Goal: Task Accomplishment & Management: Complete application form

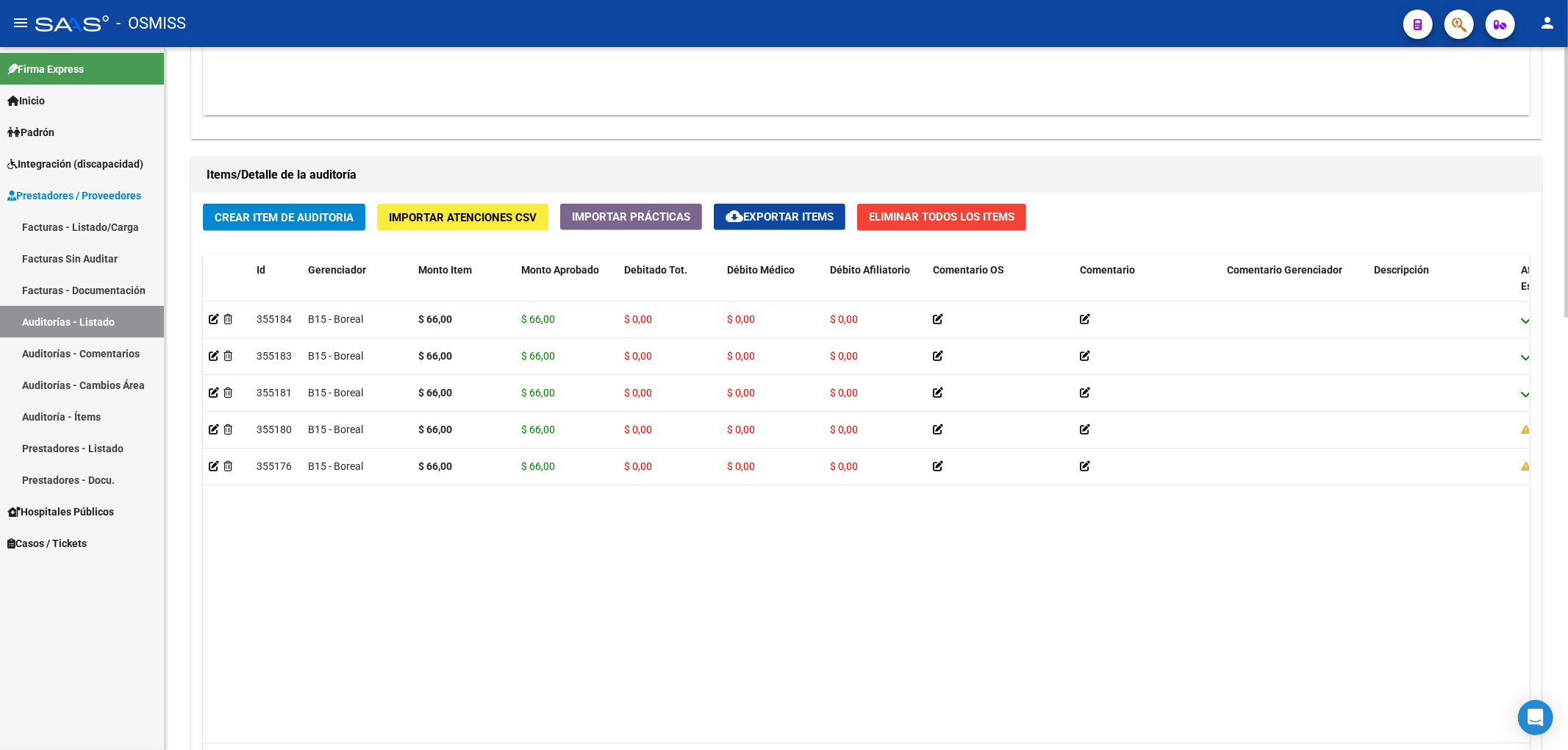
scroll to position [1078, 0]
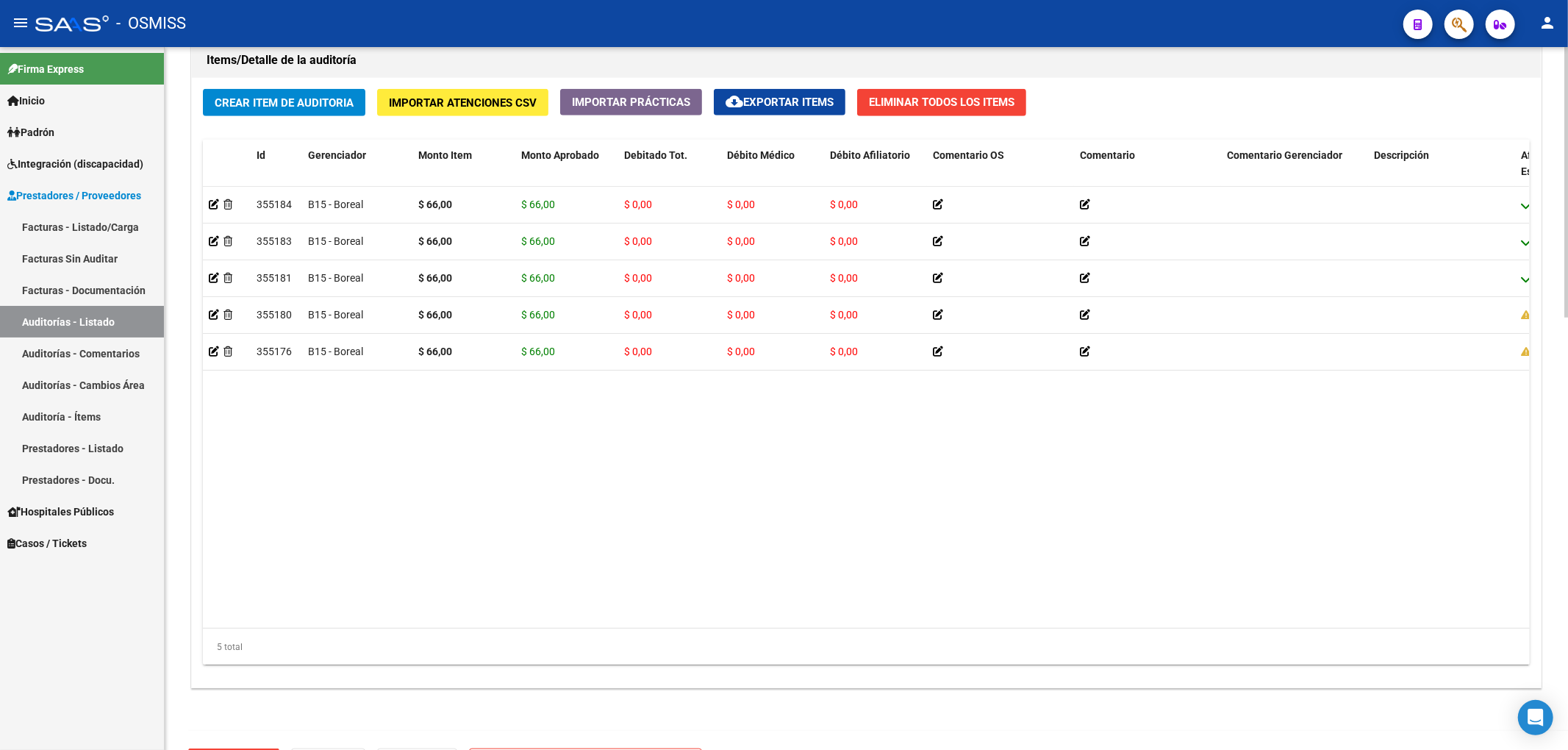
click at [243, 112] on button "Crear Item de Auditoria" at bounding box center [284, 102] width 163 height 27
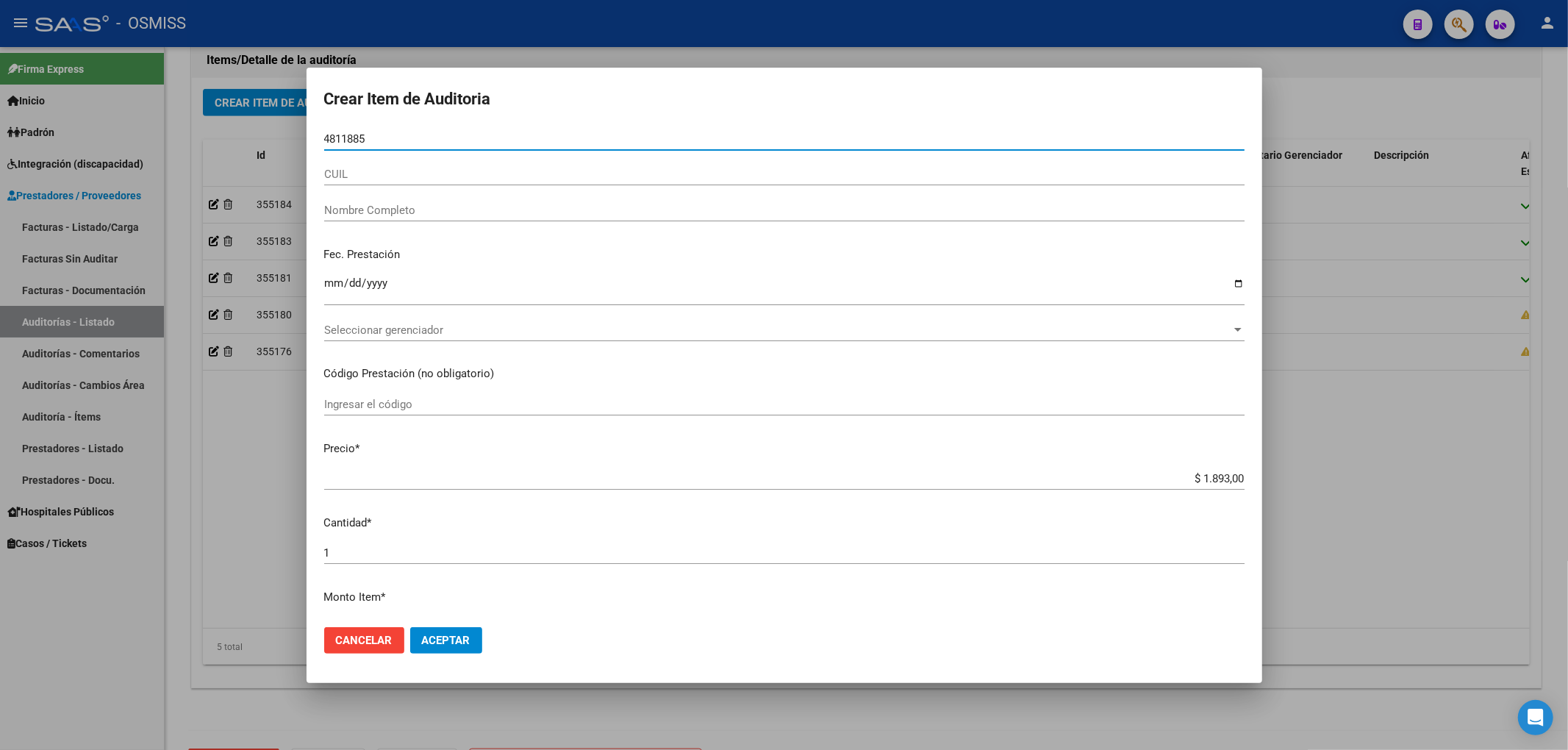
type input "48118857"
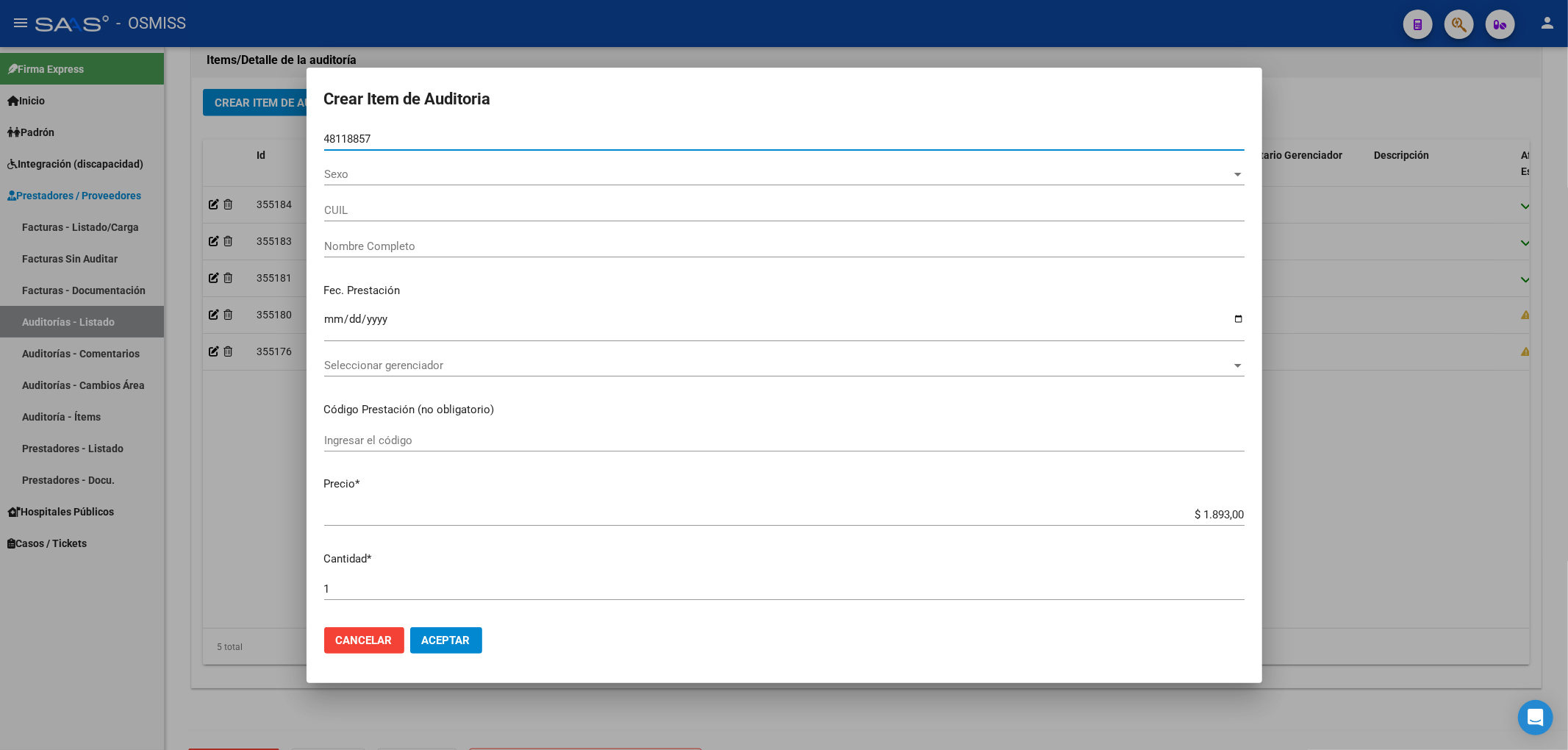
type input "27481188577"
type input "[PERSON_NAME]"
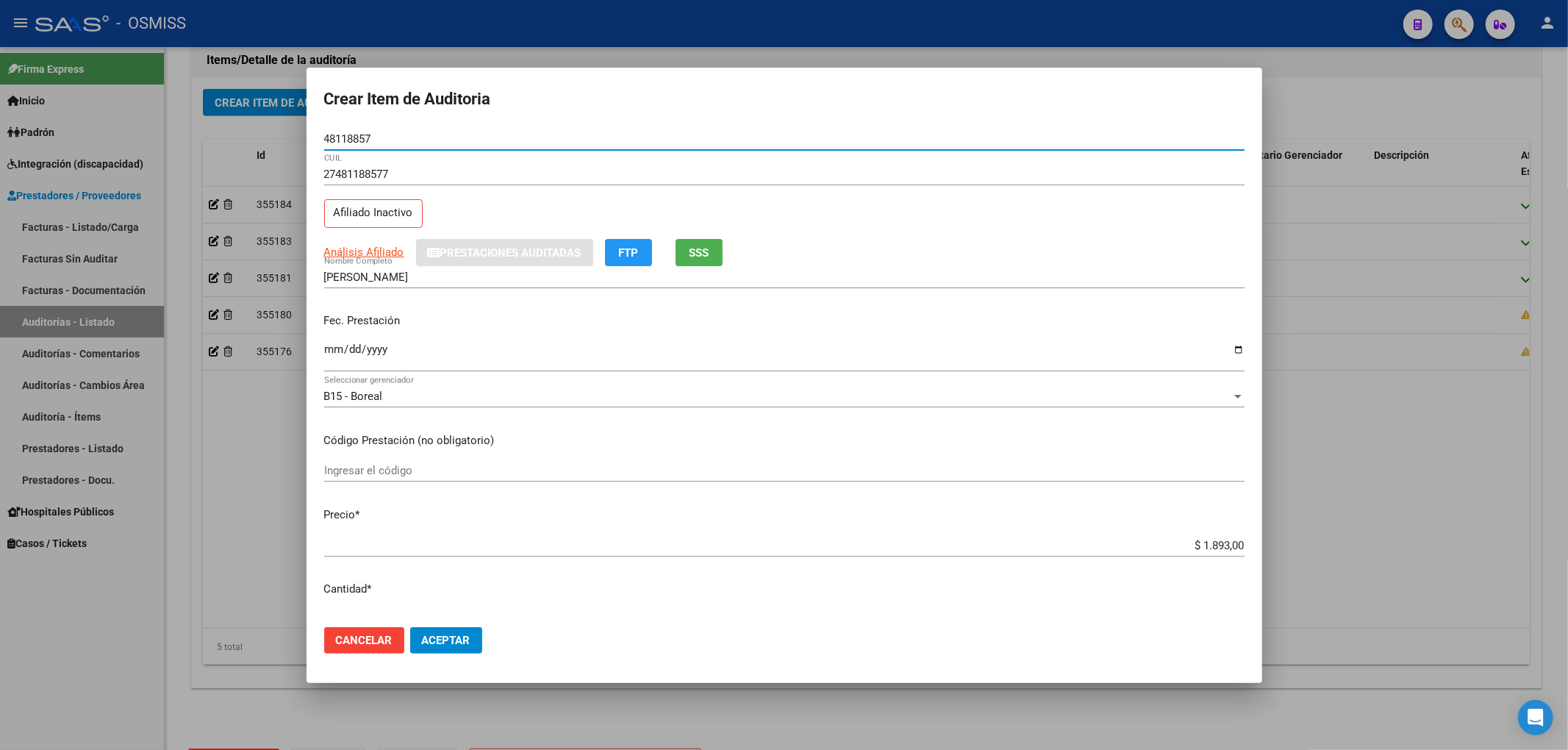
type input "48118857"
click at [316, 351] on mat-dialog-content "48118857 Nro Documento 27481188577 CUIL Afiliado Inactivo Análisis Afiliado Pre…" at bounding box center [784, 372] width 955 height 488
click at [321, 353] on mat-dialog-content "48118857 Nro Documento 27481188577 CUIL Afiliado Inactivo Análisis Afiliado Pre…" at bounding box center [784, 372] width 955 height 488
click at [328, 352] on input "Ingresar la fecha" at bounding box center [784, 355] width 920 height 24
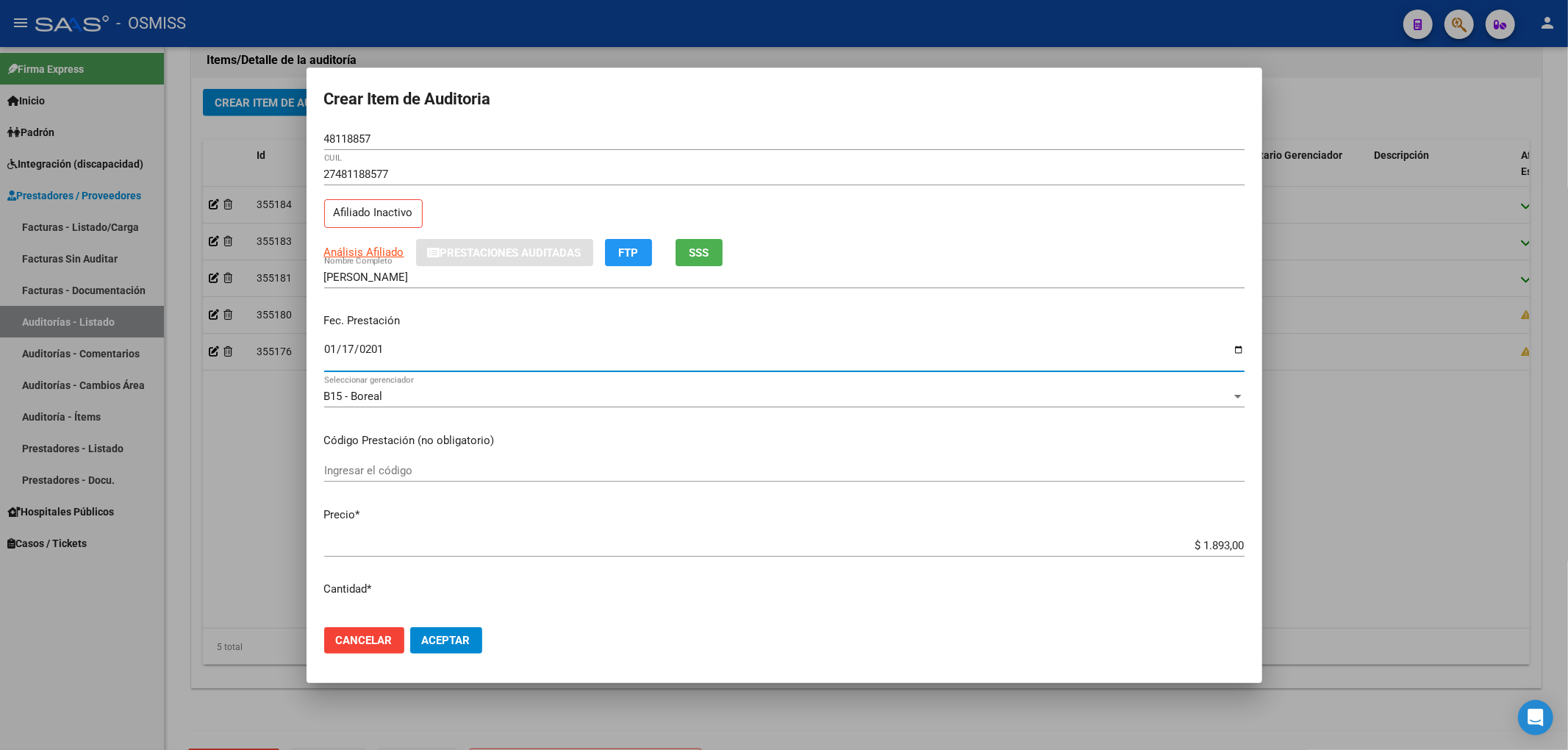
type input "[DATE]"
drag, startPoint x: 1188, startPoint y: 548, endPoint x: 1424, endPoint y: 548, distance: 236.0
click at [1424, 548] on div "Crear Item de Auditoria 48118857 Nro Documento 27481188577 CUIL Afiliado Inacti…" at bounding box center [784, 375] width 1568 height 750
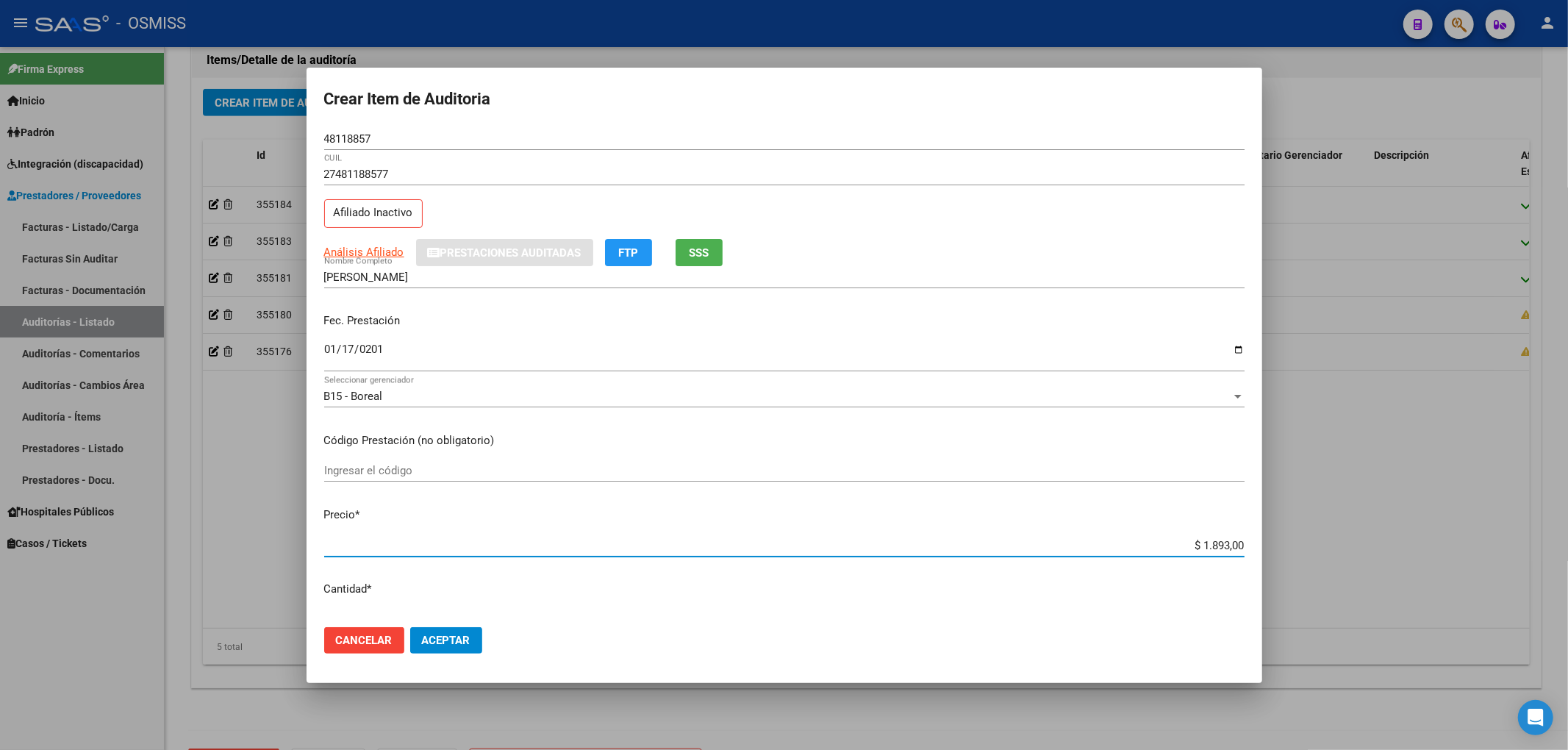
type input "$ 0,02"
type input "$ 0,26"
type input "$ 2,67"
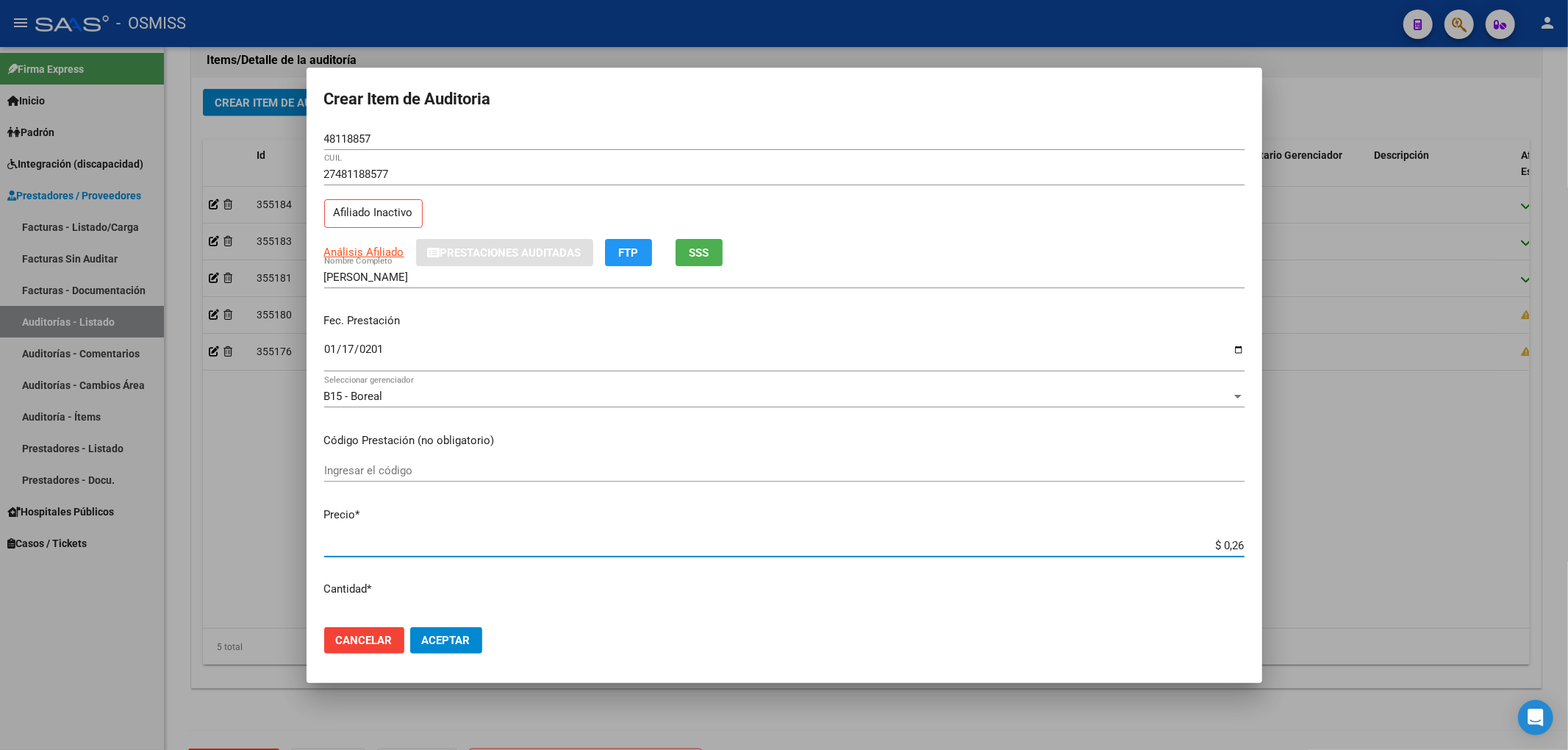
type input "$ 2,67"
type input "$ 26,70"
type input "$ 267,00"
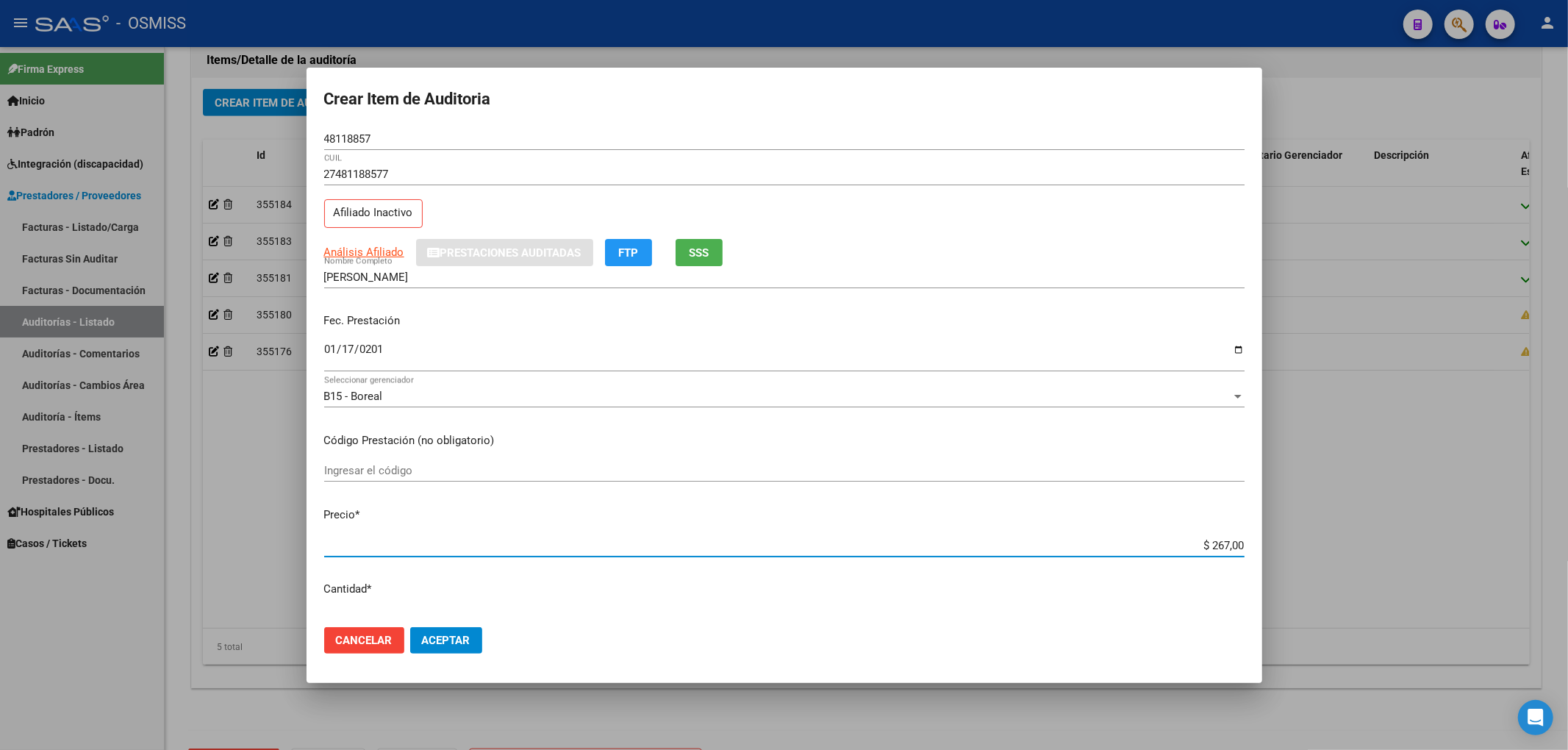
click at [381, 636] on span "Cancelar" at bounding box center [364, 640] width 57 height 13
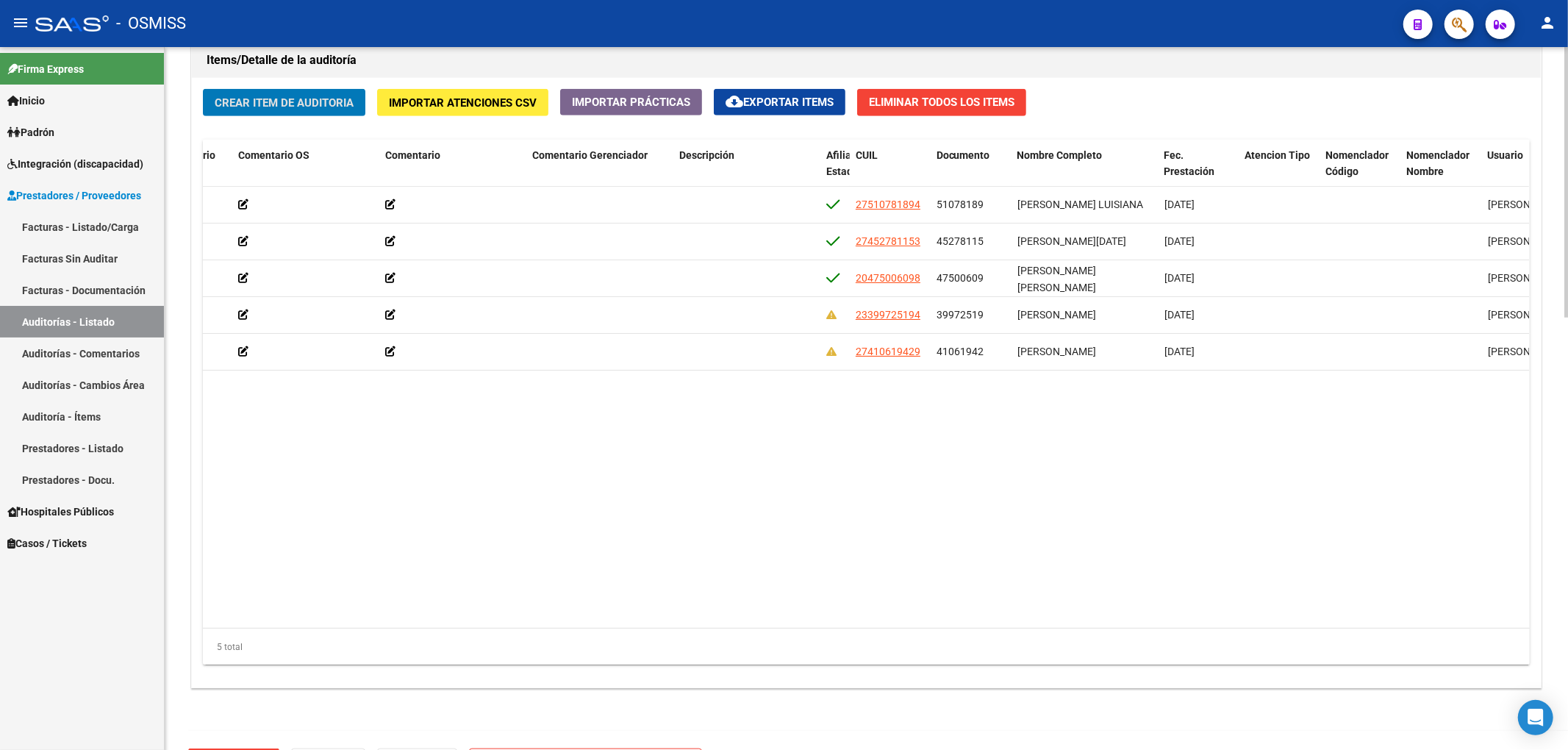
scroll to position [0, 0]
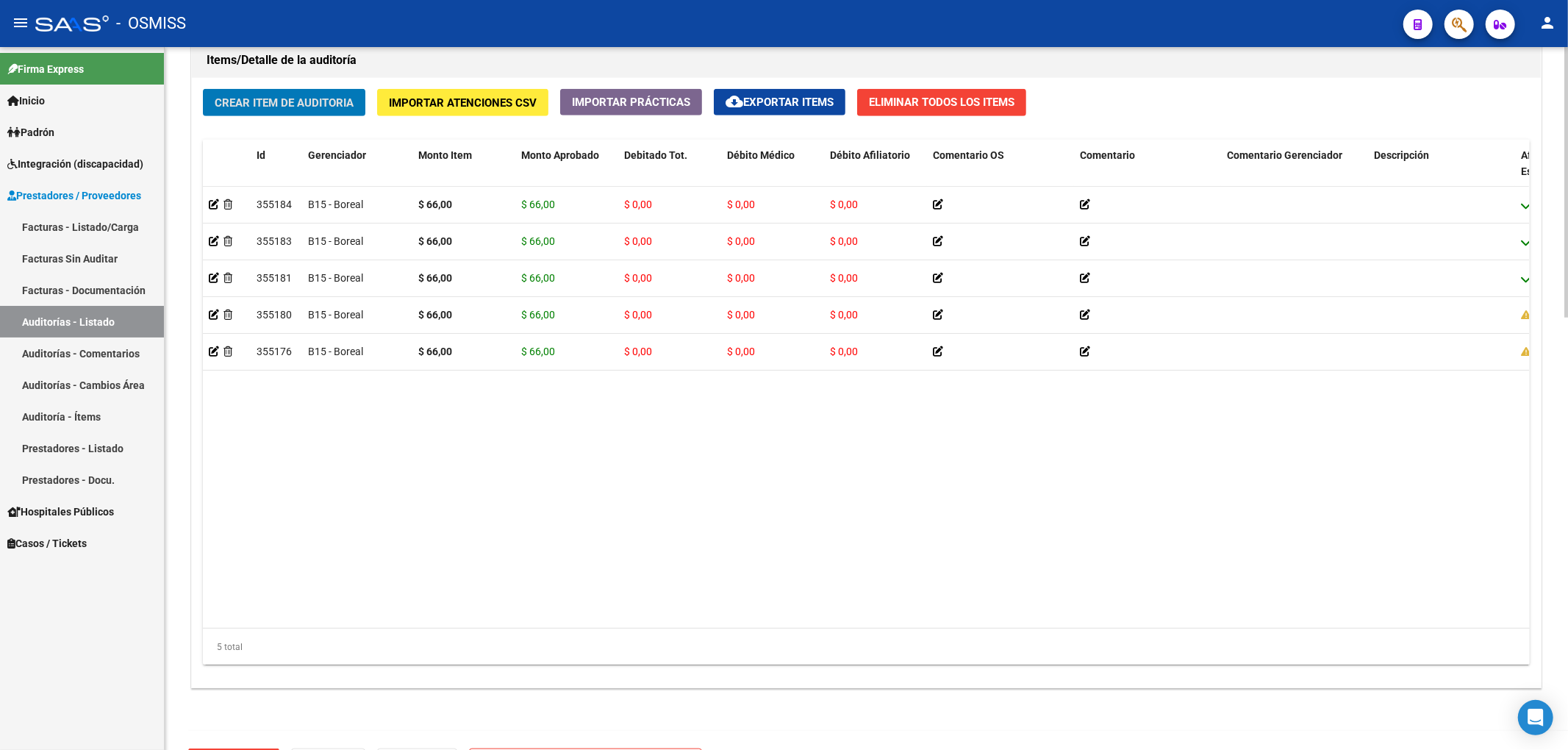
click at [259, 98] on span "Crear Item de Auditoria" at bounding box center [284, 102] width 139 height 13
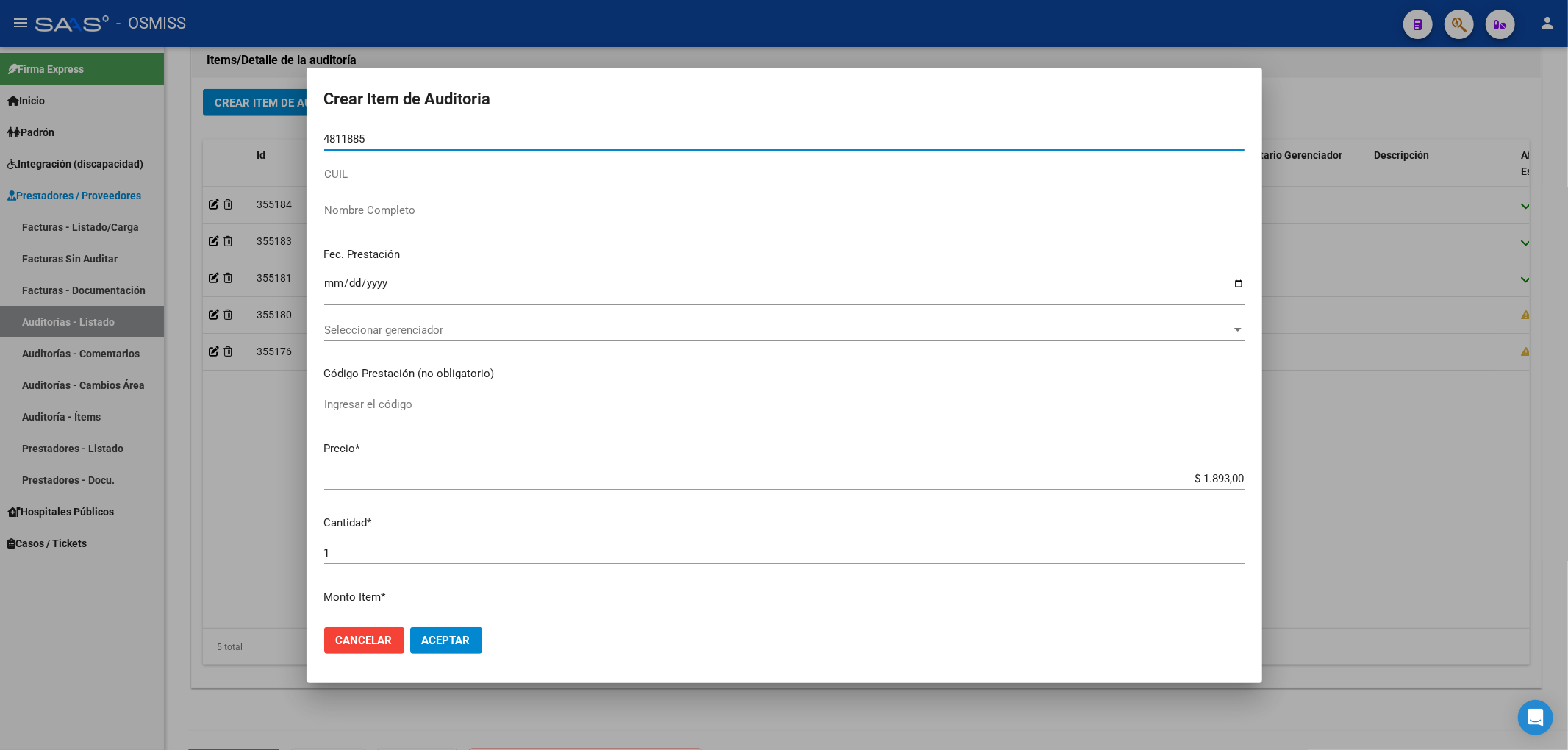
type input "48118857"
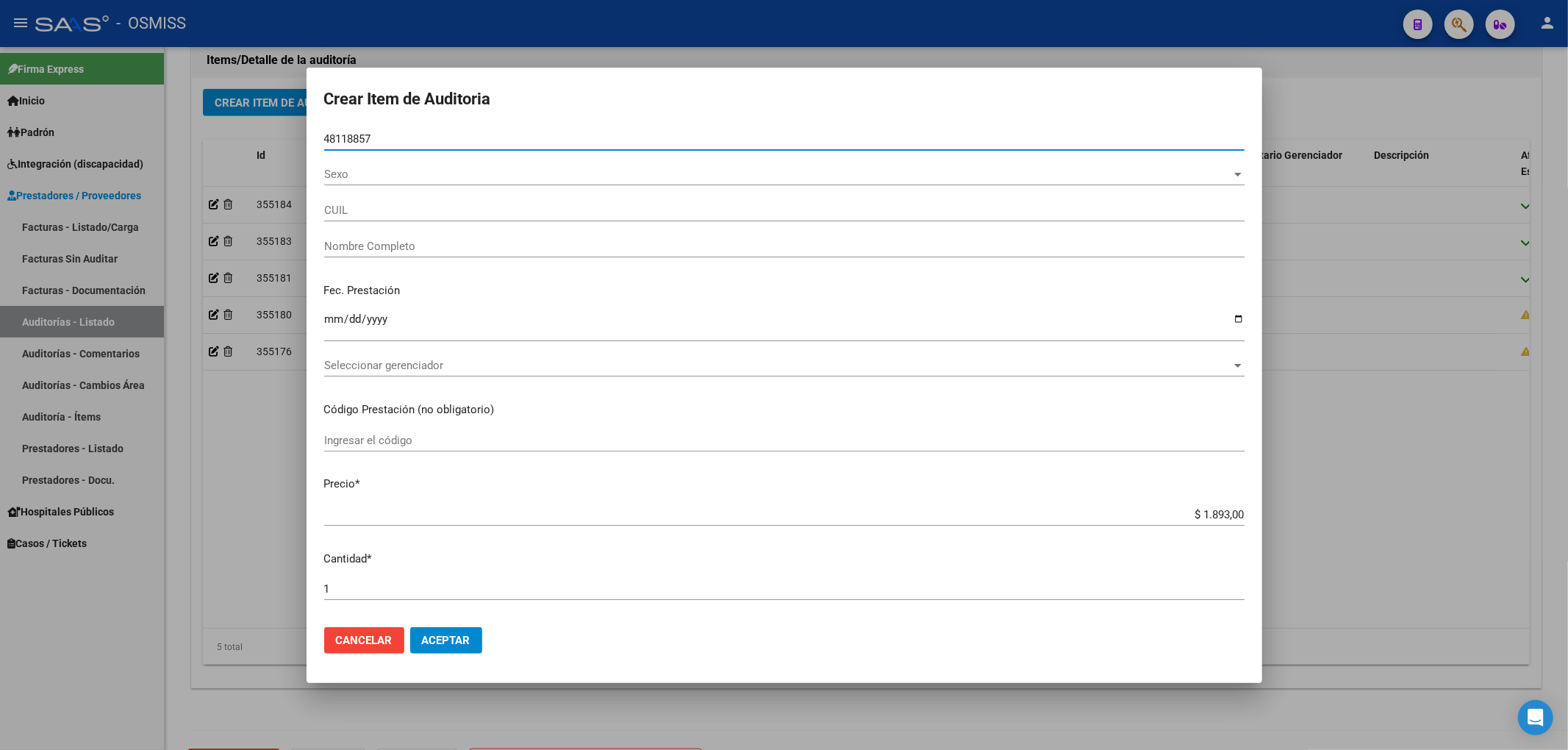
type input "27481188577"
type input "[PERSON_NAME]"
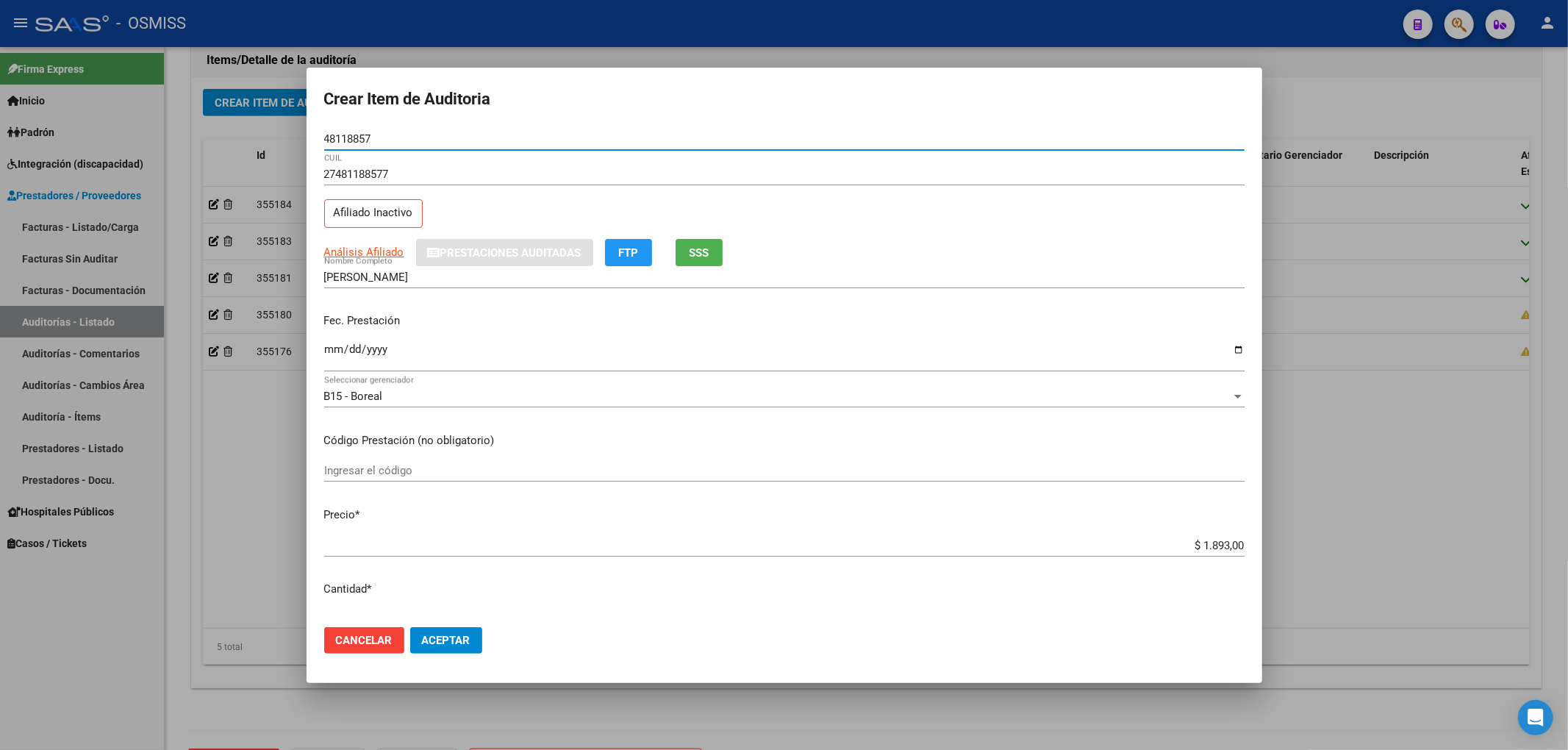
type input "48118857"
click at [334, 354] on input "Ingresar la fecha" at bounding box center [784, 355] width 920 height 24
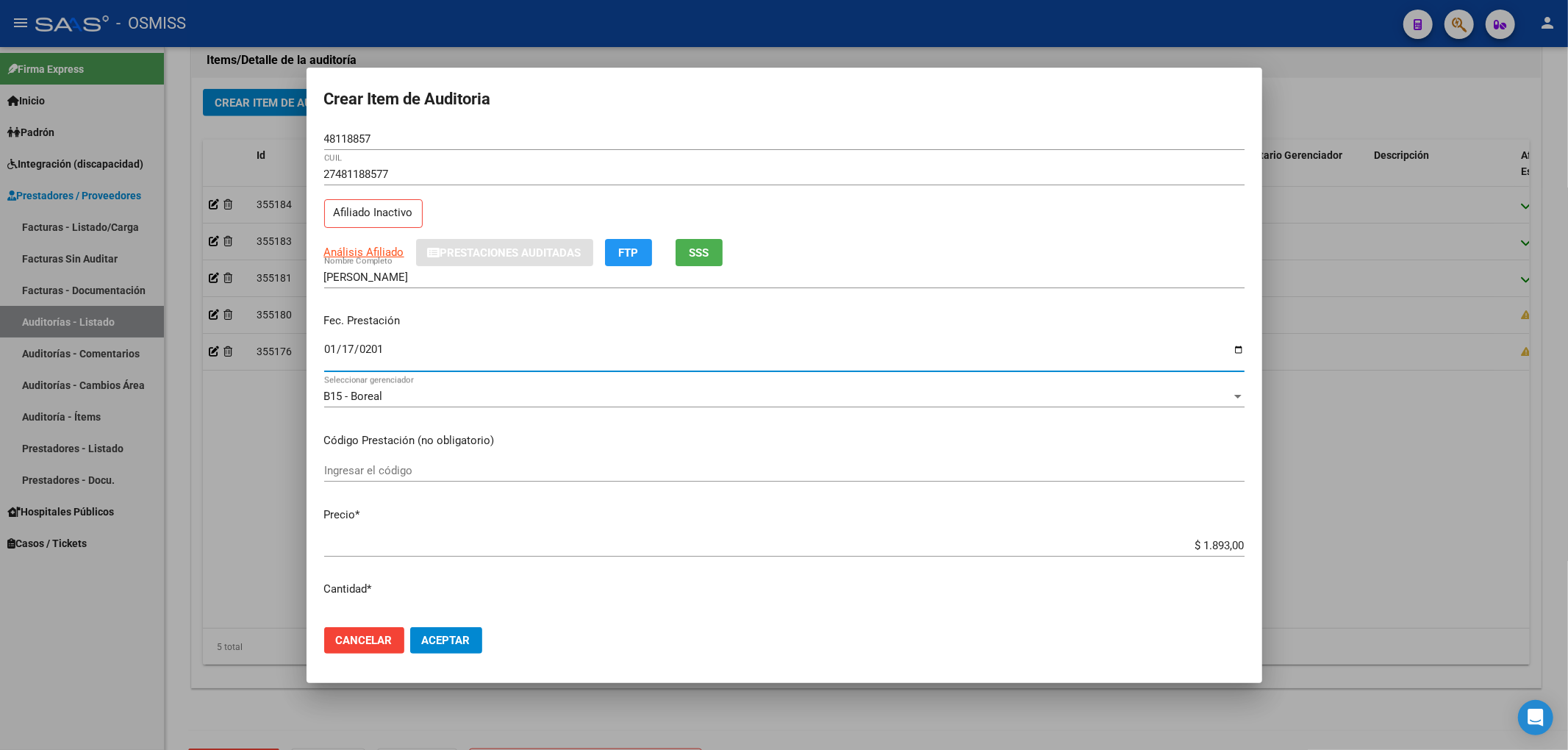
type input "[DATE]"
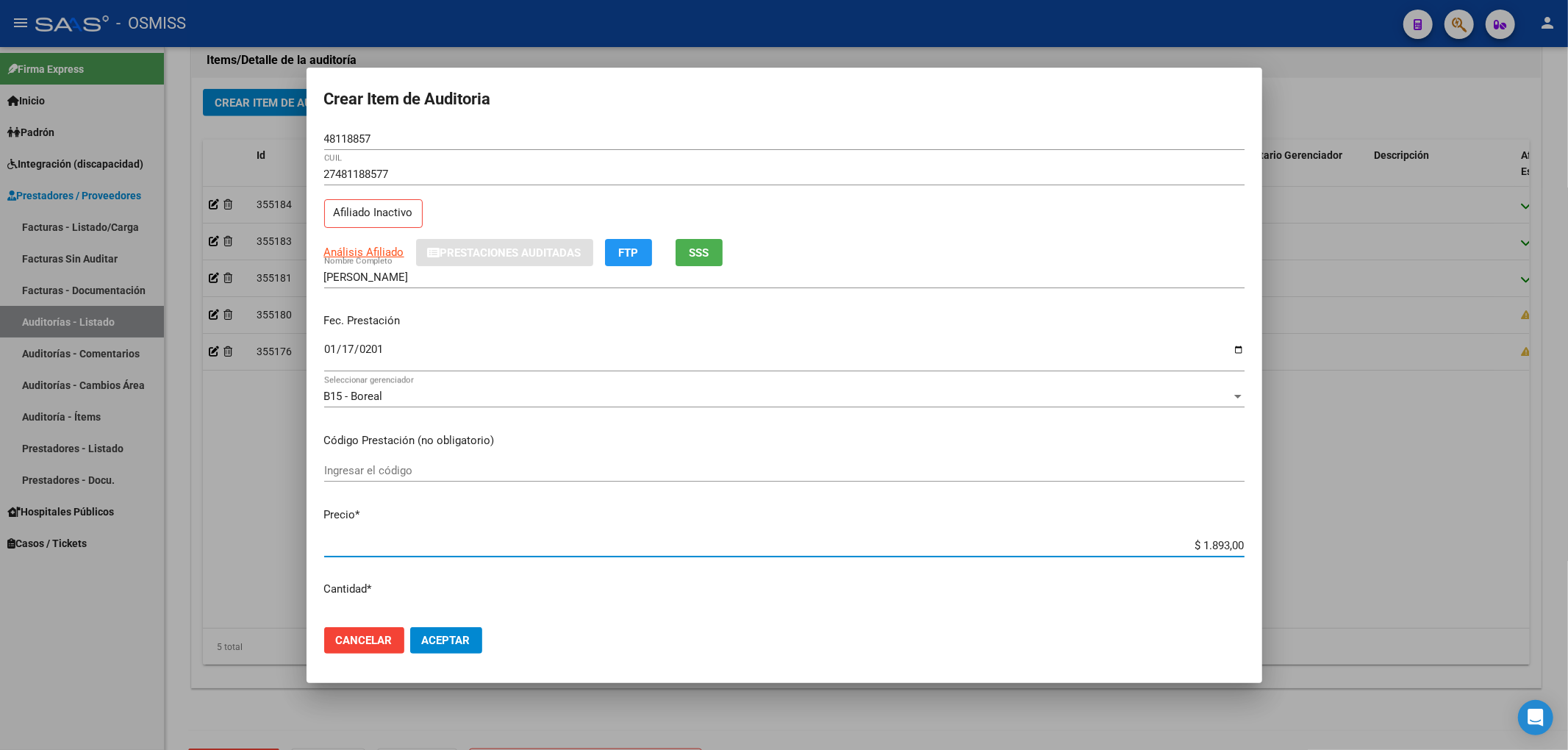
drag, startPoint x: 1183, startPoint y: 546, endPoint x: 1294, endPoint y: 555, distance: 111.4
click at [1286, 555] on div "Crear Item de Auditoria 48118857 Nro Documento 27481188577 CUIL Afiliado Inacti…" at bounding box center [784, 375] width 1568 height 750
type input "$ 0,02"
type input "$ 0,26"
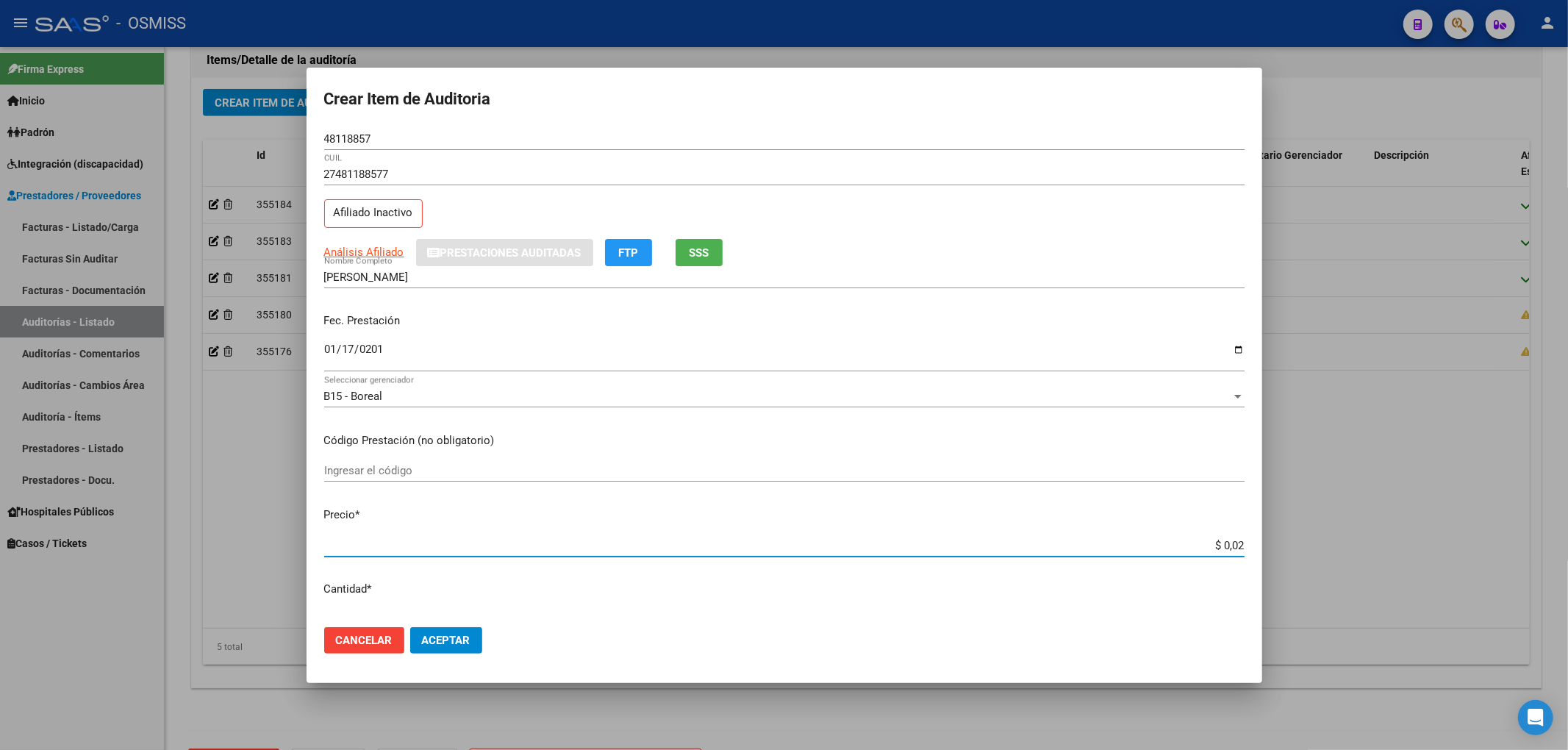
type input "$ 0,26"
type input "$ 2,67"
type input "$ 26,70"
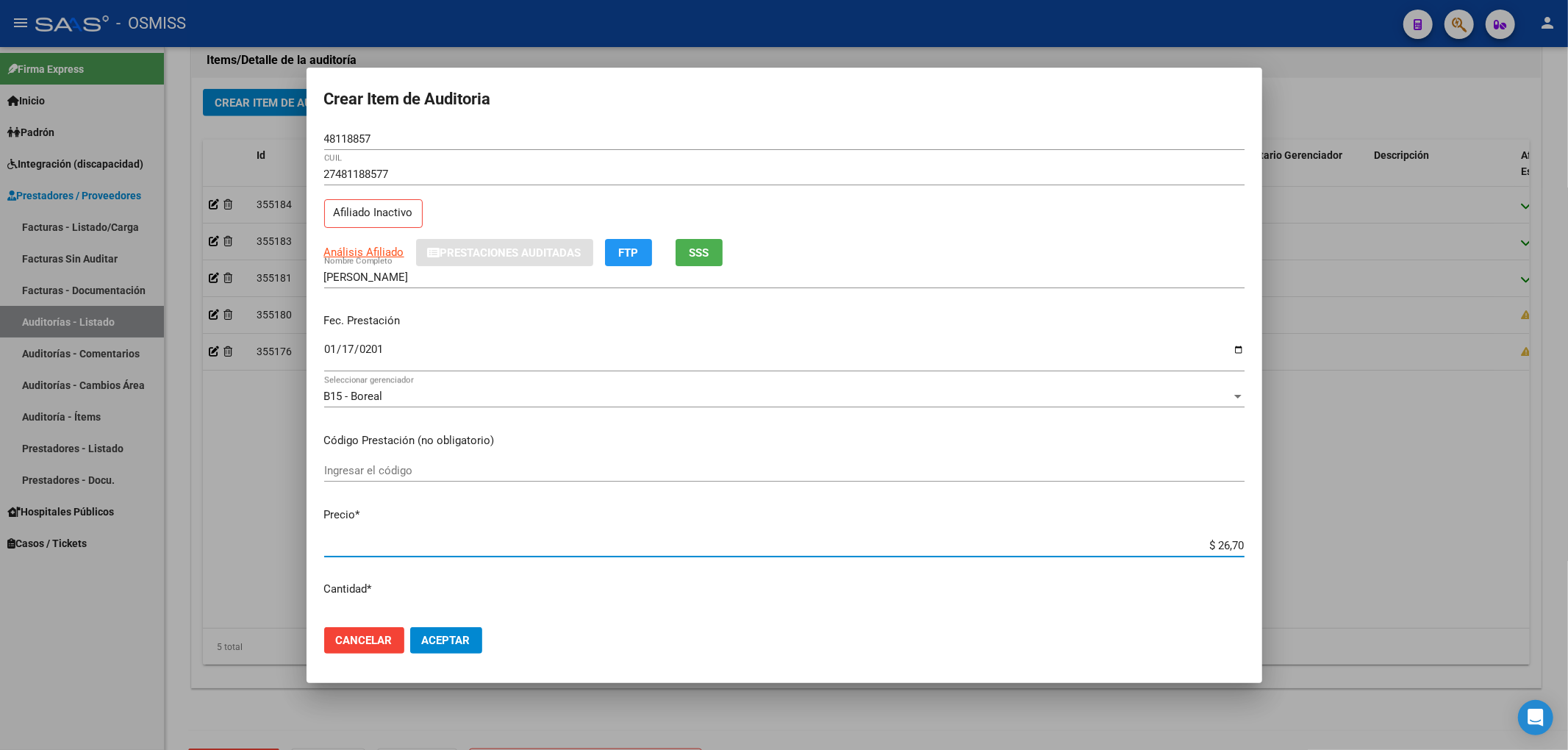
type input "$ 267,00"
drag, startPoint x: 380, startPoint y: 142, endPoint x: 221, endPoint y: 149, distance: 159.2
click at [254, 143] on div "Crear Item de Auditoria 48118857 Nro Documento 27481188577 CUIL Afiliado Inacti…" at bounding box center [784, 375] width 1568 height 750
drag, startPoint x: 1179, startPoint y: 542, endPoint x: 1308, endPoint y: 549, distance: 129.2
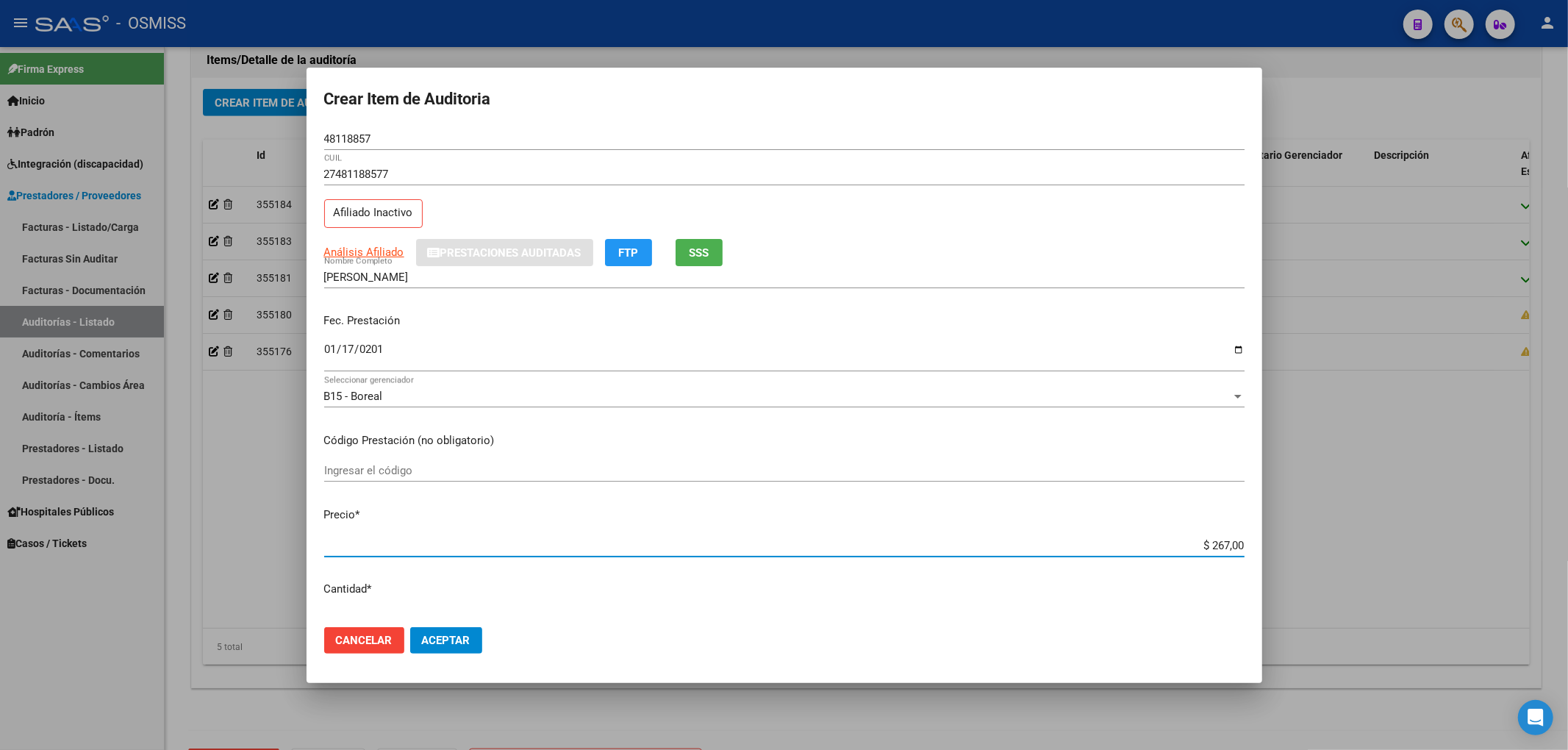
click at [1270, 546] on div "Crear Item de Auditoria 48118857 Nro Documento 27481188577 CUIL Afiliado Inacti…" at bounding box center [784, 375] width 1568 height 750
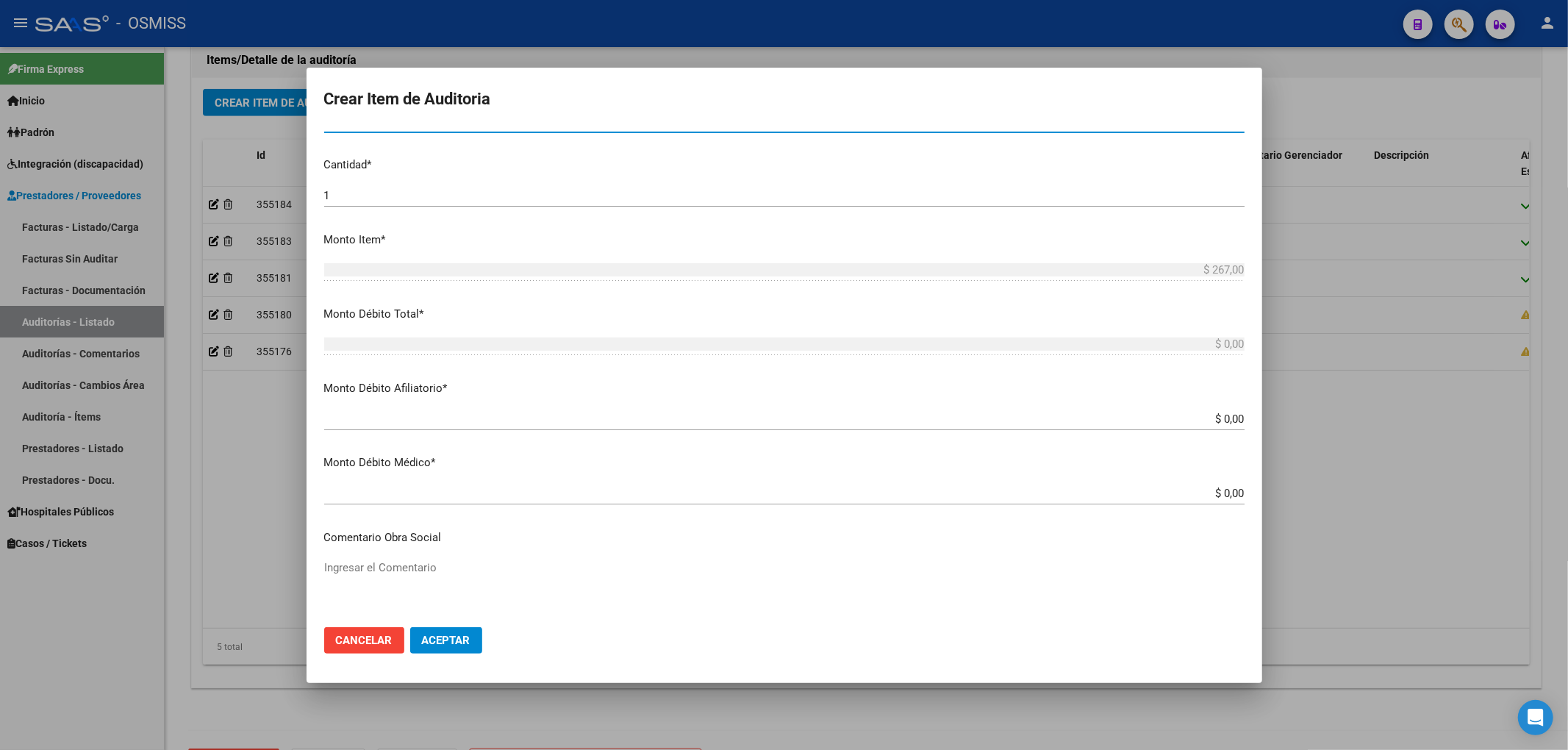
scroll to position [490, 0]
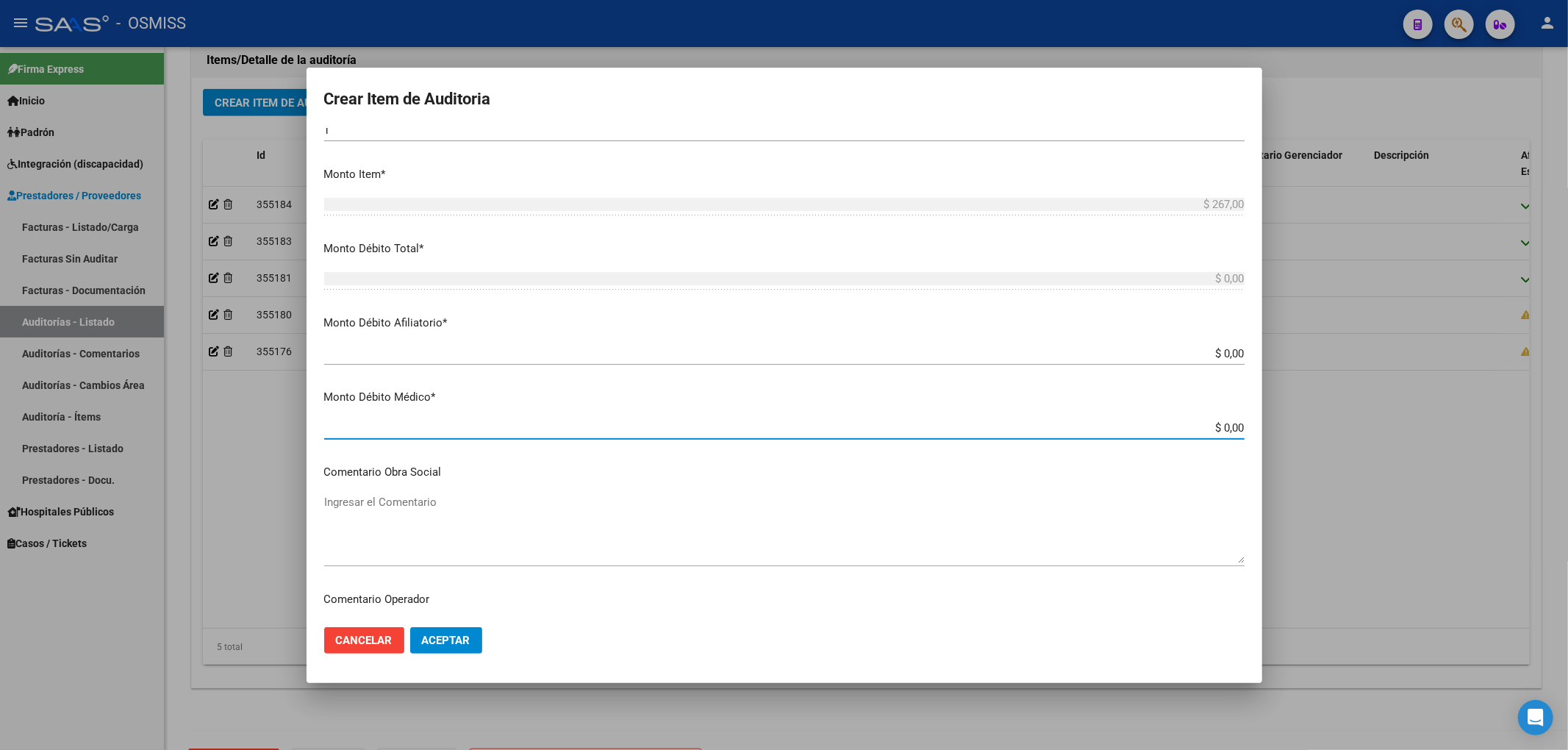
click at [1229, 428] on input "$ 0,00" at bounding box center [784, 427] width 920 height 13
paste input "$ 267,00"
type input "$ 0,00$ 267,00"
type input "$ 267,00"
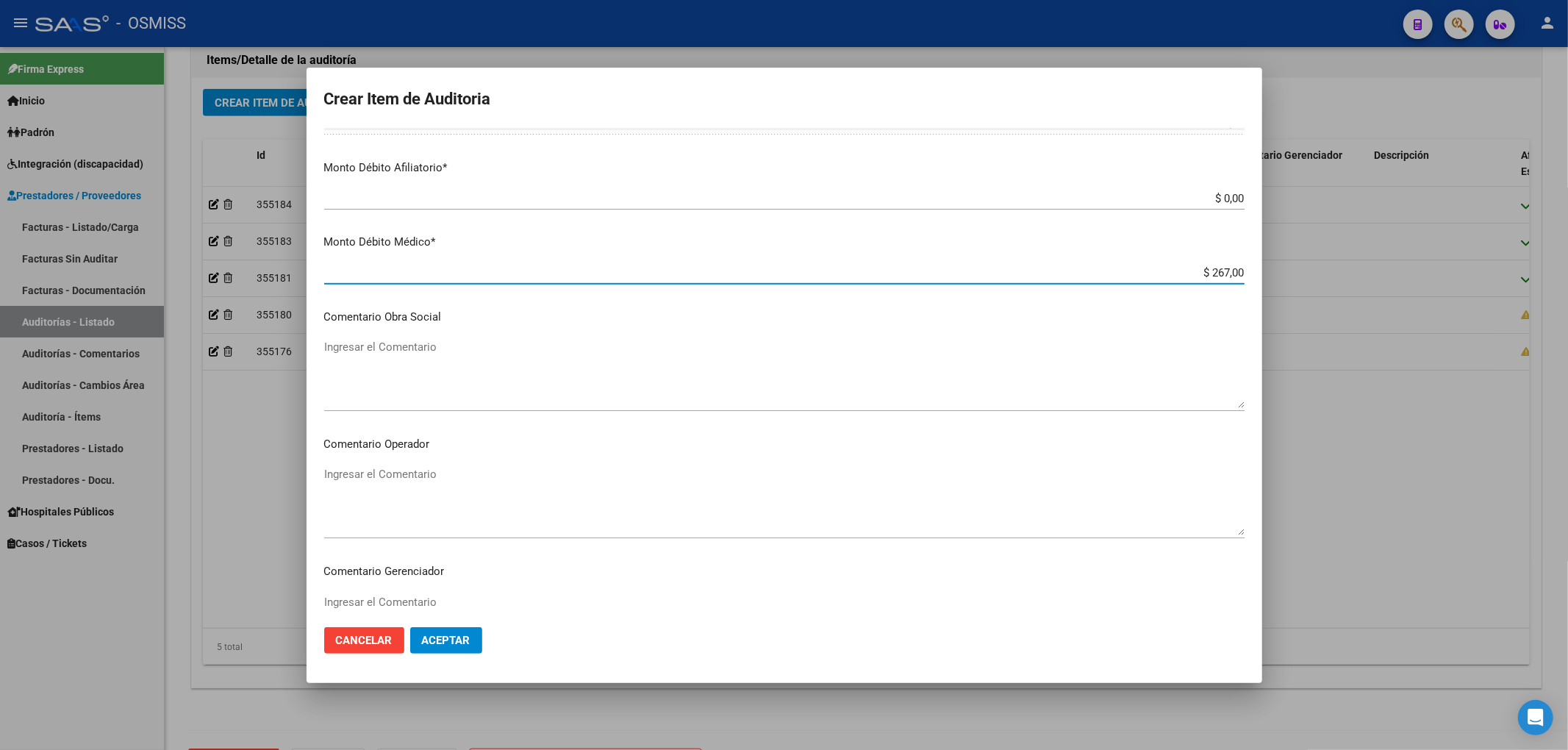
scroll to position [686, 0]
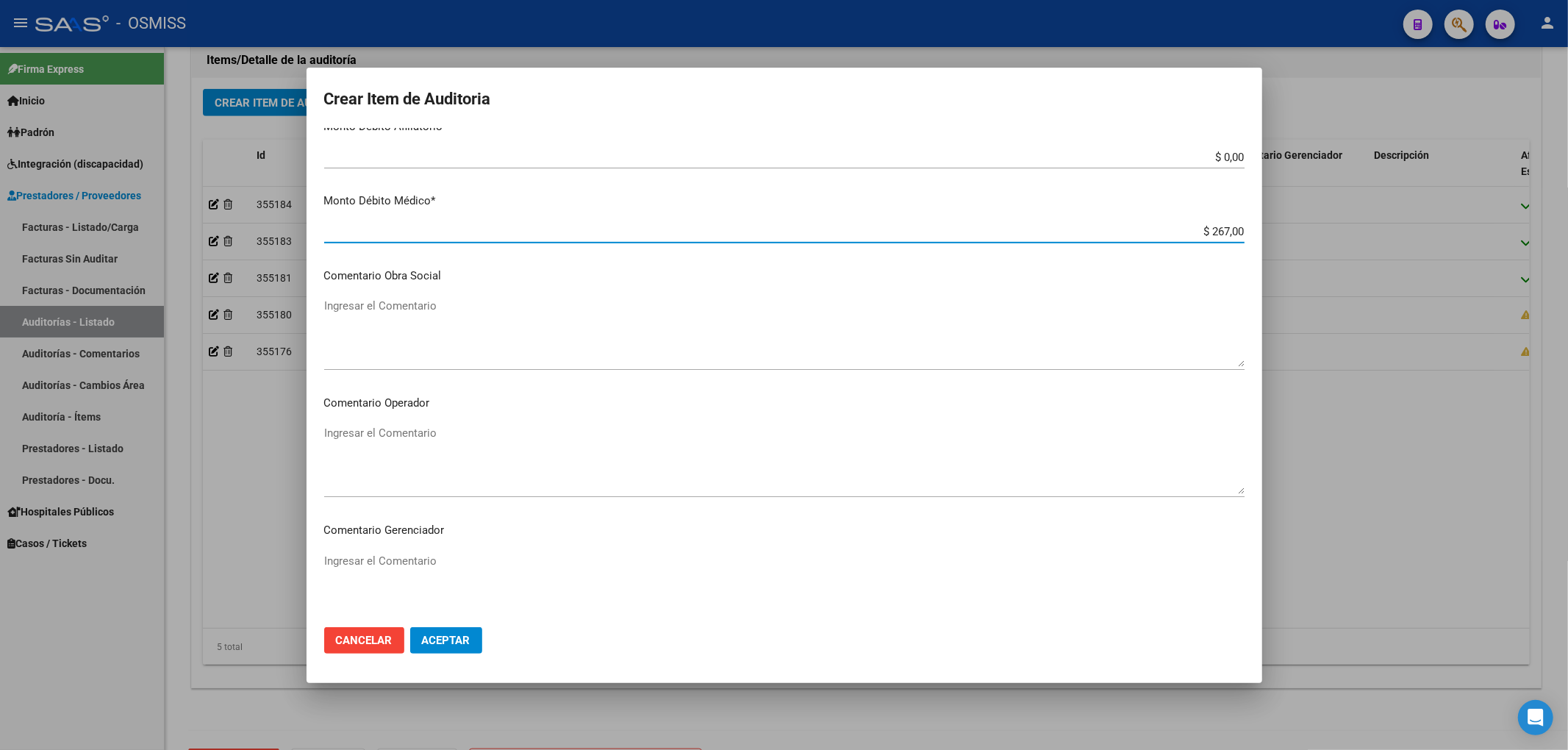
type input "$ 267,00"
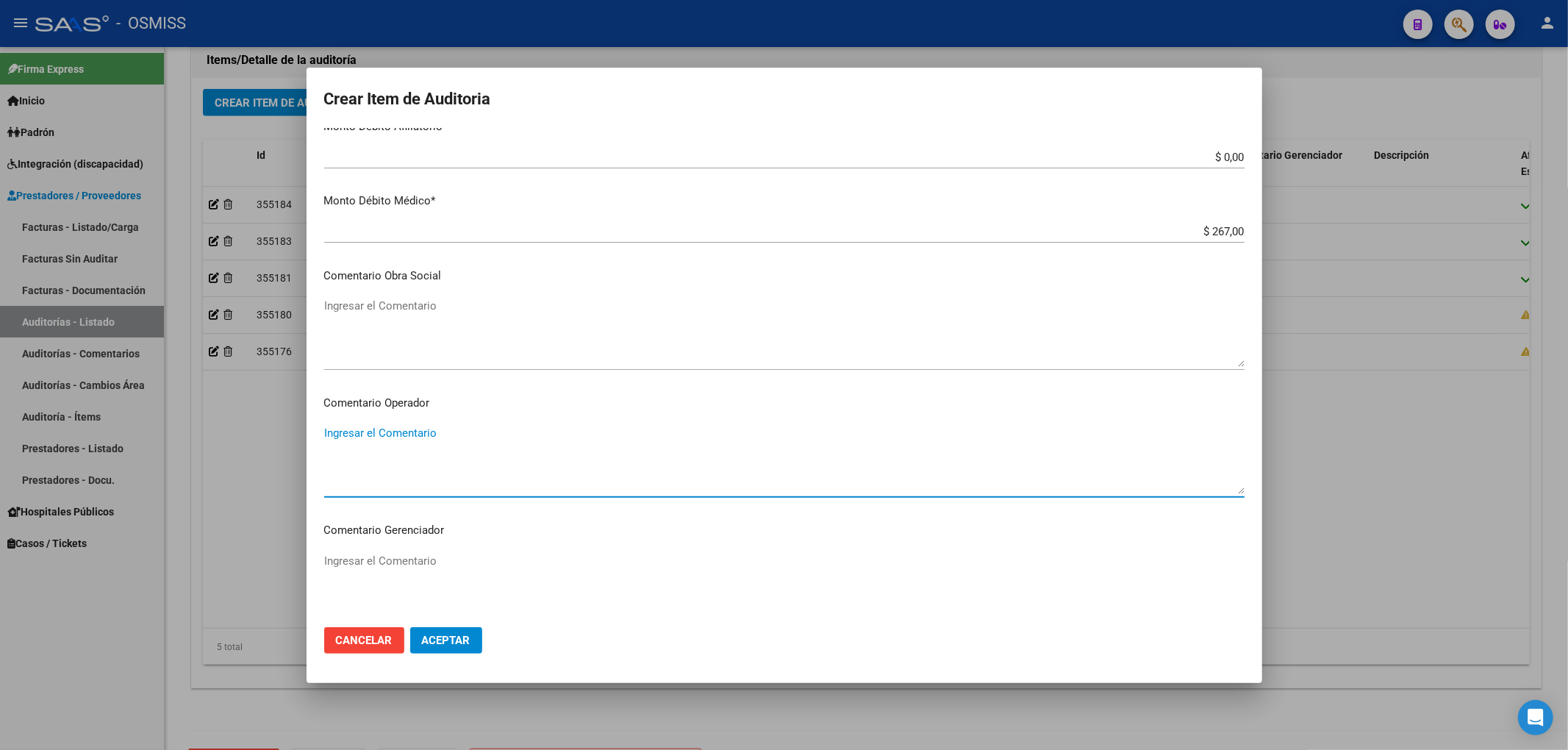
click at [449, 434] on textarea "Ingresar el Comentario" at bounding box center [784, 459] width 920 height 69
type textarea "b"
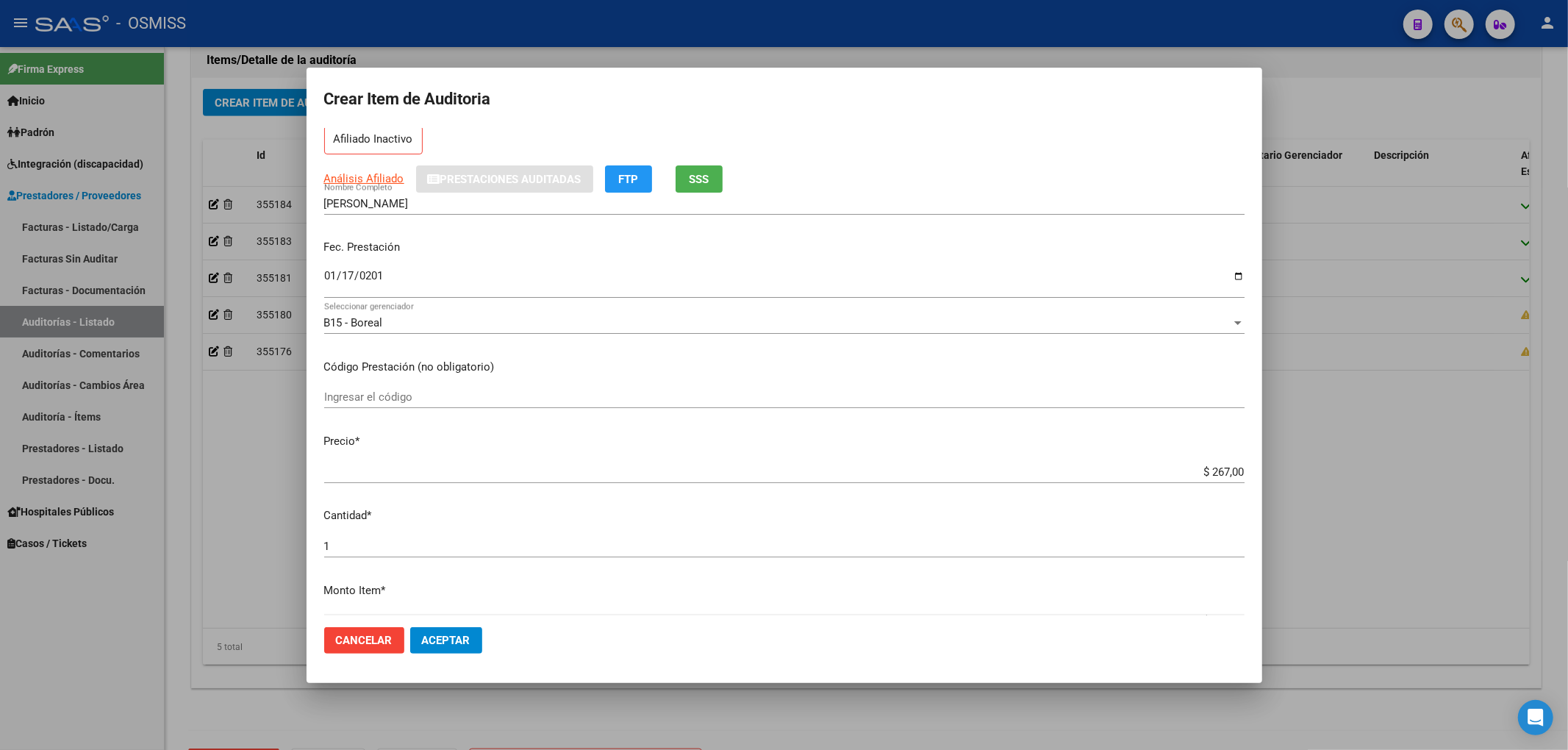
scroll to position [0, 0]
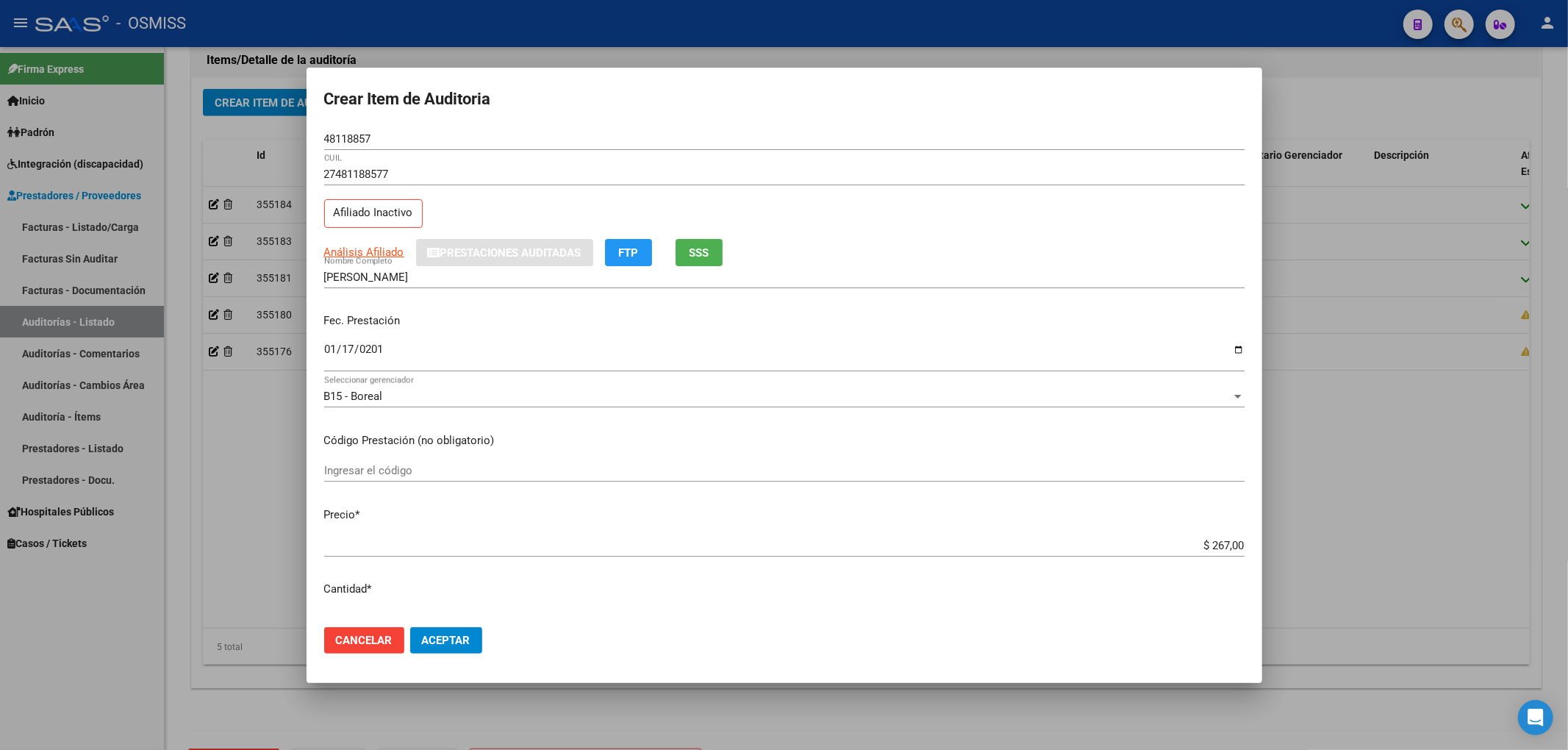
type textarea "BAJA AL [DATE]. NO OBLIGA APORTES NI CONTRIBUCIONES"
click at [457, 642] on span "Aceptar" at bounding box center [446, 640] width 49 height 13
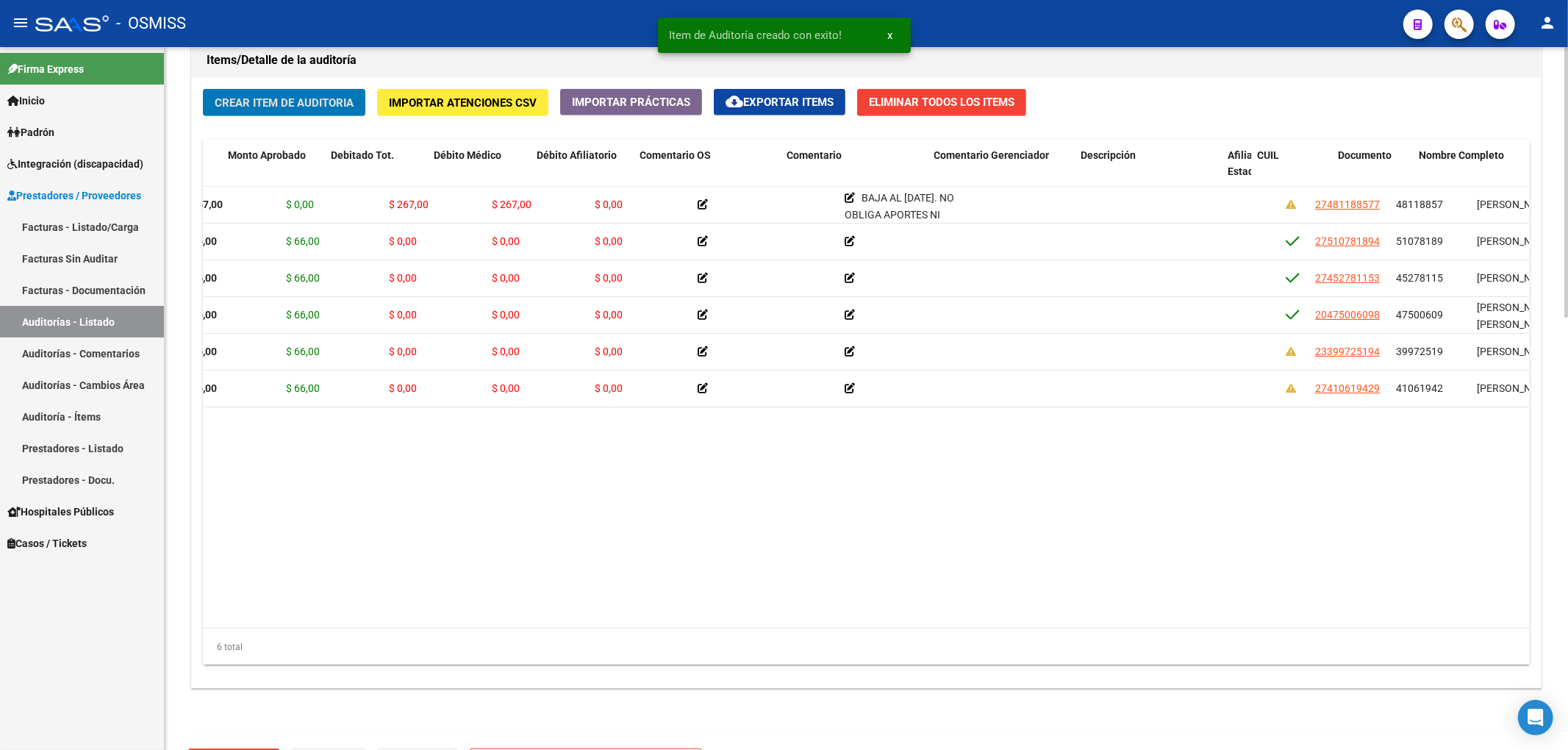
scroll to position [0, 316]
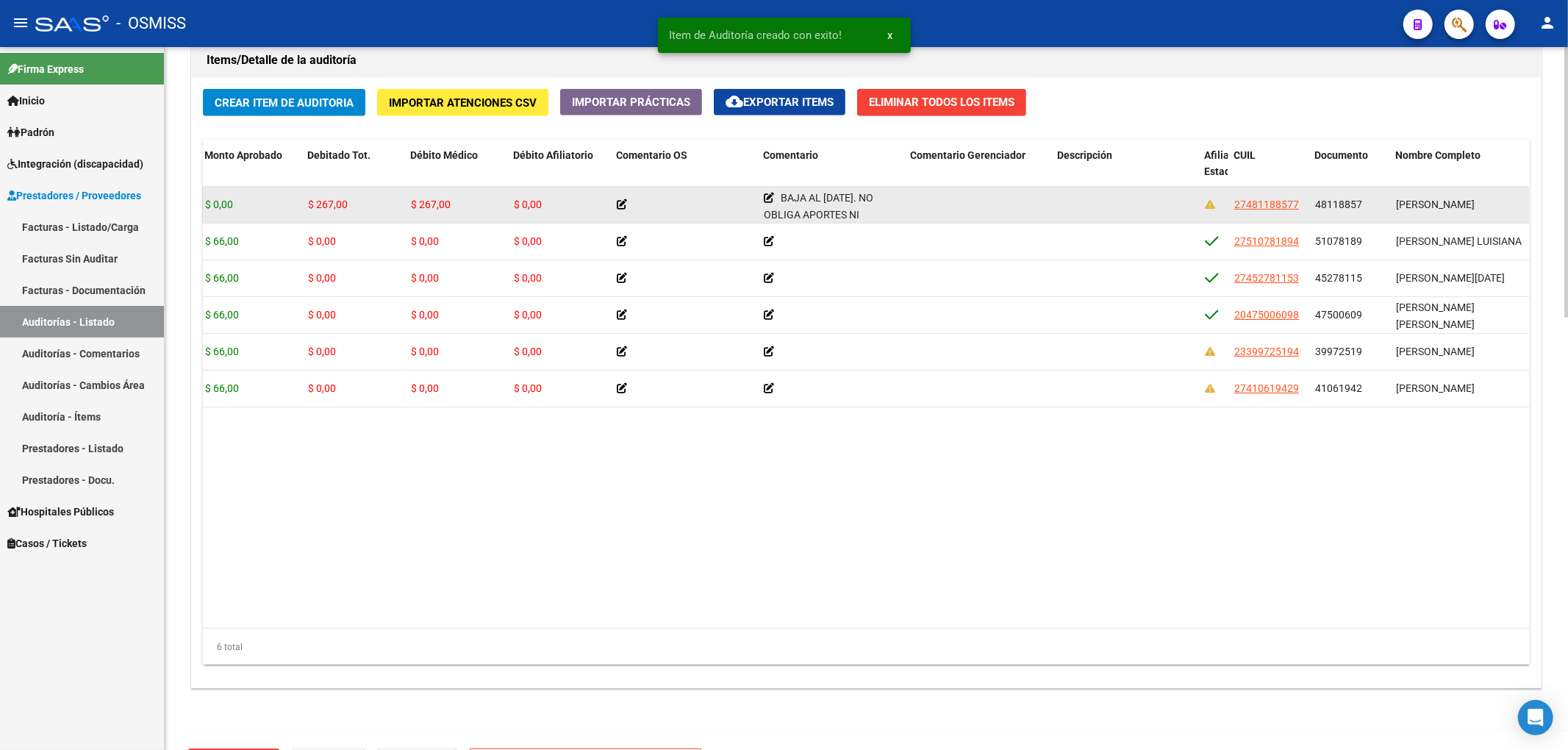
drag, startPoint x: 1315, startPoint y: 206, endPoint x: 1362, endPoint y: 213, distance: 47.5
click at [1362, 213] on div "48118857" at bounding box center [1349, 204] width 69 height 17
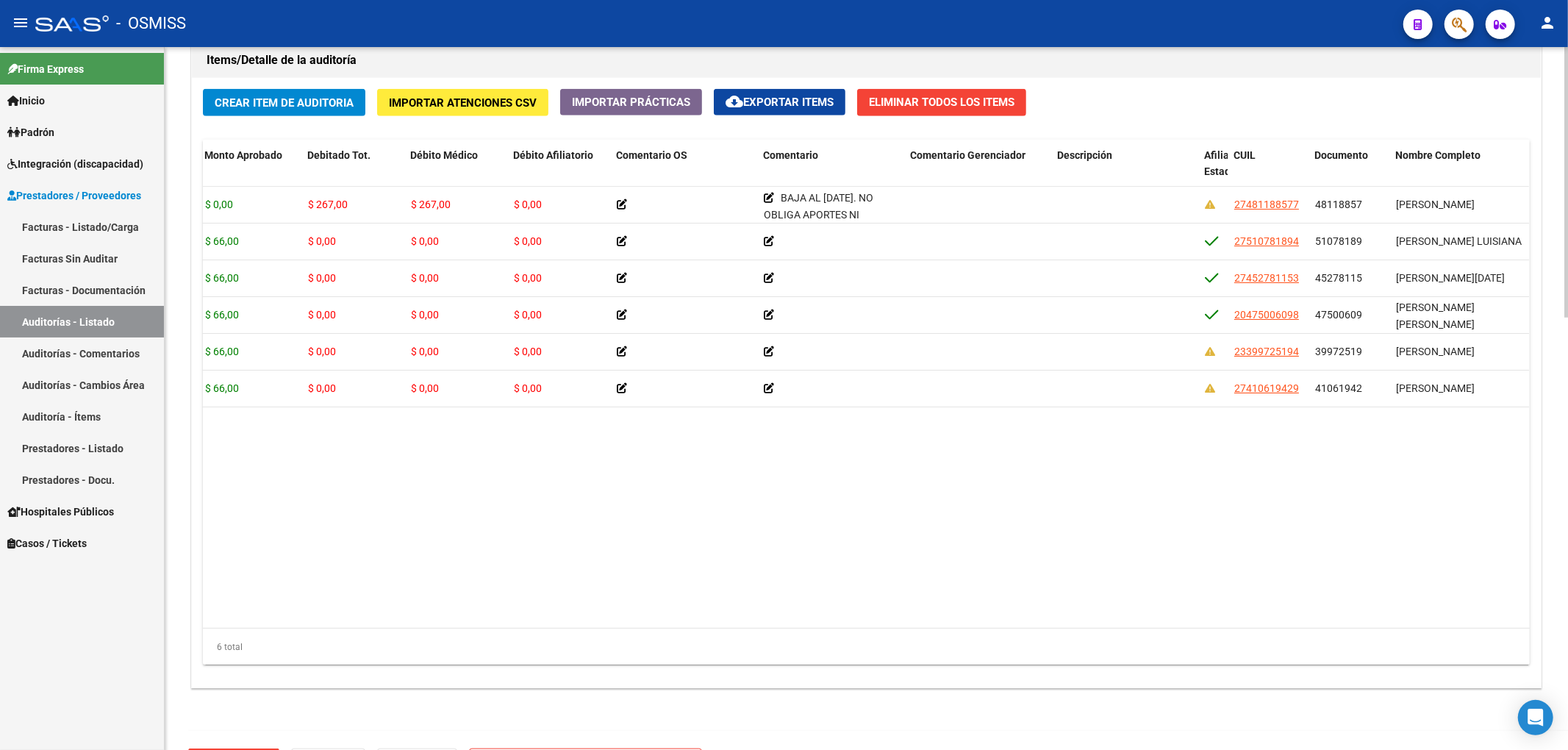
copy span "48118857"
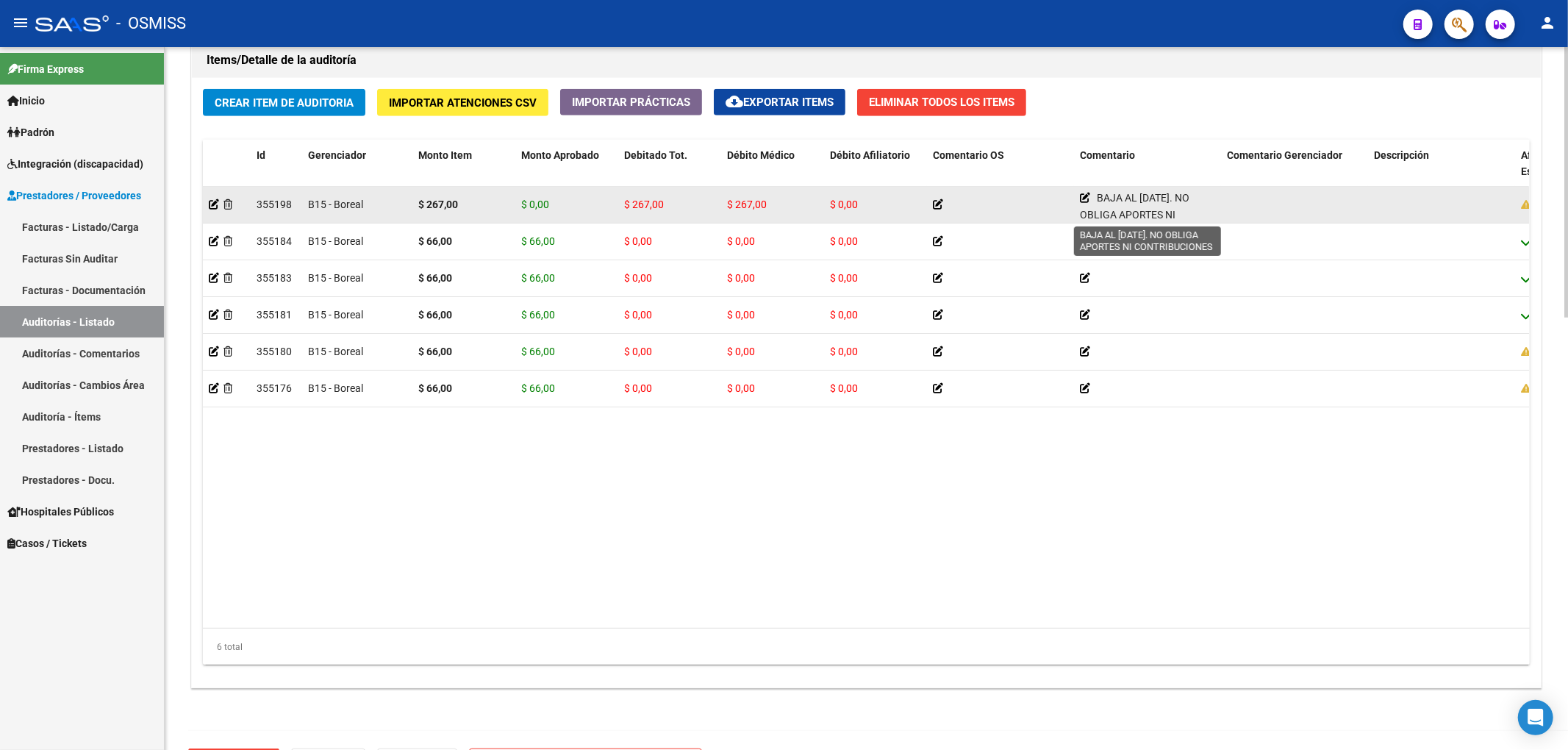
click at [1082, 202] on icon at bounding box center [1084, 198] width 10 height 10
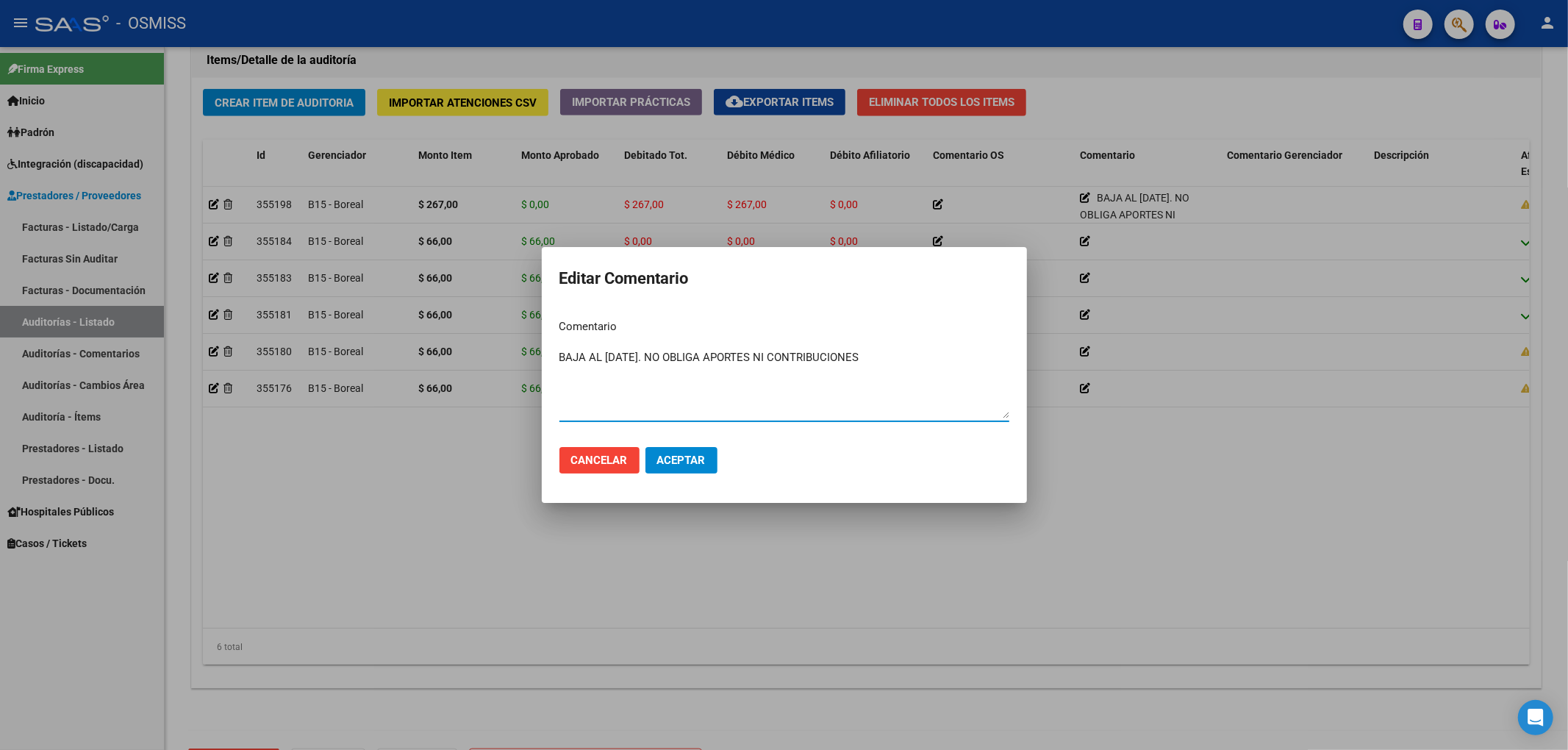
drag, startPoint x: 883, startPoint y: 356, endPoint x: 463, endPoint y: 363, distance: 420.1
click at [463, 363] on div "Editar Comentario Comentario BAJA AL [DATE]. NO OBLIGA APORTES NI CONTRIBUCIONE…" at bounding box center [784, 375] width 1568 height 750
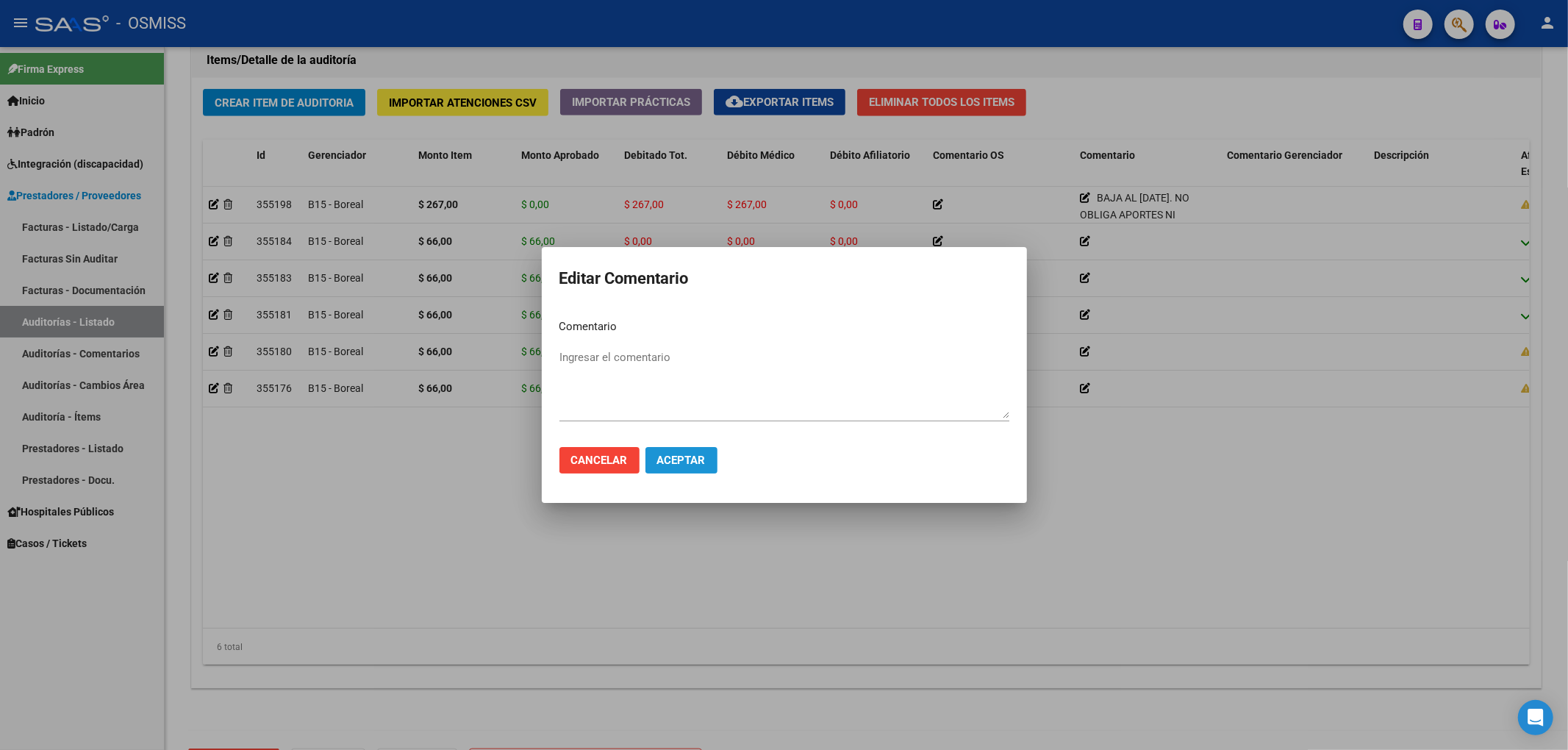
click at [669, 454] on span "Aceptar" at bounding box center [681, 460] width 49 height 13
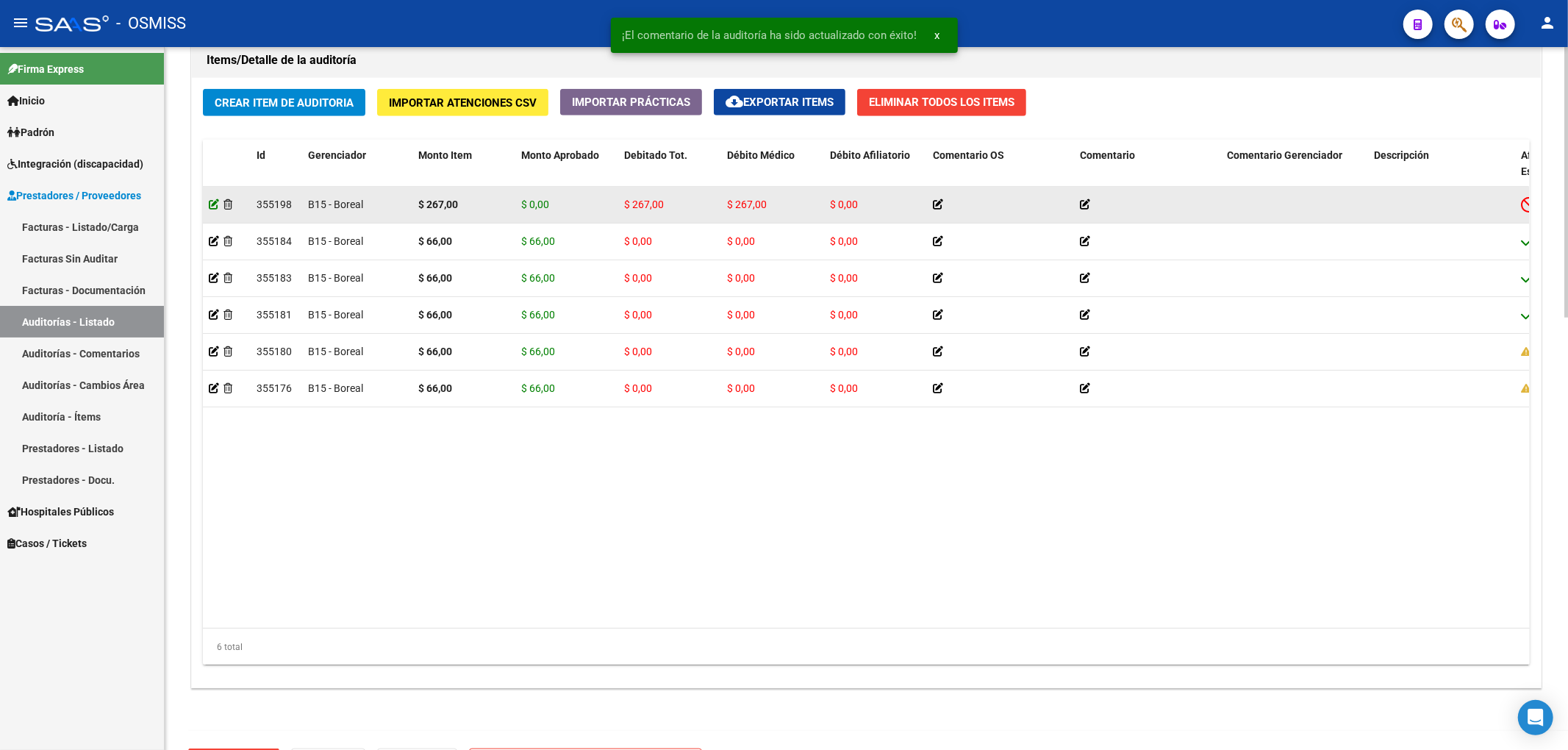
click at [212, 201] on icon at bounding box center [214, 204] width 10 height 10
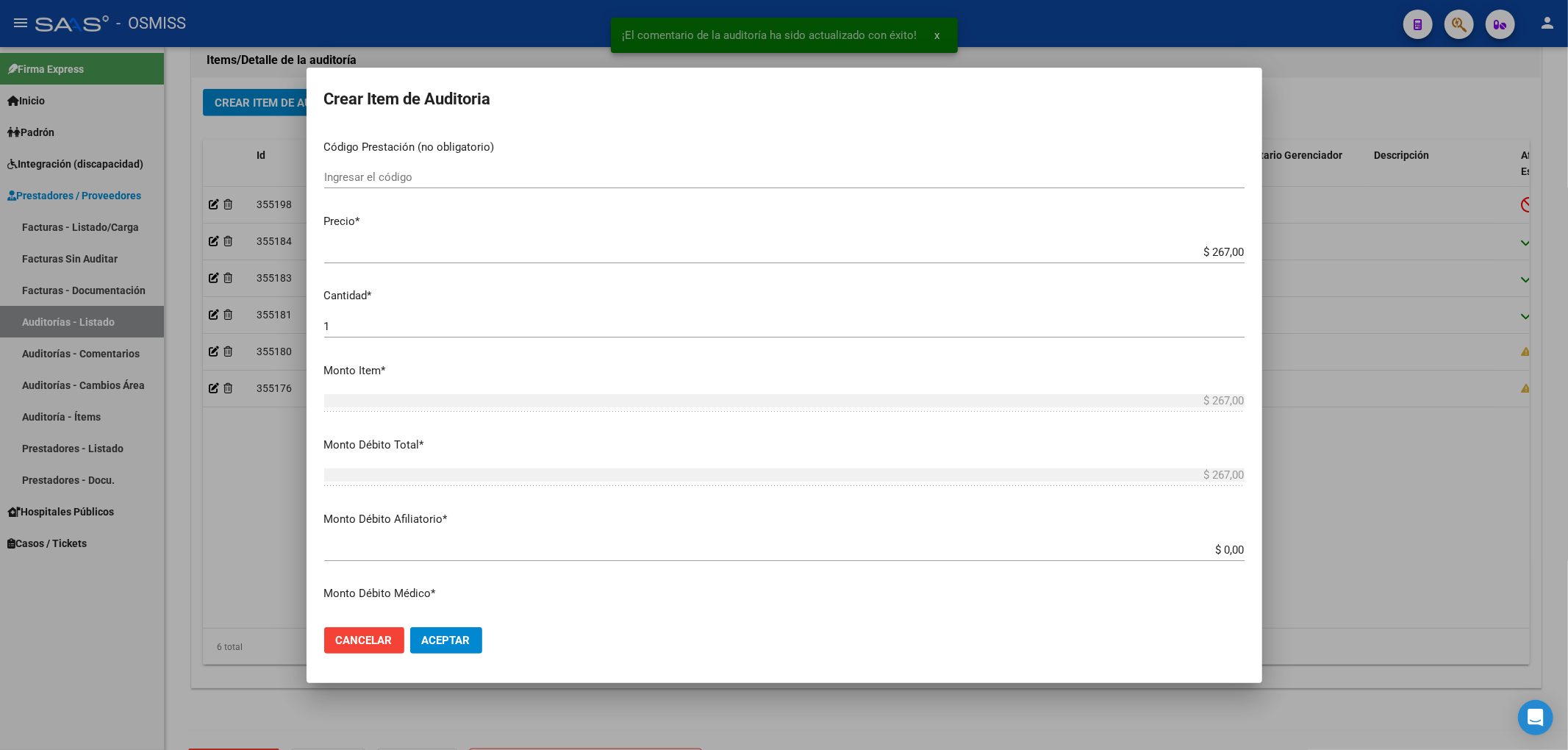
scroll to position [392, 0]
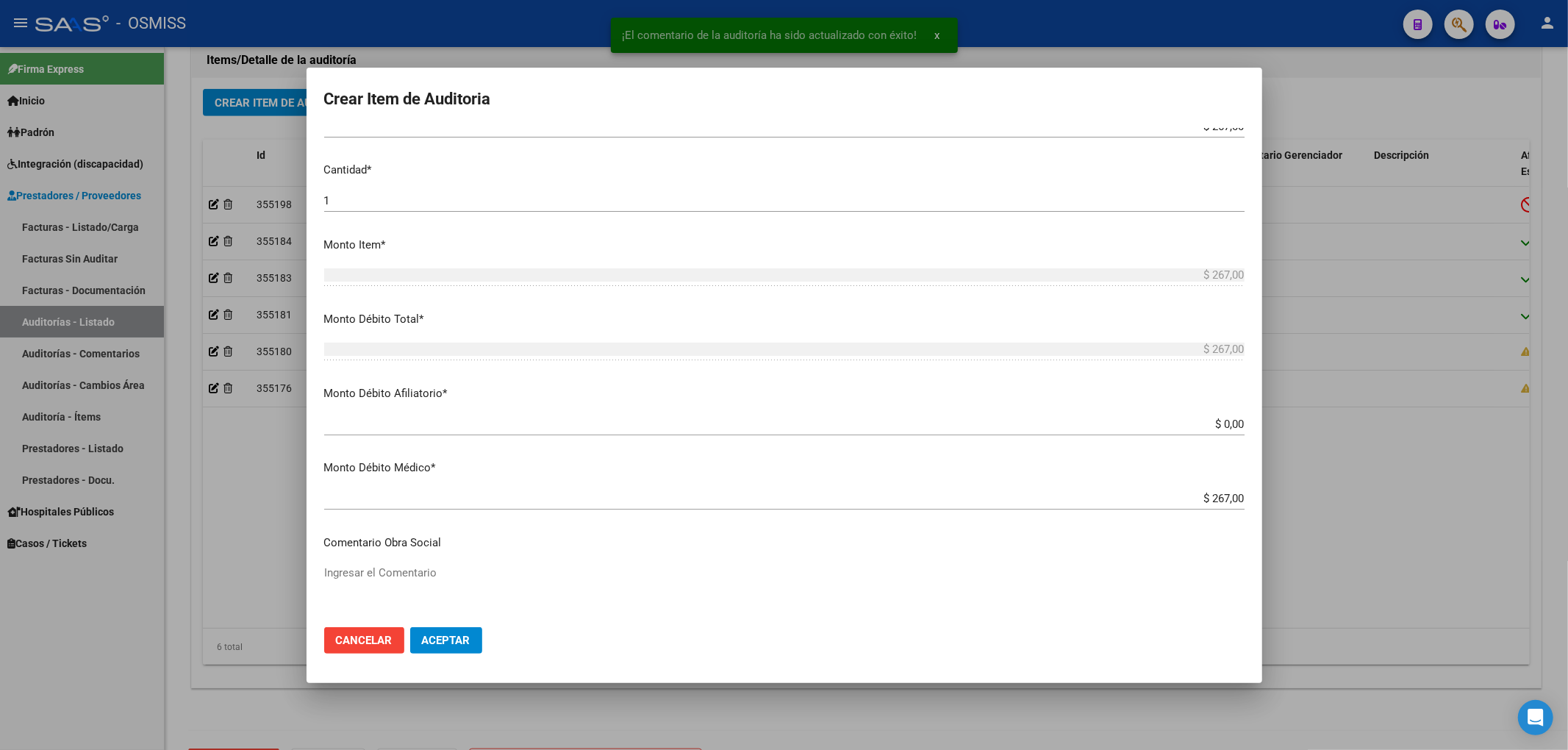
drag, startPoint x: 1183, startPoint y: 498, endPoint x: 1299, endPoint y: 498, distance: 116.0
click at [1262, 499] on div "¡El comentario de la auditoría ha sido actualizado con éxito! x Crear Item de A…" at bounding box center [784, 375] width 1568 height 750
type input "$ 0,00"
click at [453, 644] on span "Aceptar" at bounding box center [446, 640] width 49 height 13
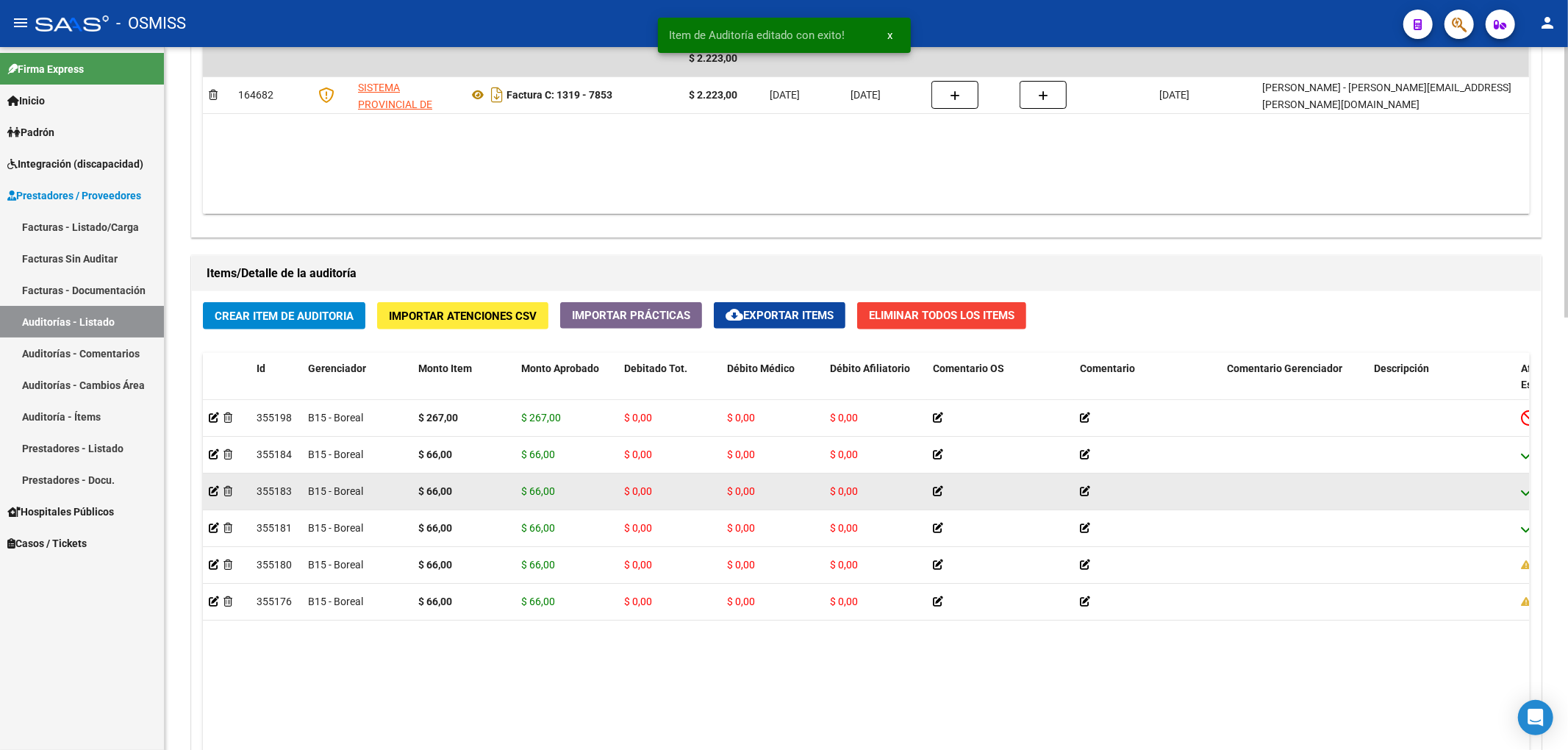
scroll to position [883, 0]
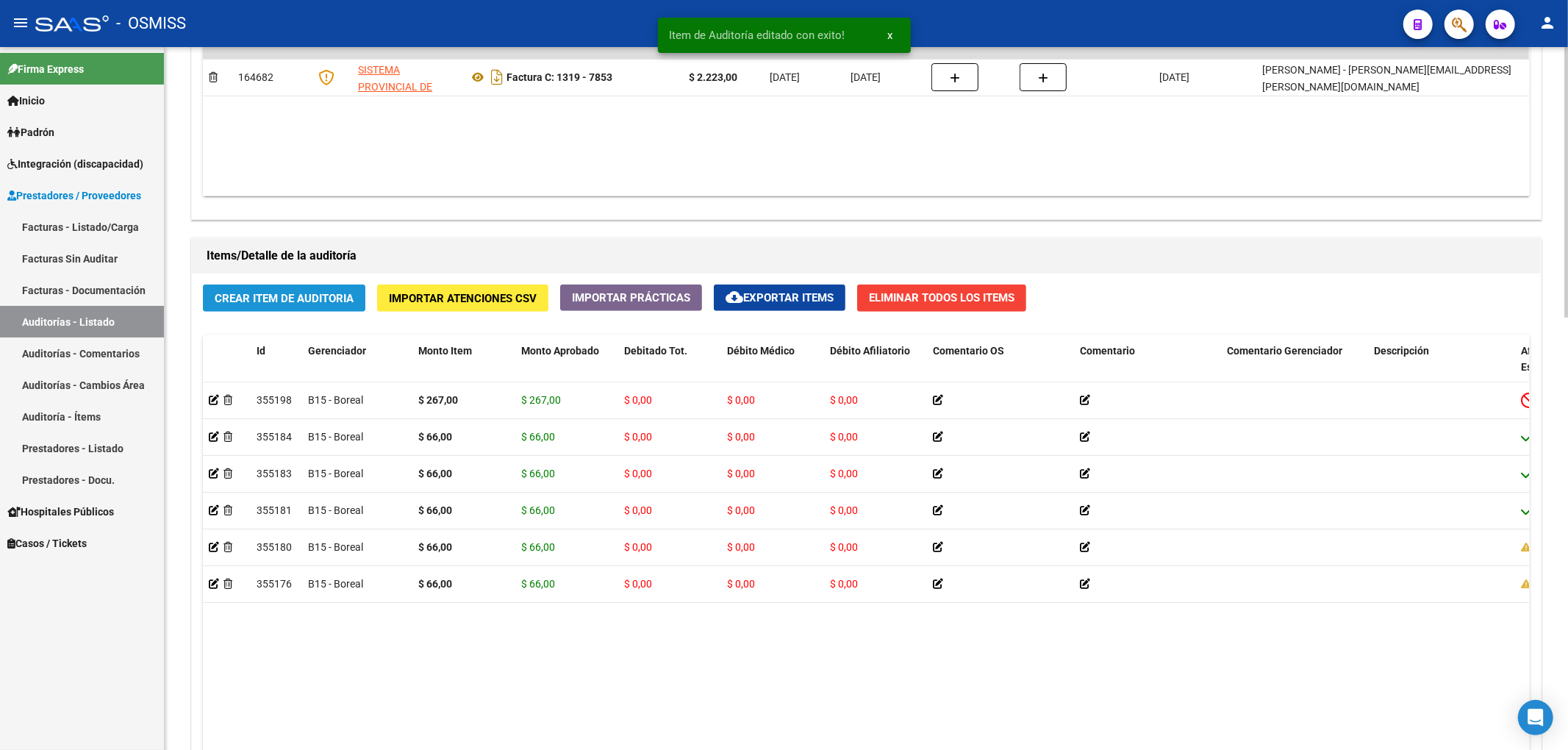
click at [307, 297] on span "Crear Item de Auditoria" at bounding box center [284, 298] width 139 height 13
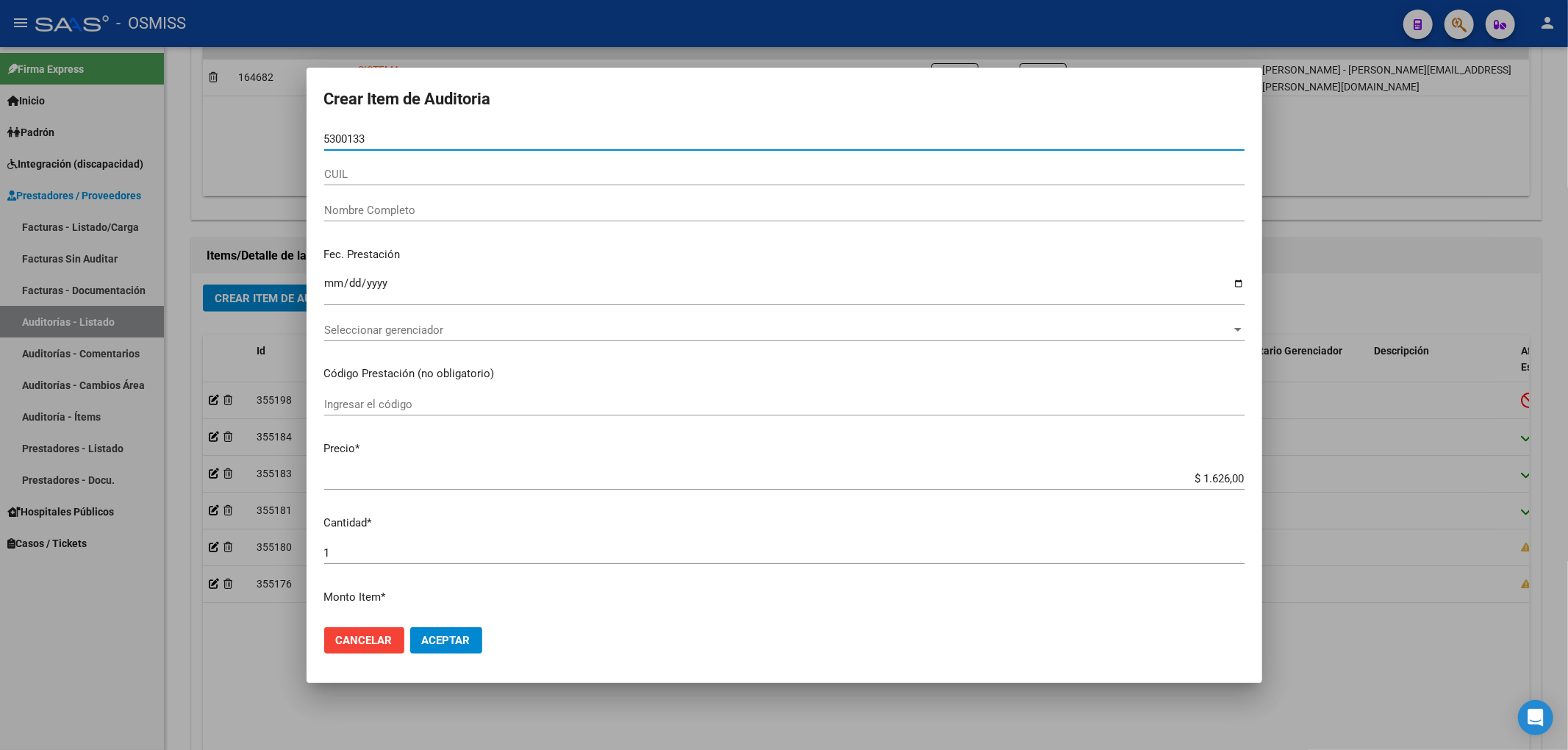
type input "53001334"
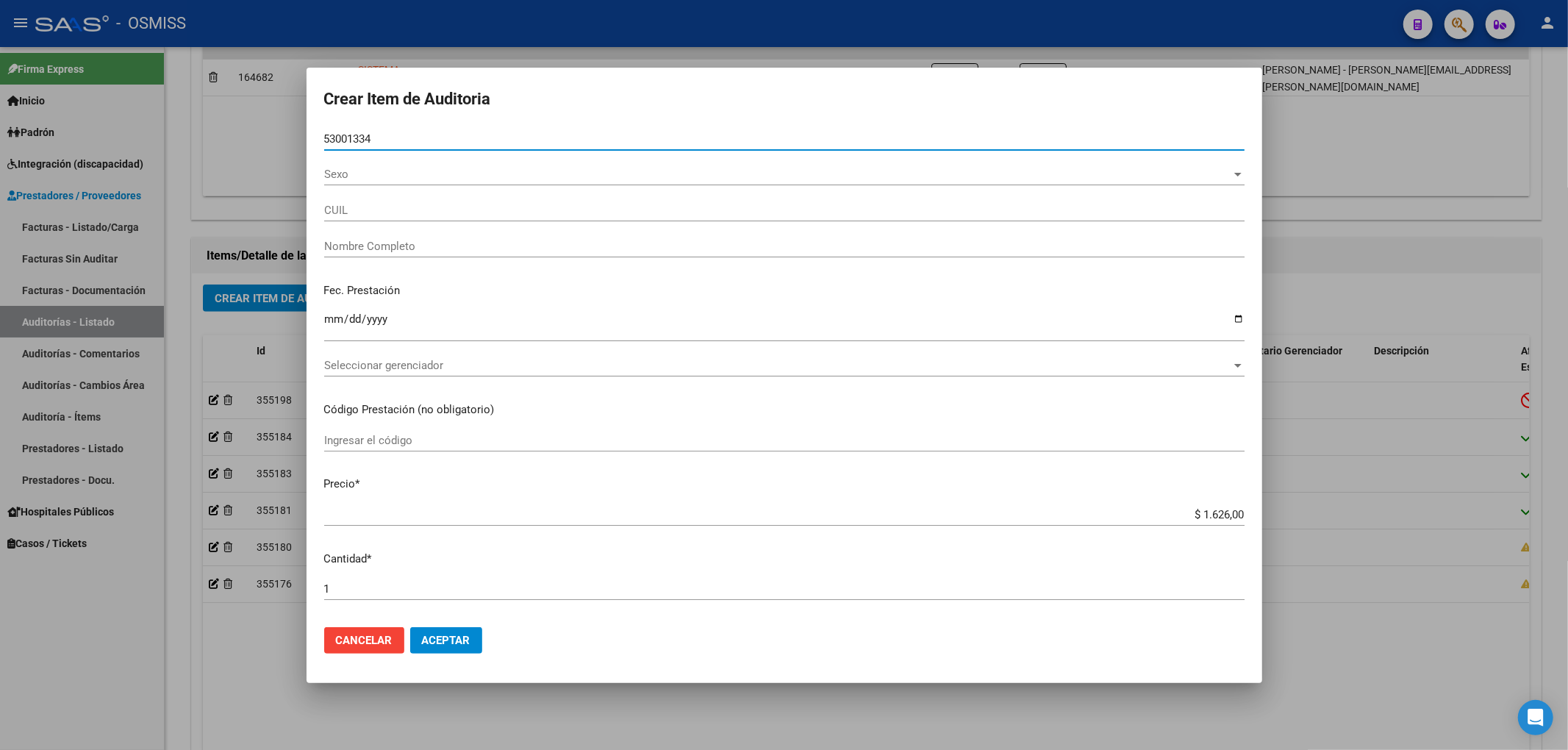
type input "20530013341"
type input "[PERSON_NAME] [PERSON_NAME]"
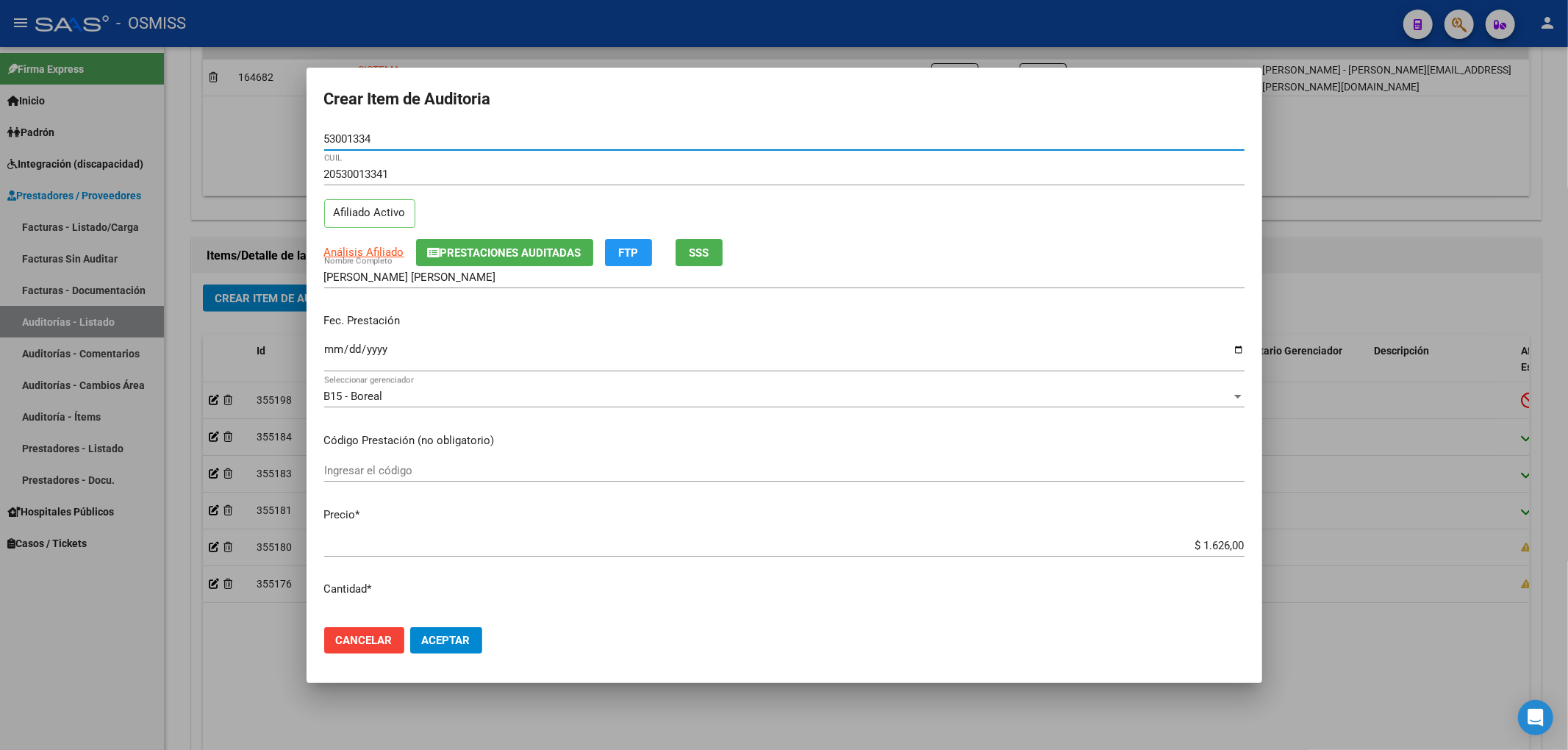
type input "53001334"
click at [459, 252] on span "Prestaciones Auditadas" at bounding box center [511, 252] width 141 height 13
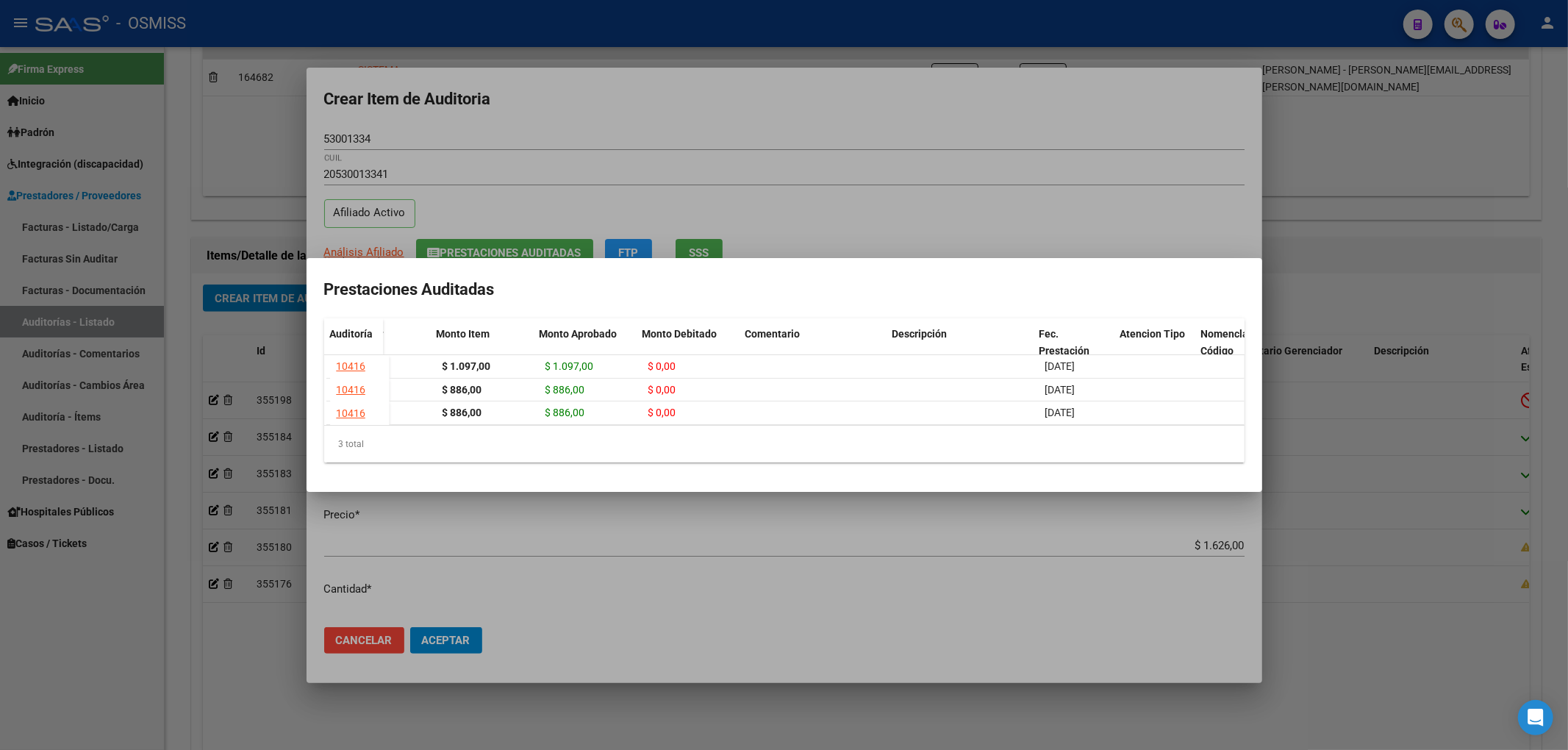
scroll to position [0, 63]
click at [618, 124] on div at bounding box center [784, 375] width 1568 height 750
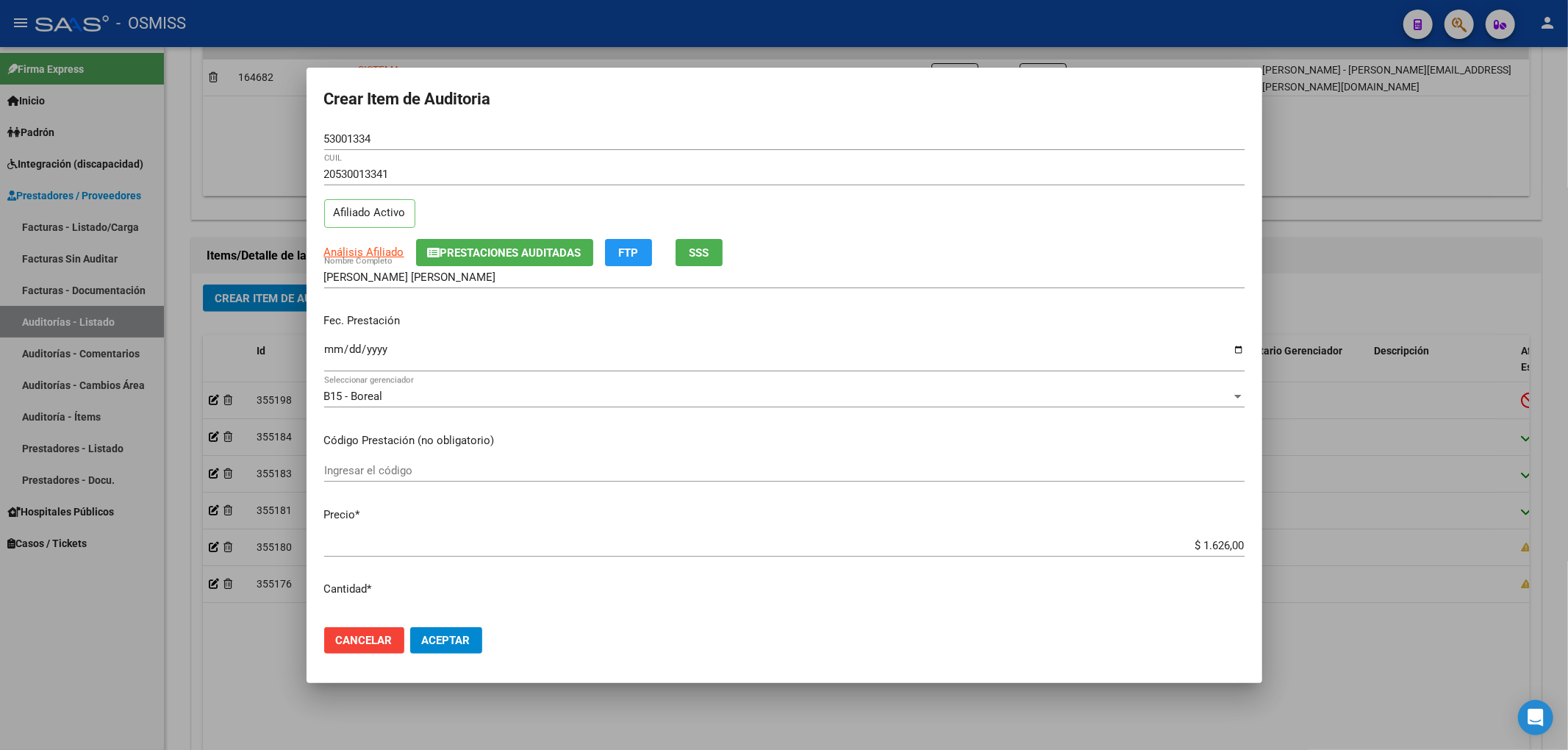
click at [327, 345] on input "Ingresar la fecha" at bounding box center [784, 355] width 920 height 24
type input "[DATE]"
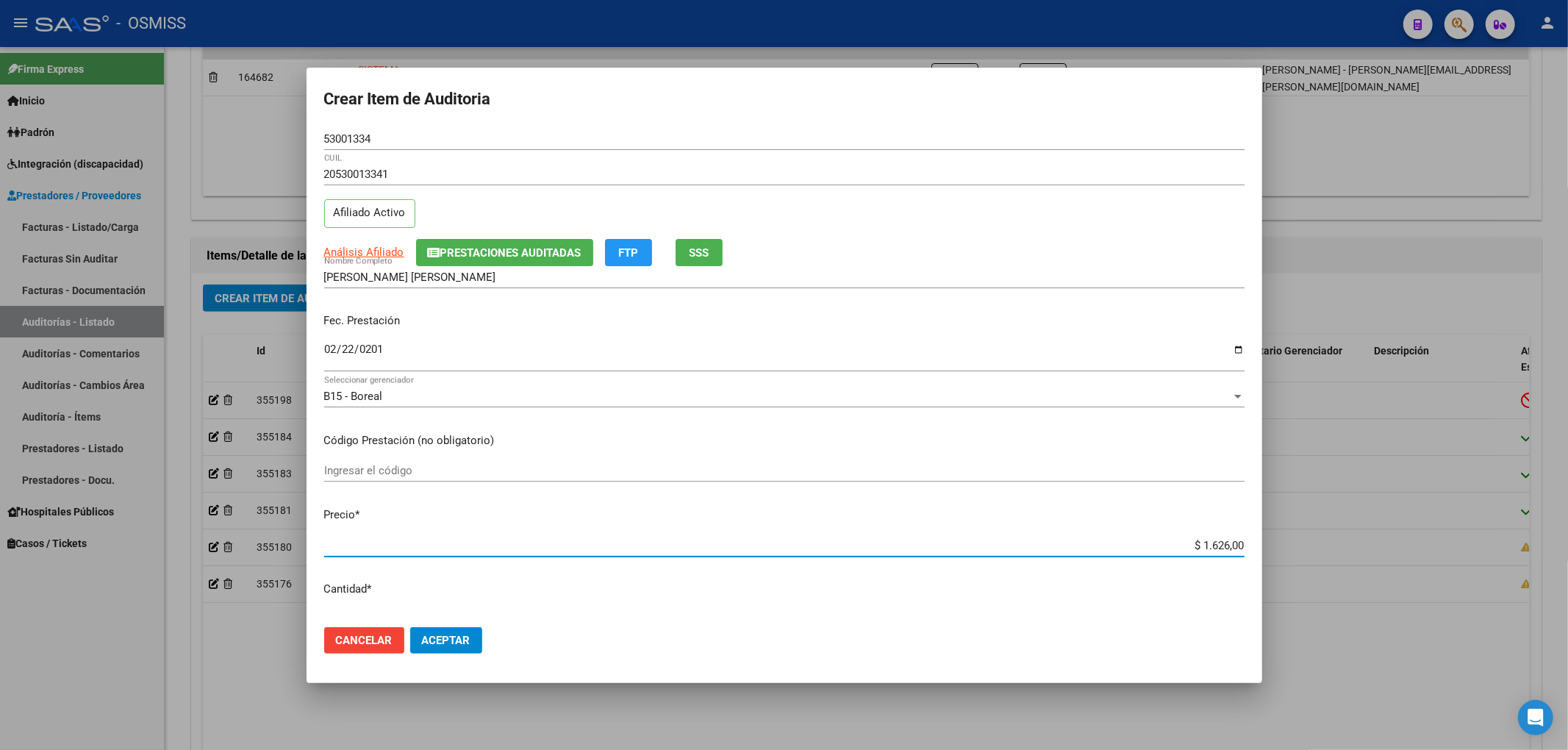
drag, startPoint x: 1193, startPoint y: 543, endPoint x: 1365, endPoint y: 552, distance: 172.2
click at [1354, 552] on div "Crear Item de Auditoria 53001334 Nro Documento 20530013341 CUIL Afiliado Activo…" at bounding box center [784, 375] width 1568 height 750
type input "$ 0,01"
type input "$ 0,10"
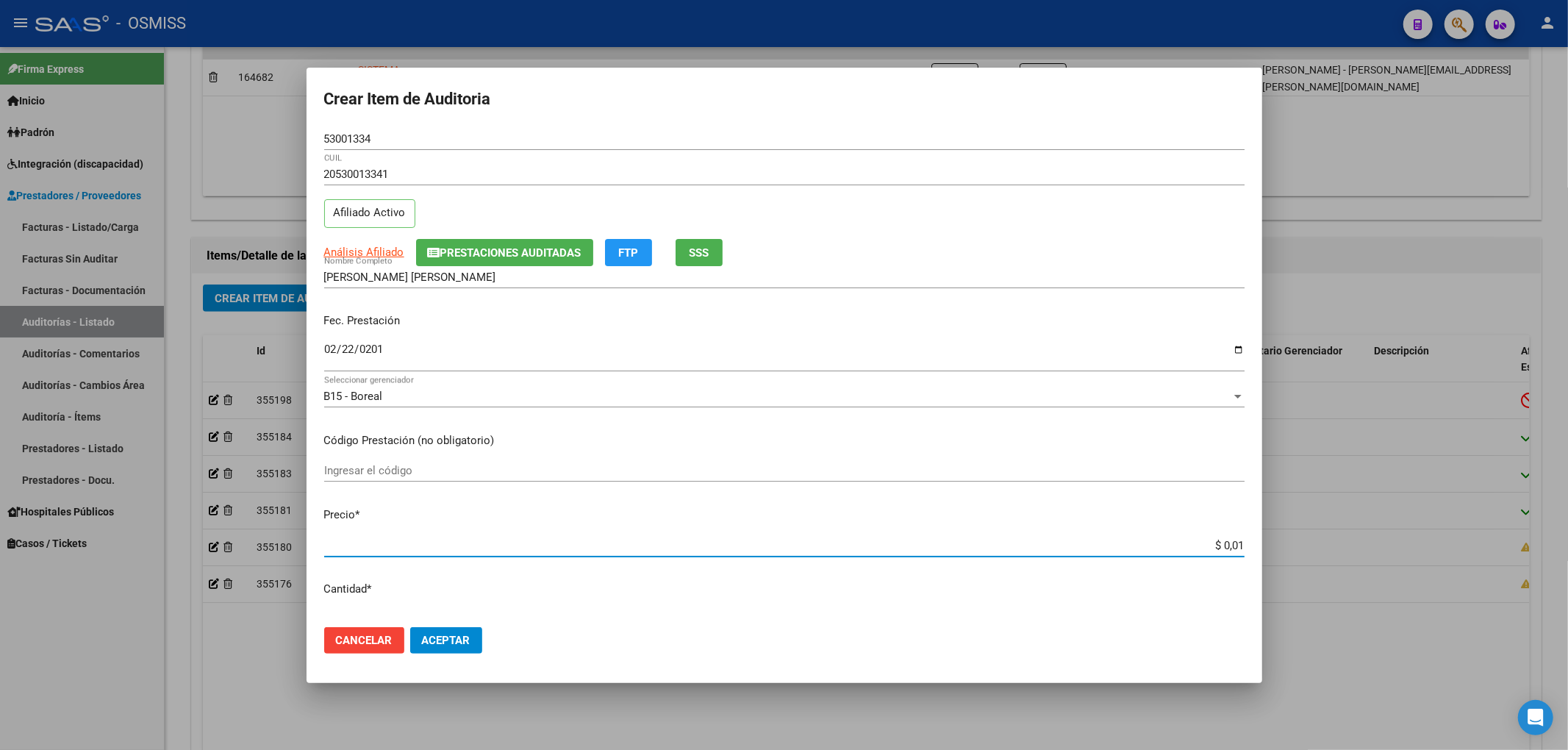
type input "$ 0,10"
type input "$ 1,00"
type input "$ 10,00"
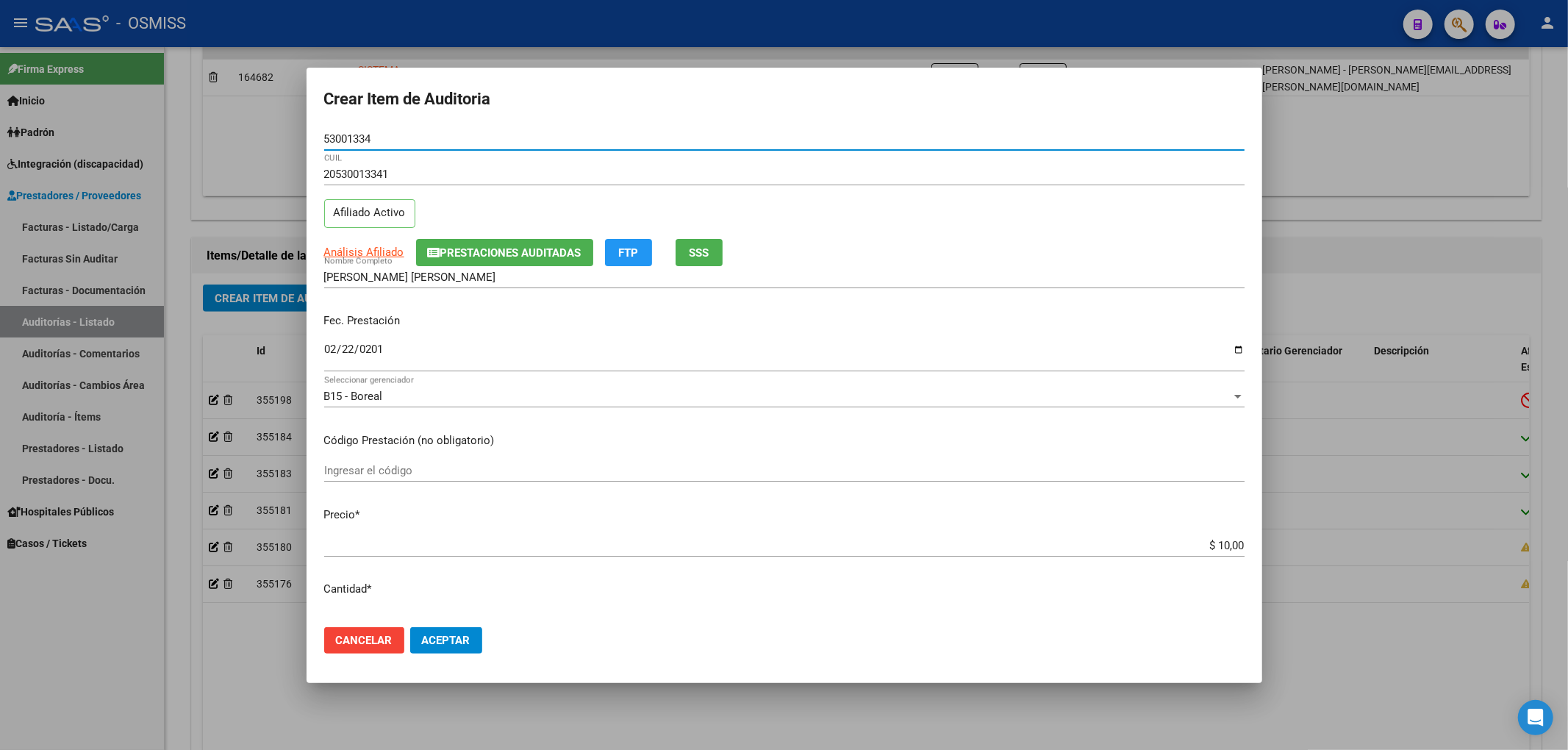
drag, startPoint x: 391, startPoint y: 142, endPoint x: 280, endPoint y: 168, distance: 114.0
click at [260, 139] on div "Crear Item de Auditoria 53001334 Nro Documento 20530013341 CUIL Afiliado Activo…" at bounding box center [784, 375] width 1568 height 750
click at [1023, 275] on input "[PERSON_NAME] [PERSON_NAME]" at bounding box center [784, 277] width 920 height 13
click at [431, 618] on mat-dialog-actions "Cancelar Aceptar" at bounding box center [784, 641] width 920 height 50
click at [451, 635] on span "Aceptar" at bounding box center [446, 640] width 49 height 13
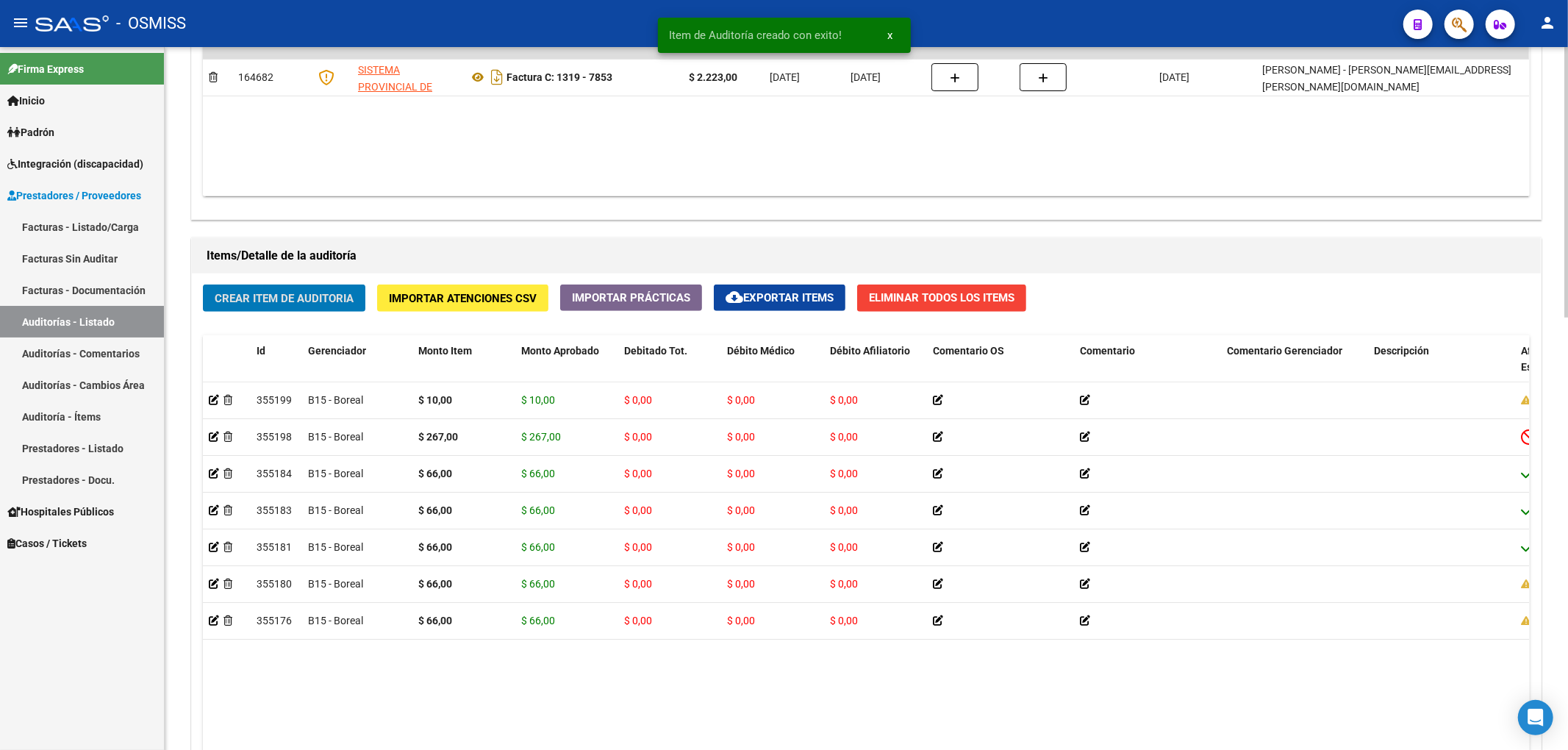
click at [285, 310] on button "Crear Item de Auditoria" at bounding box center [284, 298] width 163 height 27
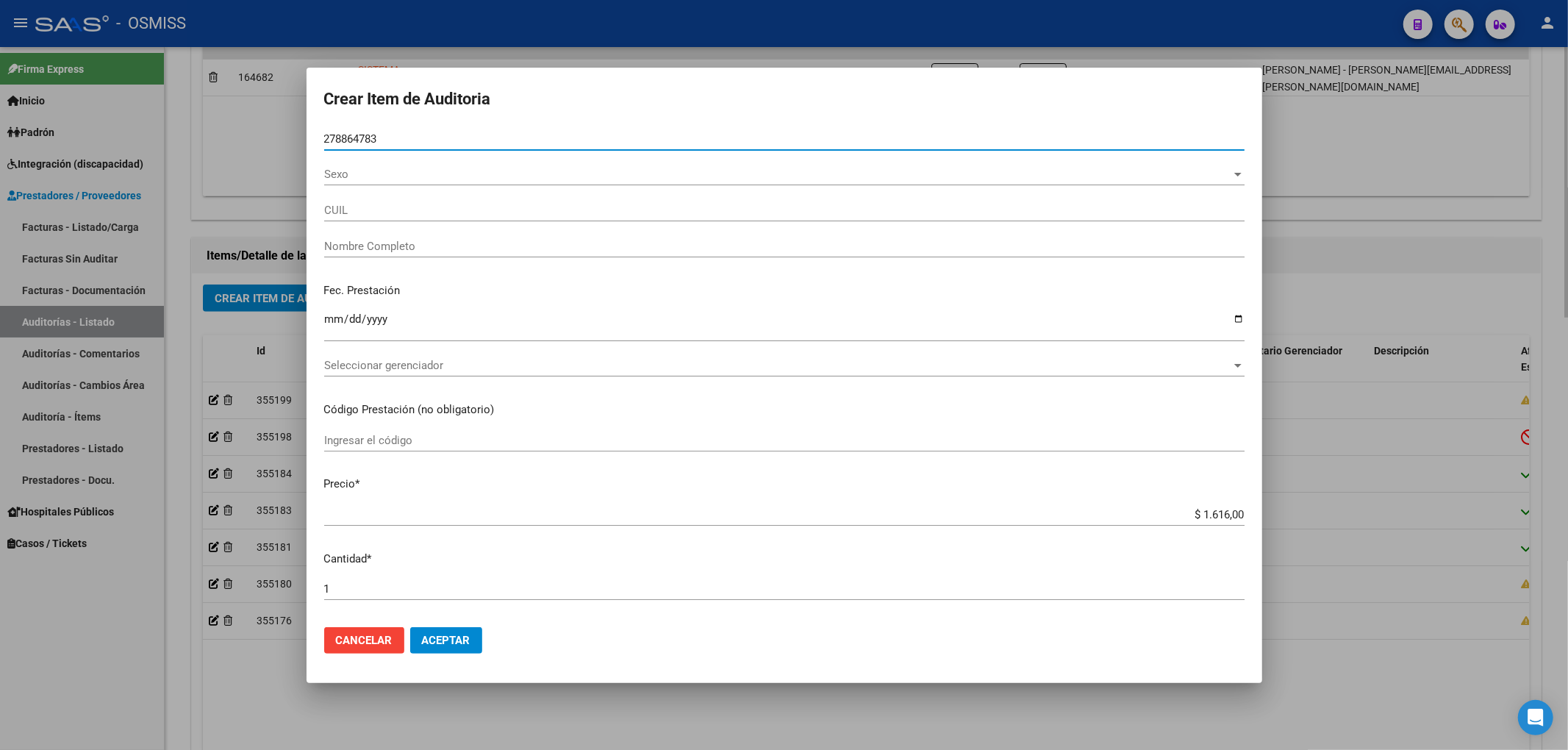
type input "27886483"
type input "27278864834"
type input "[PERSON_NAME] [PERSON_NAME]"
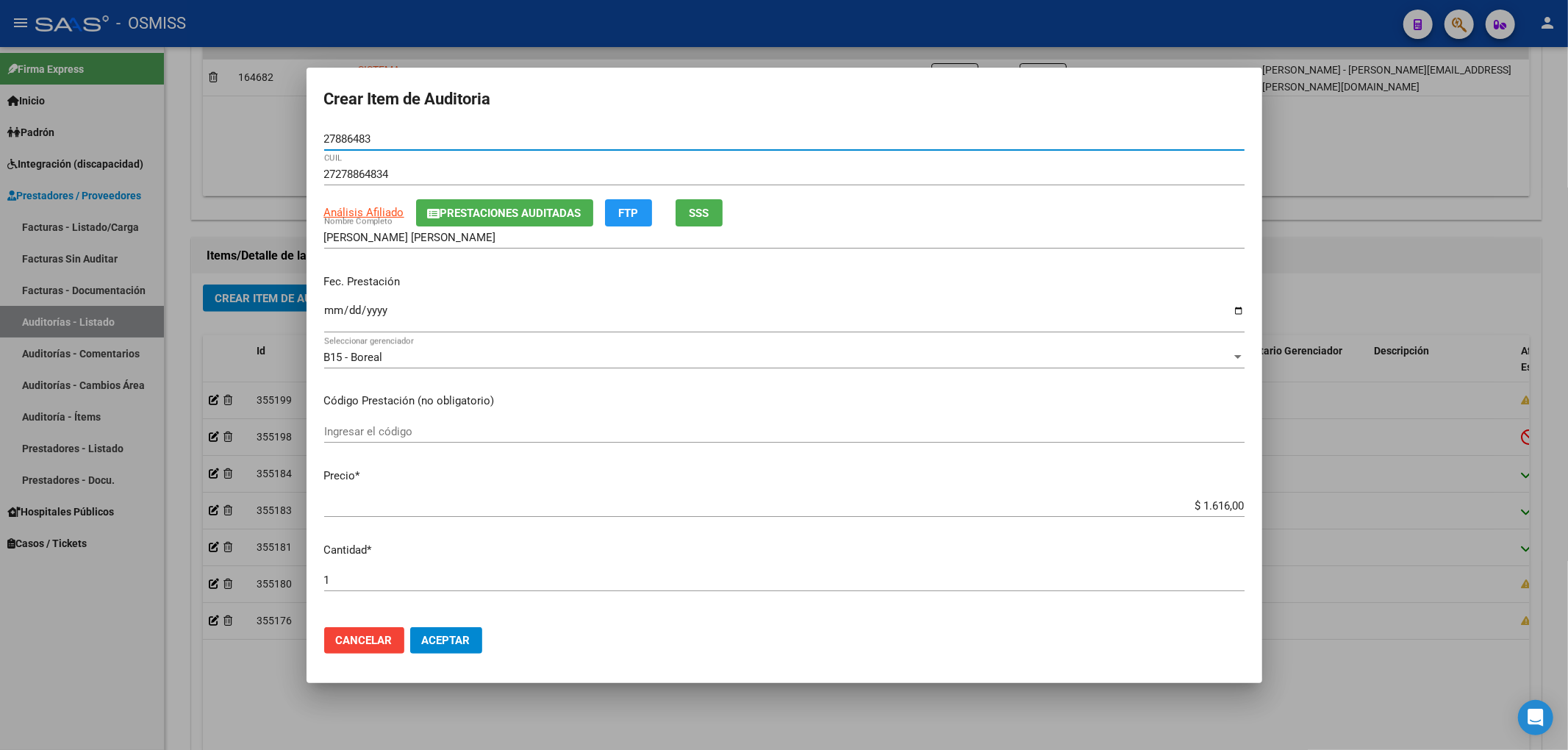
type input "27886483"
click at [494, 213] on span "Prestaciones Auditadas" at bounding box center [511, 213] width 141 height 13
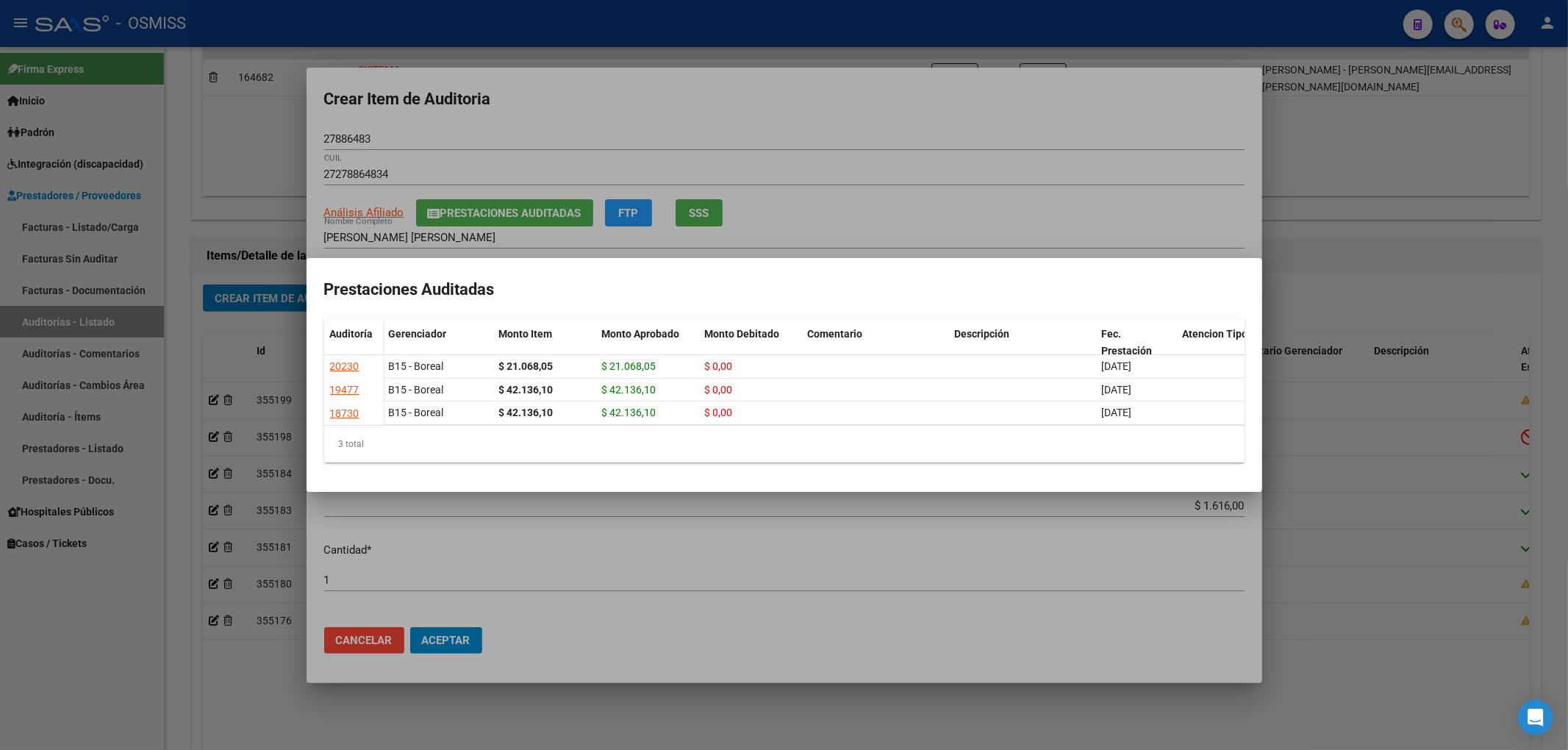
click at [685, 133] on div at bounding box center [784, 375] width 1568 height 750
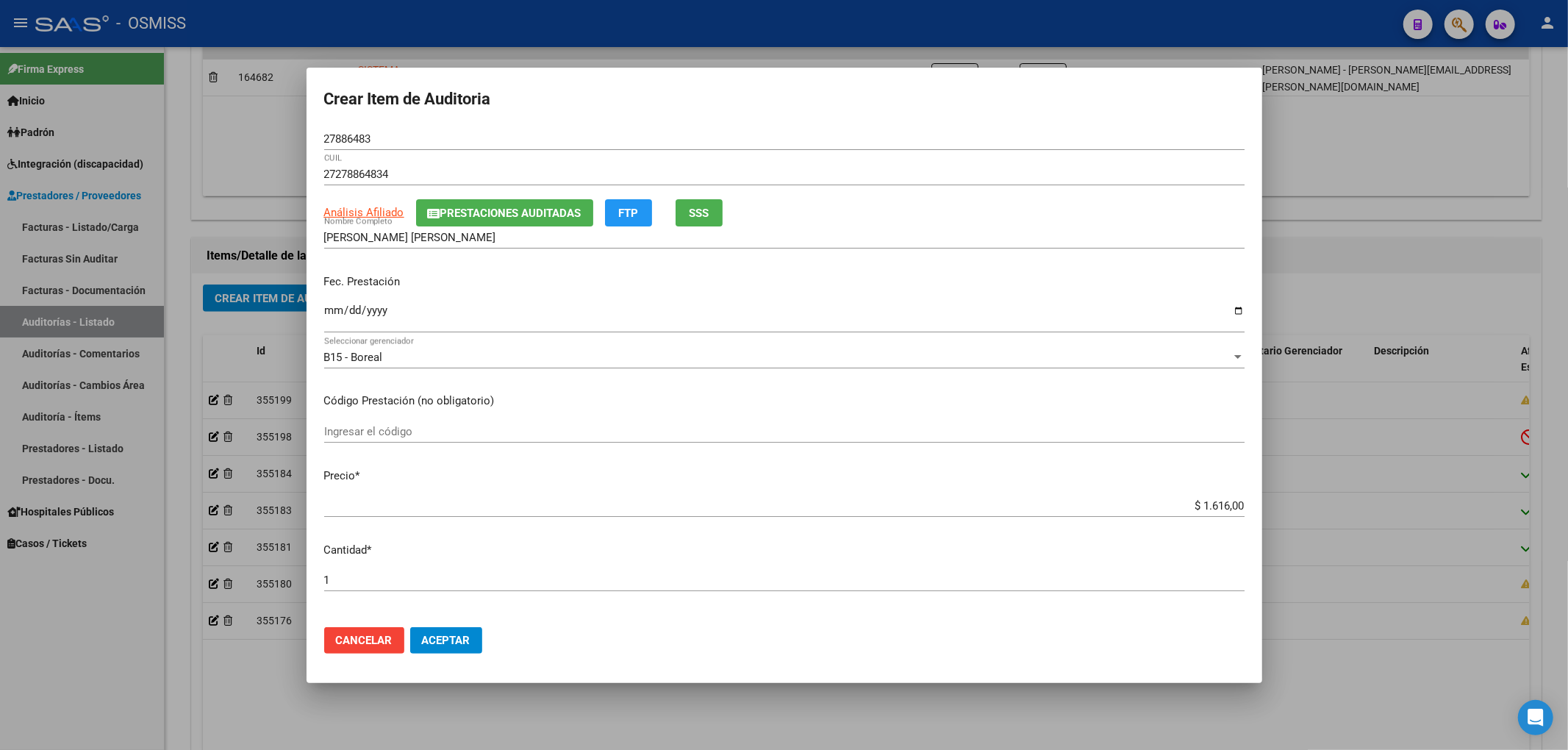
click at [330, 315] on input "Ingresar la fecha" at bounding box center [784, 316] width 920 height 24
type input "[DATE]"
drag, startPoint x: 1183, startPoint y: 510, endPoint x: 1285, endPoint y: 510, distance: 102.0
click at [1285, 510] on div "Crear Item de Auditoria 27886483 Nro Documento 27278864834 CUIL Análisis Afilia…" at bounding box center [784, 375] width 1568 height 750
type input "$ 0,03"
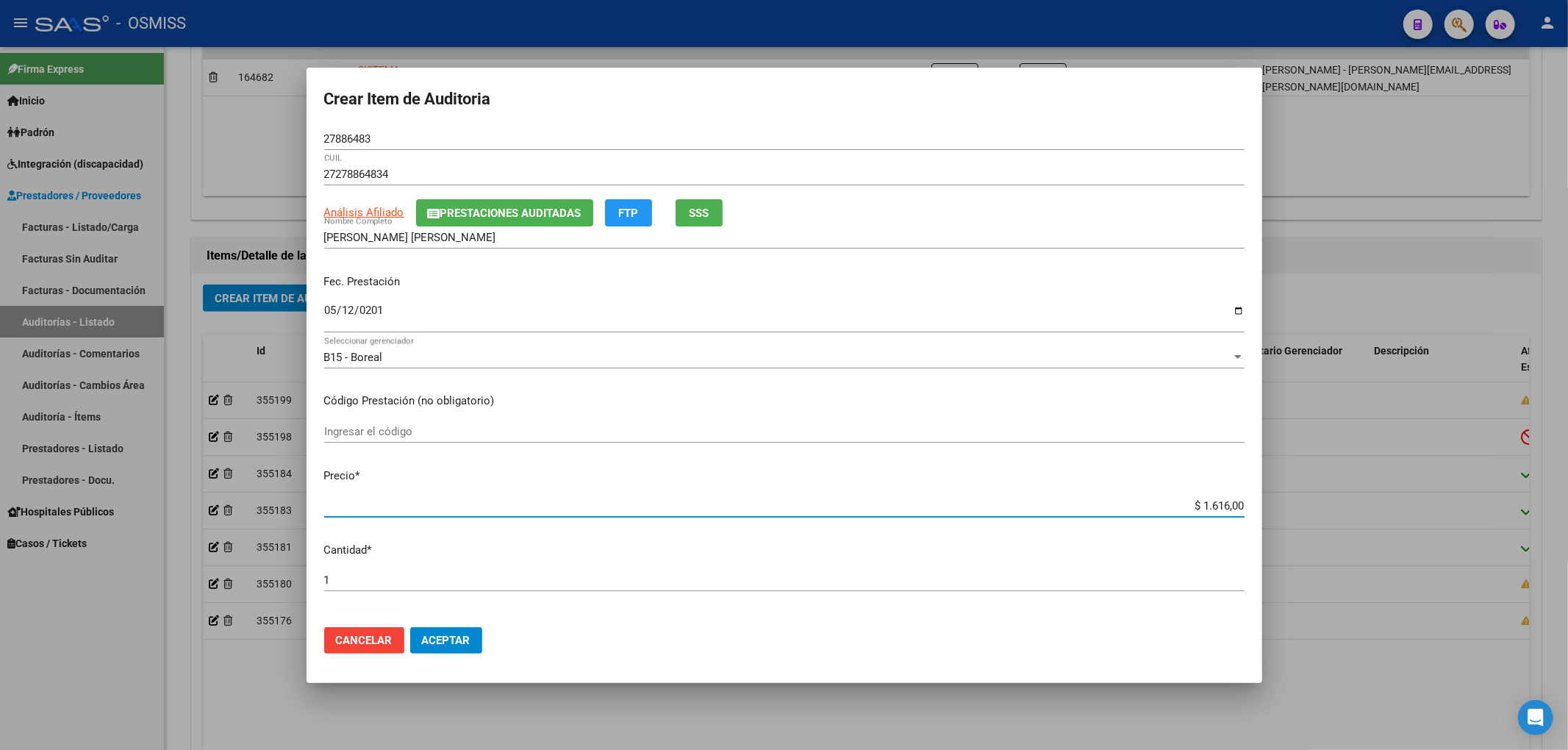
type input "$ 0,03"
type input "$ 0,34"
type input "$ 3,49"
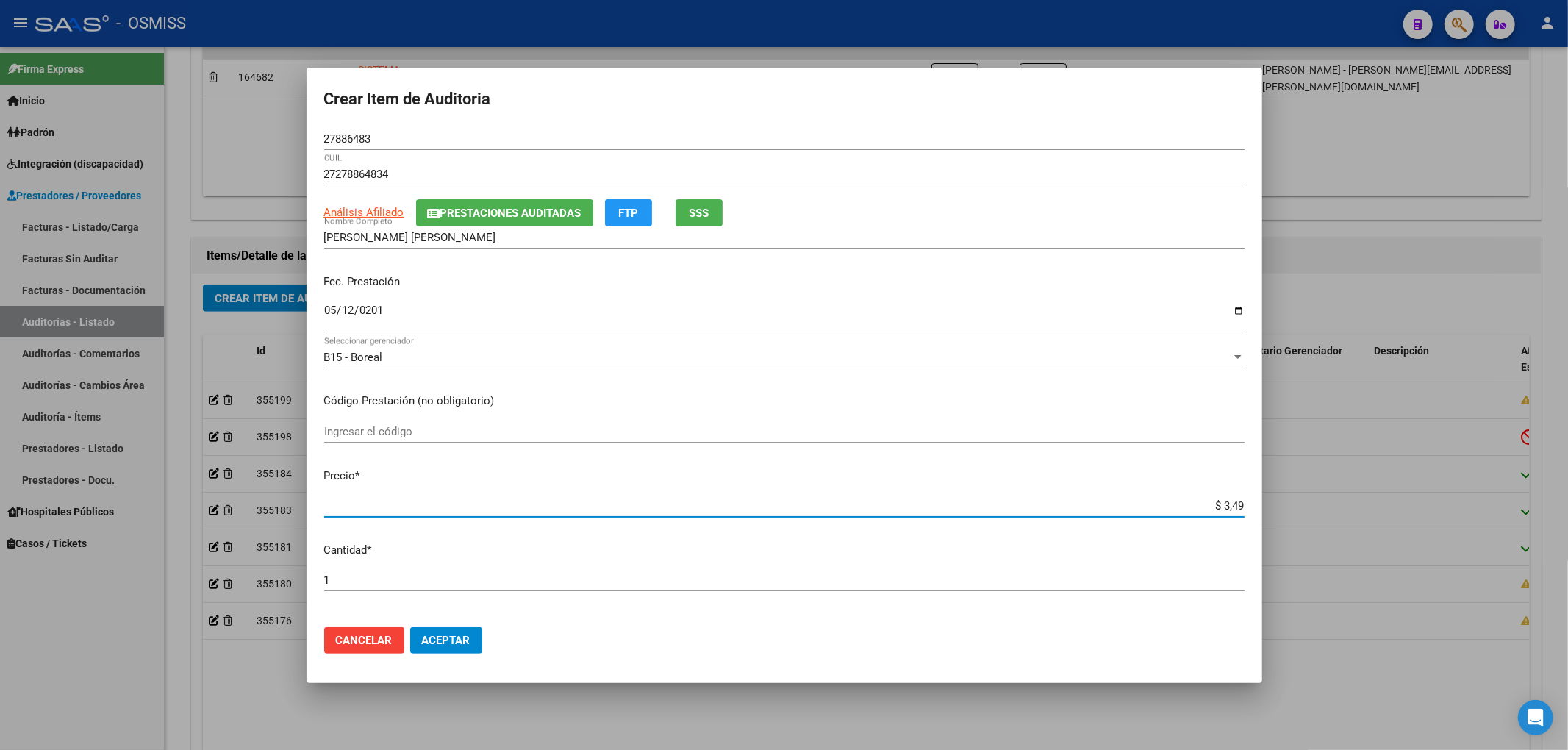
type input "$ 34,90"
type input "$ 349,00"
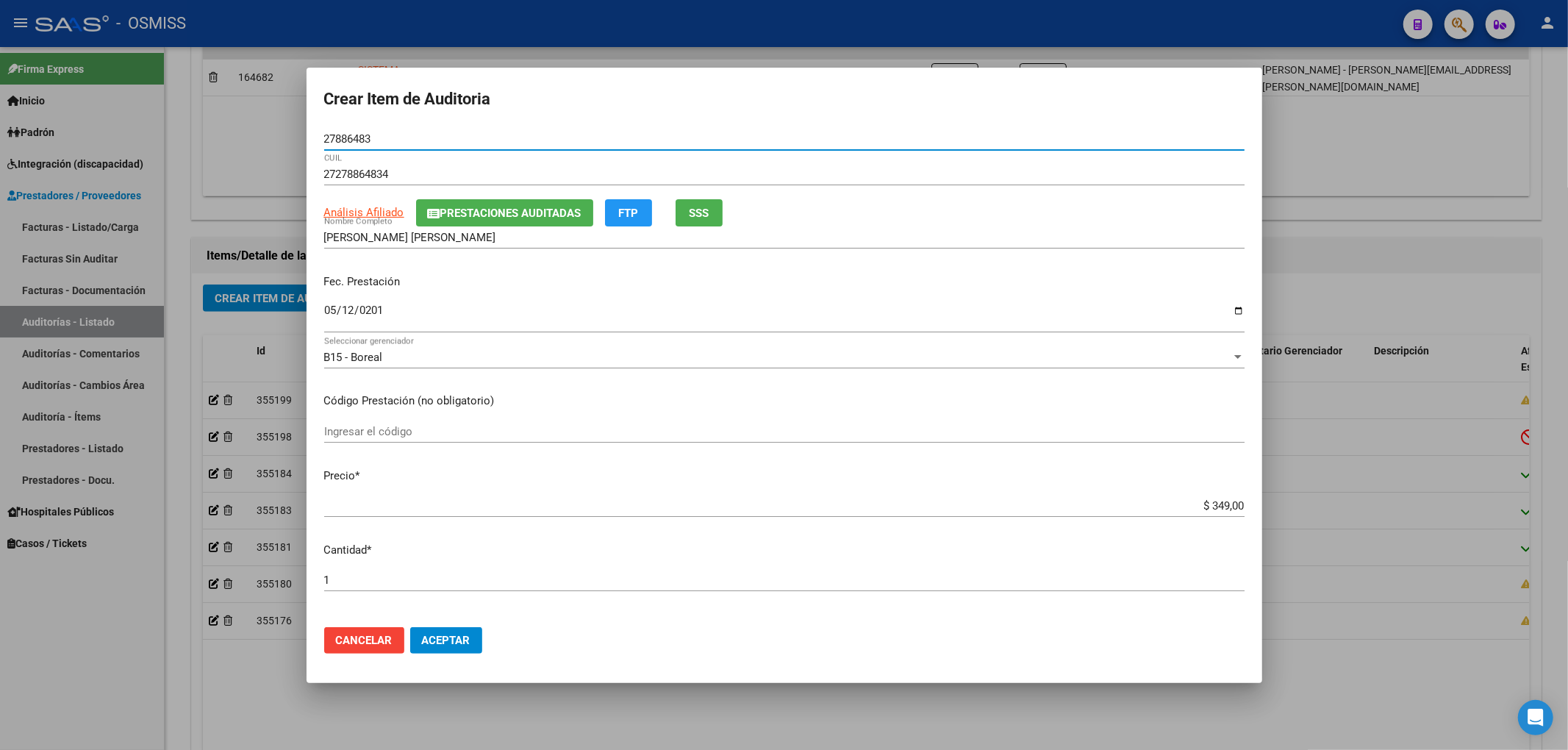
drag, startPoint x: 366, startPoint y: 138, endPoint x: 288, endPoint y: 139, distance: 78.0
click at [289, 139] on div "Crear Item de Auditoria 27886483 Nro Documento 27278864834 CUIL Análisis Afilia…" at bounding box center [784, 375] width 1568 height 750
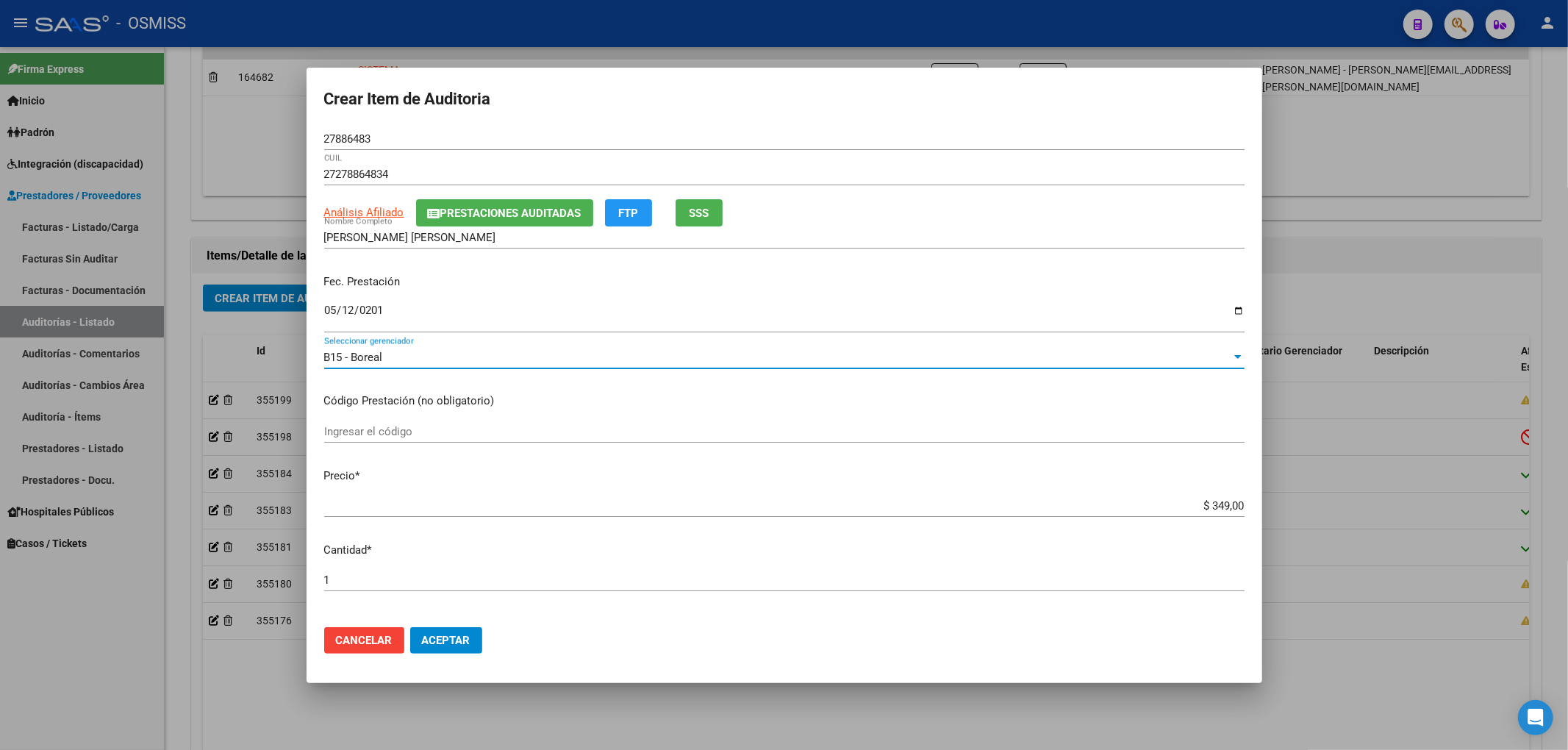
click at [995, 356] on div "B15 - Boreal" at bounding box center [778, 357] width 907 height 13
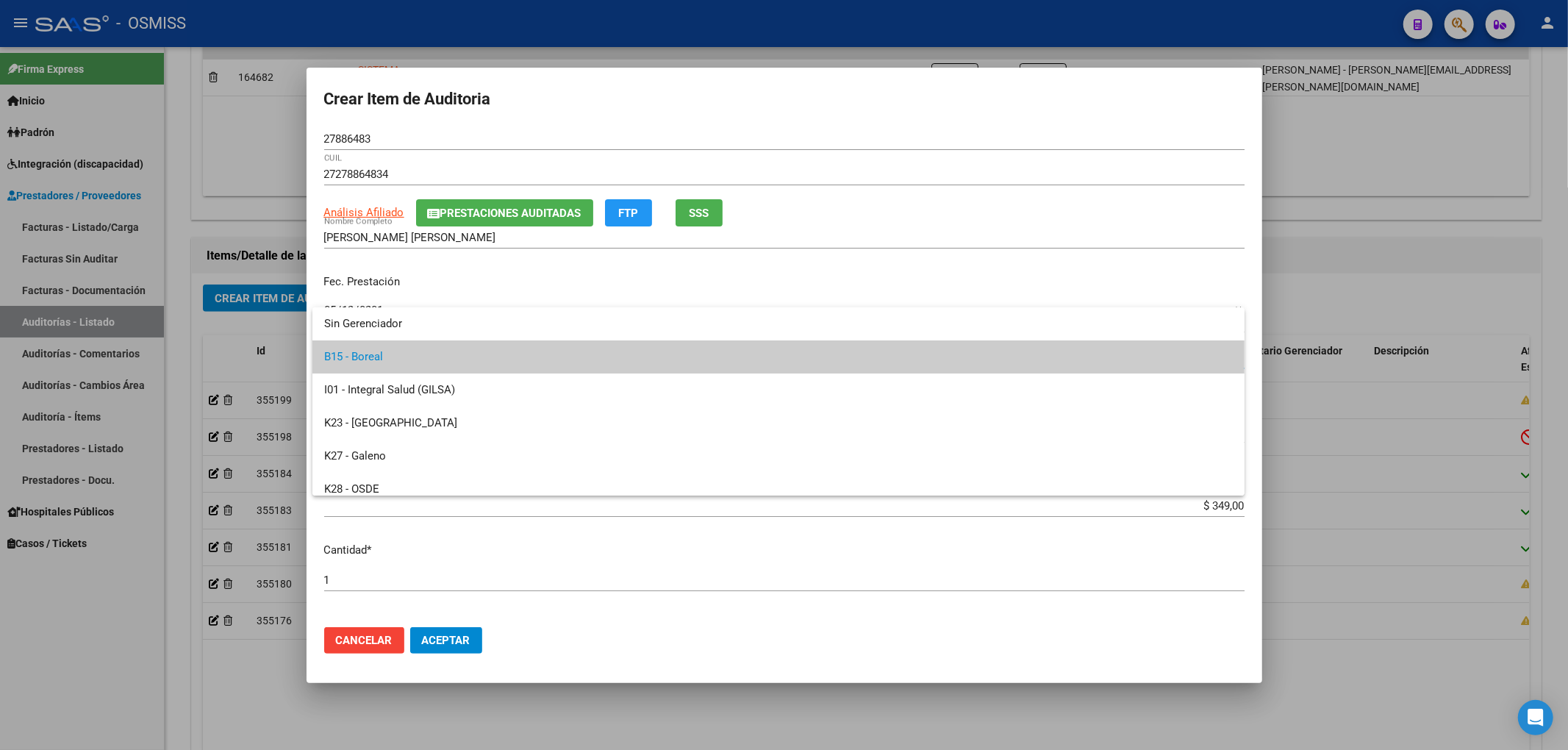
click at [453, 637] on div at bounding box center [784, 375] width 1568 height 750
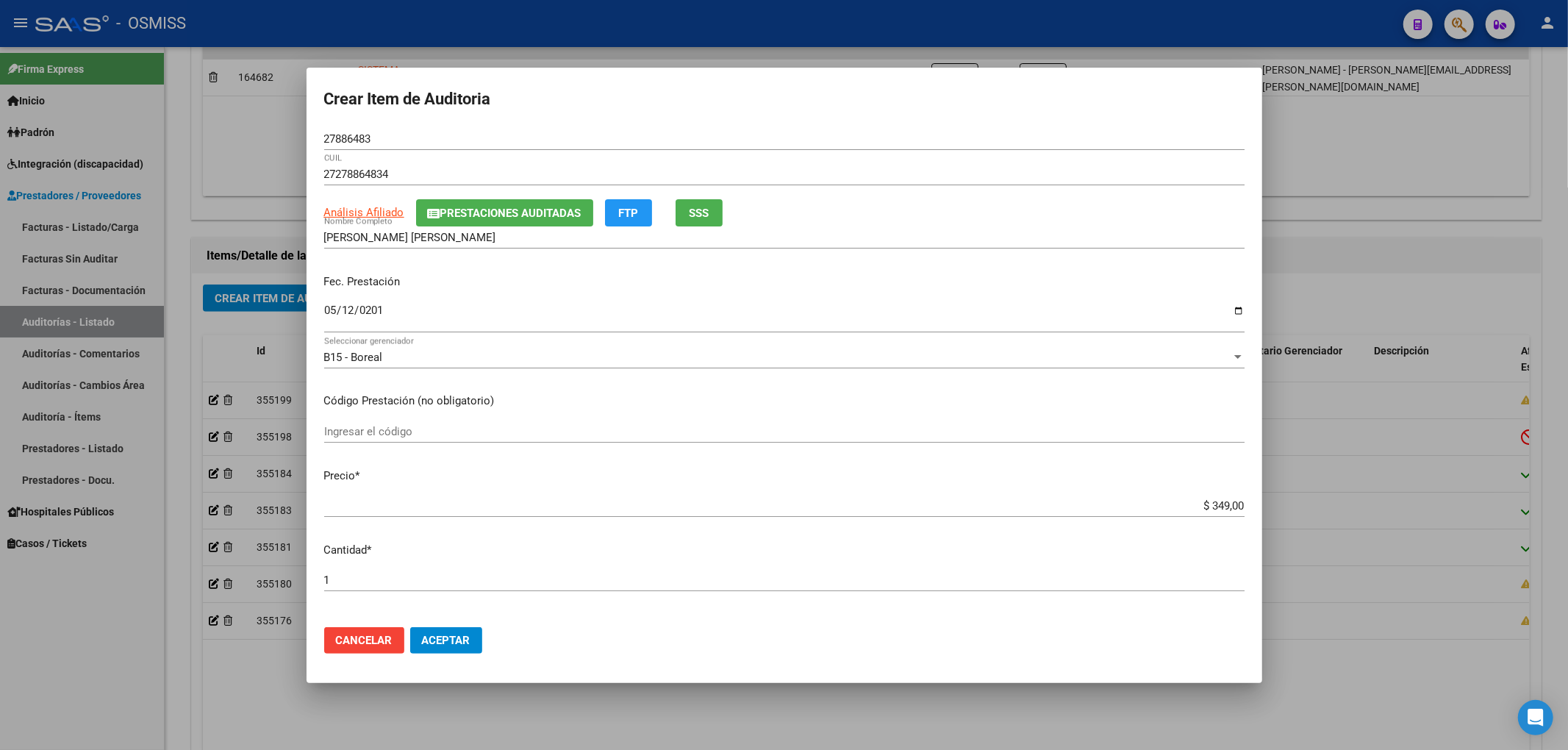
click at [453, 641] on span "Aceptar" at bounding box center [446, 640] width 49 height 13
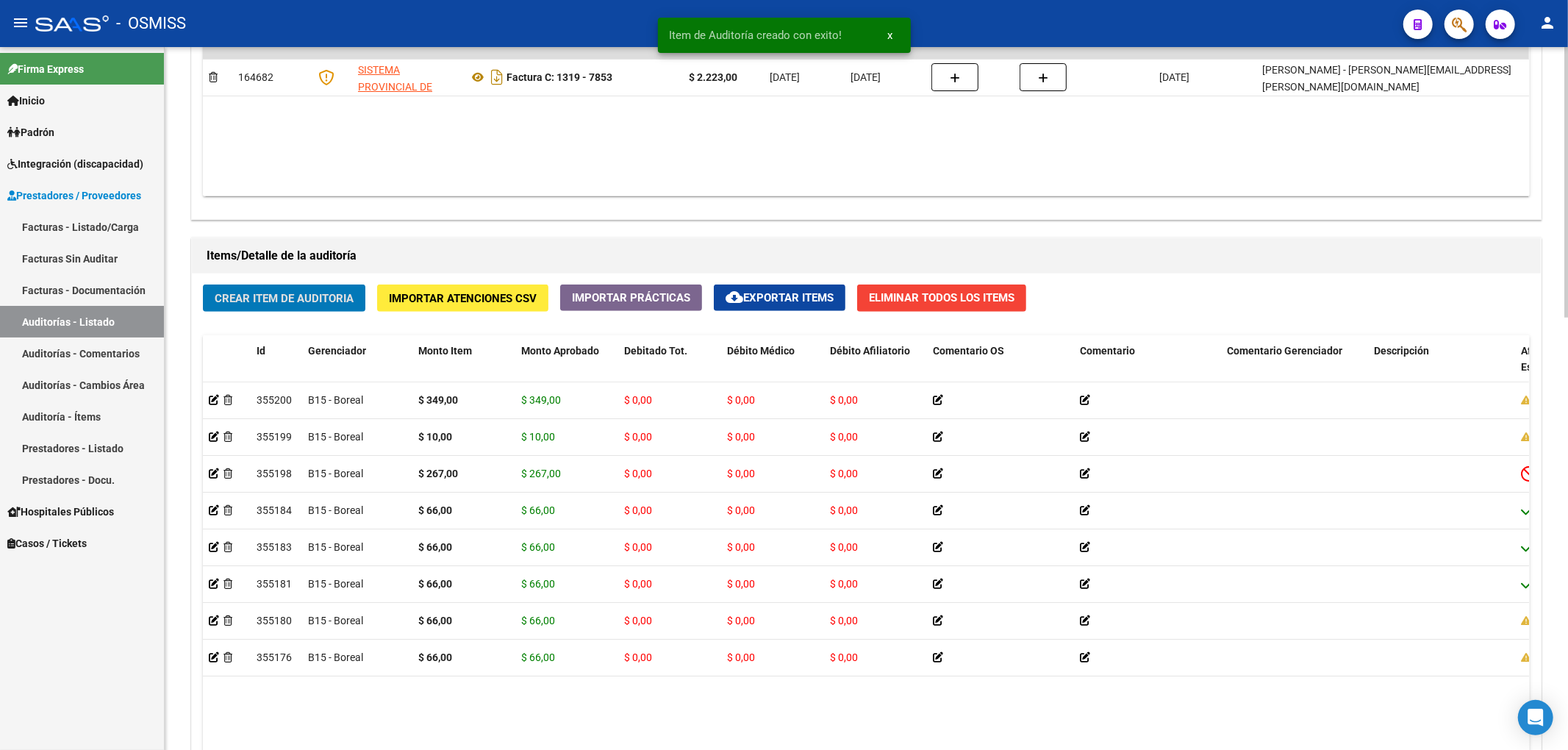
click at [247, 309] on button "Crear Item de Auditoria" at bounding box center [284, 298] width 163 height 27
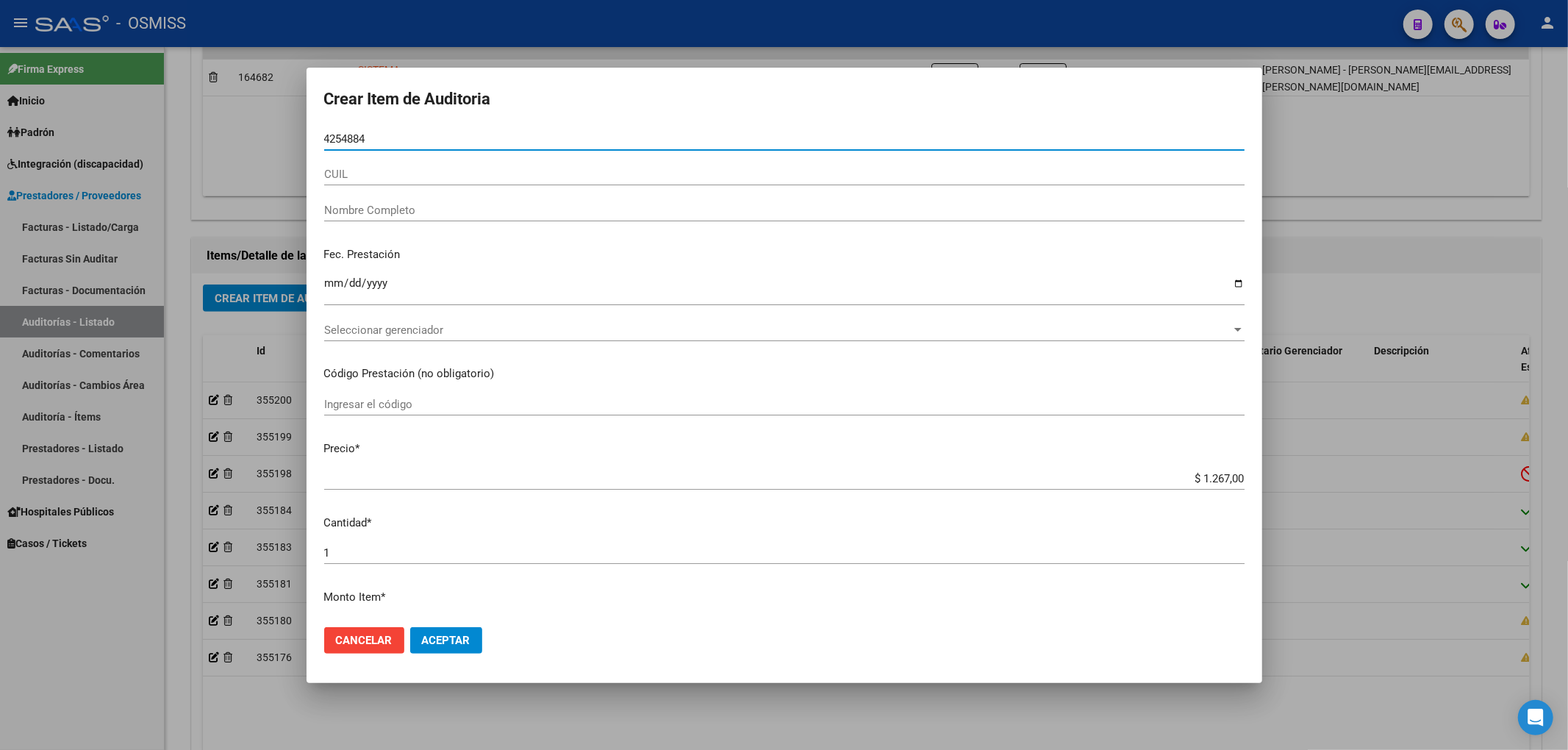
type input "42548842"
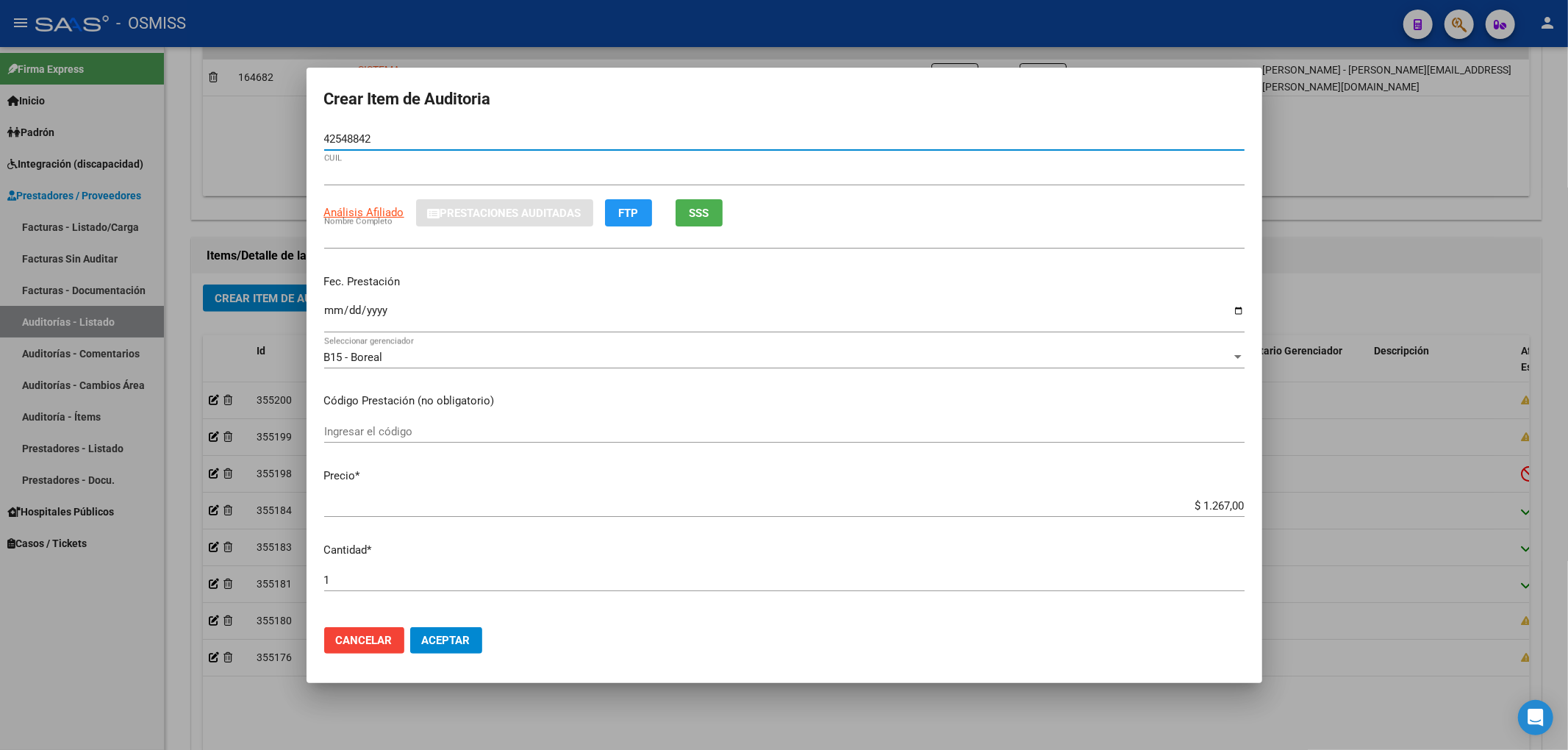
type input "27425488428"
type input "[PERSON_NAME]"
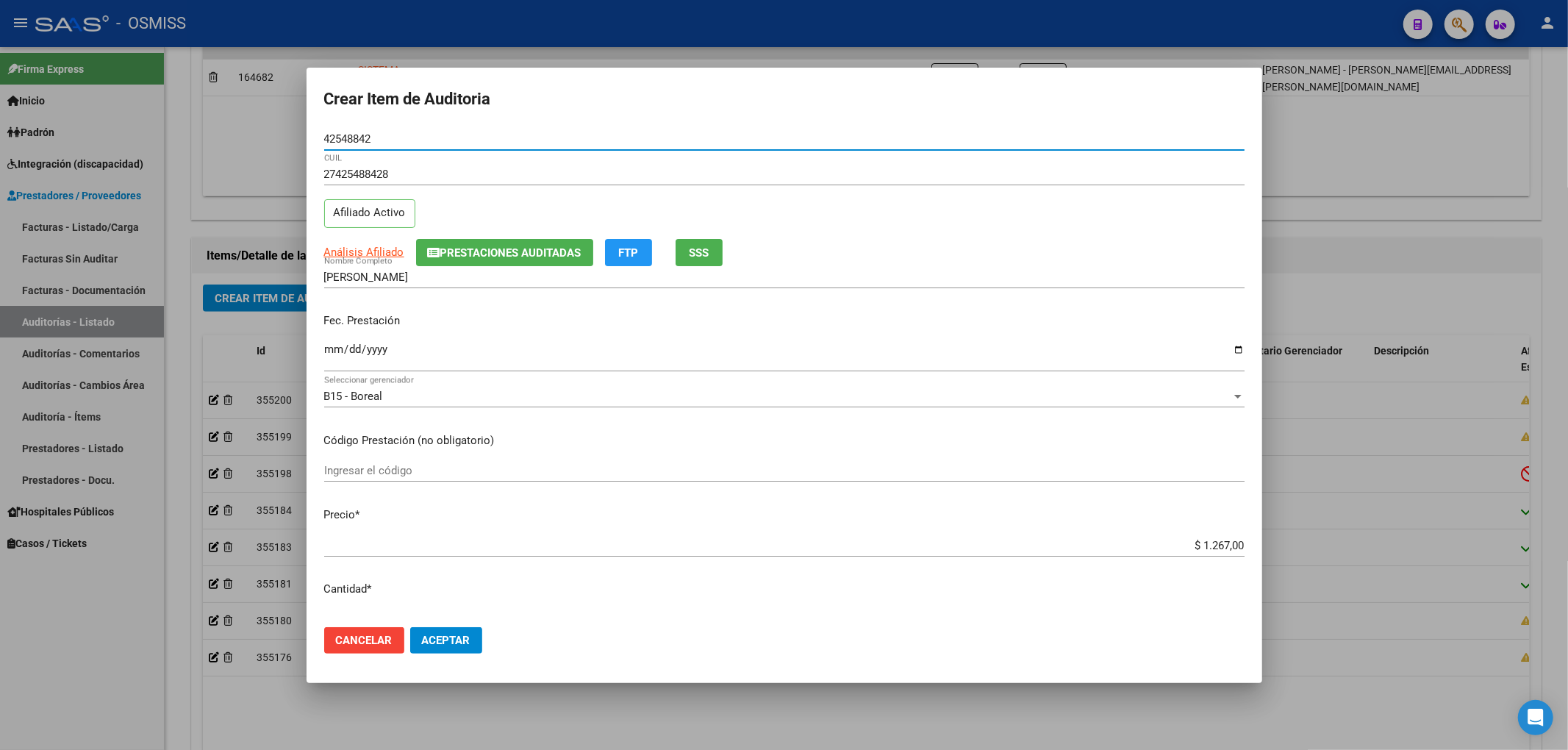
type input "42548842"
click at [324, 354] on input "Ingresar la fecha" at bounding box center [784, 355] width 920 height 24
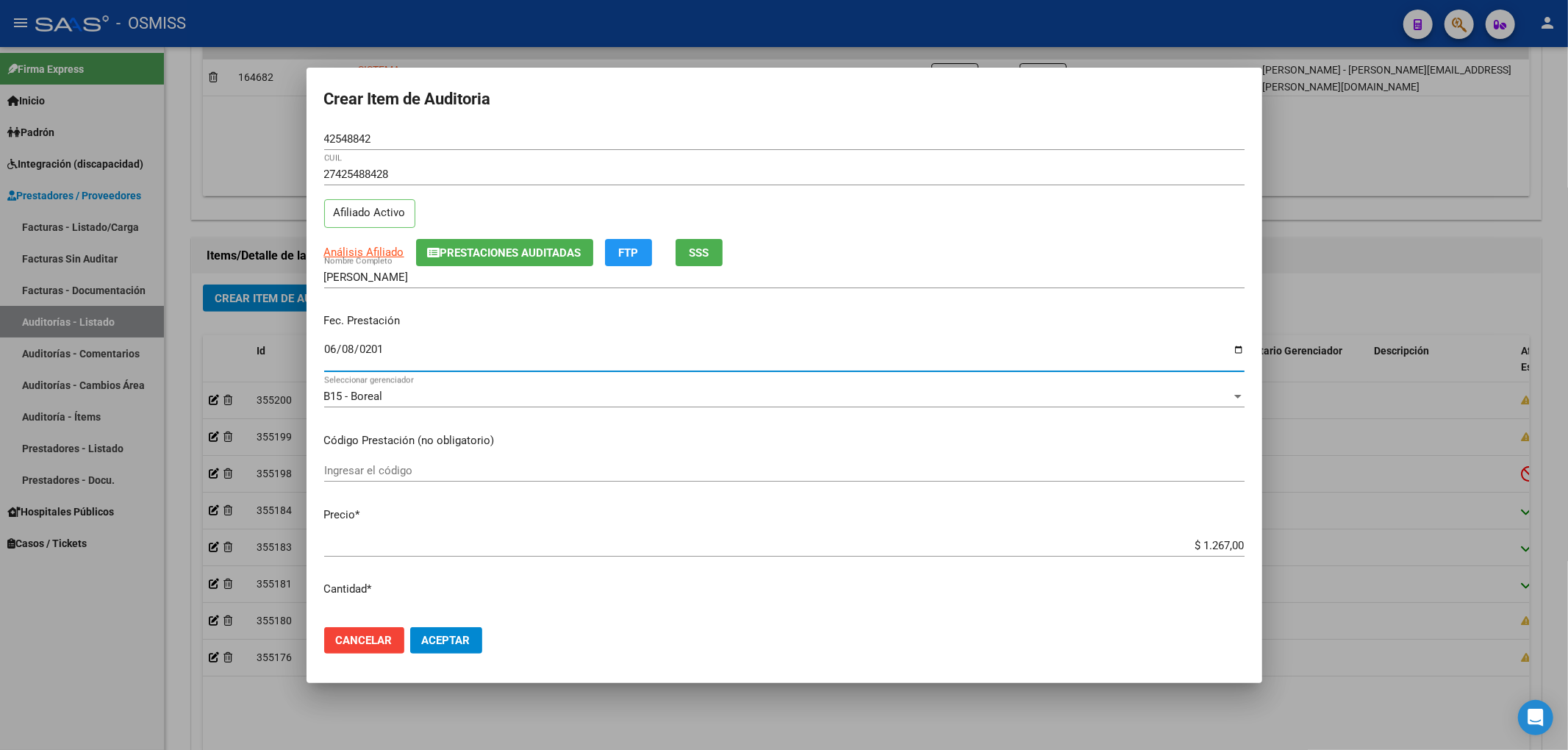
type input "[DATE]"
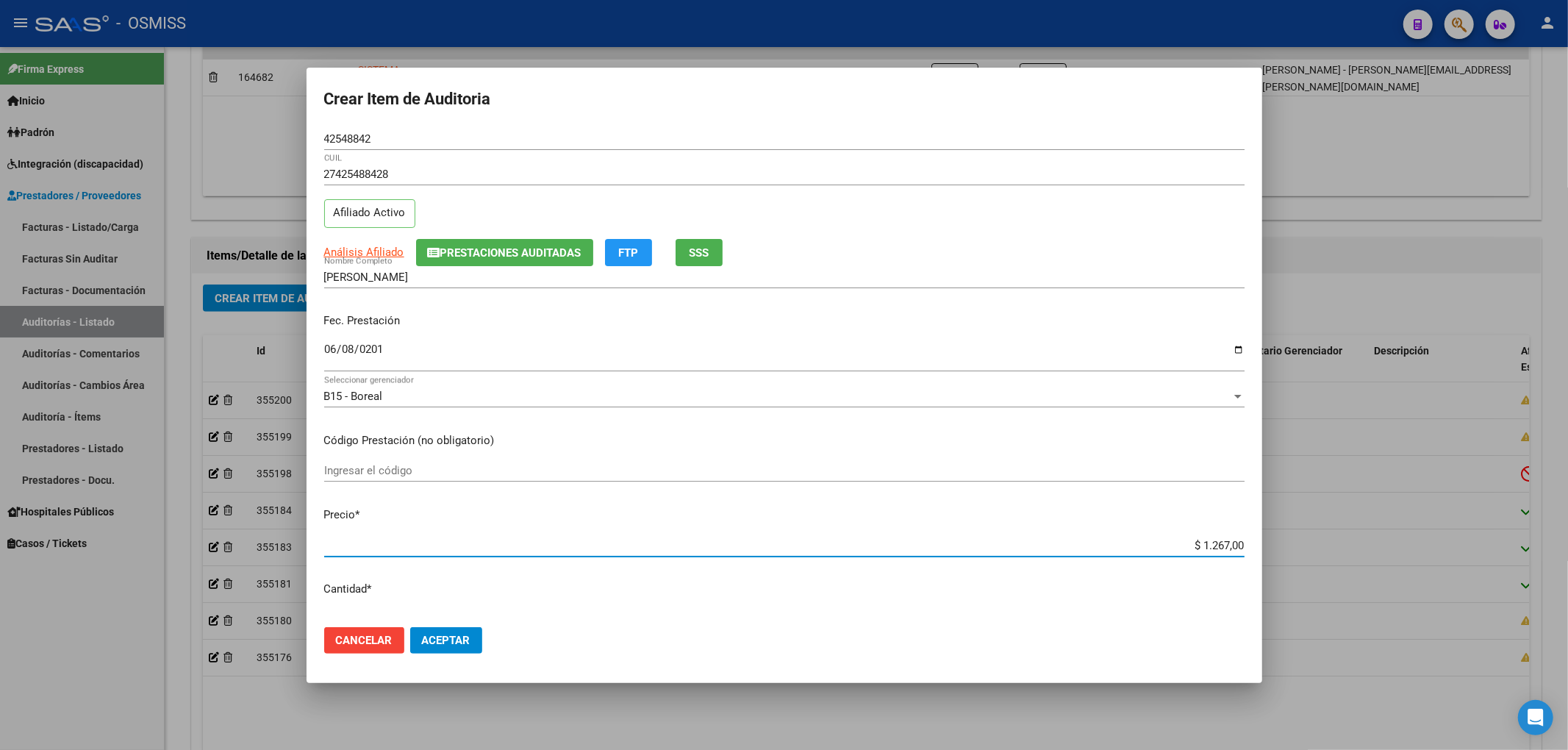
drag, startPoint x: 1177, startPoint y: 545, endPoint x: 1321, endPoint y: 560, distance: 144.8
click at [1321, 560] on div "Crear Item de Auditoria 42548842 Nro Documento 27425488428 CUIL Afiliado Activo…" at bounding box center [784, 375] width 1568 height 750
type input "$ 0,03"
type input "$ 0,34"
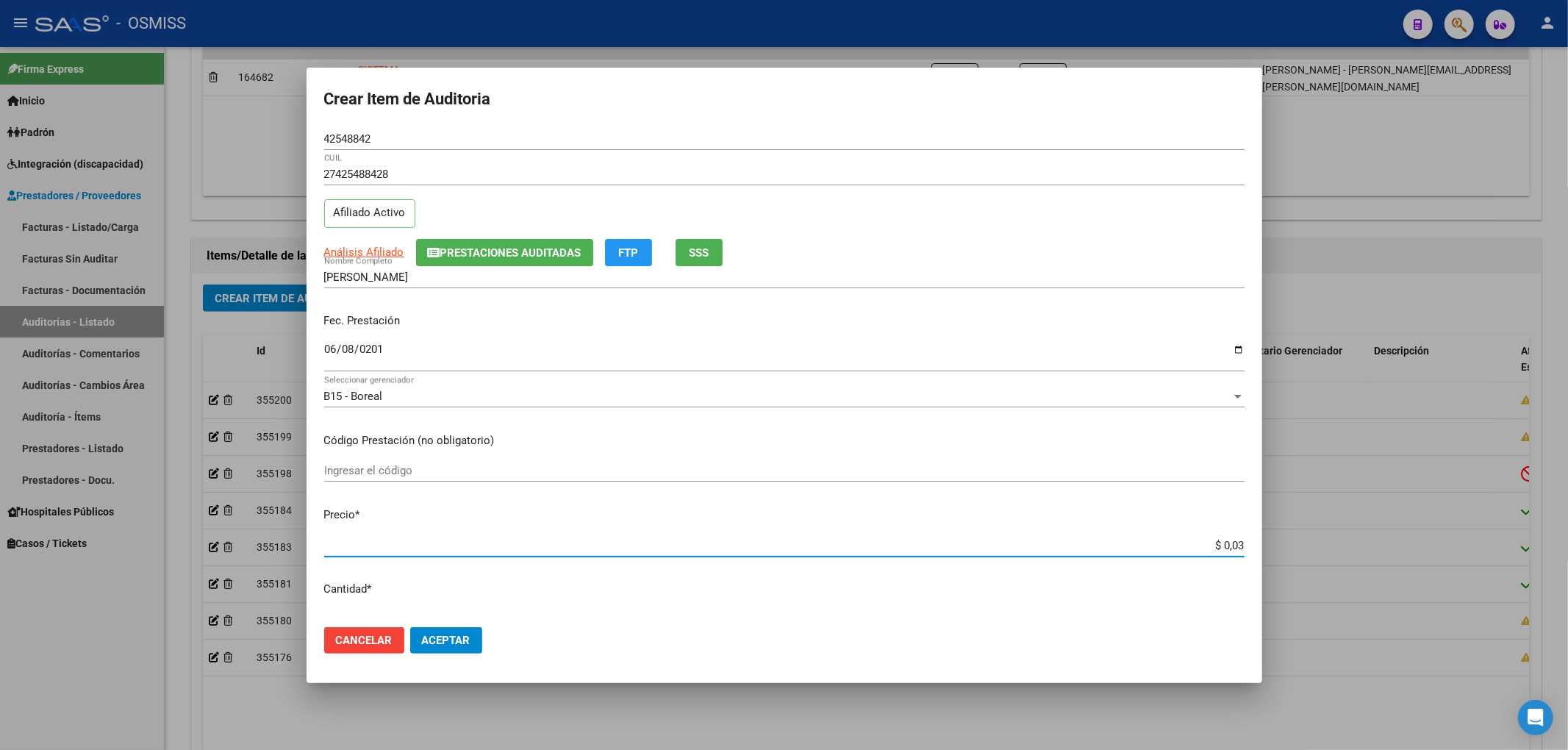
type input "$ 0,34"
type input "$ 3,49"
type input "$ 34,90"
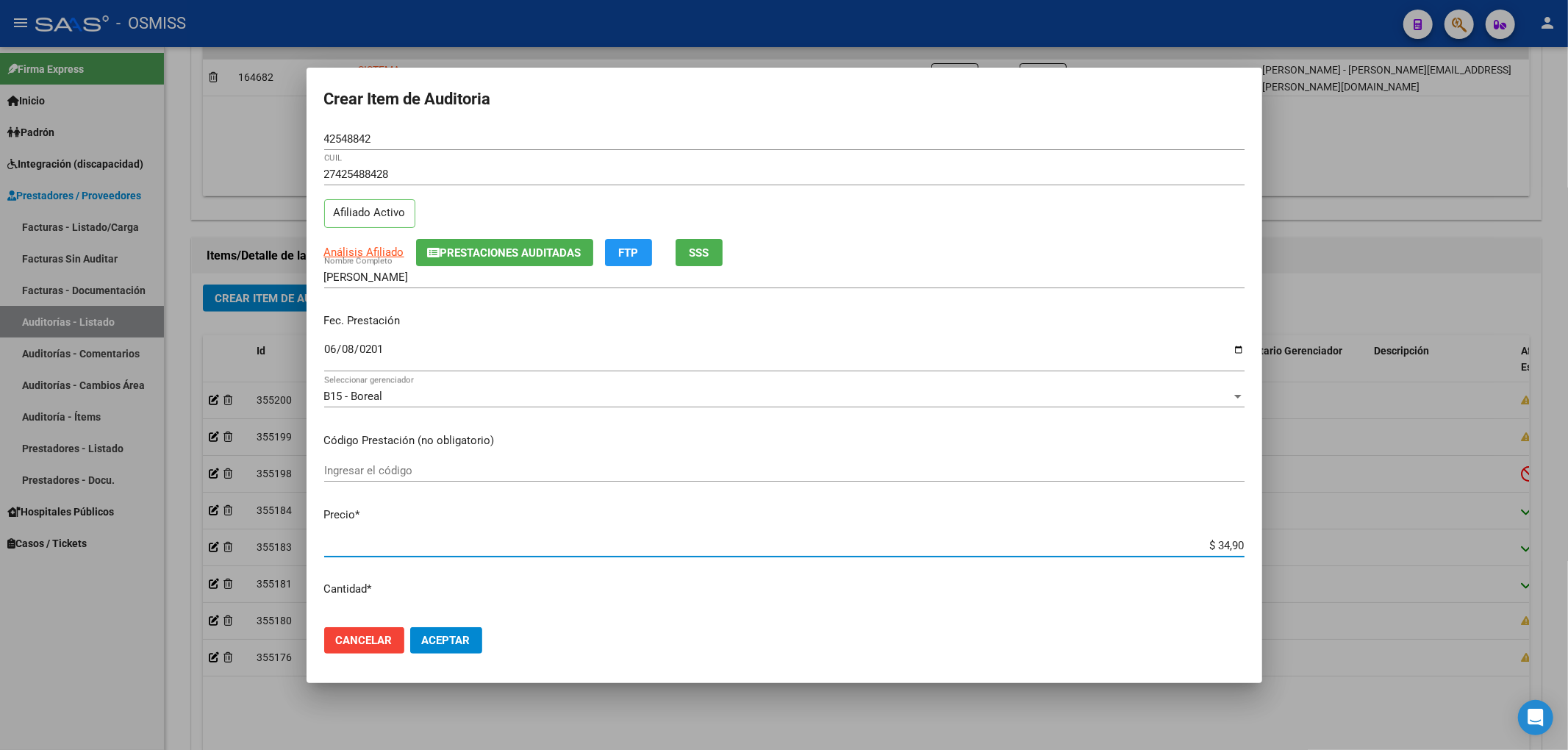
type input "$ 349,00"
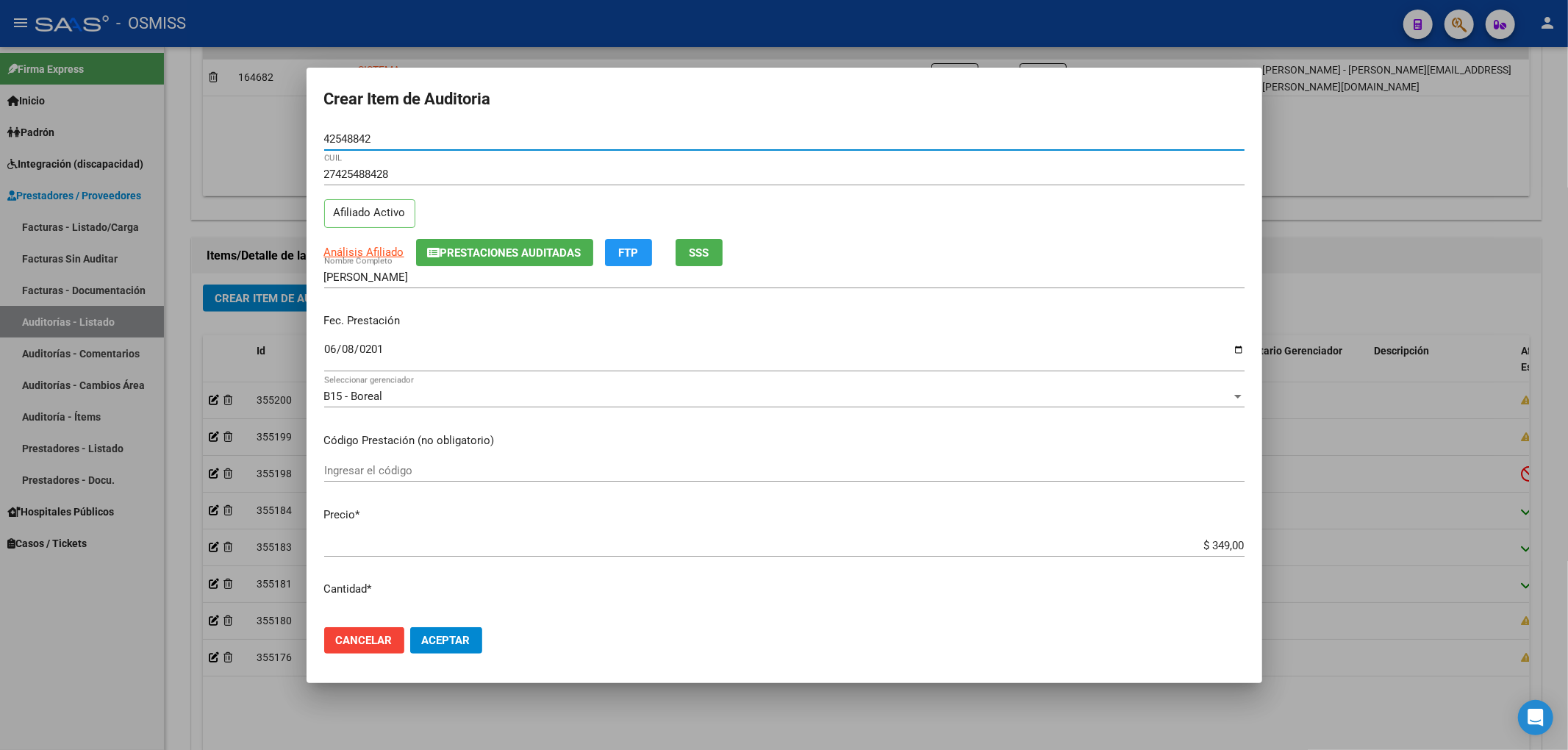
drag, startPoint x: 378, startPoint y: 133, endPoint x: 251, endPoint y: 137, distance: 127.1
click at [254, 137] on div "Crear Item de Auditoria 42548842 Nro Documento 27425488428 CUIL Afiliado Activo…" at bounding box center [784, 375] width 1568 height 750
click at [1023, 327] on p "Fec. Prestación" at bounding box center [784, 321] width 920 height 17
click at [948, 345] on input "[DATE]" at bounding box center [784, 355] width 920 height 24
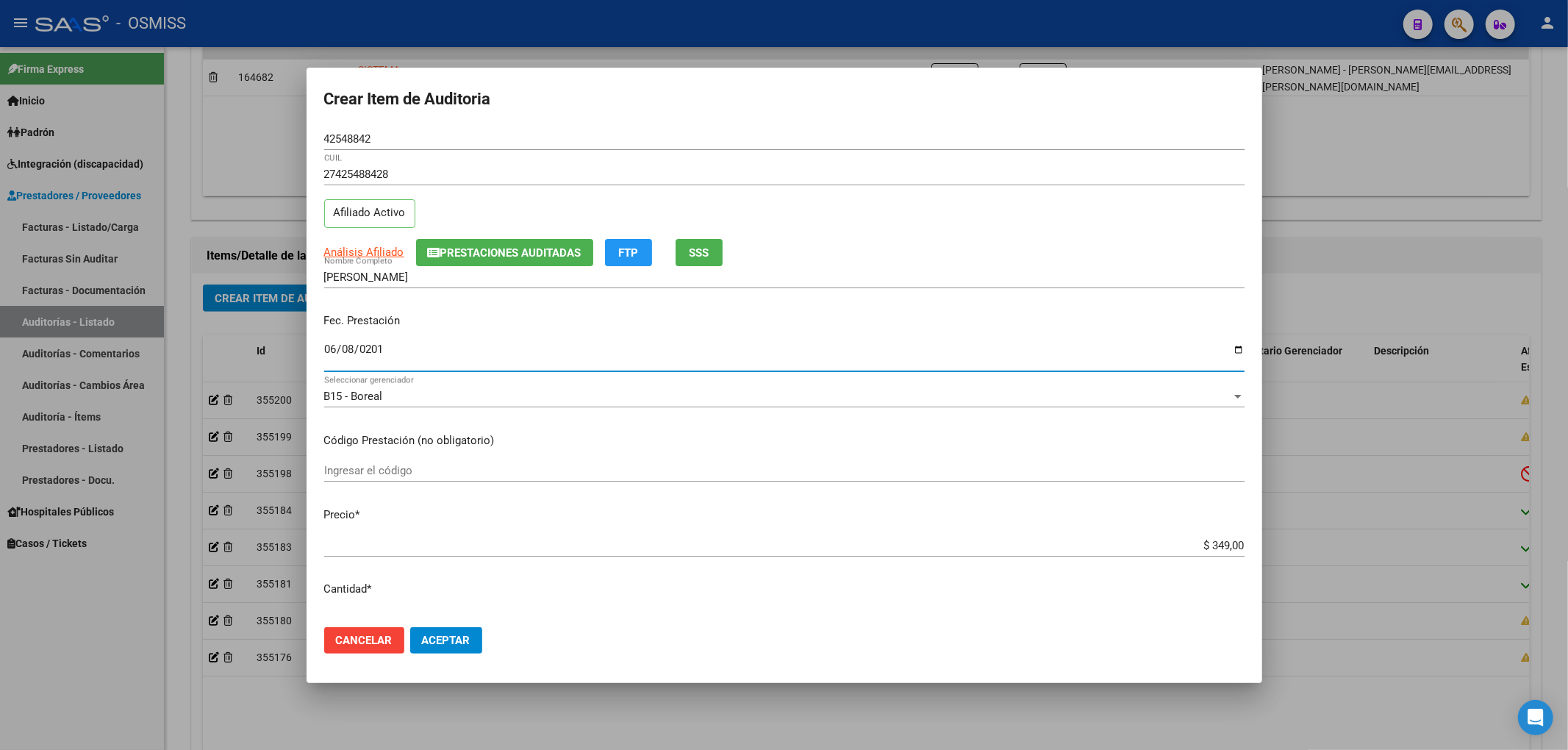
click at [443, 636] on span "Aceptar" at bounding box center [446, 640] width 49 height 13
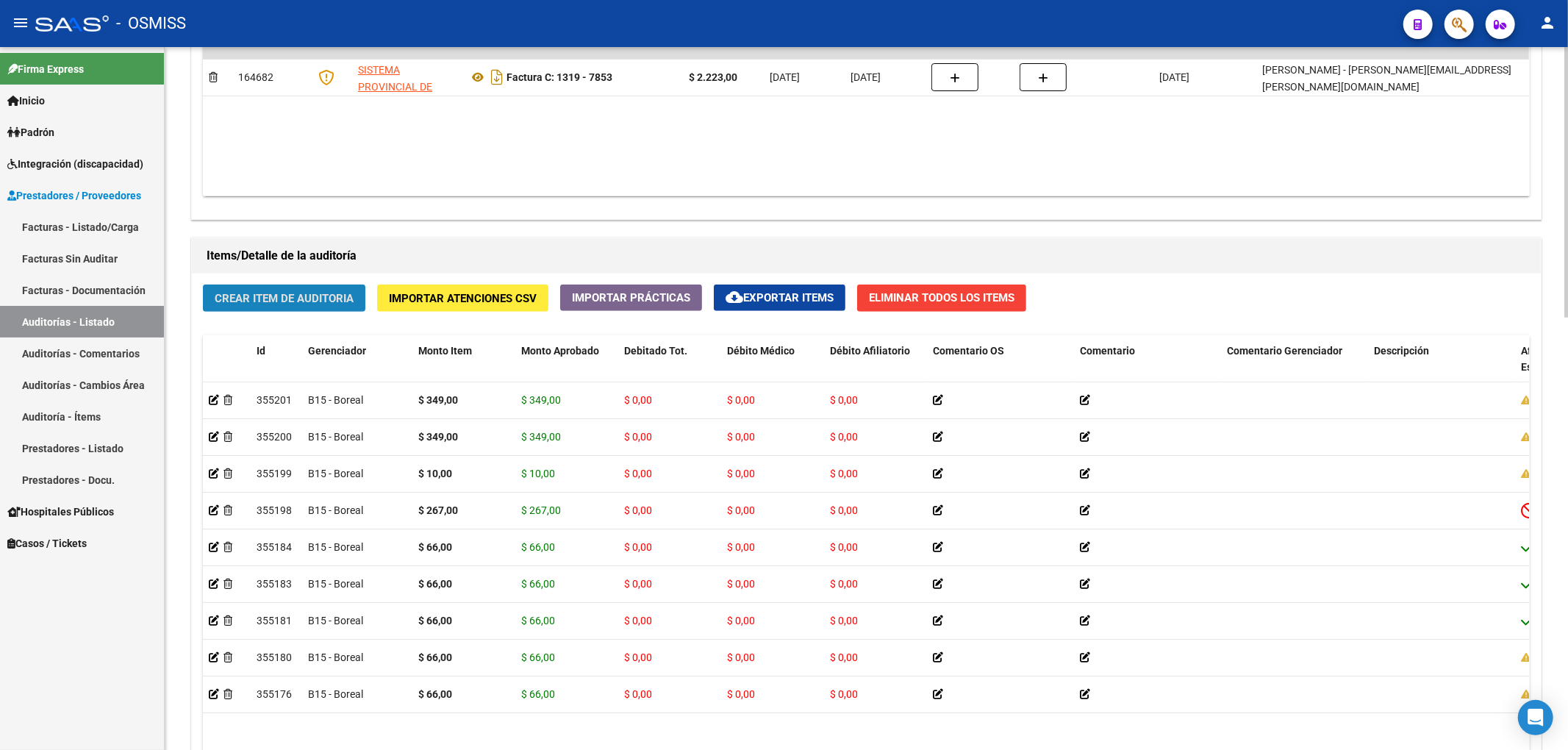
click at [307, 295] on span "Crear Item de Auditoria" at bounding box center [284, 298] width 139 height 13
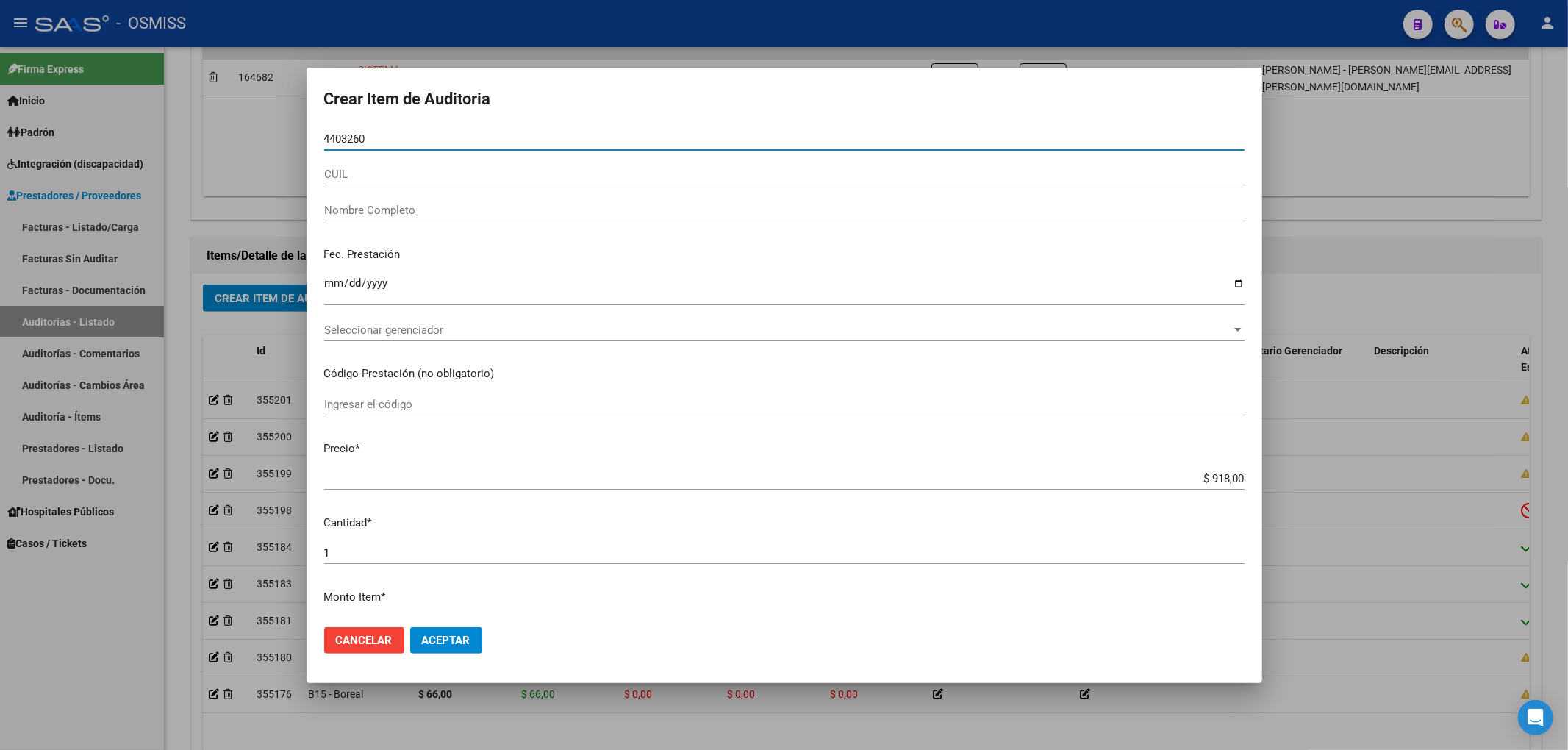
type input "44032607"
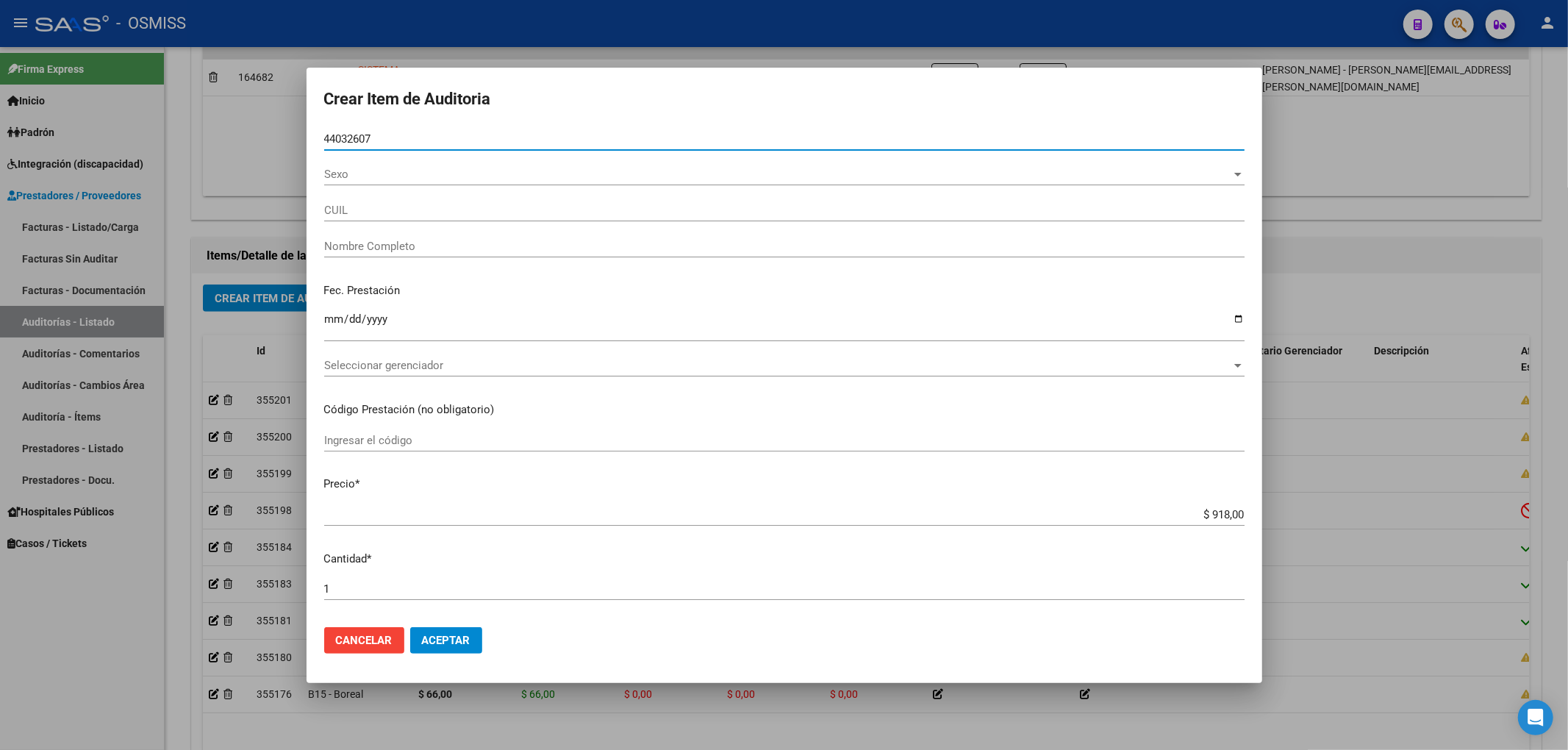
type input "20440326073"
type input "[PERSON_NAME] [PERSON_NAME]"
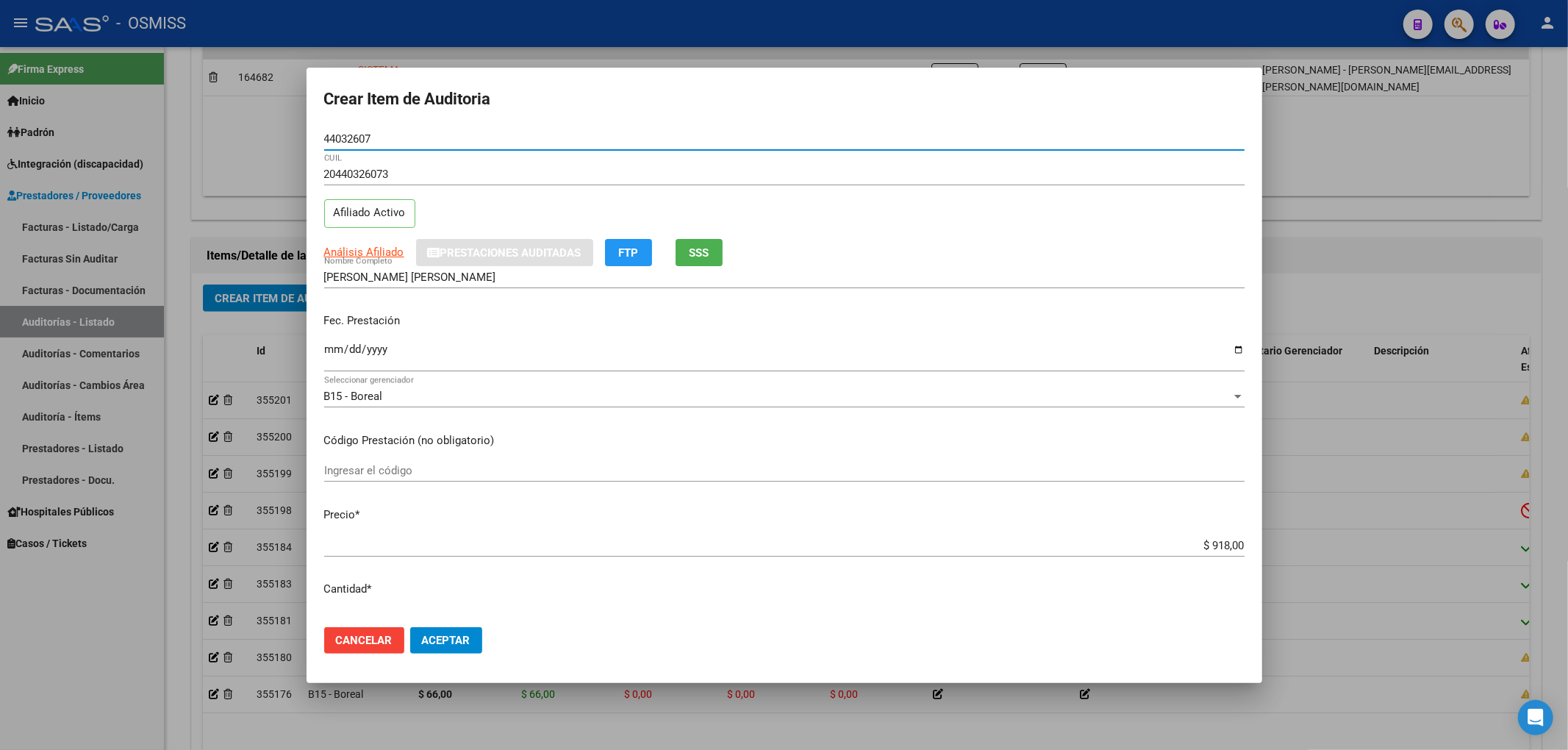
type input "44032607"
click at [333, 352] on input "Ingresar la fecha" at bounding box center [784, 355] width 920 height 24
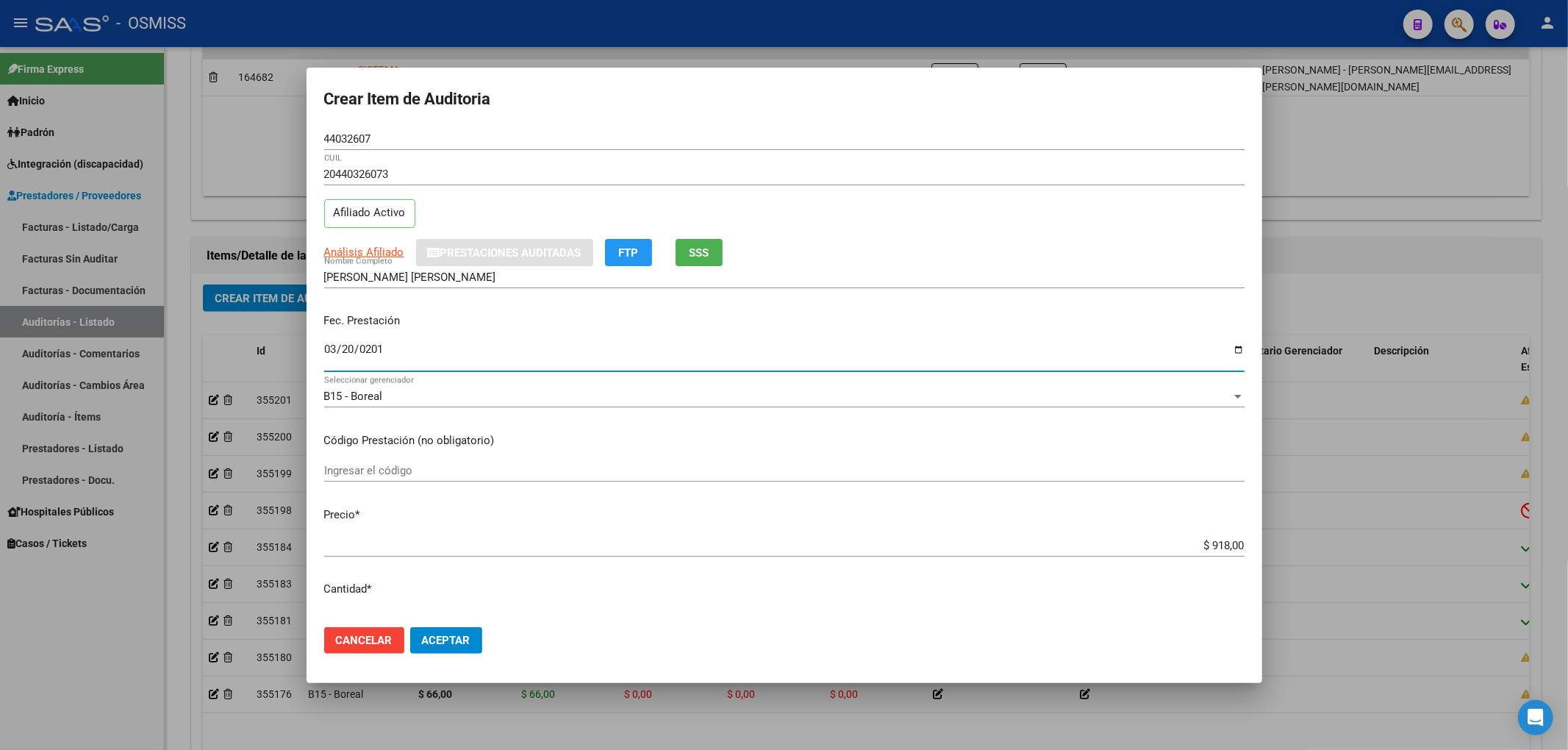
type input "[DATE]"
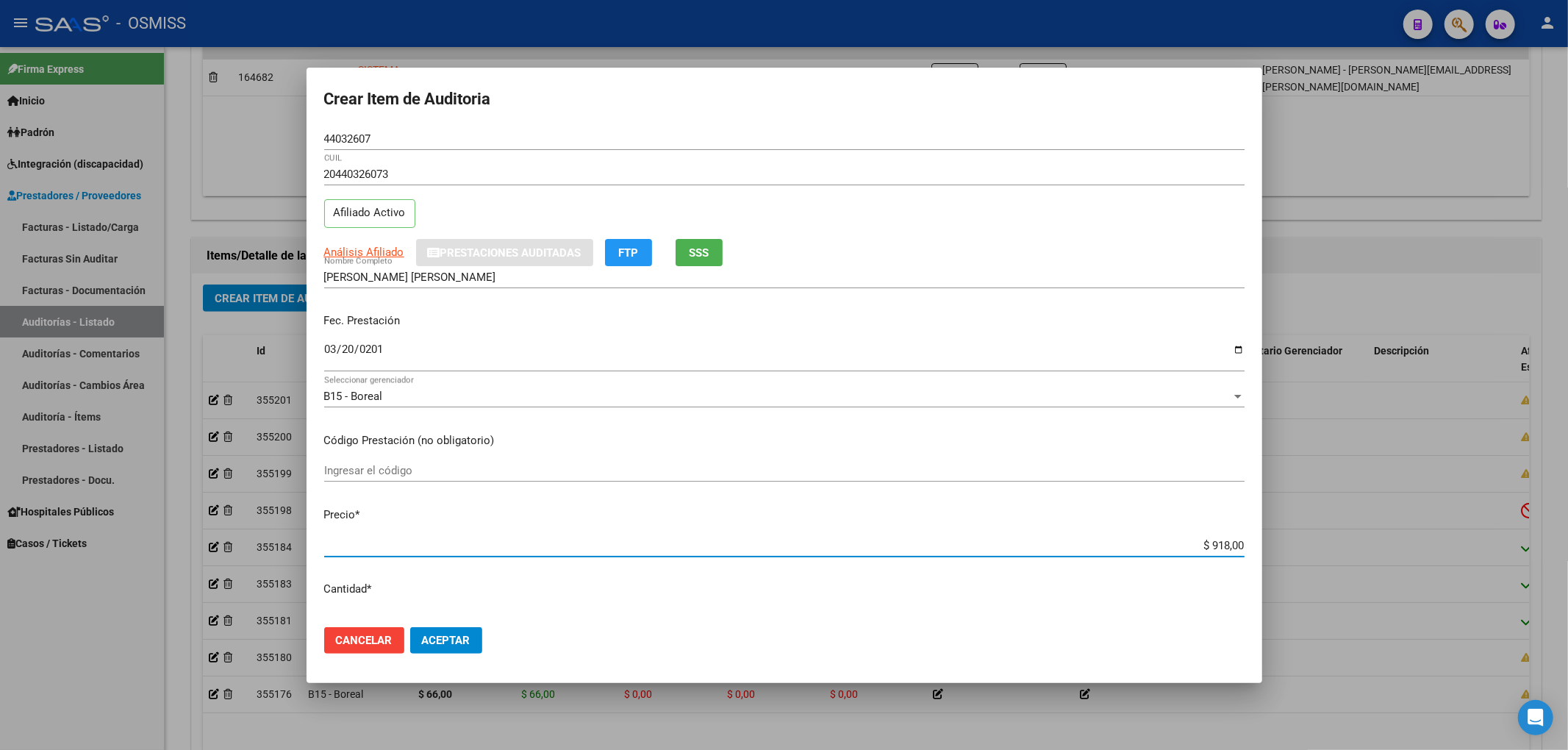
drag, startPoint x: 1190, startPoint y: 541, endPoint x: 1348, endPoint y: 531, distance: 158.3
click at [1346, 534] on div "Crear Item de Auditoria 44032607 Nro Documento 20440326073 CUIL Afiliado Activo…" at bounding box center [784, 375] width 1568 height 750
type input "$ 0,03"
type input "$ 0,34"
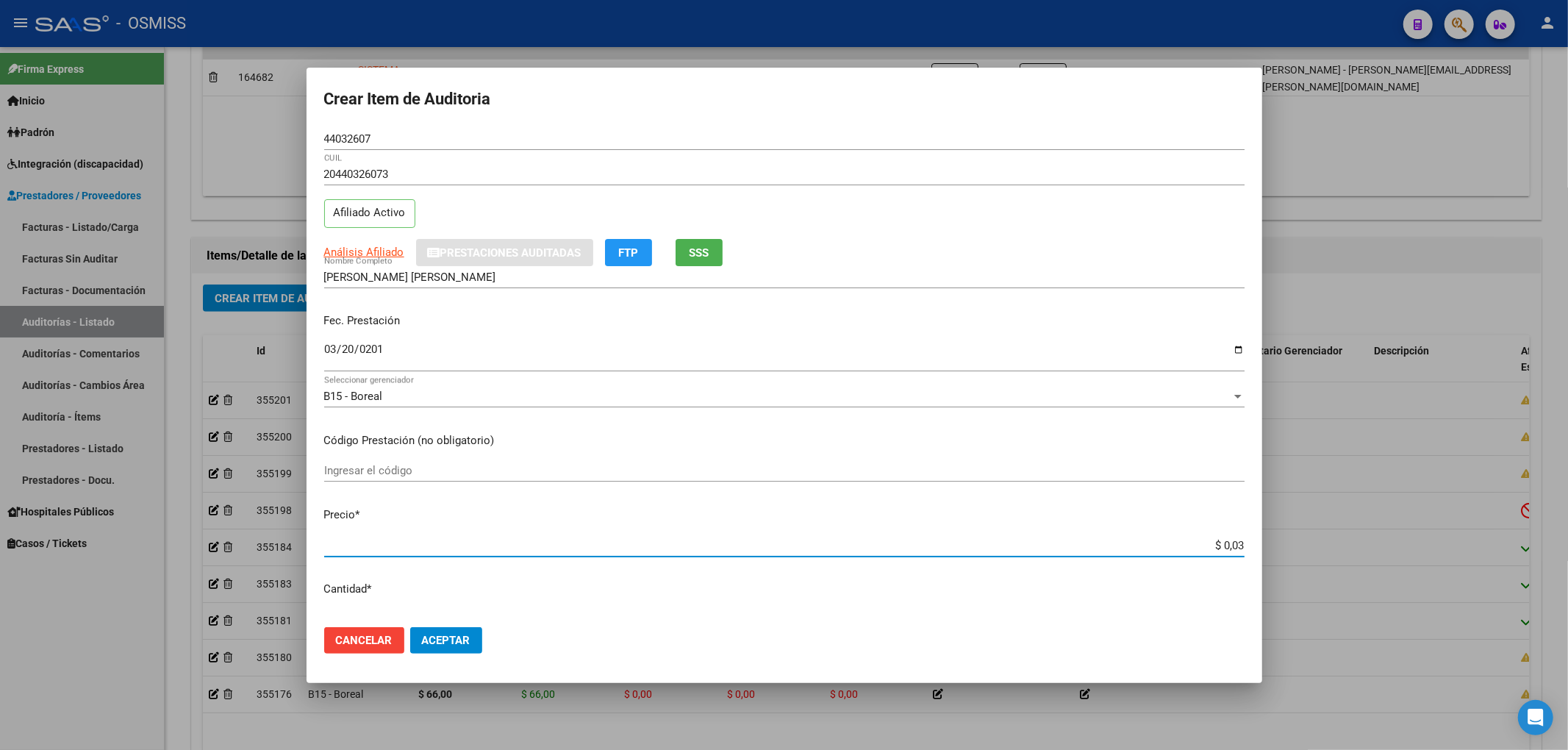
type input "$ 0,34"
type input "$ 3,40"
type input "$ 34,00"
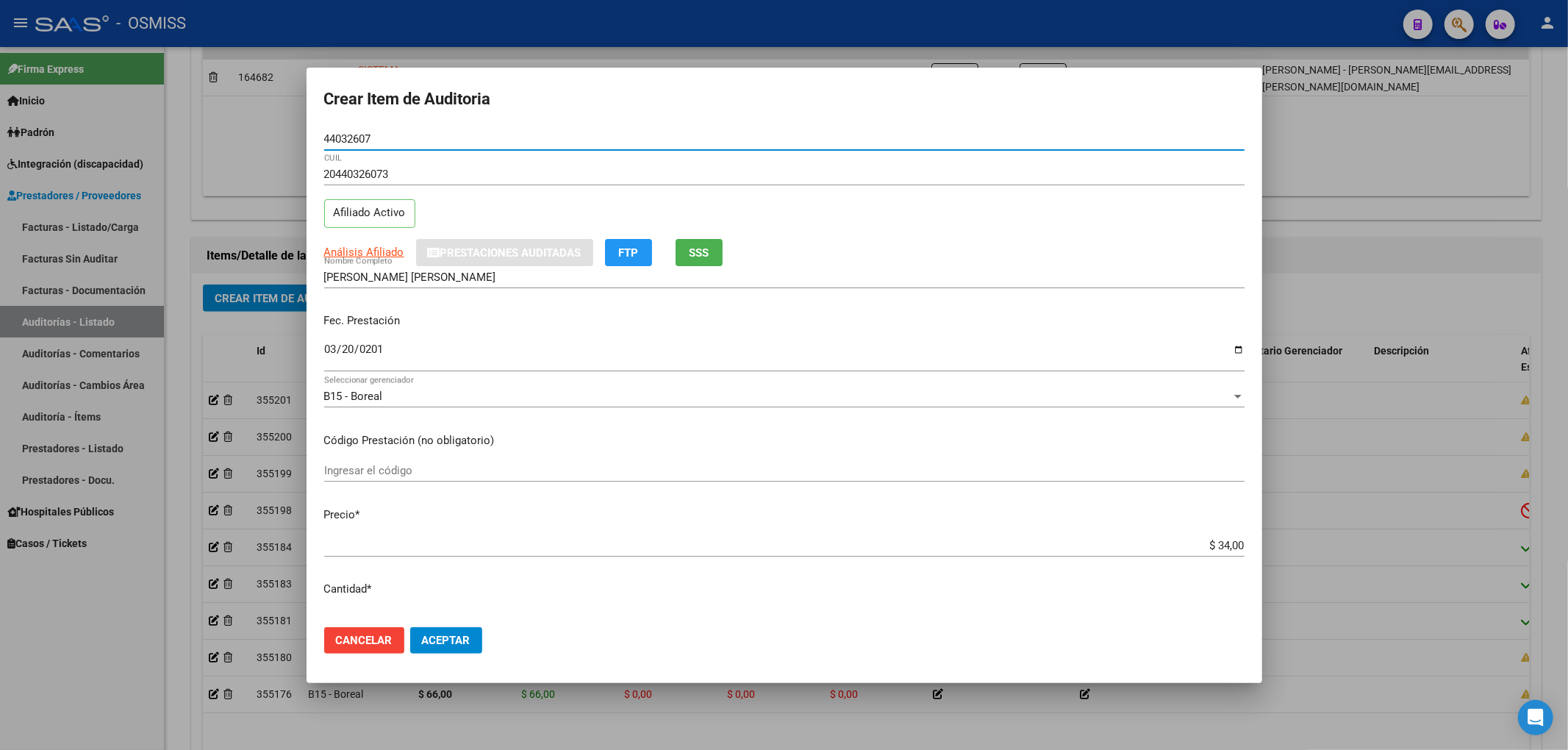
drag, startPoint x: 345, startPoint y: 138, endPoint x: 303, endPoint y: 137, distance: 42.0
click at [303, 137] on div "Crear Item de Auditoria 44032607 Nro Documento 20440326073 CUIL Afiliado Activo…" at bounding box center [784, 375] width 1568 height 750
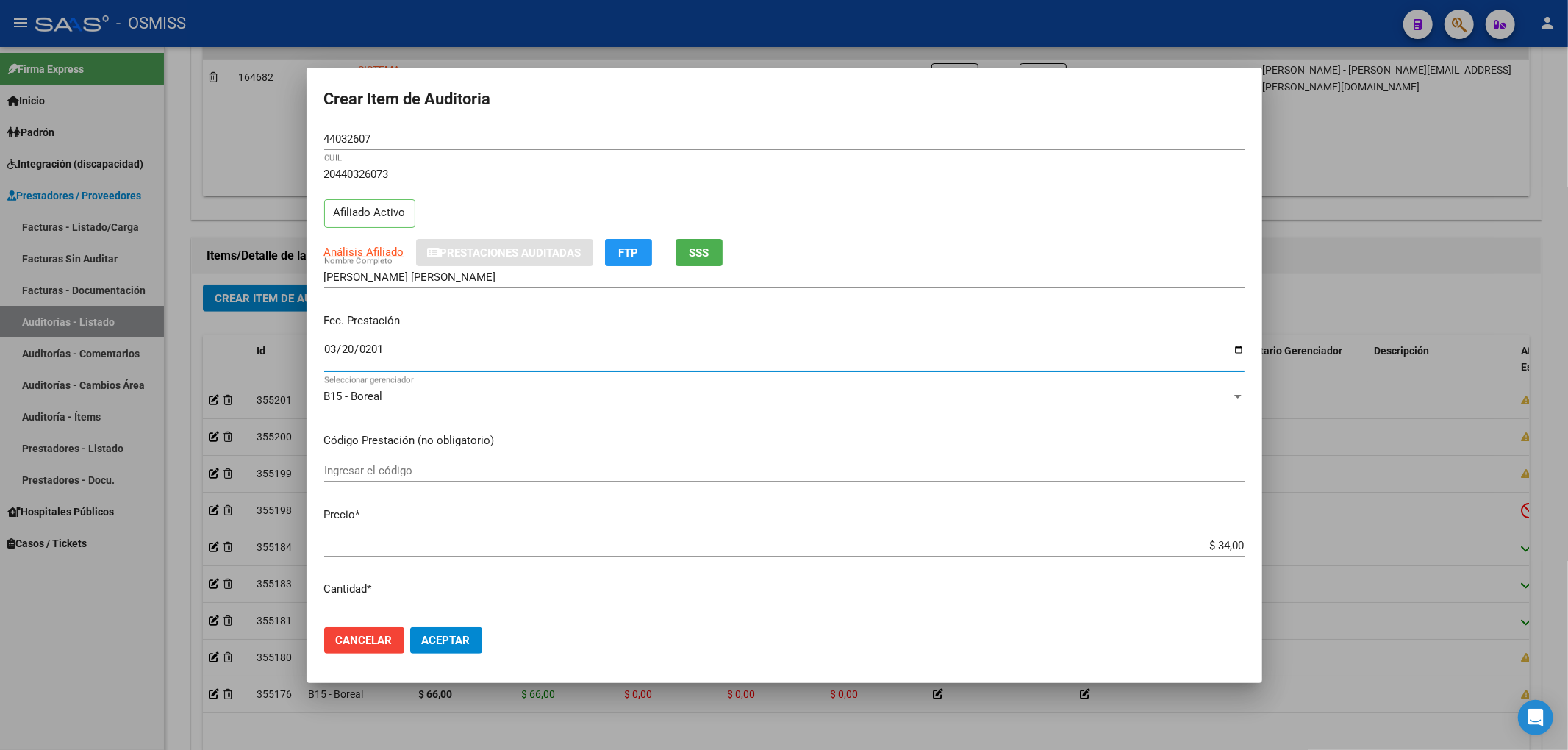
click at [1027, 343] on input "[DATE]" at bounding box center [784, 355] width 920 height 24
click at [477, 641] on button "Aceptar" at bounding box center [446, 640] width 72 height 26
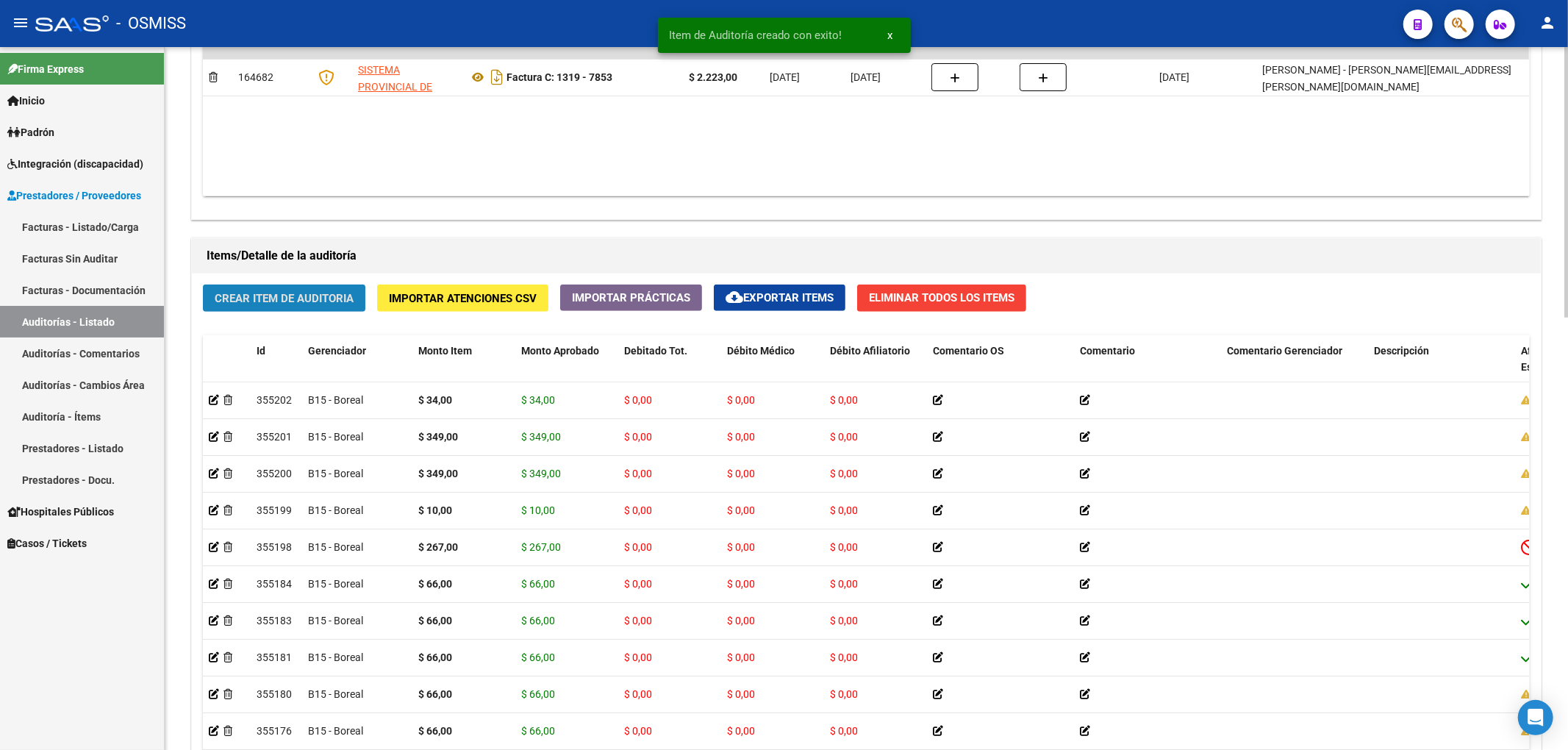
click at [285, 312] on button "Crear Item de Auditoria" at bounding box center [284, 298] width 163 height 27
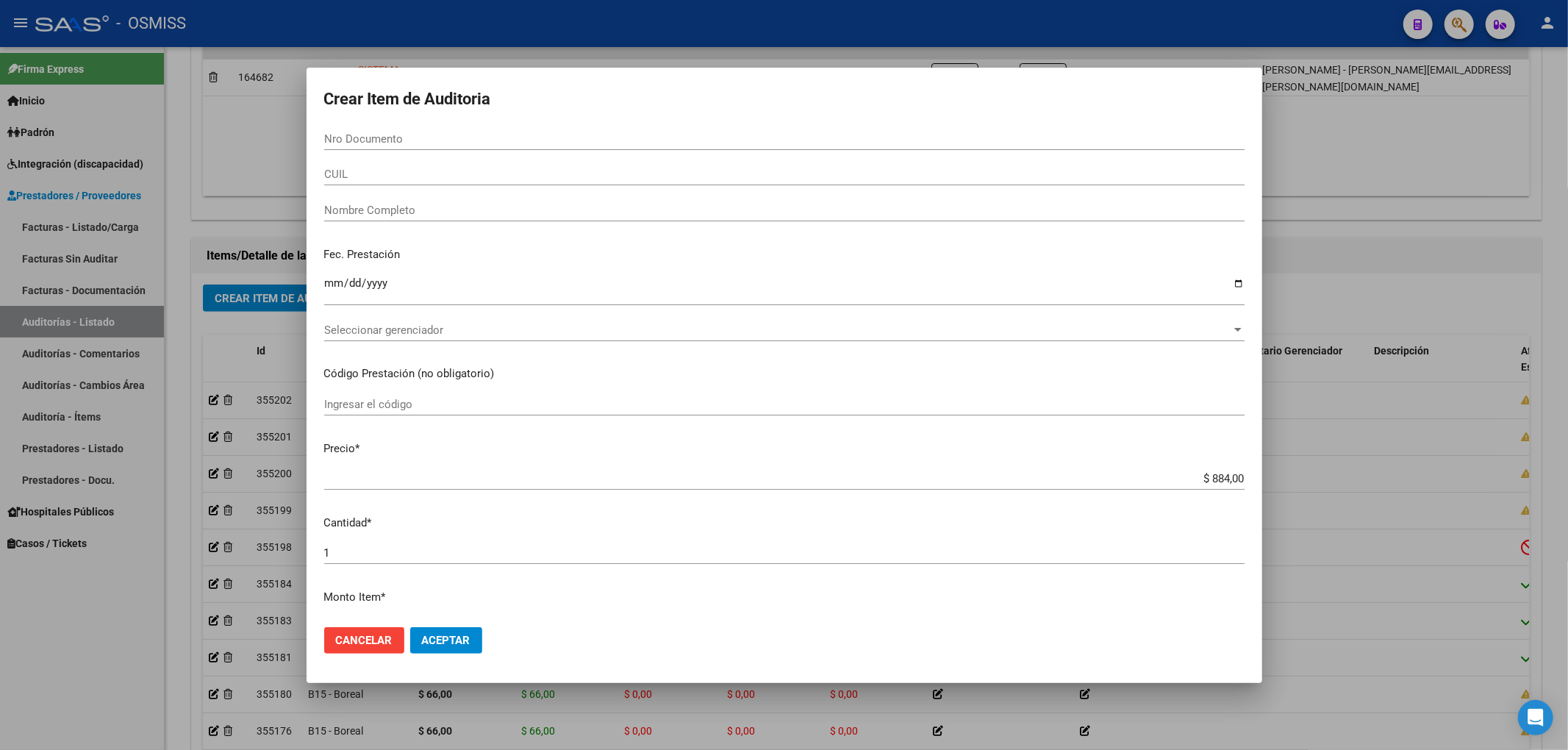
click at [1009, 410] on input "Ingresar el código" at bounding box center [784, 404] width 920 height 13
click at [369, 643] on span "Cancelar" at bounding box center [364, 640] width 57 height 13
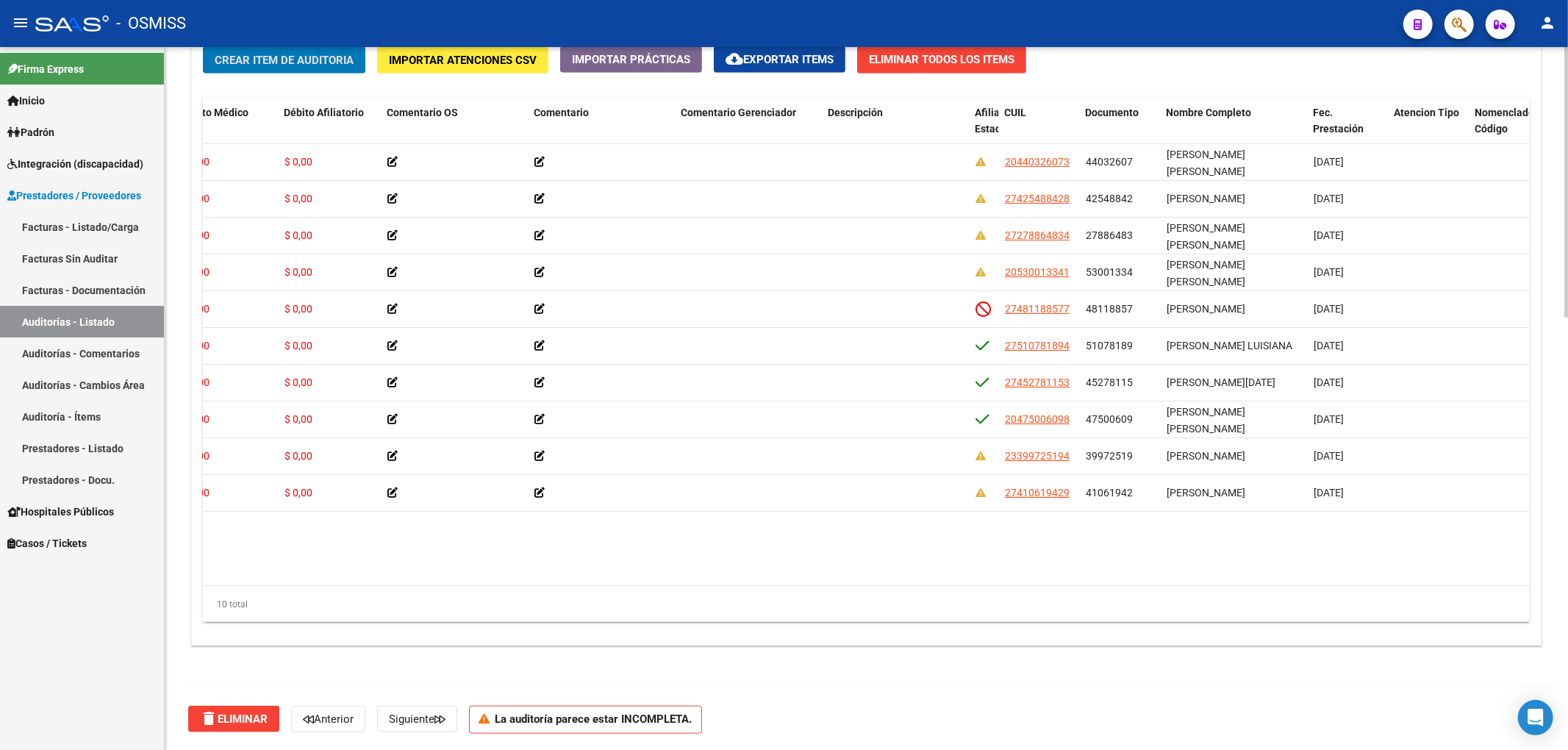
scroll to position [0, 0]
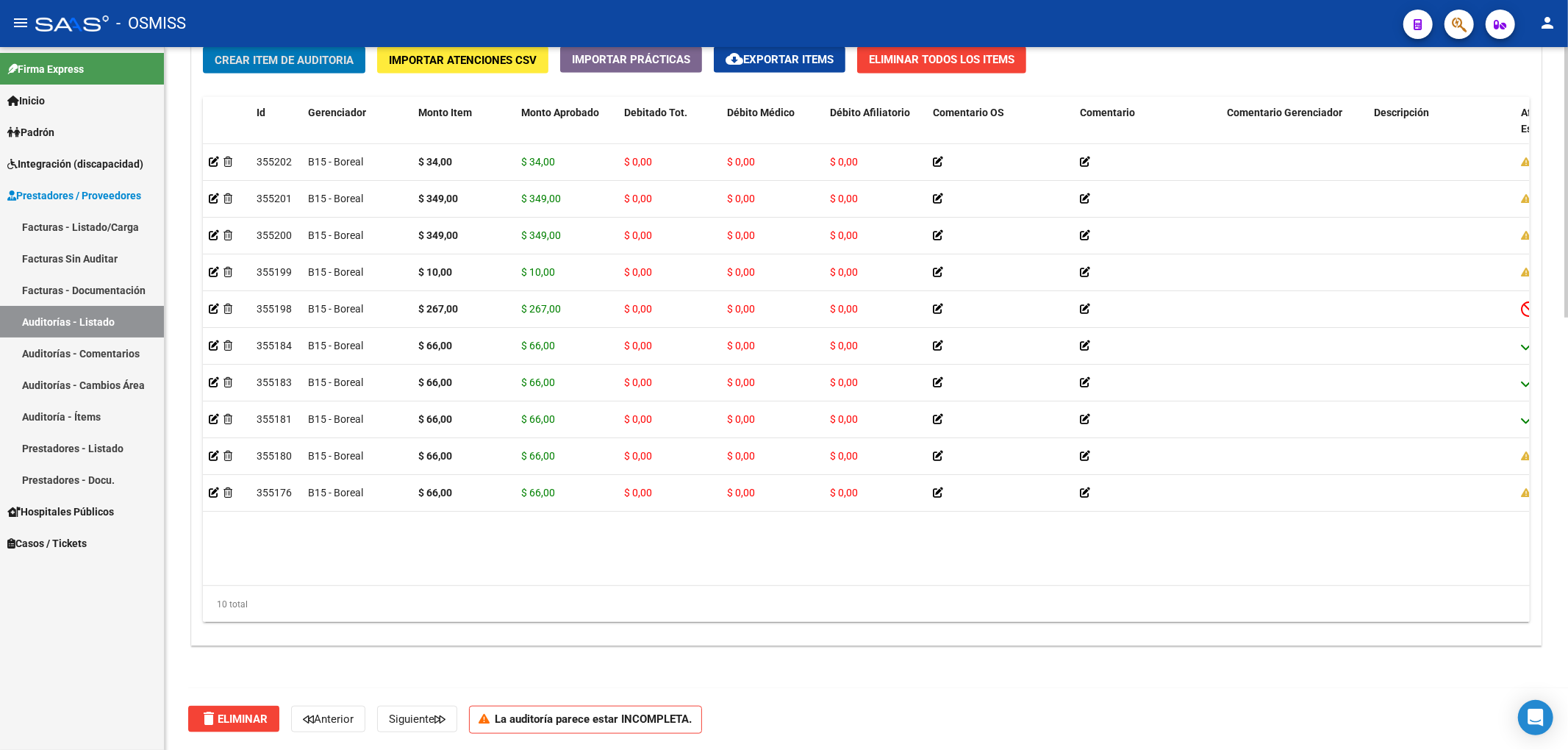
click at [345, 63] on span "Crear Item de Auditoria" at bounding box center [284, 60] width 139 height 13
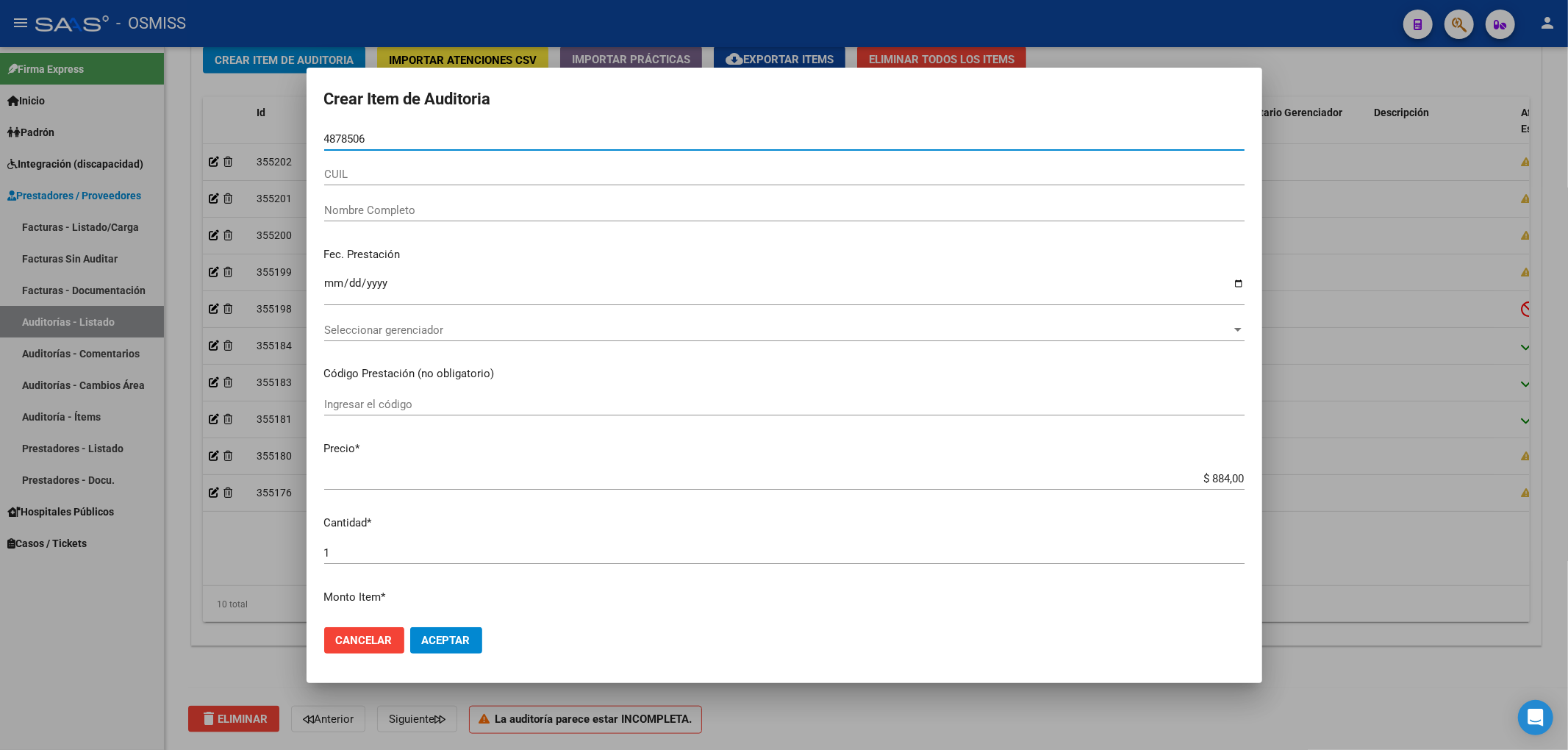
type input "48785064"
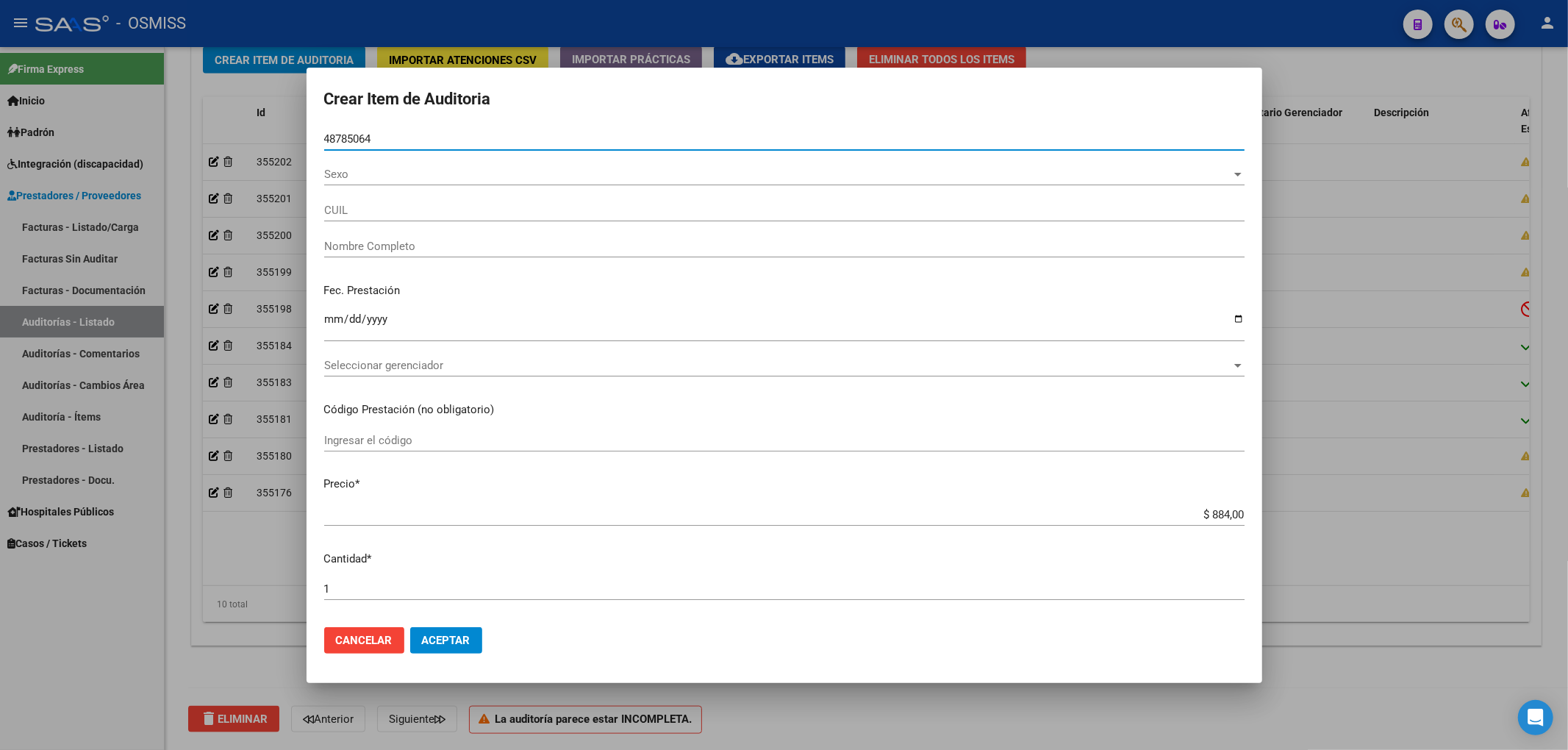
type input "20487850641"
type input "[PERSON_NAME] [PERSON_NAME]"
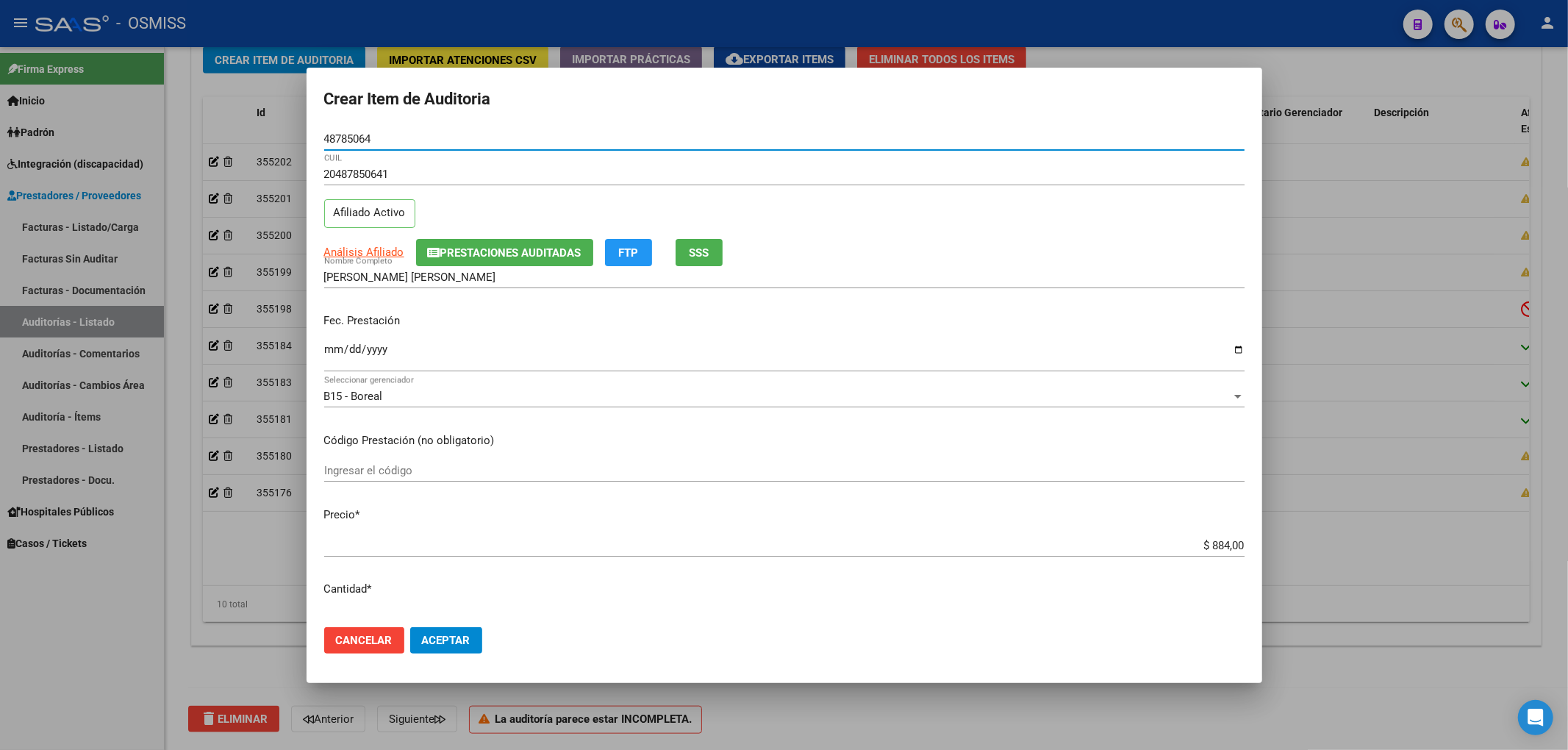
type input "48785064"
click at [322, 348] on mat-dialog-content "48785064 Nro Documento 20487850641 CUIL Afiliado Activo Análisis Afiliado Prest…" at bounding box center [784, 372] width 955 height 488
click at [327, 348] on input "Ingresar la fecha" at bounding box center [784, 355] width 920 height 24
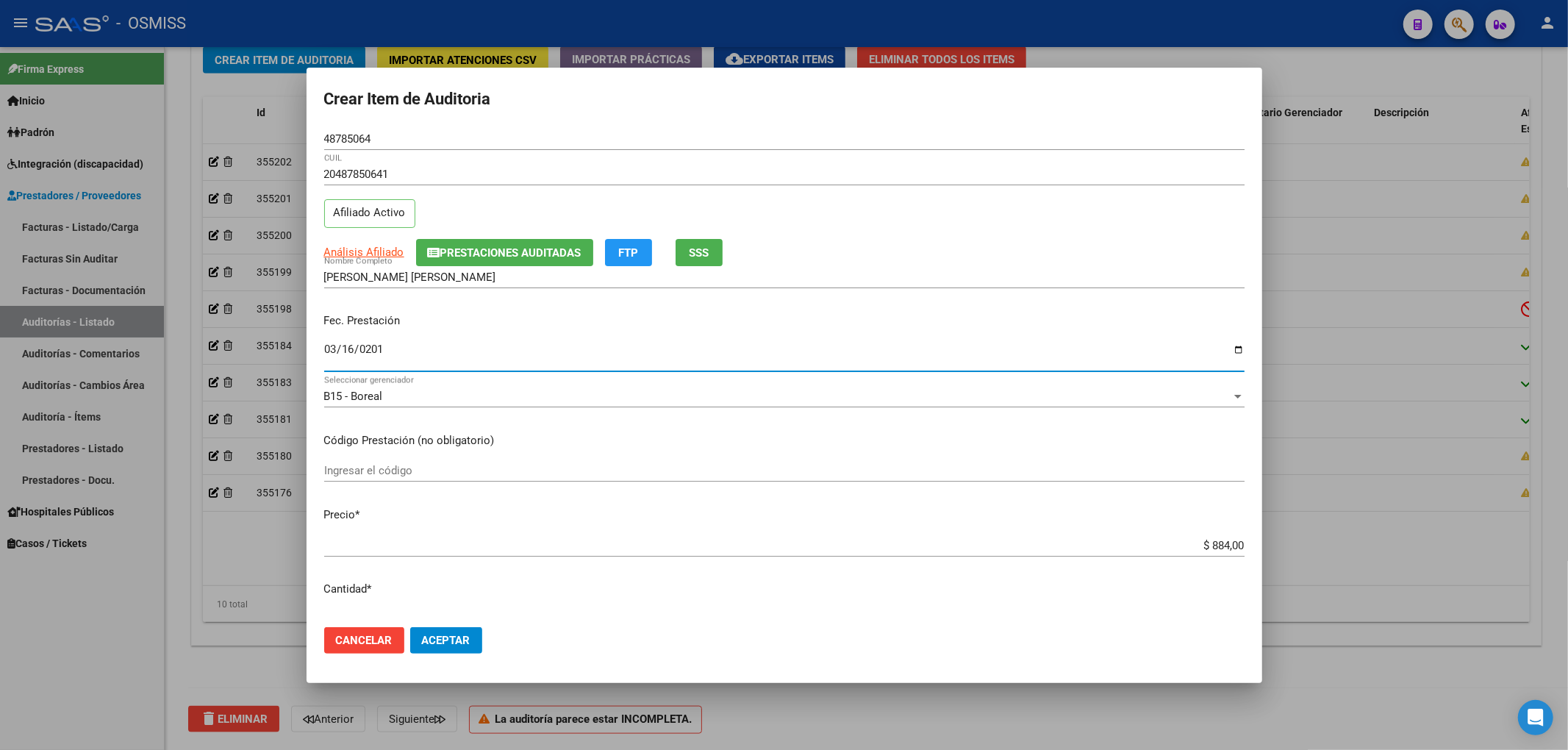
type input "[DATE]"
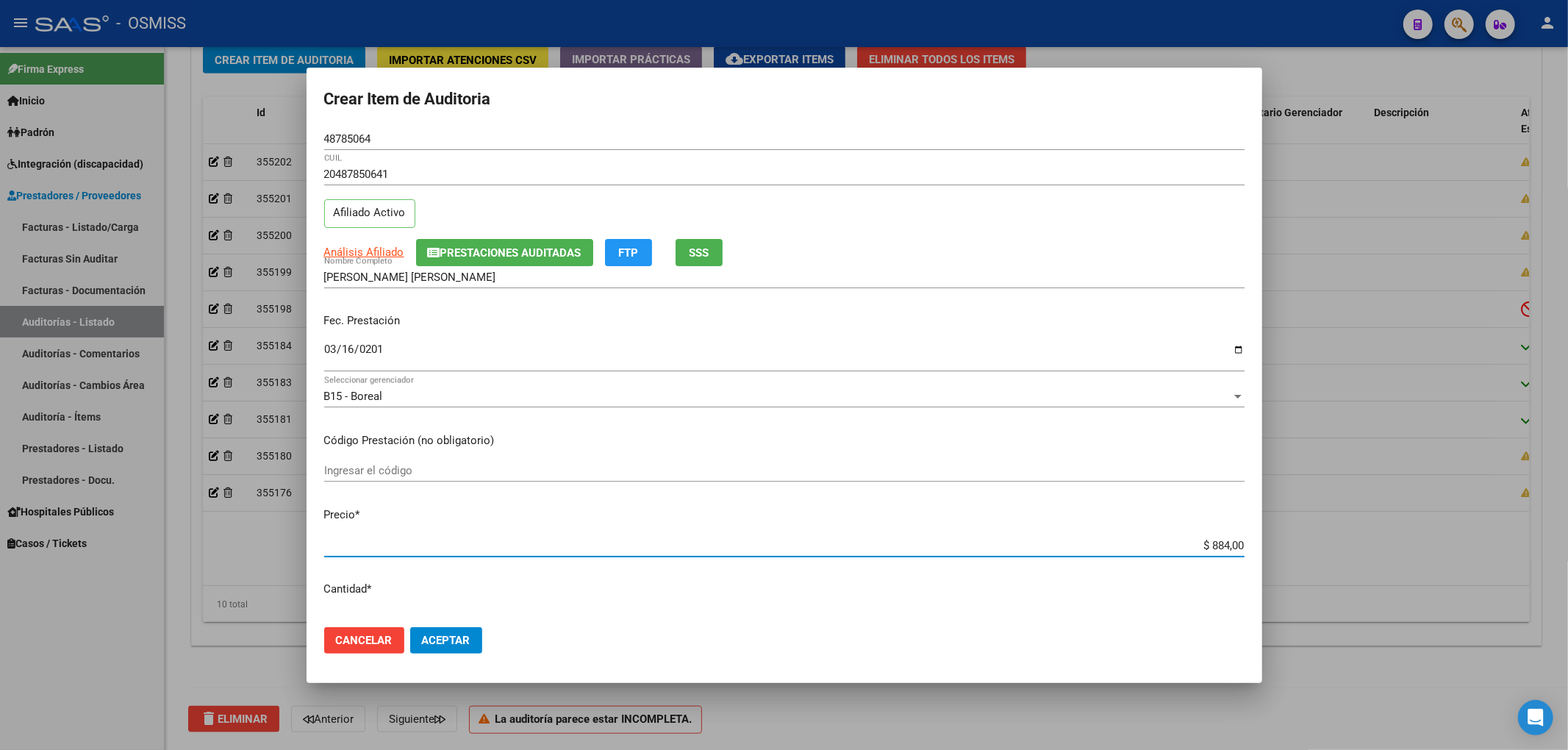
drag, startPoint x: 1171, startPoint y: 550, endPoint x: 1255, endPoint y: 540, distance: 84.6
click at [1251, 541] on mat-dialog-content "48785064 Nro Documento 20487850641 CUIL Afiliado Activo Análisis Afiliado Prest…" at bounding box center [784, 372] width 955 height 488
type input "$ 0,02"
type input "$ 0,20"
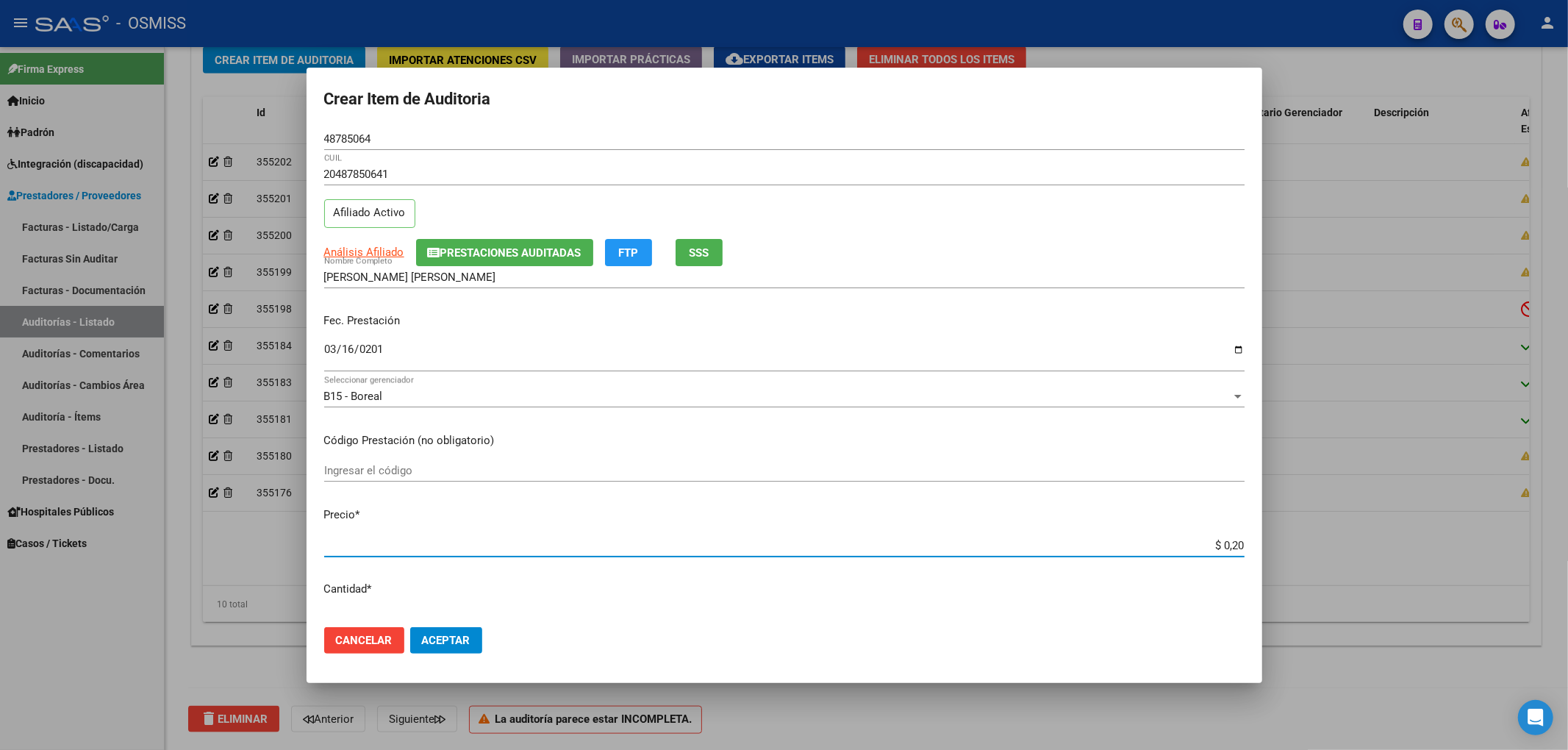
type input "$ 0,20"
type input "$ 2,08"
type input "$ 20,80"
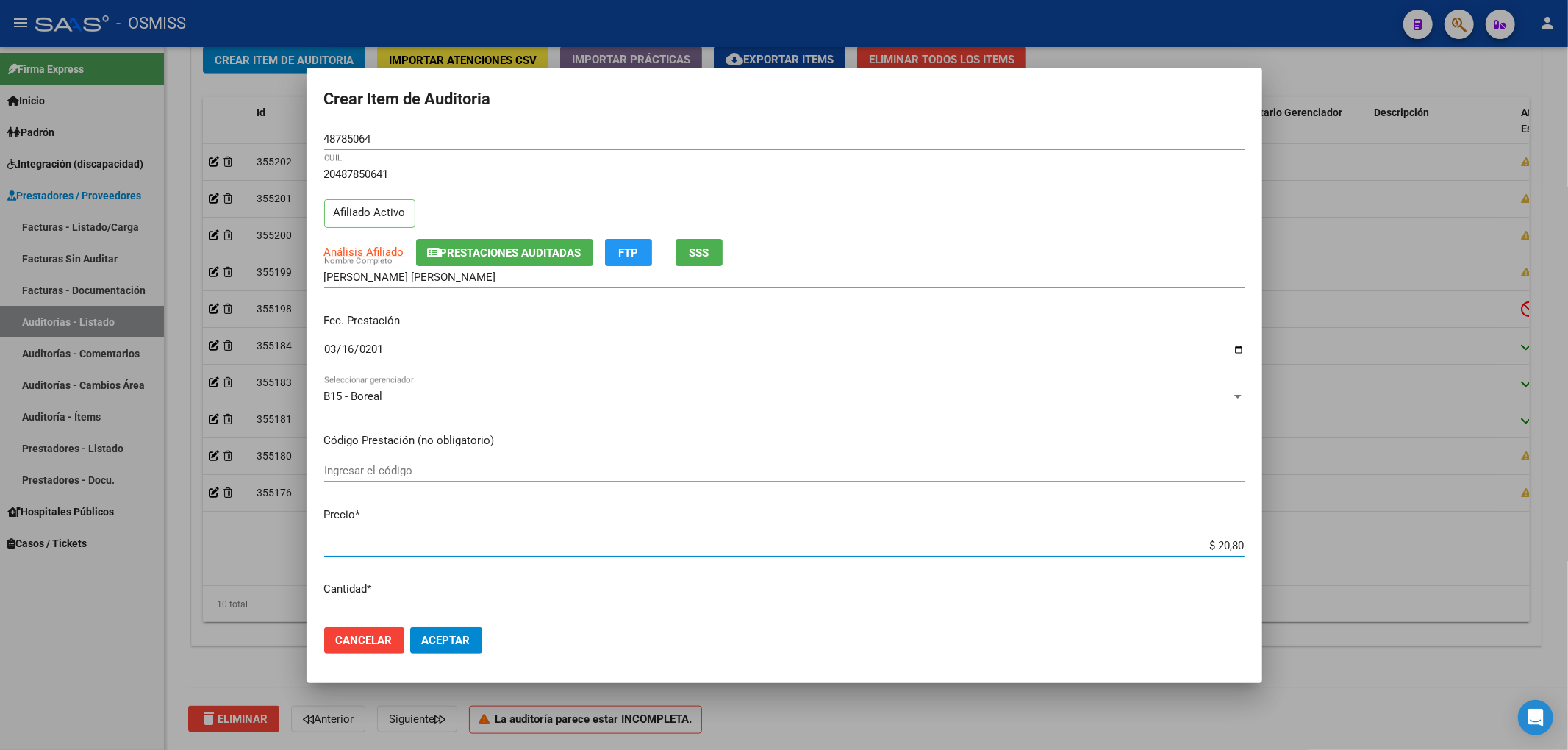
type input "$ 208,00"
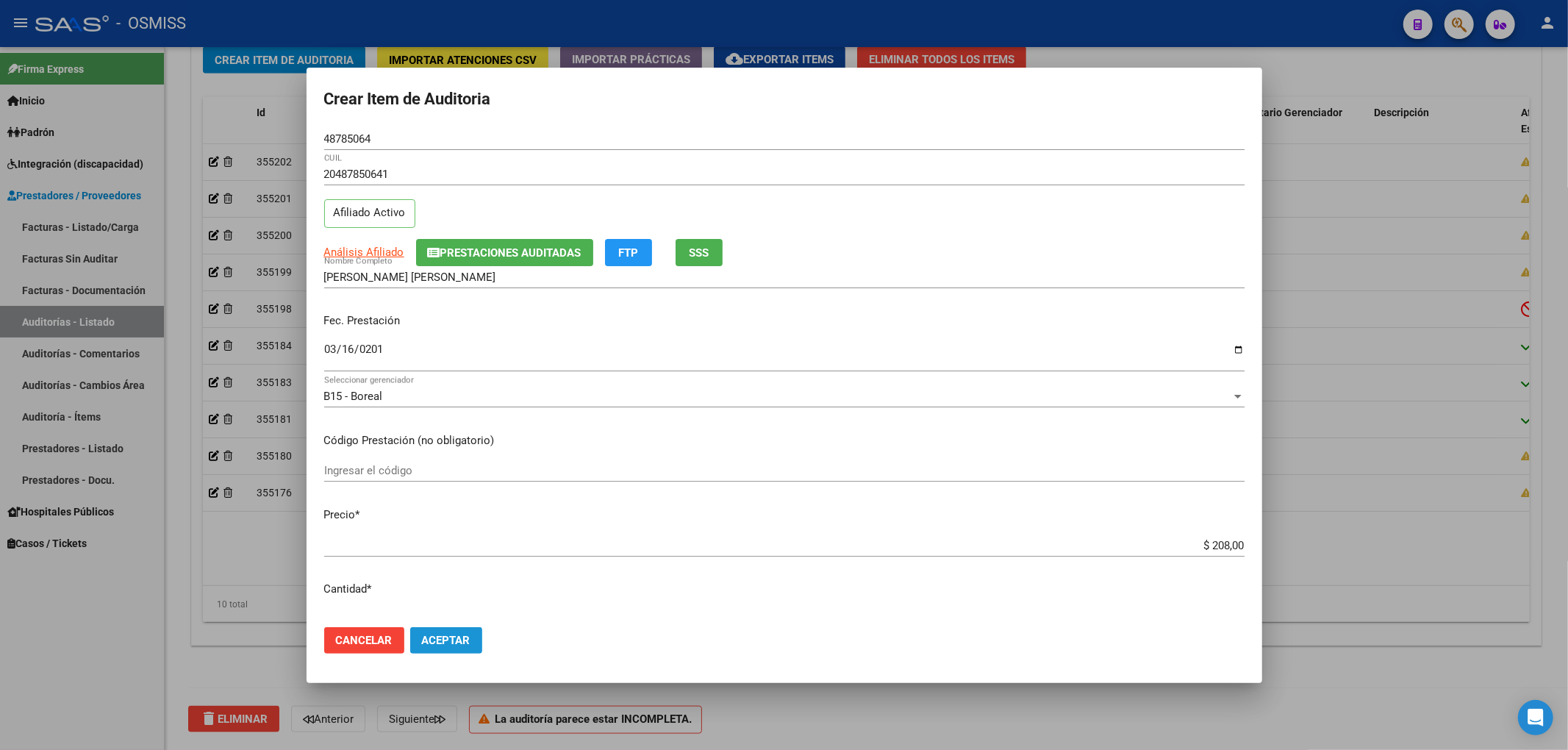
click at [468, 638] on span "Aceptar" at bounding box center [446, 640] width 49 height 13
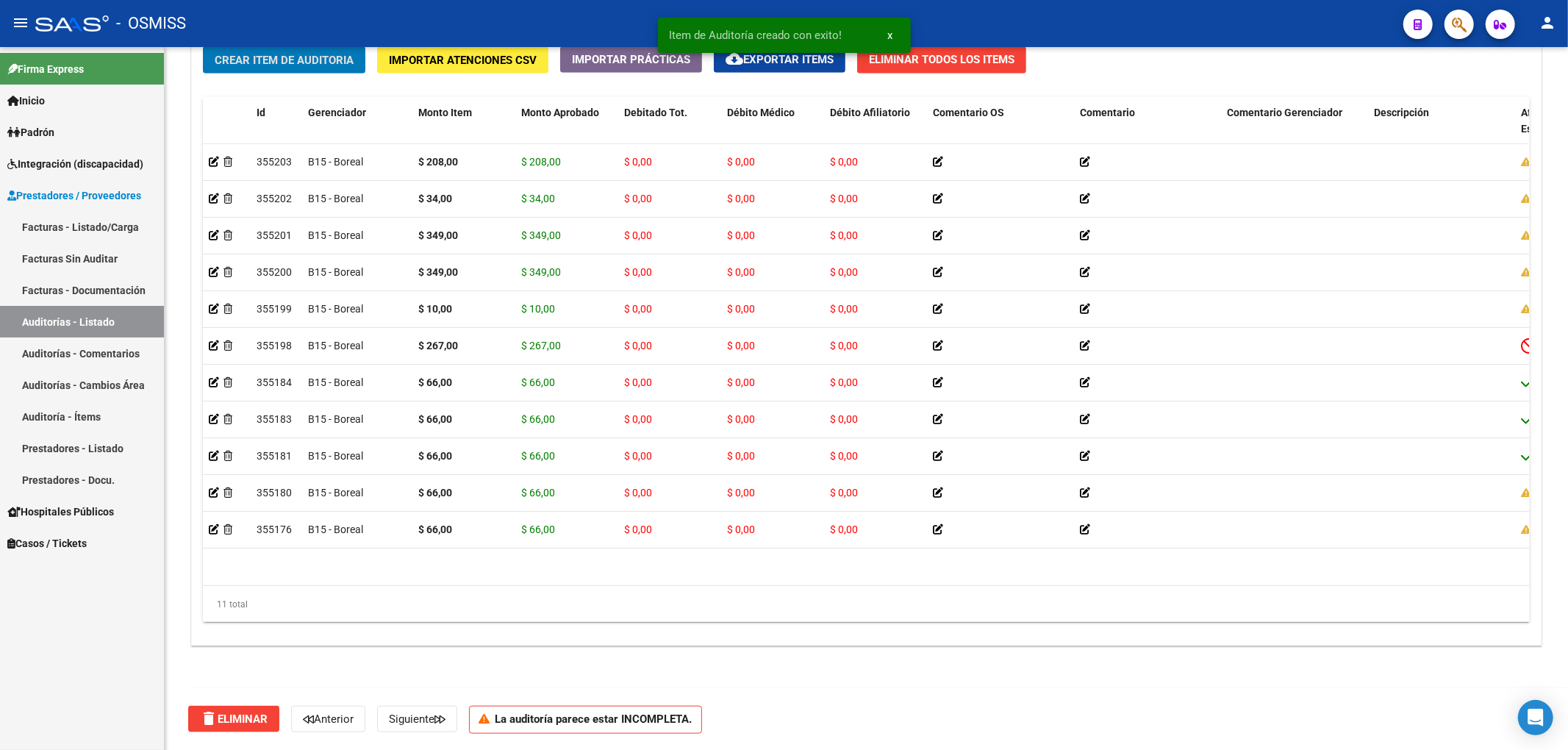
scroll to position [1122, 0]
click at [325, 68] on button "Crear Item de Auditoria" at bounding box center [284, 59] width 163 height 27
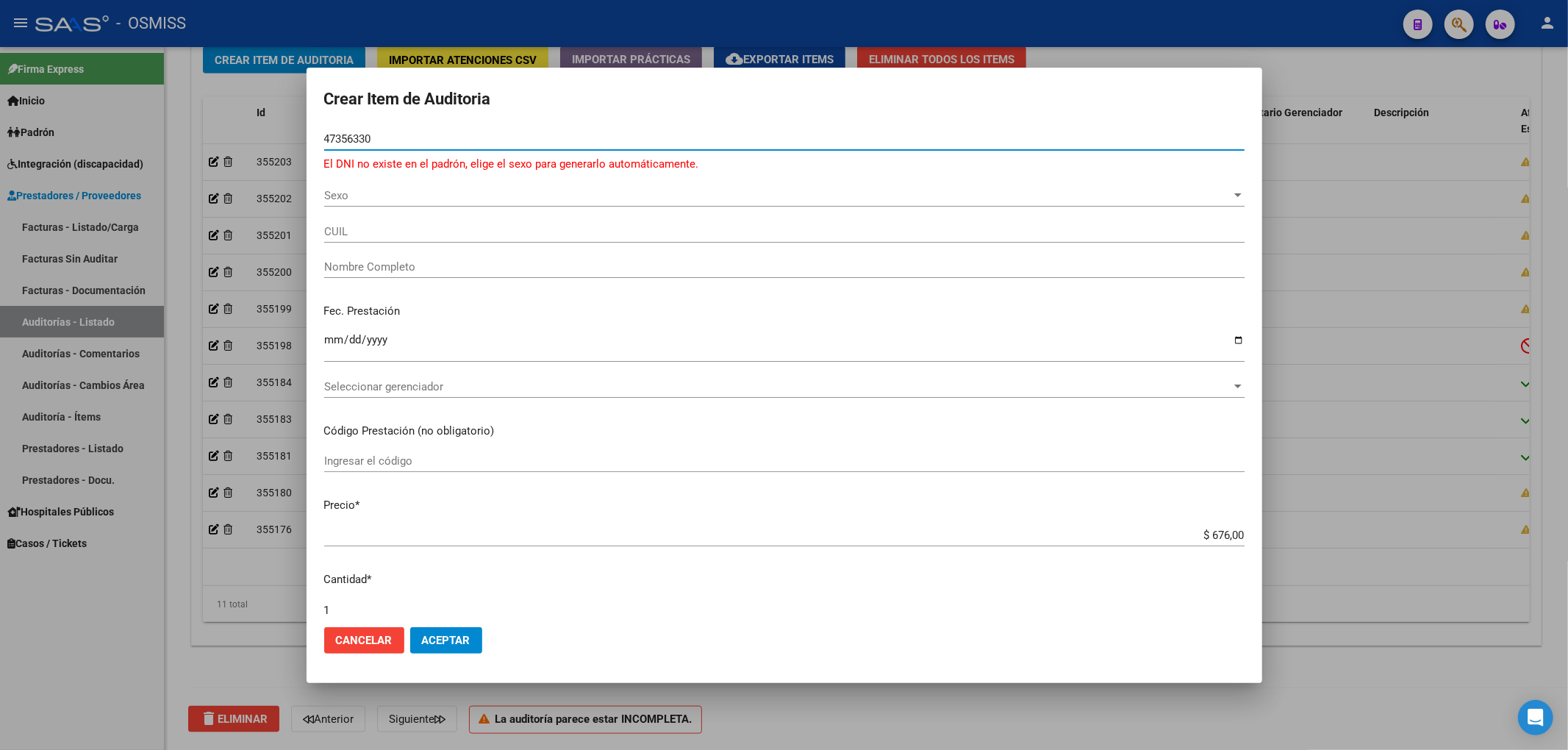
click at [374, 142] on div "47356330 Nro Documento" at bounding box center [784, 139] width 920 height 22
click at [374, 142] on input "47356330" at bounding box center [784, 138] width 920 height 13
drag, startPoint x: 386, startPoint y: 135, endPoint x: 263, endPoint y: 100, distance: 127.9
click at [277, 106] on div "Crear Item de Auditoria 47356330 Nro Documento El DNI no existe en el padrón, e…" at bounding box center [784, 375] width 1568 height 750
type input "47356330"
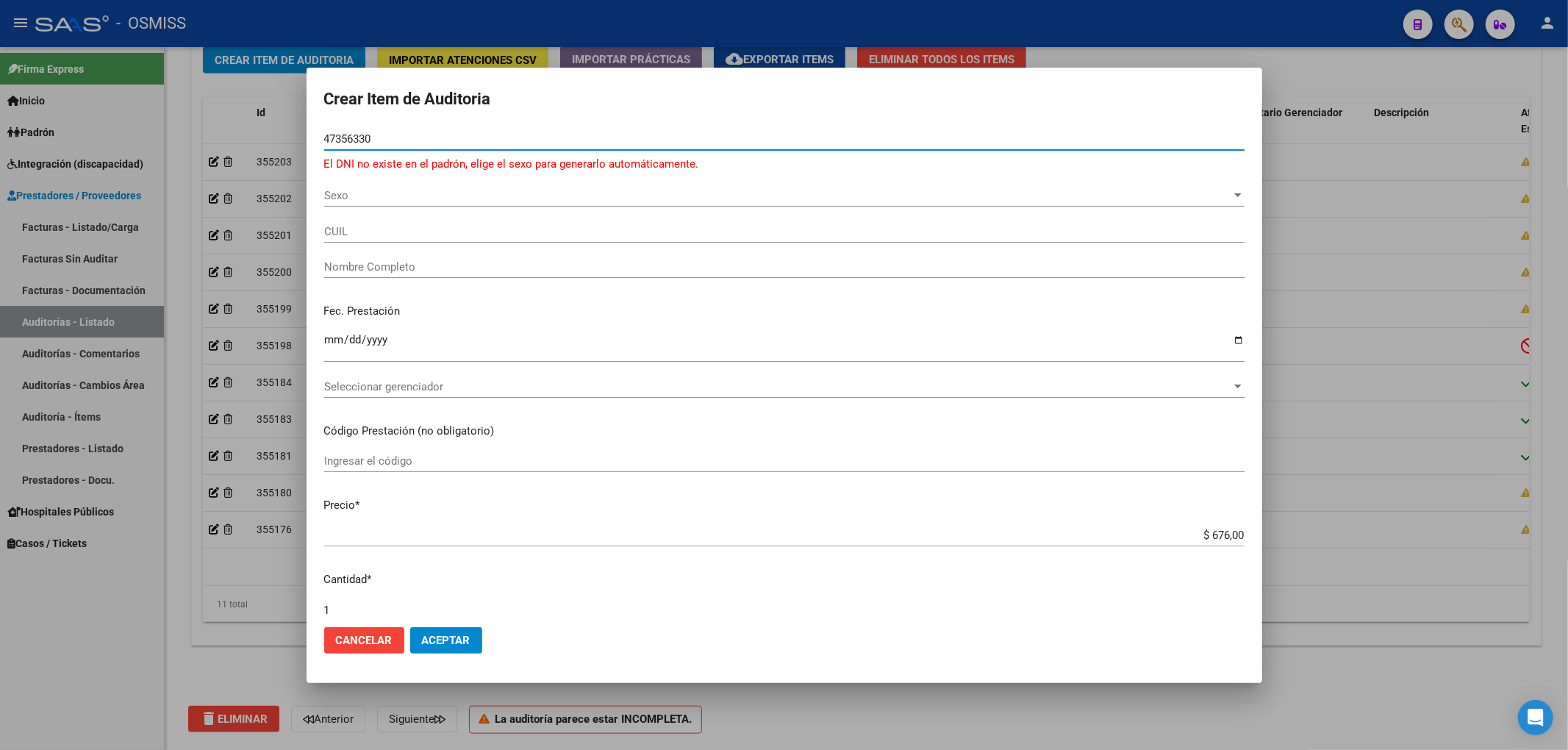
click at [359, 203] on div "Sexo Sexo" at bounding box center [784, 196] width 920 height 22
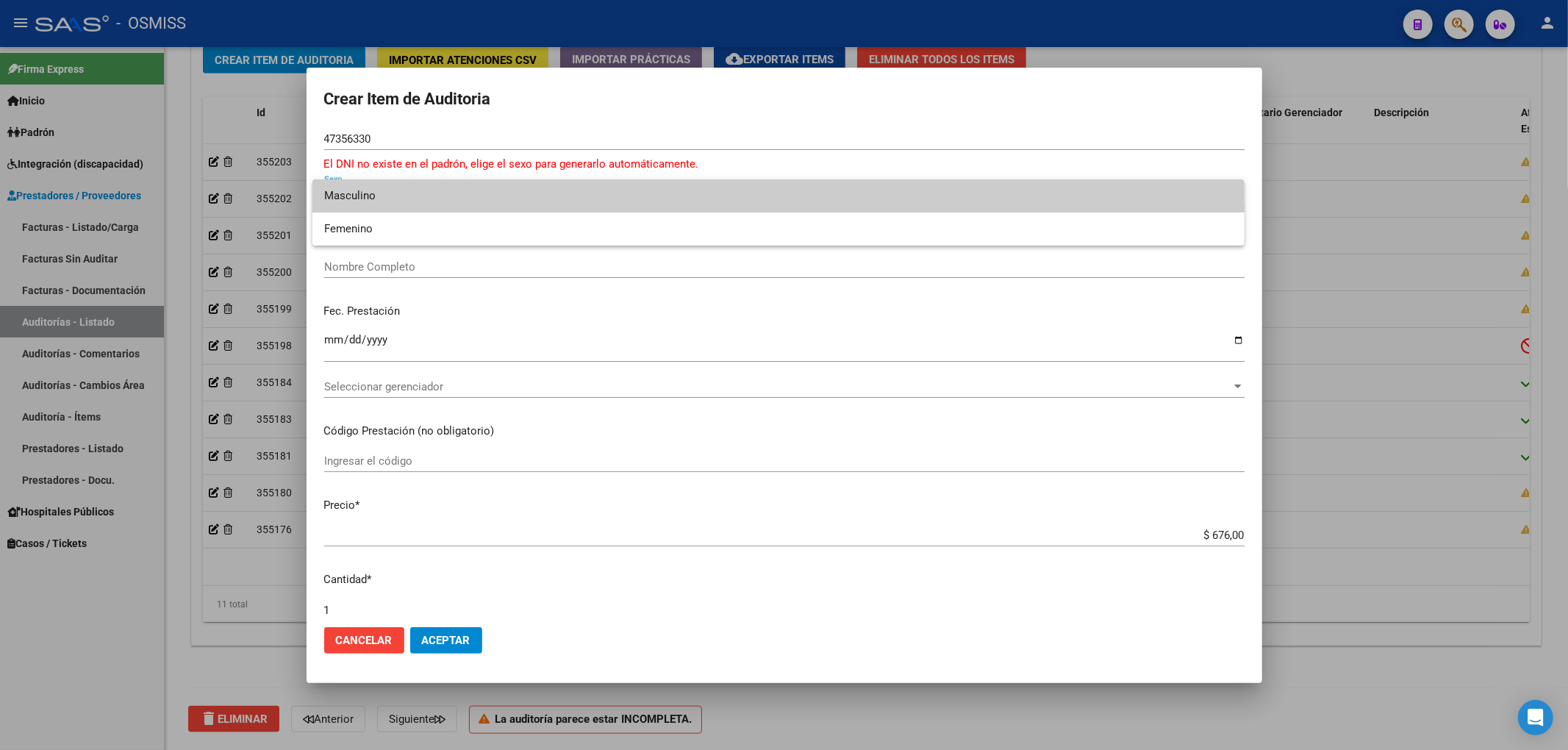
click at [384, 192] on span "Masculino" at bounding box center [778, 195] width 908 height 33
type input "20473563305"
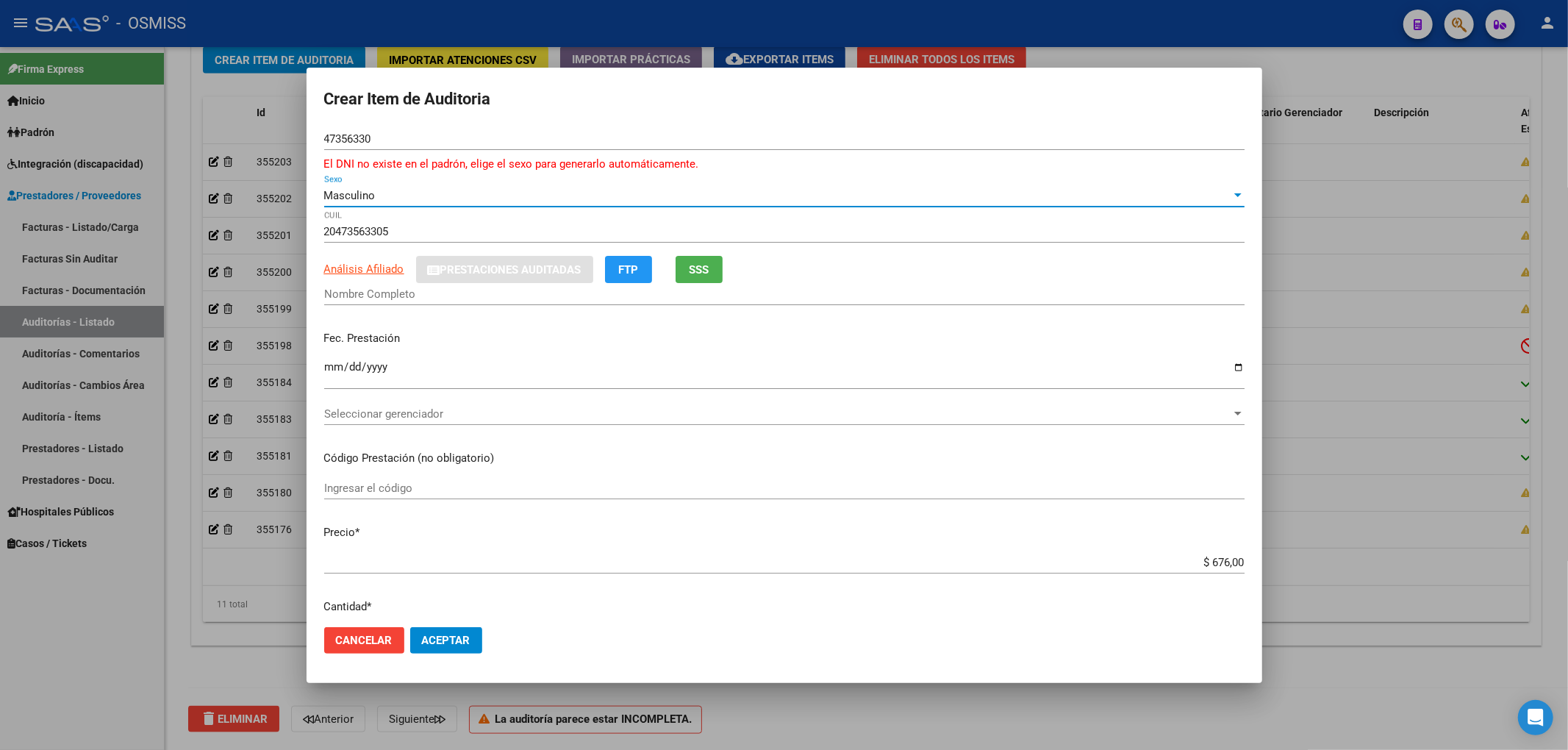
type input "[PERSON_NAME]"
click at [328, 368] on input "Ingresar la fecha" at bounding box center [784, 373] width 920 height 24
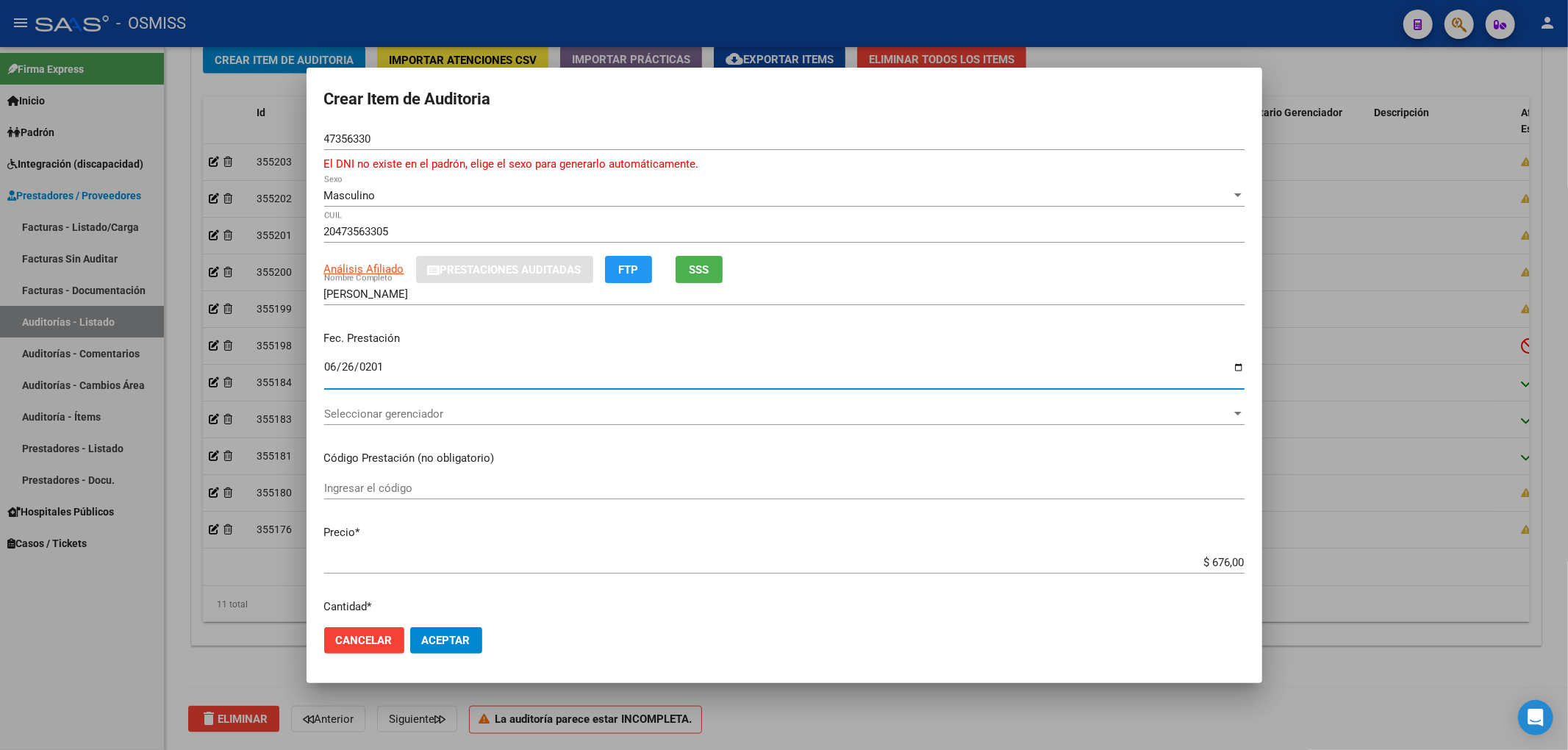
type input "[DATE]"
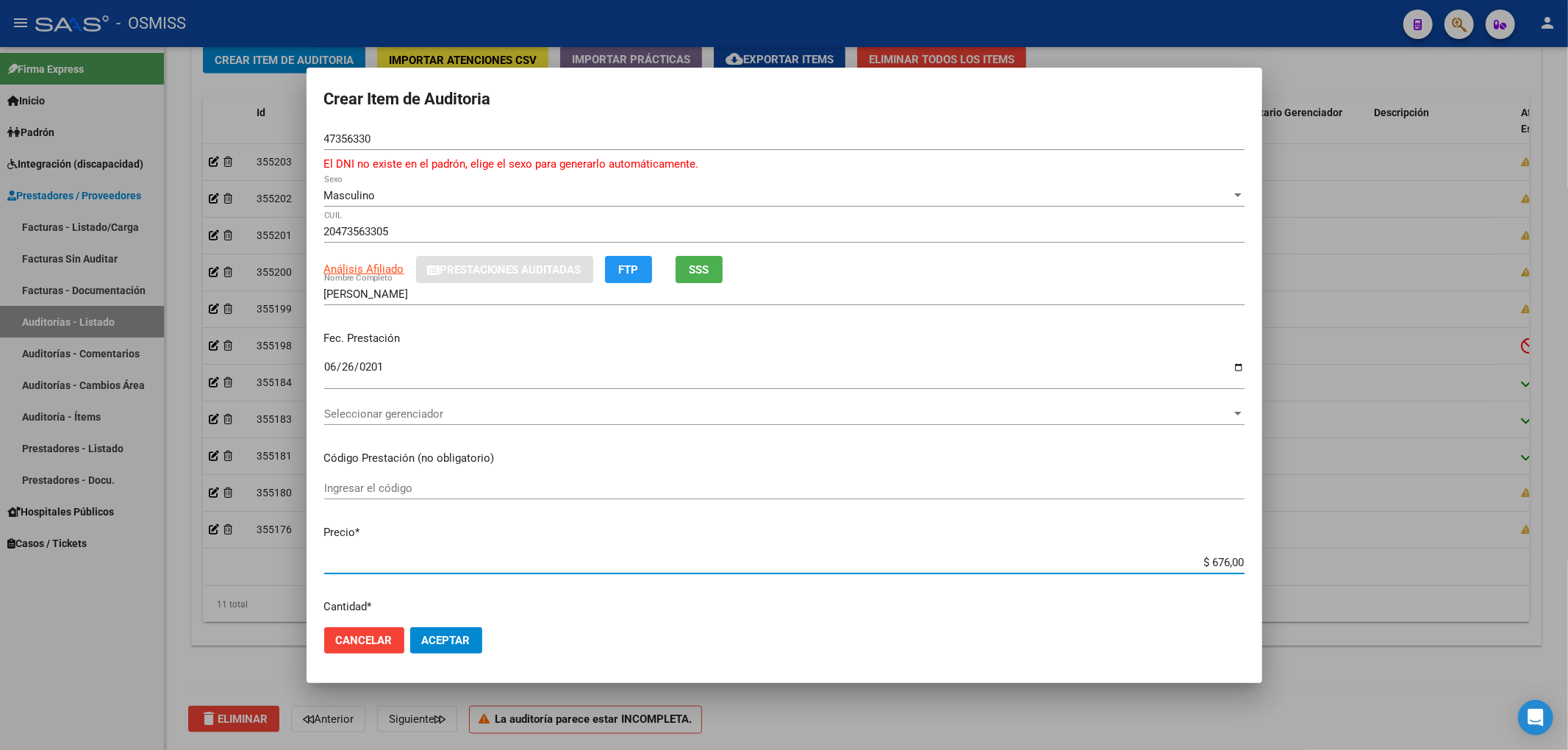
drag, startPoint x: 1196, startPoint y: 562, endPoint x: 1306, endPoint y: 574, distance: 110.7
click at [1305, 574] on div "Crear Item de Auditoria 47356330 Nro Documento El DNI no existe en el padrón, e…" at bounding box center [784, 375] width 1568 height 750
type input "$ 0,03"
type input "$ 0,33"
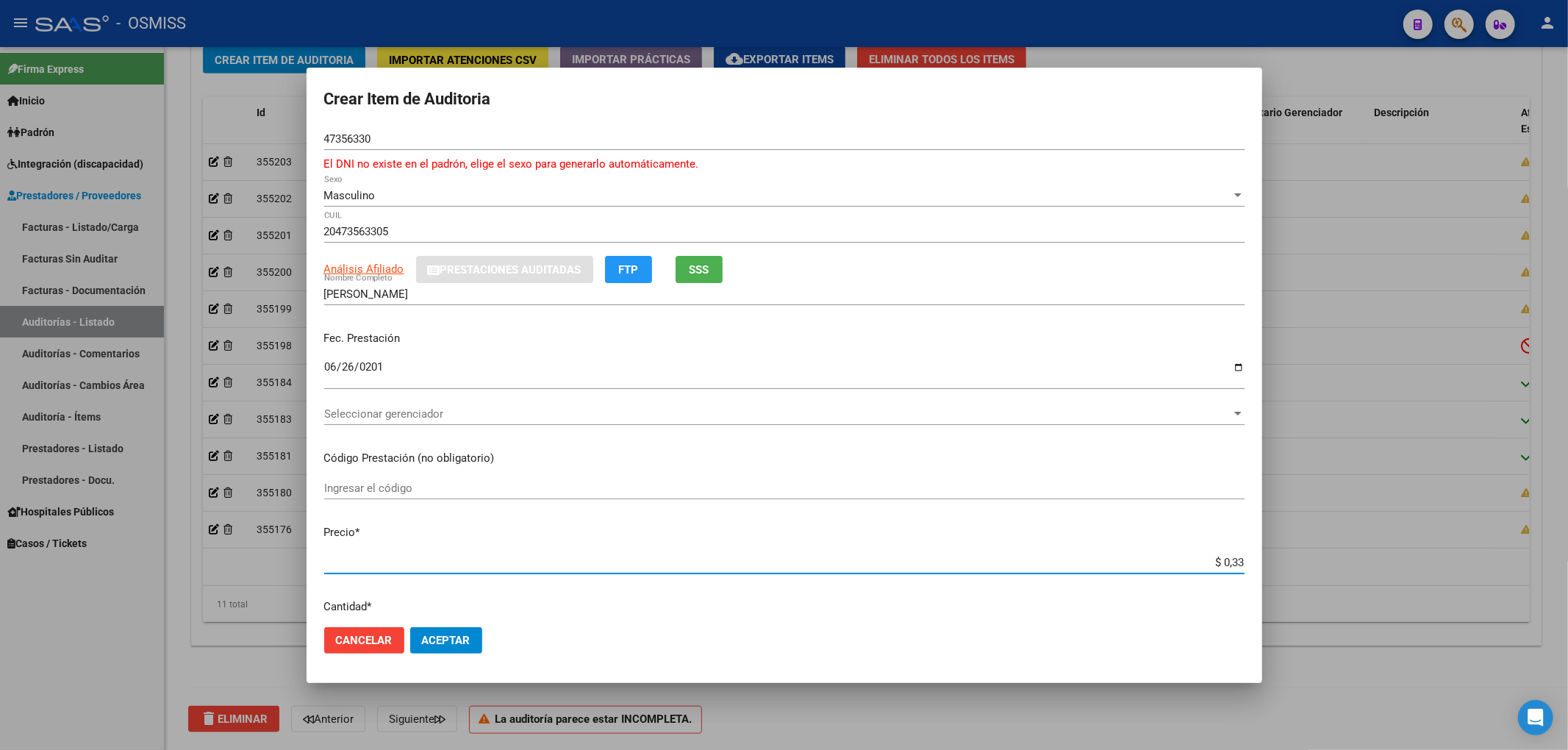
type input "$ 0,33"
type input "$ 3,33"
type input "$ 33,30"
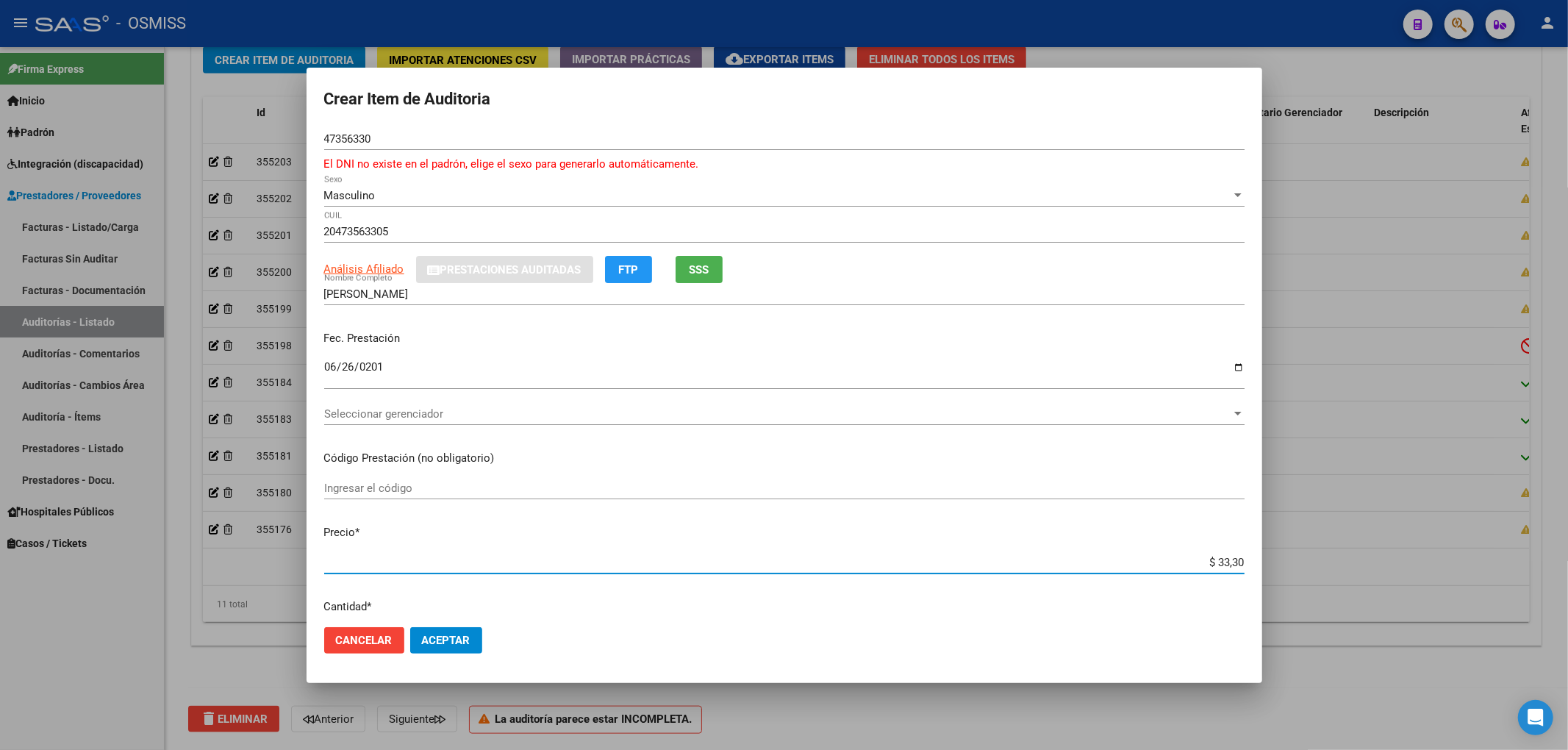
type input "$ 333,00"
drag, startPoint x: 379, startPoint y: 141, endPoint x: 295, endPoint y: 133, distance: 84.4
click at [295, 133] on div "Crear Item de Auditoria 47356330 Nro Documento El DNI no existe en el padrón, e…" at bounding box center [784, 375] width 1568 height 750
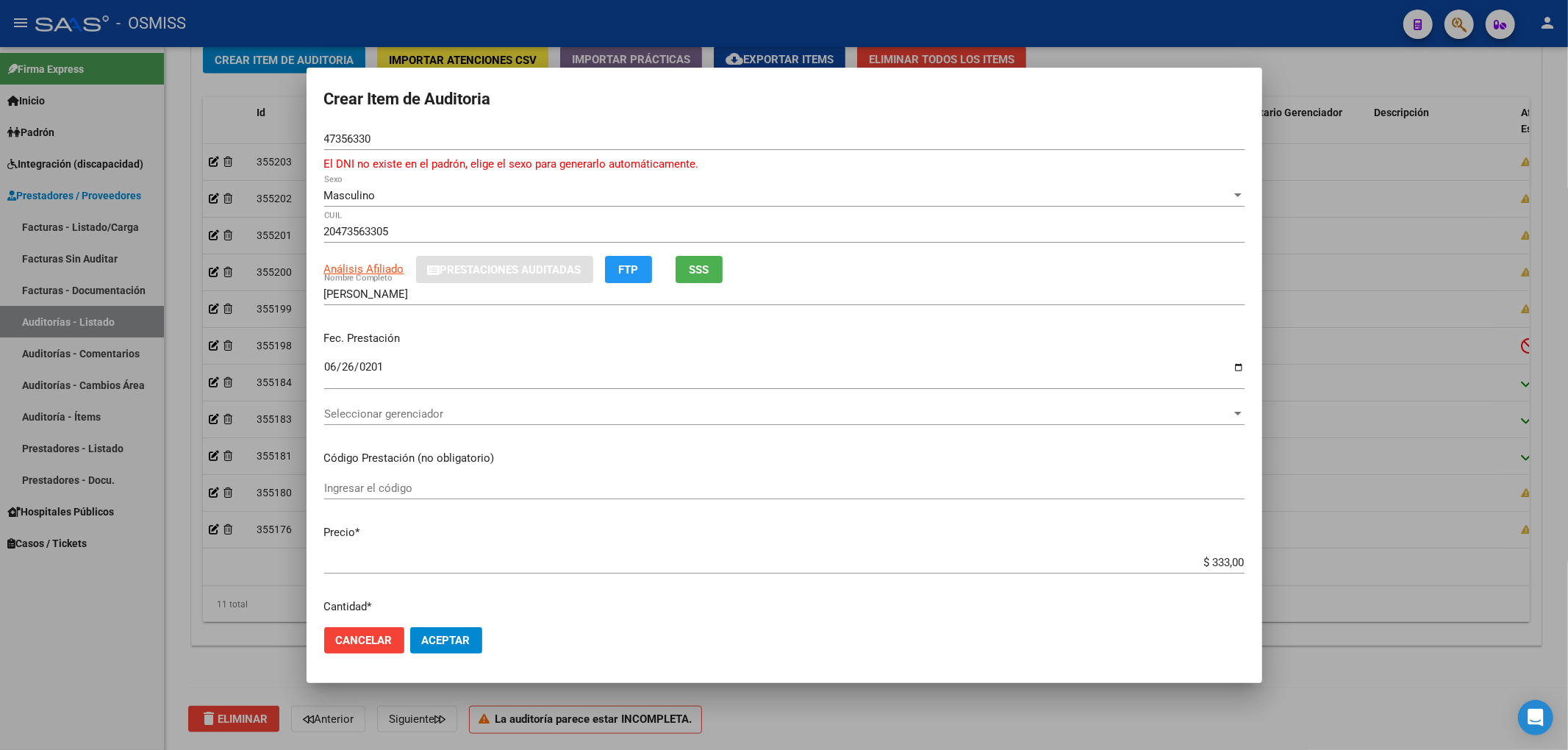
click at [929, 265] on div "ARCA Padrón Análisis Afiliado Prestaciones Auditadas FTP SSS" at bounding box center [784, 269] width 920 height 27
click at [395, 412] on span "Seleccionar gerenciador" at bounding box center [778, 413] width 907 height 13
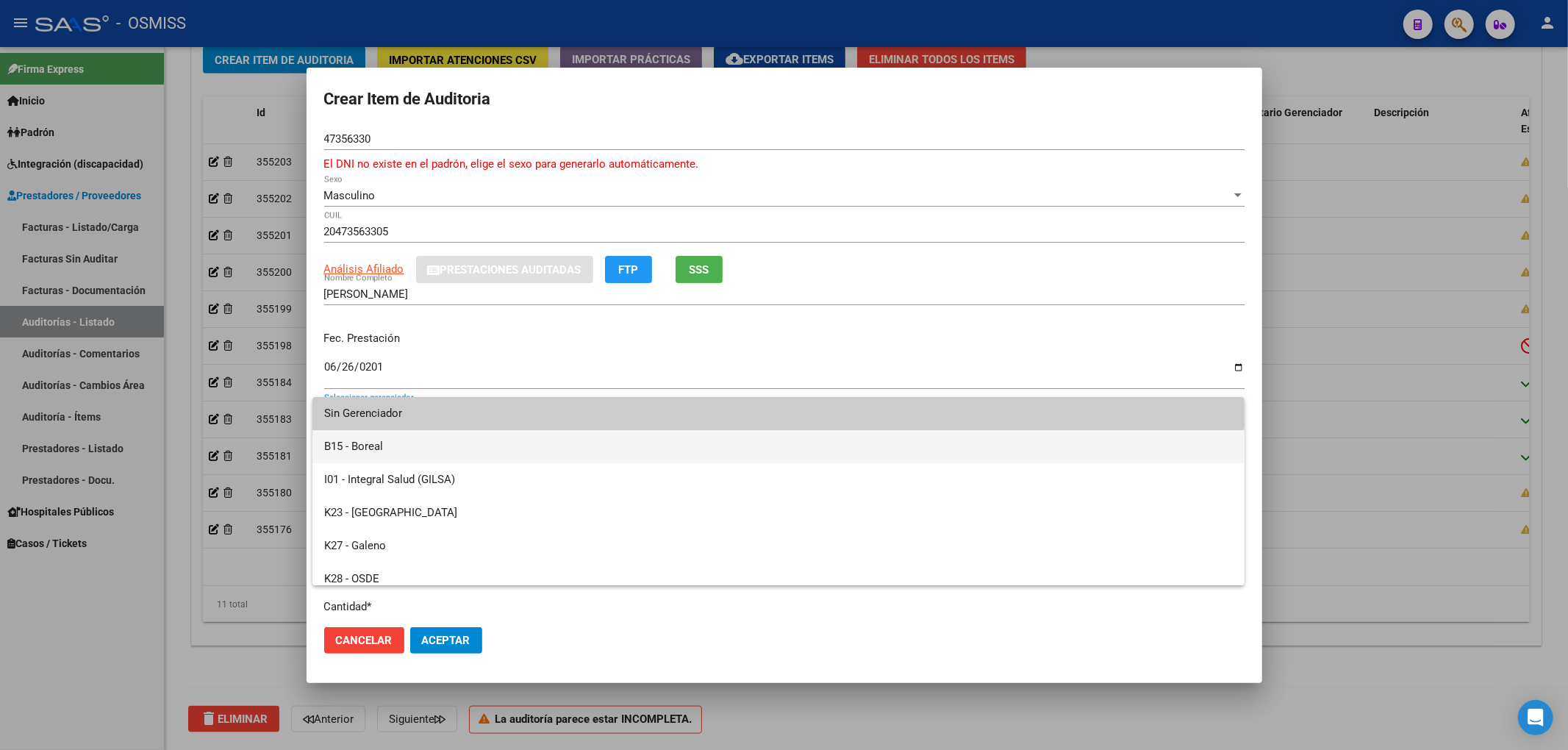
click at [402, 446] on span "B15 - Boreal" at bounding box center [778, 446] width 908 height 33
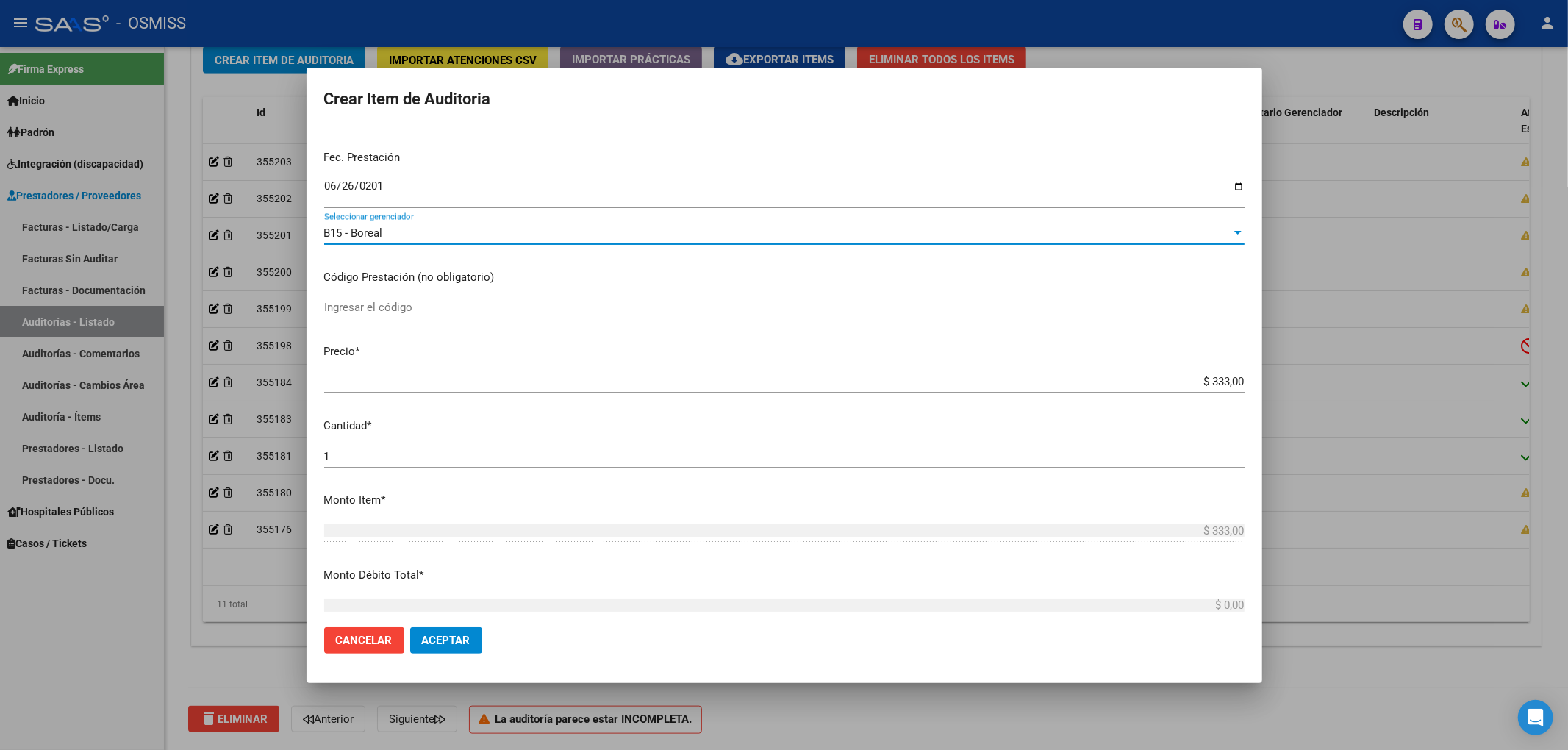
scroll to position [196, 0]
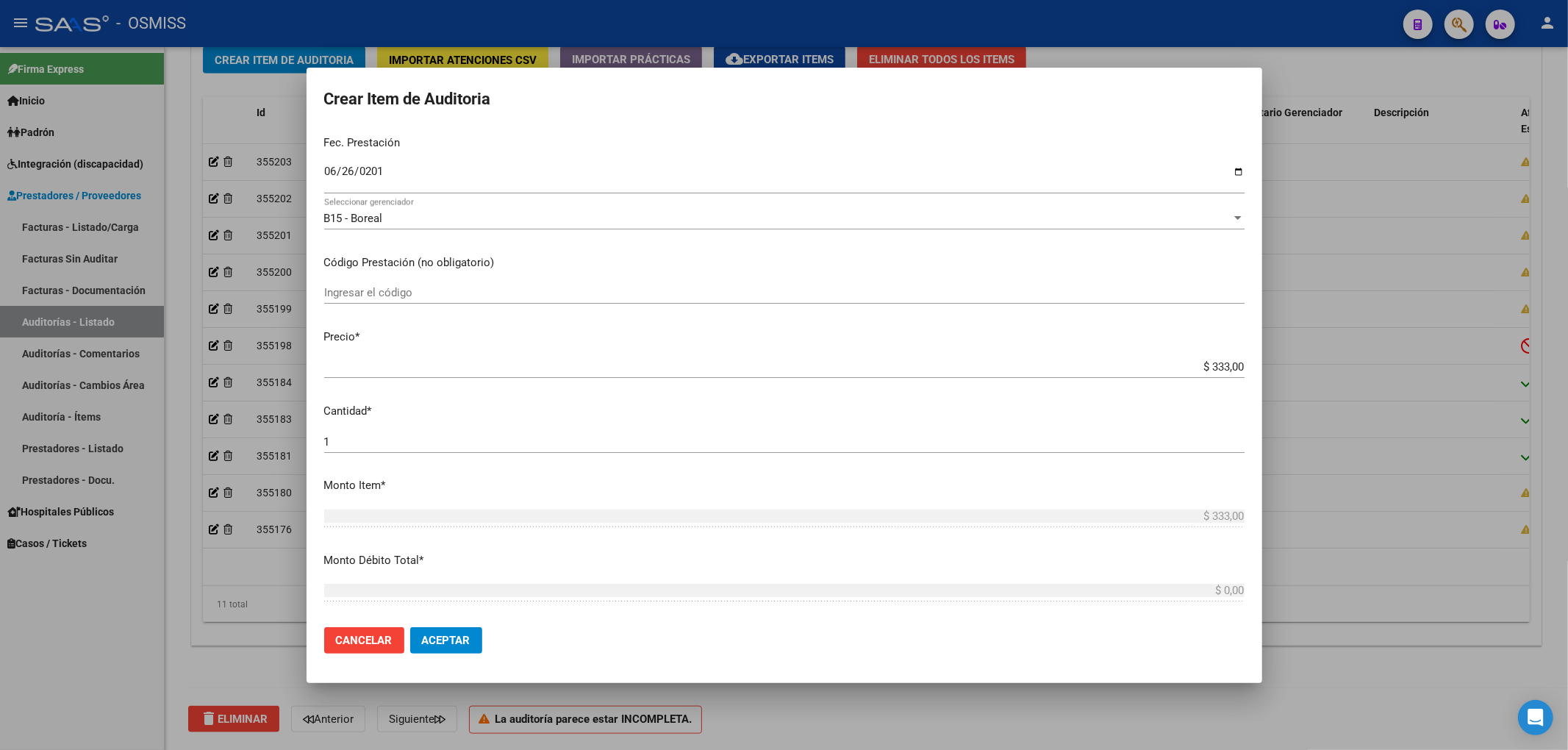
click at [1114, 357] on div "$ 333,00 Ingresar el precio" at bounding box center [784, 367] width 920 height 22
click at [469, 638] on span "Aceptar" at bounding box center [446, 640] width 49 height 13
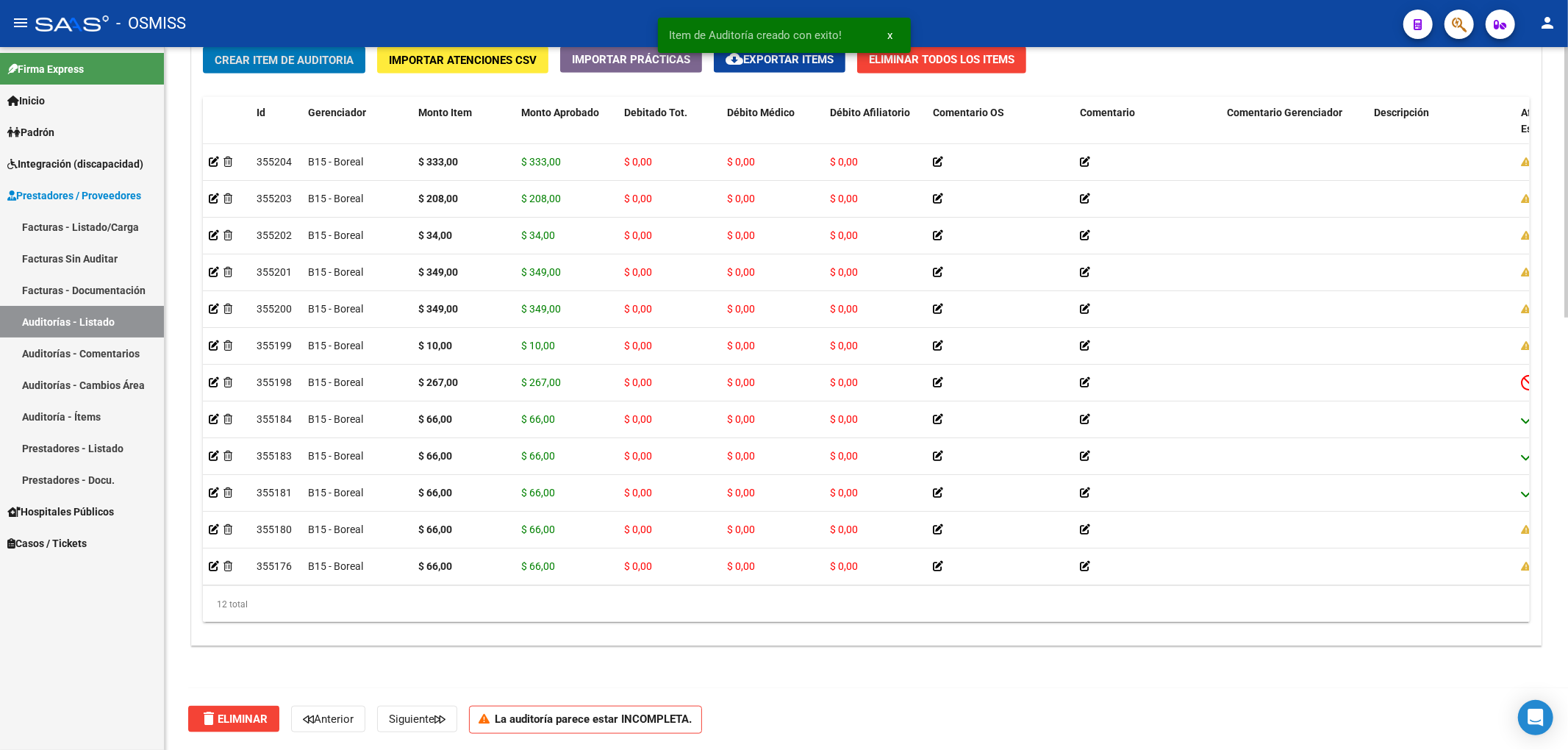
click at [257, 68] on button "Crear Item de Auditoria" at bounding box center [284, 59] width 163 height 27
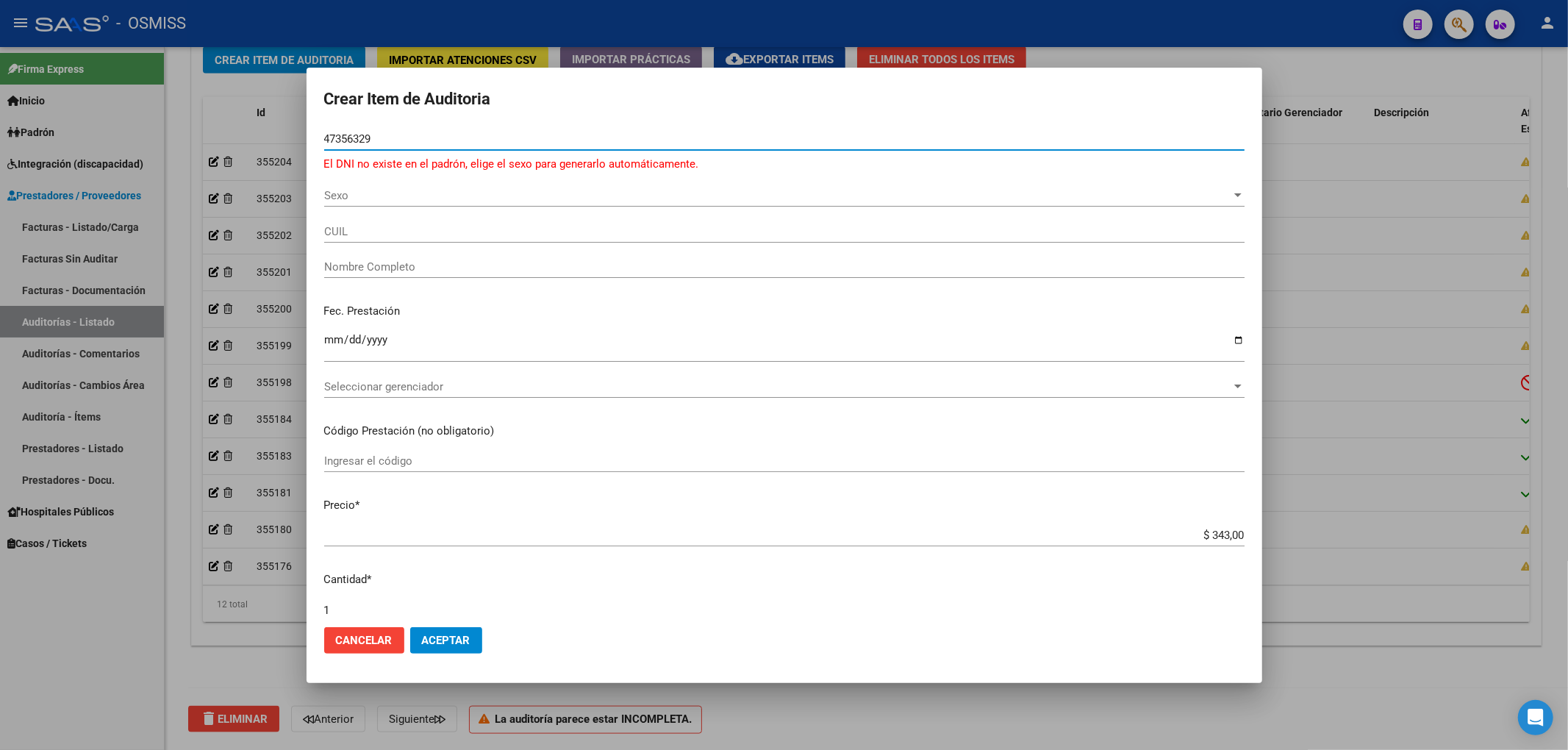
type input "47356329"
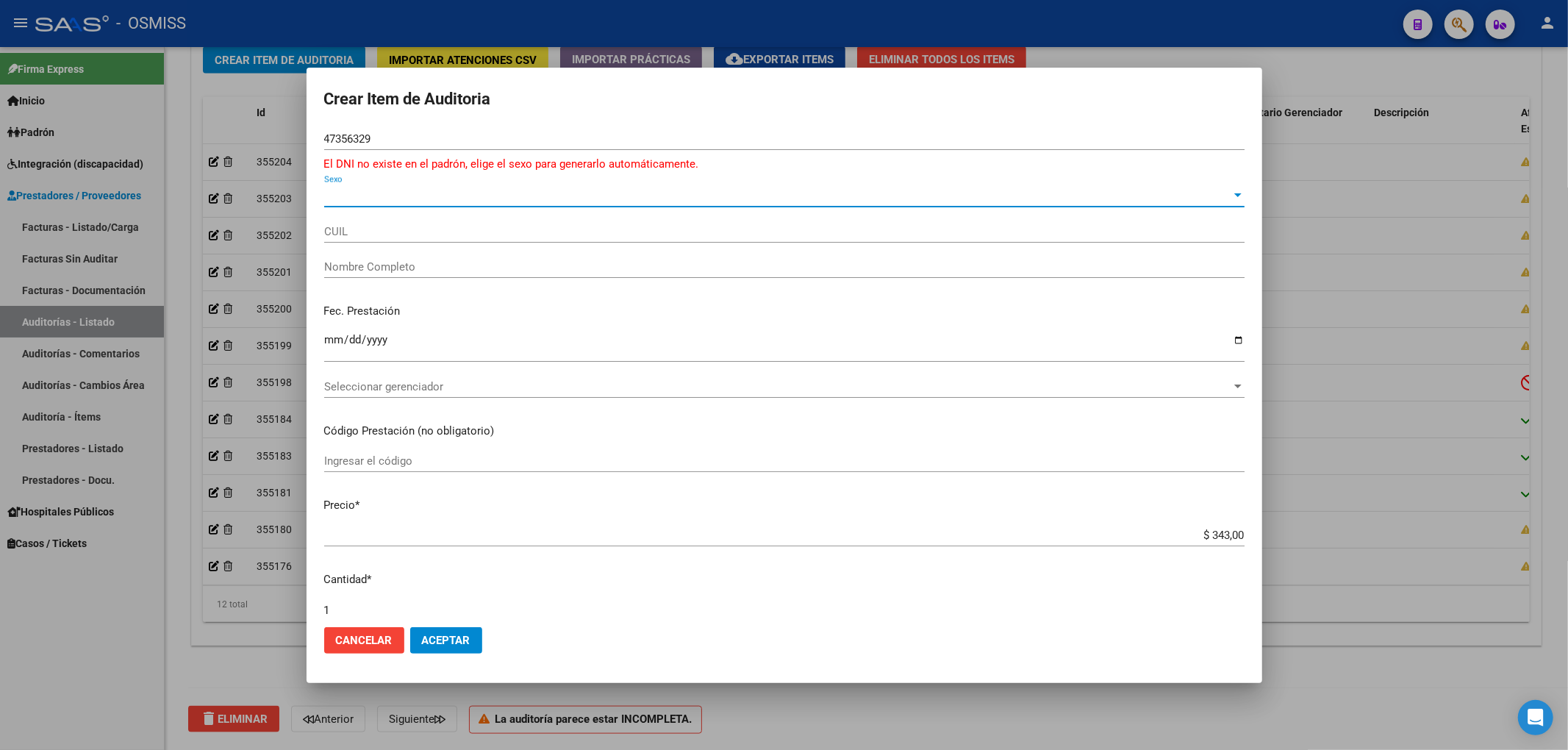
click at [350, 193] on span "Sexo" at bounding box center [778, 195] width 907 height 13
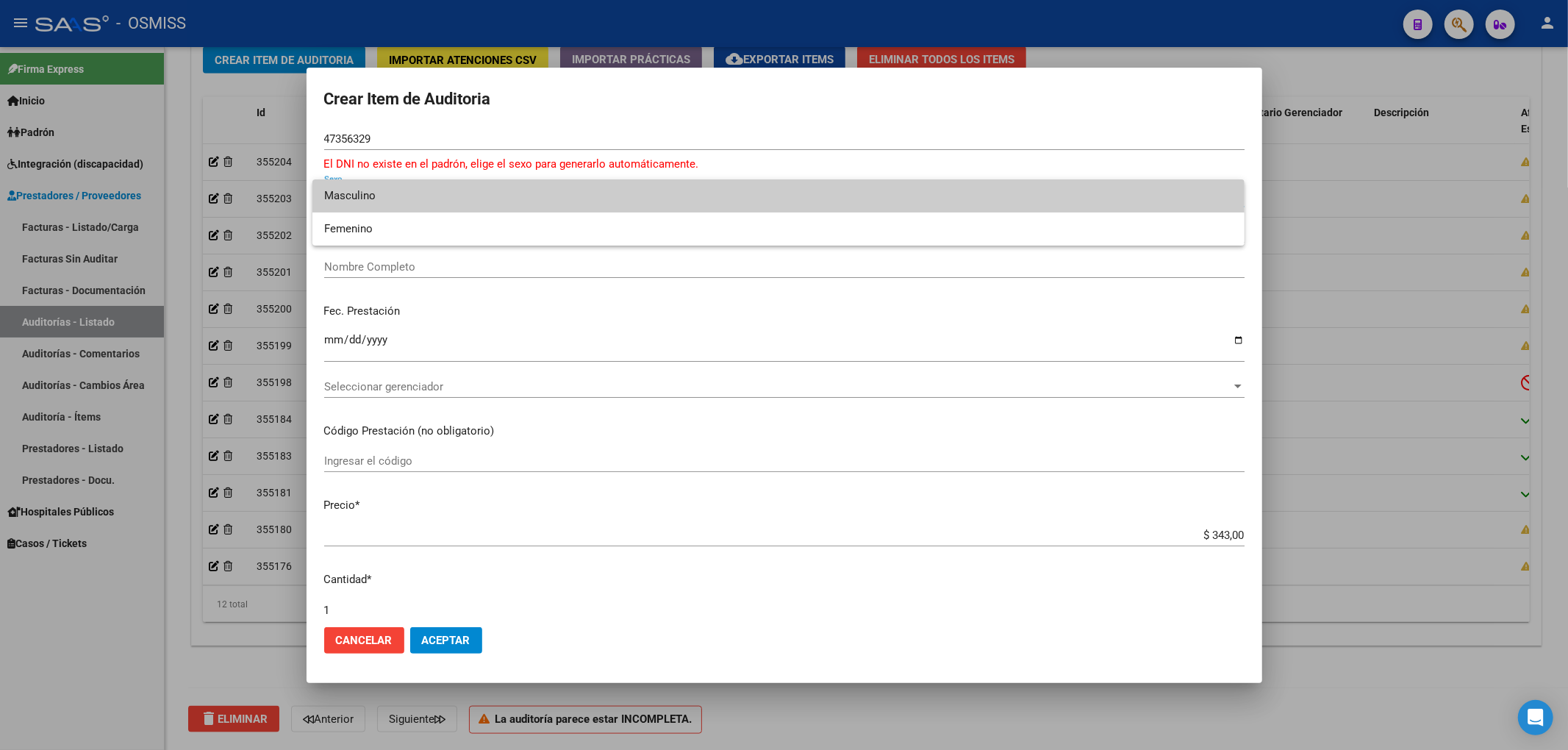
click at [375, 204] on span "Masculino" at bounding box center [778, 195] width 908 height 33
type input "20473563291"
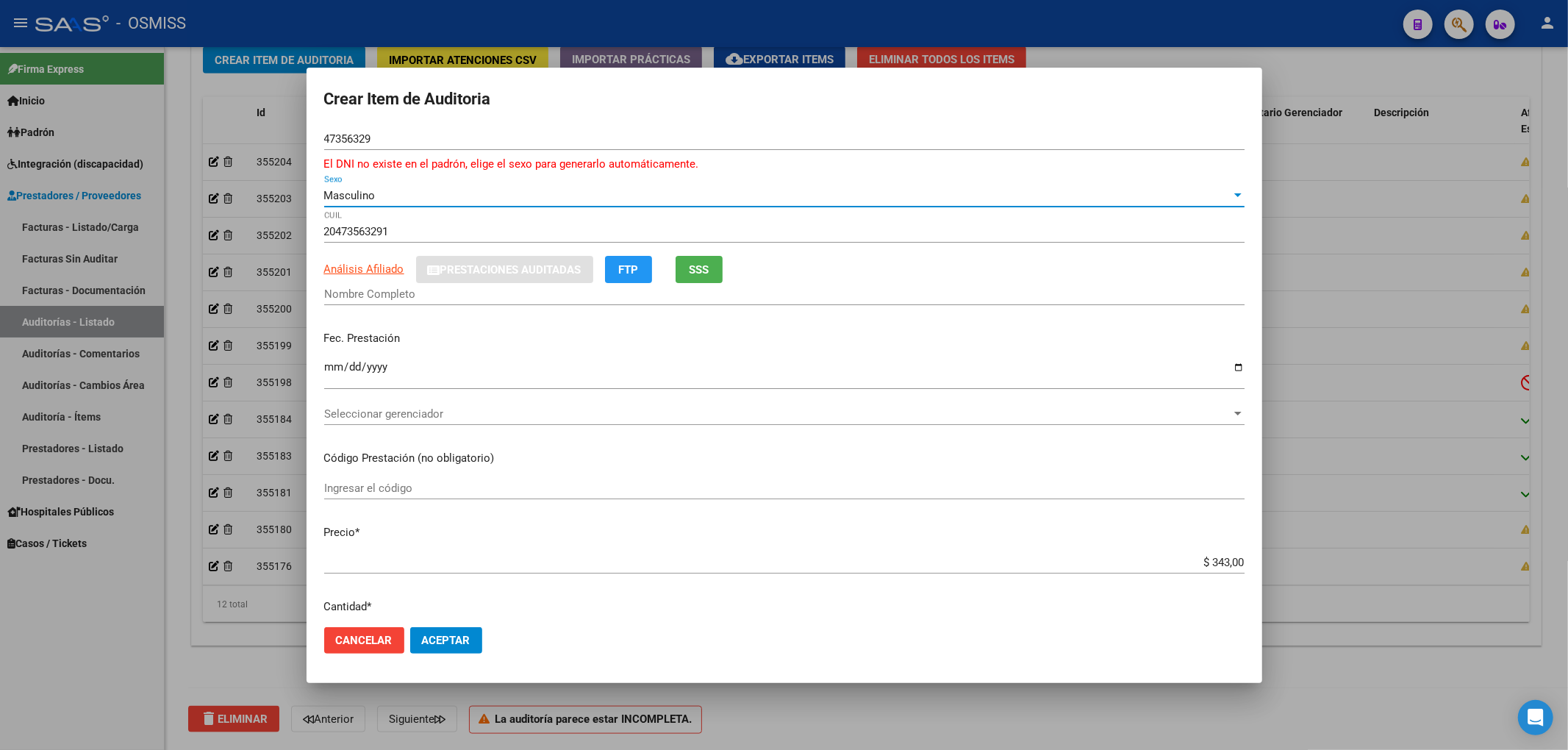
type input "[PERSON_NAME]"
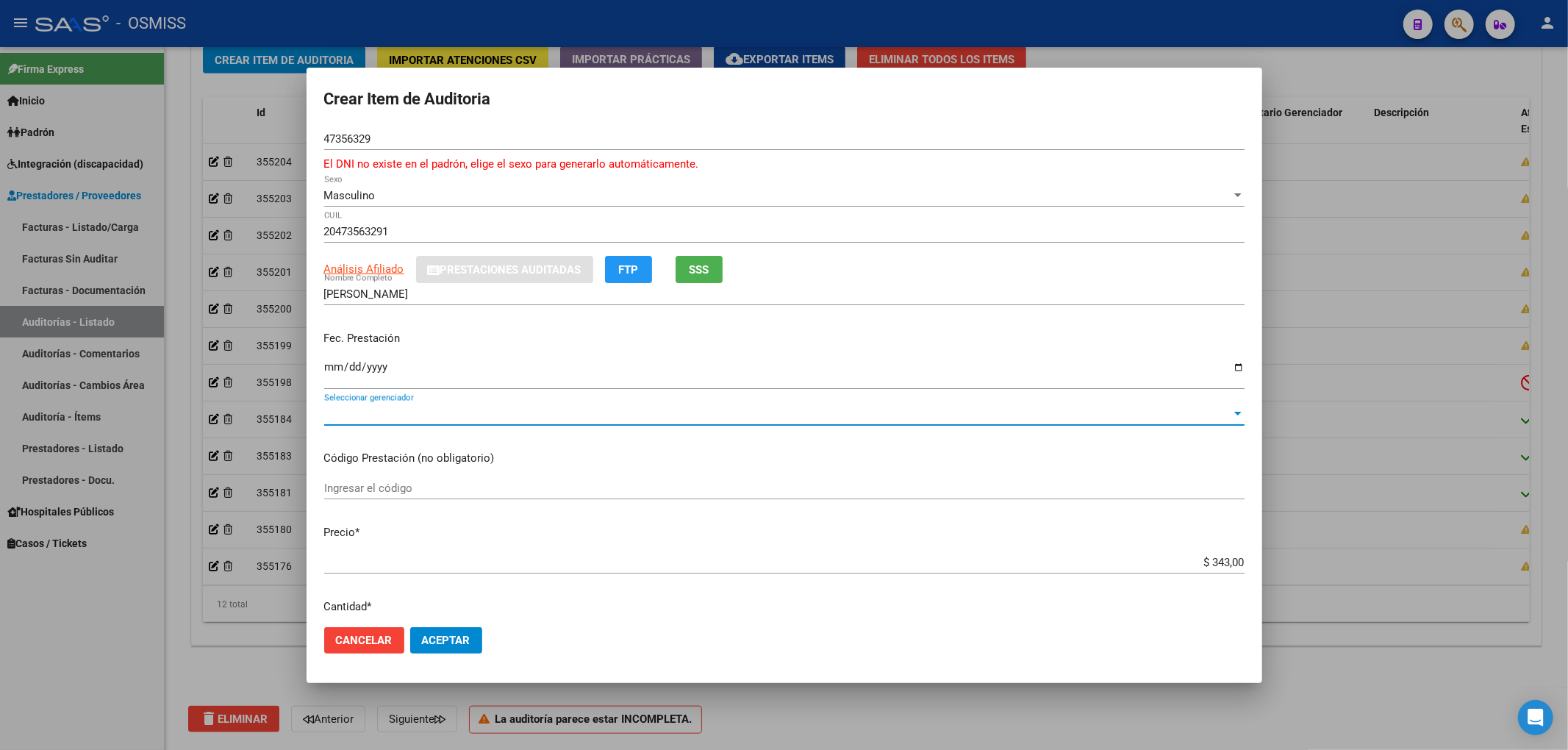
click at [344, 418] on span "Seleccionar gerenciador" at bounding box center [778, 413] width 907 height 13
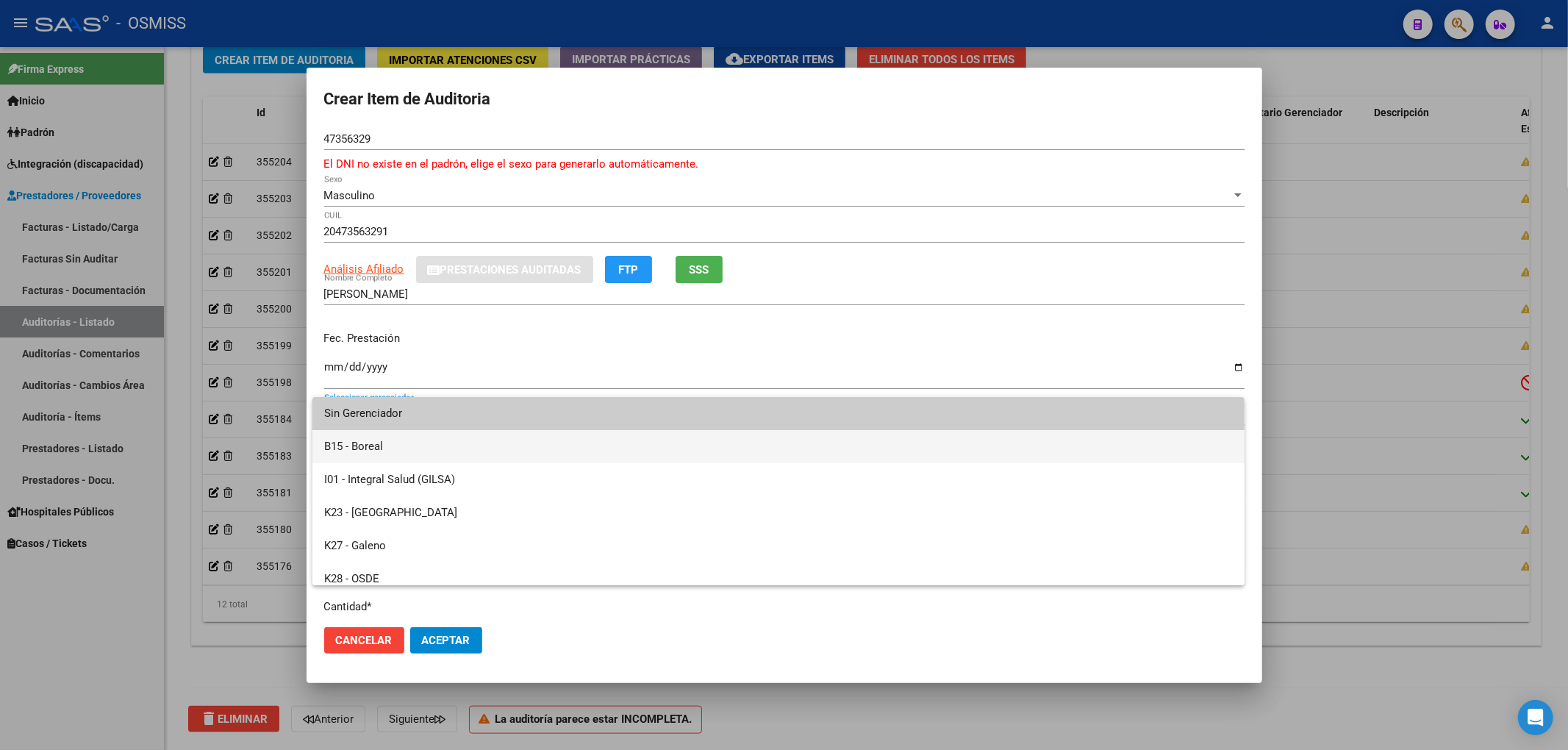
click at [350, 443] on span "B15 - Boreal" at bounding box center [778, 446] width 908 height 33
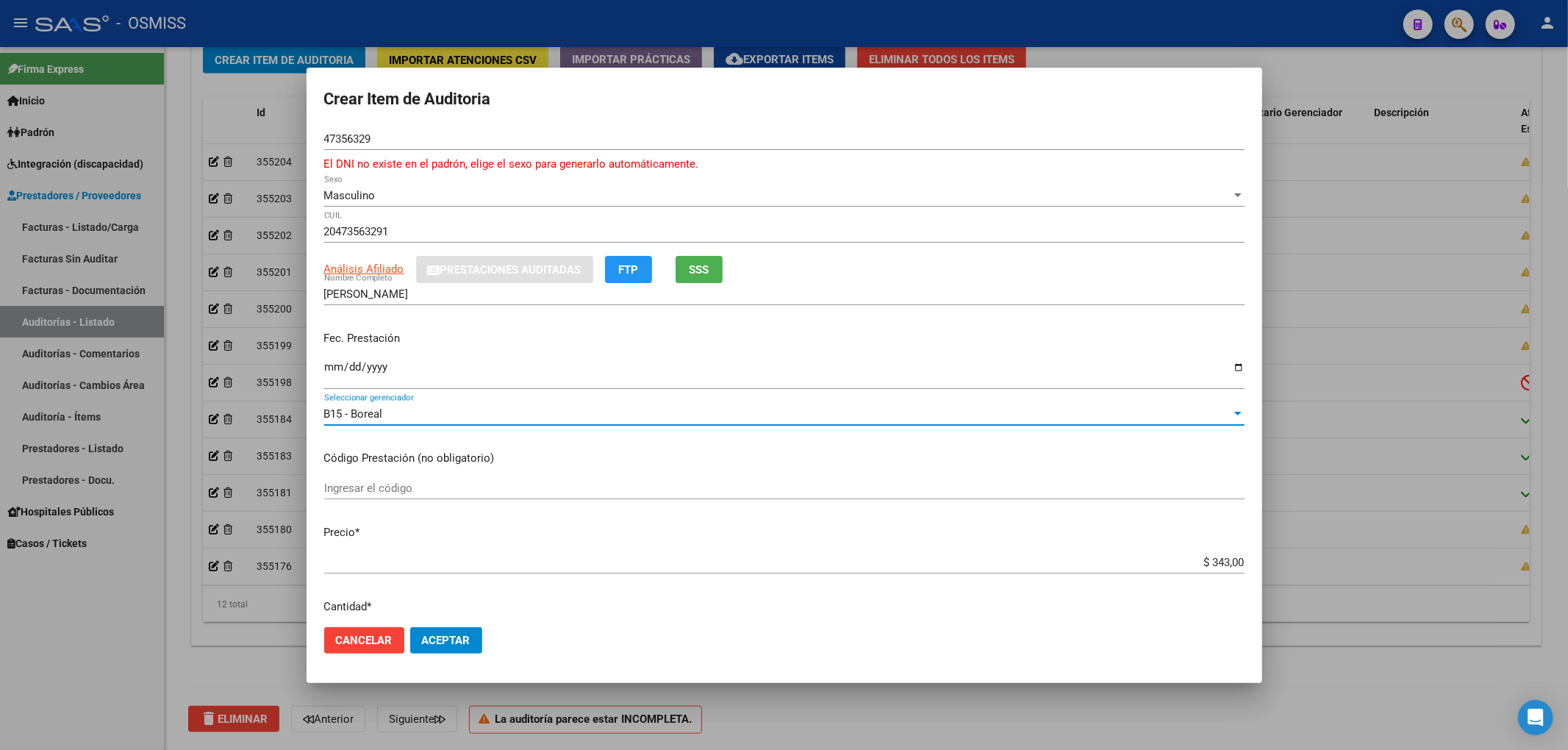
click at [338, 366] on input "Ingresar la fecha" at bounding box center [784, 373] width 920 height 24
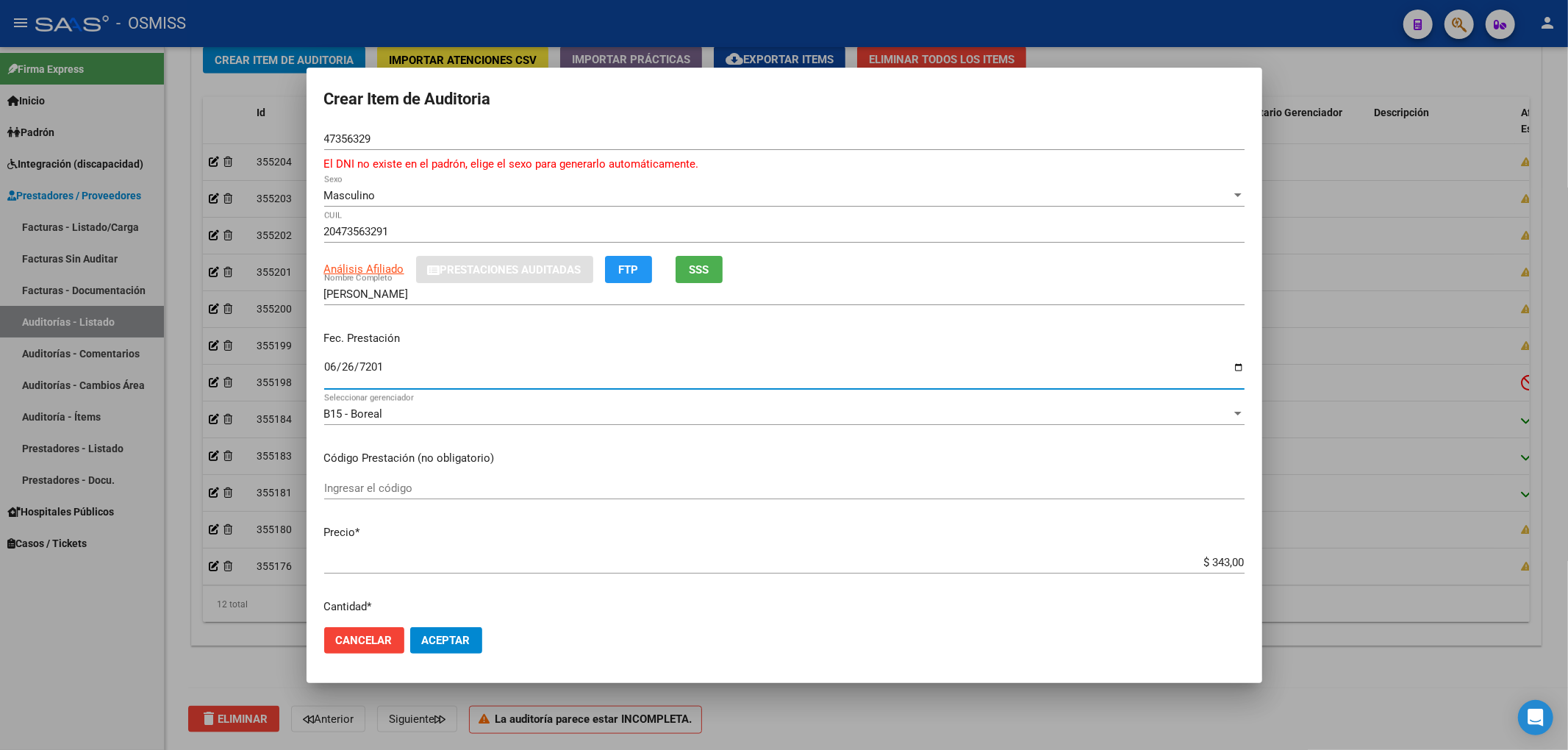
type input "[DATE]"
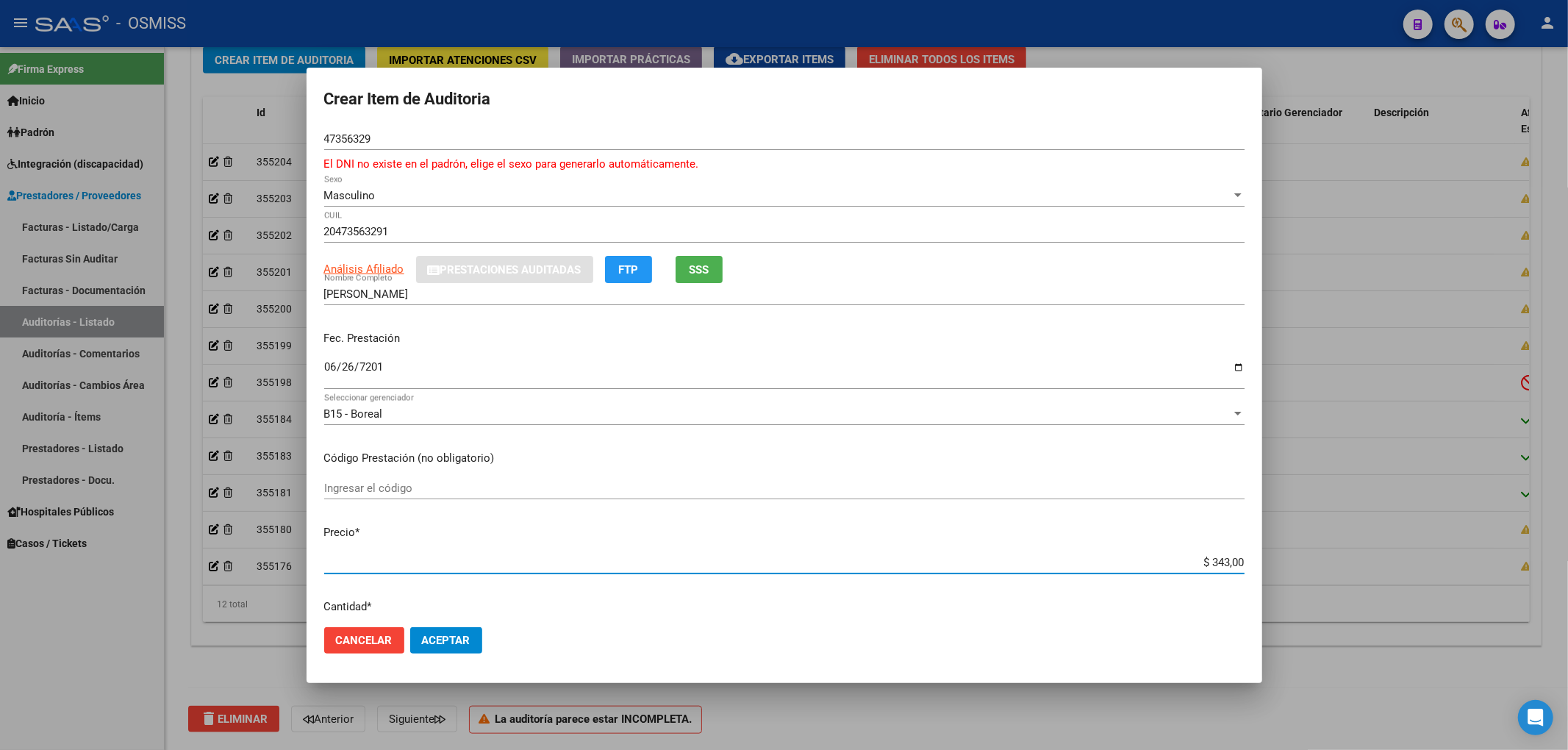
drag, startPoint x: 1208, startPoint y: 557, endPoint x: 1339, endPoint y: 572, distance: 131.9
click at [1338, 572] on div "Crear Item de Auditoria 47356329 Nro Documento El DNI no existe en el padrón, e…" at bounding box center [784, 375] width 1568 height 750
type input "$ 0,03"
type input "$ 0,33"
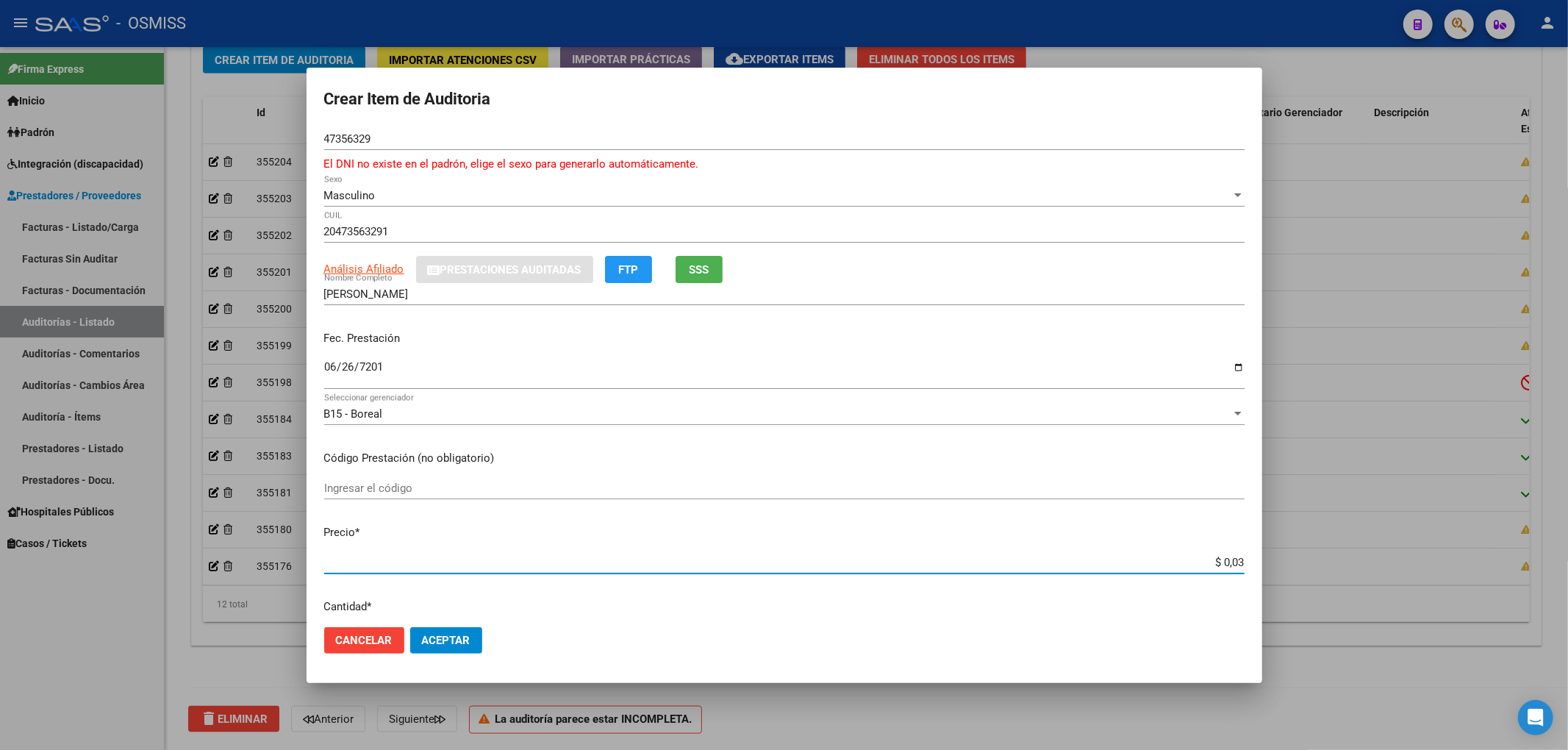
type input "$ 0,33"
type input "$ 3,33"
type input "$ 33,30"
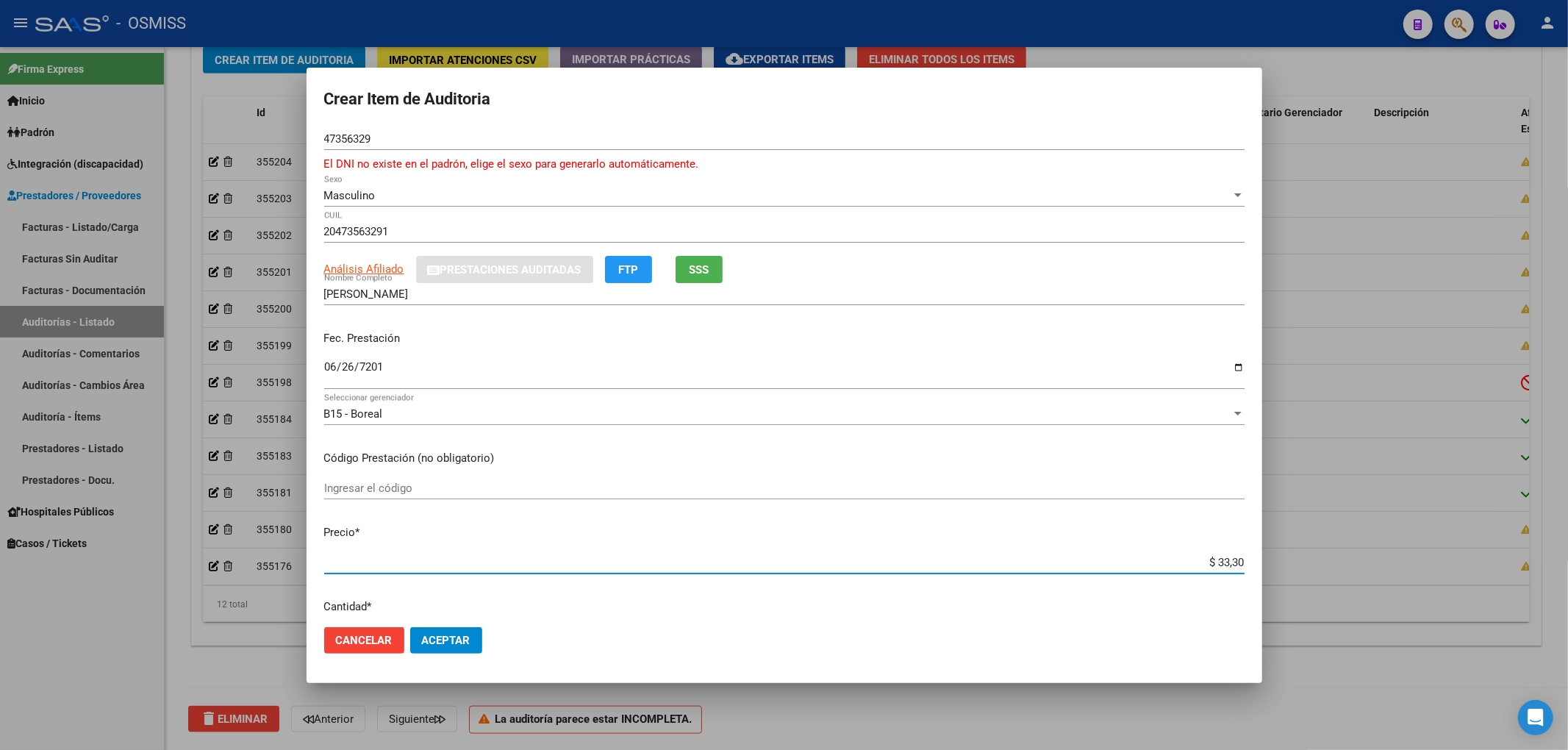
type input "$ 333,00"
click at [448, 646] on span "Aceptar" at bounding box center [446, 640] width 49 height 13
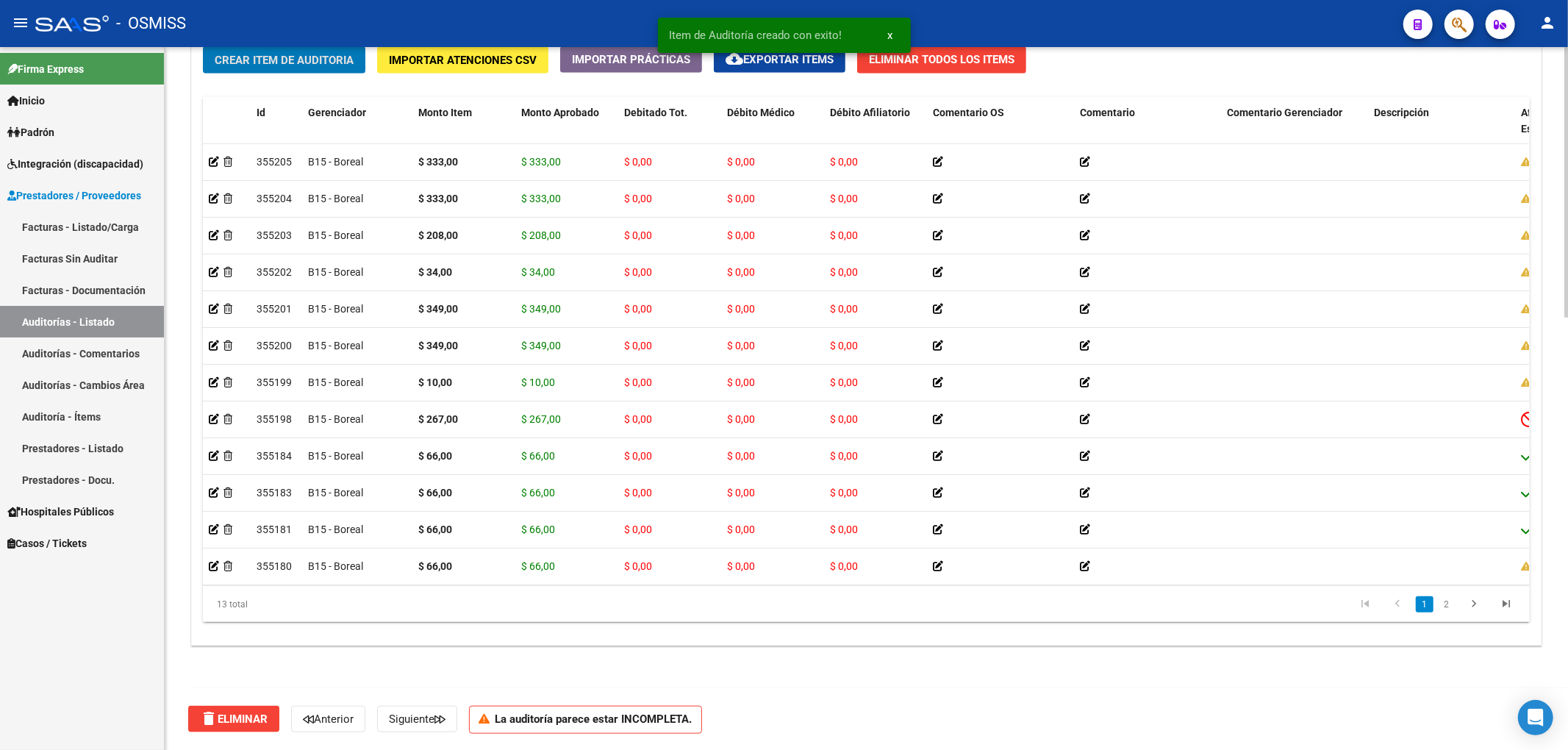
click at [279, 65] on span "Crear Item de Auditoria" at bounding box center [284, 60] width 139 height 13
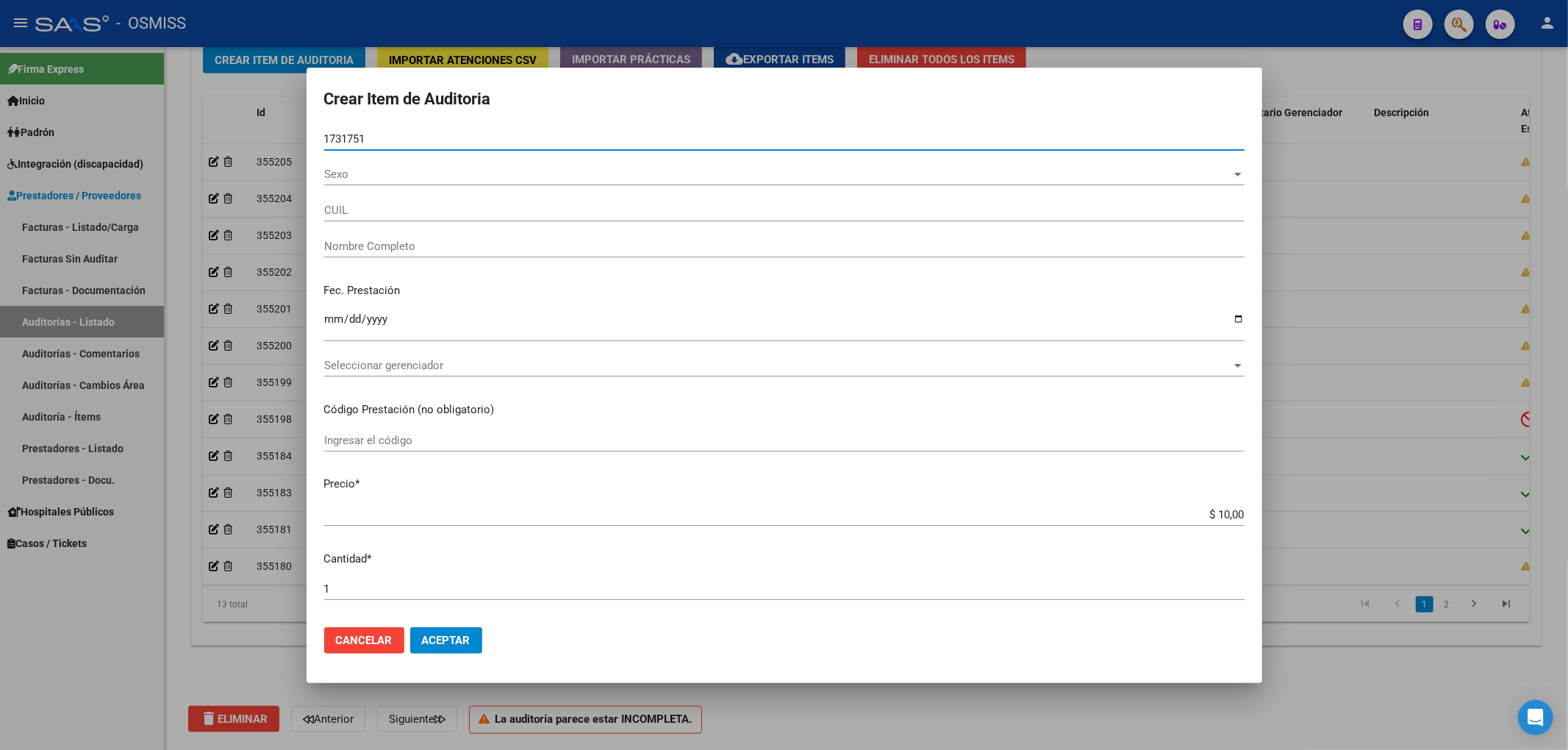
type input "17317514"
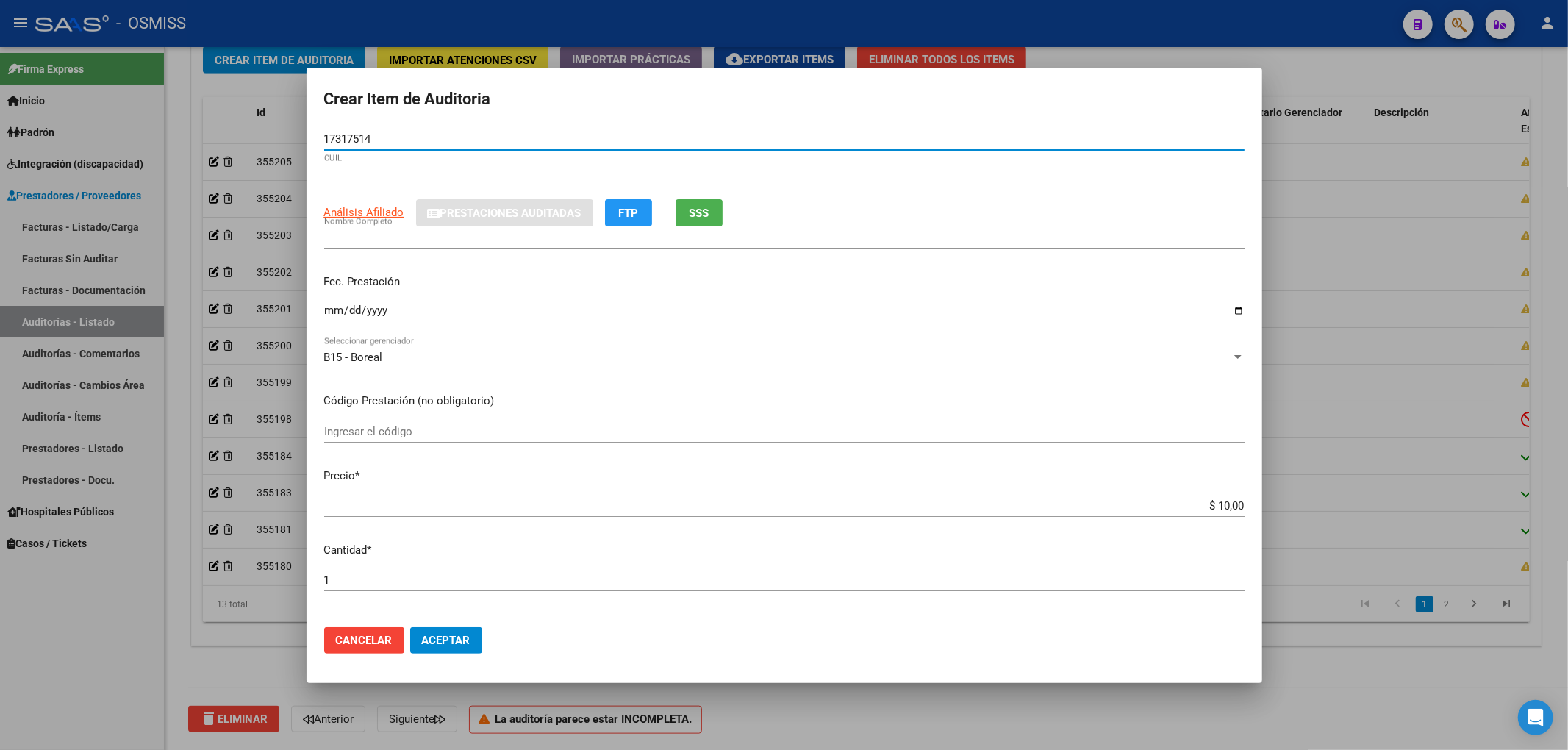
type input "20173175141"
type input "[PERSON_NAME]"
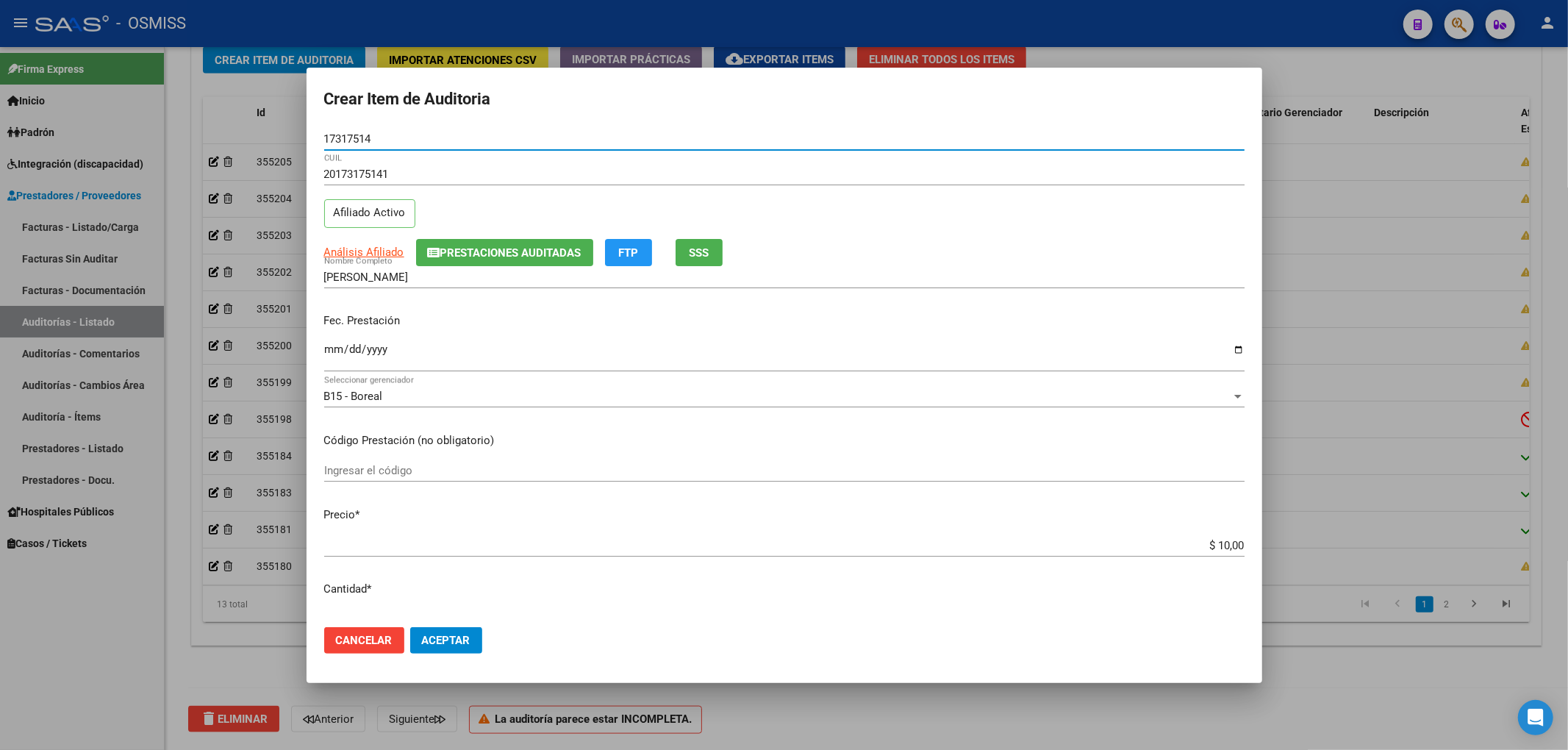
type input "17317514"
click at [332, 350] on input "Ingresar la fecha" at bounding box center [784, 355] width 920 height 24
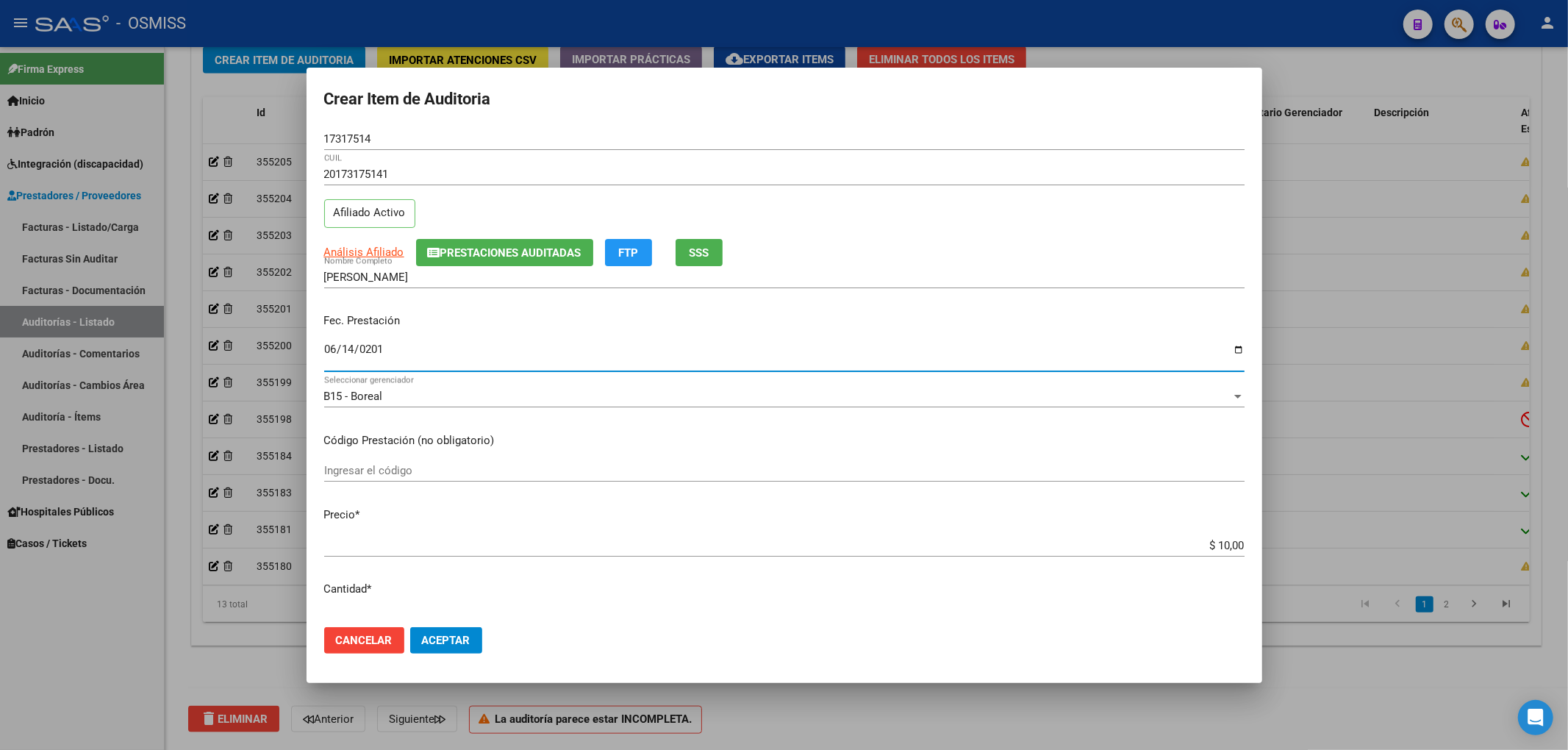
type input "[DATE]"
click at [477, 634] on button "Aceptar" at bounding box center [446, 640] width 72 height 26
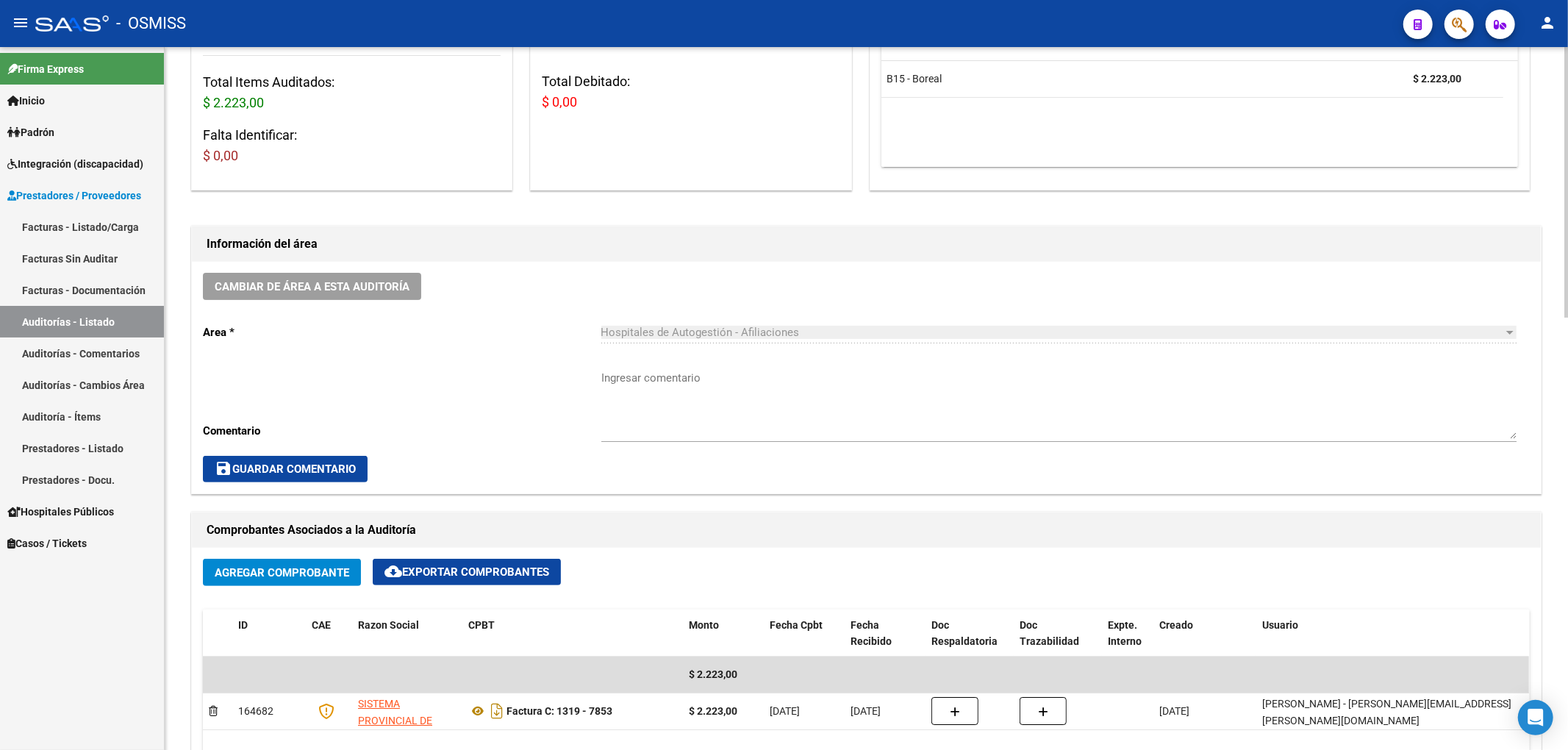
scroll to position [239, 0]
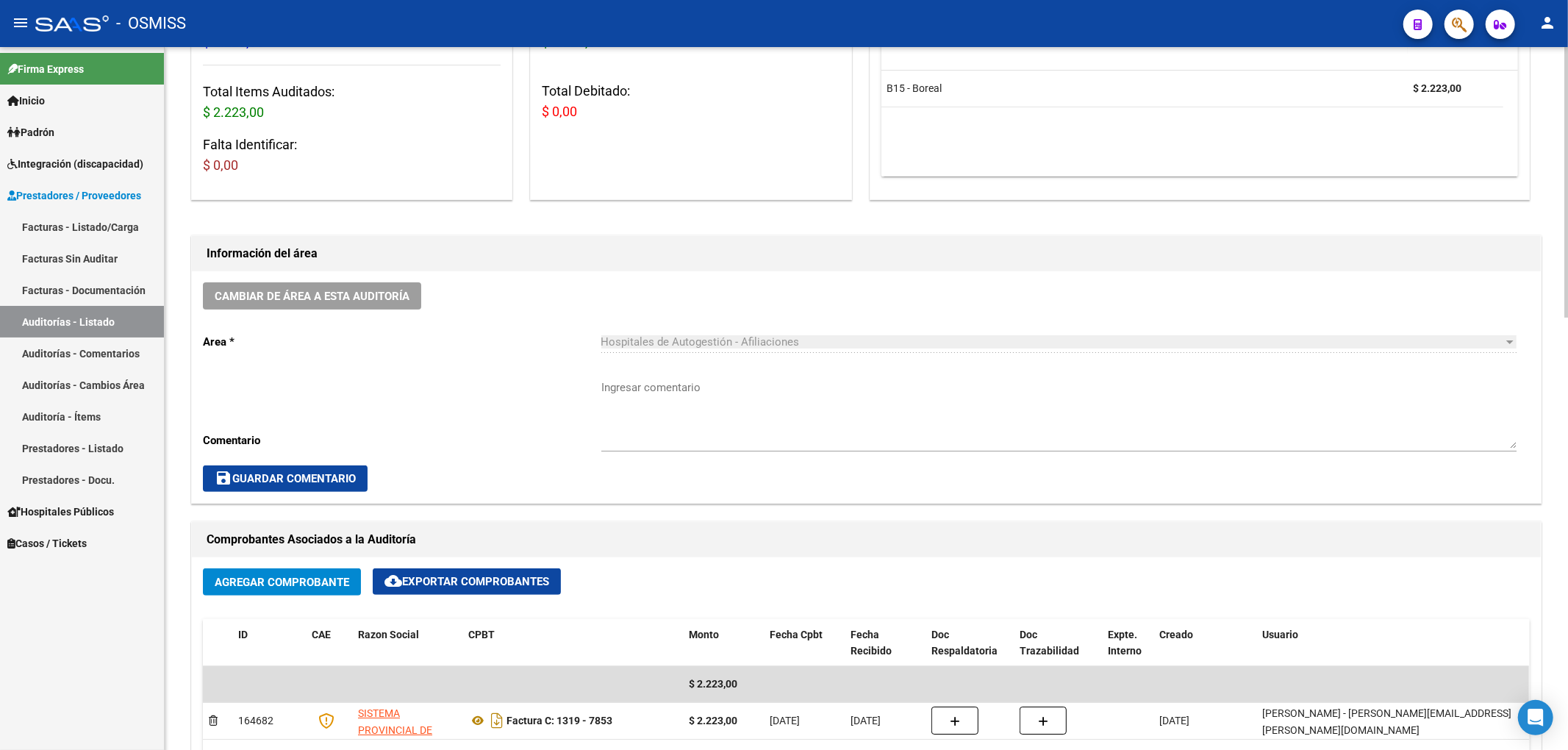
click at [418, 297] on button "Cambiar de área a esta auditoría" at bounding box center [312, 295] width 218 height 27
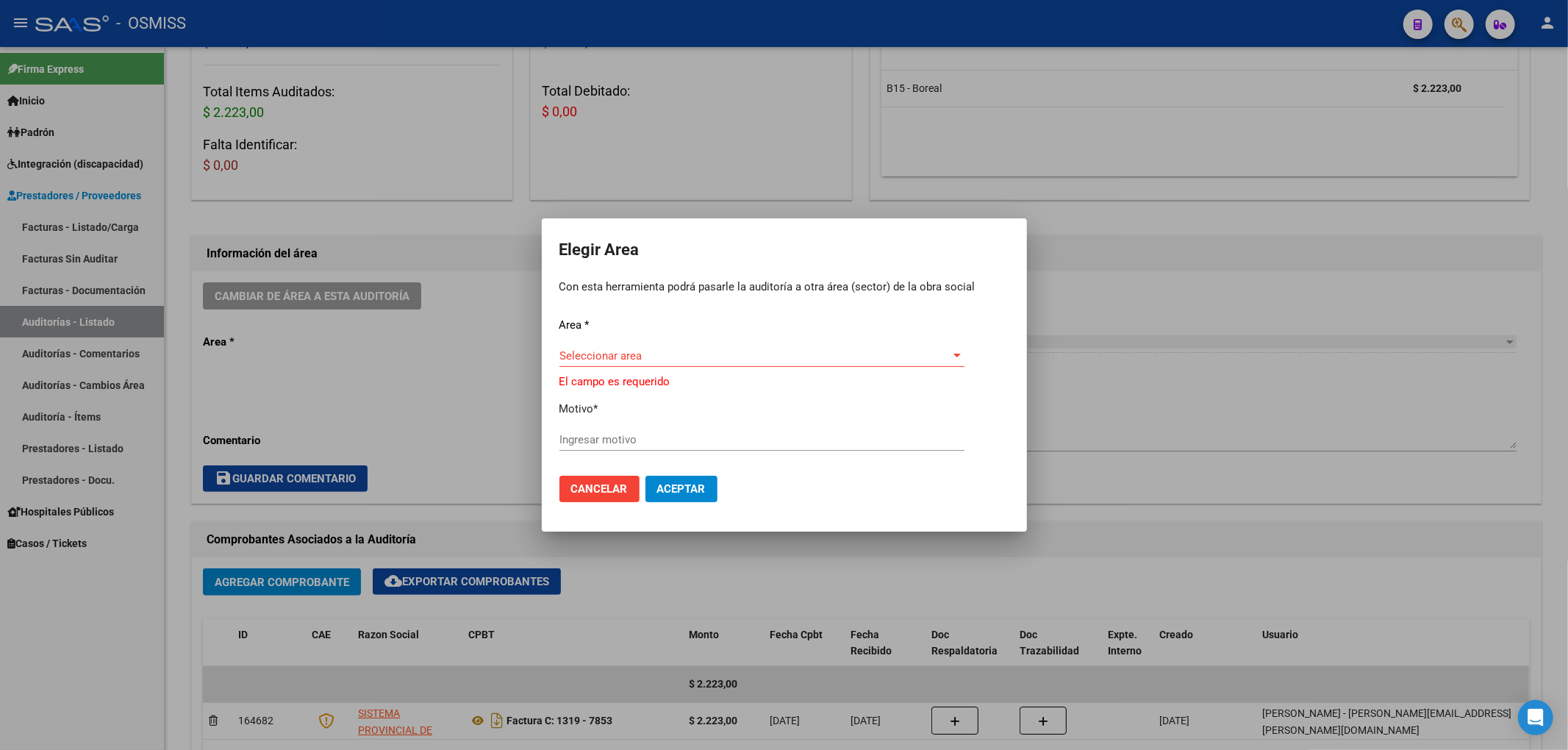
click at [596, 351] on div "Seleccionar area Seleccionar area" at bounding box center [762, 356] width 405 height 22
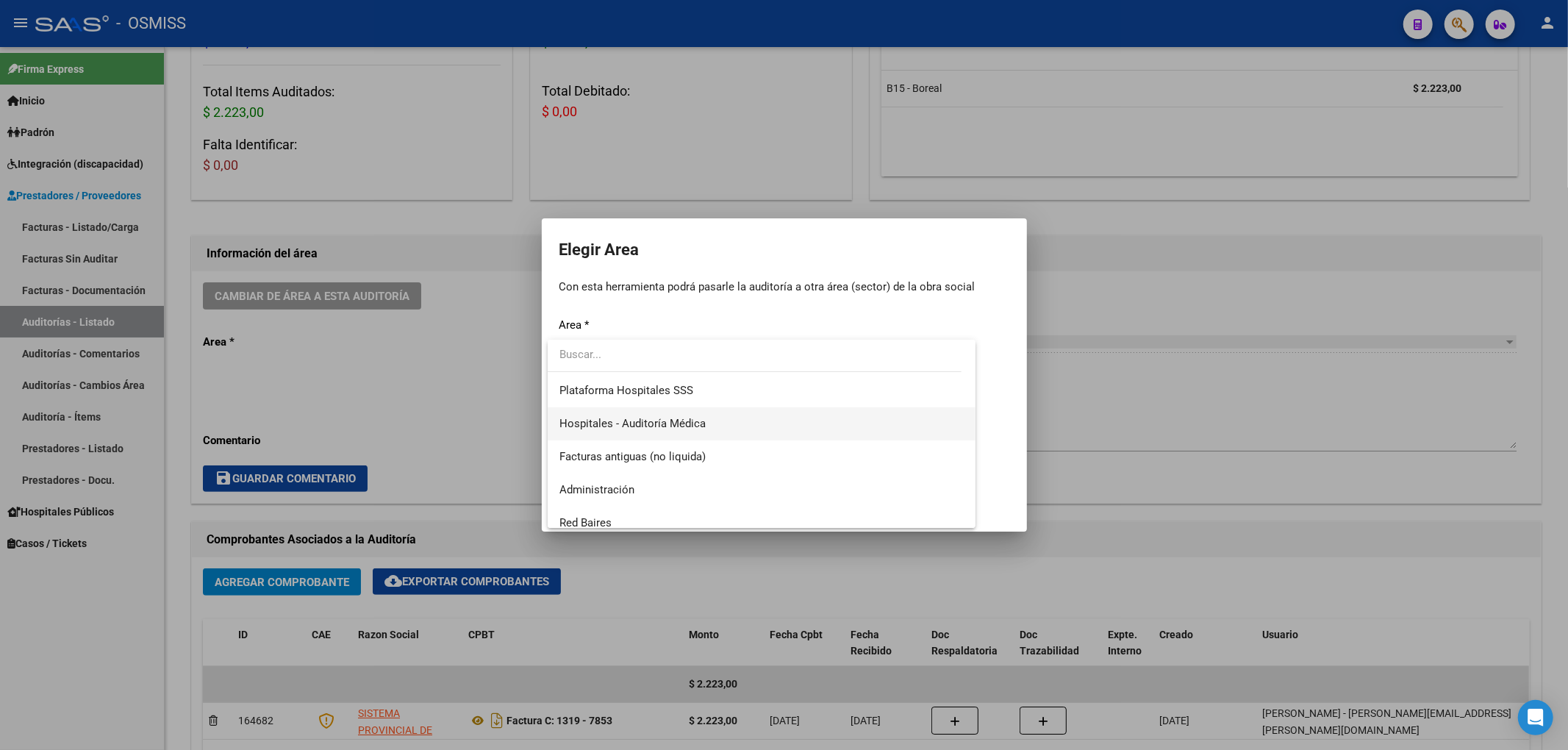
scroll to position [196, 0]
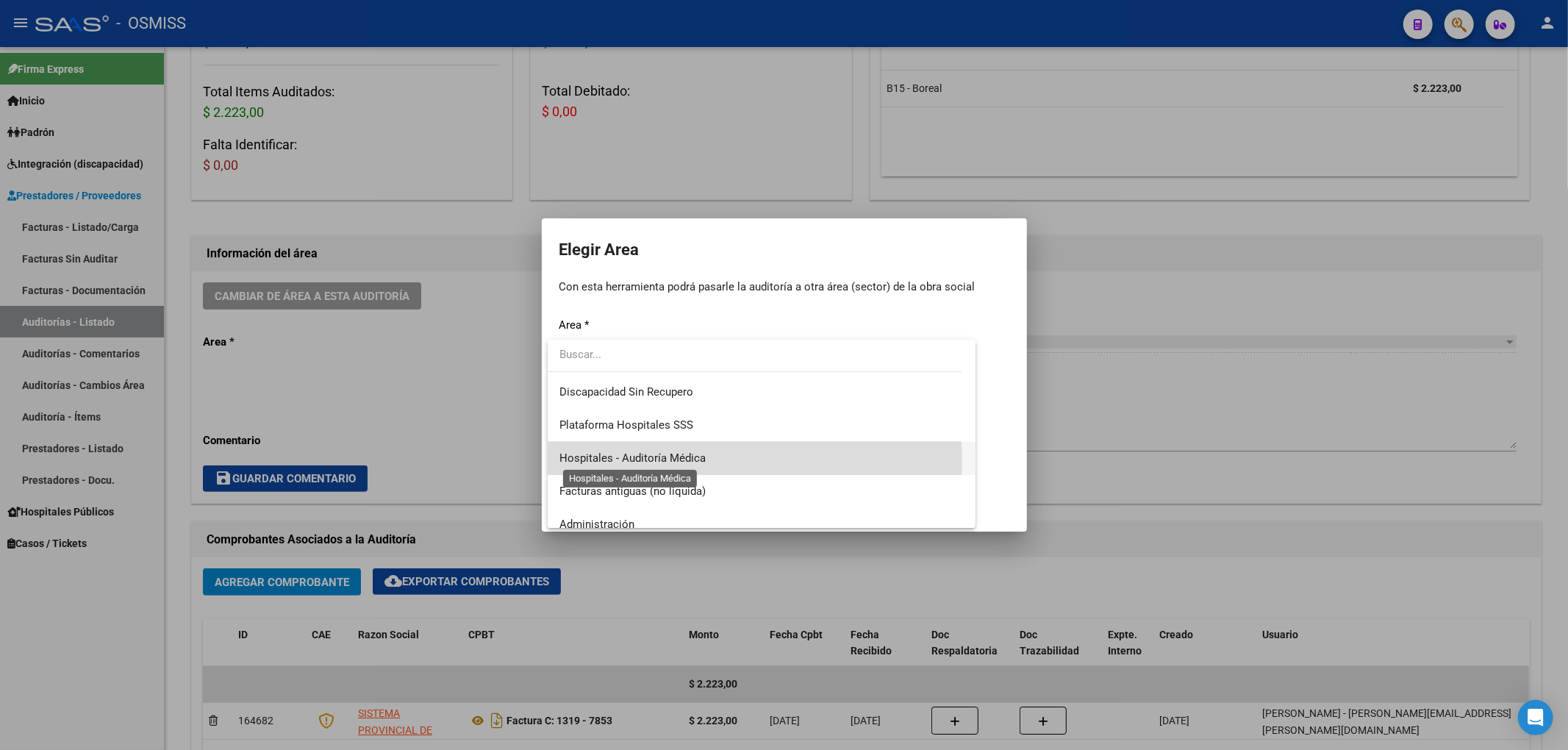
click at [675, 463] on span "Hospitales - Auditoría Médica" at bounding box center [633, 458] width 146 height 13
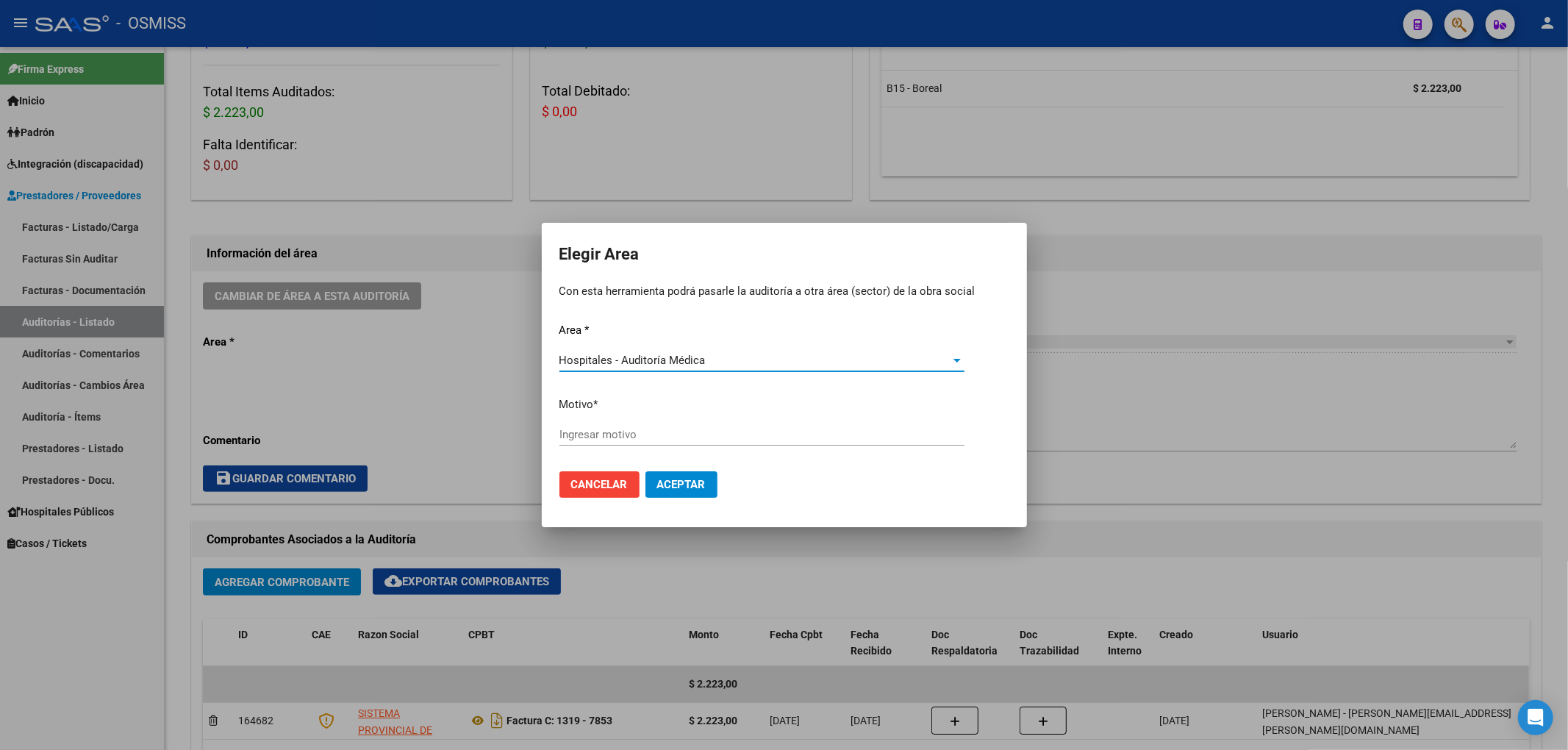
click at [636, 441] on input "Ingresar motivo" at bounding box center [762, 434] width 405 height 13
type input "AUDITADO"
click at [668, 478] on span "Aceptar" at bounding box center [681, 484] width 49 height 13
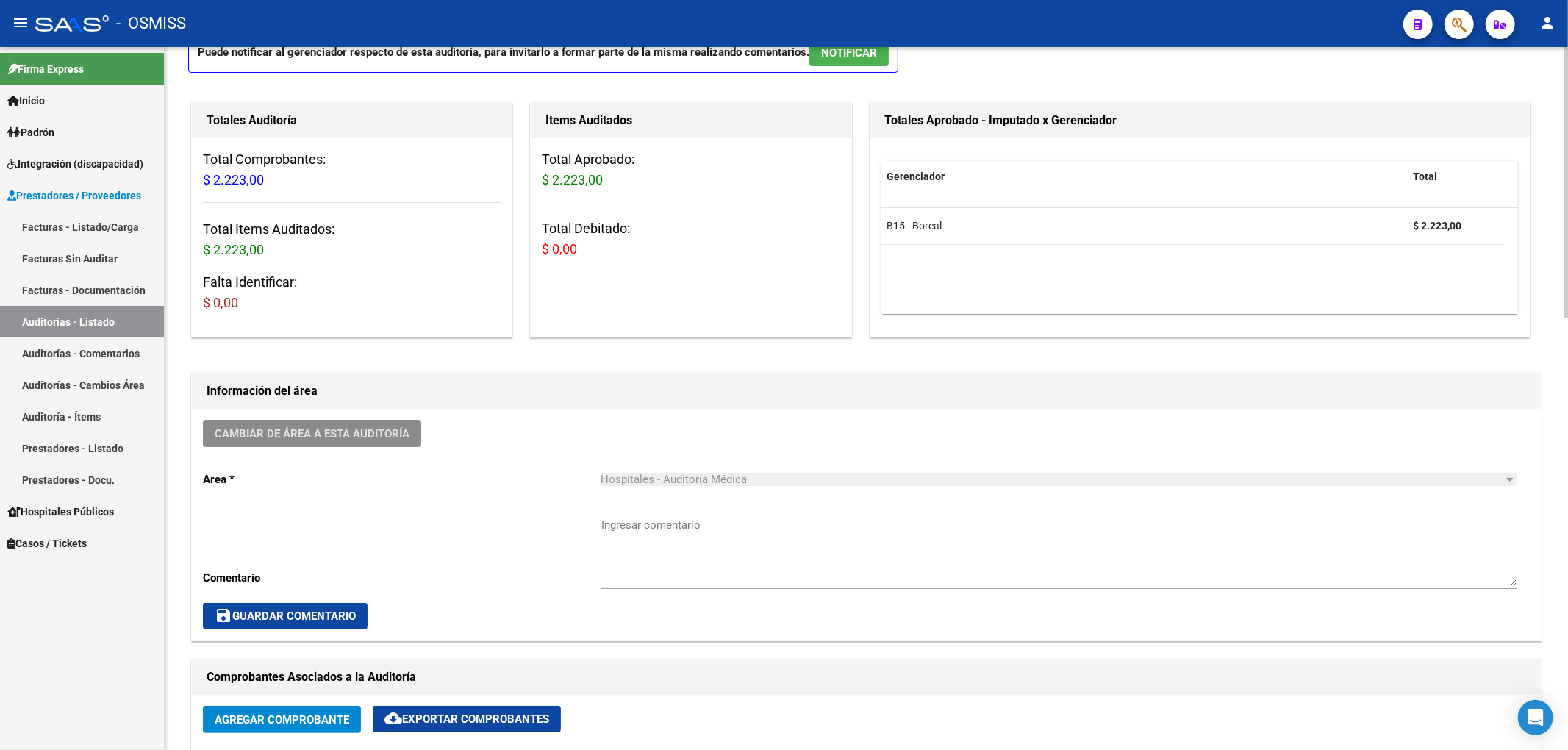
scroll to position [0, 0]
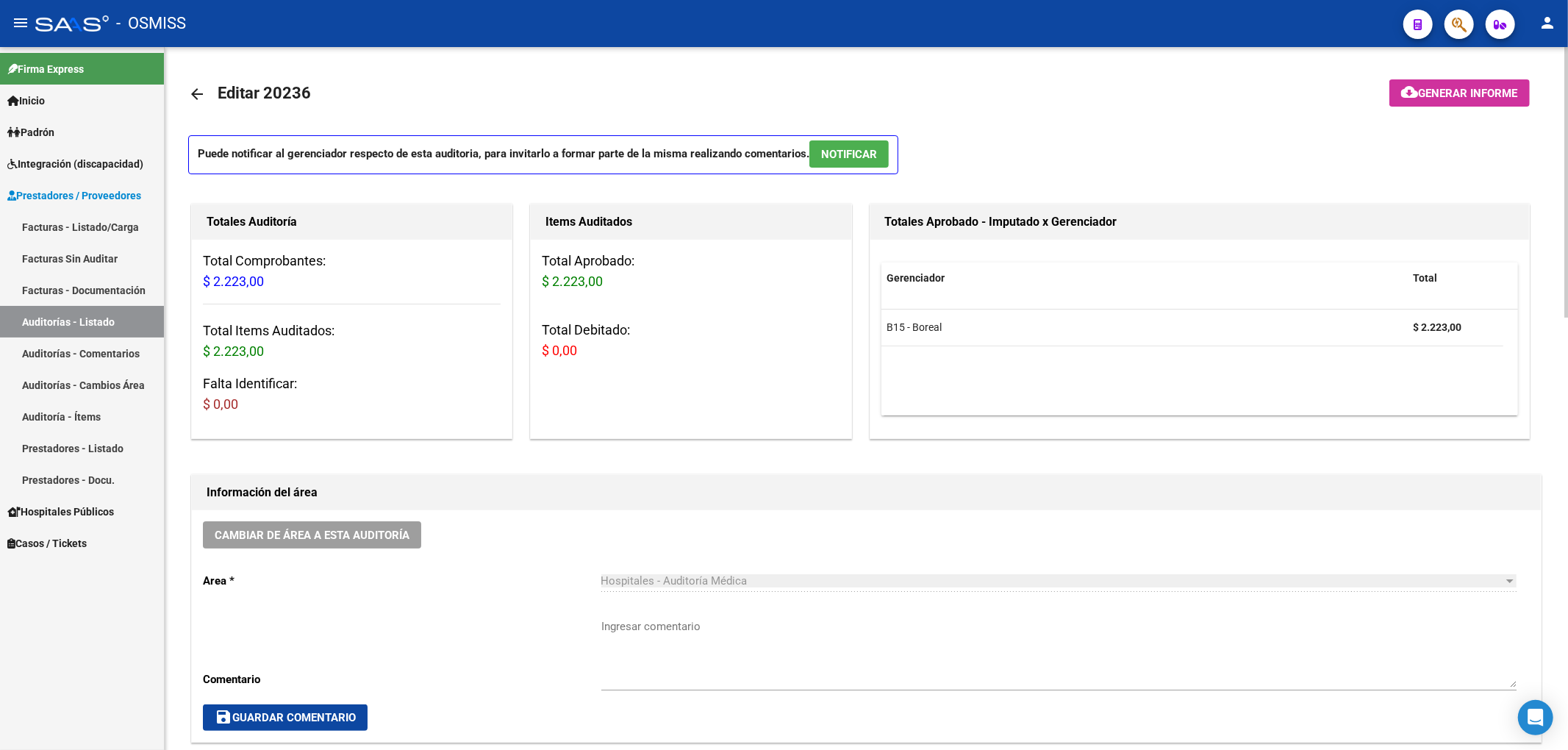
click at [189, 88] on mat-icon "arrow_back" at bounding box center [197, 94] width 18 height 18
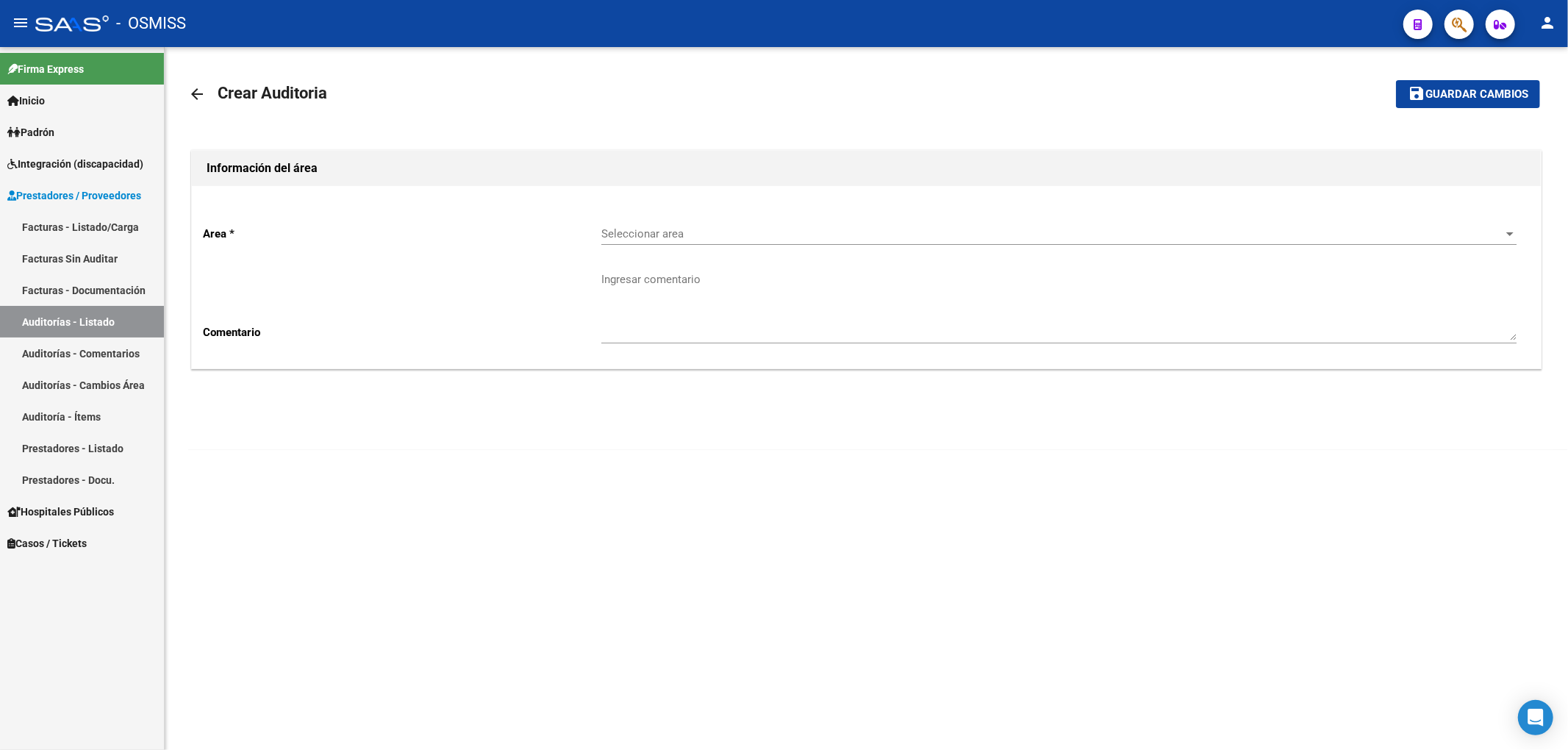
click at [678, 237] on span "Seleccionar area" at bounding box center [1052, 233] width 901 height 13
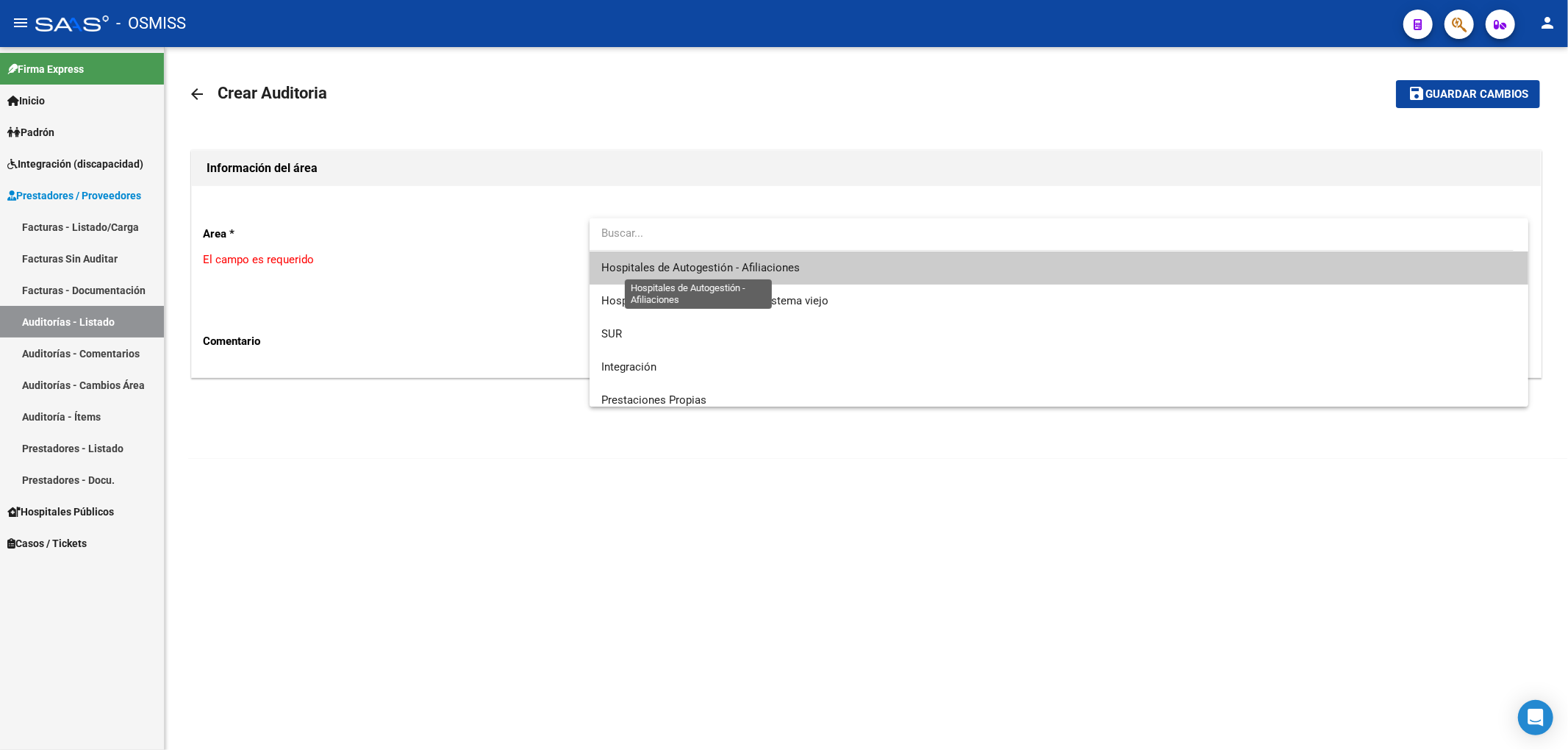
click at [705, 268] on span "Hospitales de Autogestión - Afiliaciones" at bounding box center [701, 267] width 199 height 13
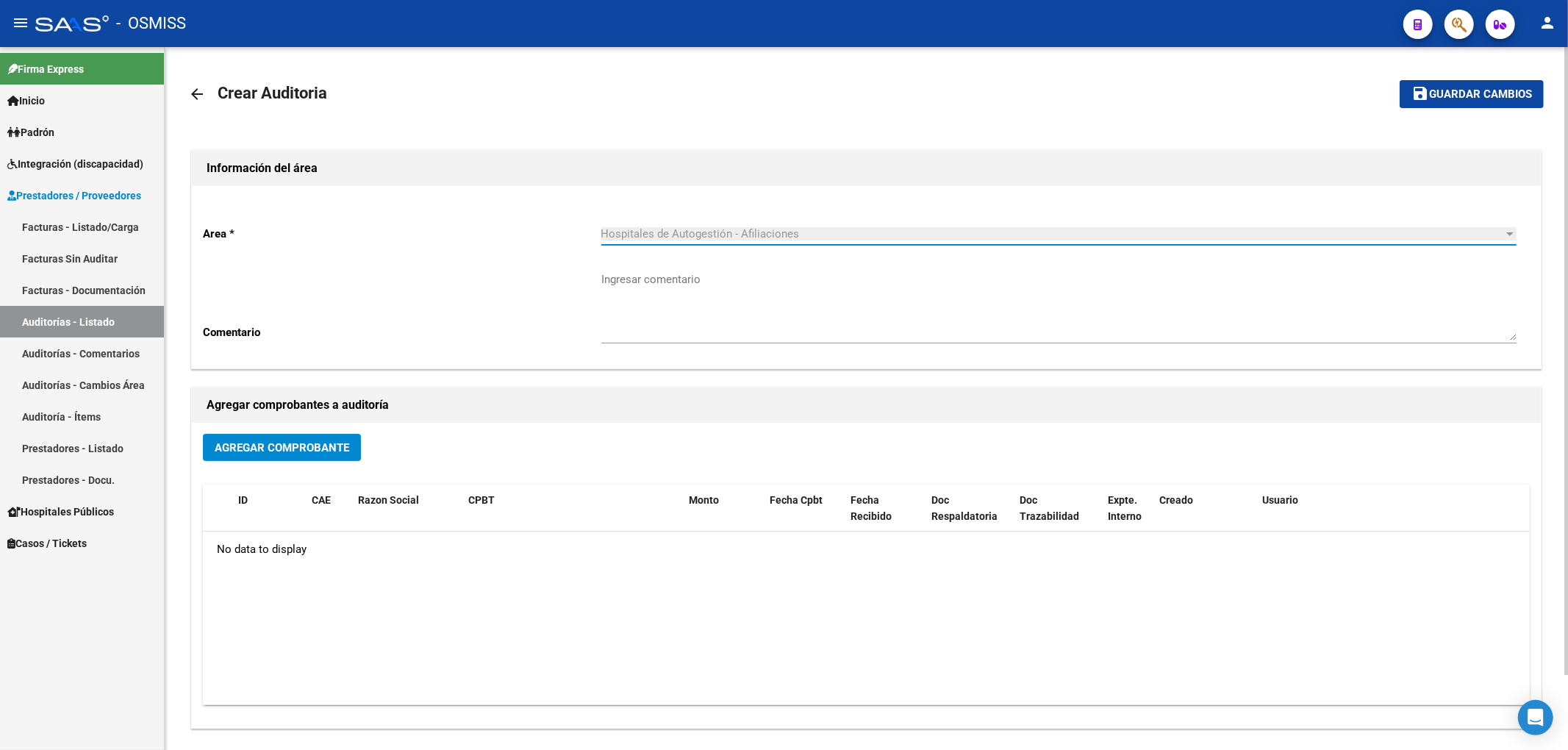
click at [341, 444] on span "Agregar Comprobante" at bounding box center [282, 447] width 135 height 13
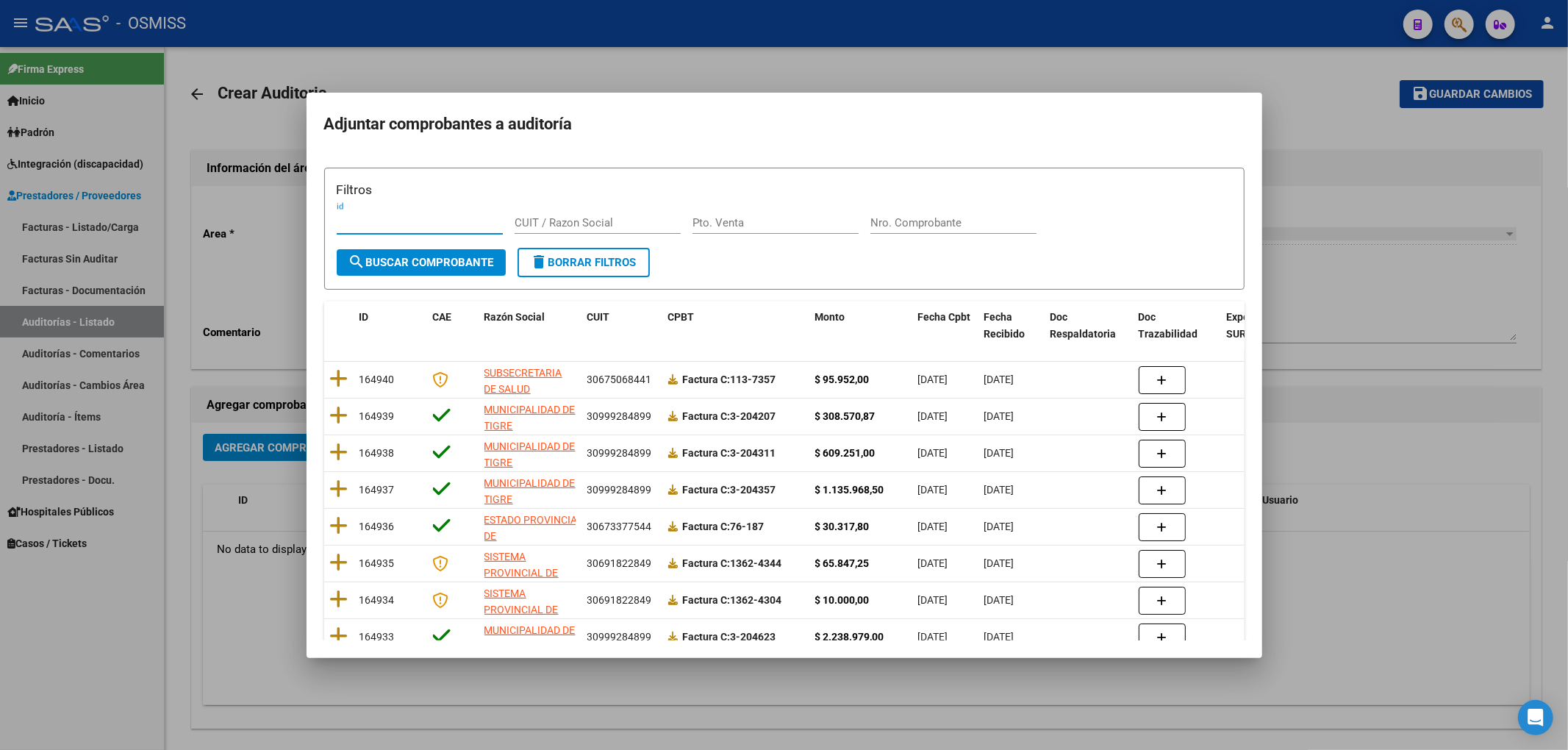
click at [896, 221] on input "Nro. Comprobante" at bounding box center [953, 222] width 166 height 13
click at [382, 262] on span "search Buscar Comprobante" at bounding box center [422, 262] width 146 height 13
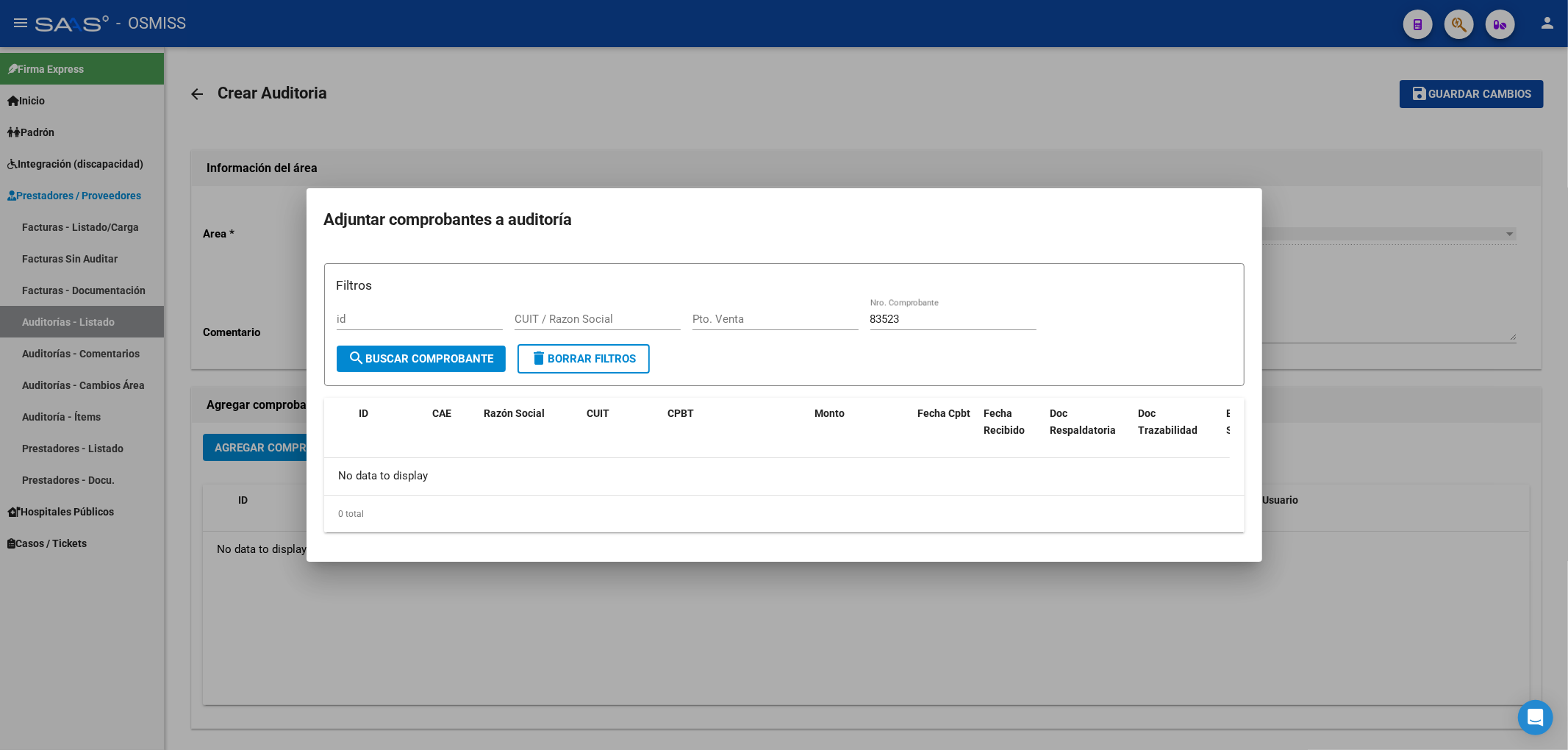
click at [882, 322] on input "83523" at bounding box center [953, 319] width 166 height 13
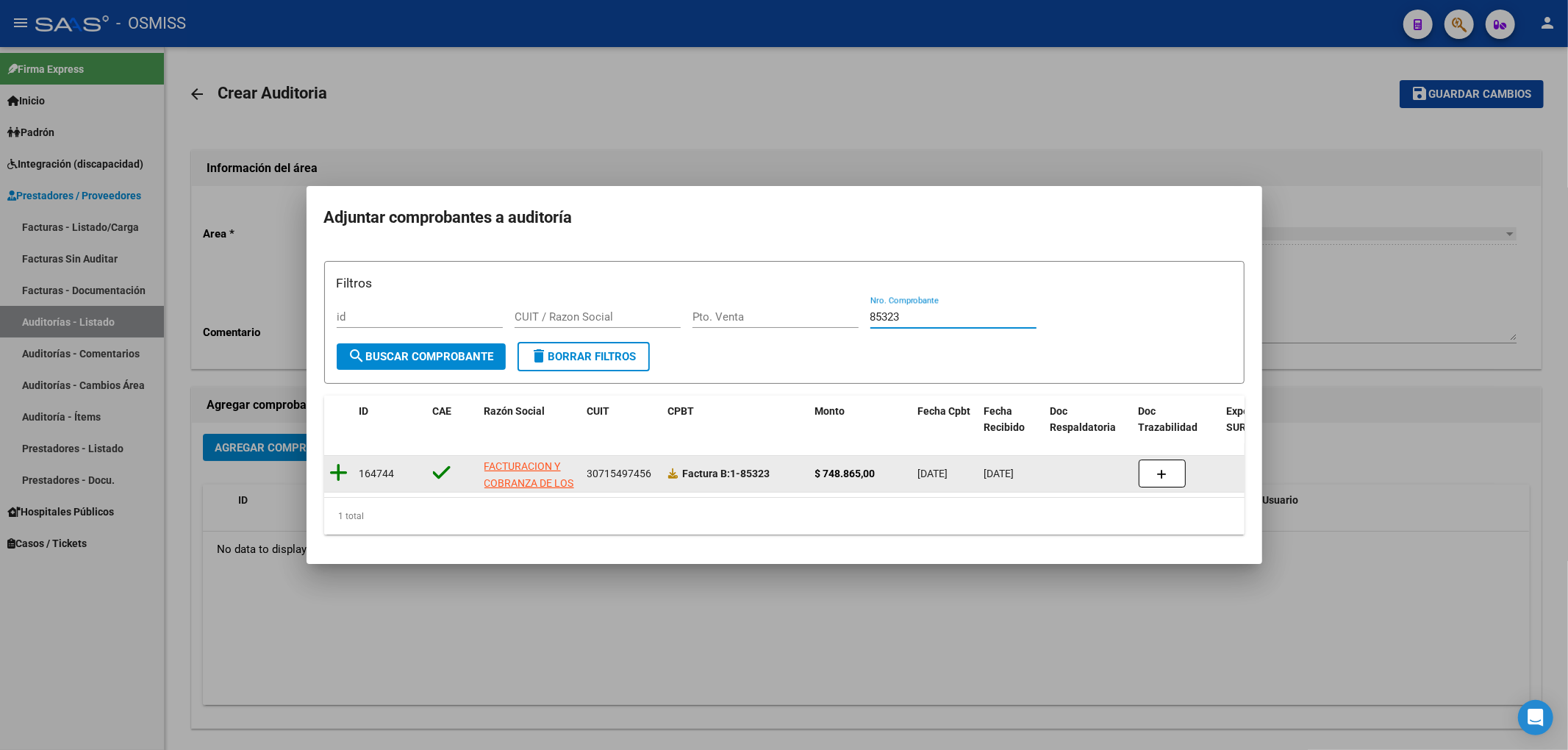
type input "85323"
click at [343, 463] on icon at bounding box center [339, 473] width 18 height 21
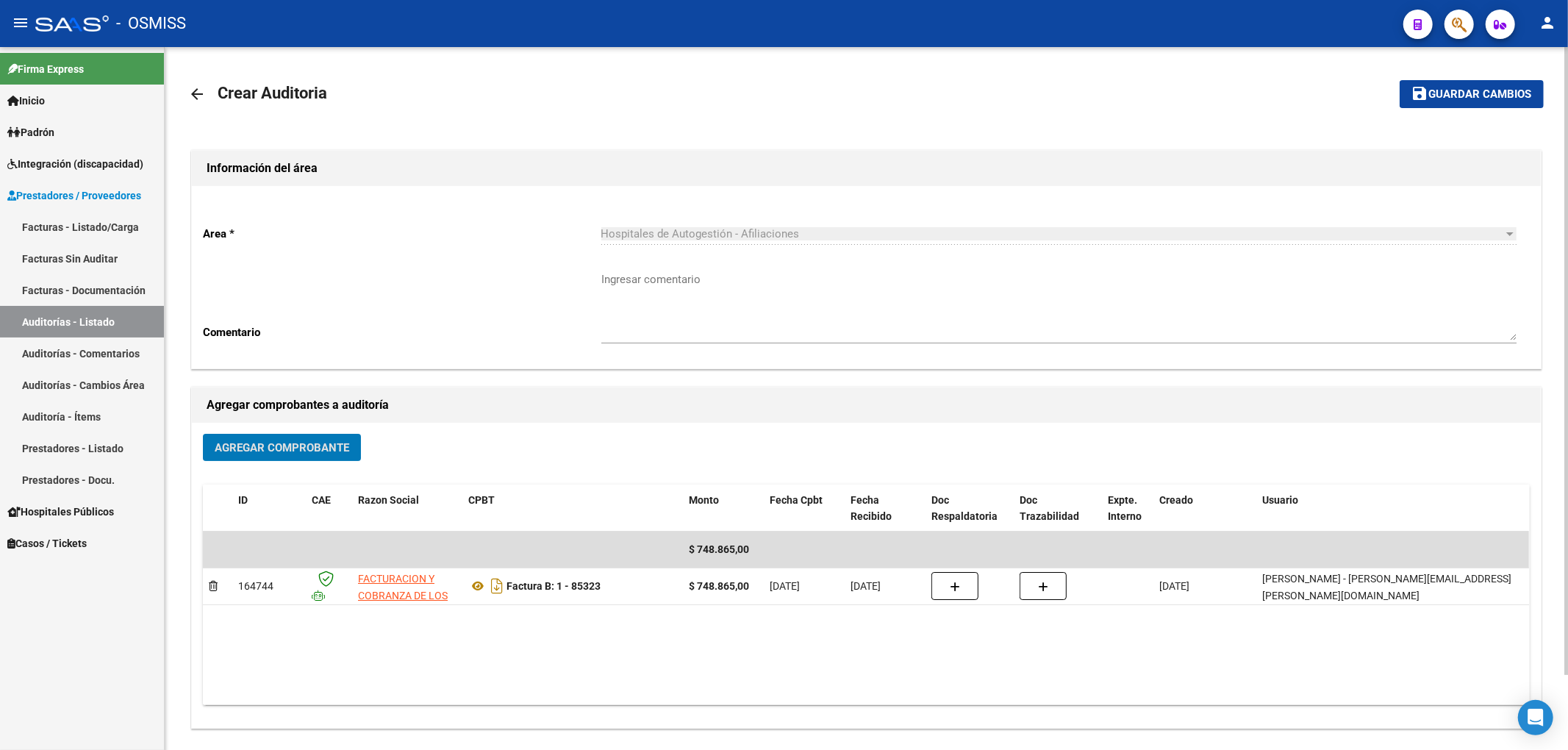
click at [1423, 96] on mat-icon "save" at bounding box center [1420, 94] width 18 height 18
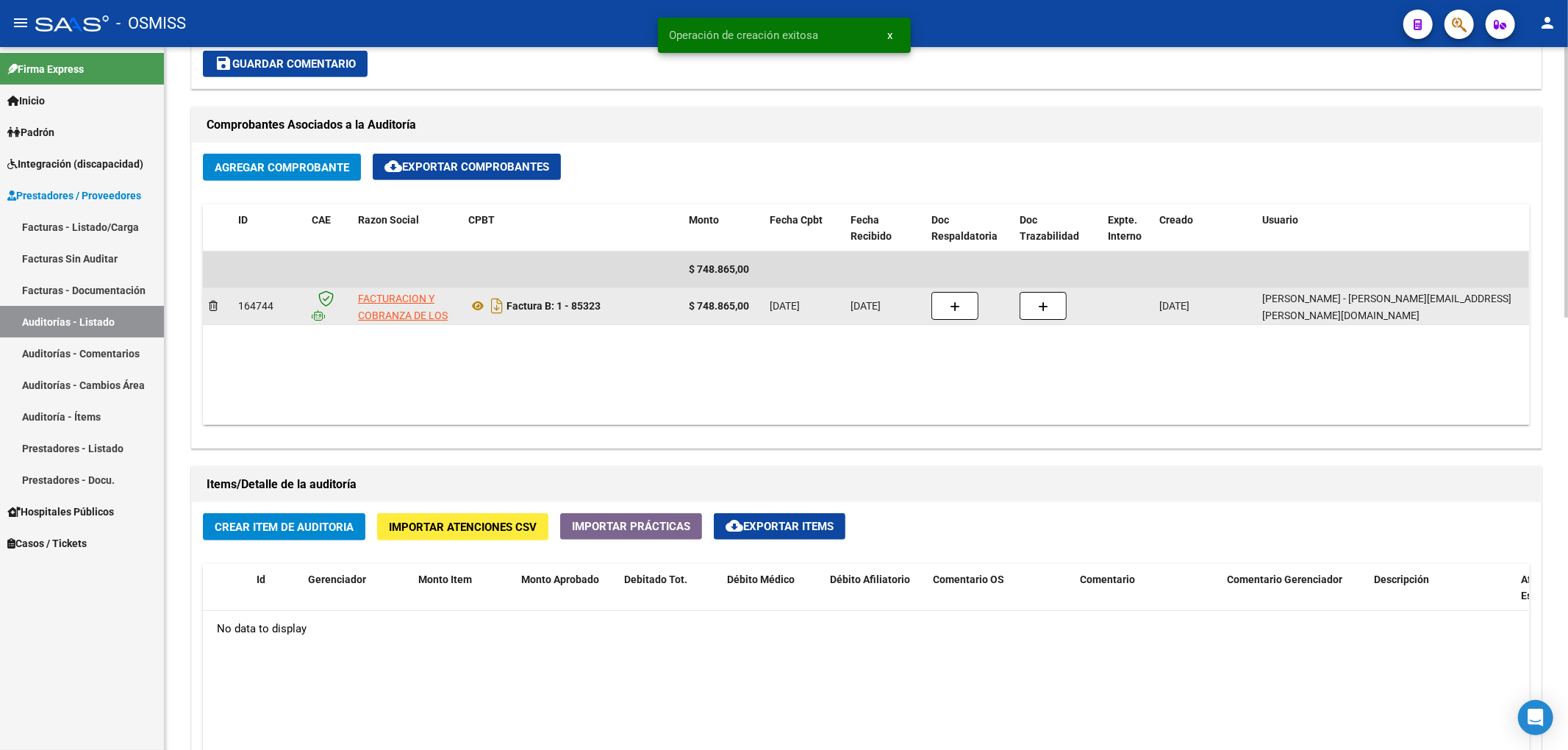
scroll to position [980, 0]
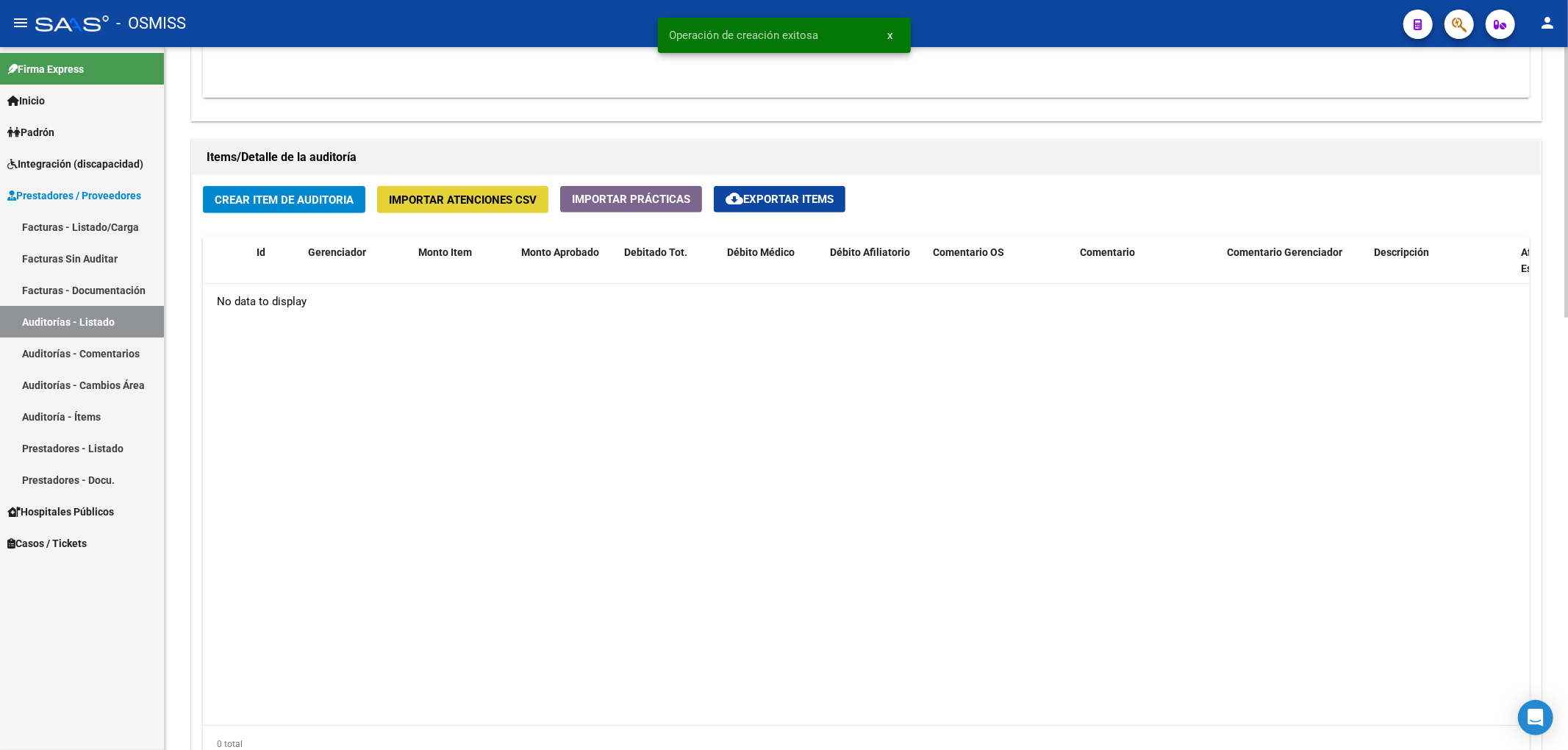
click at [487, 210] on button "Importar Atenciones CSV" at bounding box center [462, 199] width 171 height 27
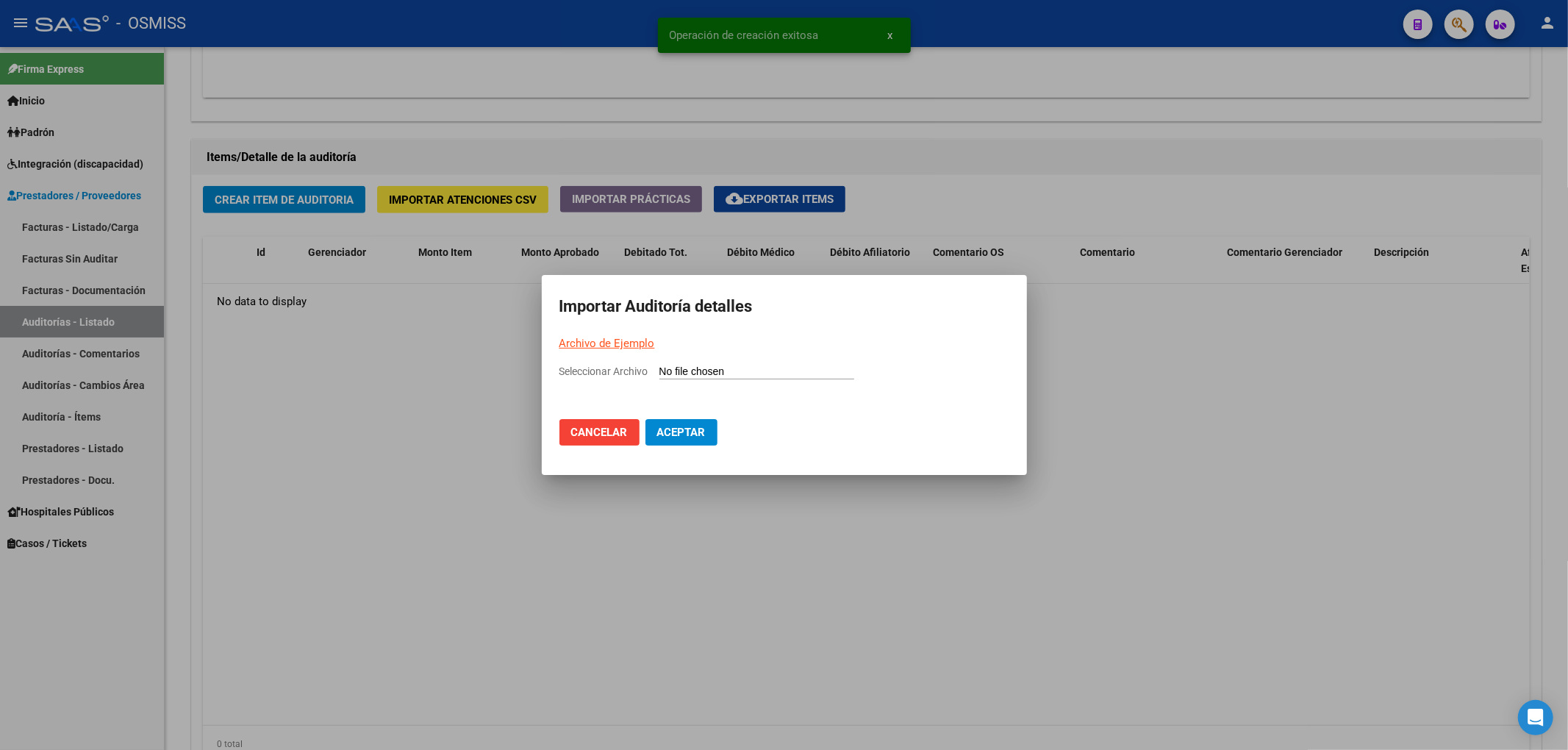
click at [634, 354] on mat-dialog-container "Importar Auditoría detalles Archivo de Ejemplo Seleccionar Archivo Cancelar Ace…" at bounding box center [784, 375] width 485 height 200
click at [634, 343] on link "Archivo de Ejemplo" at bounding box center [608, 343] width 96 height 13
click at [692, 371] on input "Seleccionar Archivo" at bounding box center [757, 373] width 195 height 14
type input "C:\fakepath\Auditoria-demo-saas (35).csv"
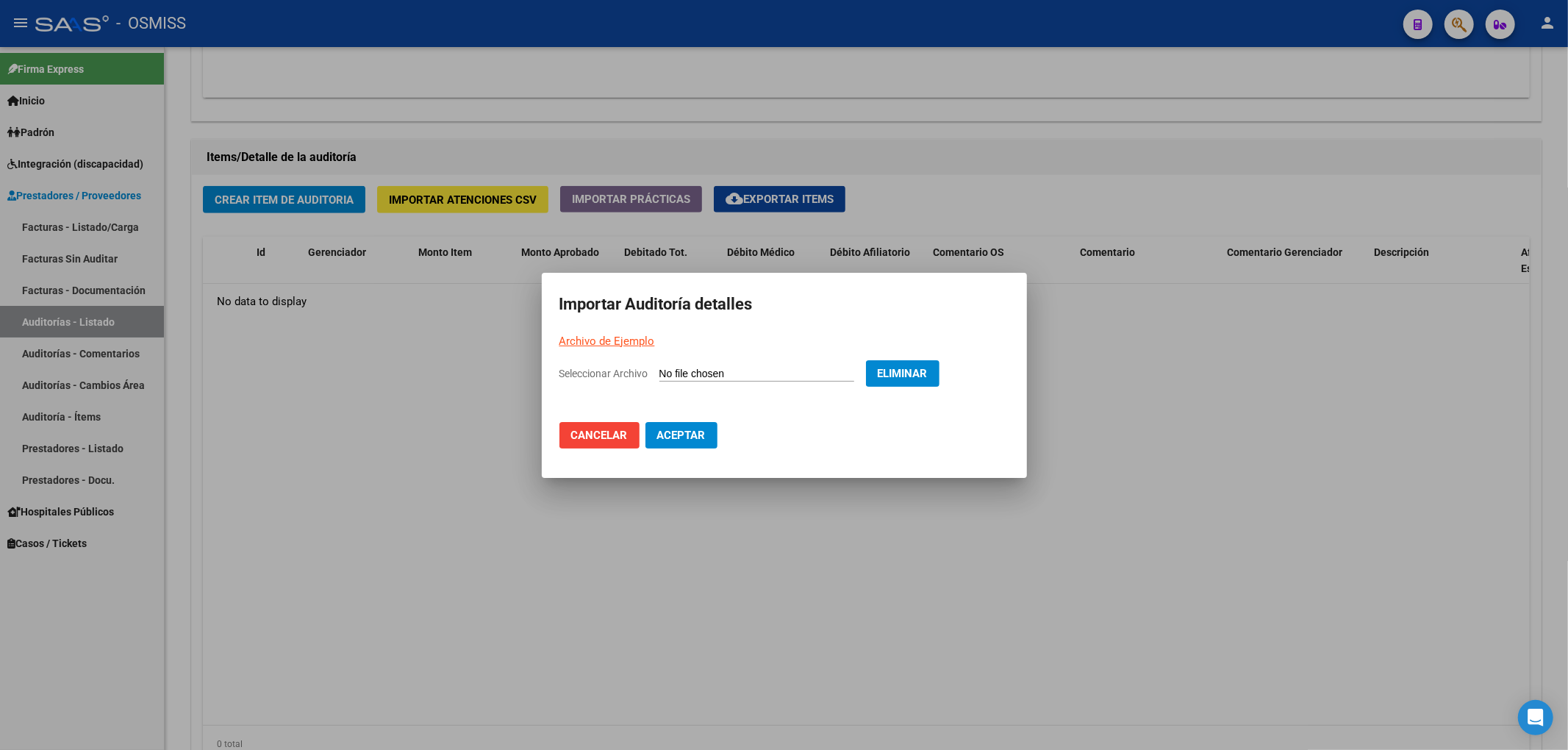
click at [690, 437] on span "Aceptar" at bounding box center [681, 435] width 49 height 13
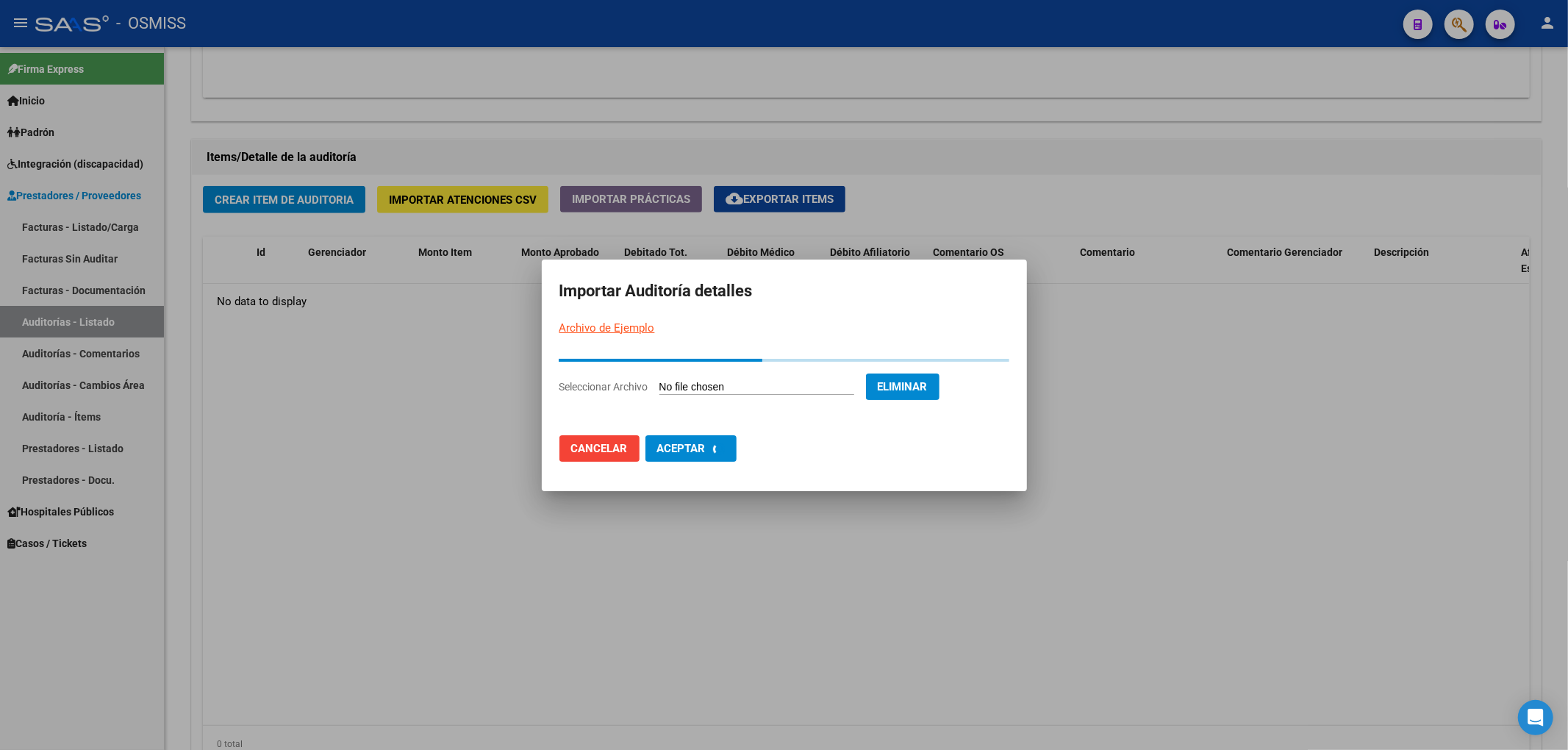
scroll to position [0, 0]
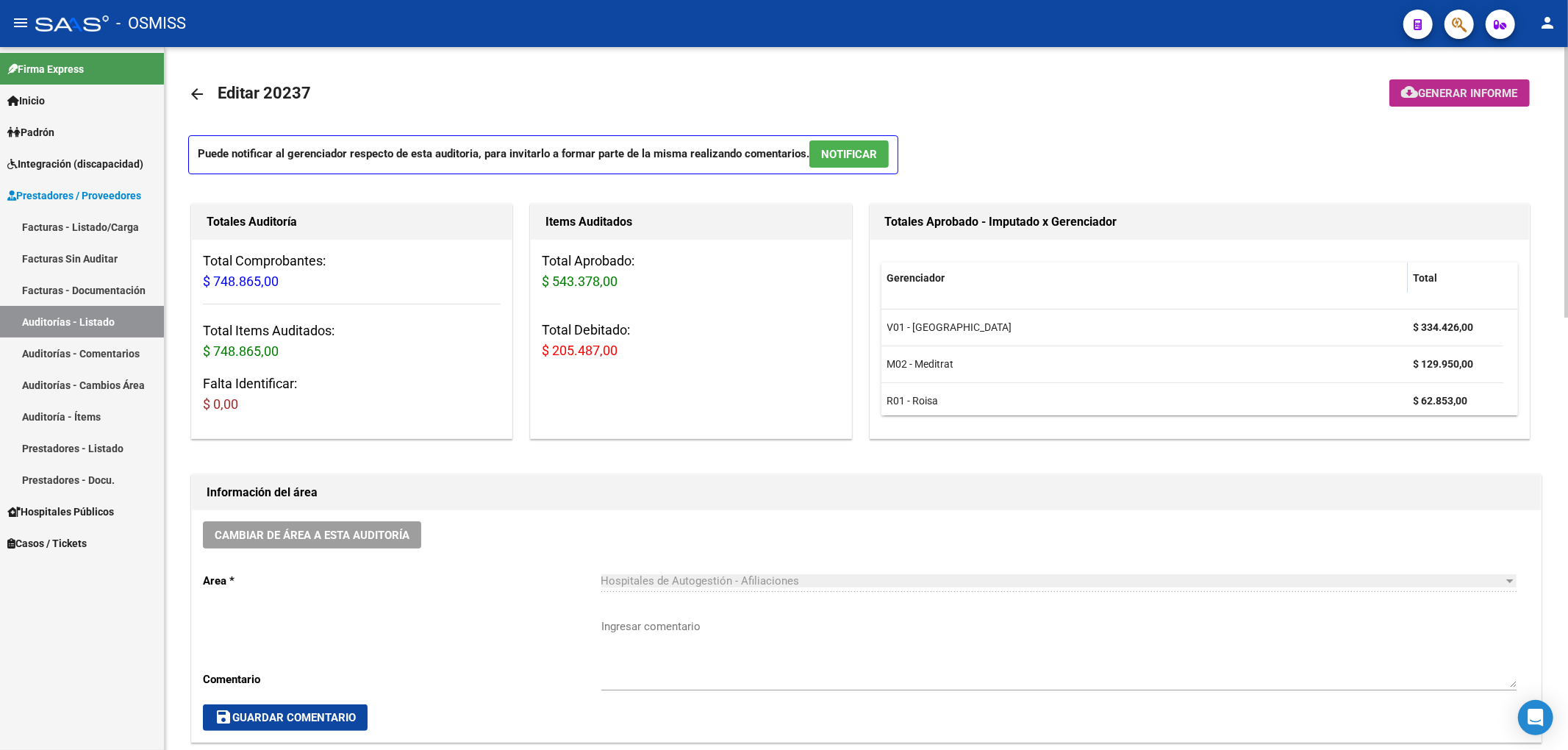
click at [1506, 90] on span "Generar informe" at bounding box center [1467, 93] width 99 height 13
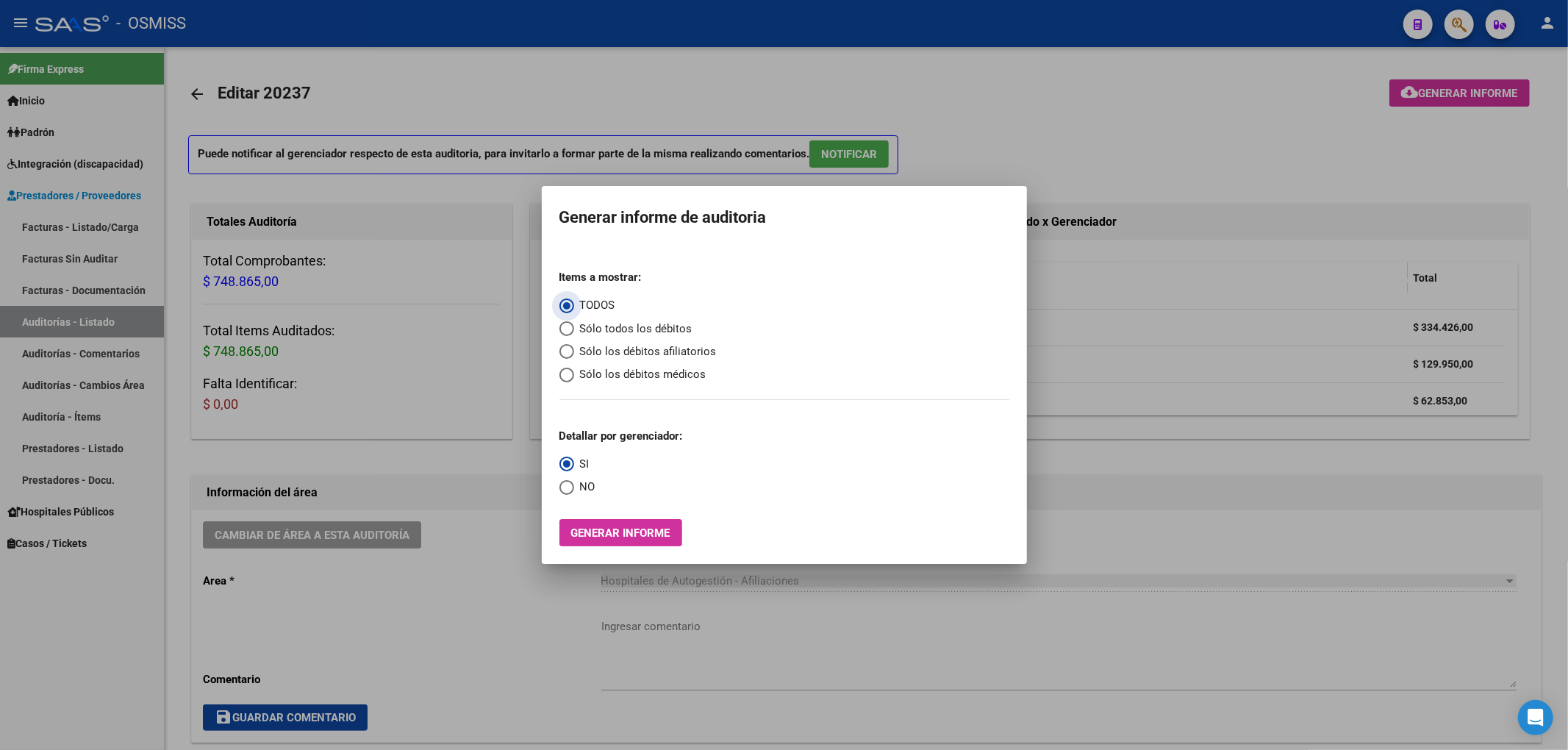
click at [693, 356] on span "Sólo los débitos afiliatorios" at bounding box center [645, 351] width 143 height 17
click at [574, 356] on input "Sólo los débitos afiliatorios" at bounding box center [567, 351] width 15 height 15
radio input "true"
click at [595, 494] on span "NO" at bounding box center [584, 487] width 21 height 17
click at [574, 494] on input "NO" at bounding box center [567, 487] width 15 height 15
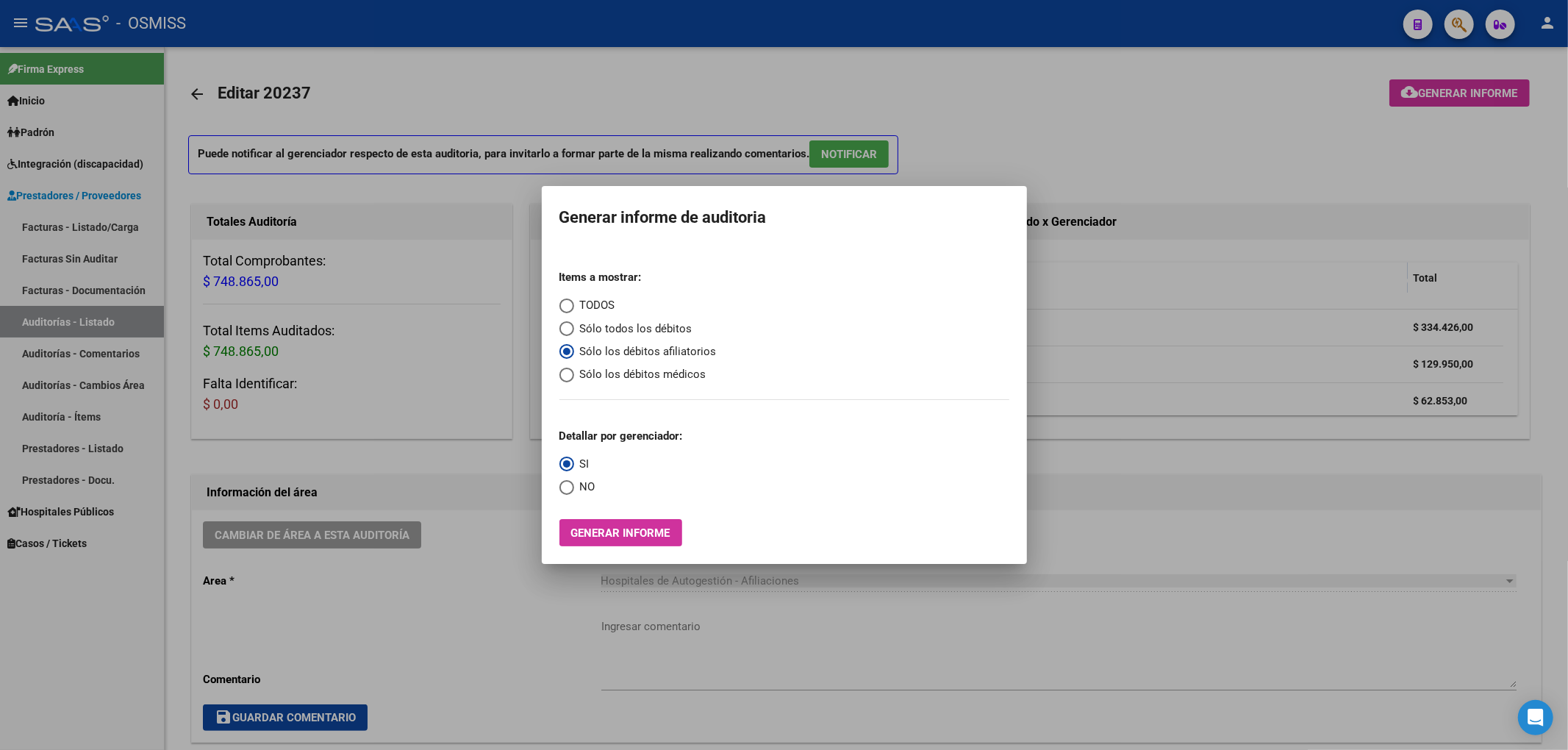
radio input "true"
click at [607, 524] on button "Generar informe" at bounding box center [621, 532] width 123 height 27
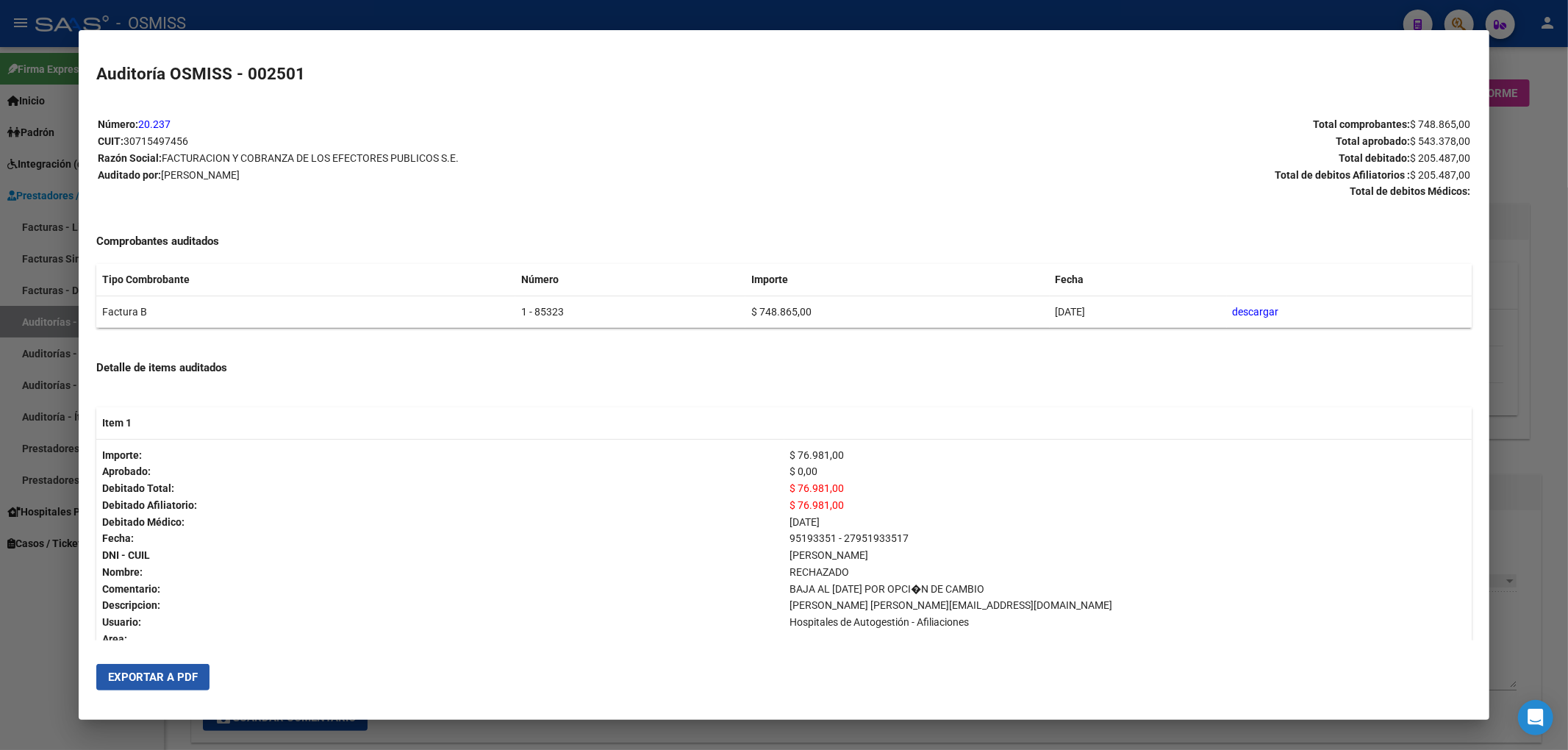
click at [153, 688] on button "Exportar a PDF" at bounding box center [152, 677] width 113 height 26
click at [1530, 134] on div at bounding box center [784, 375] width 1568 height 750
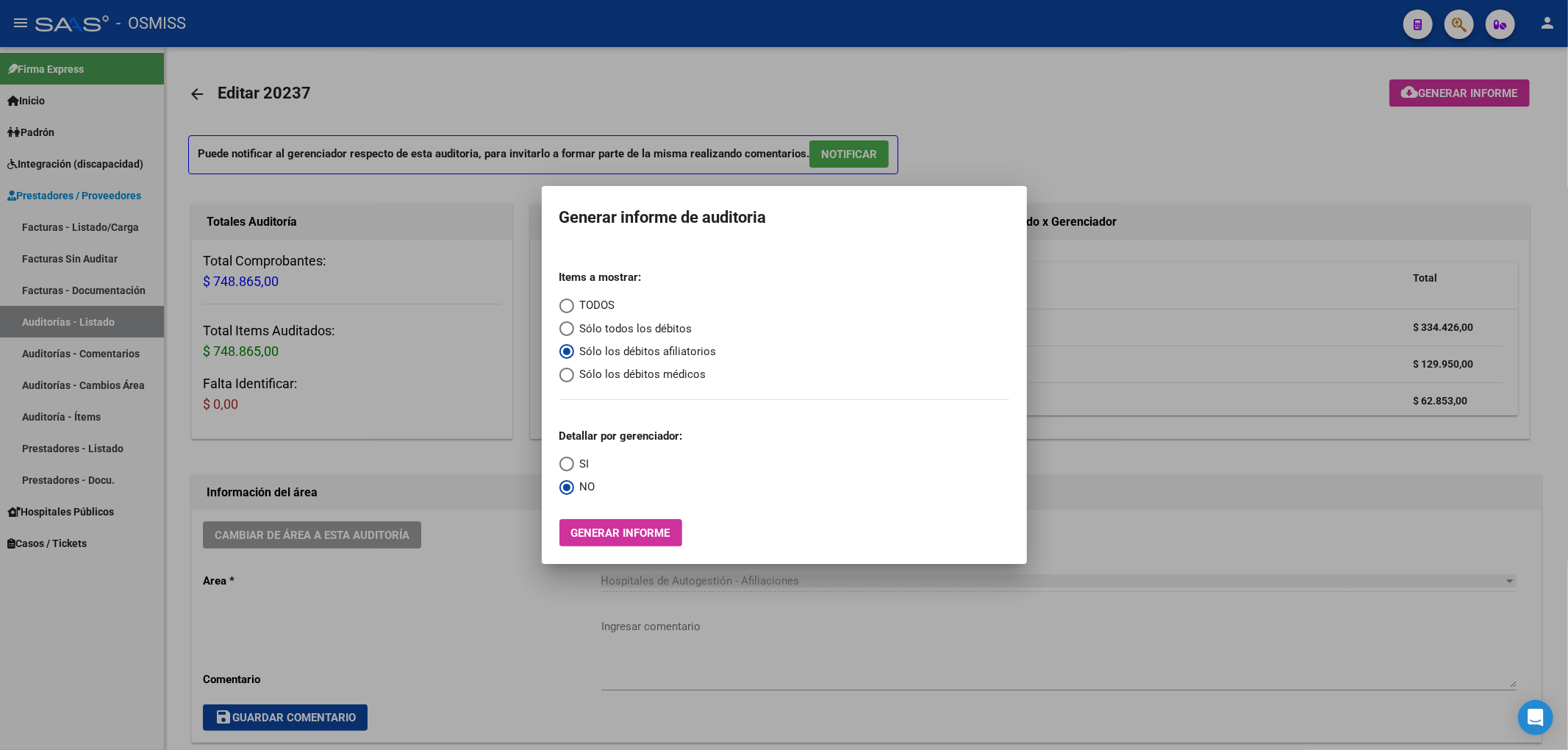
click at [1270, 68] on div at bounding box center [784, 375] width 1568 height 750
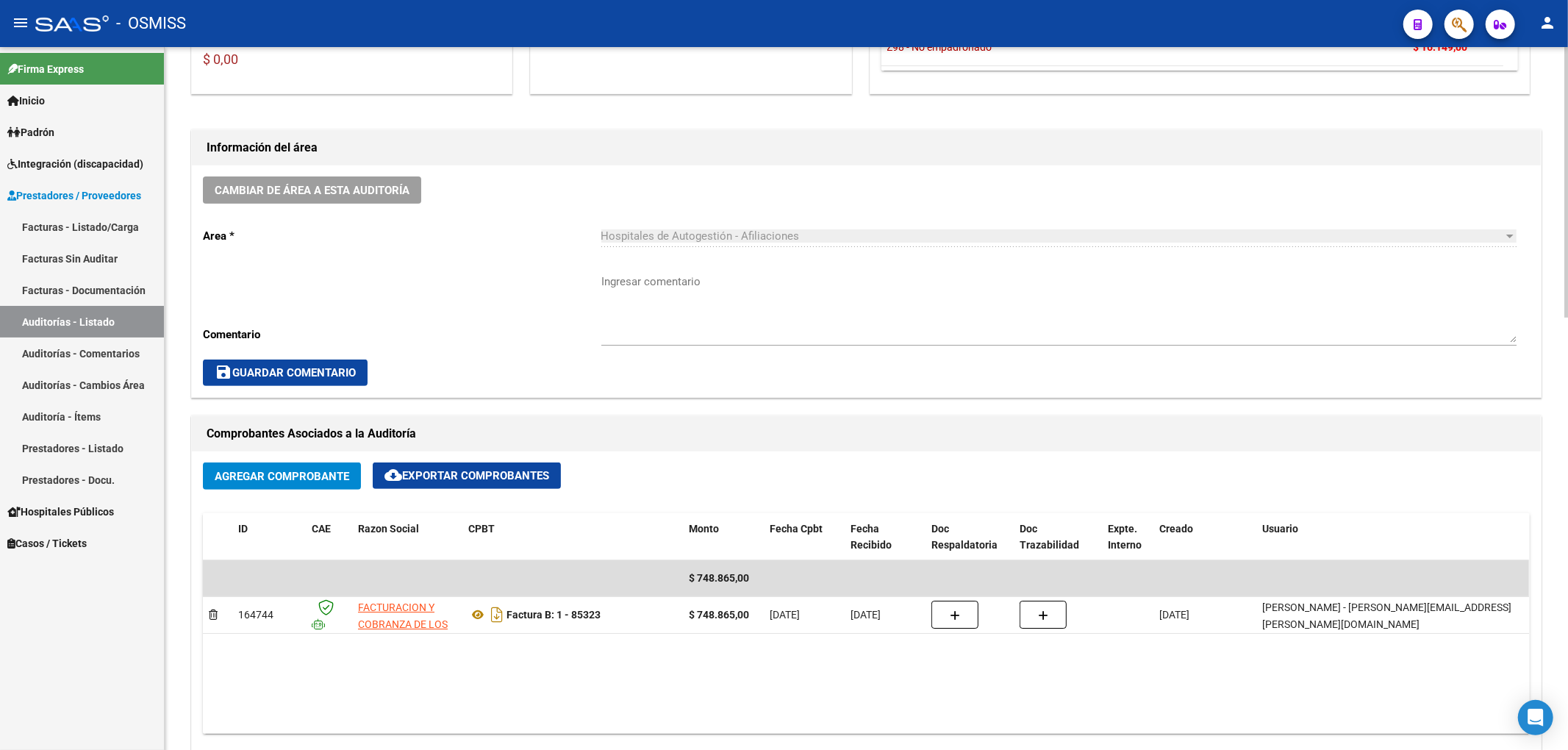
scroll to position [338, 0]
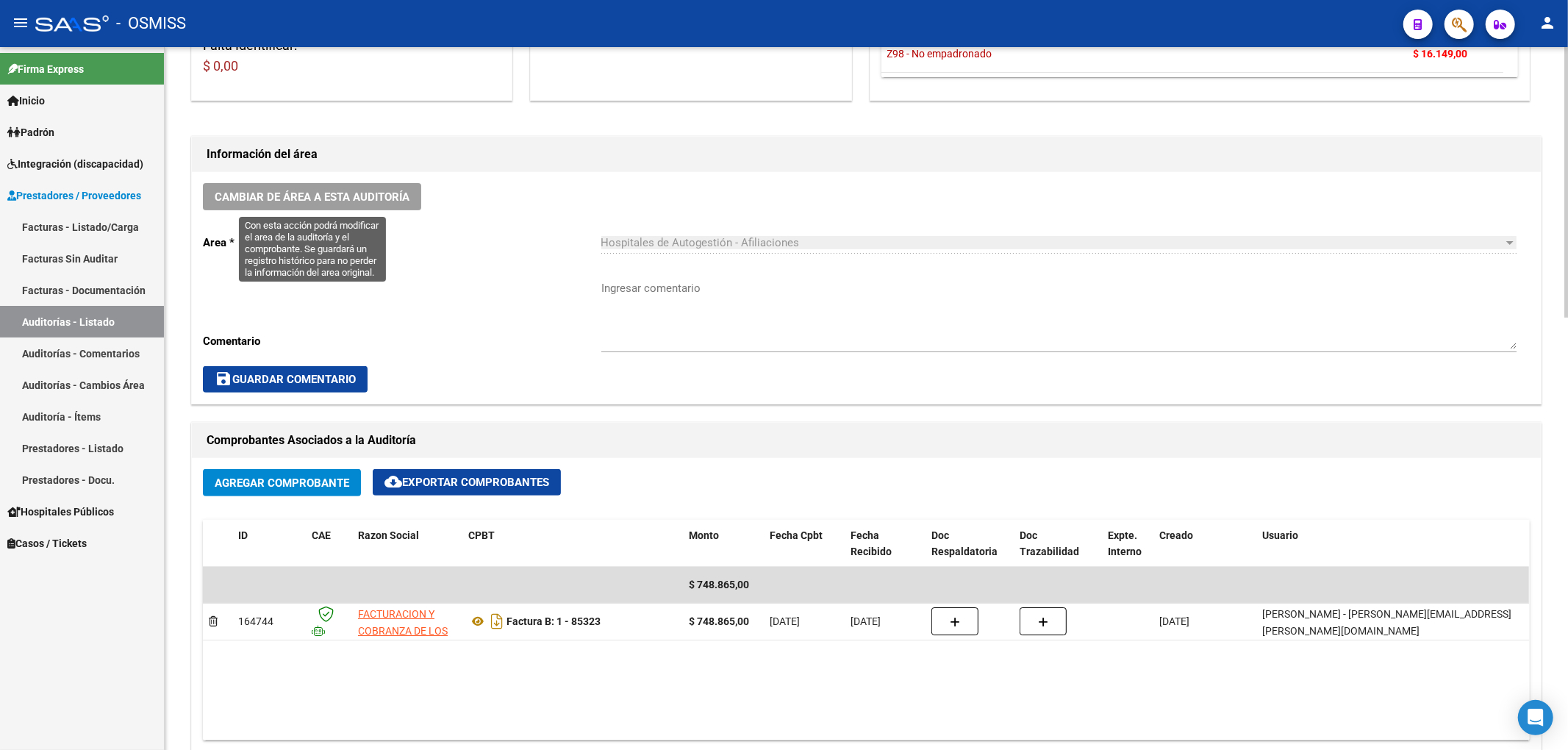
click at [402, 210] on button "Cambiar de área a esta auditoría" at bounding box center [312, 196] width 218 height 27
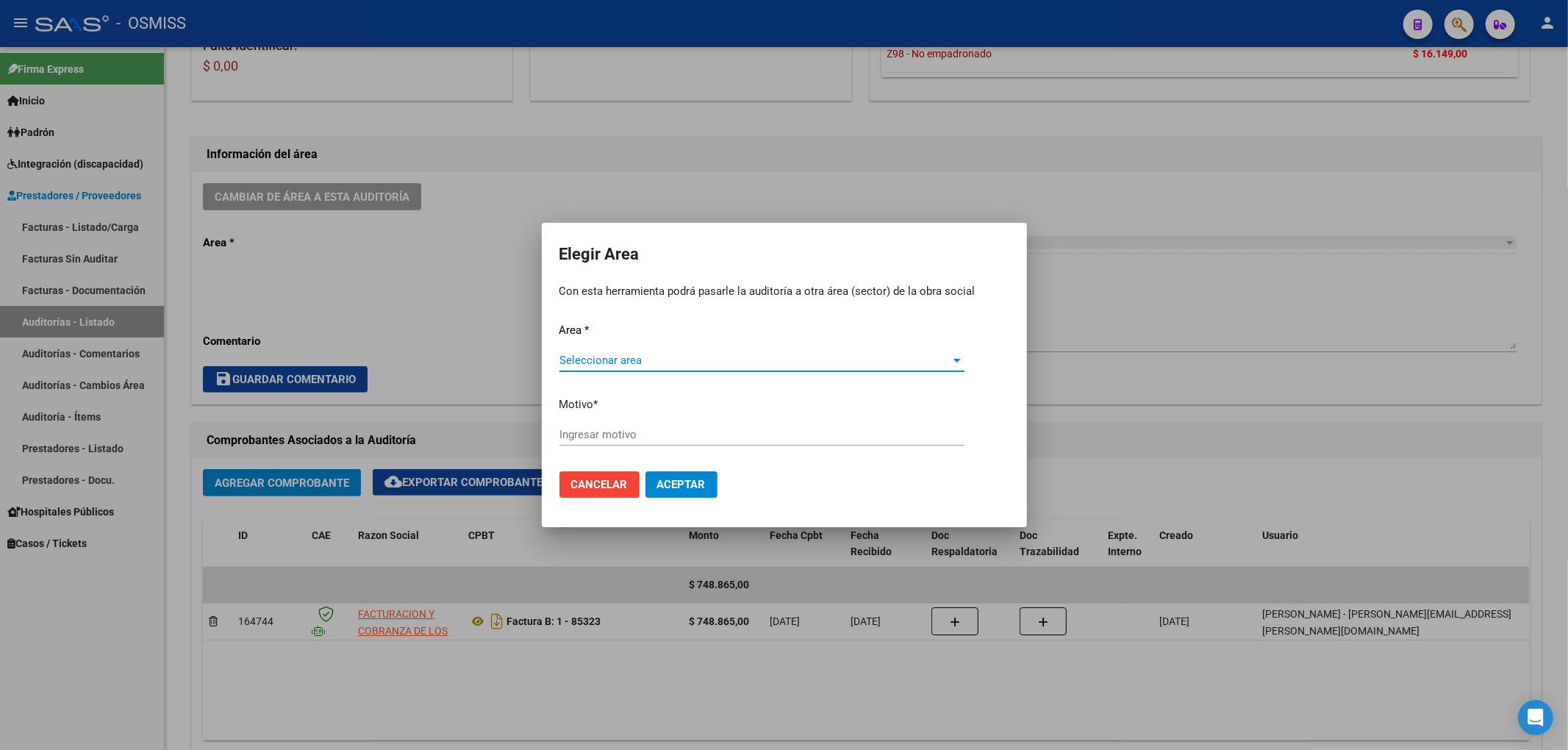
click at [606, 356] on span "Seleccionar area" at bounding box center [756, 360] width 392 height 13
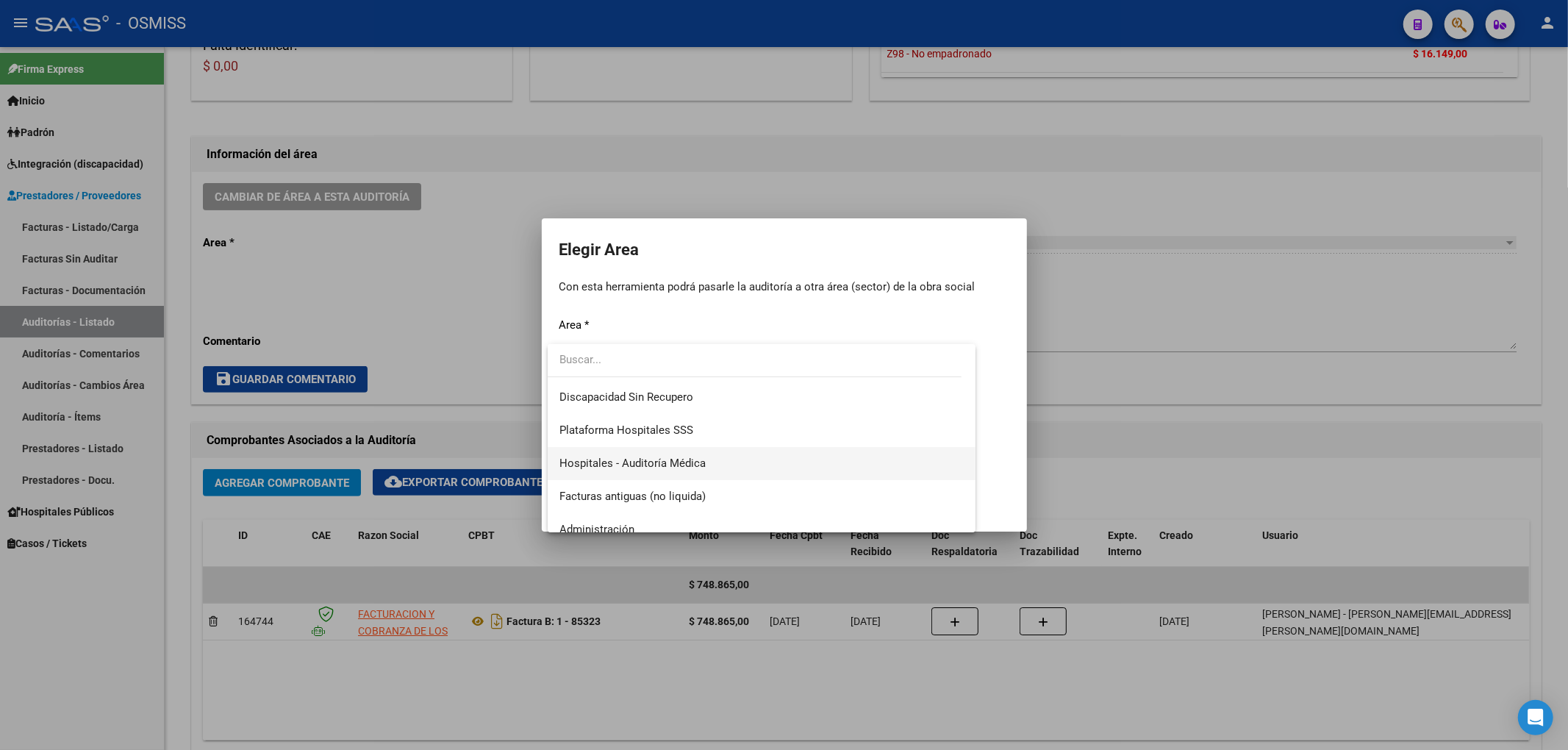
scroll to position [196, 0]
click at [666, 456] on span "Hospitales - Auditoría Médica" at bounding box center [633, 462] width 146 height 13
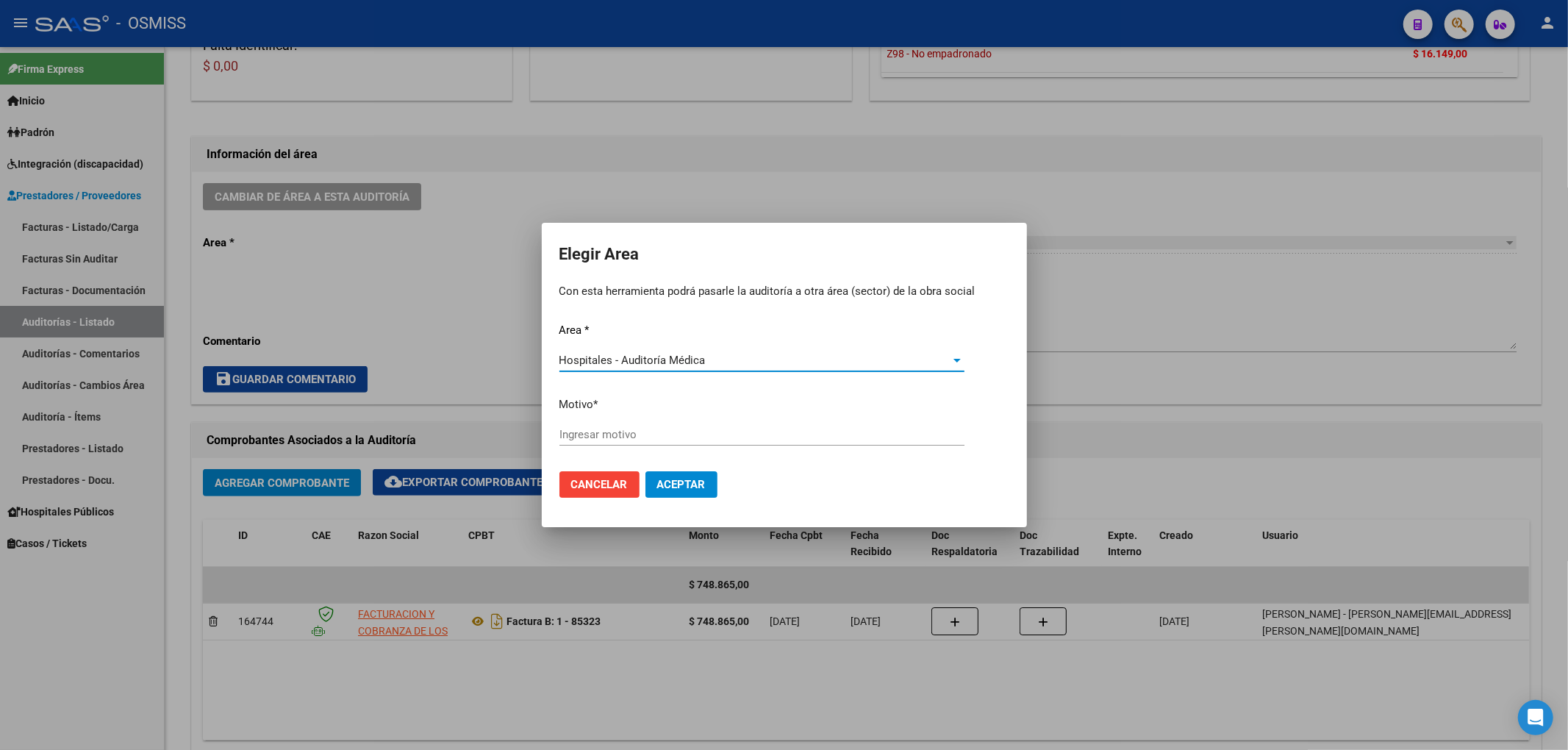
click at [612, 425] on div "Ingresar motivo" at bounding box center [762, 435] width 405 height 22
type input "u"
type input "AUDITADO"
click at [687, 483] on span "Aceptar" at bounding box center [681, 484] width 49 height 13
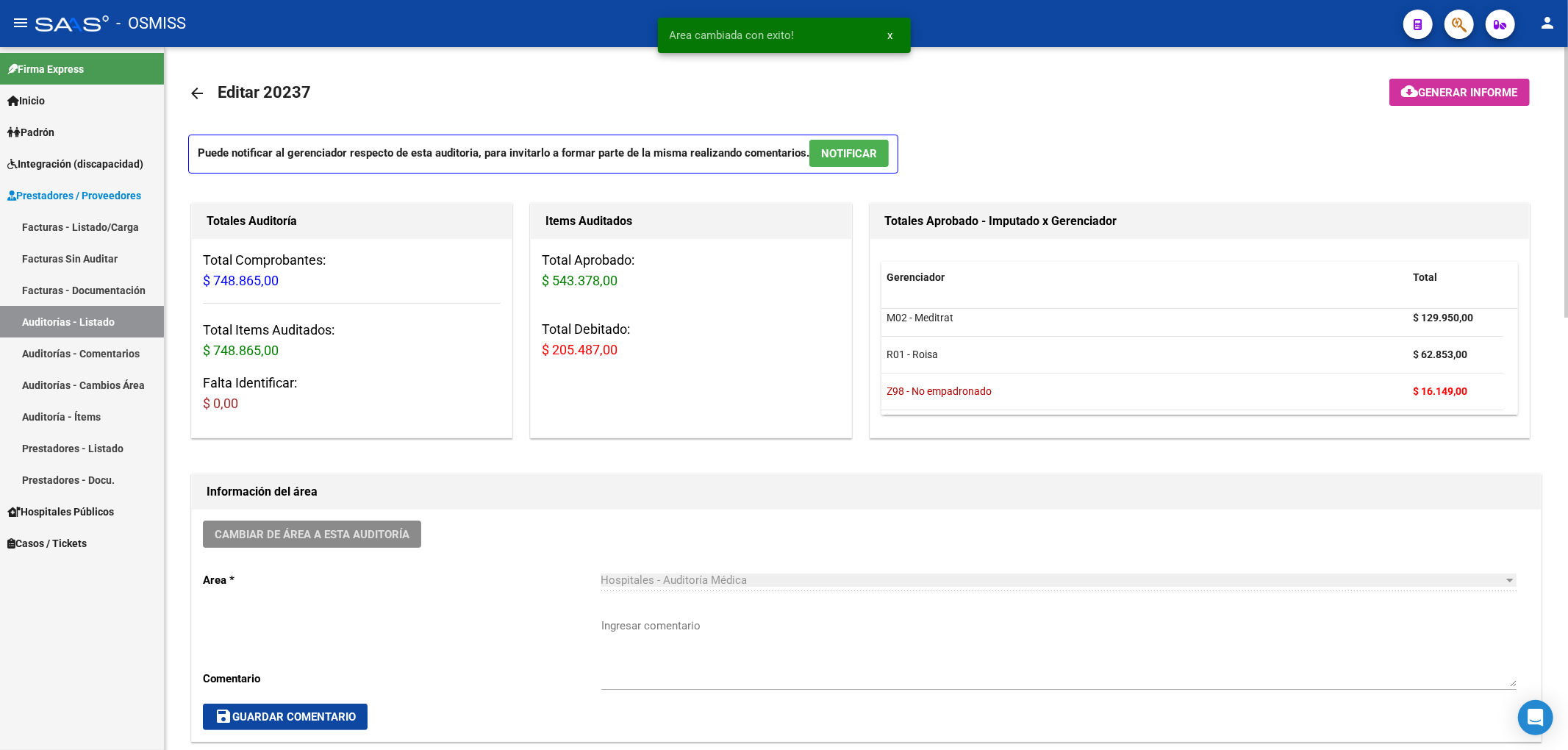
scroll to position [0, 0]
click at [200, 92] on mat-icon "arrow_back" at bounding box center [197, 94] width 18 height 18
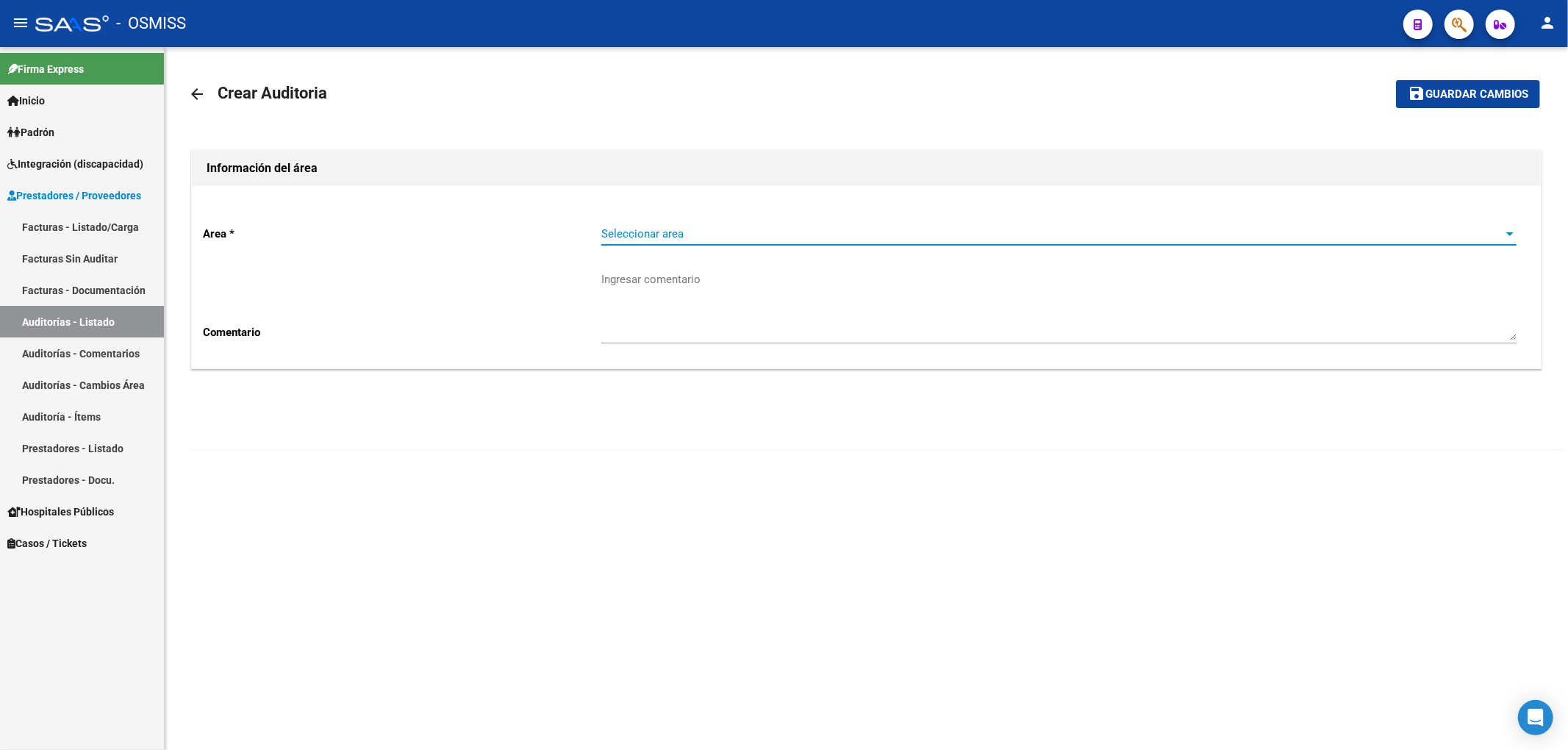
click at [682, 239] on span "Seleccionar area" at bounding box center [1052, 233] width 901 height 13
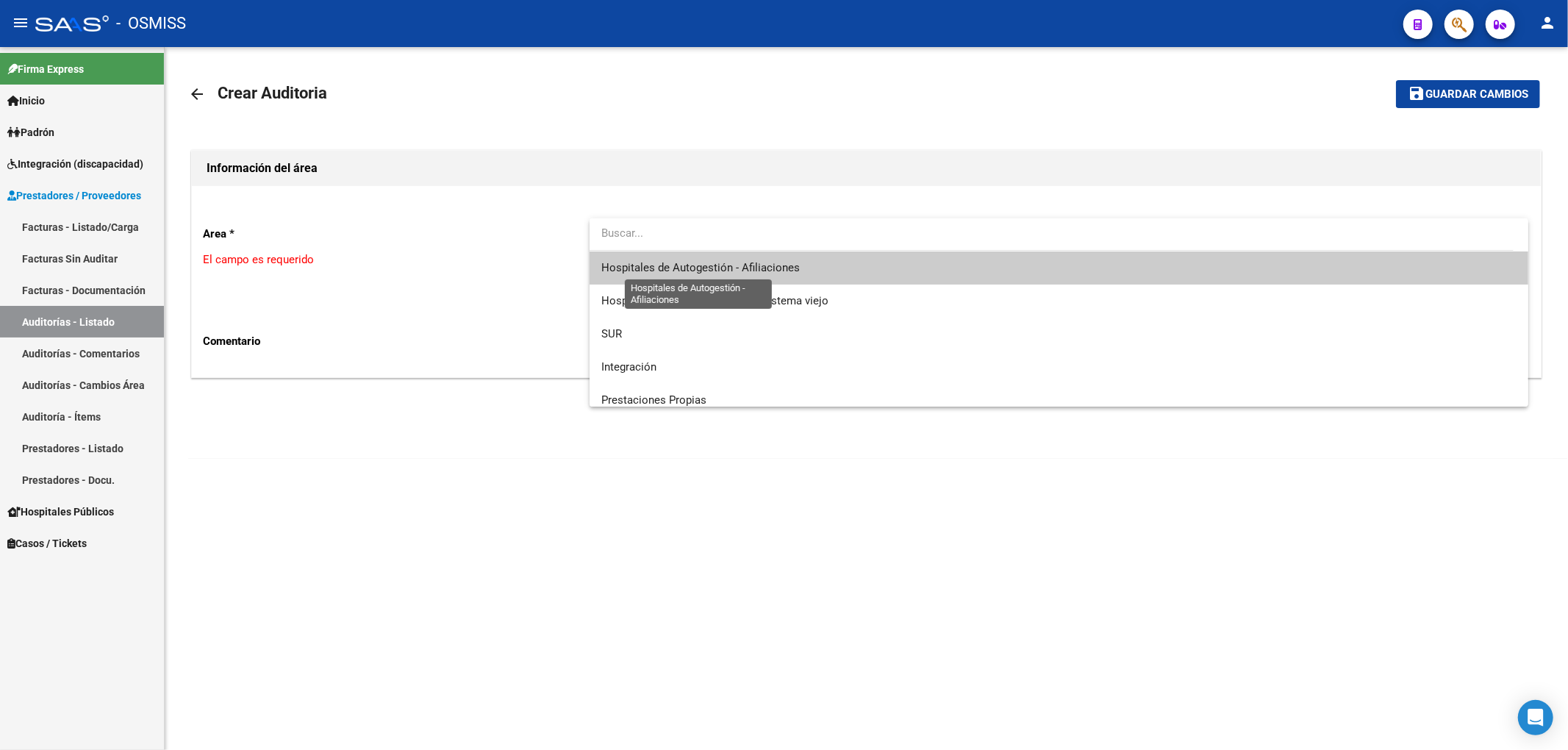
click at [699, 263] on span "Hospitales de Autogestión - Afiliaciones" at bounding box center [701, 267] width 199 height 13
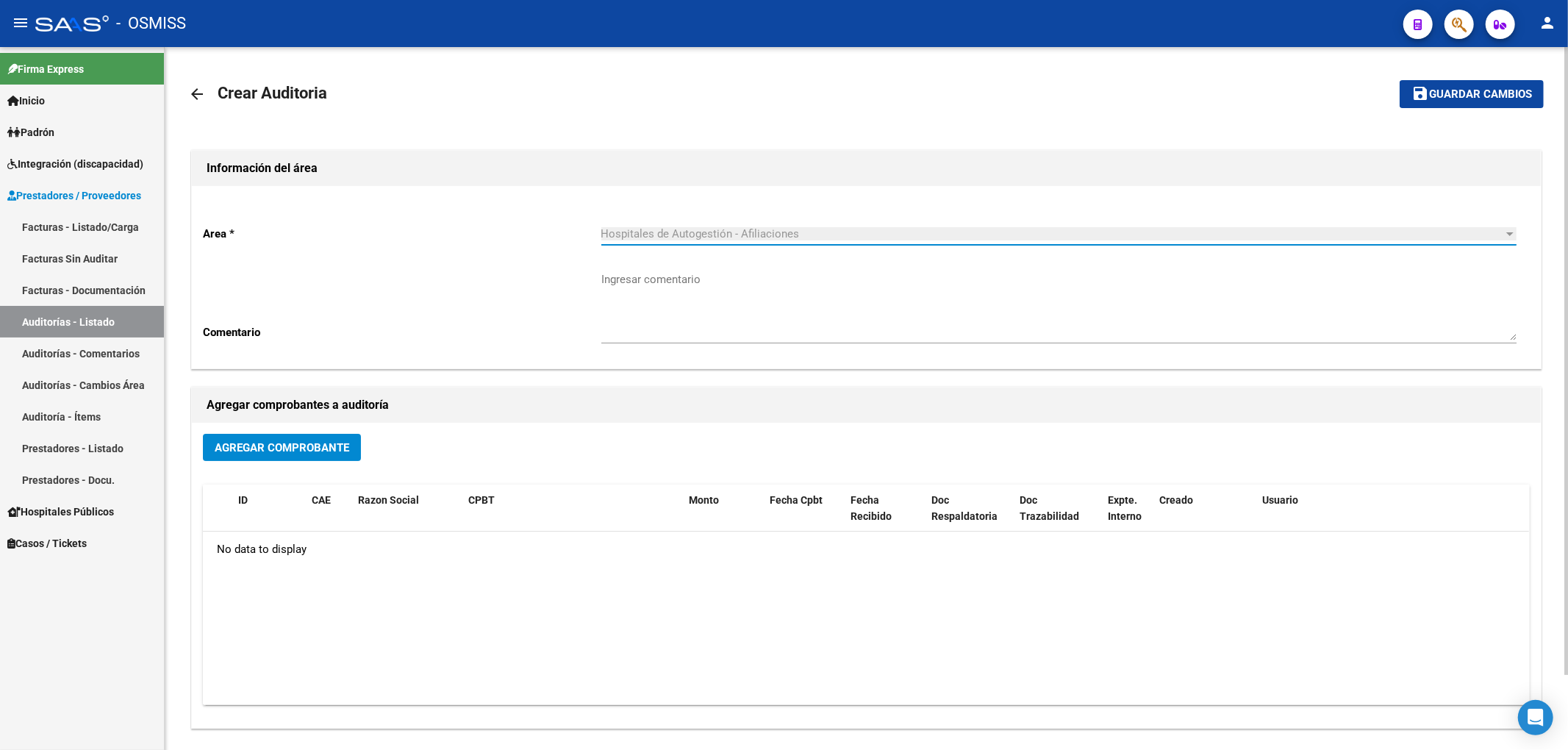
click at [333, 433] on div "Agregar Comprobante ID CAE Razon Social CPBT Monto Fecha Cpbt Fecha Recibido Do…" at bounding box center [865, 575] width 1348 height 305
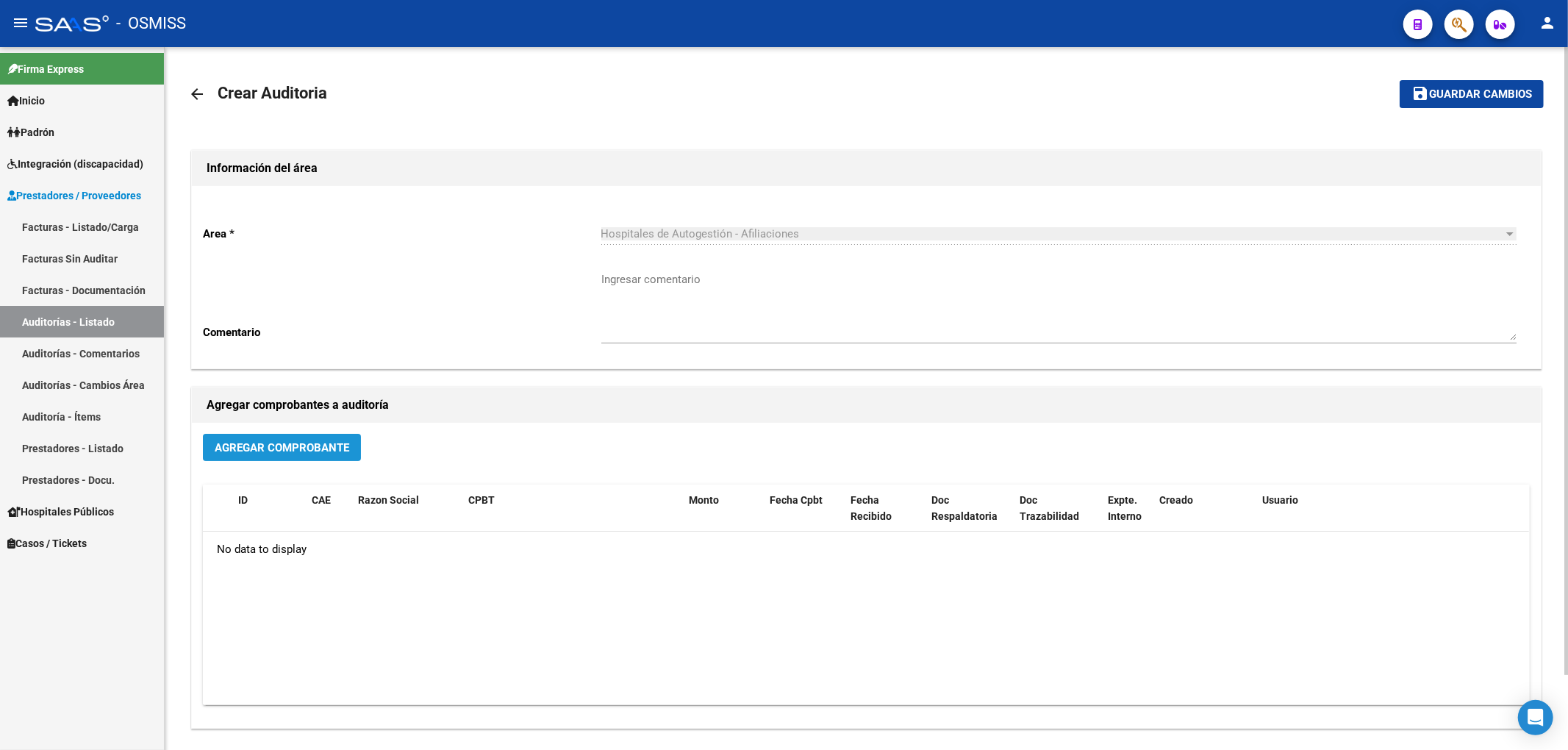
click at [304, 460] on button "Agregar Comprobante" at bounding box center [282, 447] width 158 height 27
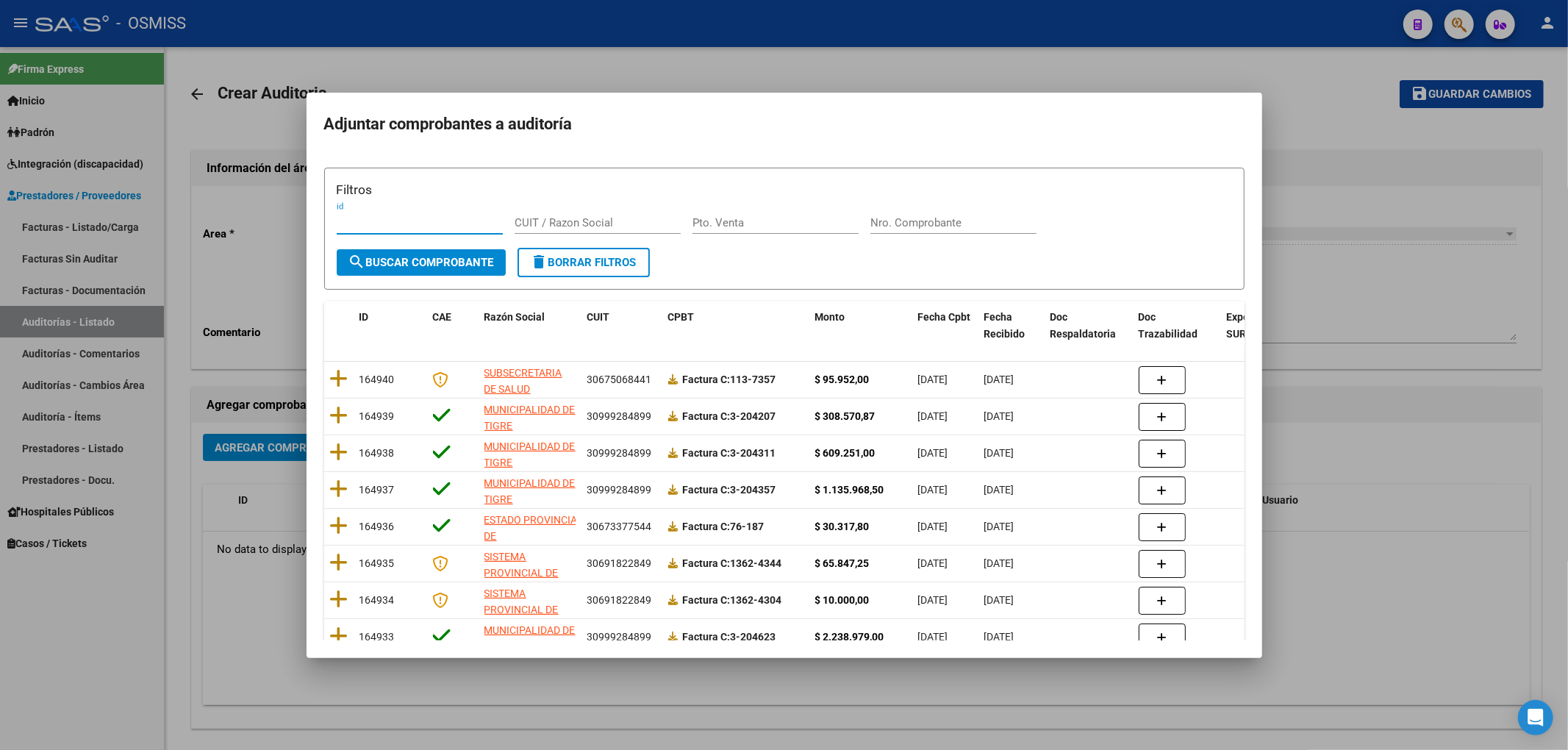
click at [884, 218] on input "Nro. Comprobante" at bounding box center [953, 222] width 166 height 13
type input "4211"
click at [419, 265] on span "search Buscar Comprobante" at bounding box center [422, 262] width 146 height 13
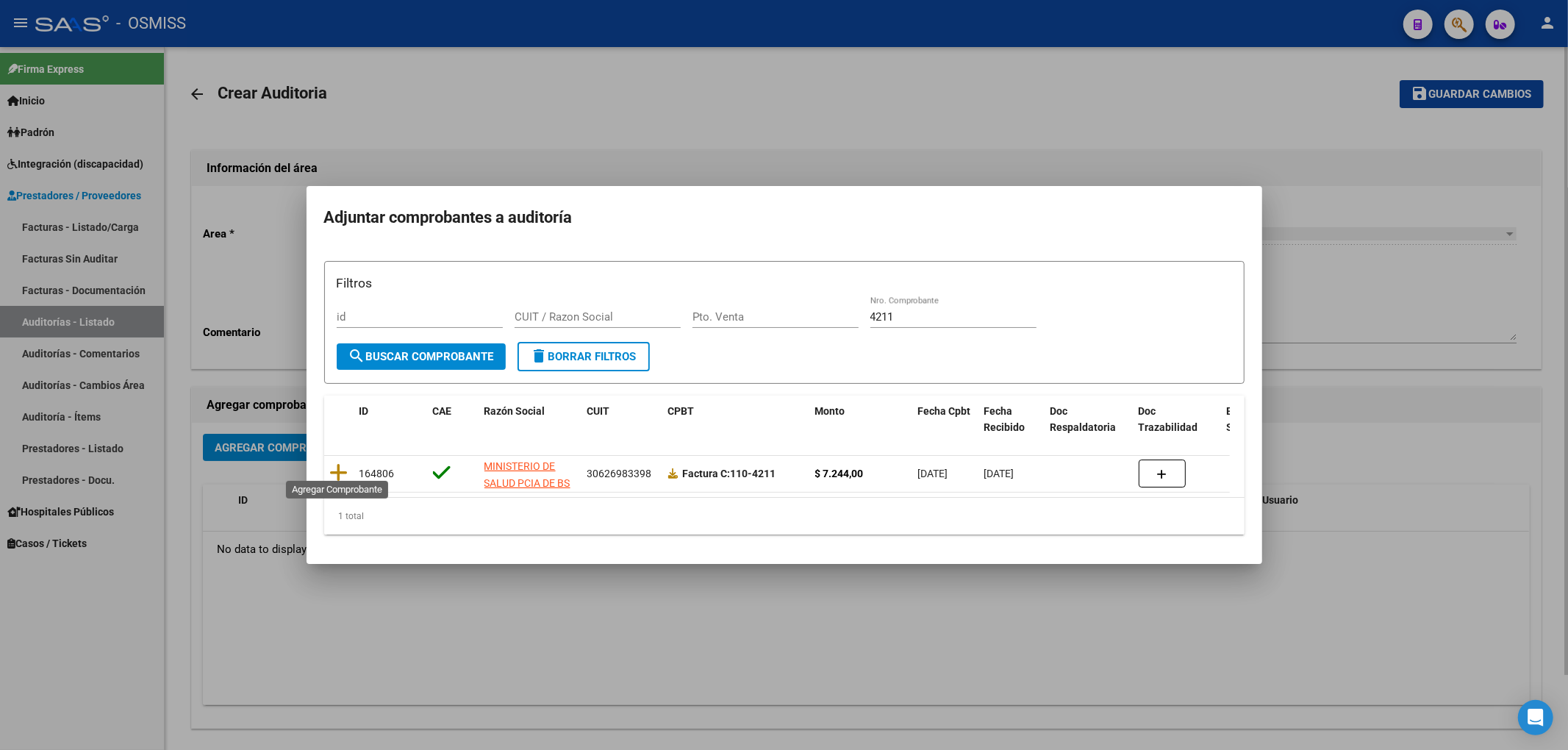
drag, startPoint x: 334, startPoint y: 471, endPoint x: 707, endPoint y: 345, distance: 393.7
click at [336, 469] on icon at bounding box center [339, 473] width 18 height 21
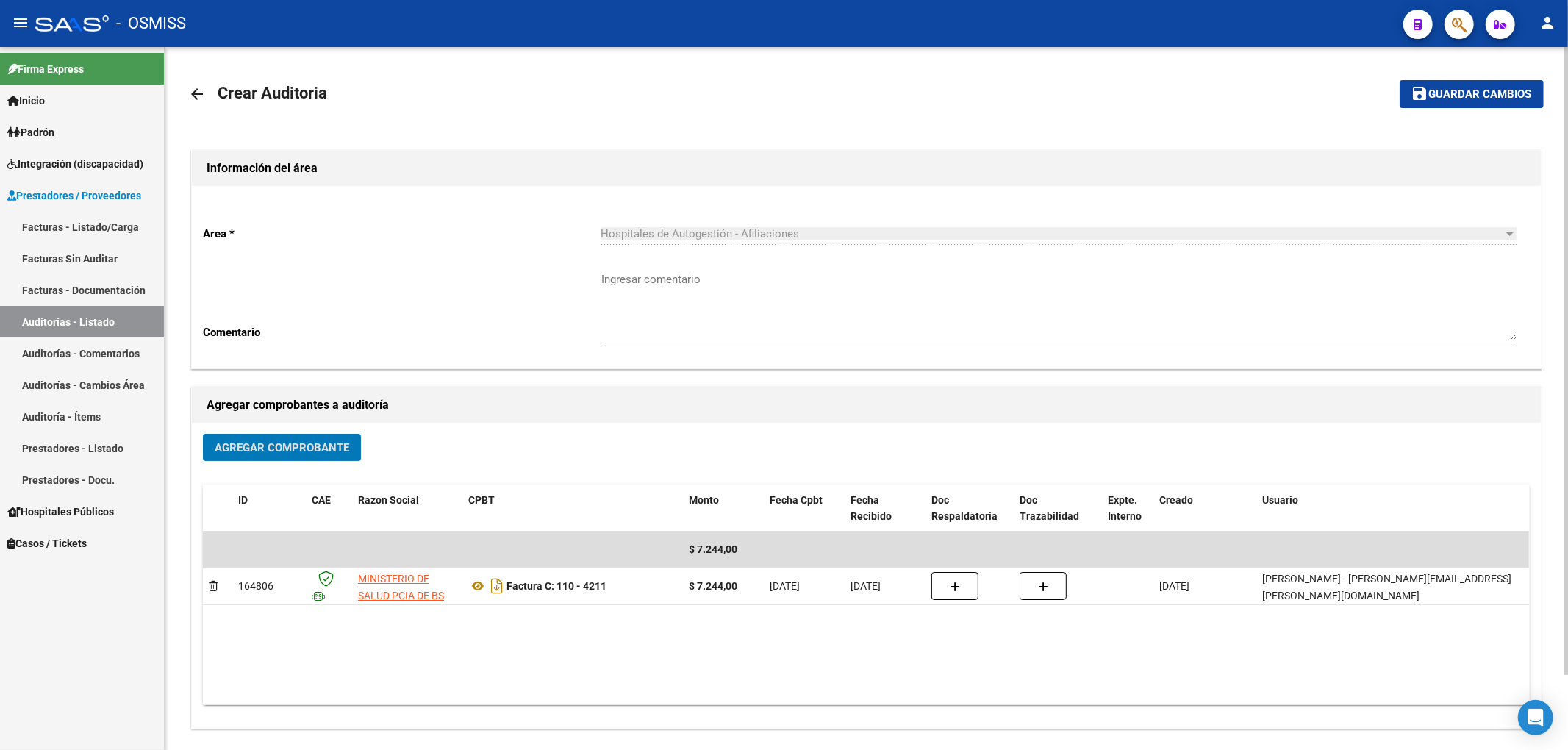
click at [1430, 93] on span "Guardar cambios" at bounding box center [1480, 94] width 103 height 13
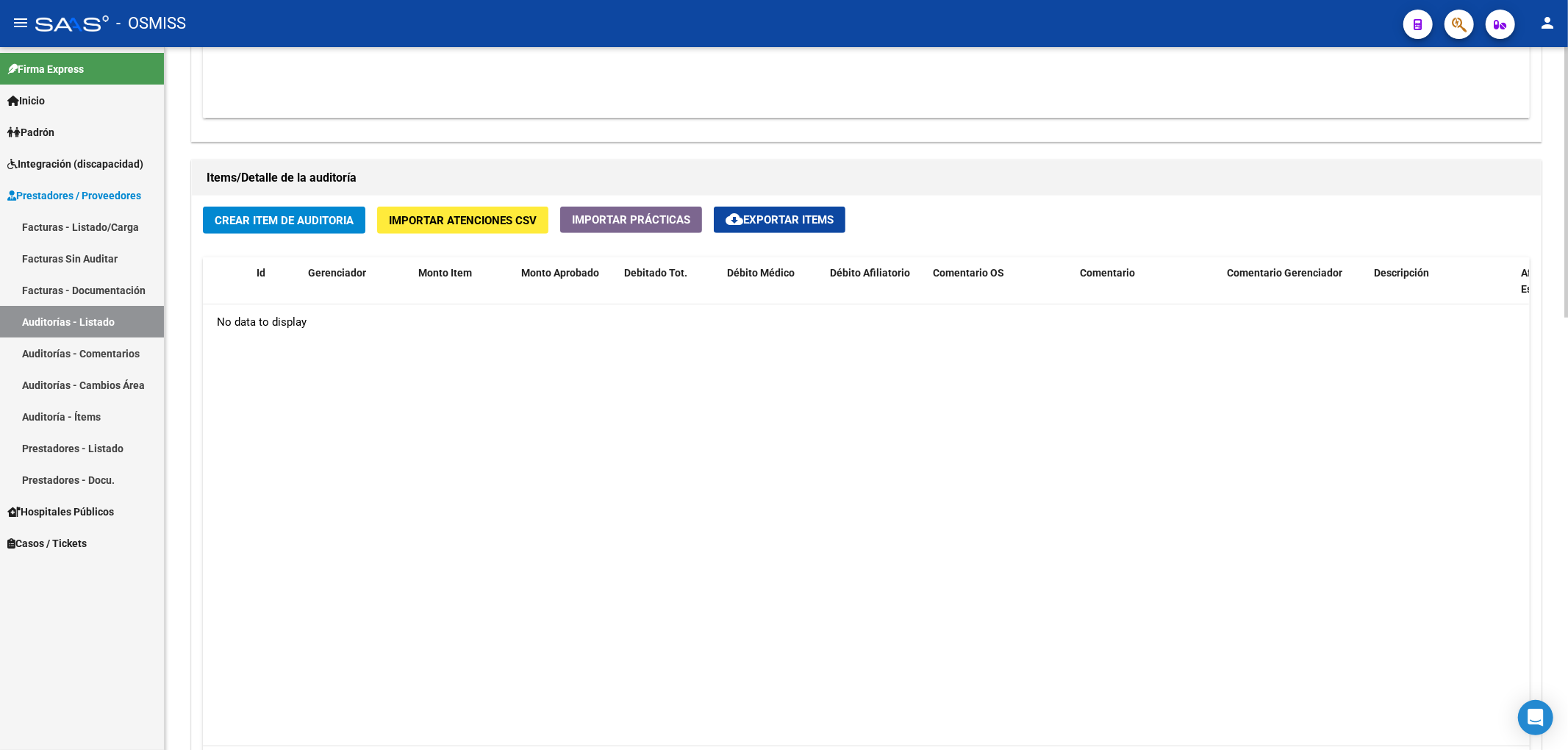
scroll to position [980, 0]
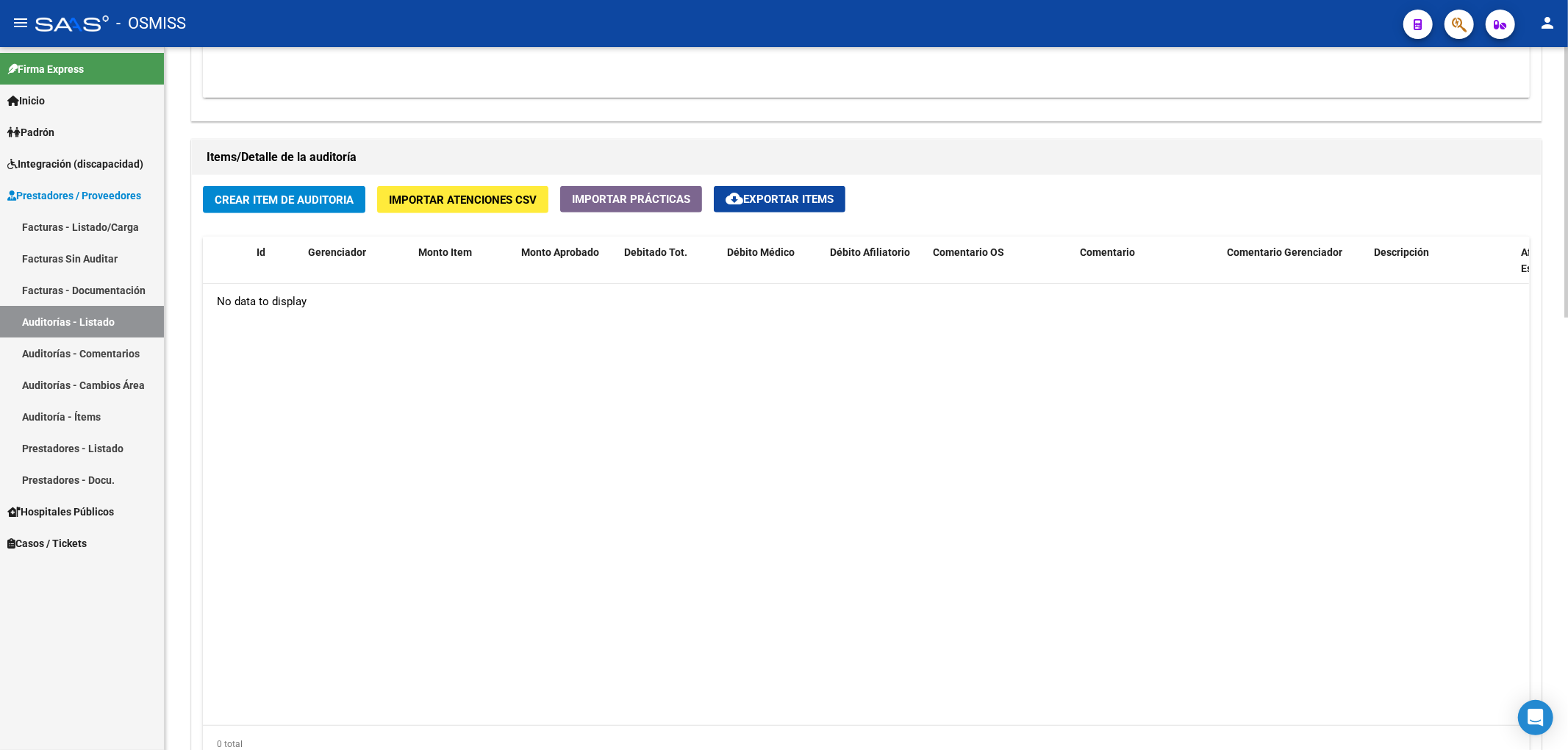
click at [346, 190] on button "Crear Item de Auditoria" at bounding box center [284, 199] width 163 height 27
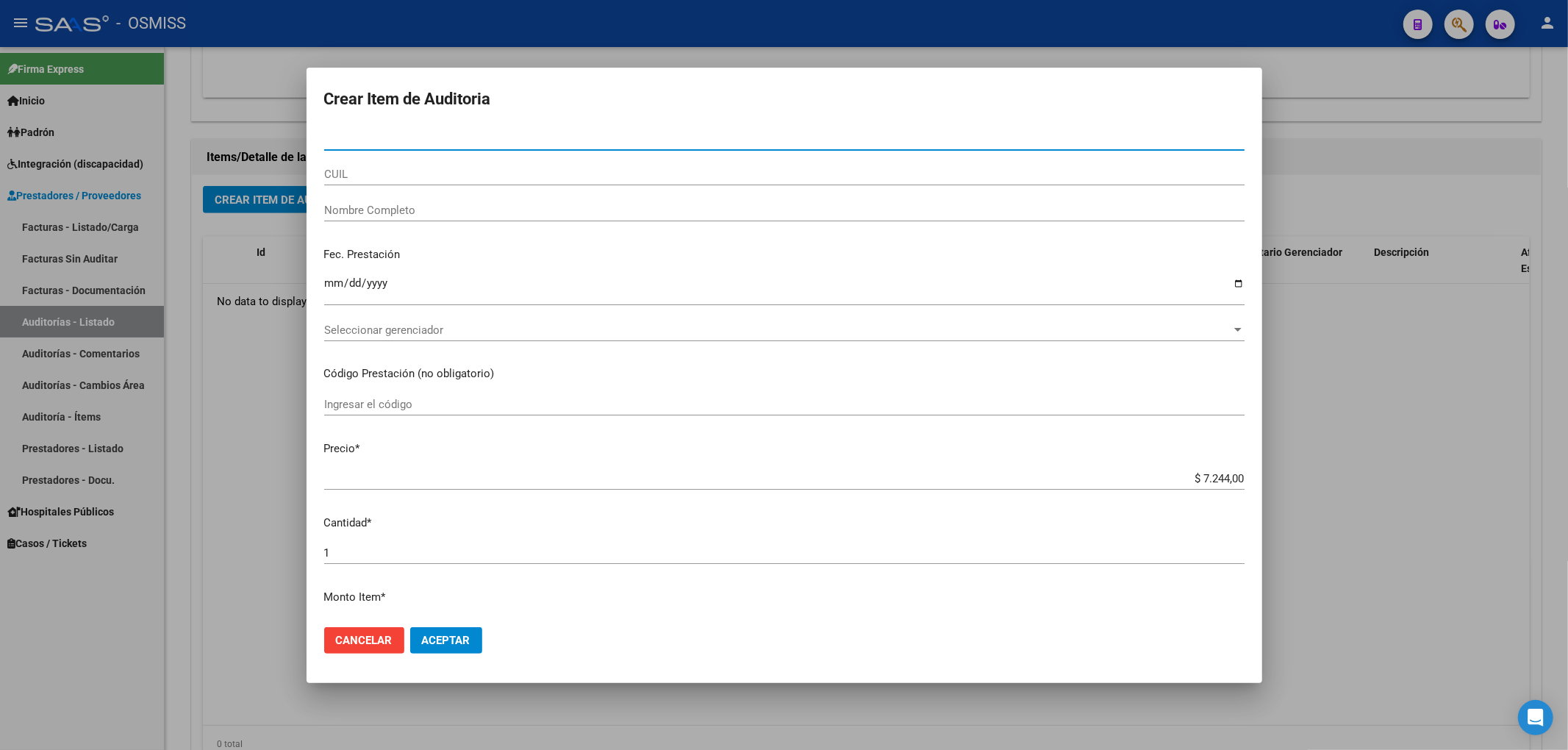
paste input "48237540"
type input "48237540"
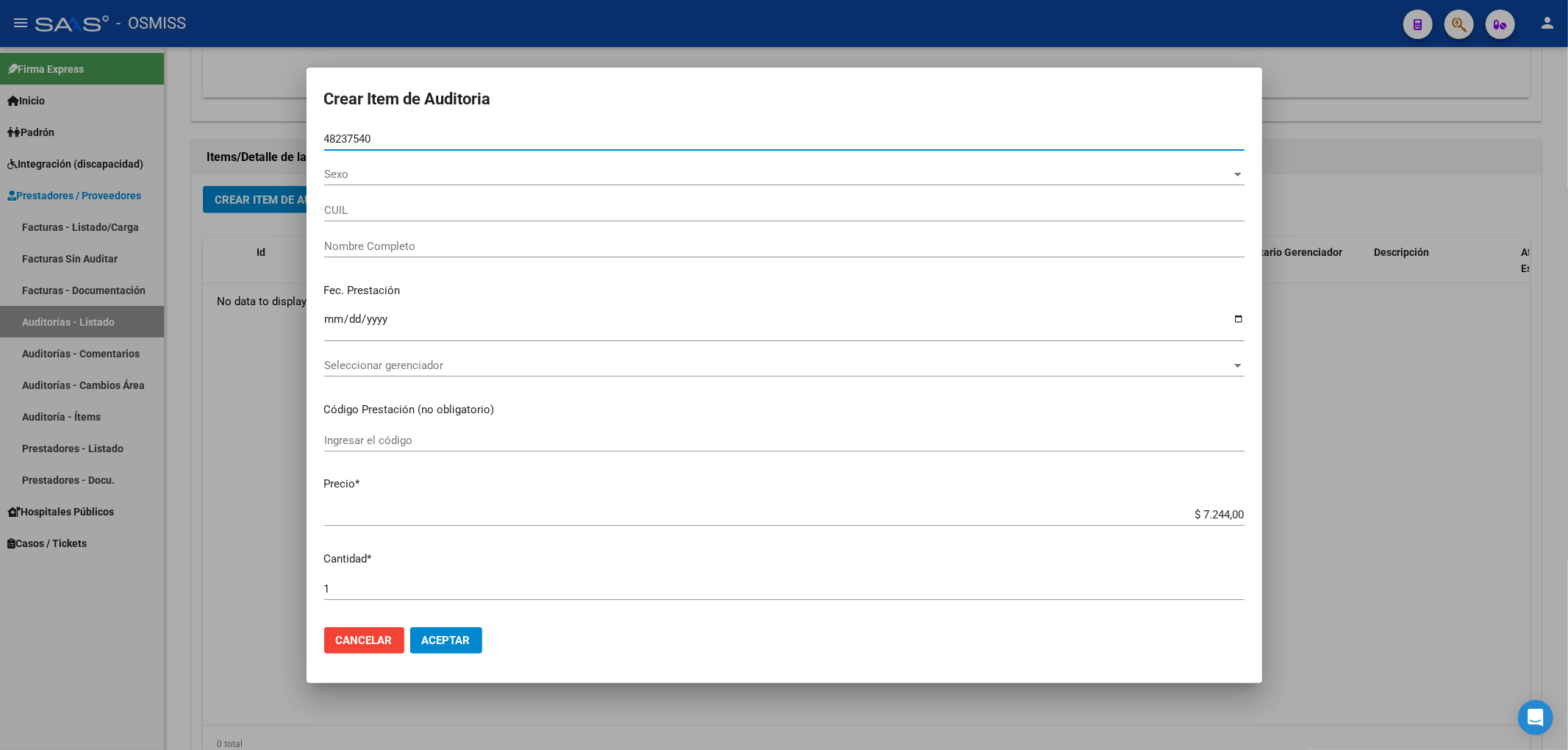
type input "20482375406"
type input "[PERSON_NAME] [PERSON_NAME]"
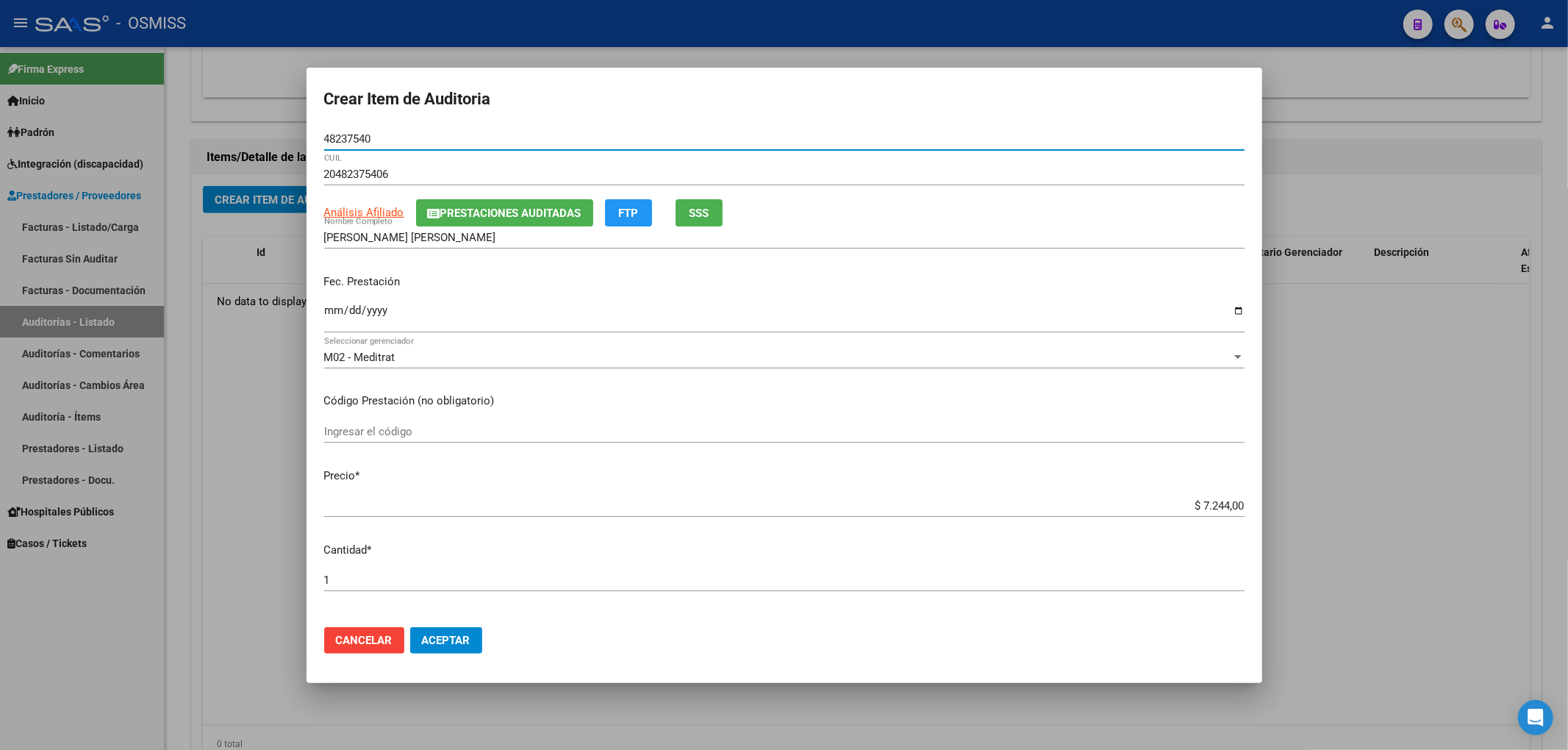
type input "48237540"
click at [333, 313] on input "Ingresar la fecha" at bounding box center [784, 316] width 920 height 24
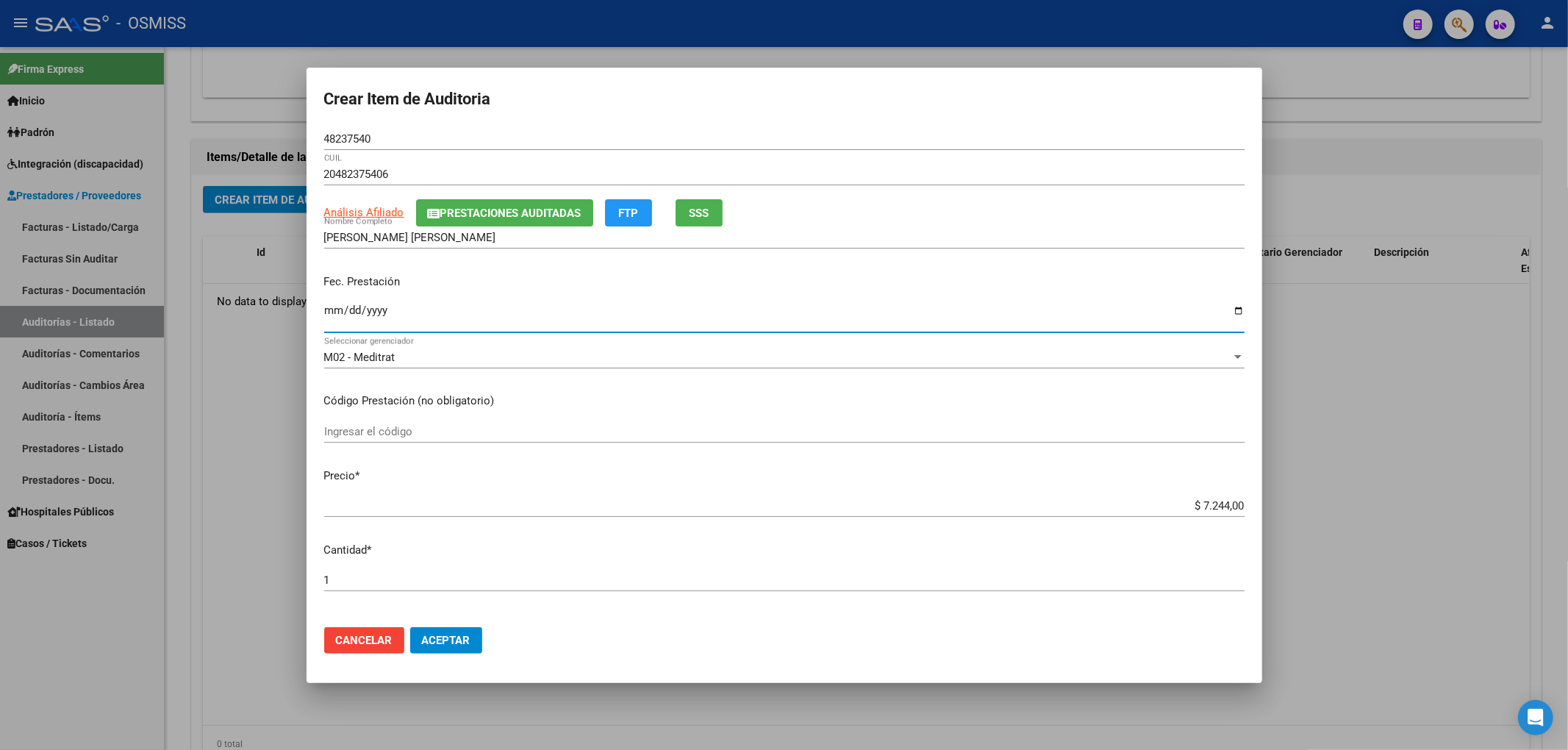
paste input "0002-06-24"
type input "[DATE]"
click at [701, 421] on div "Ingresar el código" at bounding box center [784, 432] width 920 height 22
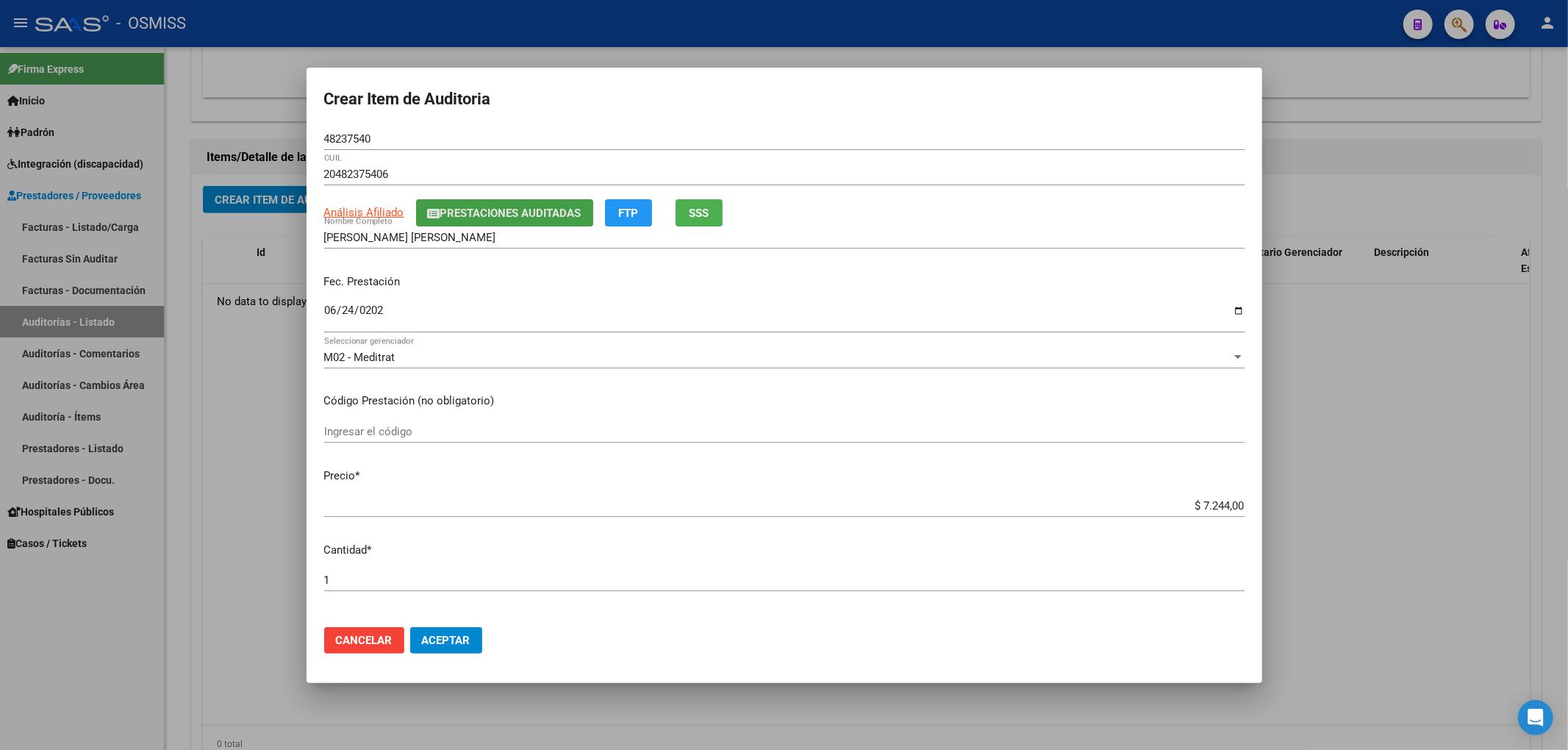
click at [475, 218] on span "Prestaciones Auditadas" at bounding box center [511, 213] width 141 height 13
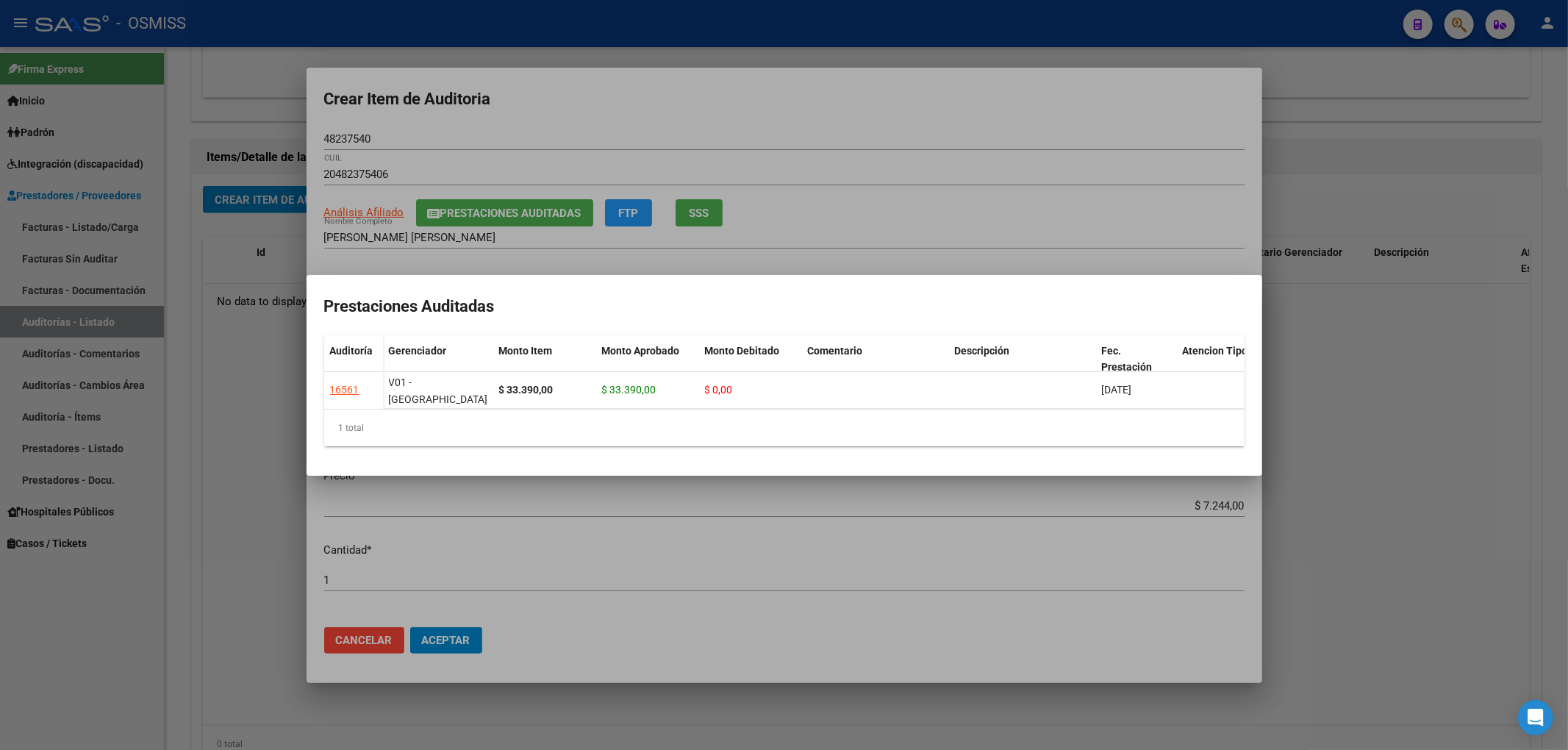
drag, startPoint x: 580, startPoint y: 115, endPoint x: 431, endPoint y: 139, distance: 150.9
click at [577, 113] on div at bounding box center [784, 375] width 1568 height 750
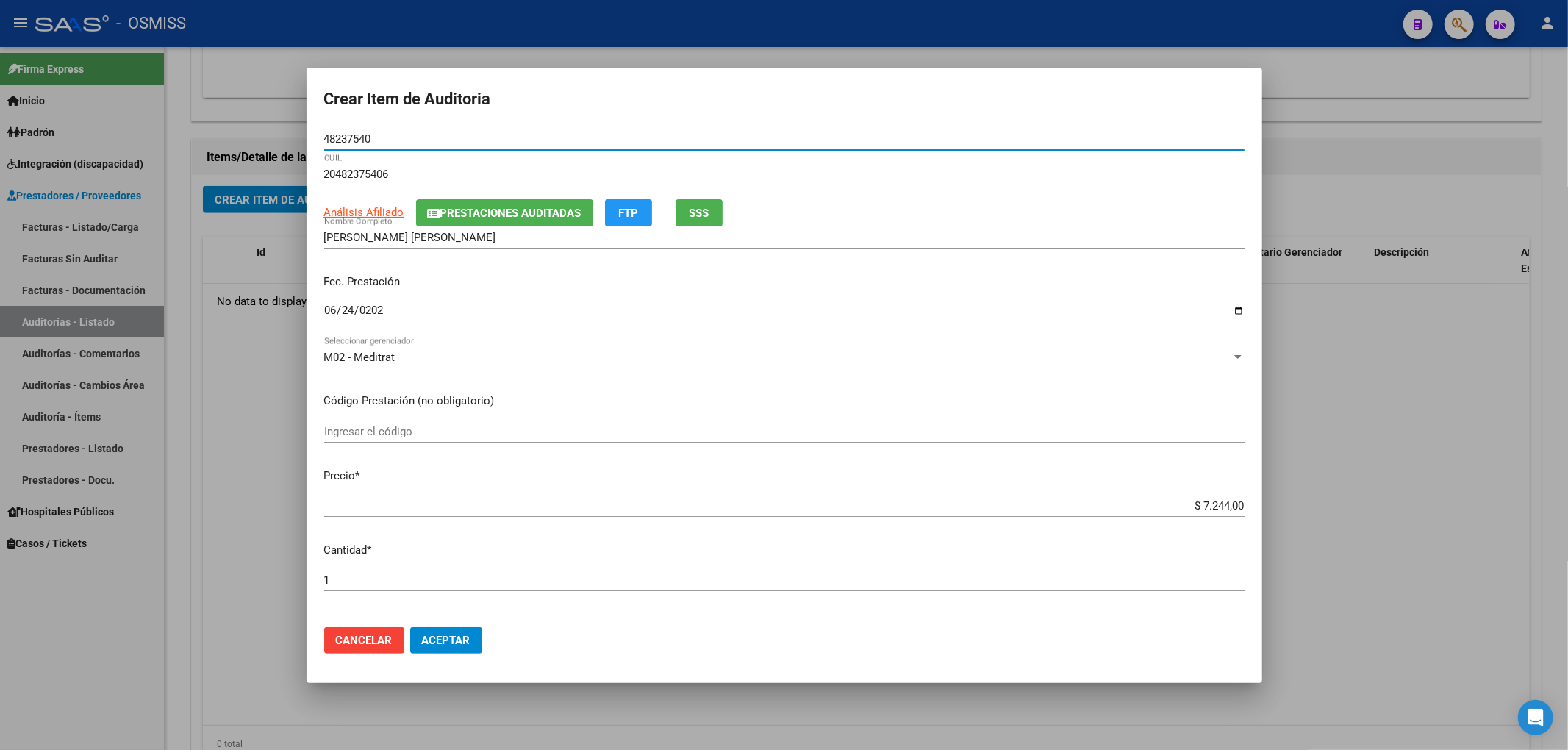
drag, startPoint x: 374, startPoint y: 135, endPoint x: 238, endPoint y: 144, distance: 136.3
click at [238, 144] on div "Crear Item de Auditoria 48237540 Nro Documento 20482375406 CUIL Análisis Afilia…" at bounding box center [784, 375] width 1568 height 750
drag, startPoint x: 619, startPoint y: 302, endPoint x: 607, endPoint y: 381, distance: 79.9
click at [621, 302] on div "[DATE] Ingresar la fecha" at bounding box center [784, 317] width 920 height 32
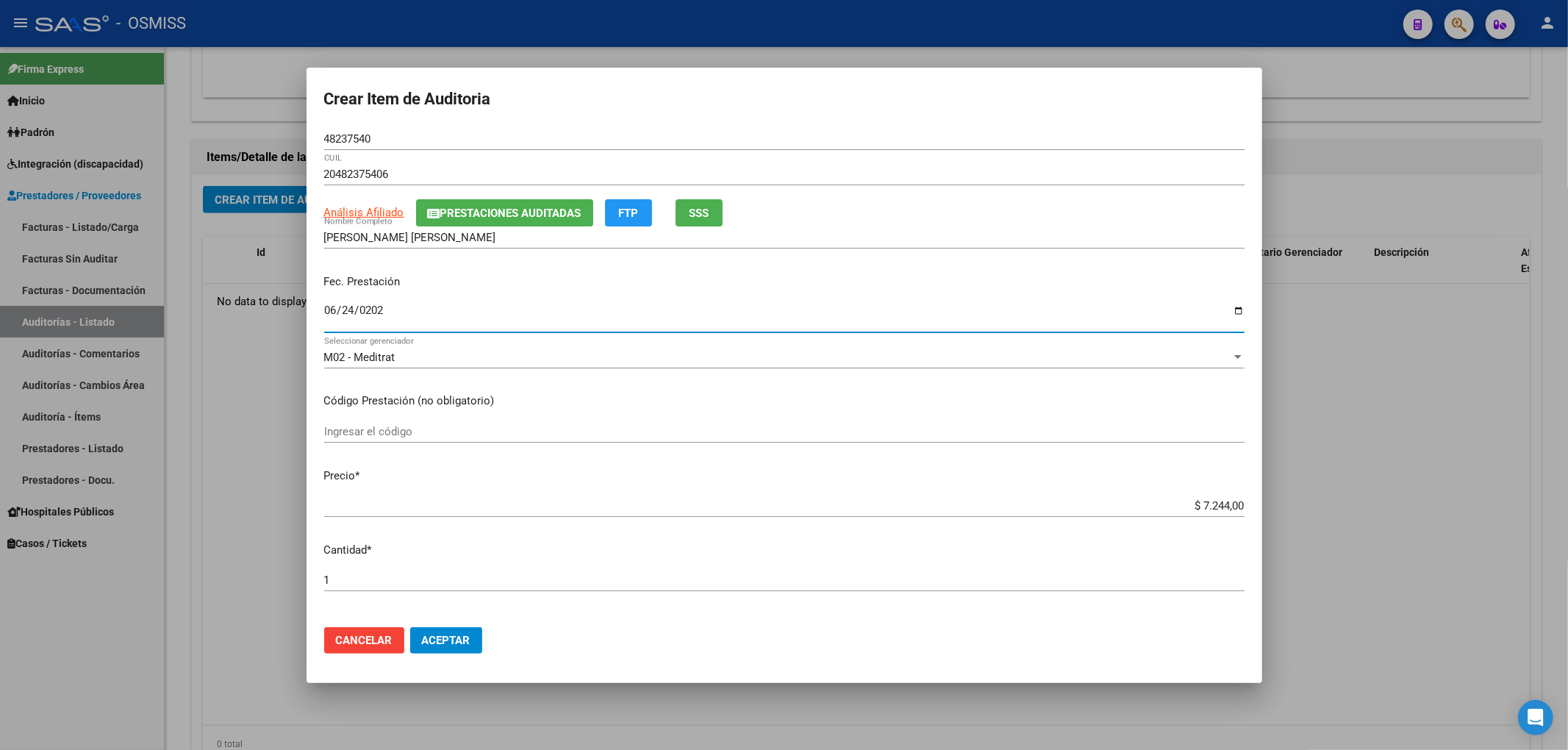
click at [465, 640] on span "Aceptar" at bounding box center [446, 640] width 49 height 13
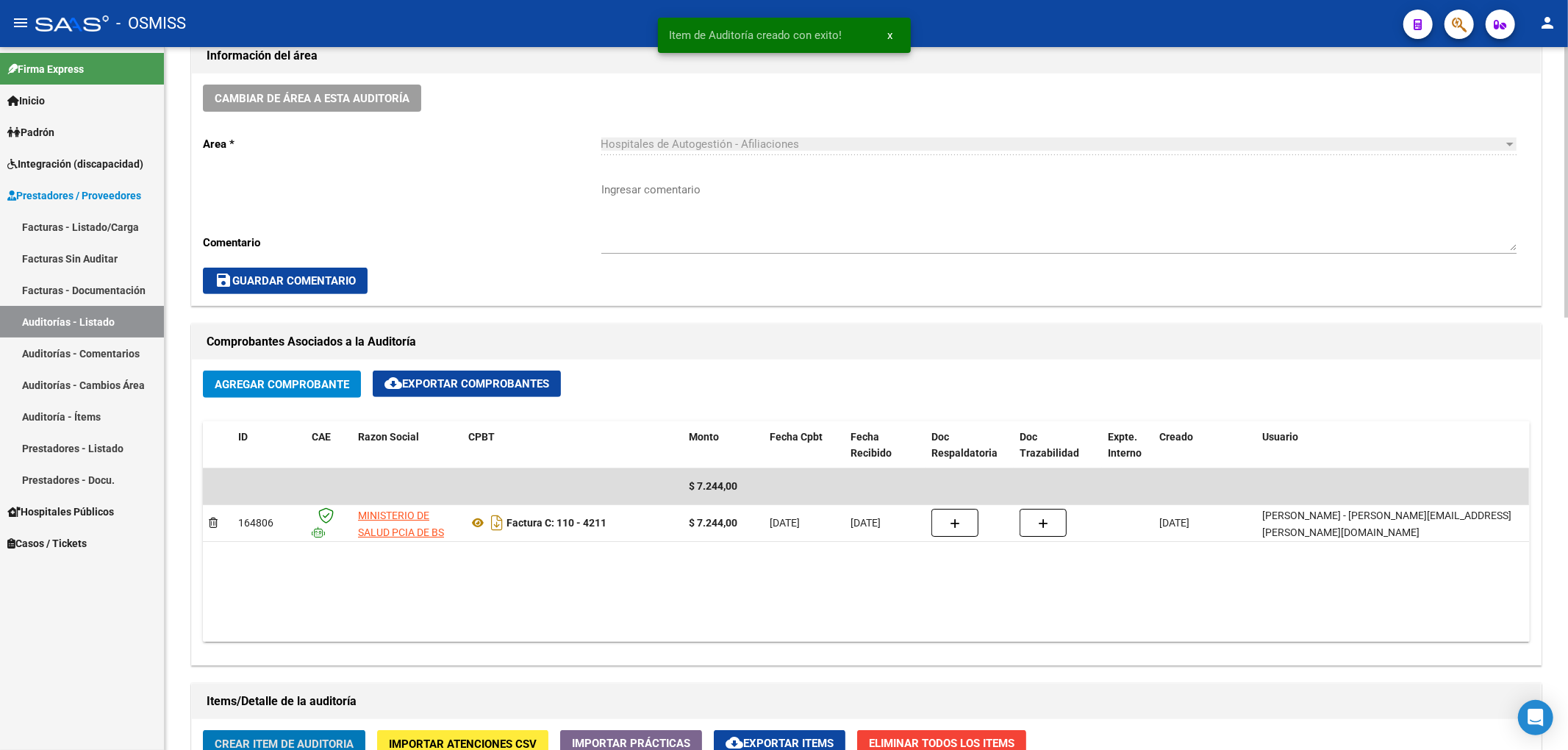
scroll to position [392, 0]
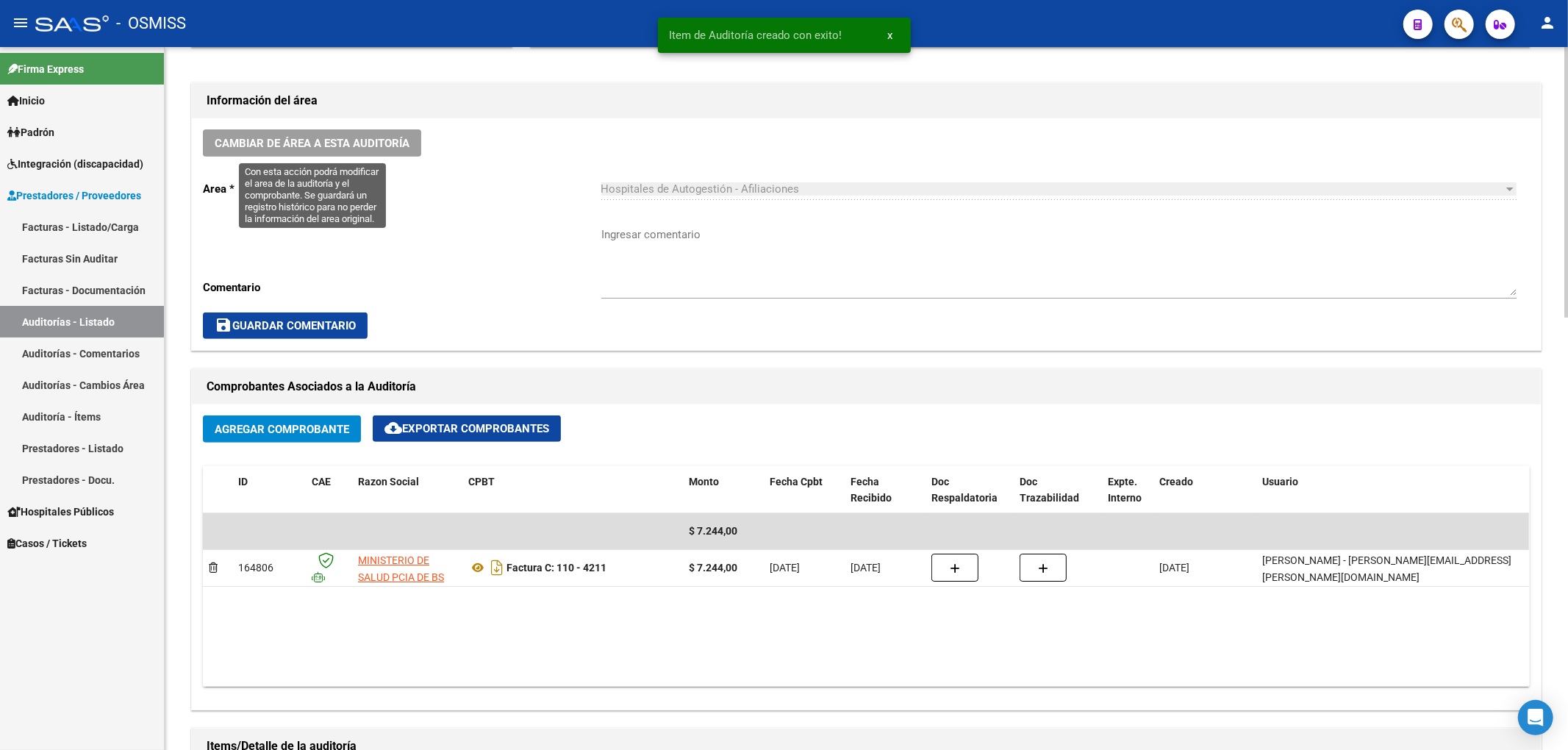
click at [382, 153] on button "Cambiar de área a esta auditoría" at bounding box center [312, 142] width 218 height 27
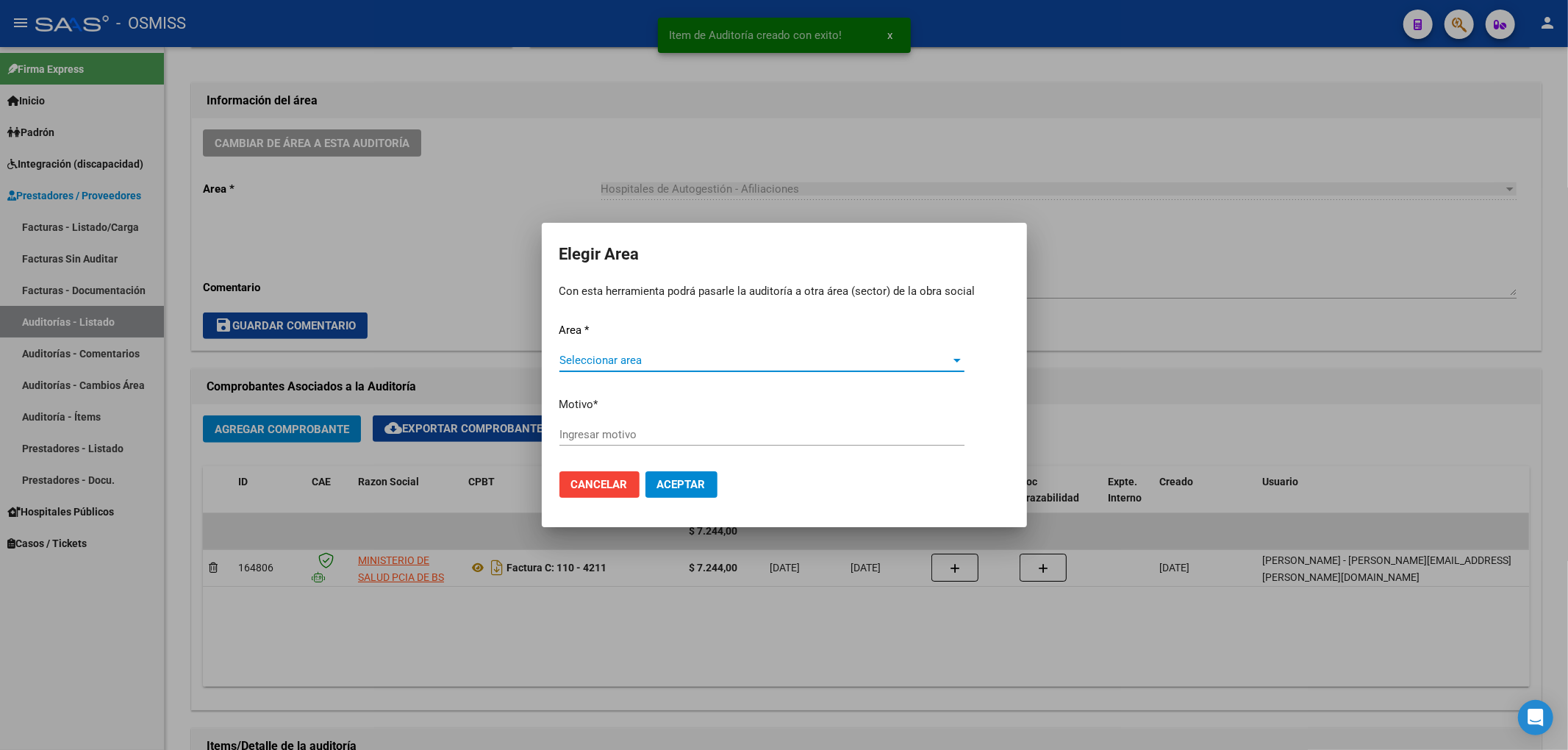
click at [619, 357] on span "Seleccionar area" at bounding box center [756, 360] width 392 height 13
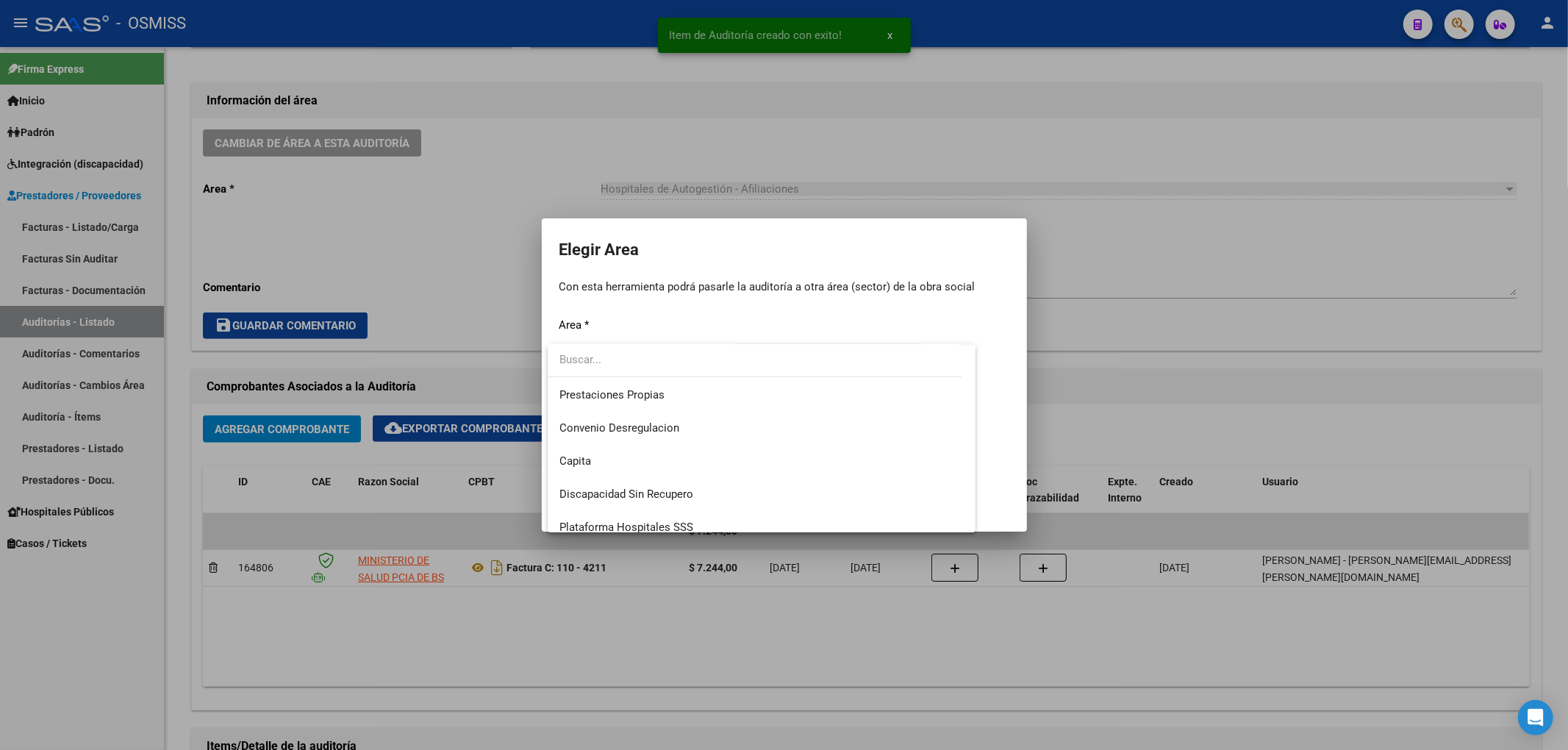
scroll to position [196, 0]
click at [655, 456] on span "Hospitales - Auditoría Médica" at bounding box center [633, 462] width 146 height 13
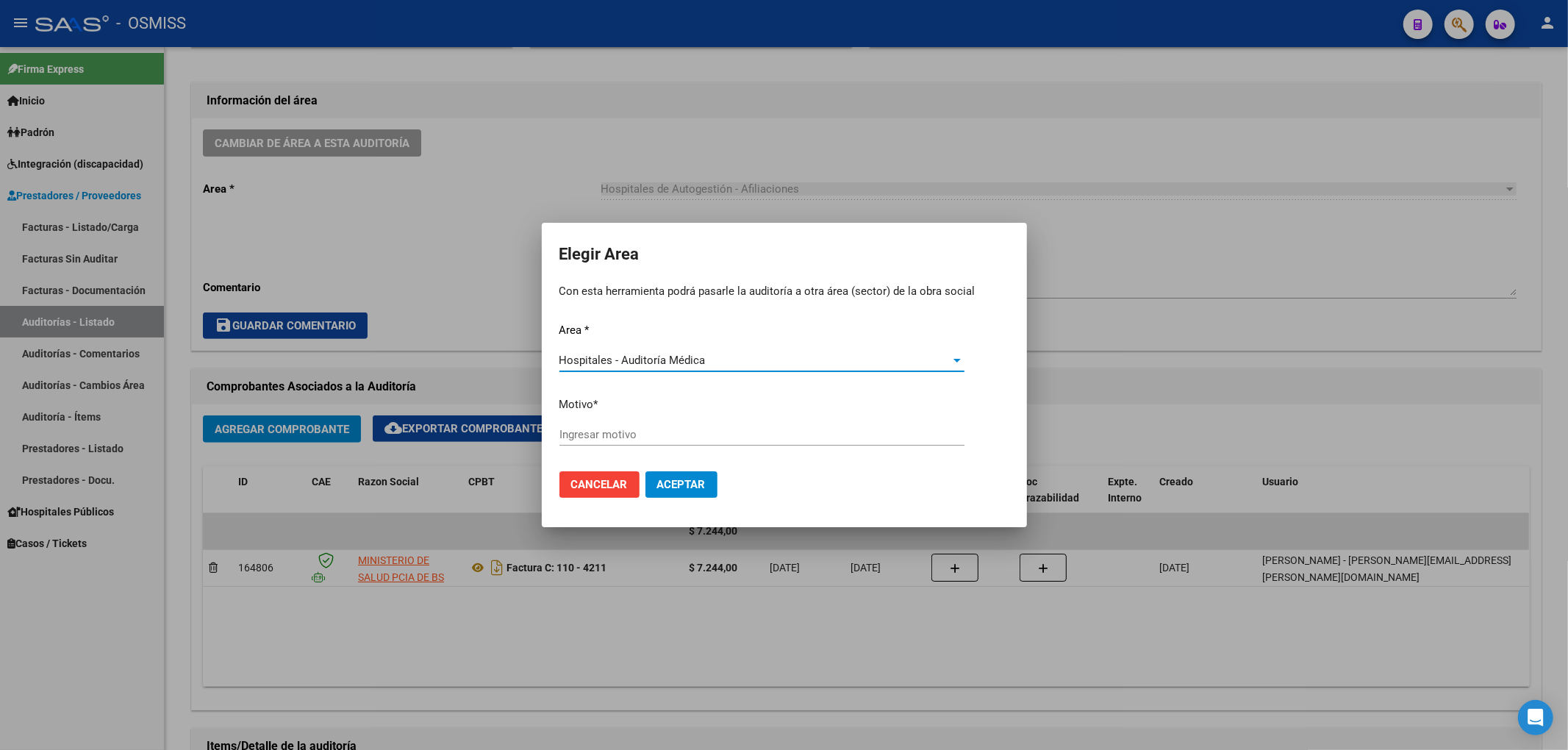
click at [606, 437] on input "Ingresar motivo" at bounding box center [762, 434] width 405 height 13
type input "AUDITADO"
click at [659, 482] on span "Aceptar" at bounding box center [681, 484] width 49 height 13
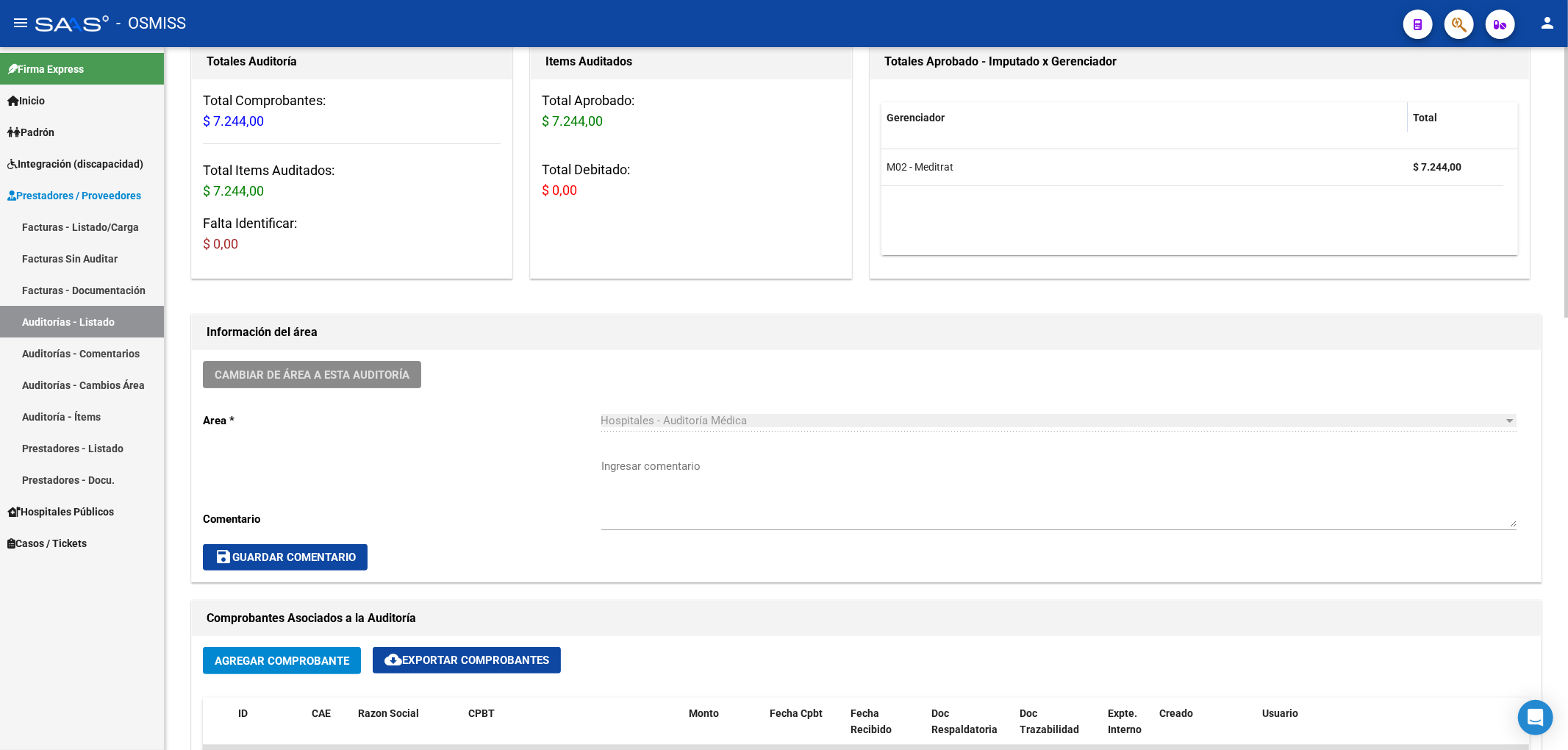
scroll to position [0, 0]
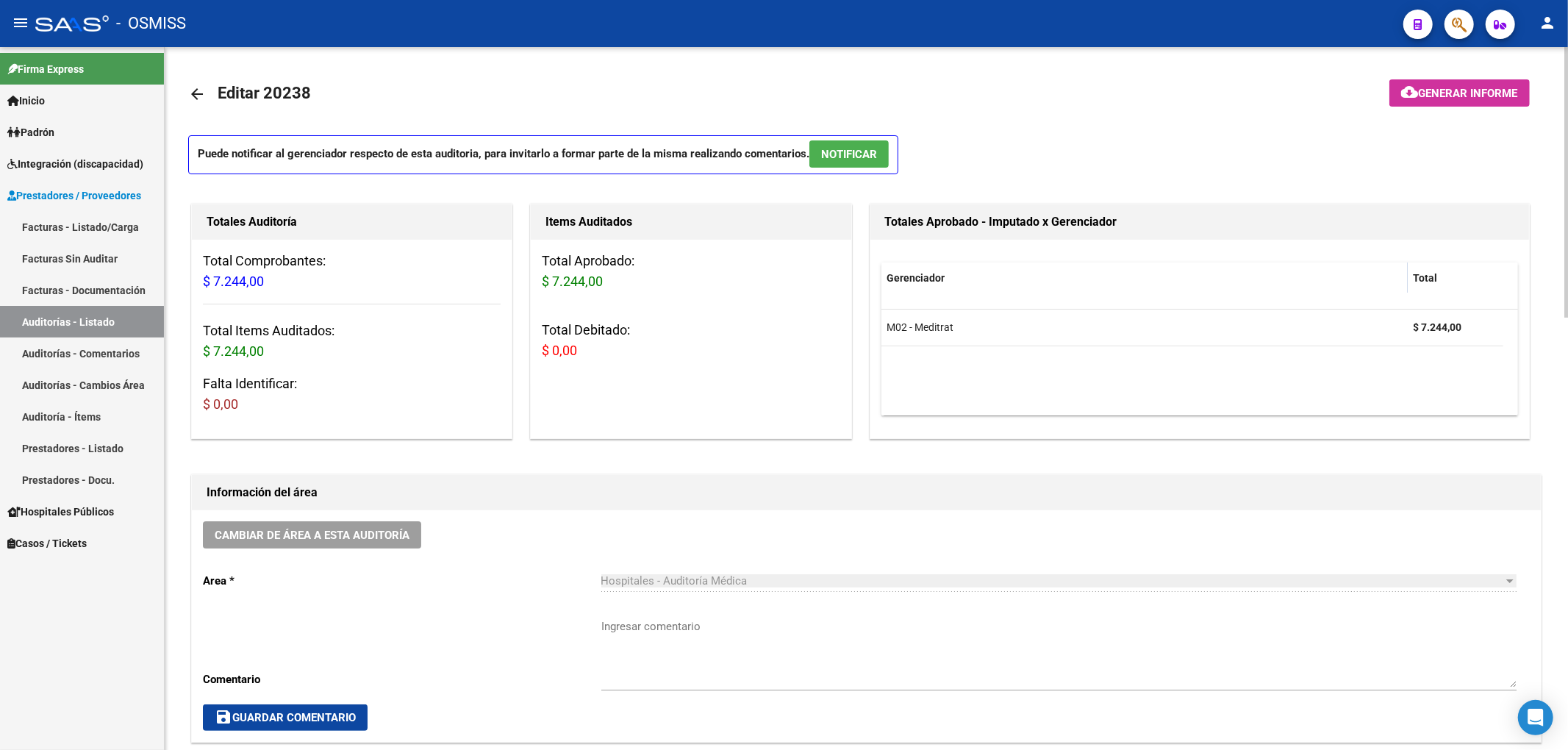
click at [204, 90] on mat-icon "arrow_back" at bounding box center [197, 94] width 18 height 18
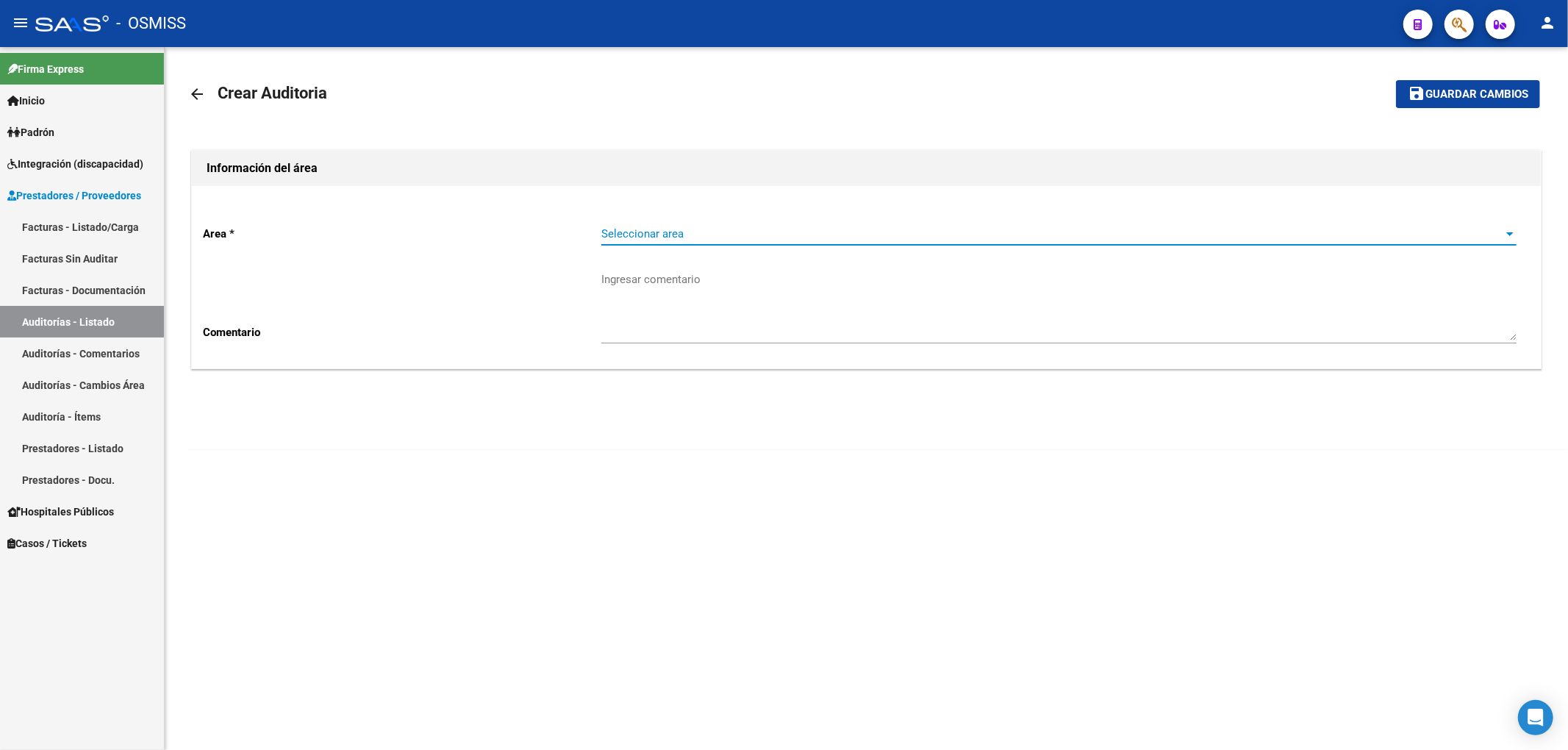
click at [630, 227] on span "Seleccionar area" at bounding box center [1052, 233] width 901 height 13
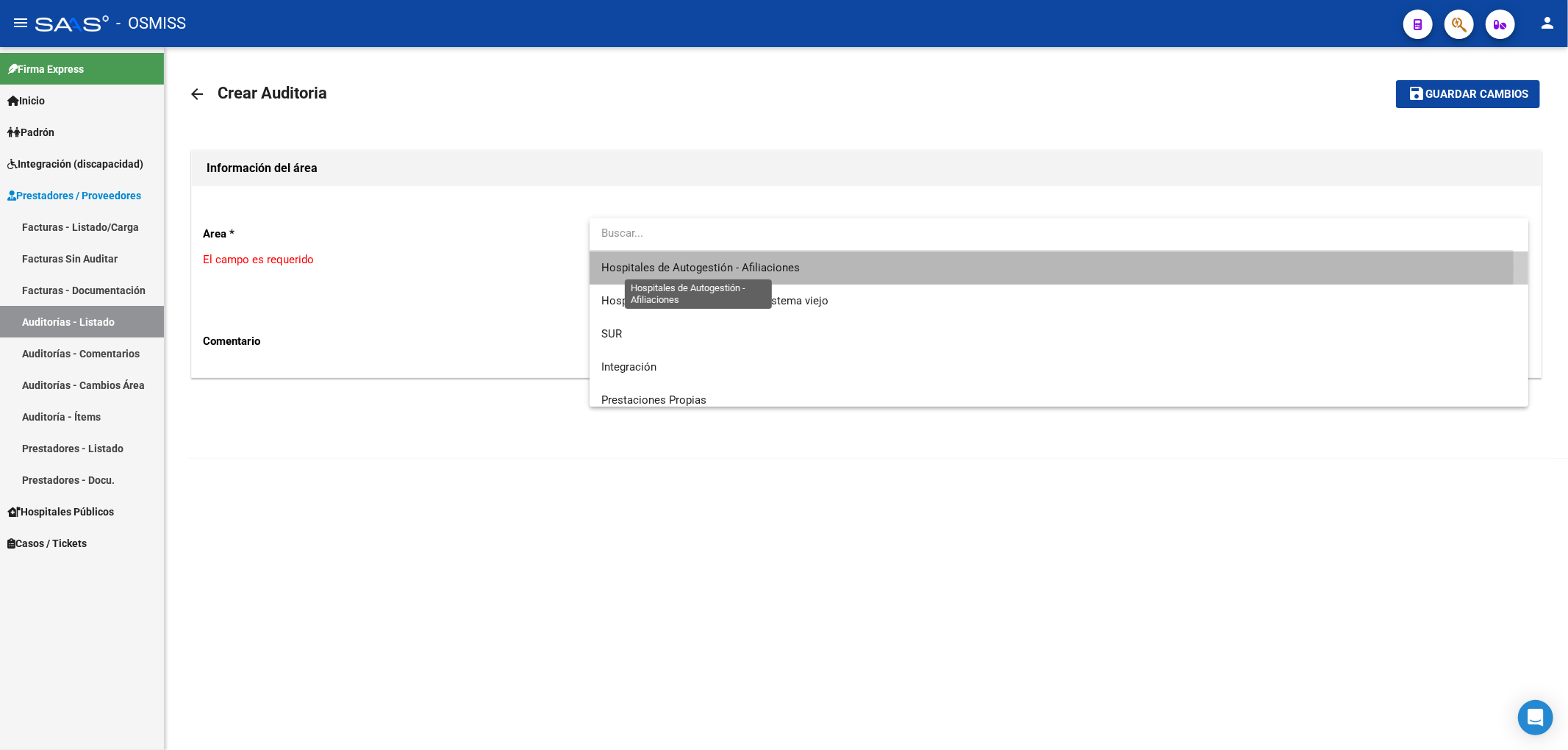
click at [669, 268] on span "Hospitales de Autogestión - Afiliaciones" at bounding box center [701, 267] width 199 height 13
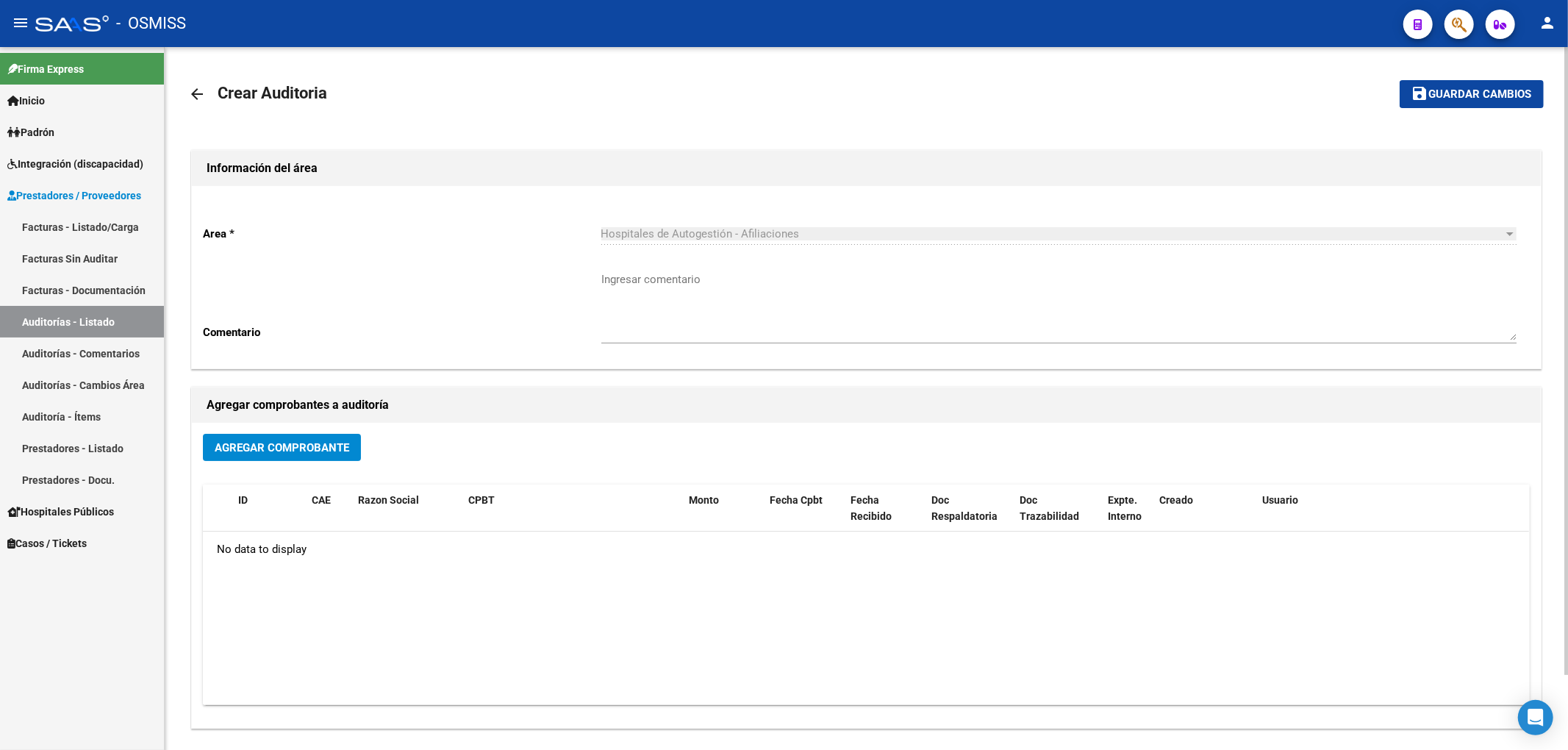
click at [310, 441] on span "Agregar Comprobante" at bounding box center [282, 447] width 135 height 13
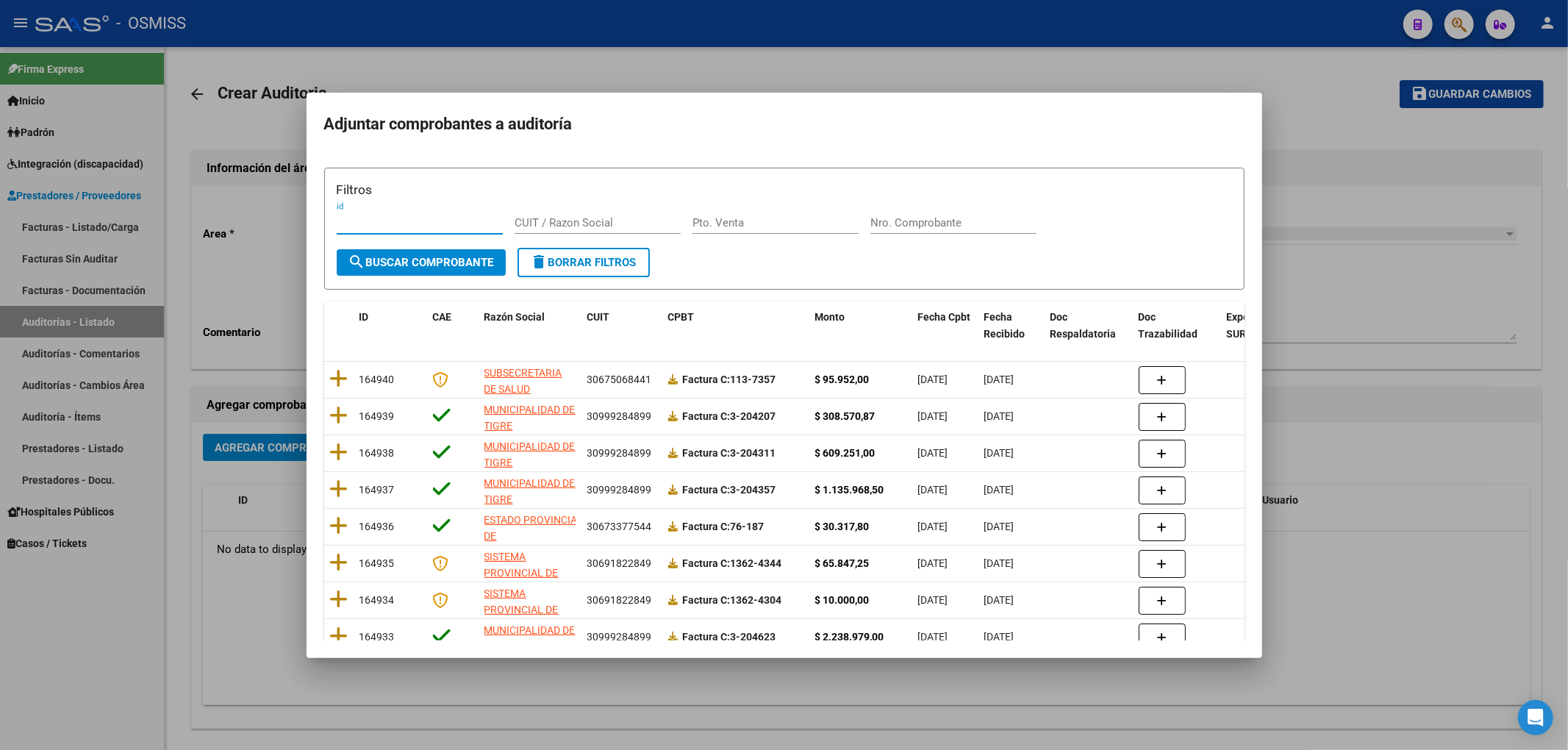
click at [888, 232] on div "Nro. Comprobante" at bounding box center [953, 223] width 166 height 22
type input "1863"
click at [437, 253] on button "search Buscar Comprobante" at bounding box center [421, 262] width 169 height 26
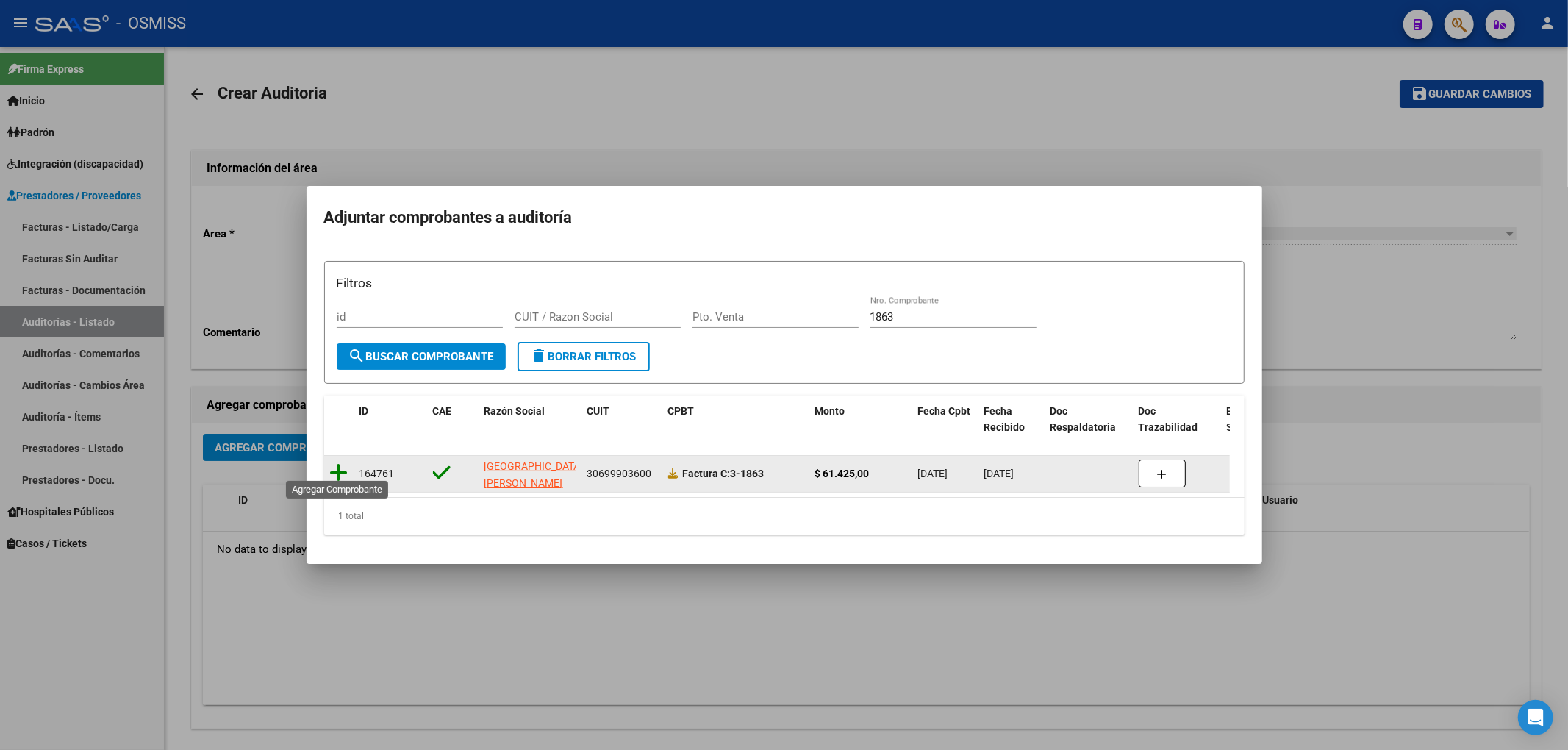
click at [343, 465] on icon at bounding box center [339, 473] width 18 height 21
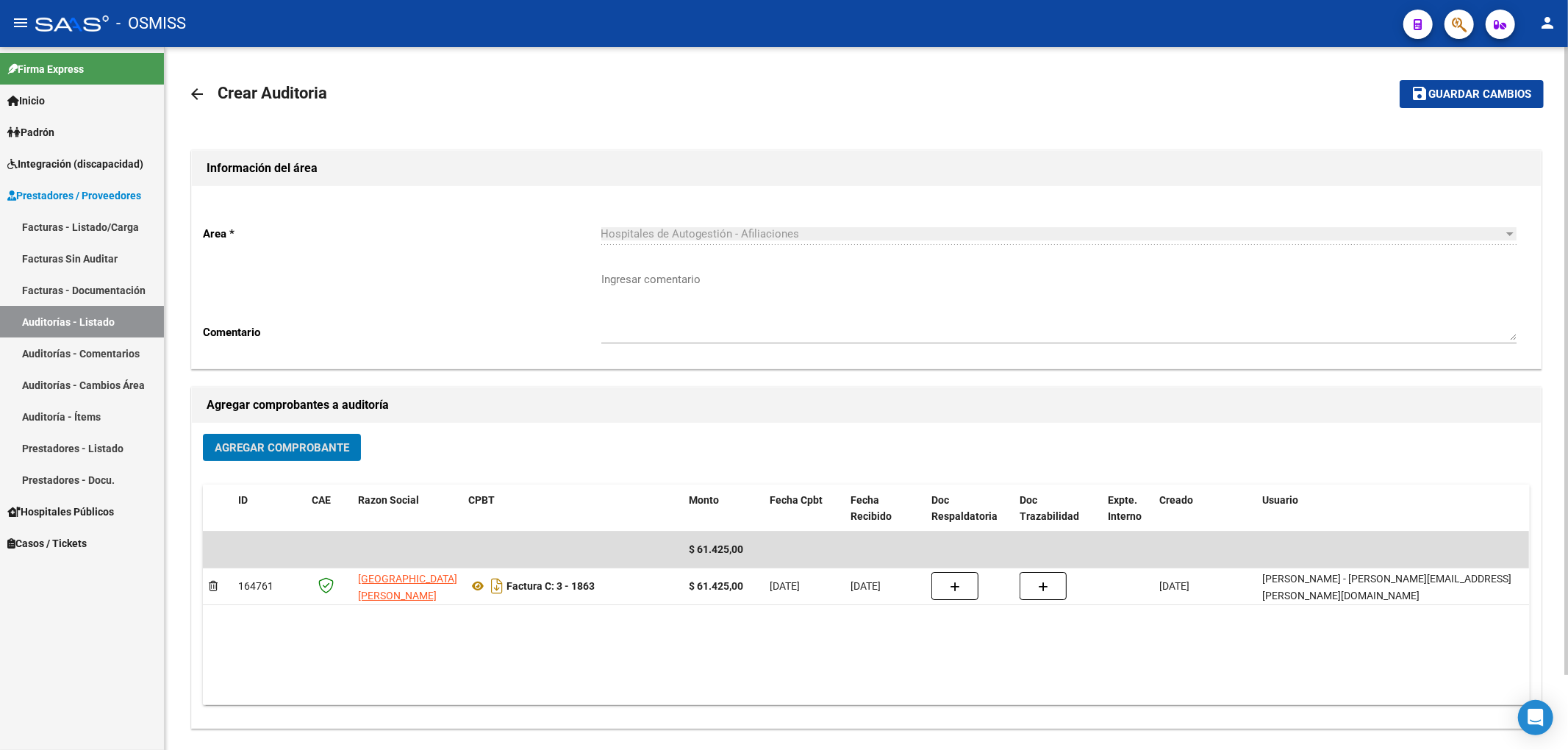
click at [1453, 90] on span "Guardar cambios" at bounding box center [1480, 94] width 103 height 13
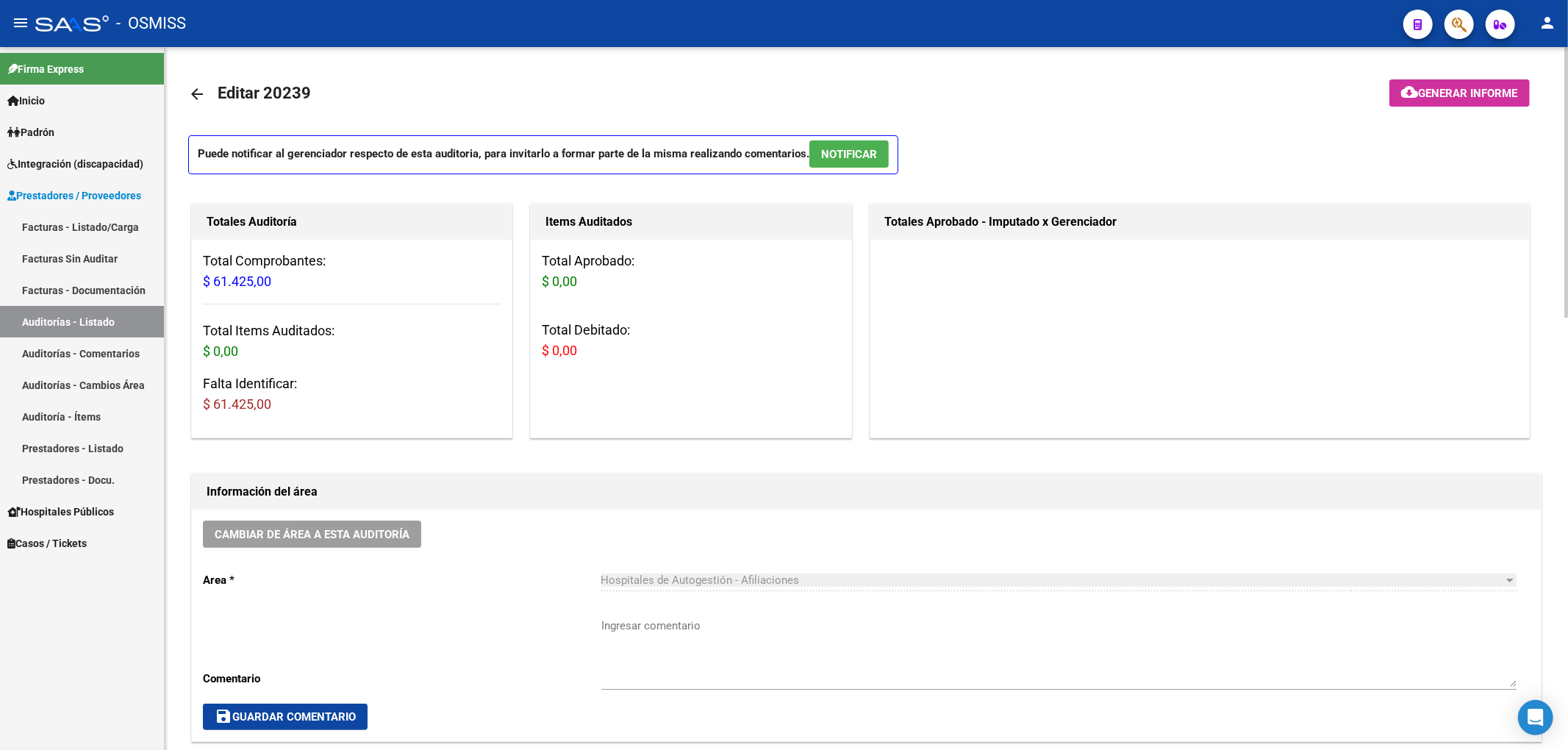
click at [192, 91] on mat-icon "arrow_back" at bounding box center [197, 94] width 18 height 18
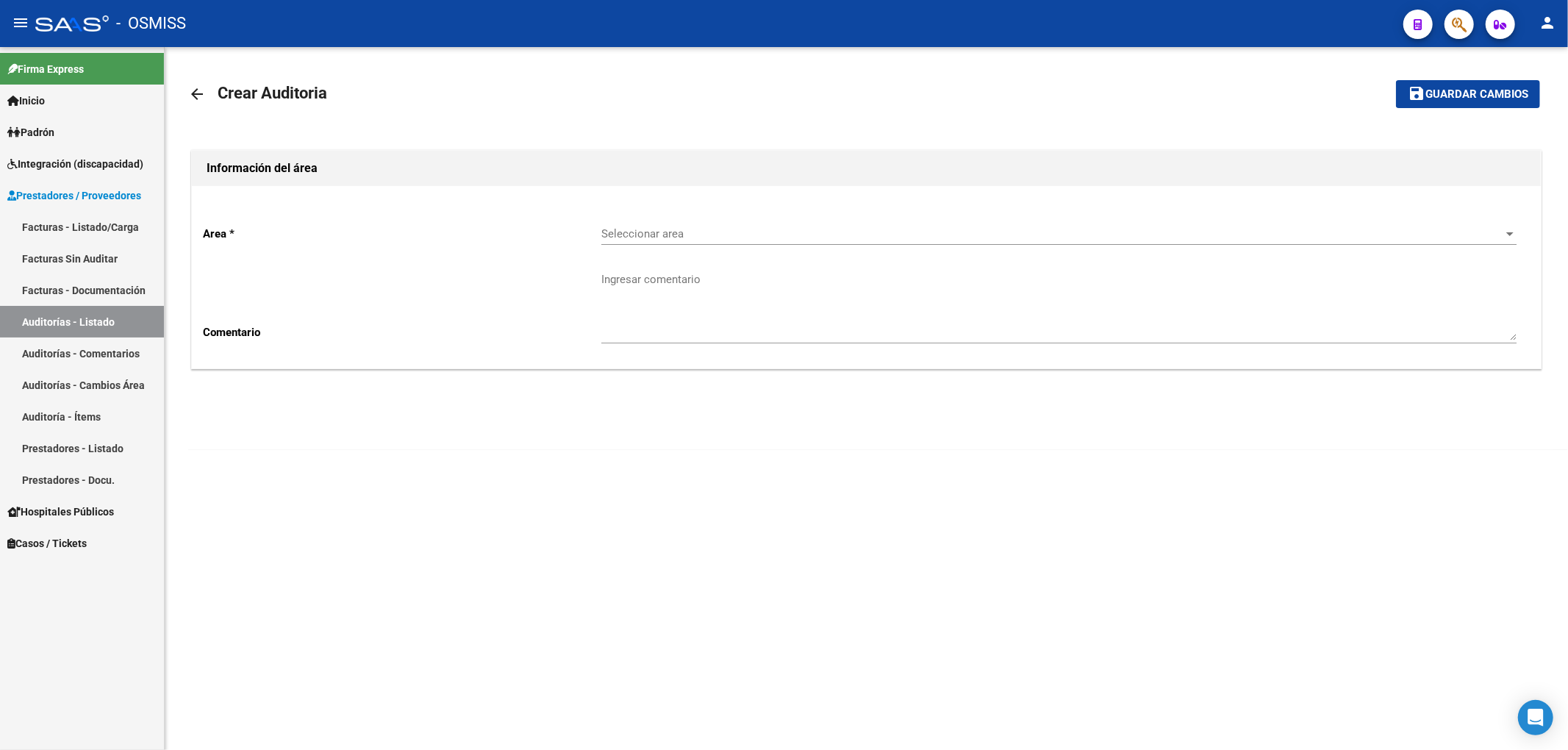
click at [621, 238] on span "Seleccionar area" at bounding box center [1052, 233] width 901 height 13
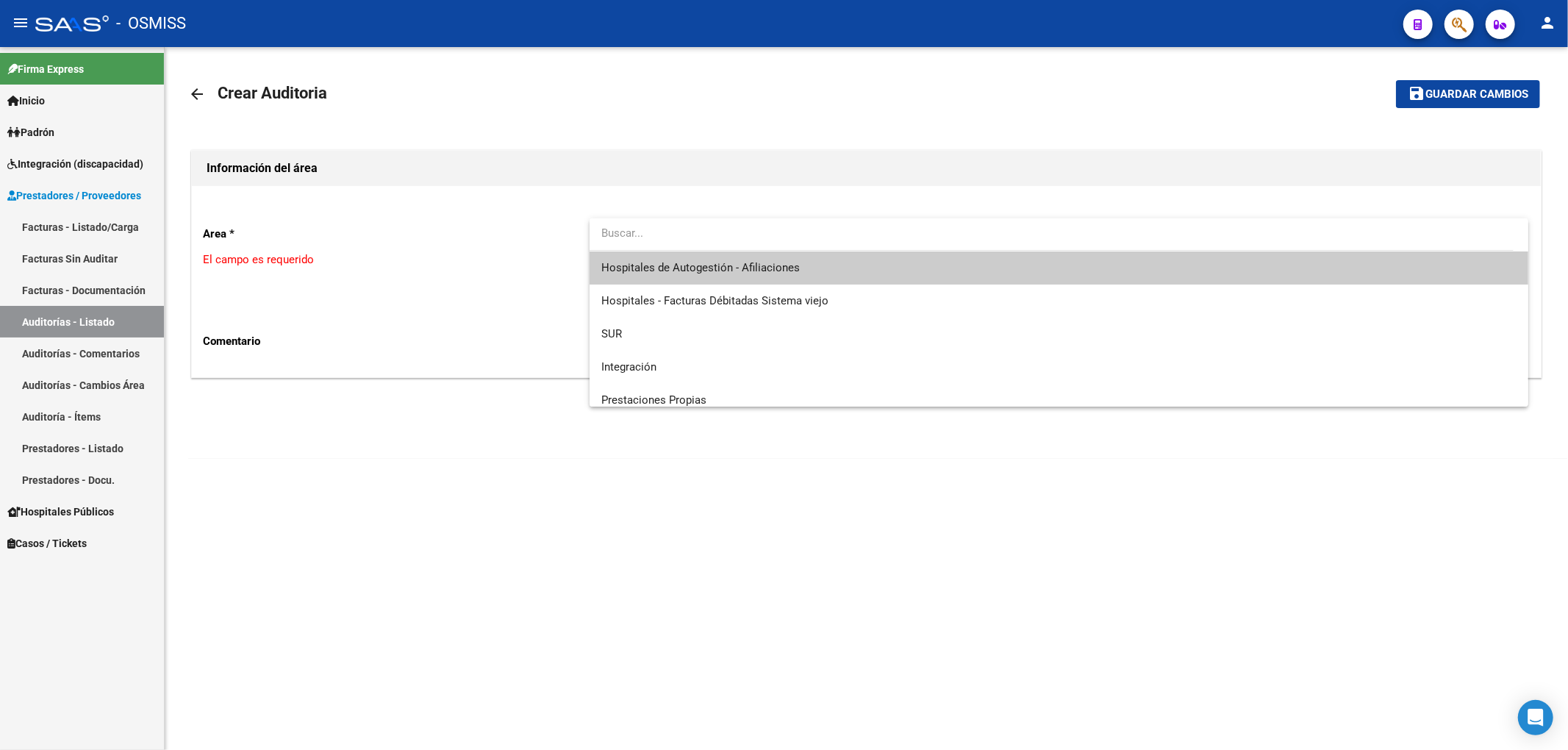
click at [640, 263] on span "Hospitales de Autogestión - Afiliaciones" at bounding box center [701, 267] width 199 height 13
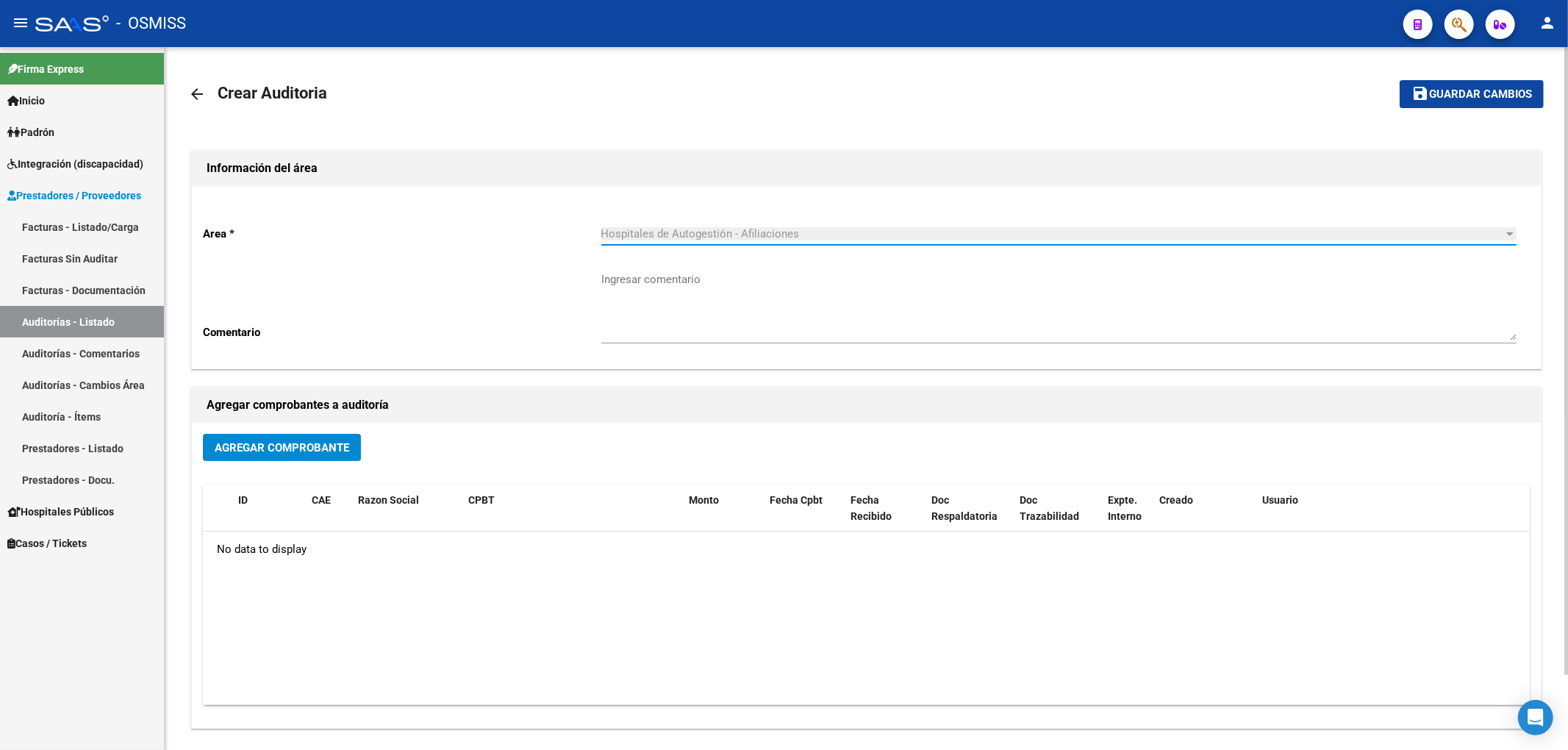
click at [324, 446] on span "Agregar Comprobante" at bounding box center [282, 447] width 135 height 13
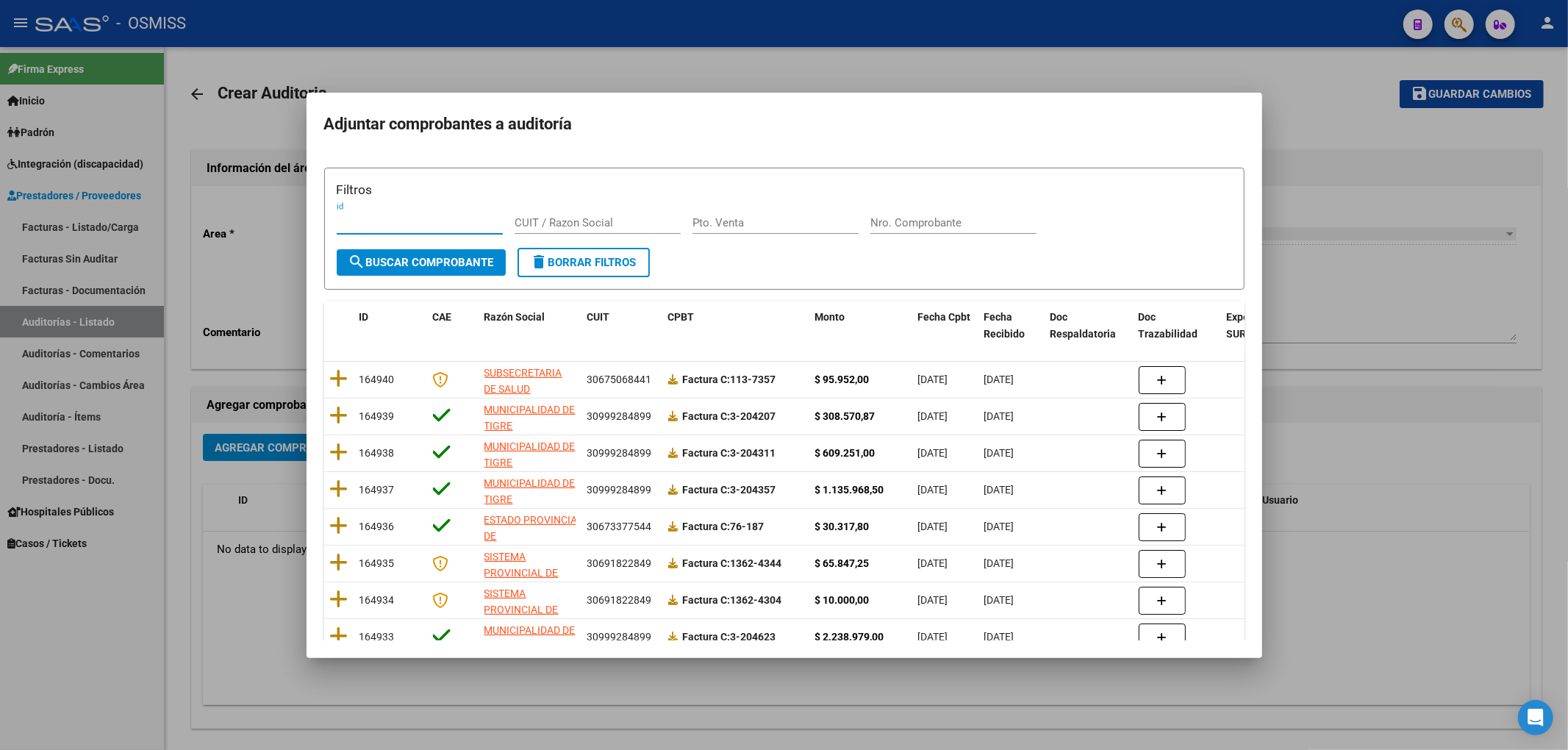
click at [885, 224] on input "Nro. Comprobante" at bounding box center [953, 222] width 166 height 13
type input "1866"
click at [424, 277] on form "Filtros id CUIT / Razon Social Pto. Venta 1866 Nro. Comprobante search Buscar C…" at bounding box center [784, 229] width 920 height 123
click at [425, 271] on button "search Buscar Comprobante" at bounding box center [421, 262] width 169 height 26
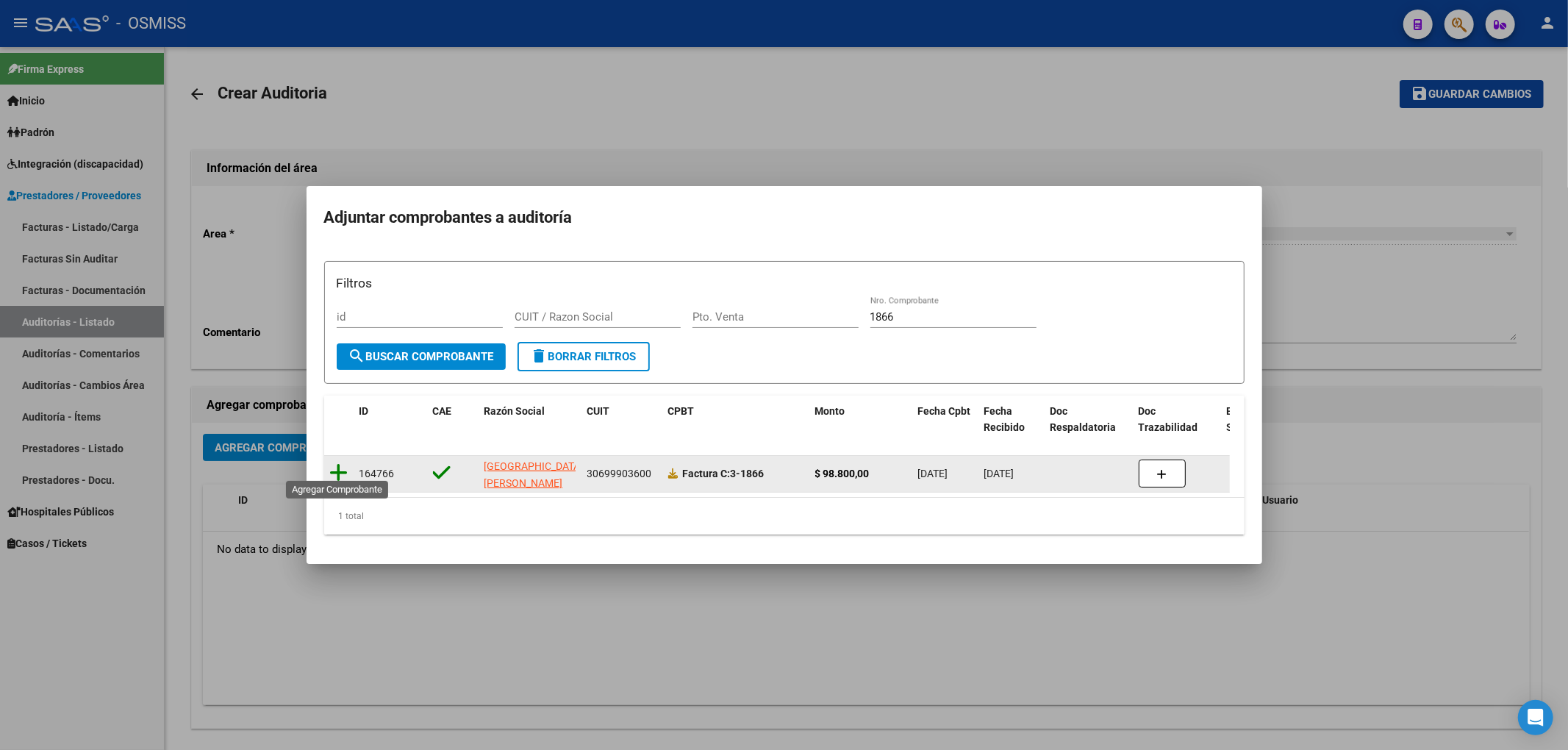
click at [342, 474] on icon at bounding box center [339, 473] width 18 height 21
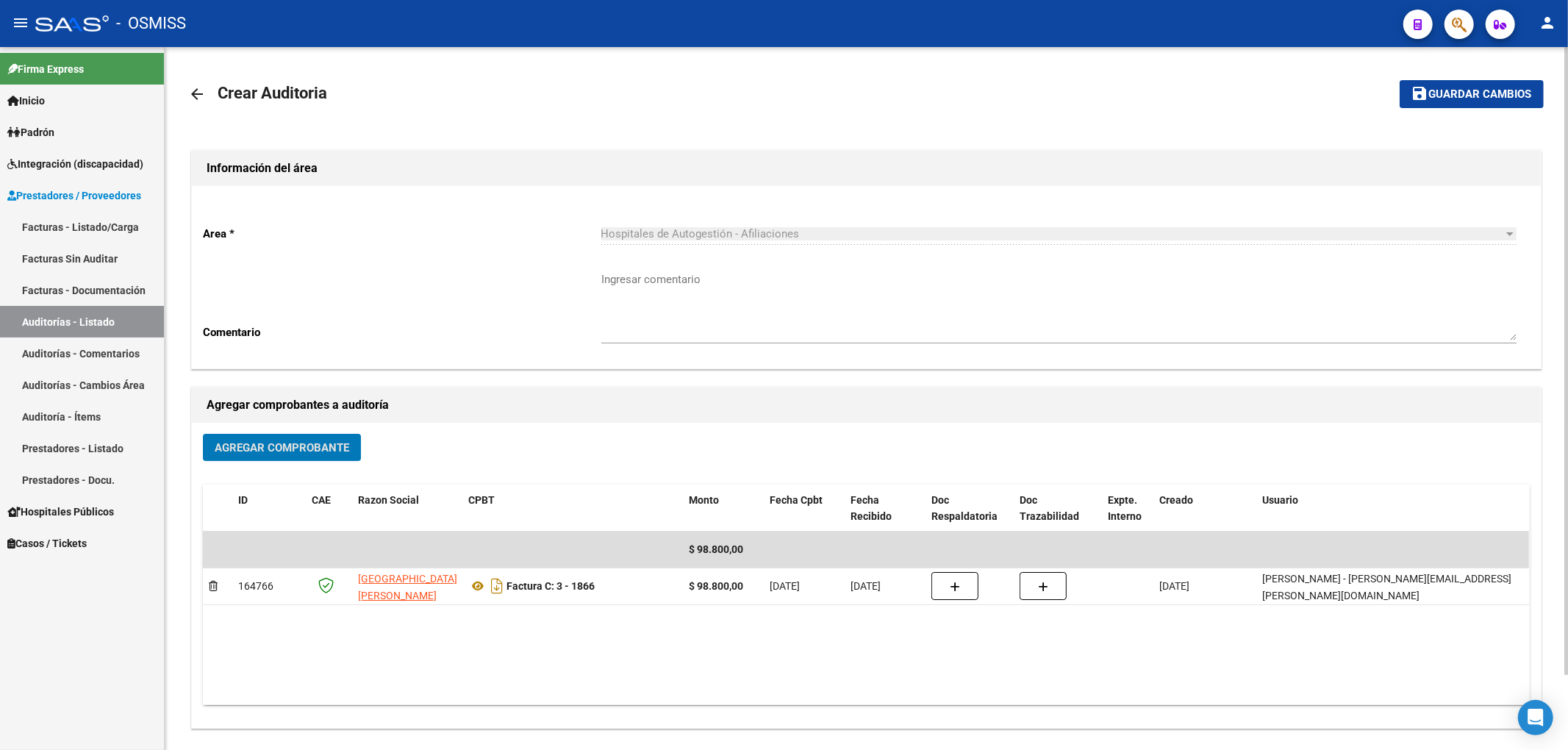
click at [1501, 97] on span "Guardar cambios" at bounding box center [1480, 94] width 103 height 13
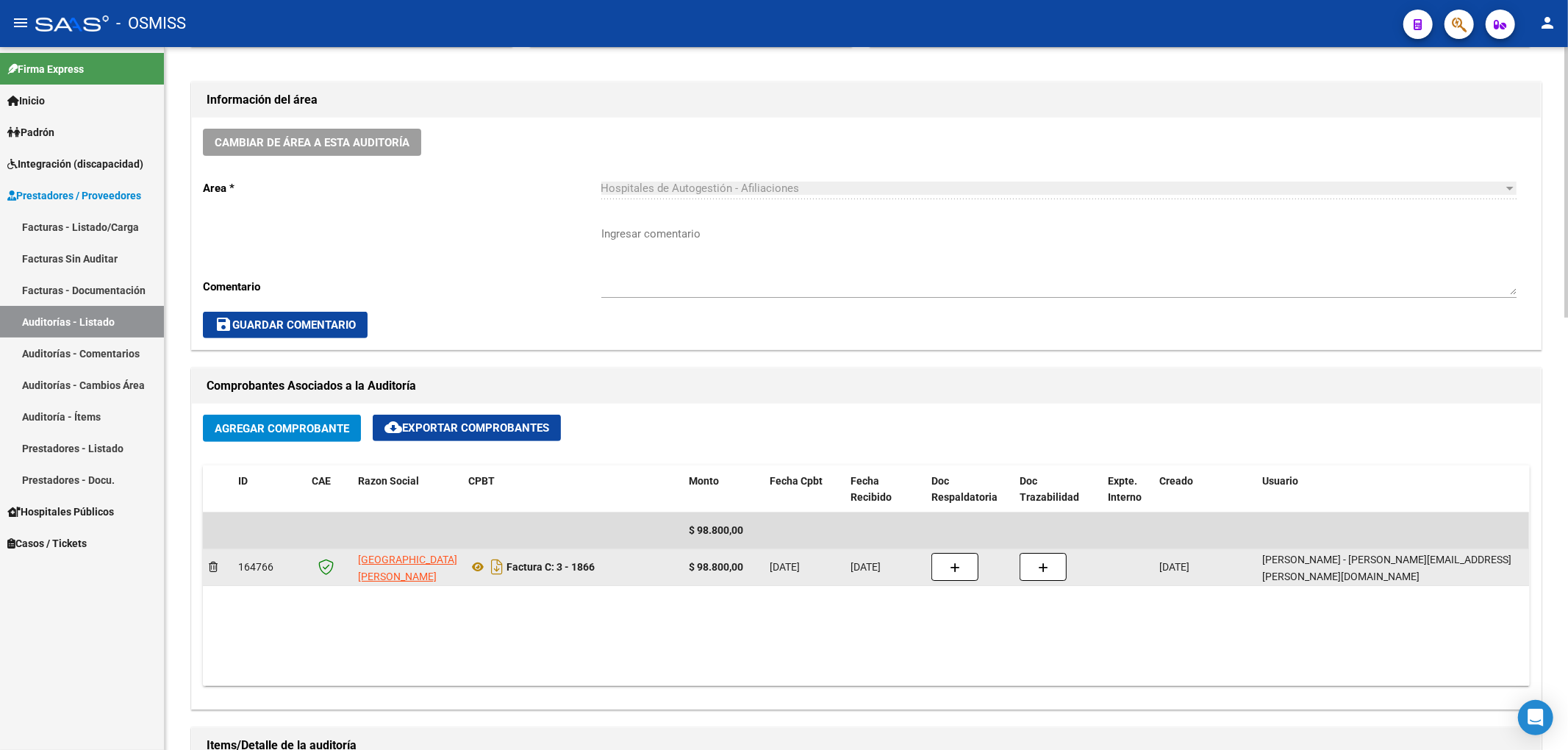
scroll to position [980, 0]
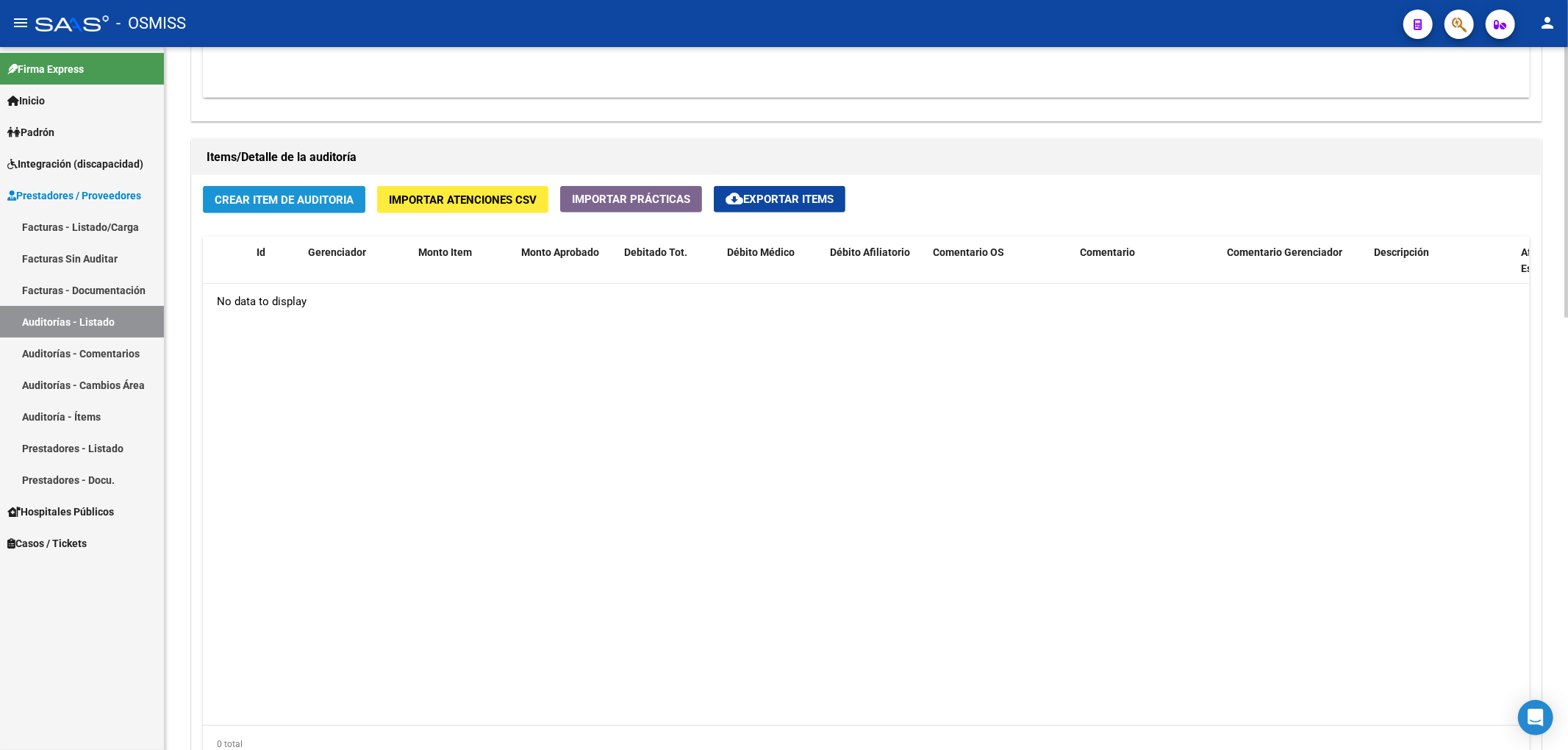
click at [321, 210] on button "Crear Item de Auditoria" at bounding box center [284, 199] width 163 height 27
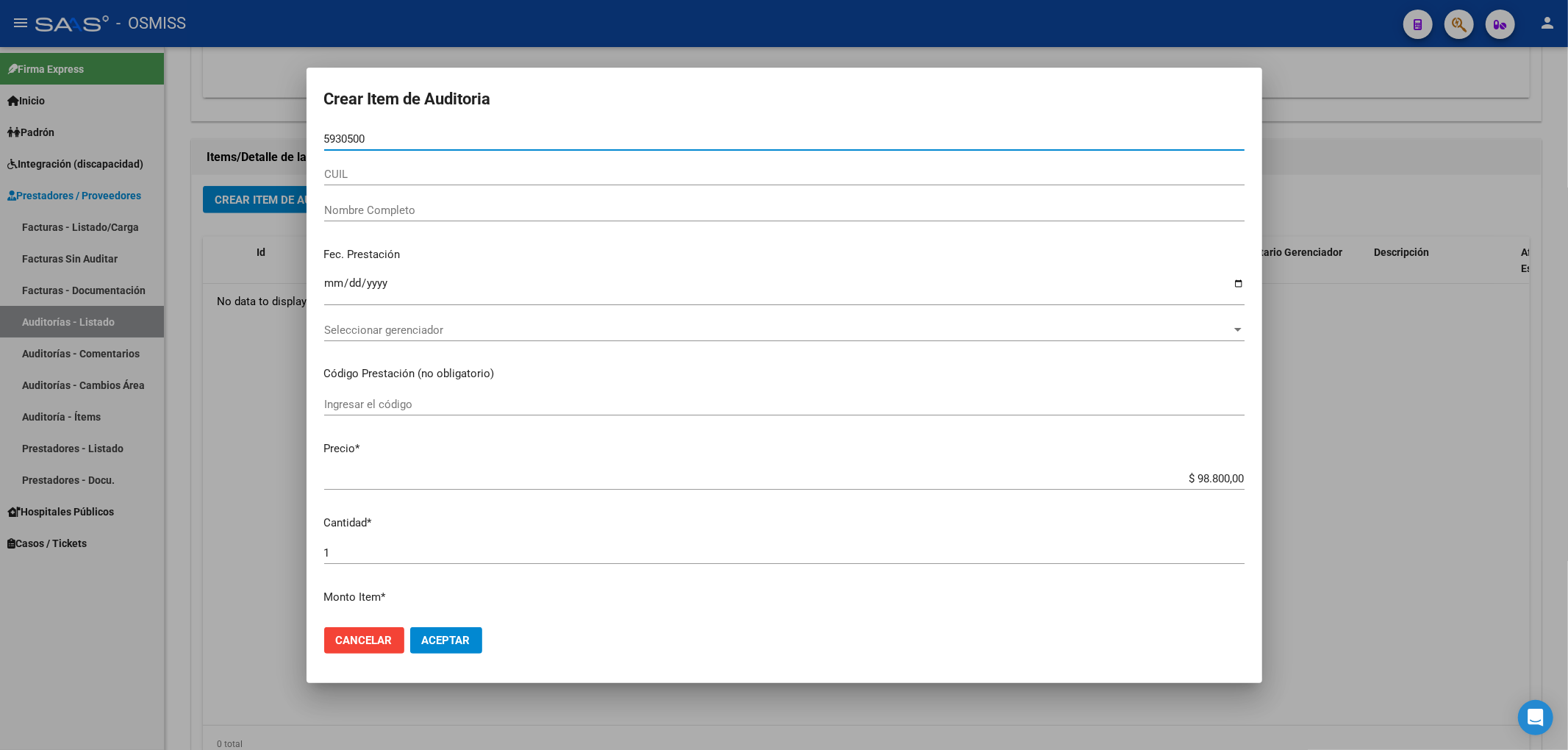
type input "59305002"
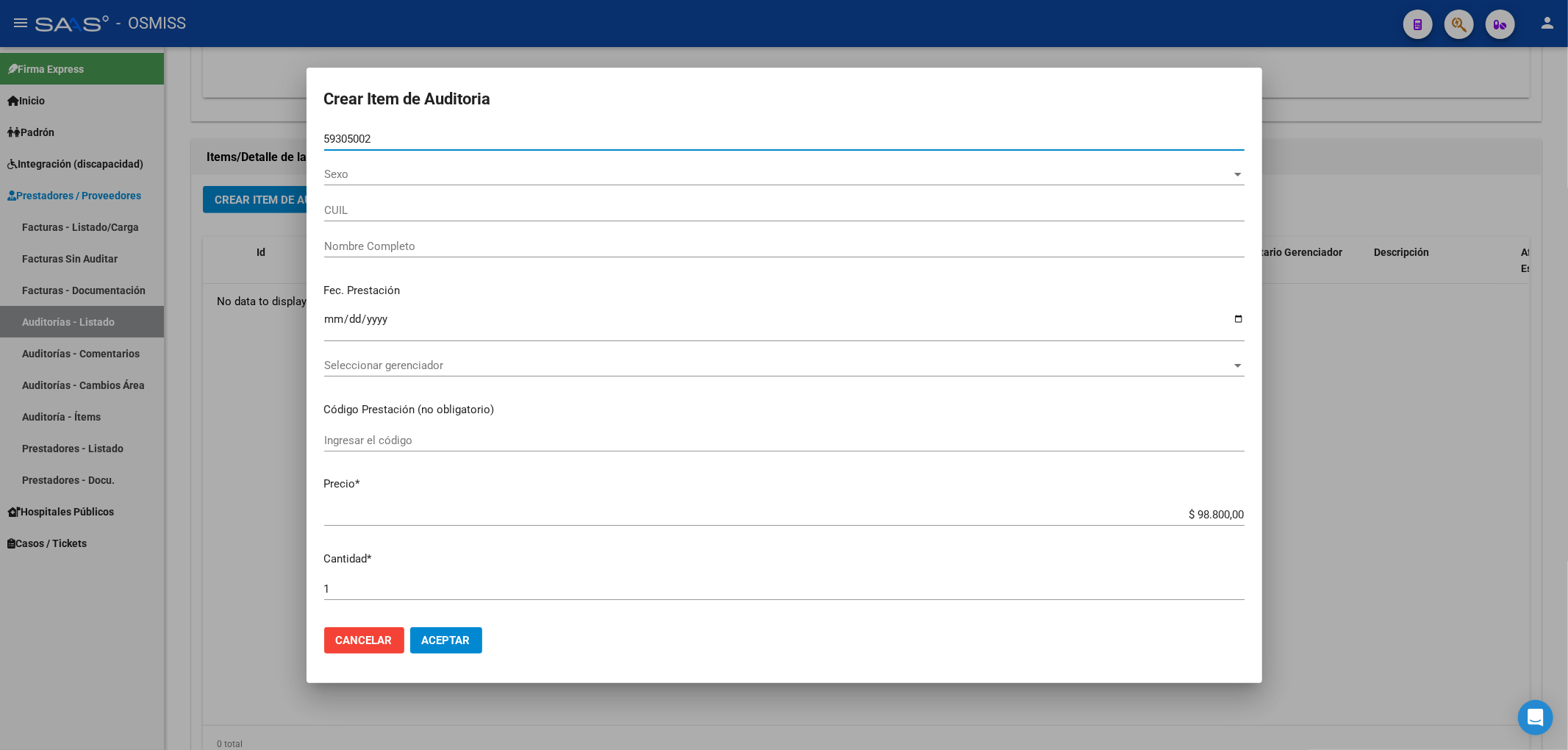
type input "20593050026"
type input "[PERSON_NAME]"
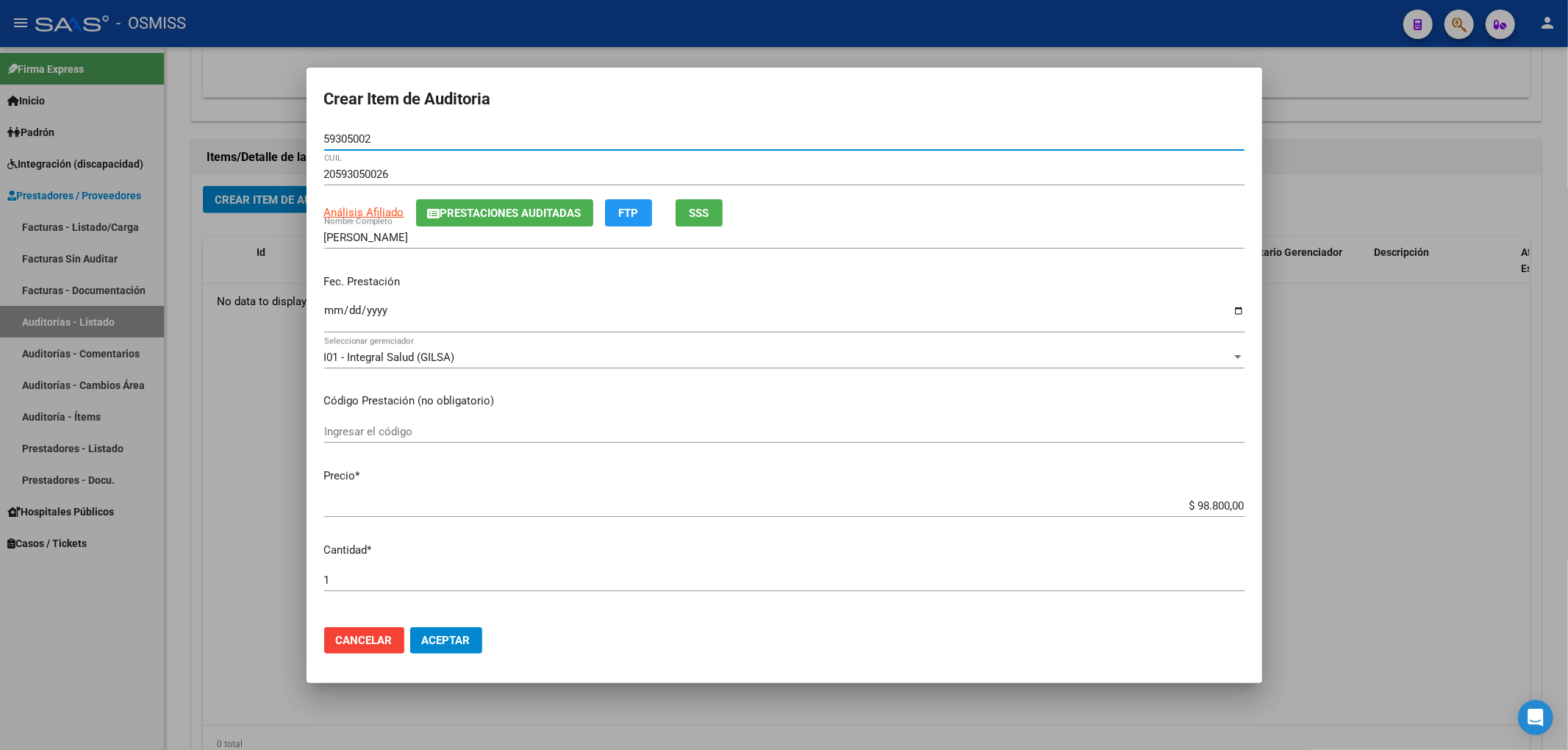
type input "59305002"
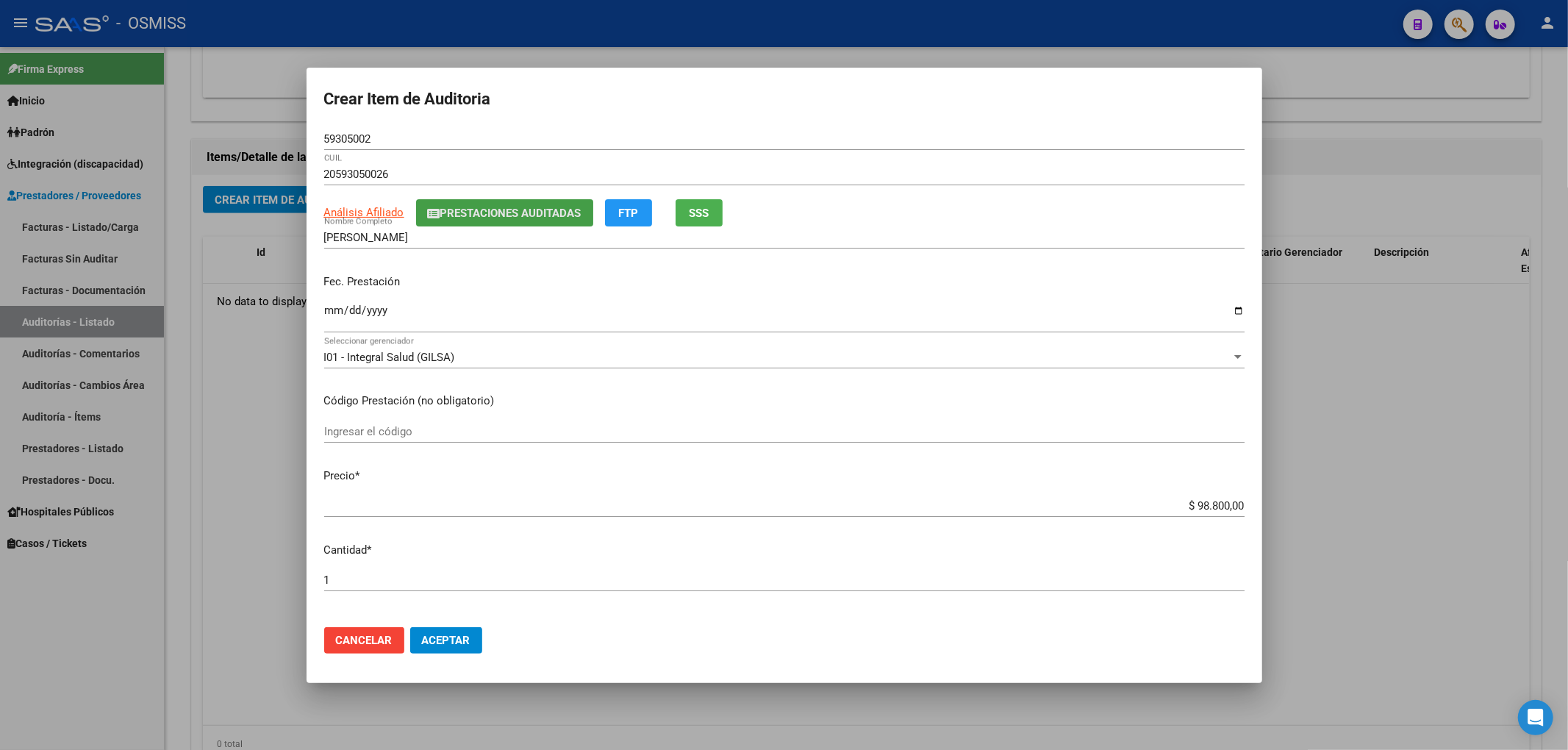
click at [528, 218] on span "Prestaciones Auditadas" at bounding box center [511, 213] width 141 height 13
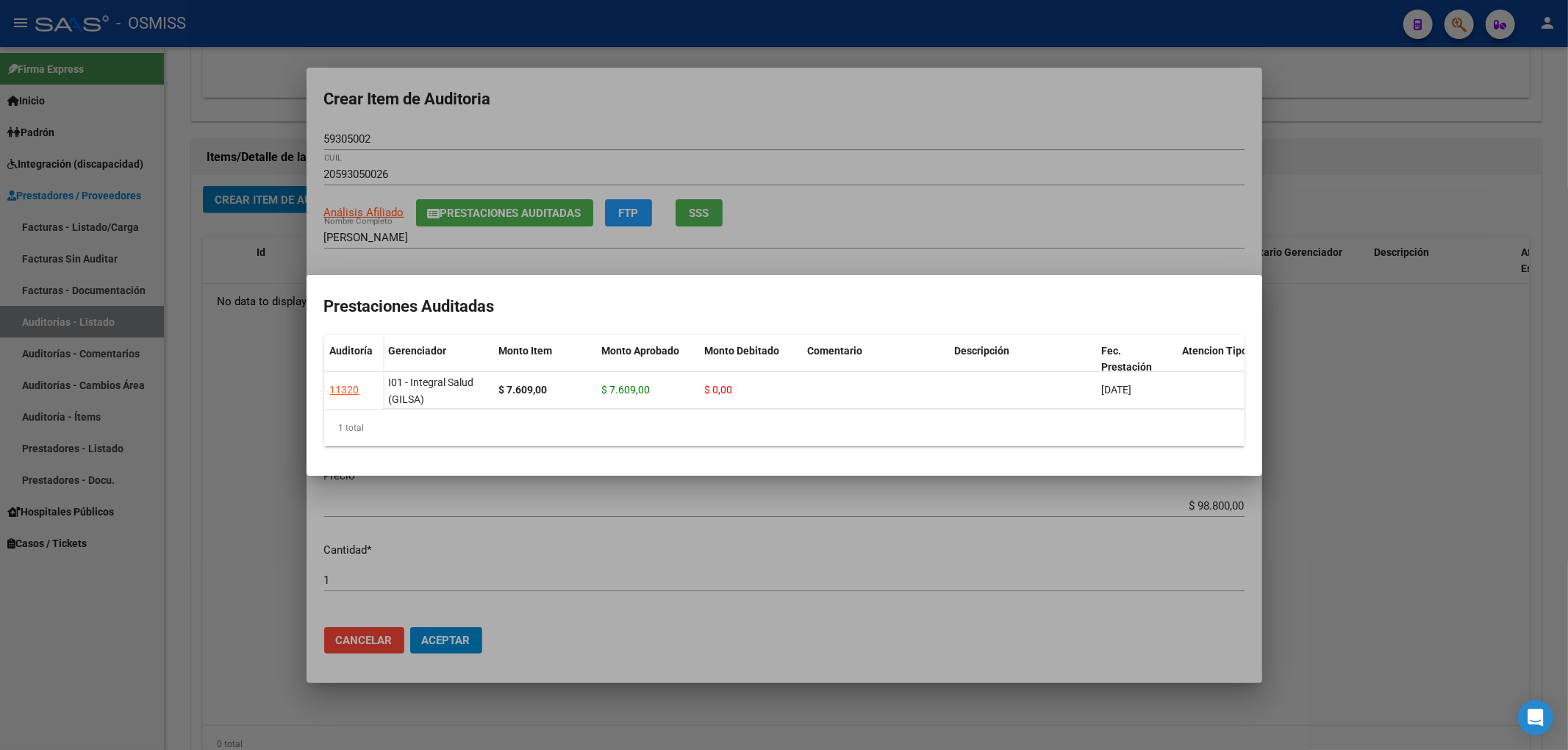
click at [713, 113] on div at bounding box center [784, 375] width 1568 height 750
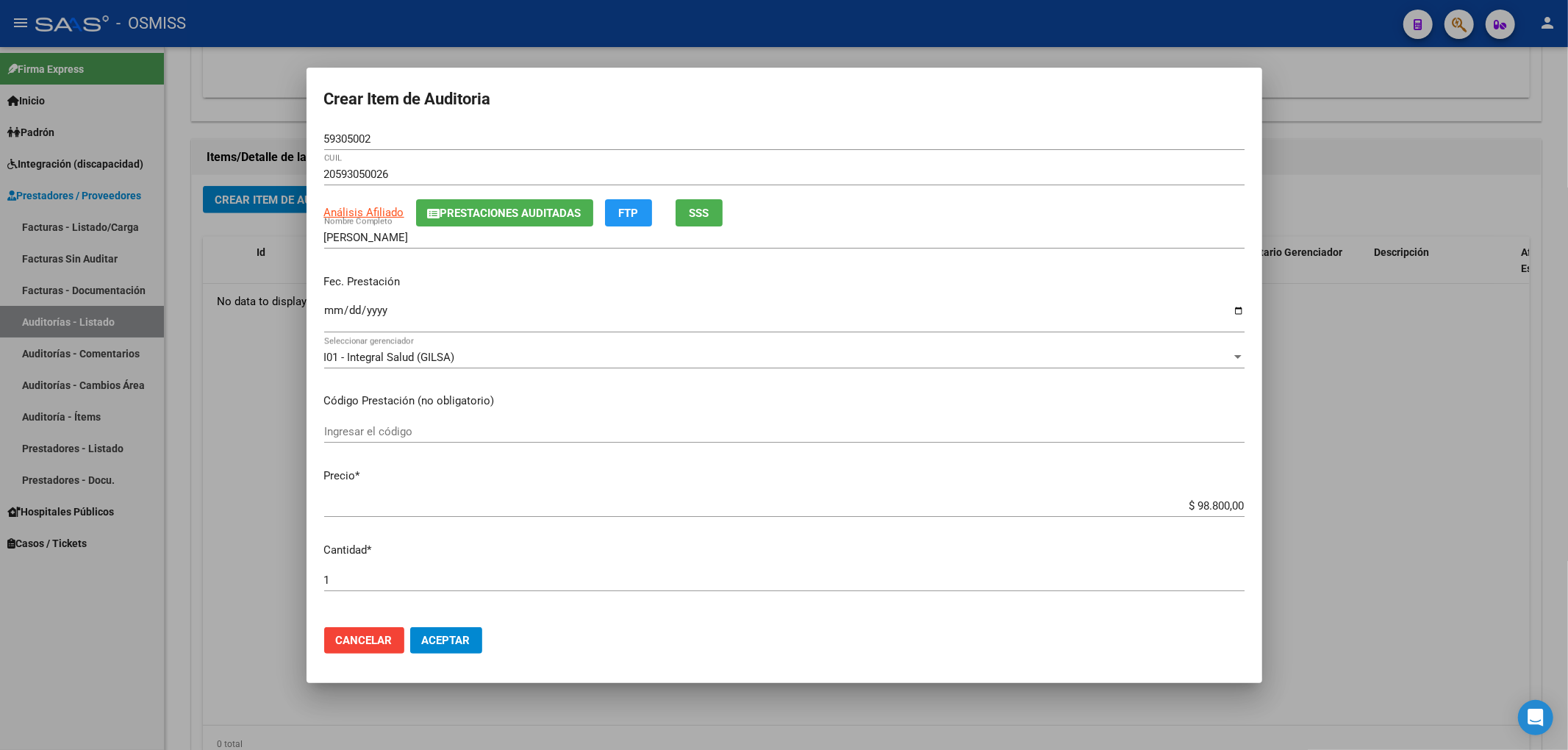
click at [325, 307] on input "Ingresar la fecha" at bounding box center [784, 316] width 920 height 24
type input "[DATE]"
drag, startPoint x: 374, startPoint y: 137, endPoint x: 271, endPoint y: 154, distance: 104.4
click at [271, 154] on div "Crear Item de Auditoria 59305002 Nro Documento 20593050026 CUIL Análisis Afilia…" at bounding box center [784, 375] width 1568 height 750
drag, startPoint x: 610, startPoint y: 265, endPoint x: 610, endPoint y: 254, distance: 11.0
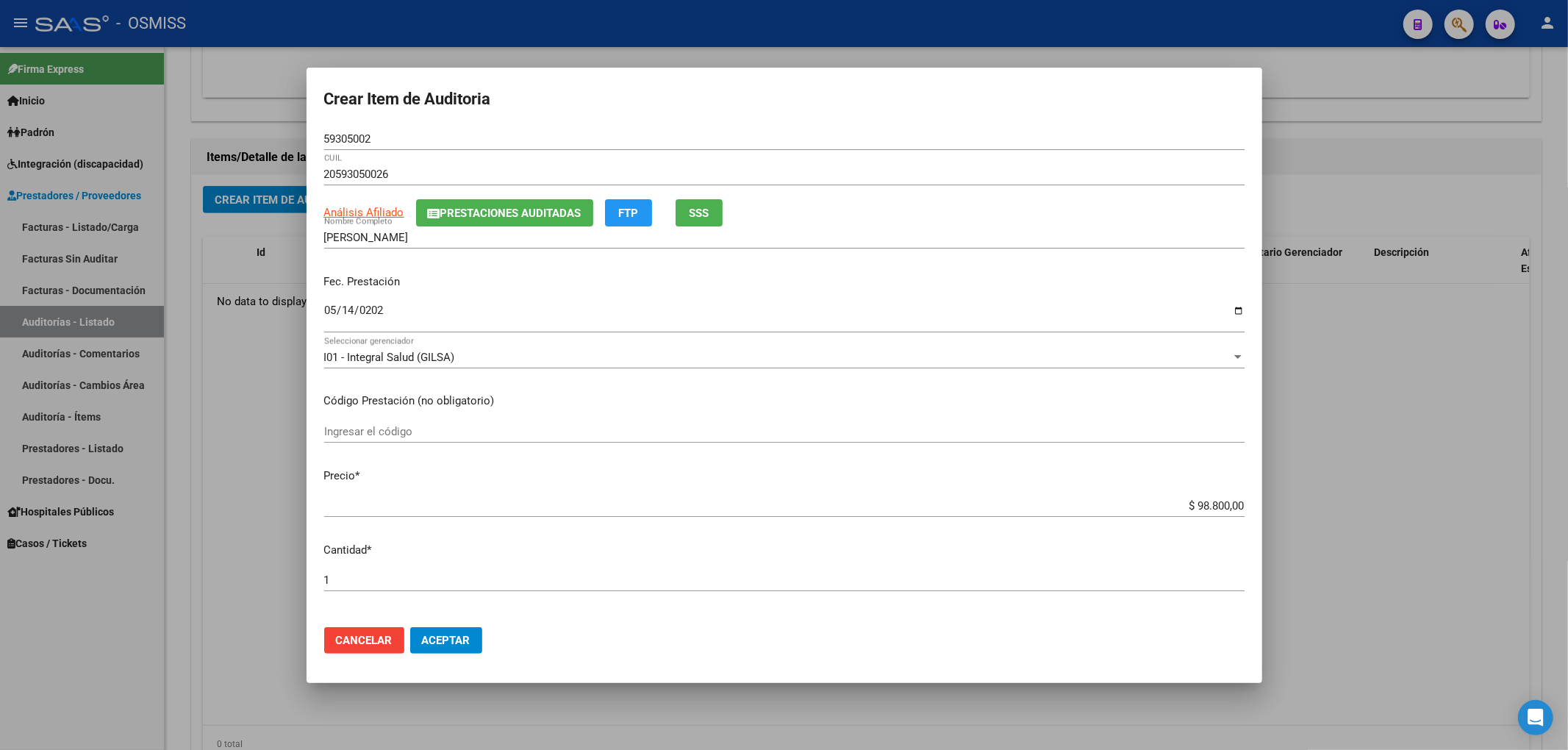
click at [610, 254] on mat-dialog-content "59305002 Nro Documento 20593050026 CUIL Análisis Afiliado Prestaciones Auditada…" at bounding box center [784, 372] width 955 height 488
drag, startPoint x: 377, startPoint y: 132, endPoint x: 301, endPoint y: 165, distance: 82.9
click at [275, 142] on div "Crear Item de Auditoria 59305002 Nro Documento 20593050026 CUIL Análisis Afilia…" at bounding box center [784, 375] width 1568 height 750
click at [572, 307] on input "[DATE]" at bounding box center [784, 316] width 920 height 24
click at [606, 295] on div "Fec. Prestación [DATE] Ingresar la fecha" at bounding box center [784, 305] width 920 height 84
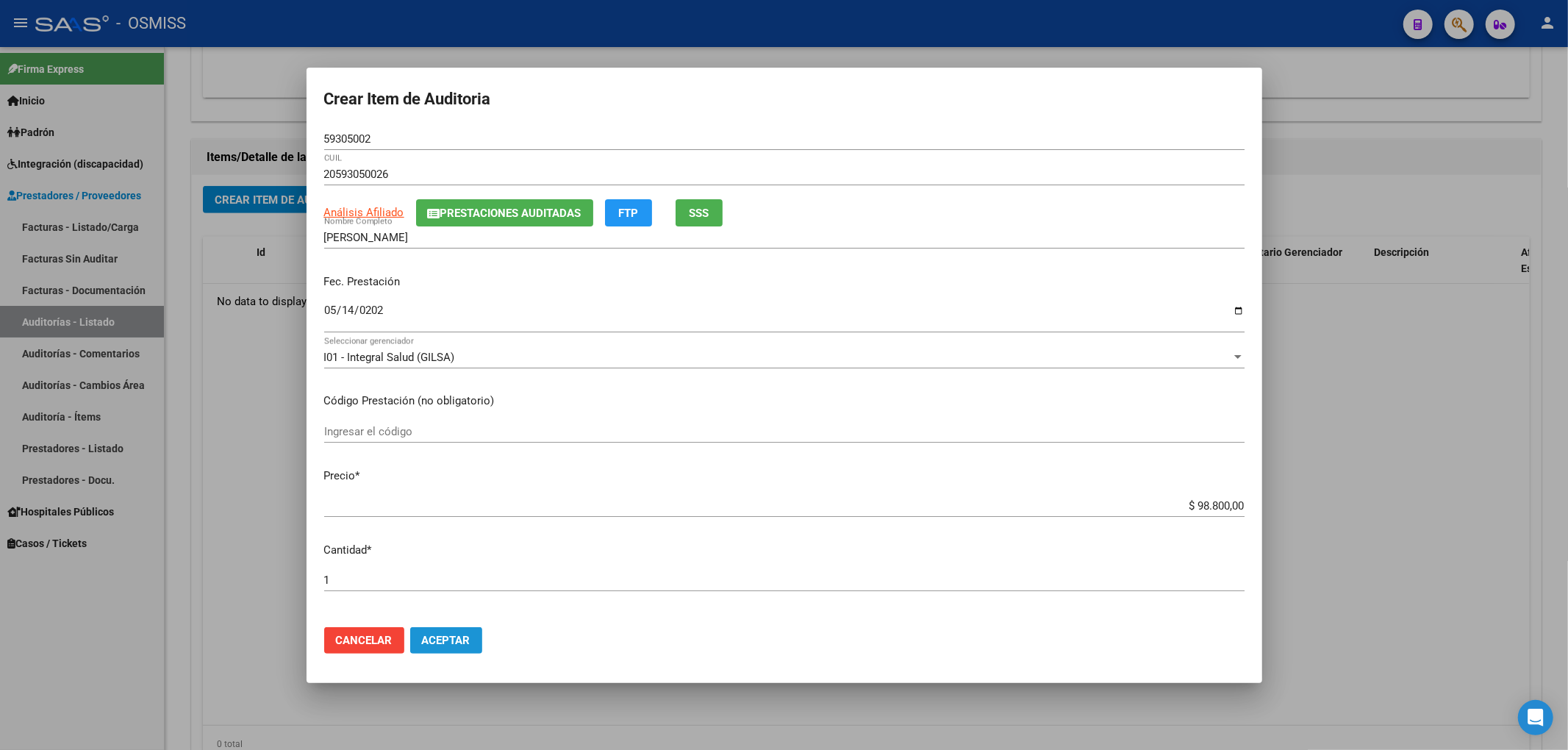
click at [429, 630] on button "Aceptar" at bounding box center [446, 640] width 72 height 26
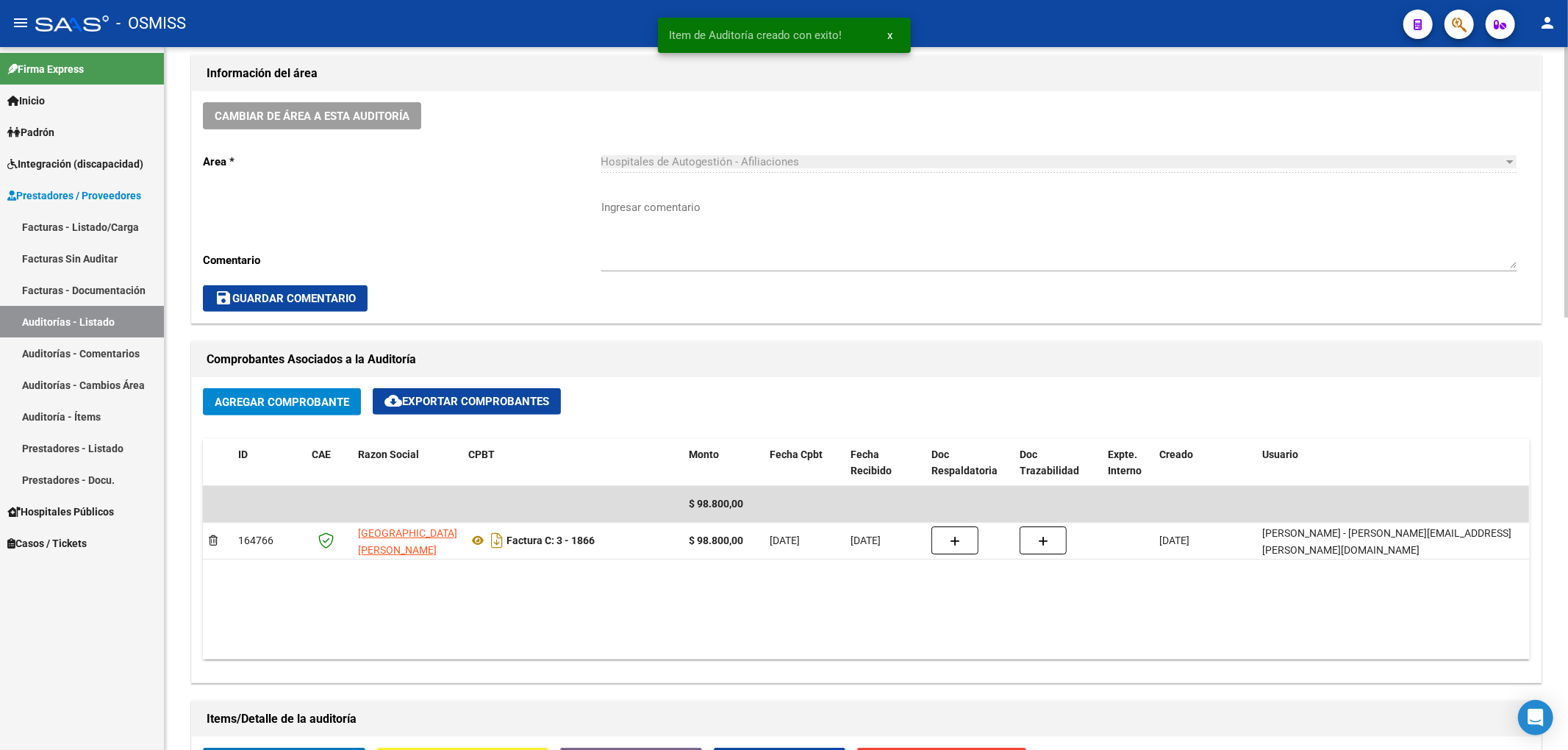
scroll to position [392, 0]
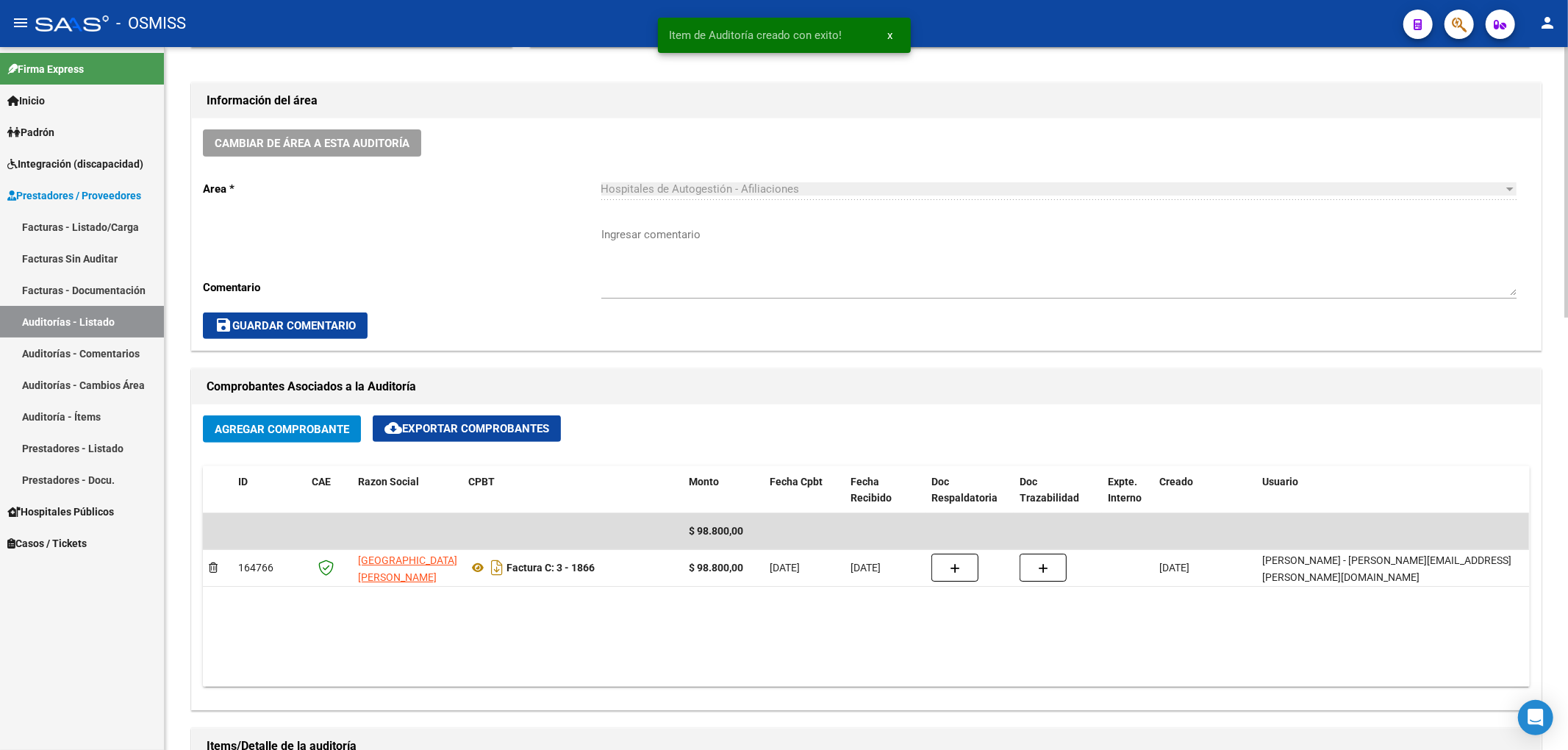
click at [371, 153] on button "Cambiar de área a esta auditoría" at bounding box center [312, 142] width 218 height 27
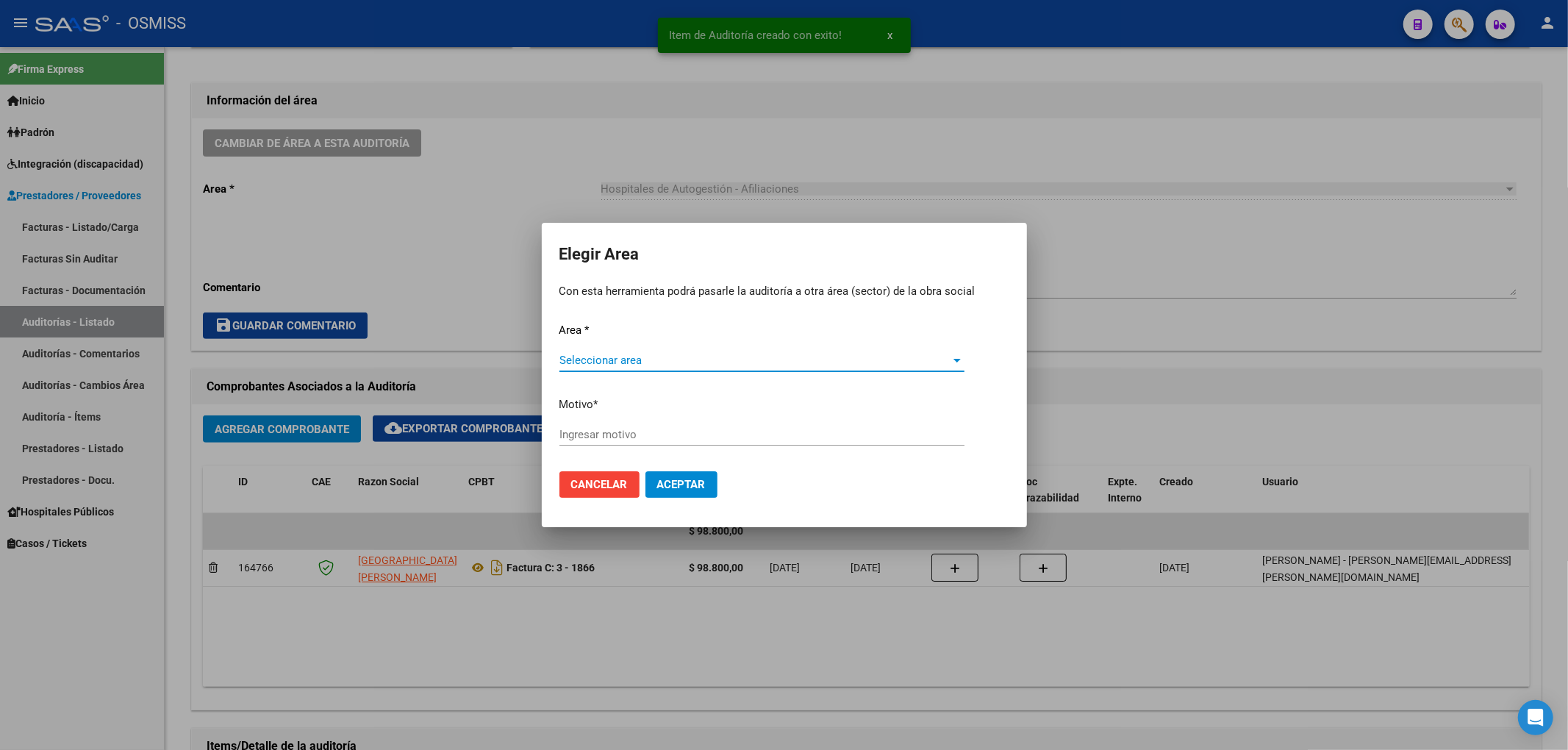
click at [616, 363] on span "Seleccionar area" at bounding box center [756, 360] width 392 height 13
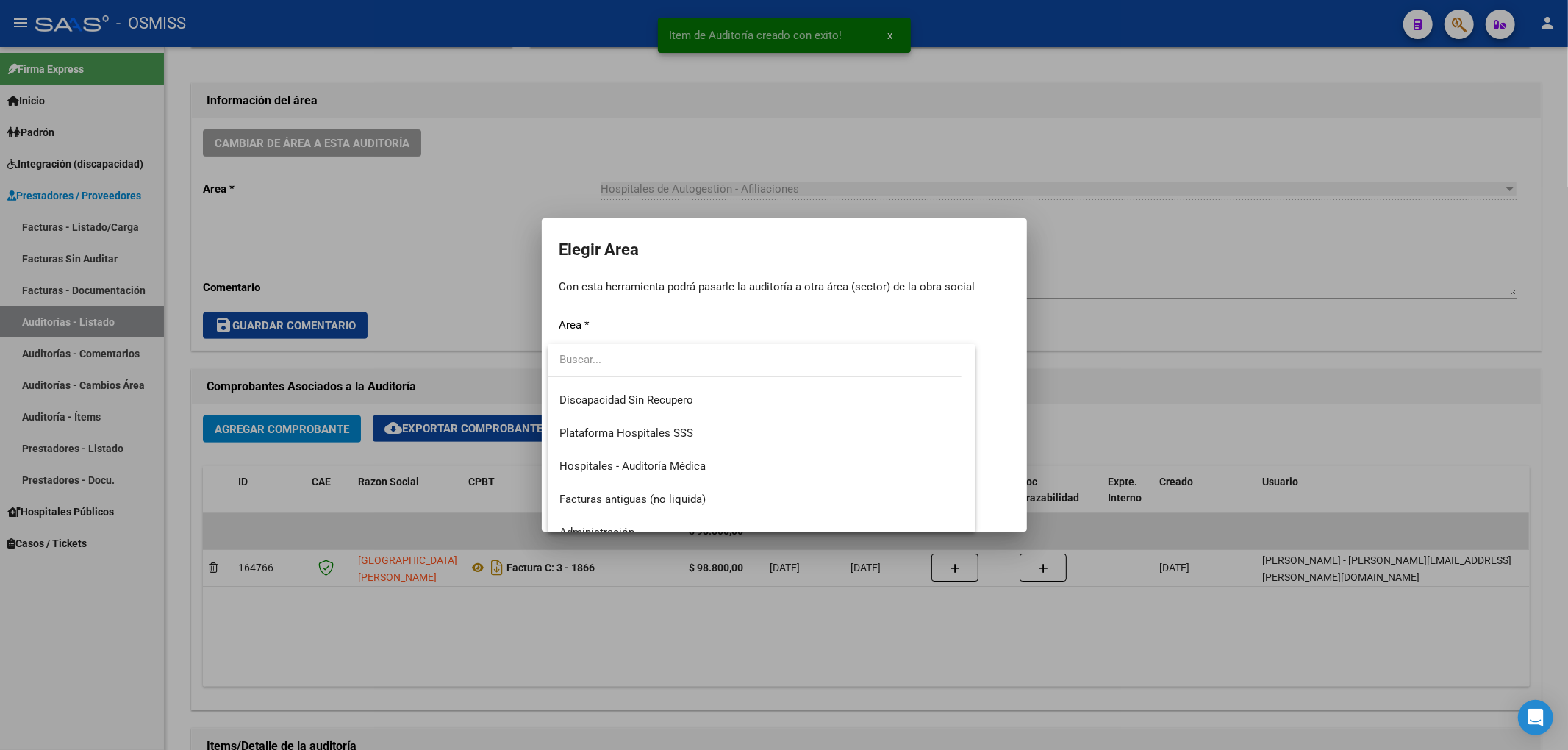
scroll to position [196, 0]
click at [651, 474] on span "Hospitales - Auditoría Médica" at bounding box center [762, 462] width 405 height 33
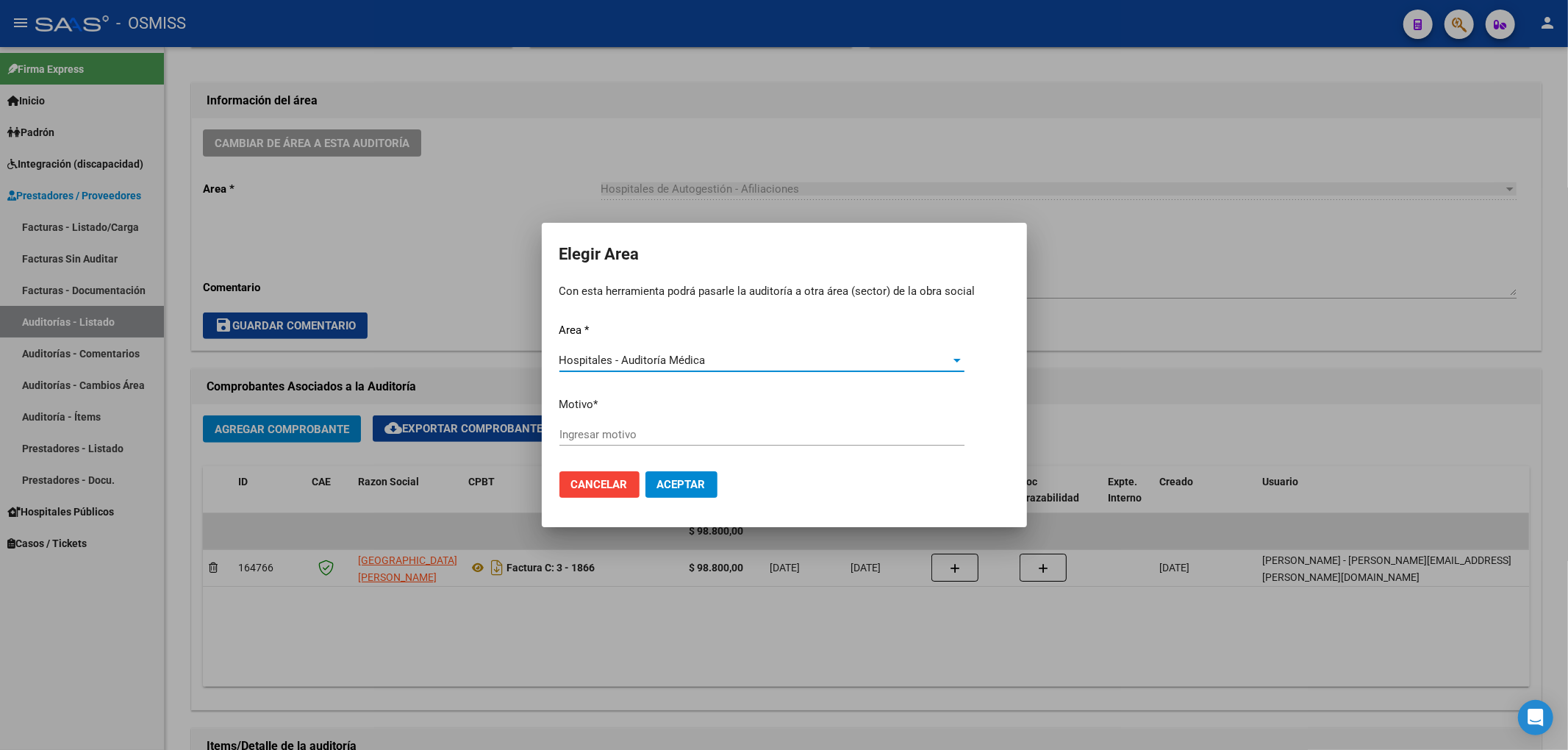
click at [582, 424] on div "Ingresar motivo" at bounding box center [762, 435] width 405 height 22
type input "AUDITADO"
click at [680, 482] on span "Aceptar" at bounding box center [681, 484] width 49 height 13
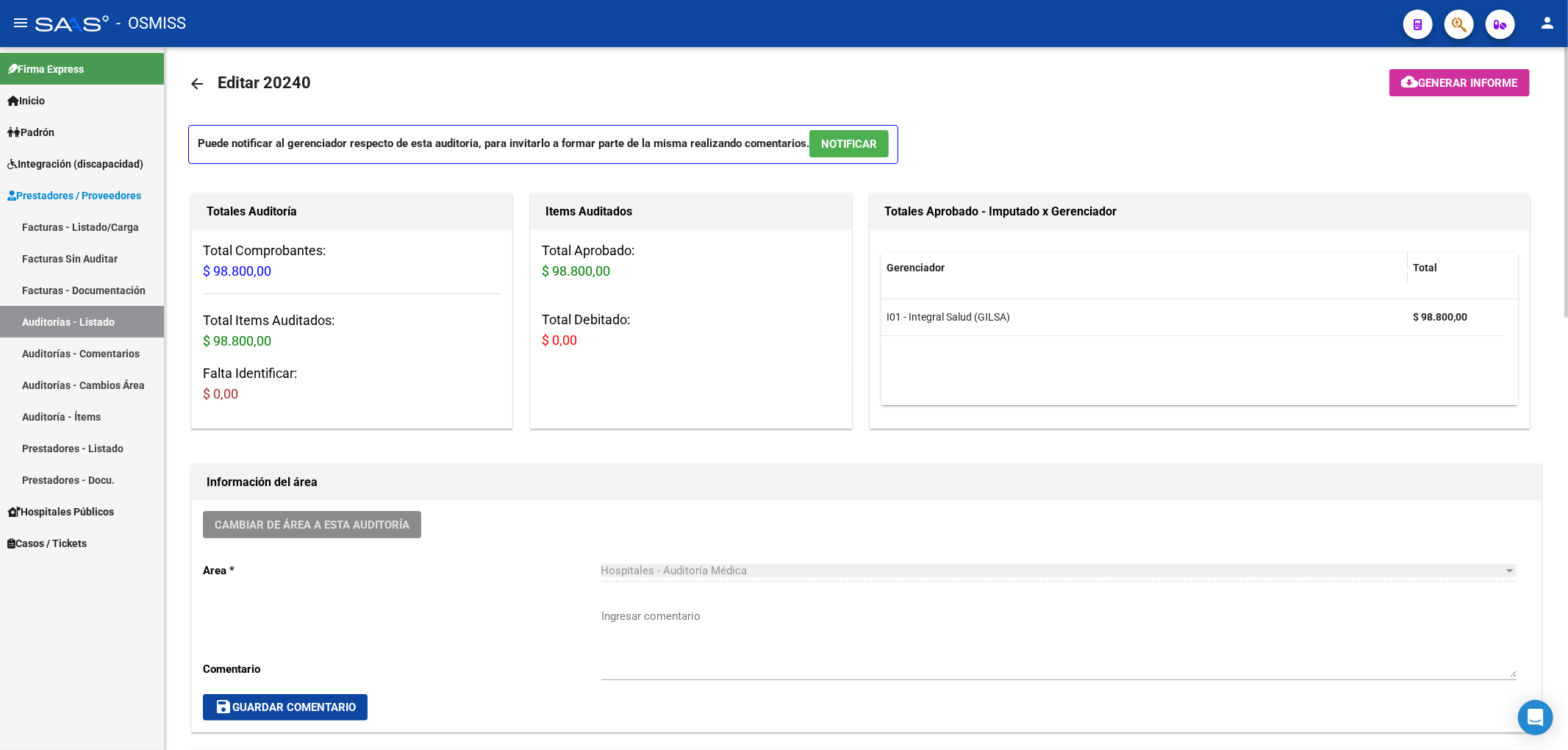
scroll to position [0, 0]
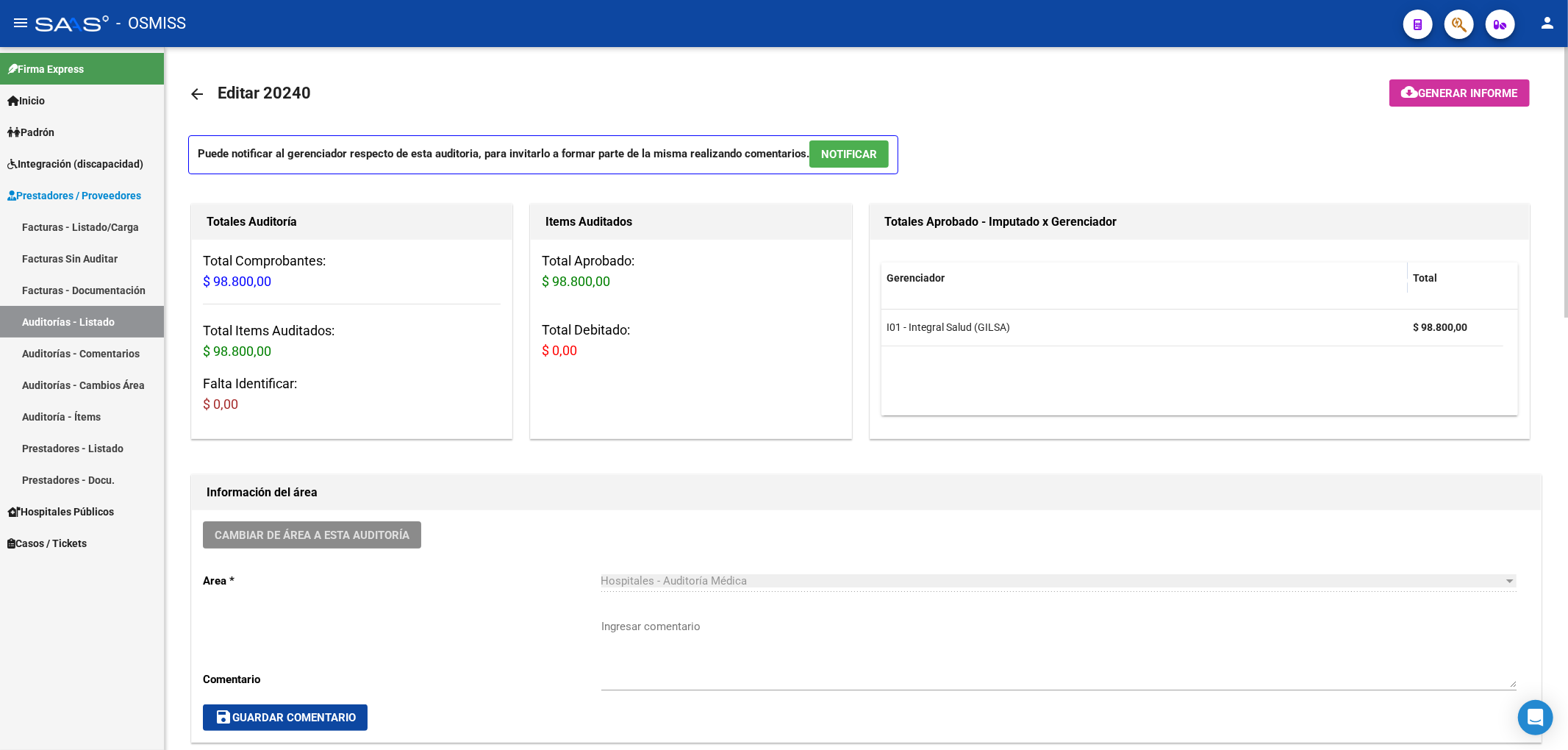
click at [193, 85] on mat-icon "arrow_back" at bounding box center [197, 94] width 18 height 18
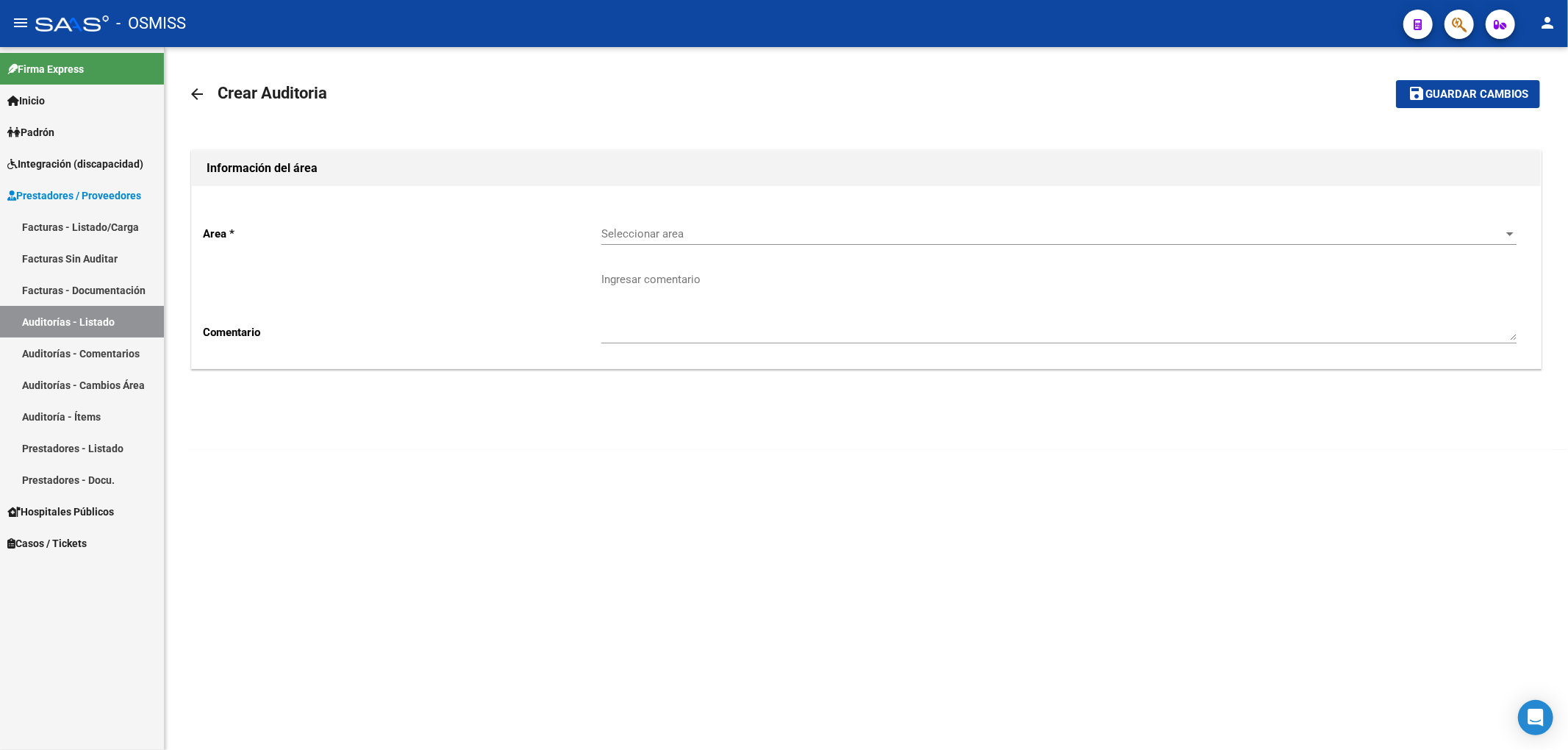
click at [607, 227] on span "Seleccionar area" at bounding box center [1052, 233] width 901 height 13
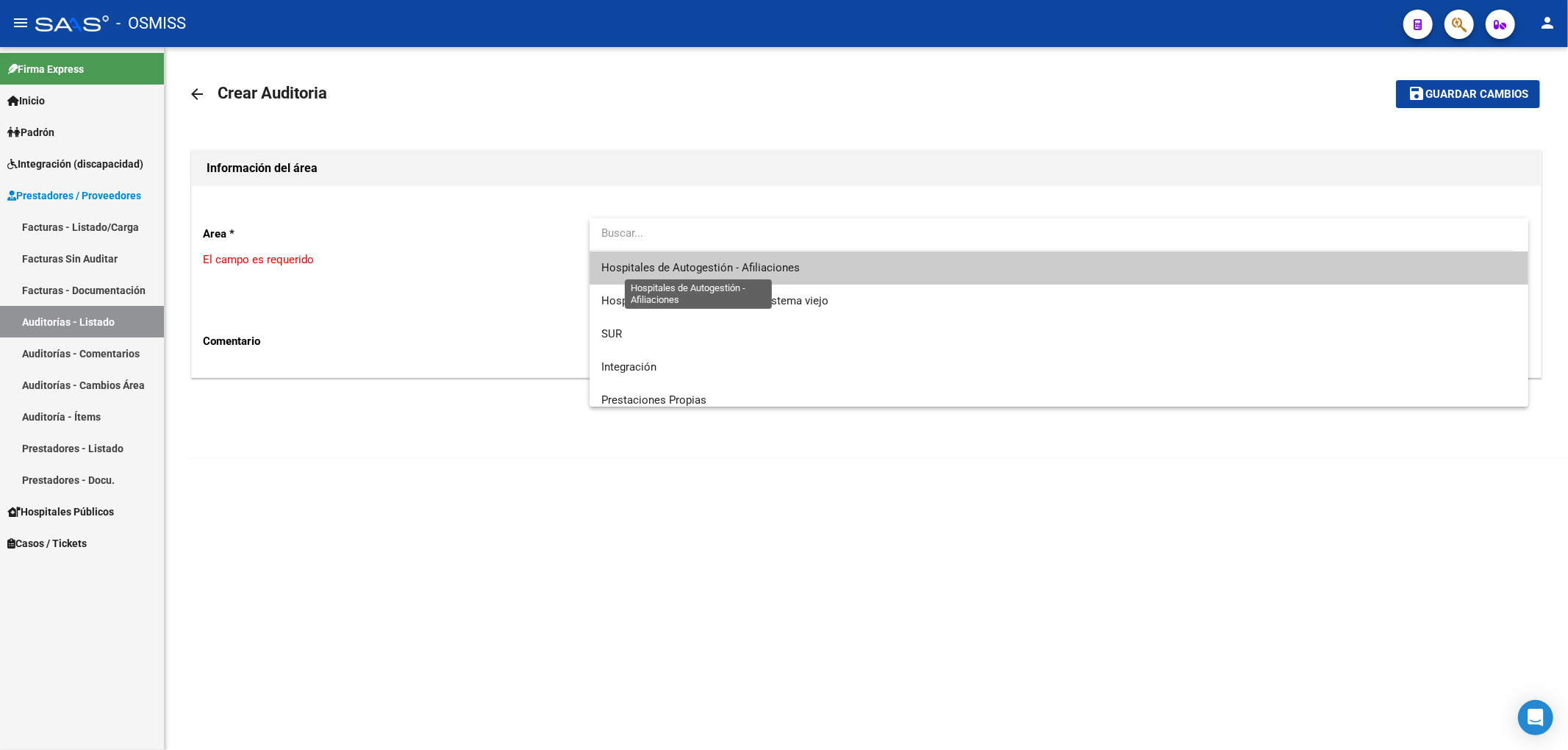
click at [669, 268] on span "Hospitales de Autogestión - Afiliaciones" at bounding box center [701, 267] width 199 height 13
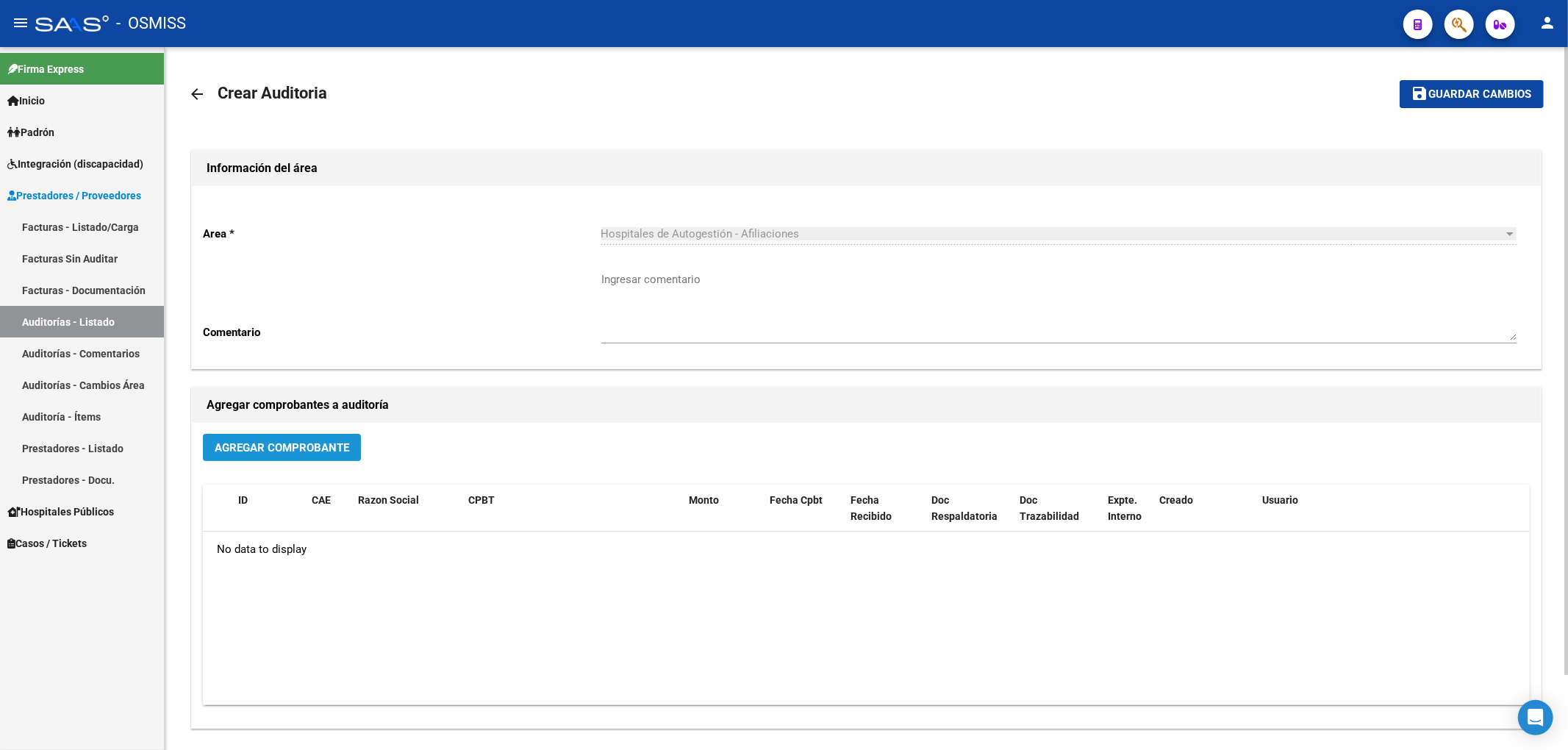
click at [348, 448] on span "Agregar Comprobante" at bounding box center [282, 447] width 135 height 13
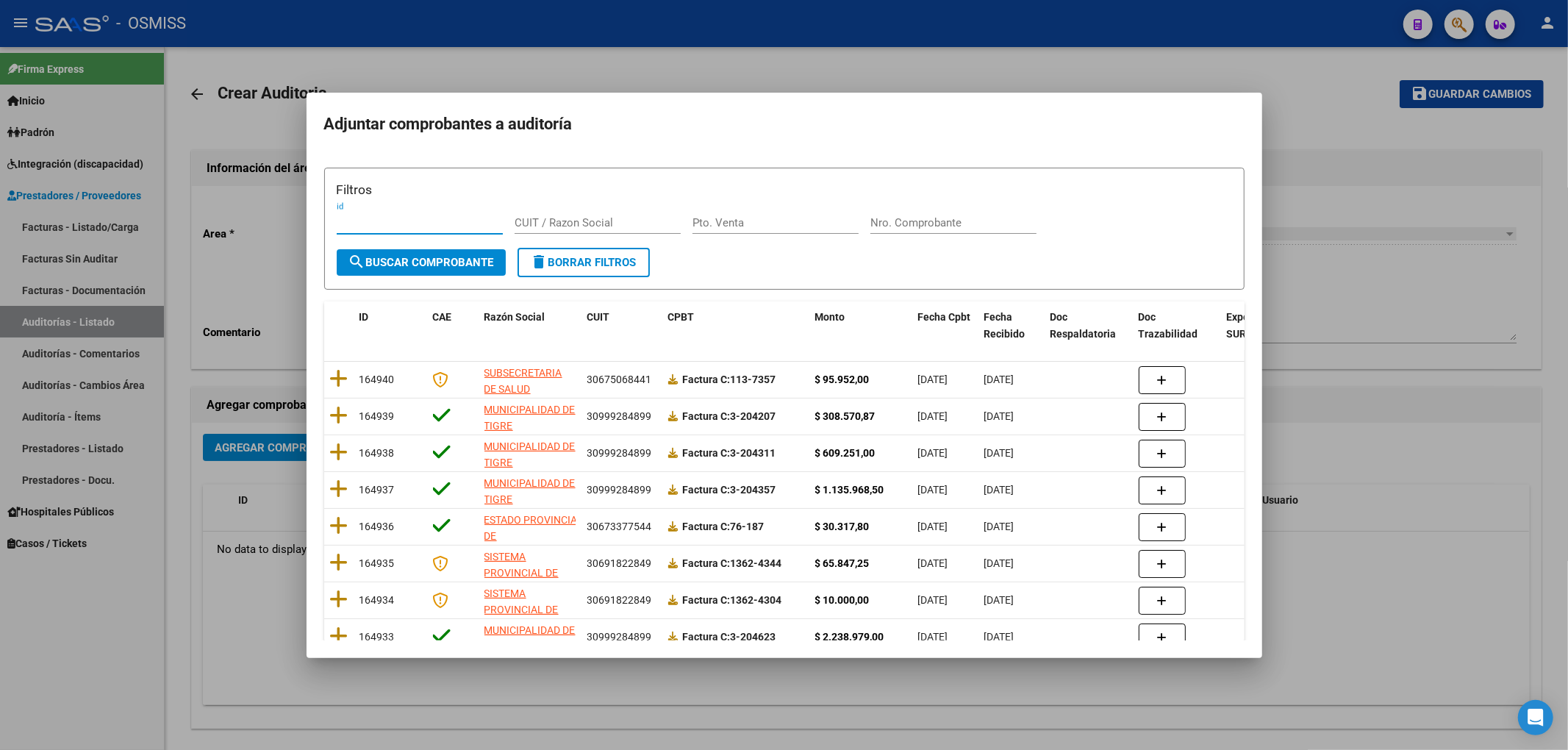
click at [909, 225] on input "Nro. Comprobante" at bounding box center [953, 222] width 166 height 13
type input "8"
type input "1863"
click at [433, 277] on form "Filtros id CUIT / Razon Social Pto. Venta 1863 Nro. Comprobante search Buscar C…" at bounding box center [784, 229] width 920 height 123
click at [431, 277] on form "Filtros id CUIT / Razon Social Pto. Venta 1863 Nro. Comprobante search Buscar C…" at bounding box center [784, 229] width 920 height 123
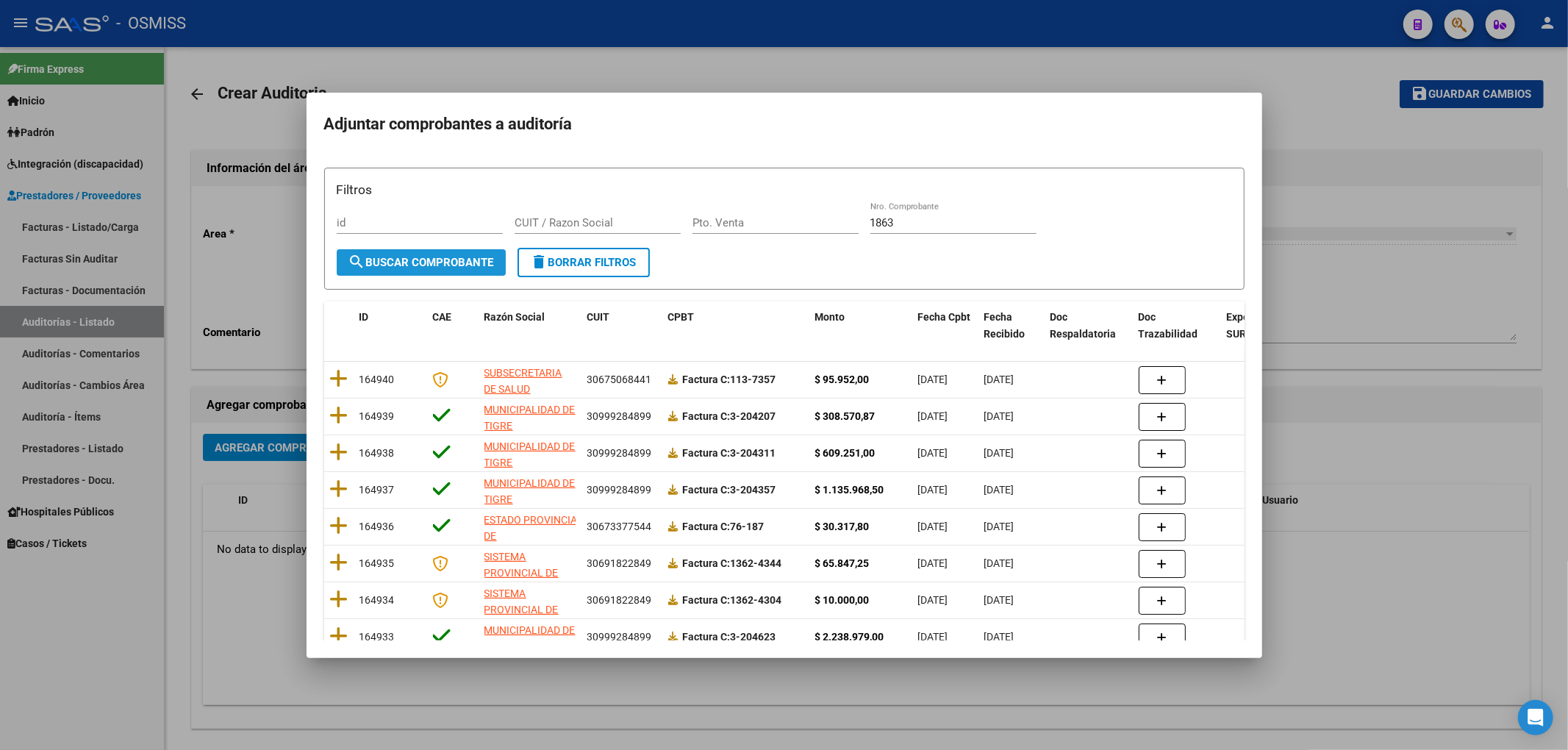
click at [440, 269] on button "search Buscar Comprobante" at bounding box center [421, 262] width 169 height 26
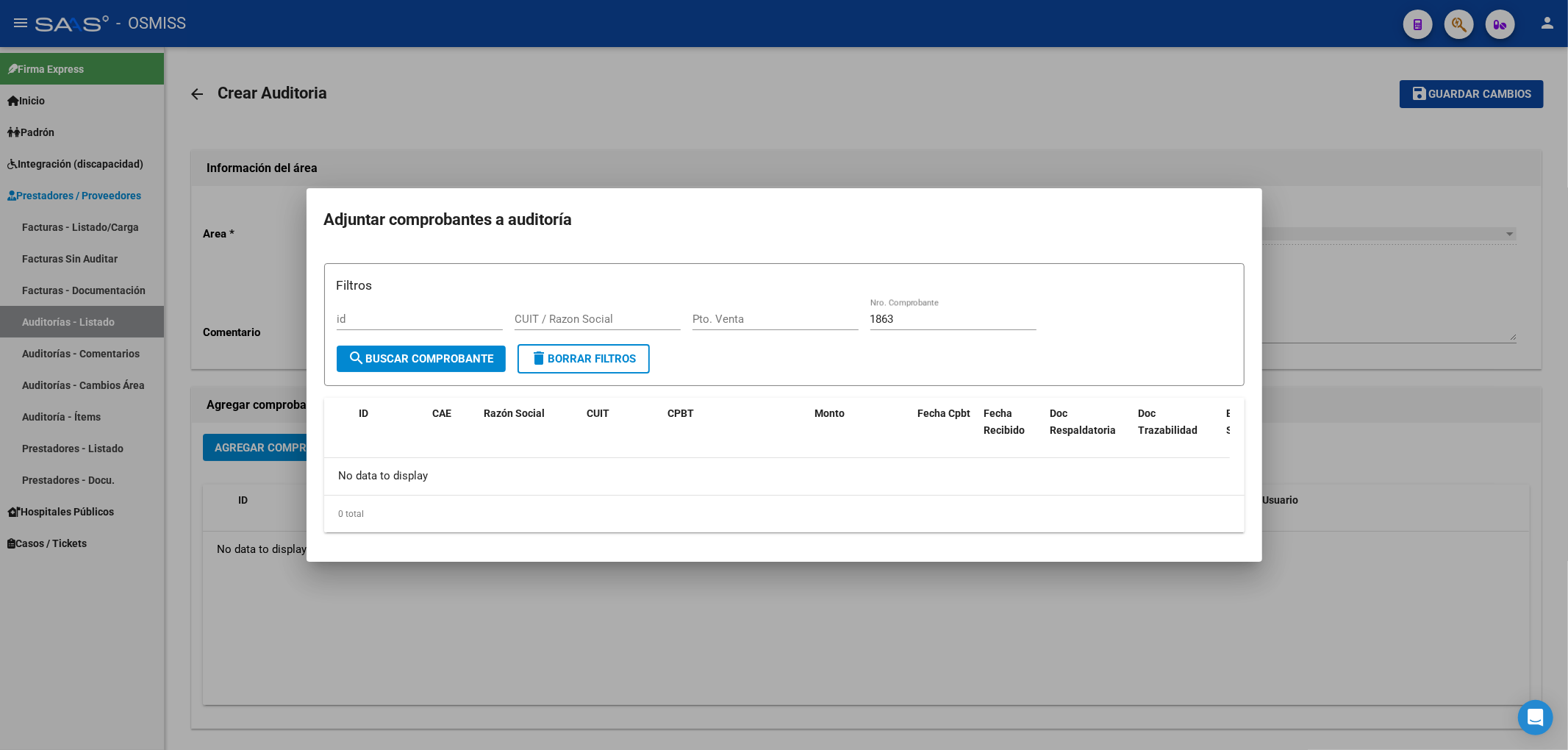
click at [695, 93] on div at bounding box center [784, 375] width 1568 height 750
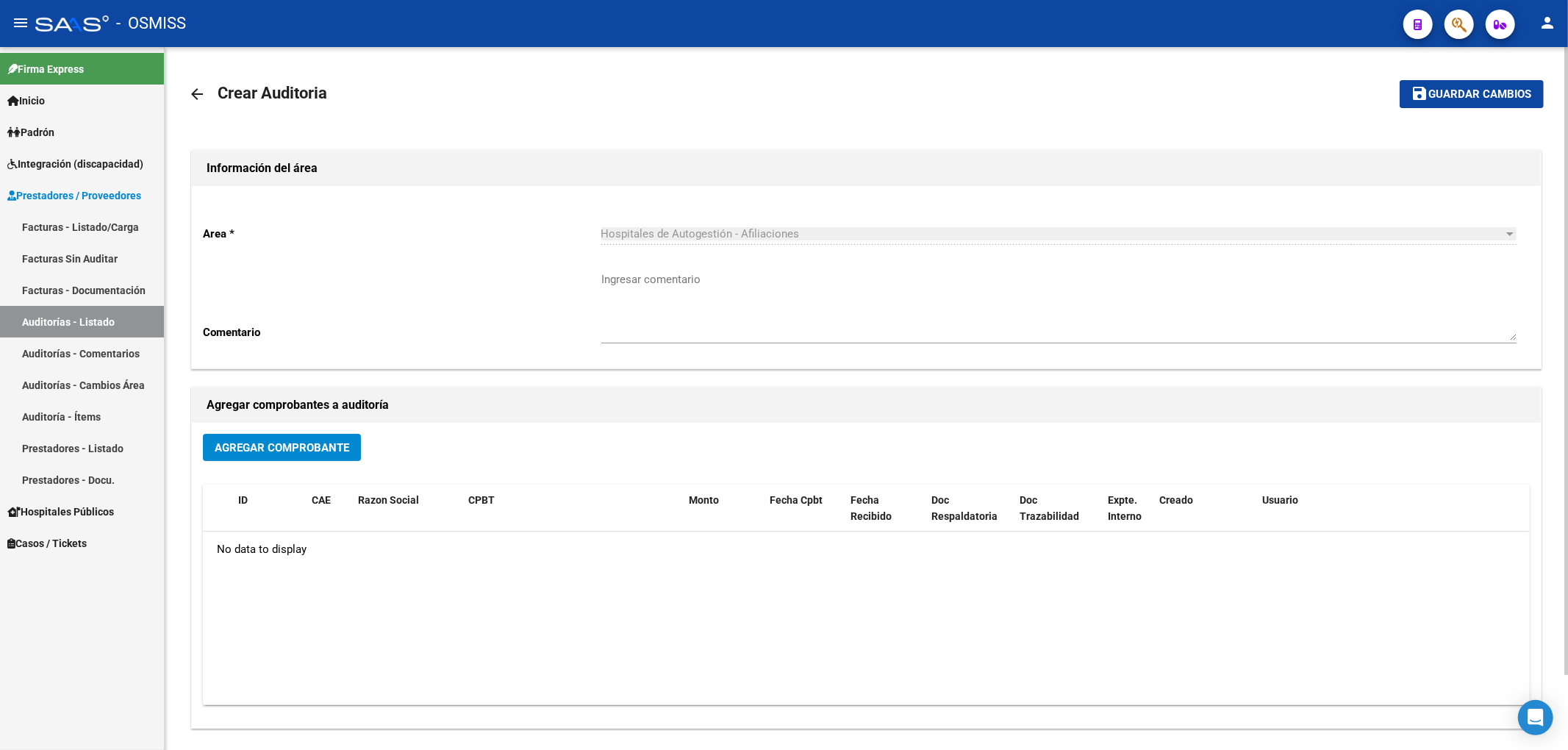
click at [199, 94] on mat-icon "arrow_back" at bounding box center [197, 94] width 18 height 18
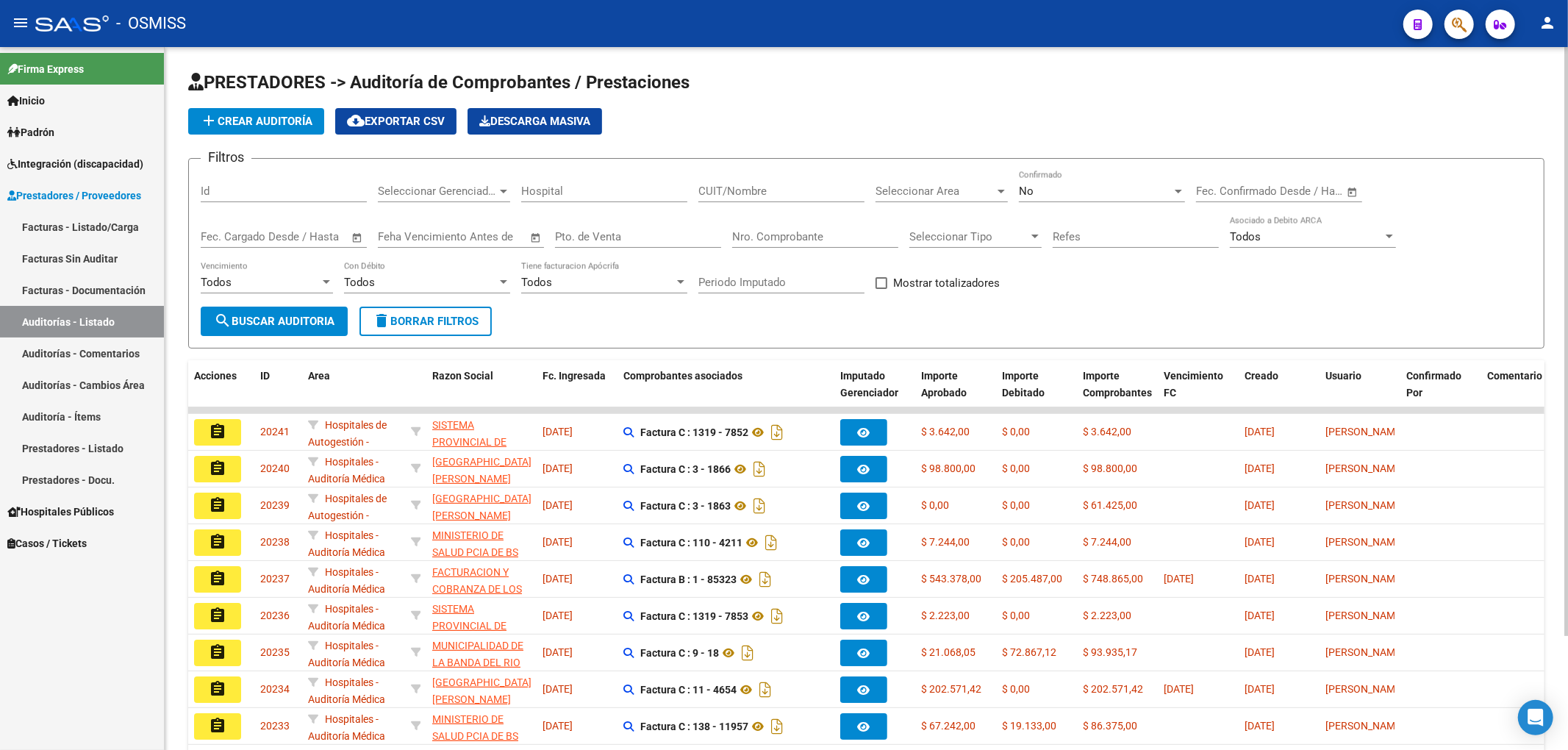
click at [937, 189] on span "Seleccionar Area" at bounding box center [934, 191] width 119 height 13
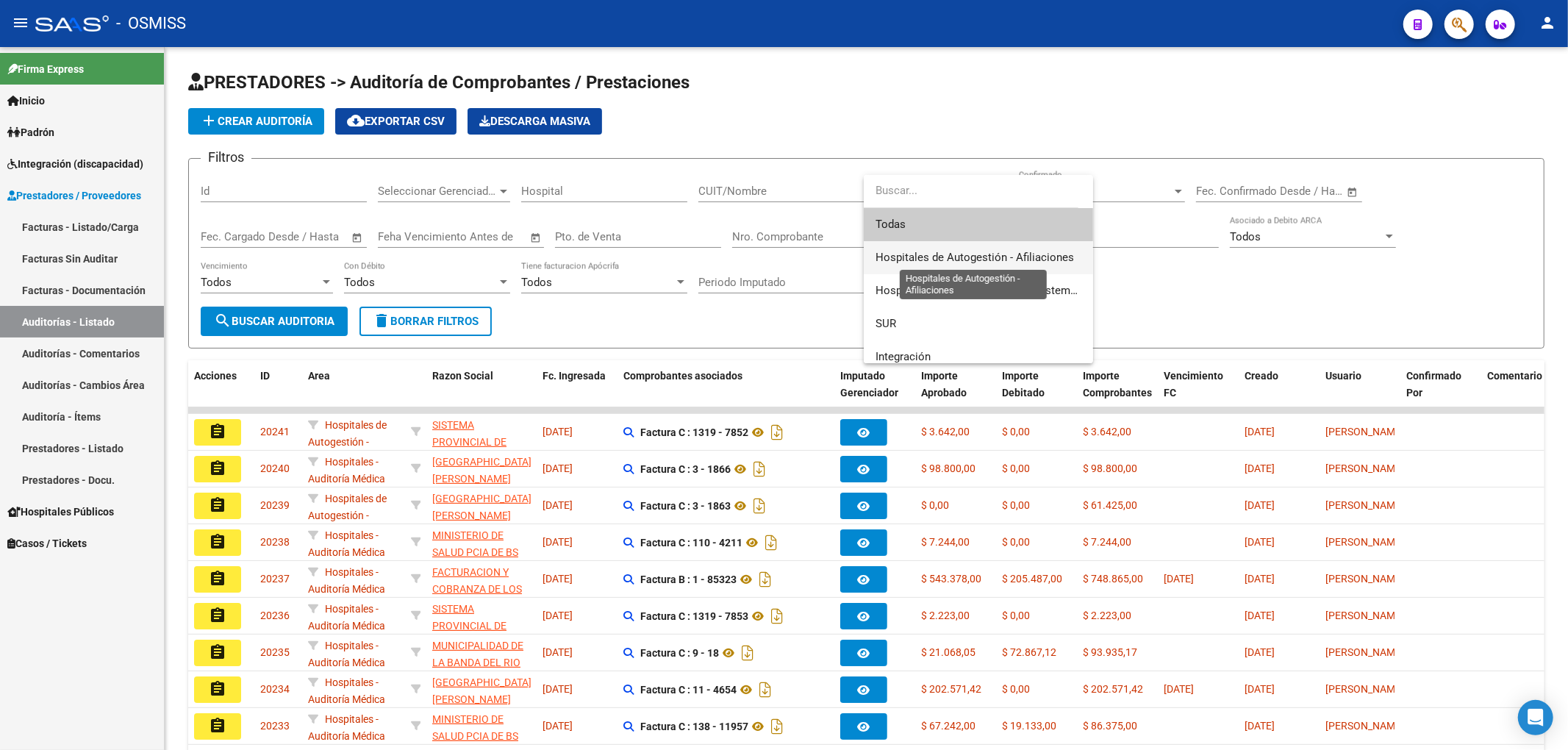
click at [973, 257] on span "Hospitales de Autogestión - Afiliaciones" at bounding box center [974, 257] width 199 height 13
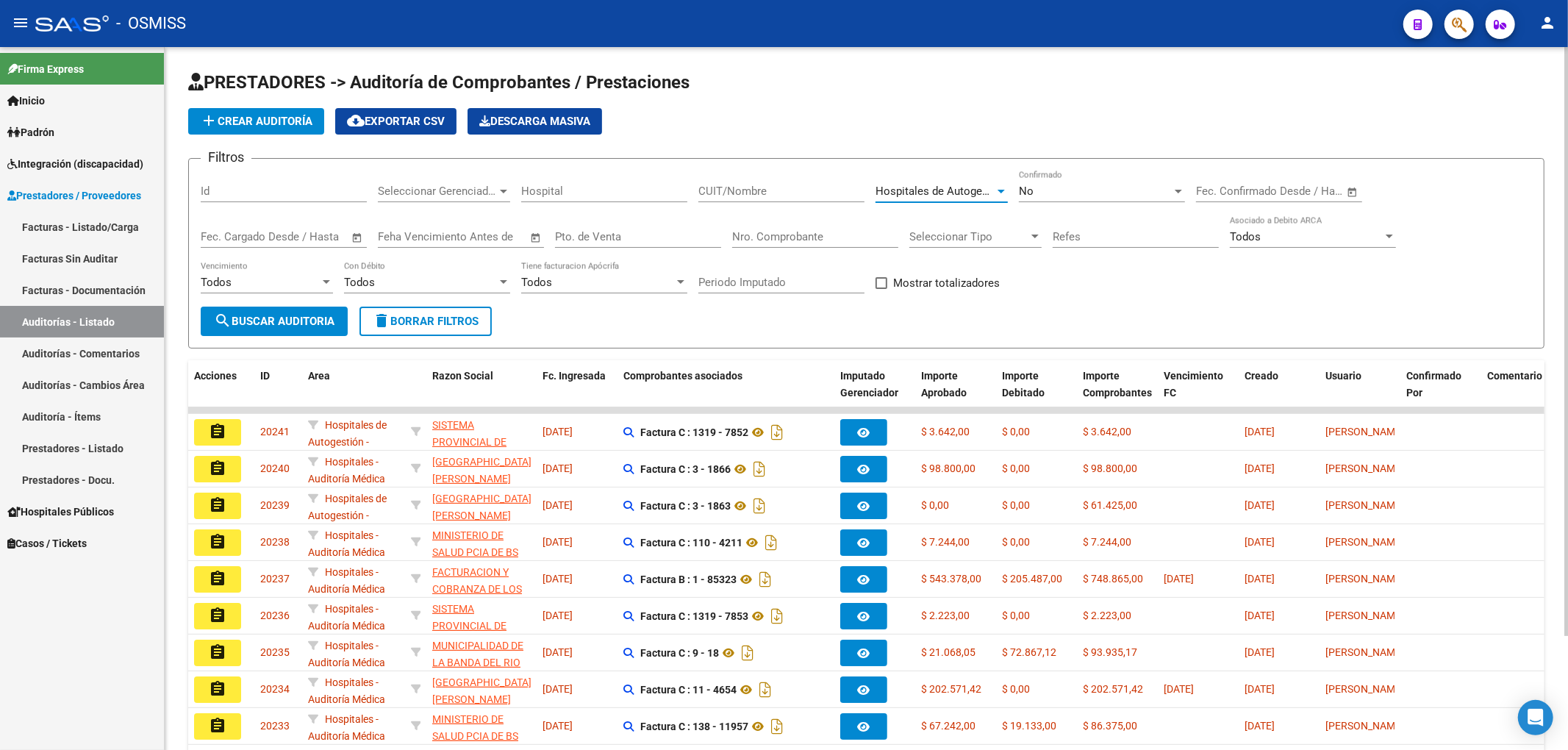
click at [301, 325] on span "search Buscar Auditoria" at bounding box center [274, 321] width 121 height 13
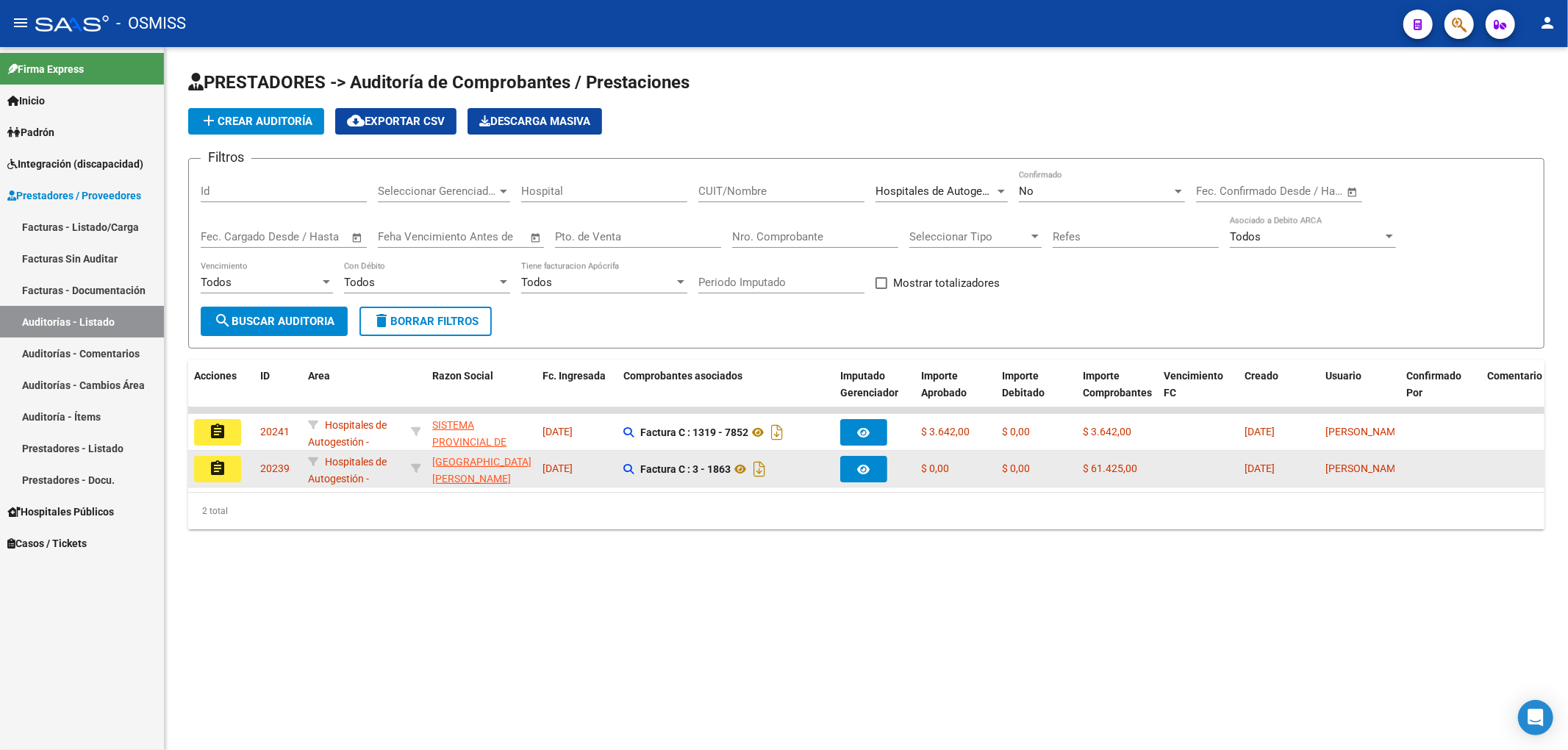
click at [215, 463] on mat-icon "assignment" at bounding box center [218, 469] width 18 height 18
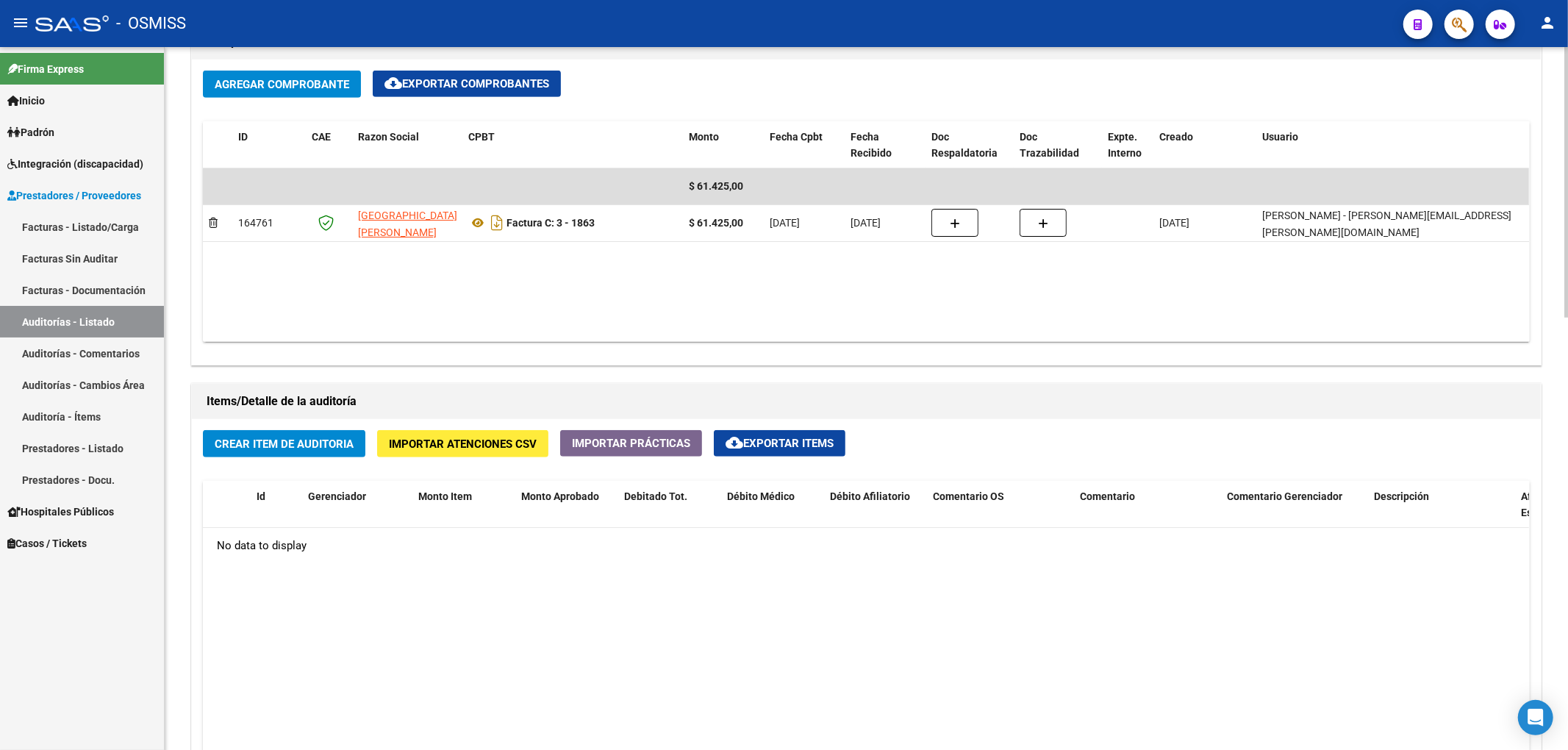
scroll to position [883, 0]
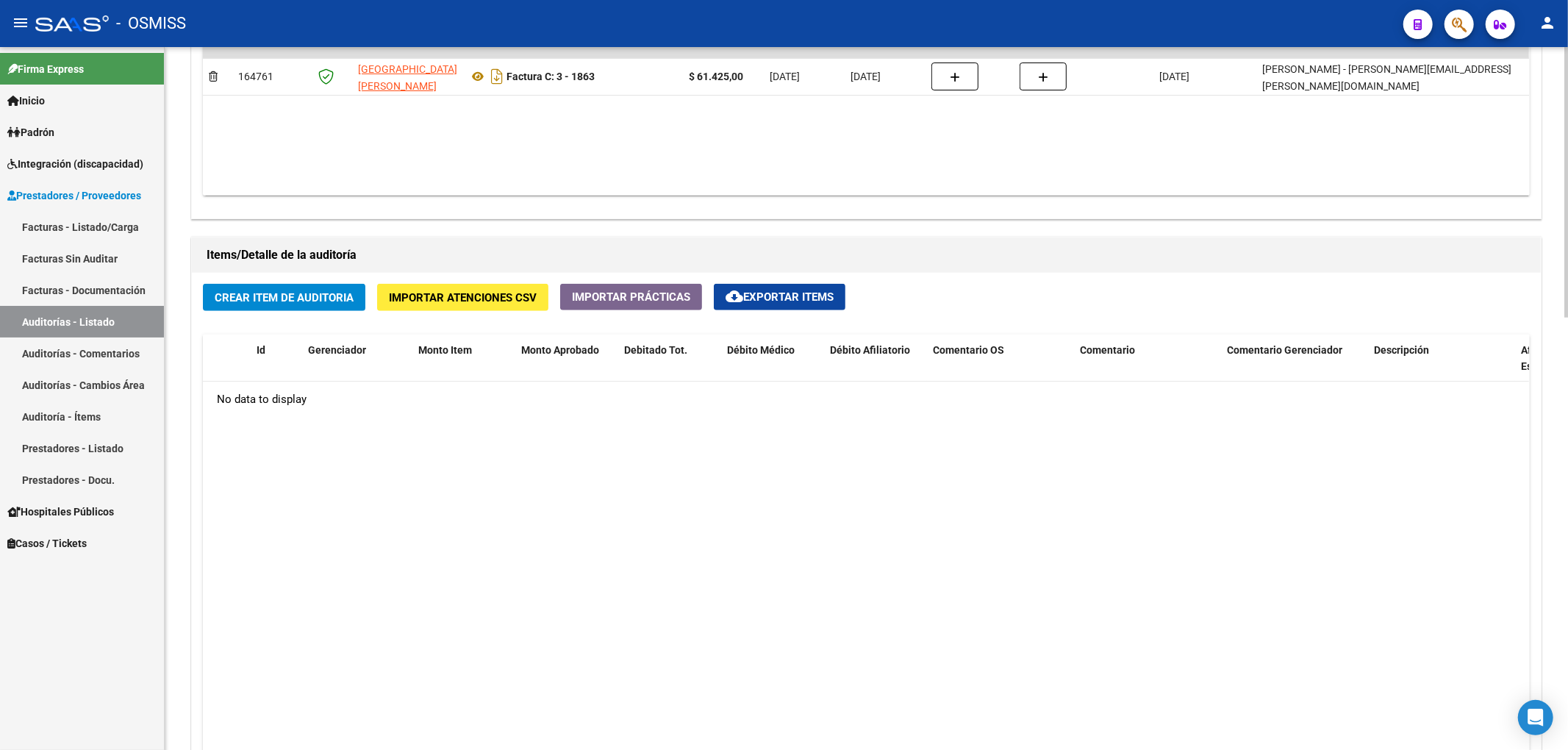
click at [534, 512] on datatable-body "No data to display" at bounding box center [865, 602] width 1326 height 441
click at [250, 295] on span "Crear Item de Auditoria" at bounding box center [284, 297] width 139 height 13
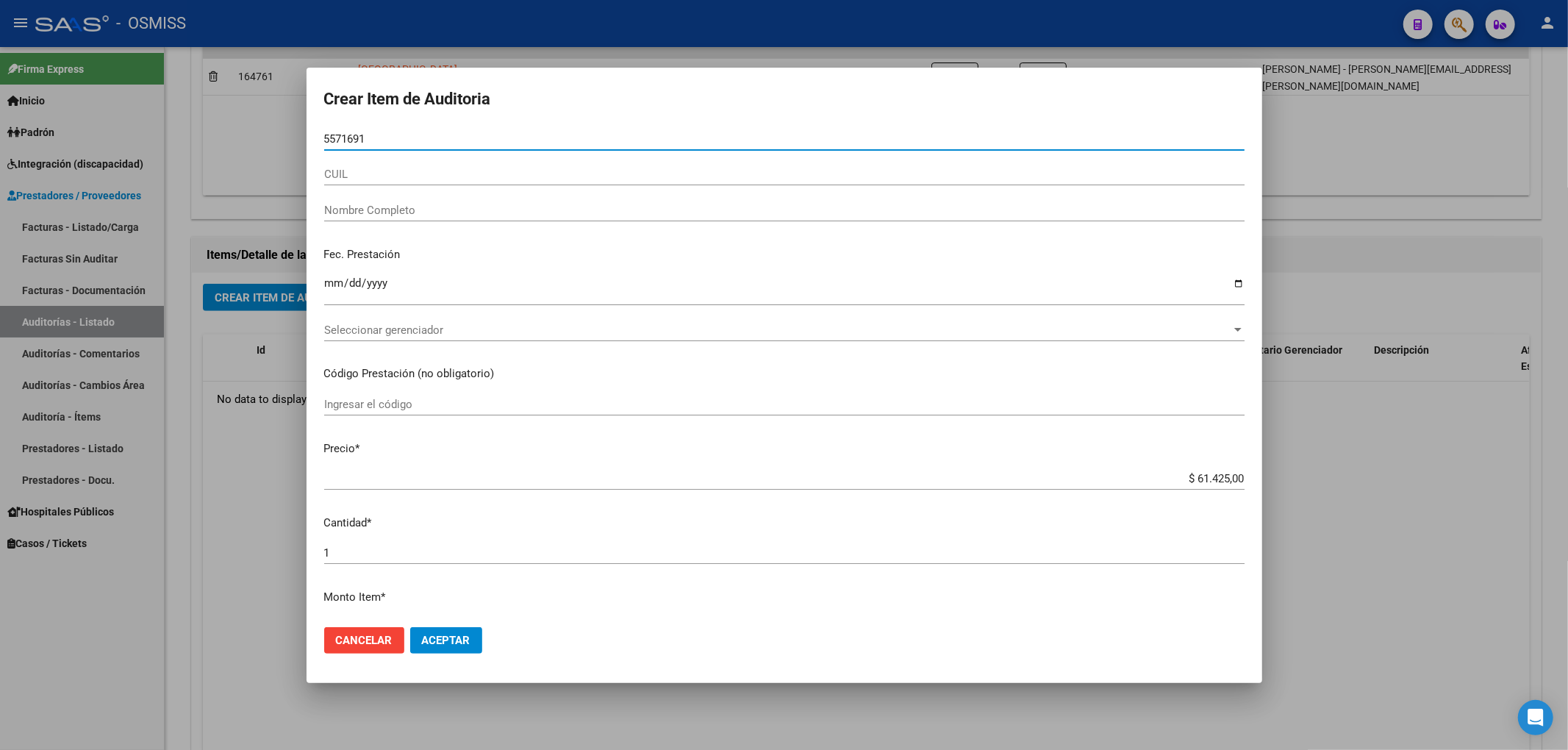
type input "55716915"
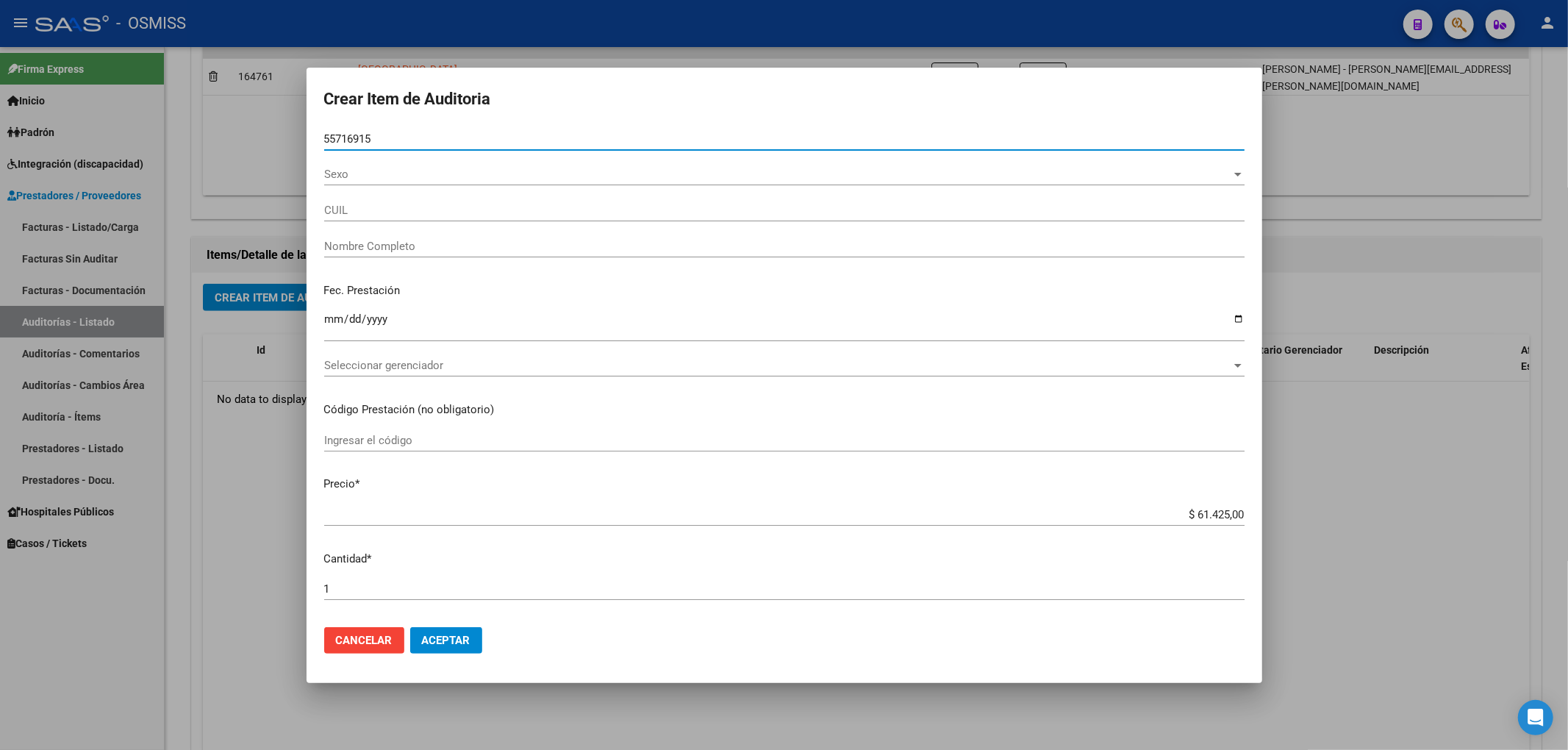
type input "27557169151"
type input "[PERSON_NAME]"
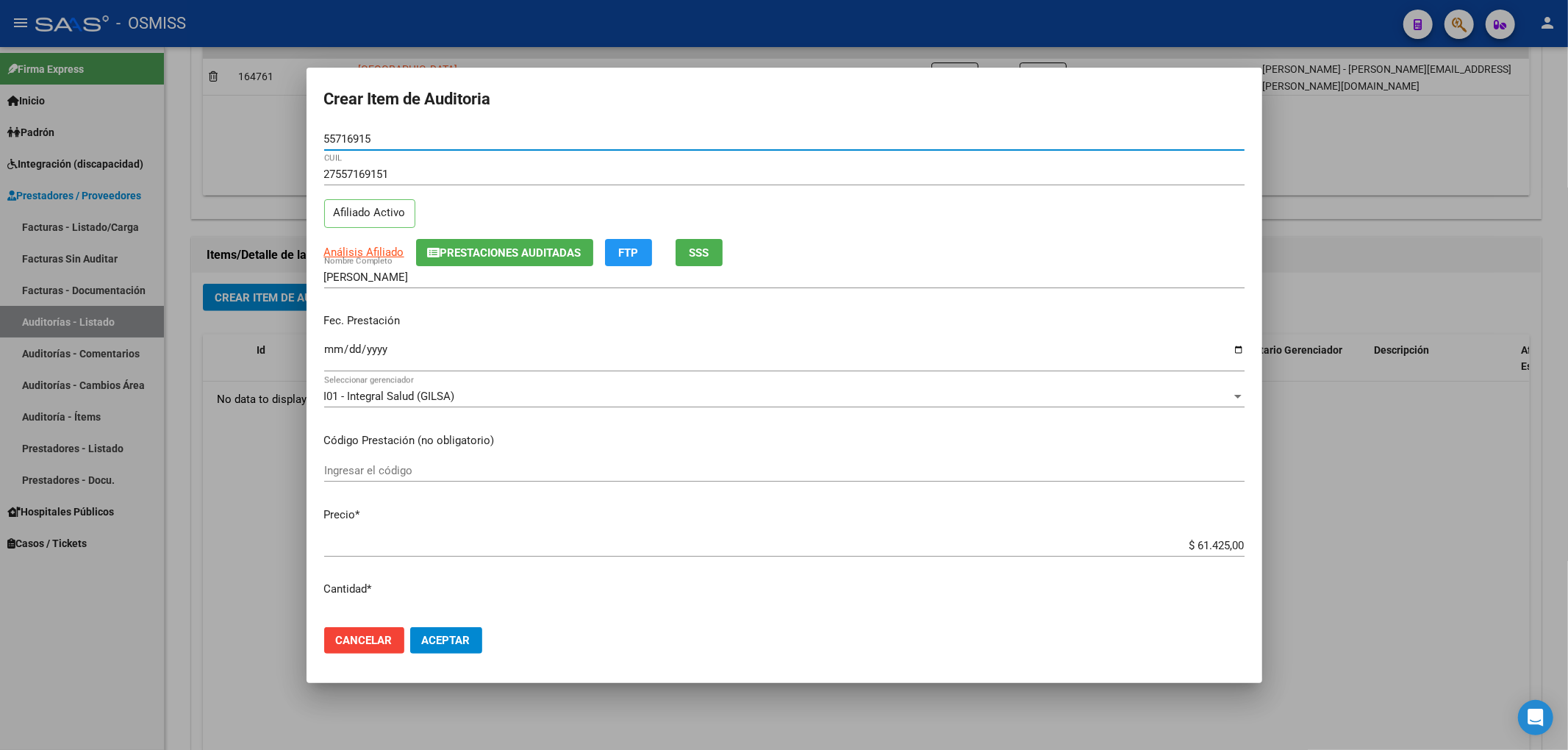
type input "55716915"
click at [485, 252] on span "Prestaciones Auditadas" at bounding box center [511, 252] width 141 height 13
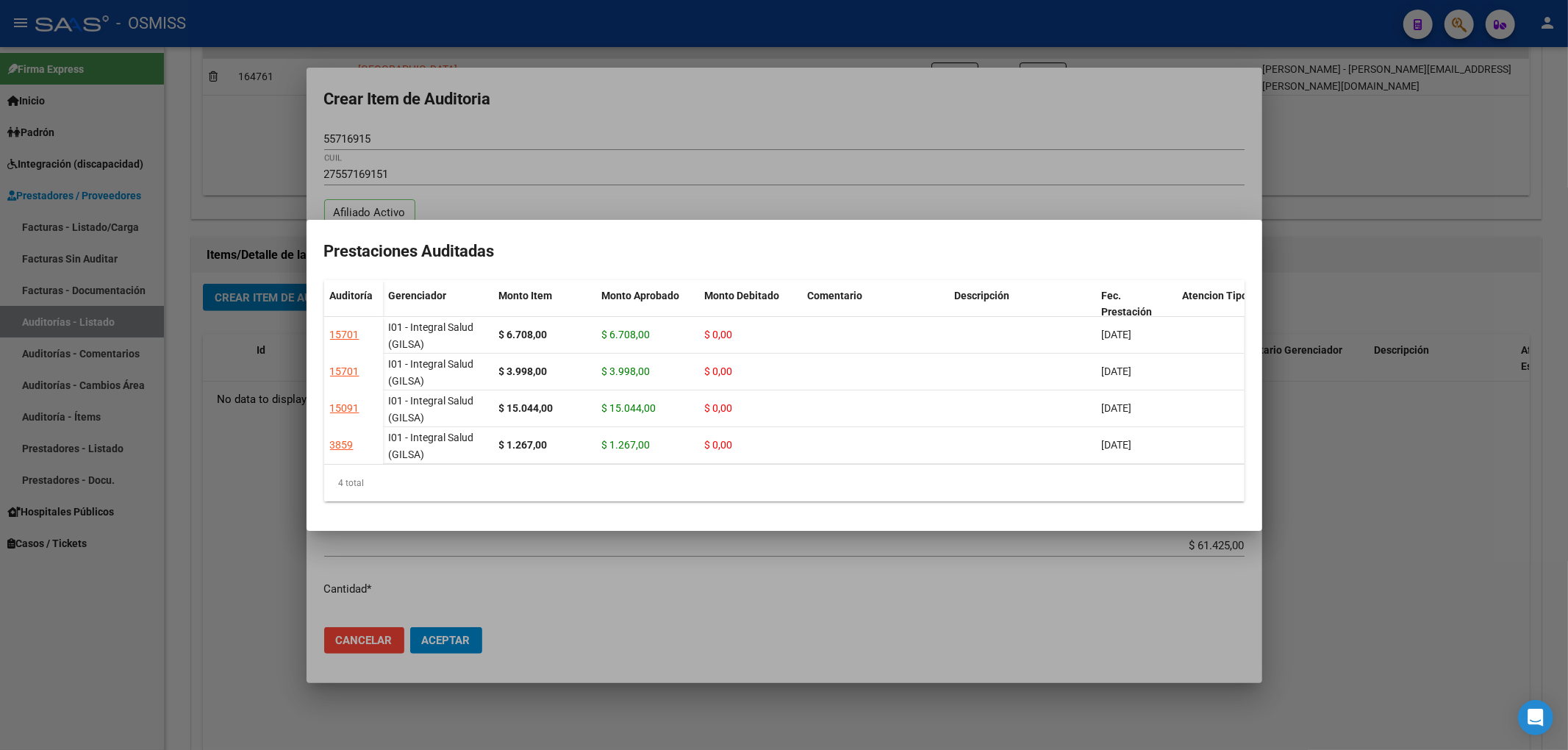
click at [595, 124] on div at bounding box center [784, 375] width 1568 height 750
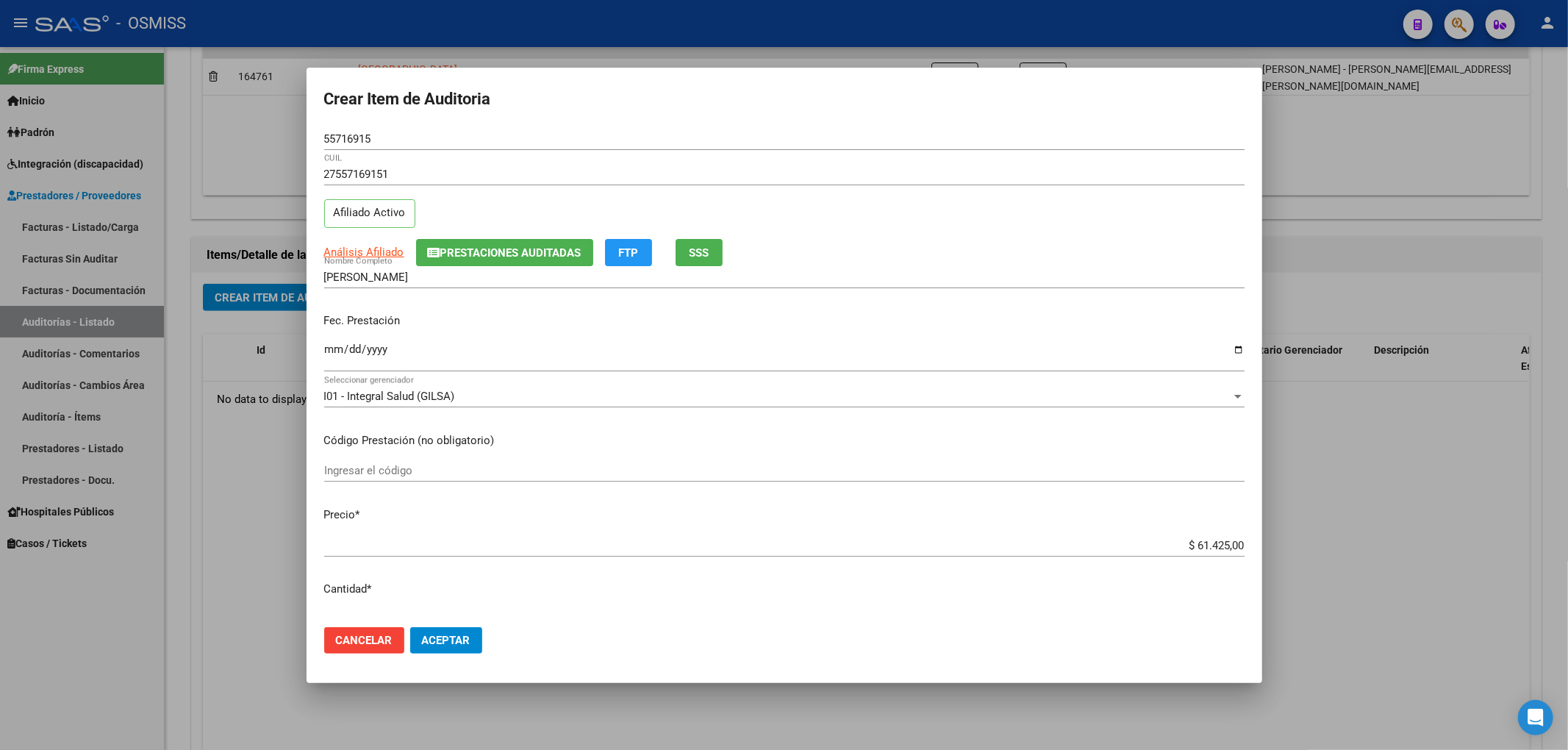
click at [339, 353] on input "Ingresar la fecha" at bounding box center [784, 355] width 920 height 24
type input "[DATE]"
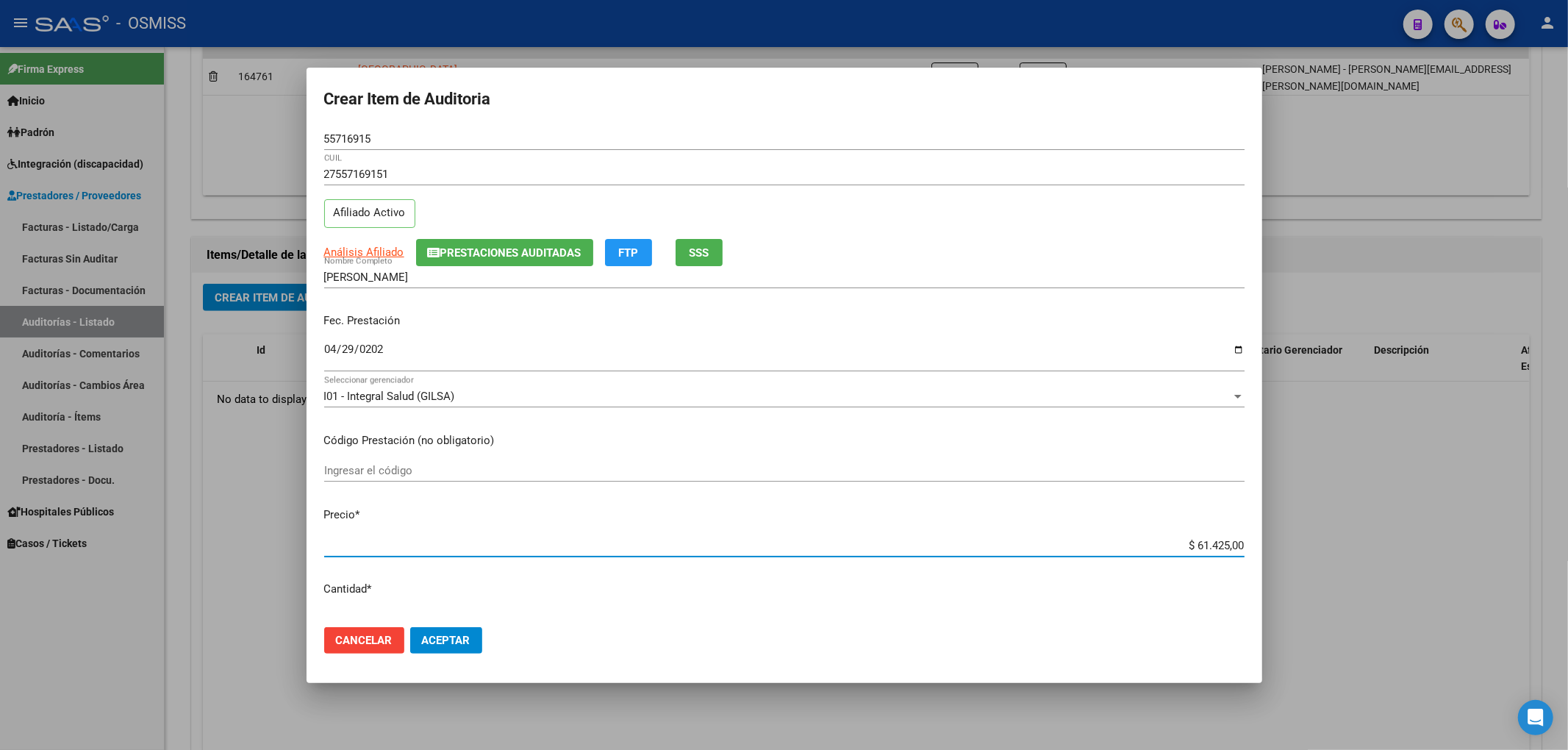
drag, startPoint x: 1158, startPoint y: 547, endPoint x: 1348, endPoint y: 578, distance: 192.5
click at [1345, 578] on div "Crear Item de Auditoria 55716915 Nro Documento 27557169151 CUIL Afiliado Activo…" at bounding box center [784, 375] width 1568 height 750
type input "$ 0,01"
type input "$ 0,12"
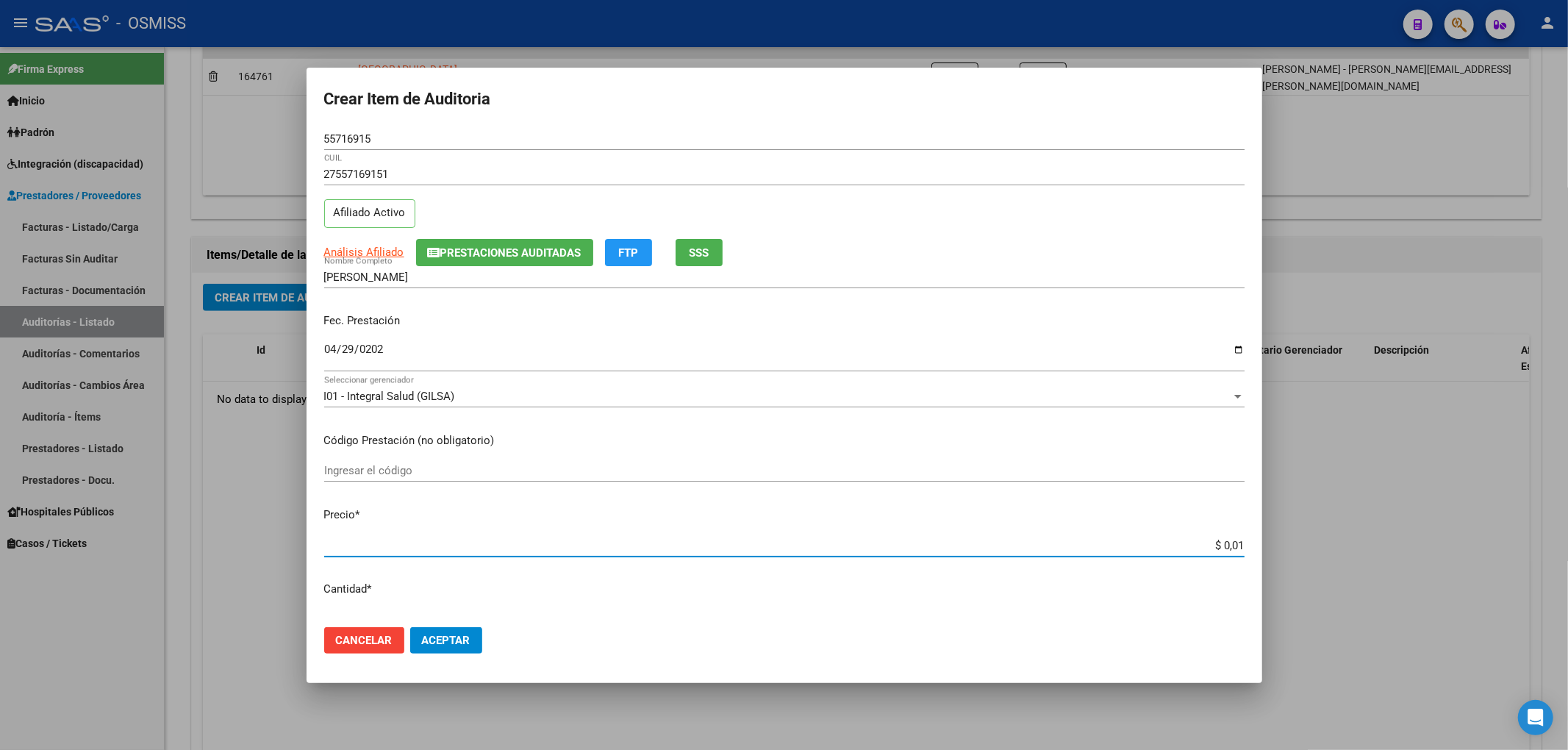
type input "$ 0,12"
type input "$ 1,22"
type input "$ 12,28"
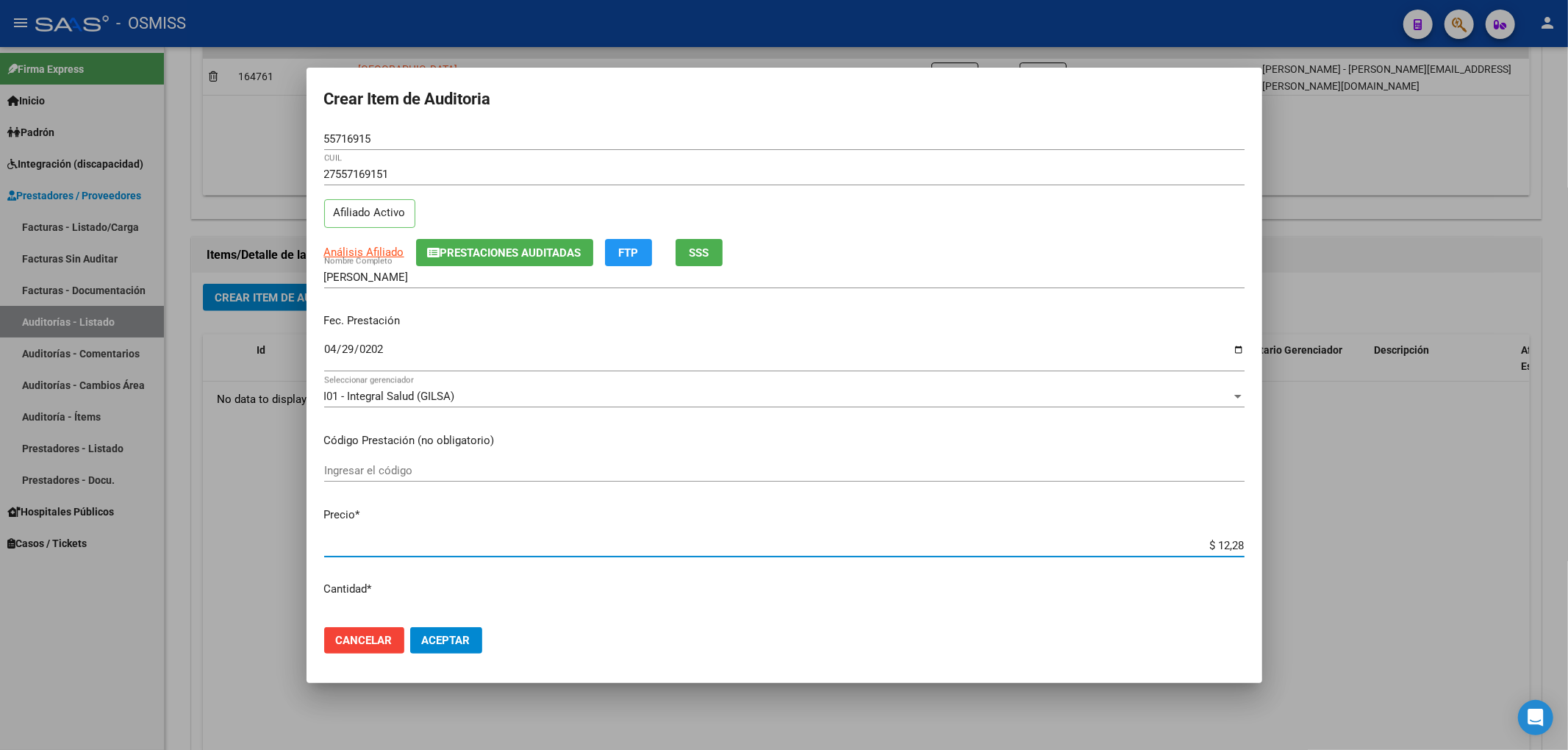
type input "$ 122,85"
type input "$ 1.228,50"
type input "$ 12.285,00"
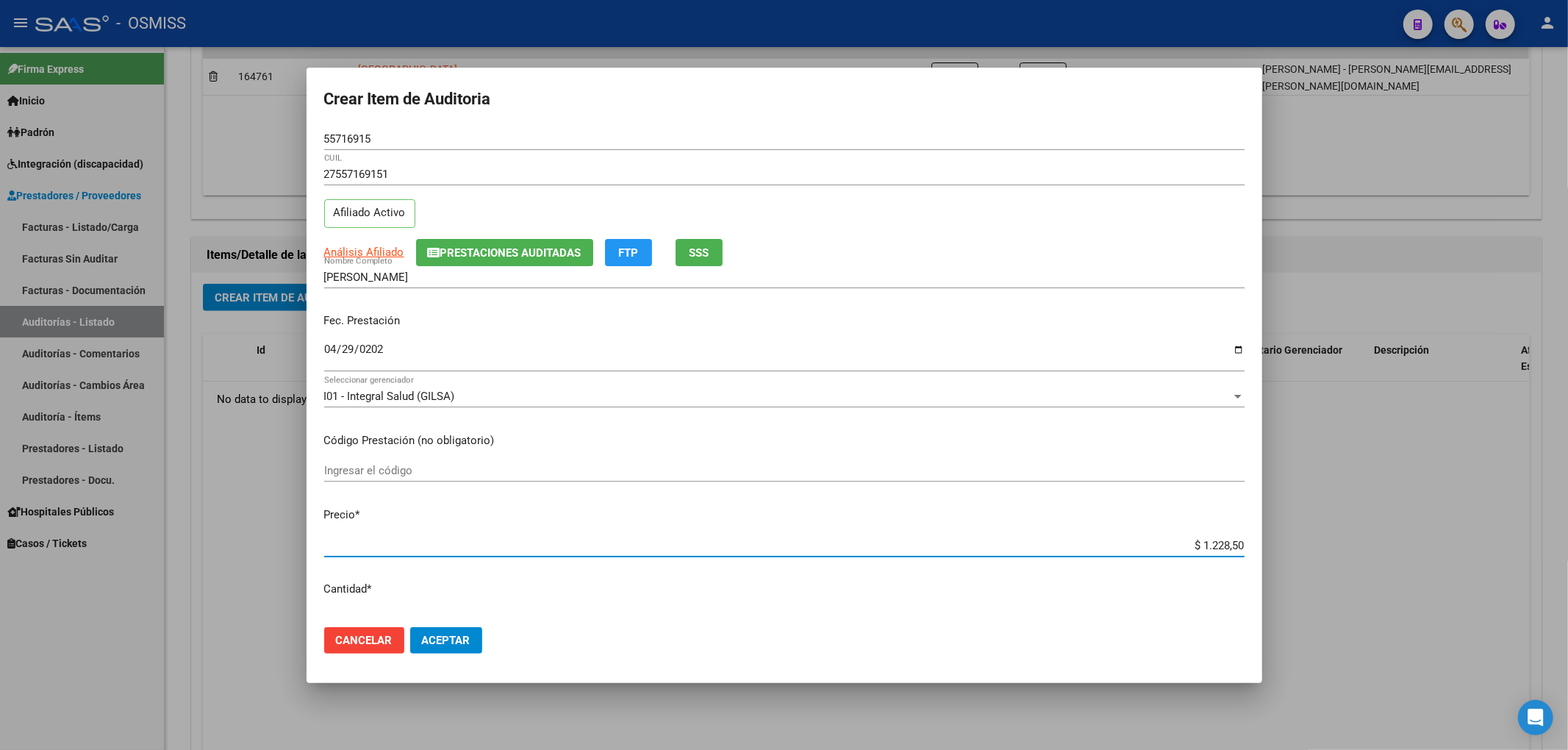
type input "$ 12.285,00"
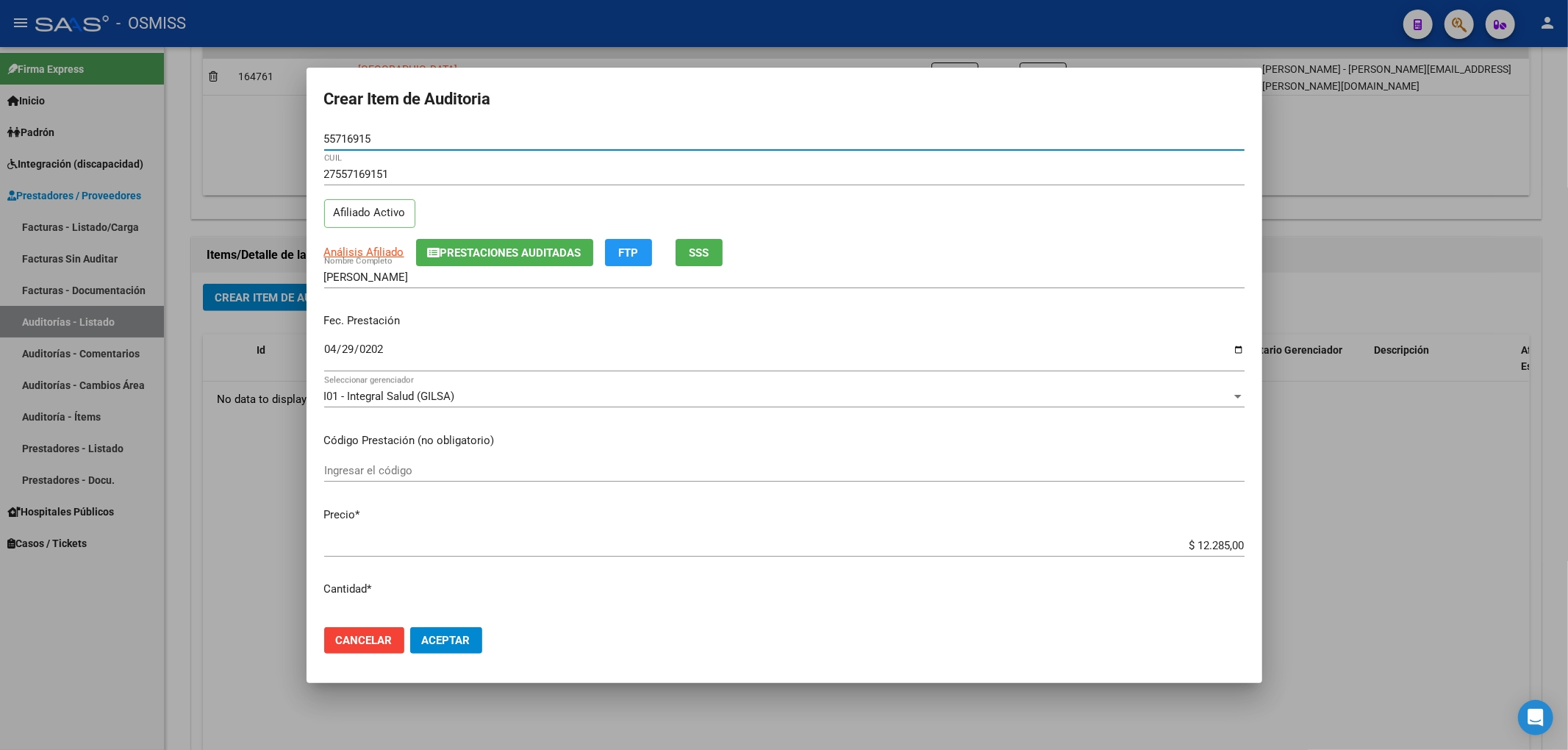
drag, startPoint x: 384, startPoint y: 134, endPoint x: 225, endPoint y: 157, distance: 160.7
click at [283, 141] on div "Crear Item de Auditoria 55716915 Nro Documento 27557169151 CUIL Afiliado Activo…" at bounding box center [784, 375] width 1568 height 750
click at [652, 344] on input "[DATE]" at bounding box center [784, 355] width 920 height 24
click at [642, 304] on div "Fec. Prestación [DATE] Ingresar la fecha" at bounding box center [784, 344] width 920 height 84
click at [463, 643] on span "Aceptar" at bounding box center [446, 640] width 49 height 13
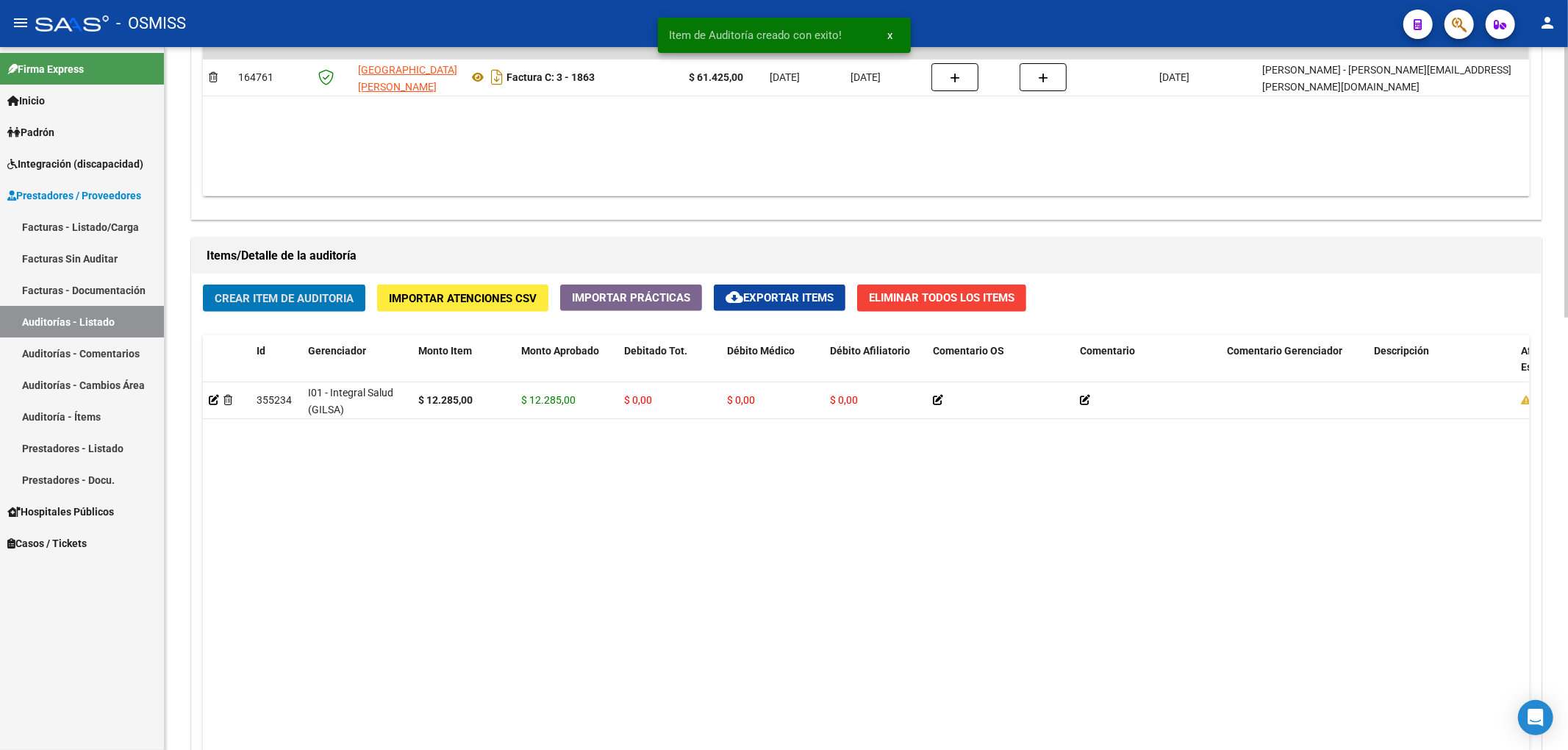
click at [324, 299] on span "Crear Item de Auditoria" at bounding box center [284, 298] width 139 height 13
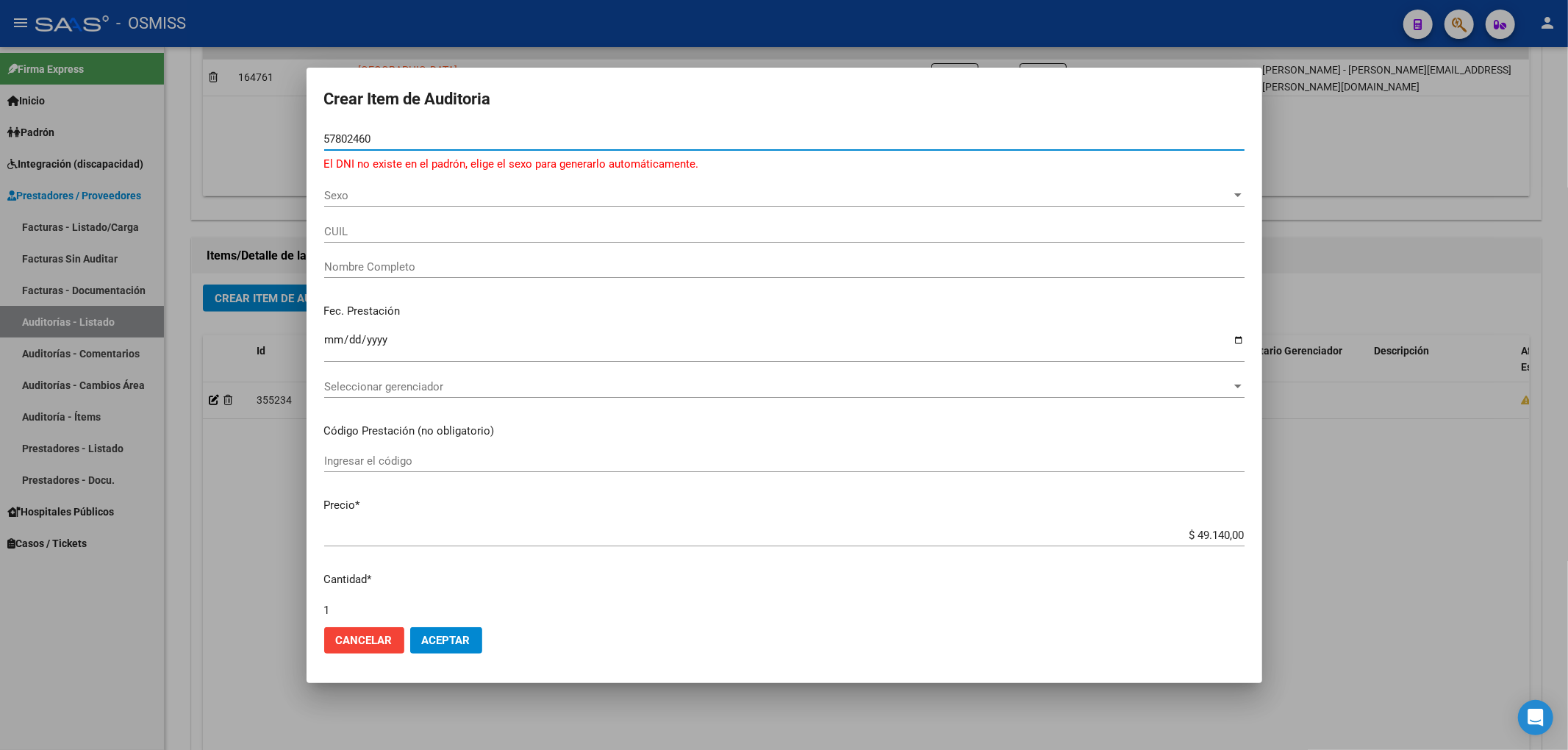
click at [366, 132] on input "57802460" at bounding box center [784, 138] width 920 height 13
type input "57802430"
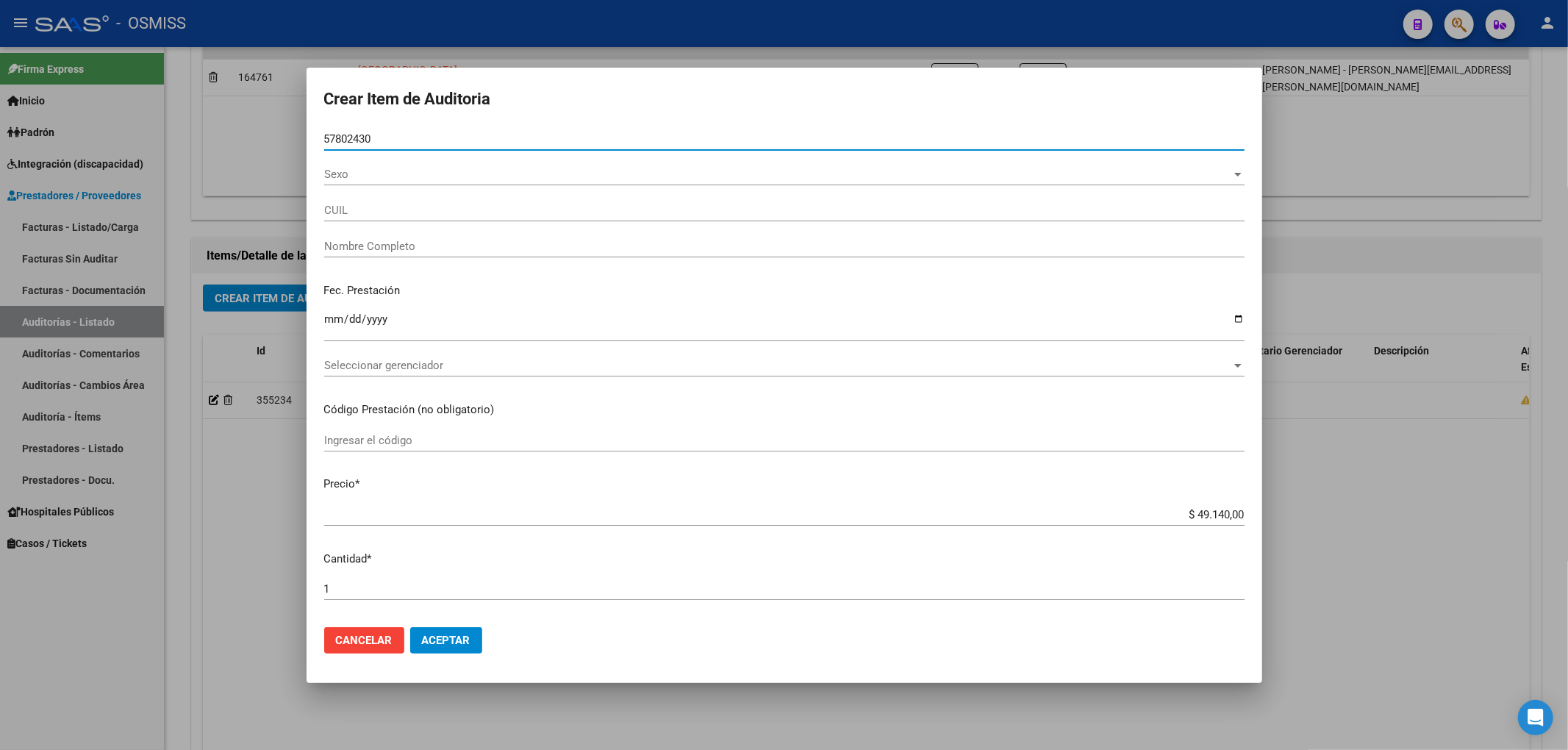
type input "27578024307"
type input "[PERSON_NAME]"
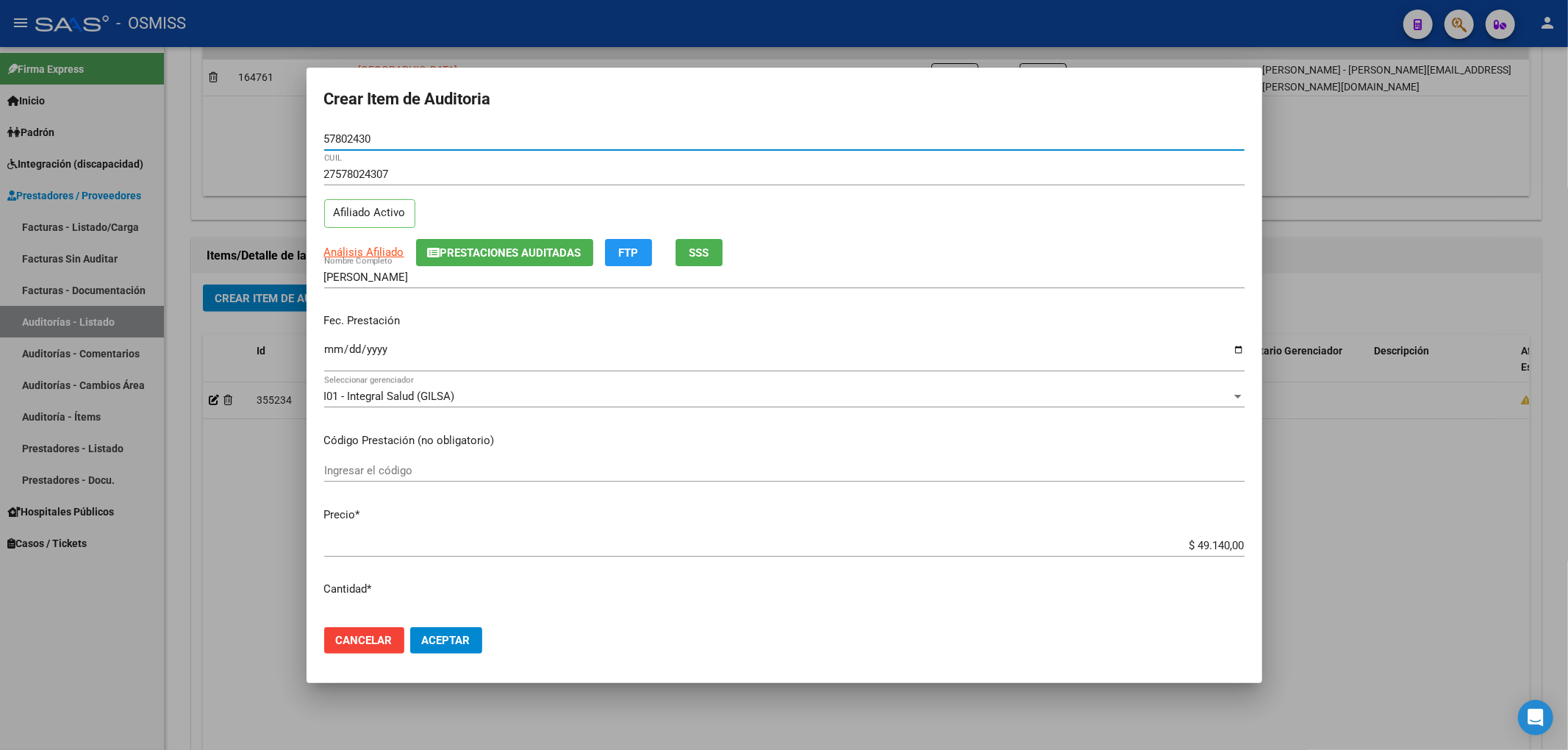
type input "57802430"
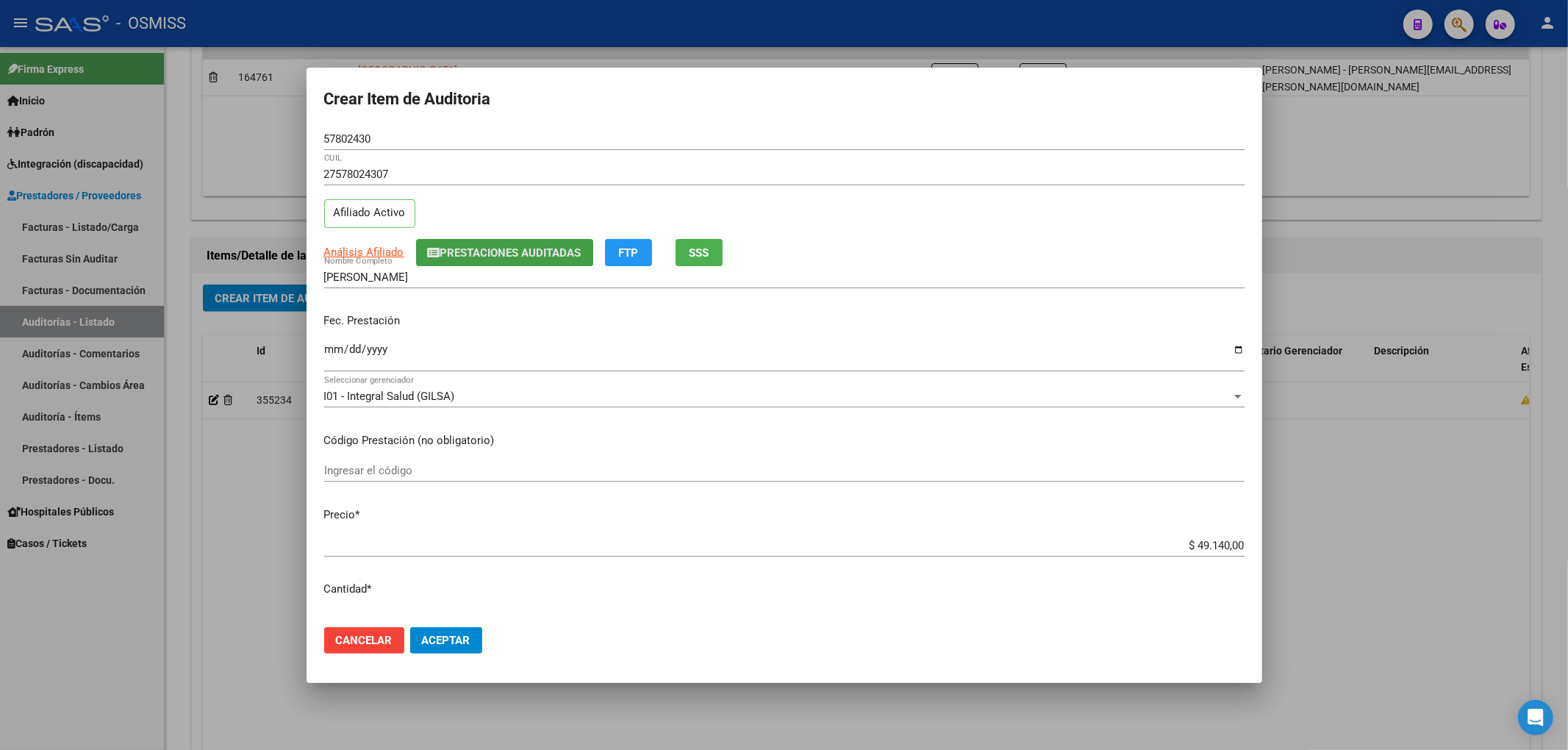
click at [466, 252] on span "Prestaciones Auditadas" at bounding box center [511, 252] width 141 height 13
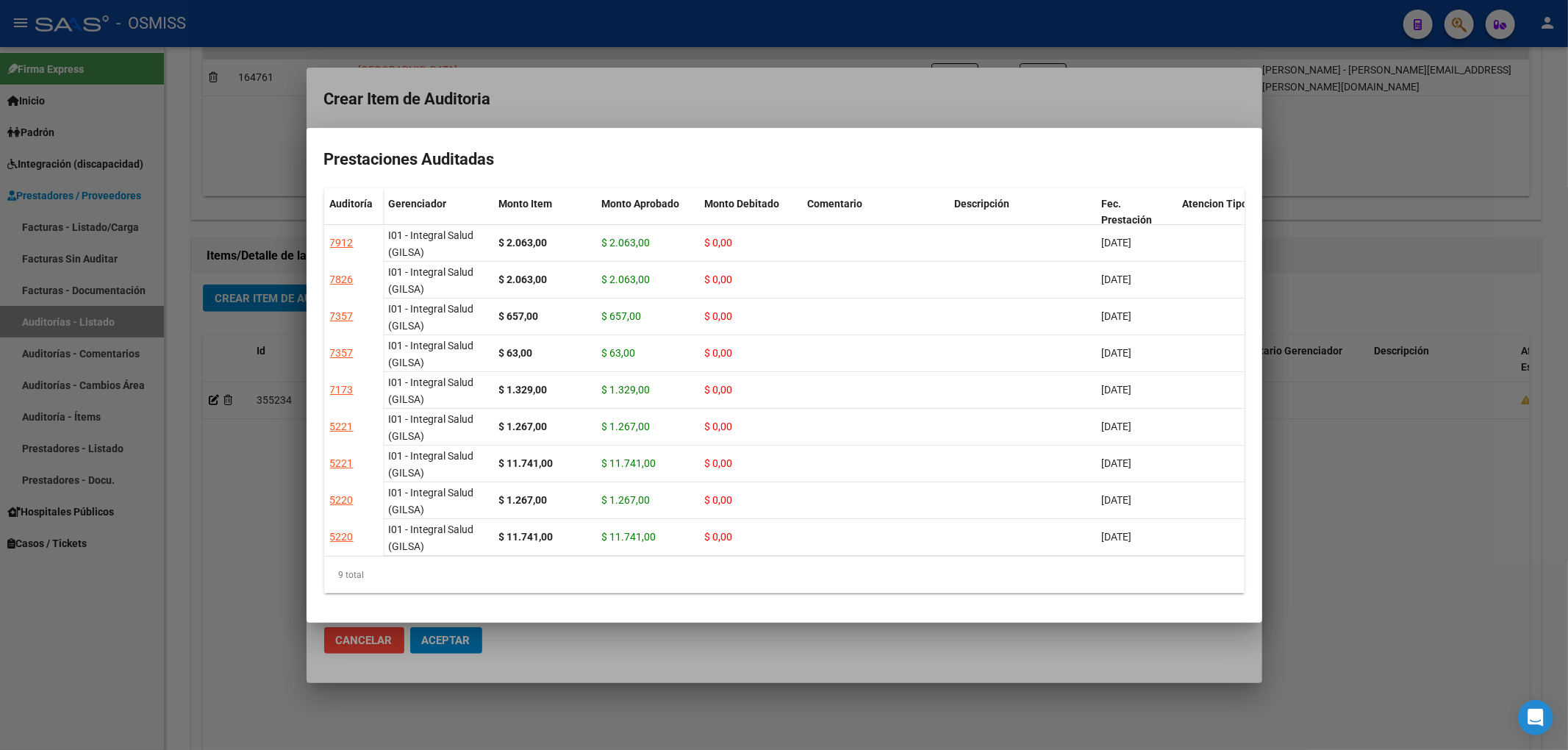
click at [584, 95] on div at bounding box center [784, 375] width 1568 height 750
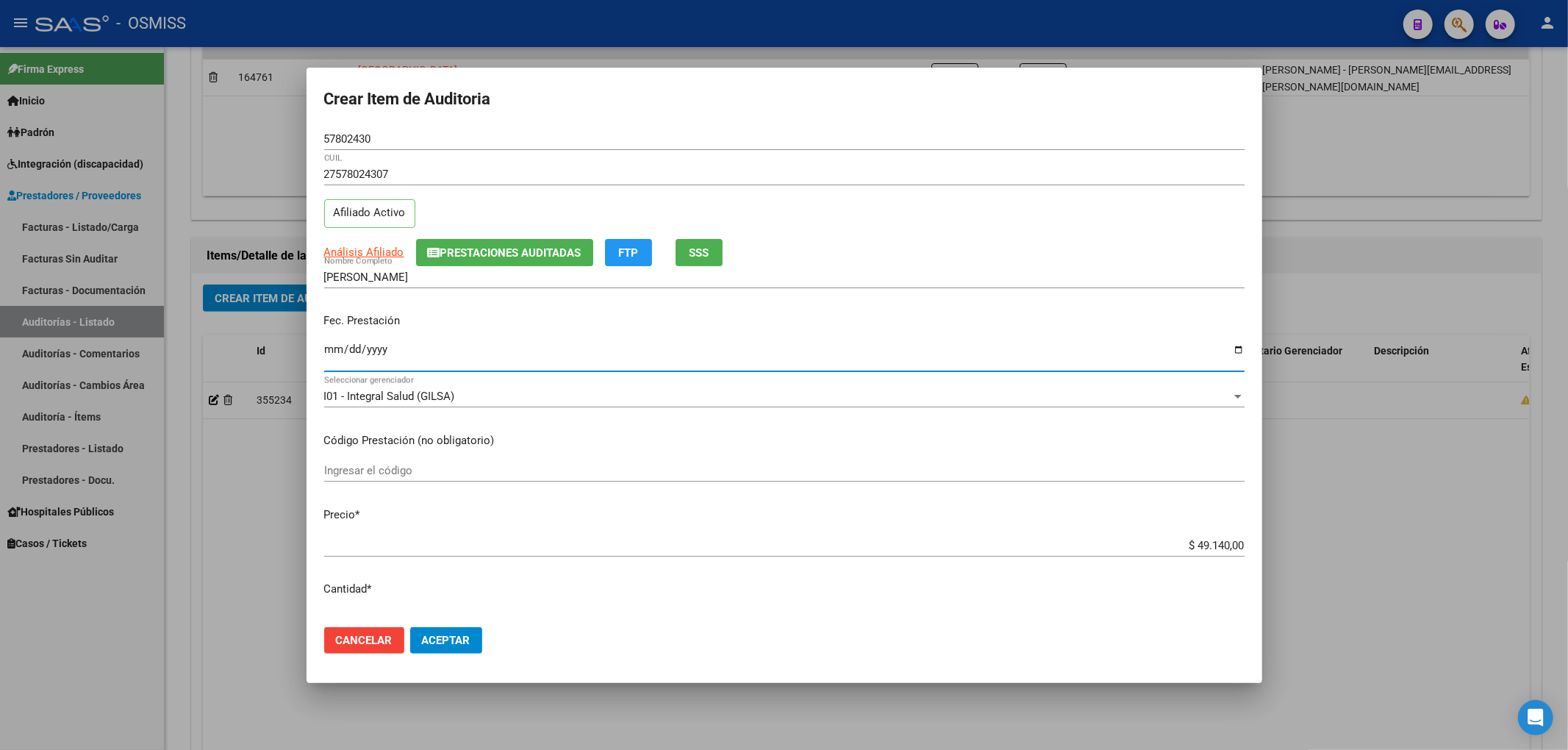
click at [331, 353] on input "Ingresar la fecha" at bounding box center [784, 355] width 920 height 24
type input "[DATE]"
drag, startPoint x: 1205, startPoint y: 542, endPoint x: 1394, endPoint y: 541, distance: 189.0
click at [1392, 543] on div "Crear Item de Auditoria 57802430 Nro Documento 27578024307 CUIL Afiliado Activo…" at bounding box center [784, 375] width 1568 height 750
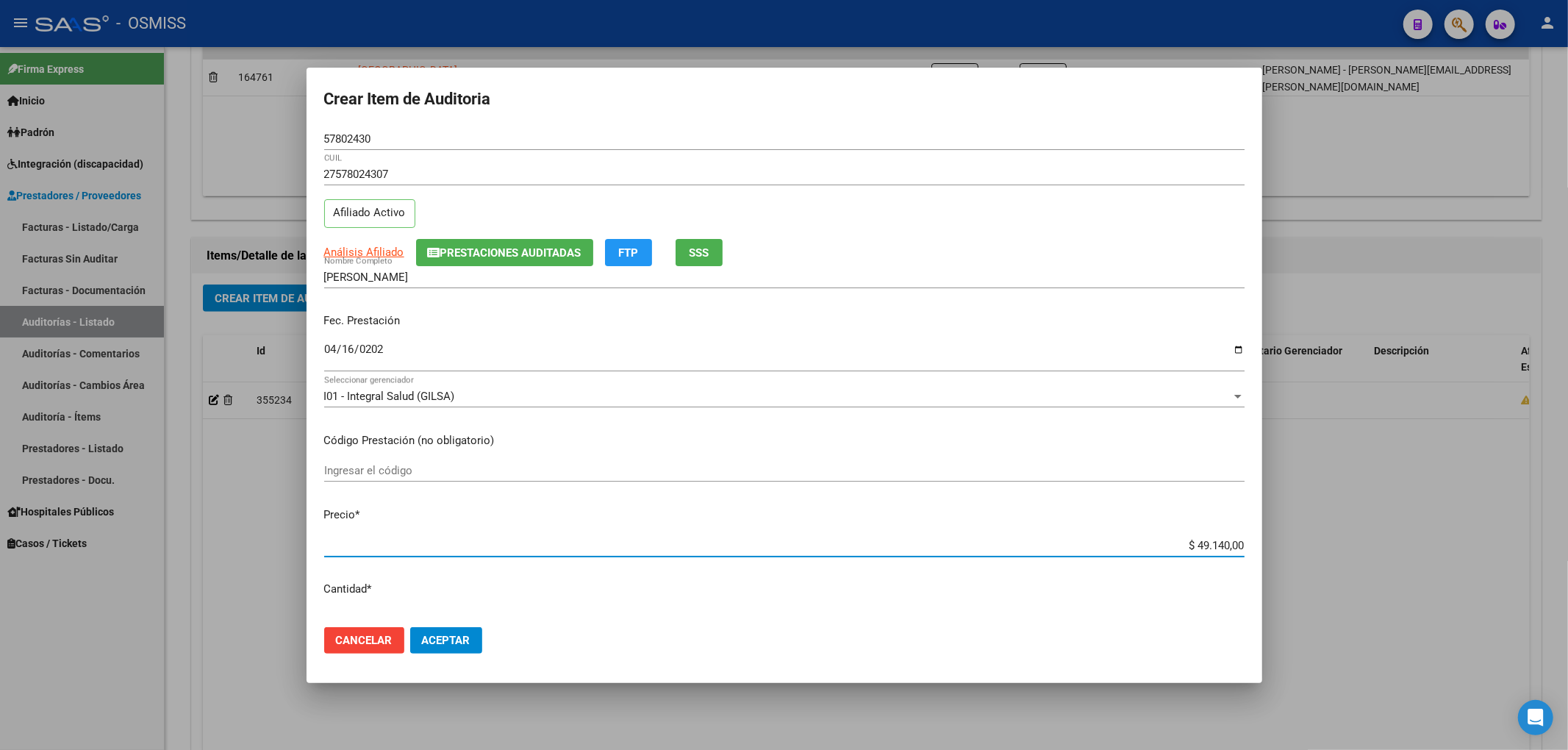
type input "$ 0,01"
type input "$ 0,12"
type input "$ 1,22"
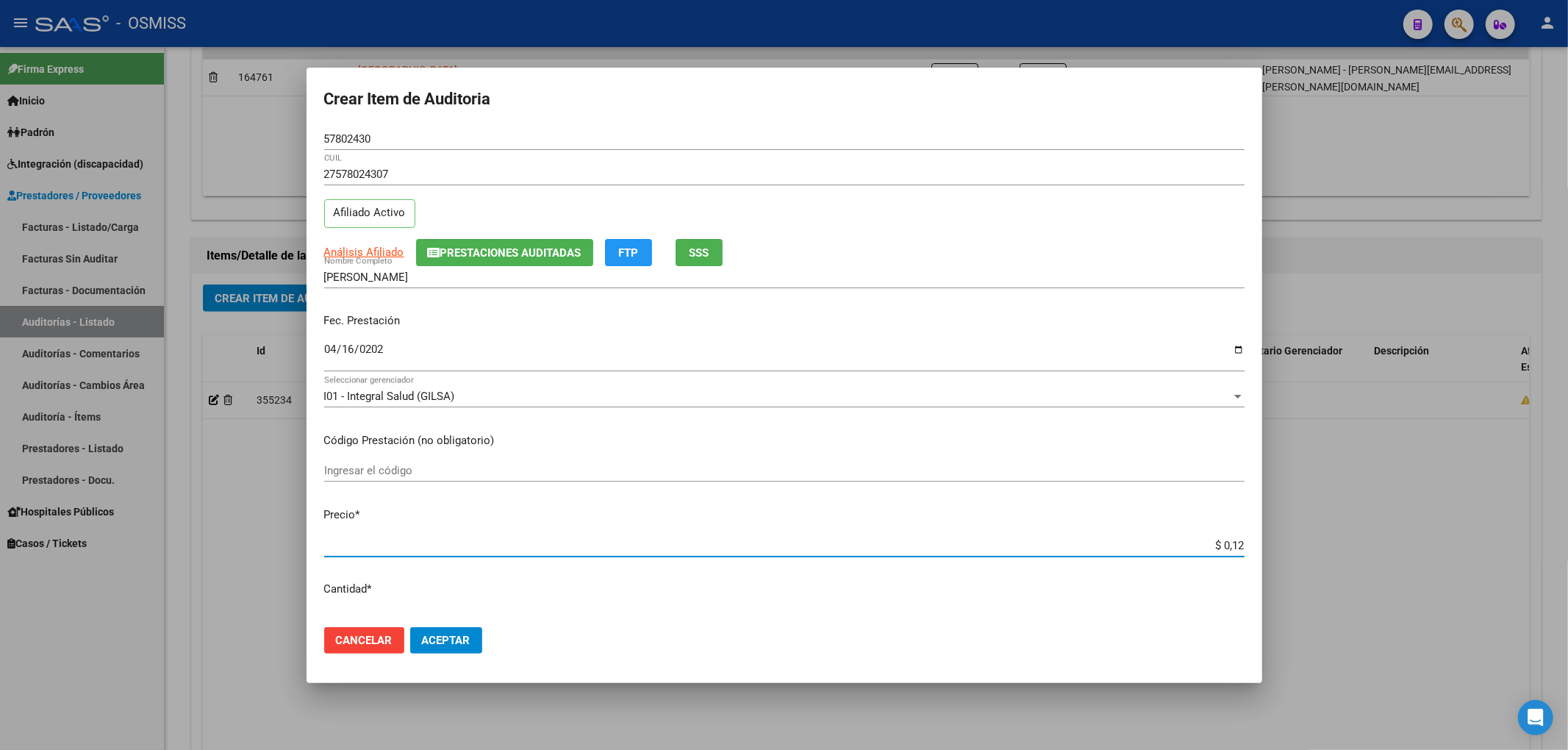
type input "$ 1,22"
type input "$ 12,28"
type input "$ 122,85"
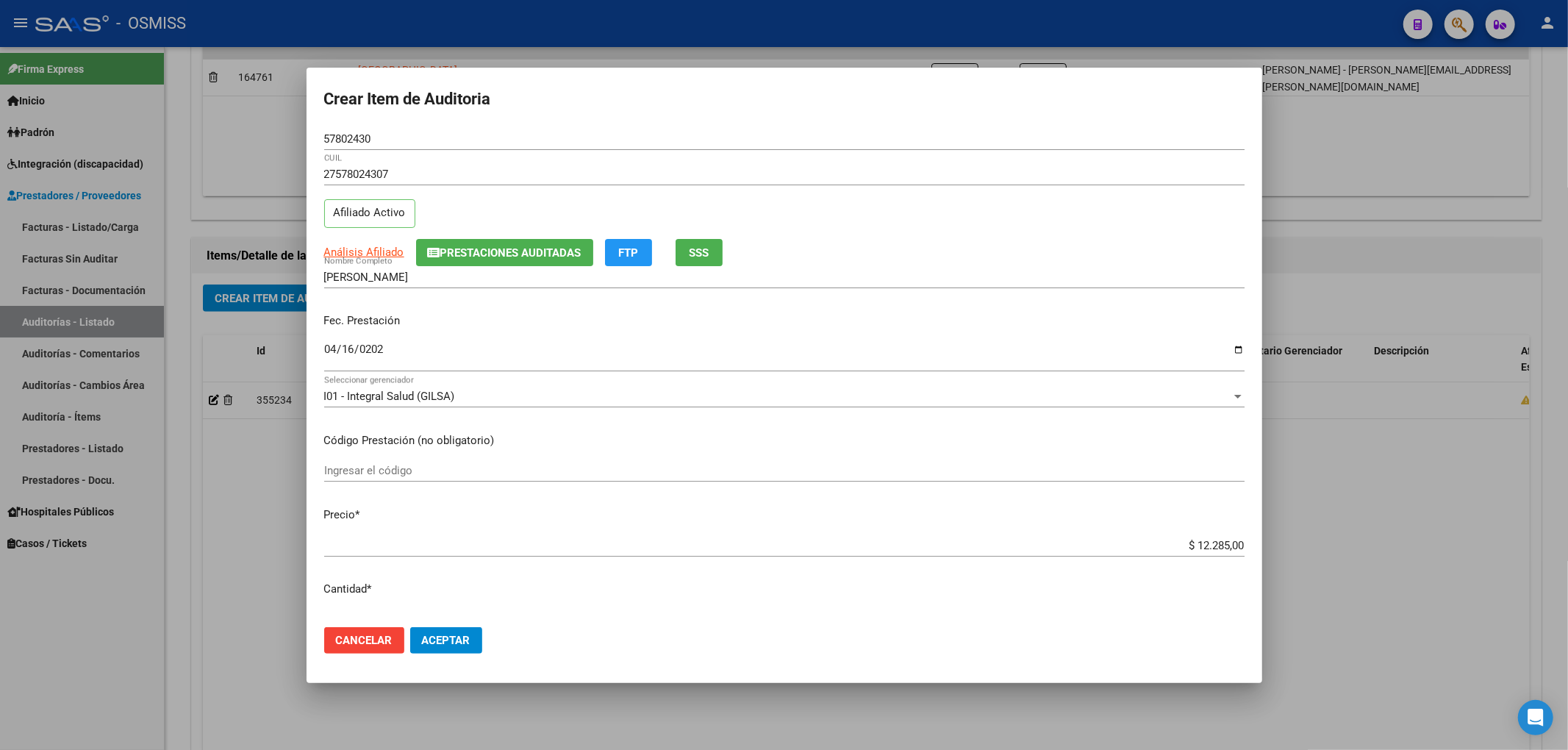
drag, startPoint x: 548, startPoint y: 327, endPoint x: 444, endPoint y: 188, distance: 173.6
click at [544, 318] on p "Fec. Prestación" at bounding box center [784, 321] width 920 height 17
drag, startPoint x: 389, startPoint y: 139, endPoint x: 315, endPoint y: 118, distance: 76.9
click at [318, 119] on mat-dialog-container "Crear Item de Auditoria 57802430 Nro Documento 27578024307 CUIL Afiliado Activo…" at bounding box center [784, 376] width 955 height 616
click at [466, 330] on div "Fec. Prestación [DATE] Ingresar la fecha" at bounding box center [784, 344] width 920 height 84
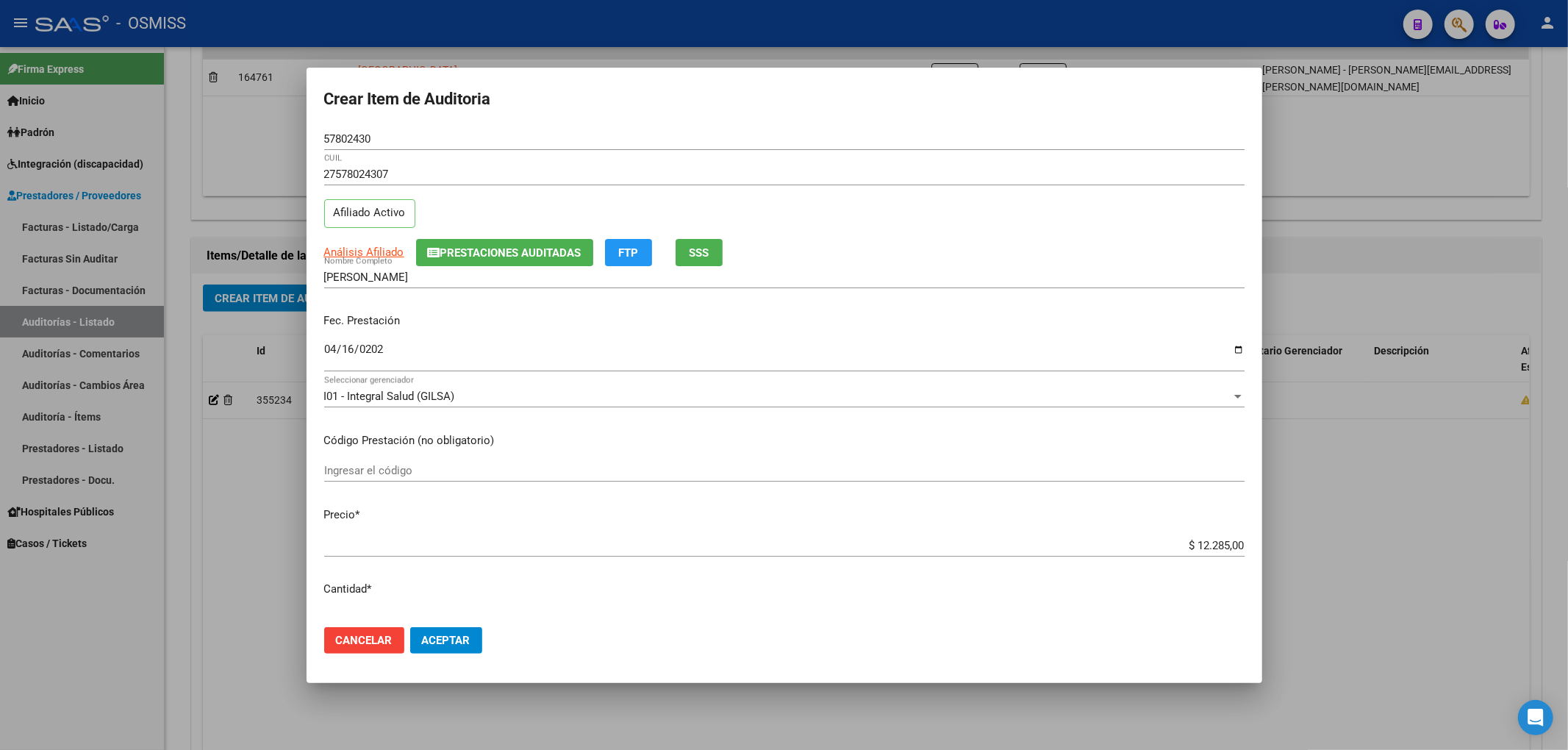
click at [451, 649] on button "Aceptar" at bounding box center [446, 640] width 72 height 26
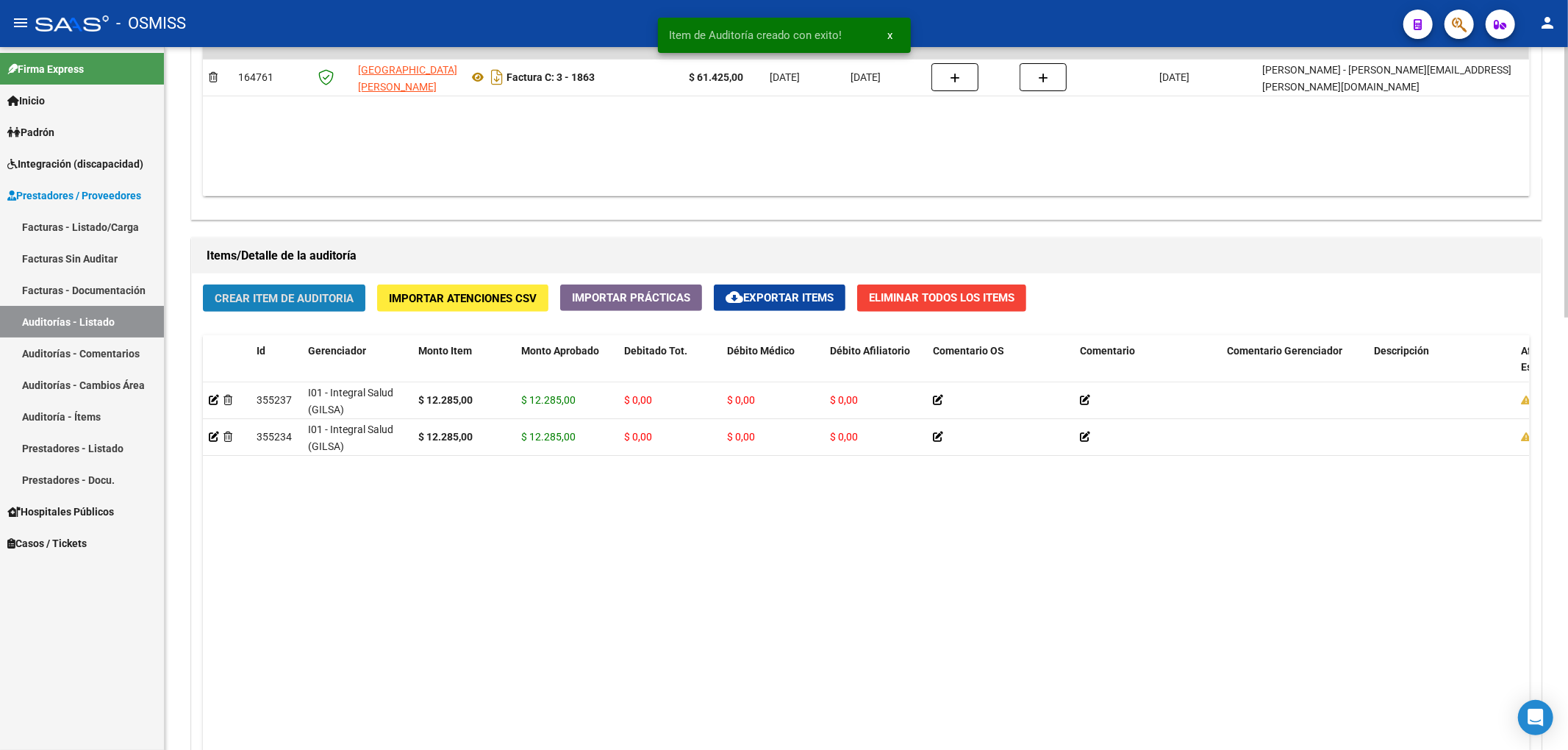
click at [324, 299] on span "Crear Item de Auditoria" at bounding box center [284, 298] width 139 height 13
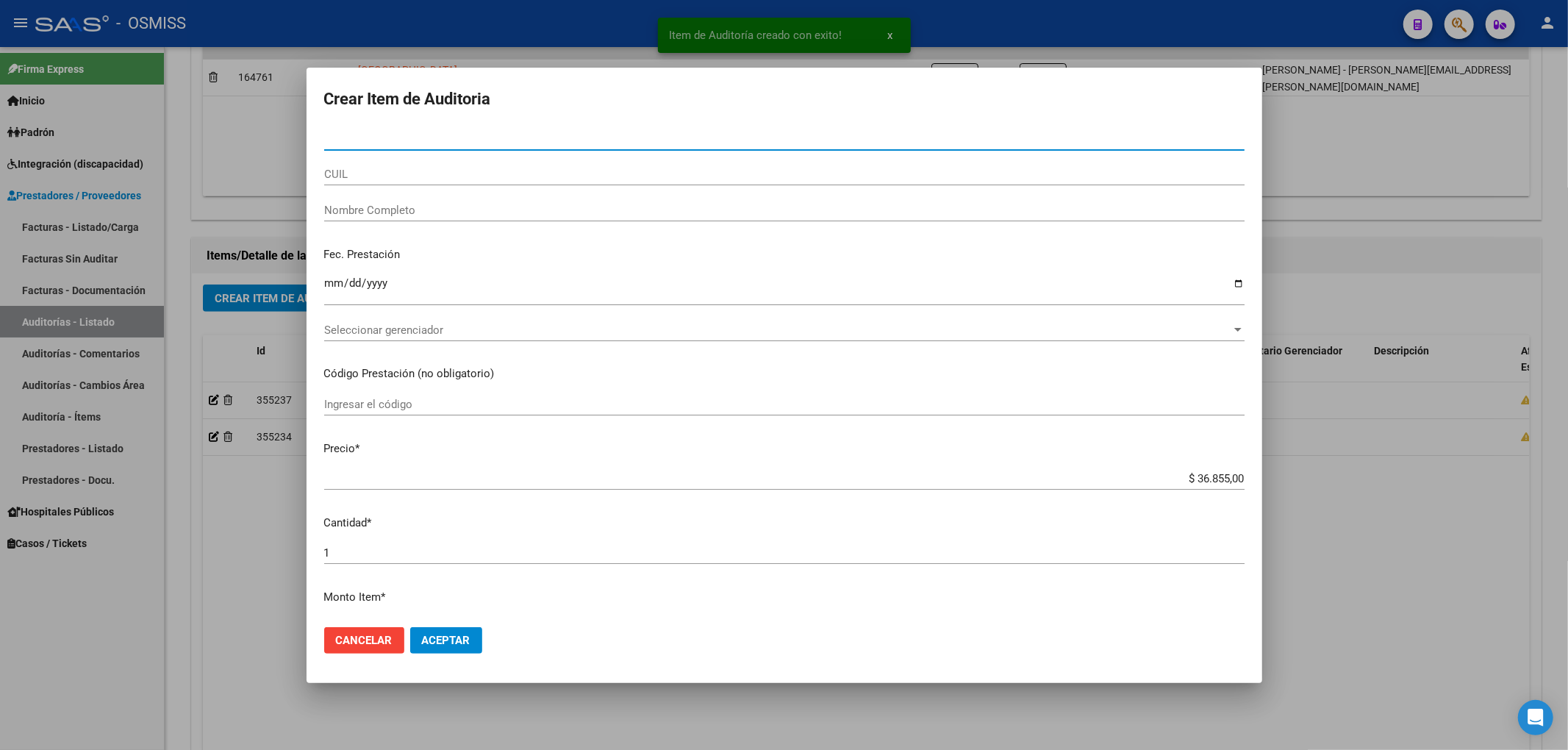
click at [385, 138] on input "Nro Documento" at bounding box center [784, 138] width 920 height 13
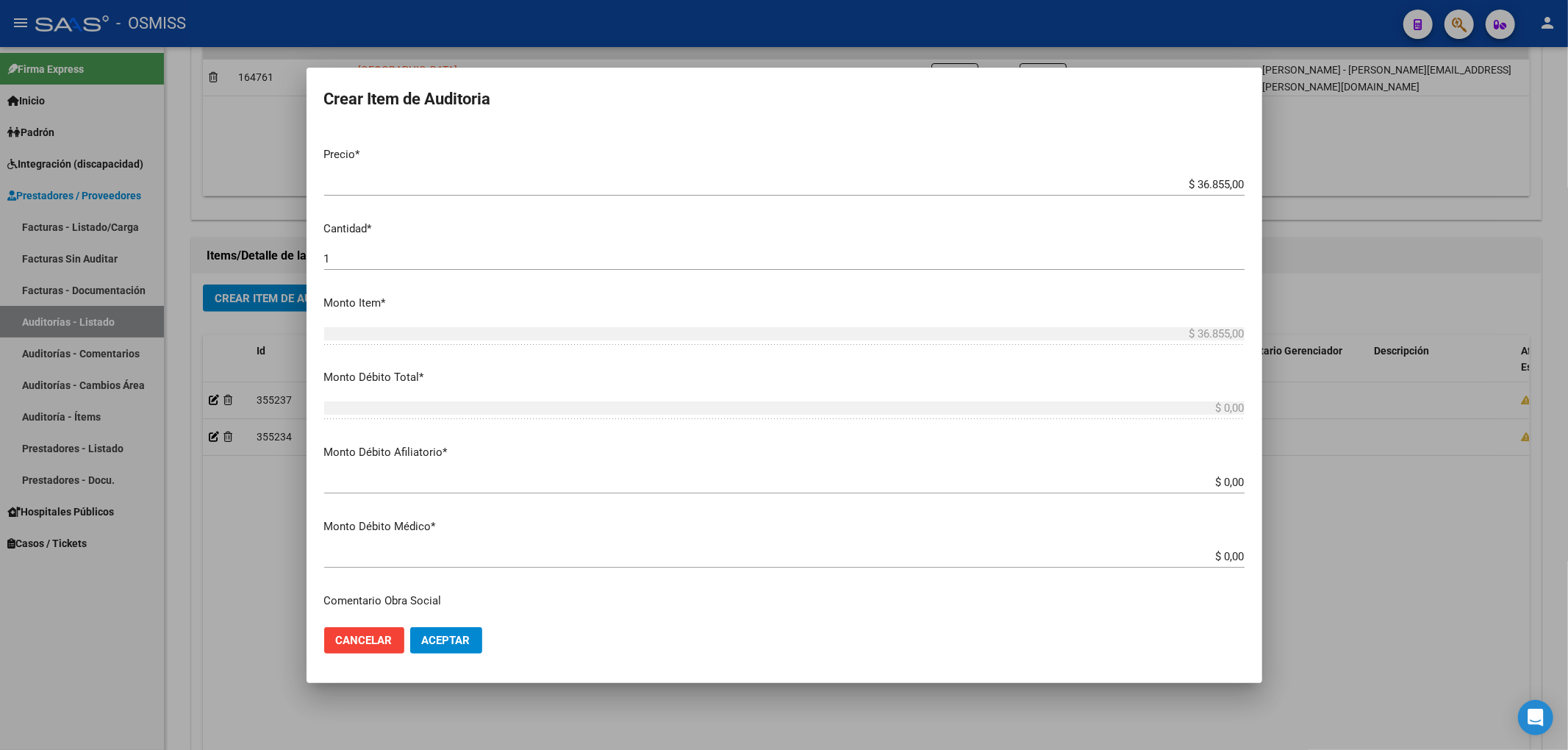
scroll to position [0, 0]
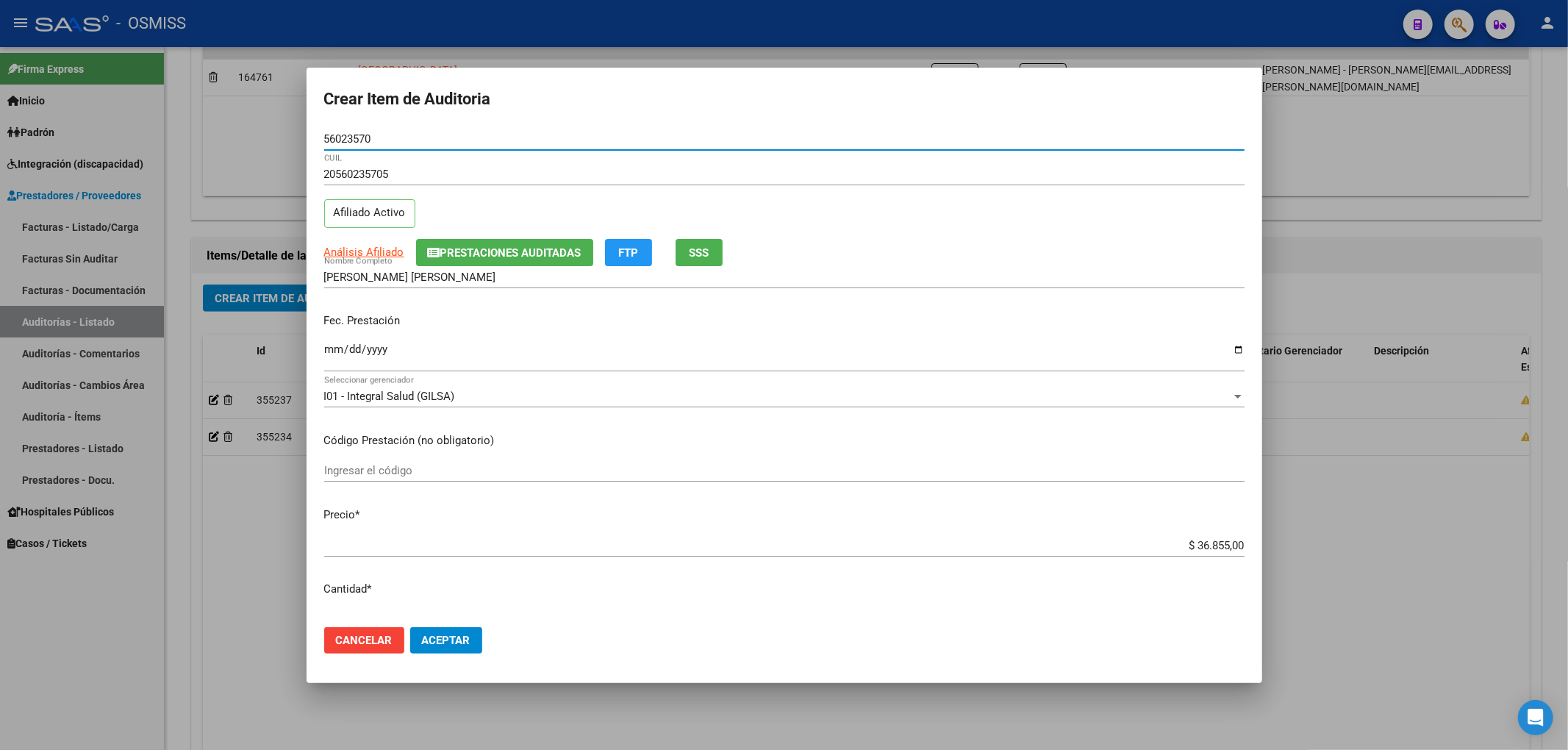
click at [513, 313] on p "Fec. Prestación" at bounding box center [784, 321] width 920 height 17
click at [334, 351] on input "Ingresar la fecha" at bounding box center [784, 355] width 920 height 24
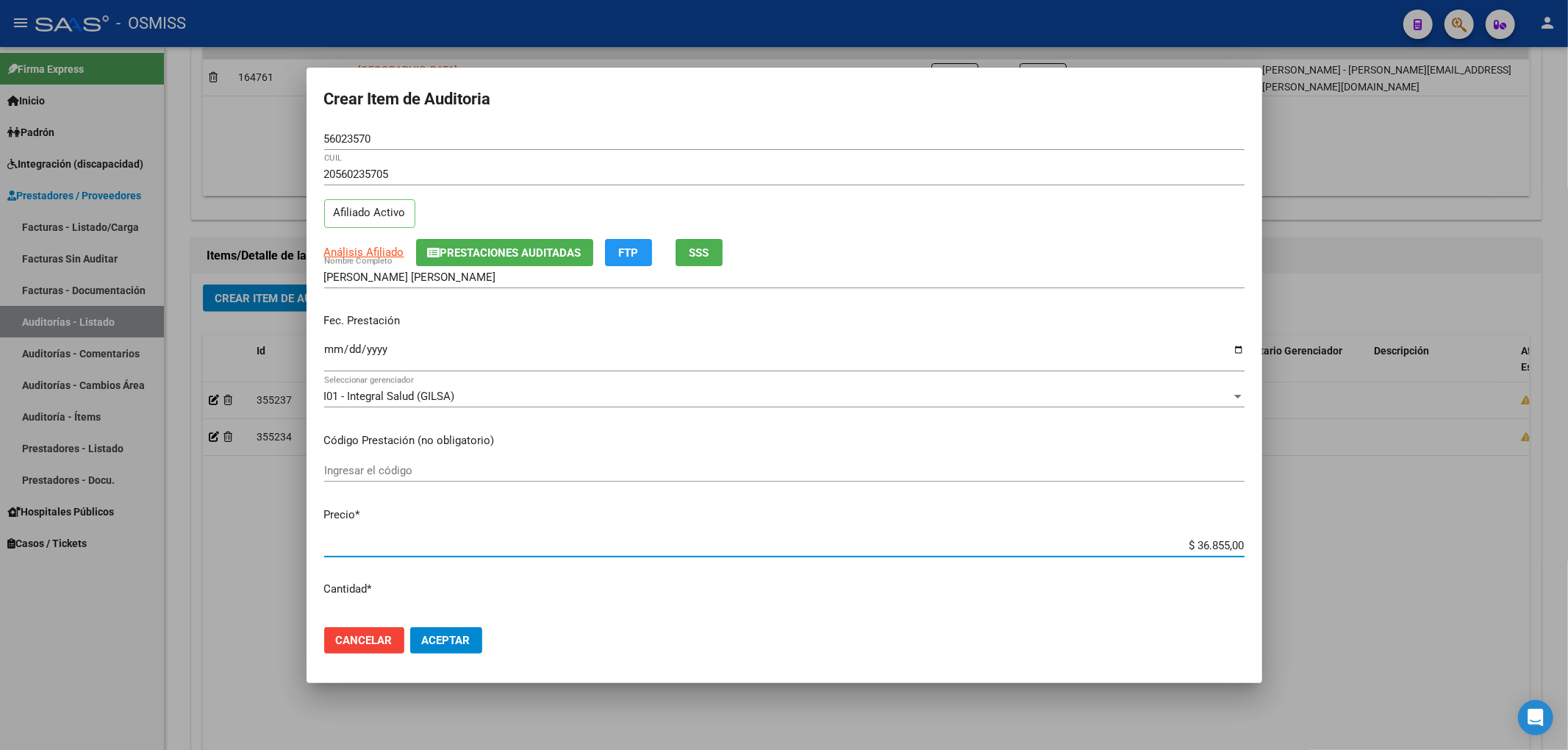
drag, startPoint x: 1192, startPoint y: 537, endPoint x: 1310, endPoint y: 533, distance: 118.1
click at [1304, 533] on div "Crear Item de Auditoria 56023570 Nro Documento 20560235705 CUIL Afiliado Activo…" at bounding box center [784, 375] width 1568 height 750
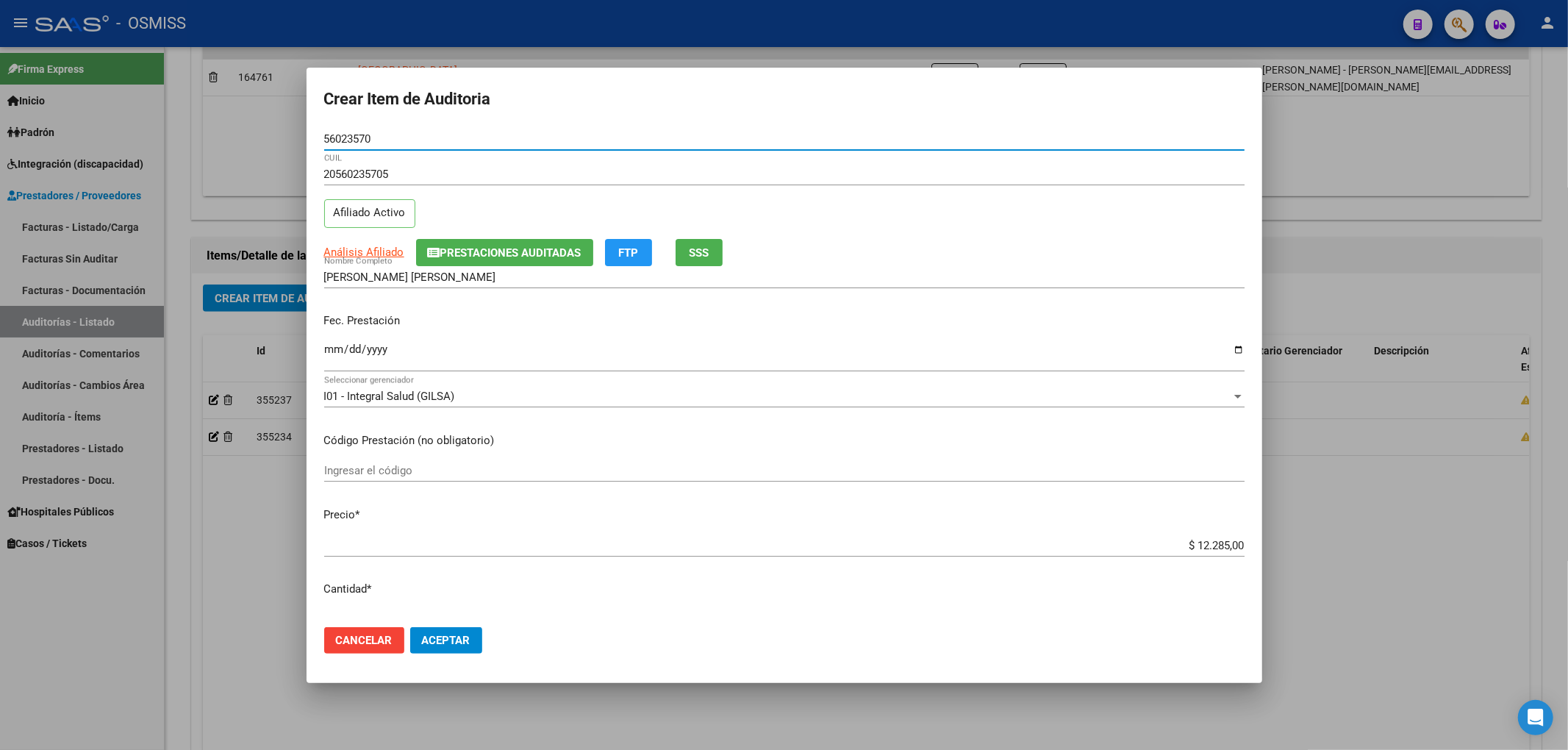
drag, startPoint x: 385, startPoint y: 143, endPoint x: 335, endPoint y: 165, distance: 54.6
click at [233, 144] on div "Crear Item de Auditoria 56023570 Nro Documento 20560235705 CUIL Afiliado Activo…" at bounding box center [784, 375] width 1568 height 750
click at [659, 315] on p "Fec. Prestación" at bounding box center [784, 321] width 920 height 17
drag, startPoint x: 425, startPoint y: 144, endPoint x: 284, endPoint y: 149, distance: 141.1
click at [262, 136] on div "Crear Item de Auditoria 56023570 Nro Documento 20560235705 CUIL Afiliado Activo…" at bounding box center [784, 375] width 1568 height 750
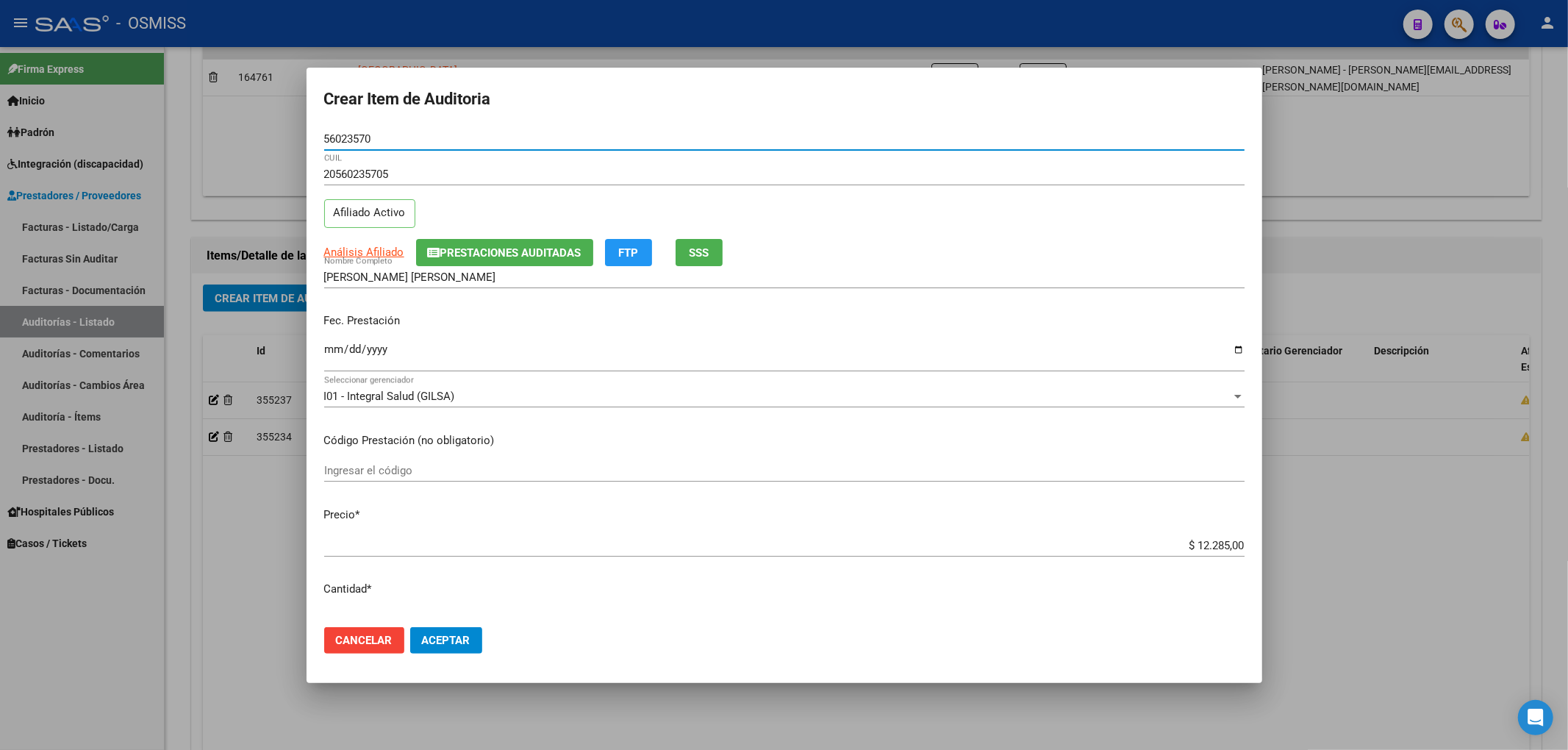
drag, startPoint x: 387, startPoint y: 131, endPoint x: 253, endPoint y: 147, distance: 135.0
click at [253, 147] on div "Crear Item de Auditoria 56023570 Nro Documento 20560235705 CUIL Afiliado Activo…" at bounding box center [784, 375] width 1568 height 750
click at [627, 328] on p "Fec. Prestación" at bounding box center [784, 321] width 920 height 17
click at [445, 641] on span "Aceptar" at bounding box center [446, 640] width 49 height 13
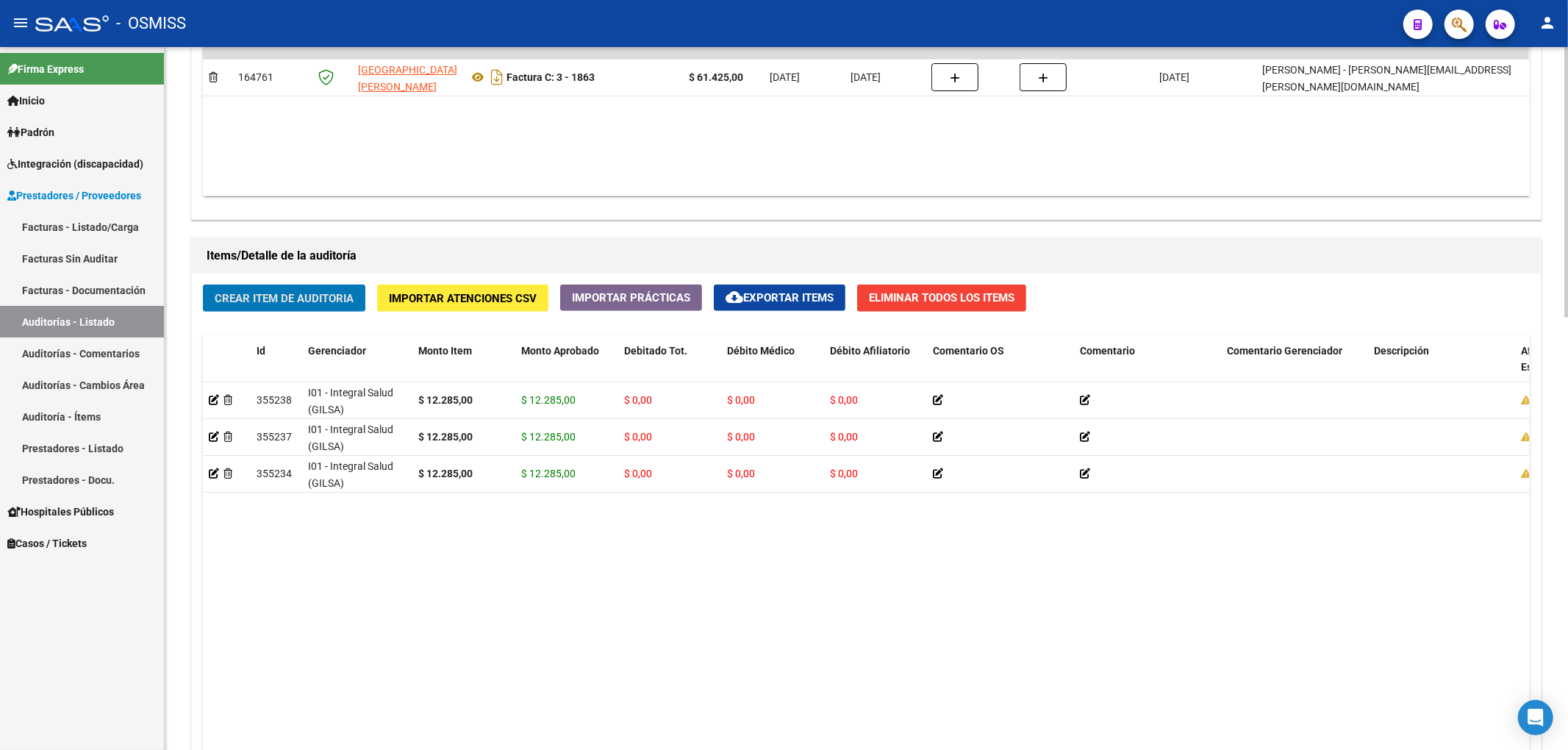
click at [338, 293] on span "Crear Item de Auditoria" at bounding box center [284, 298] width 139 height 13
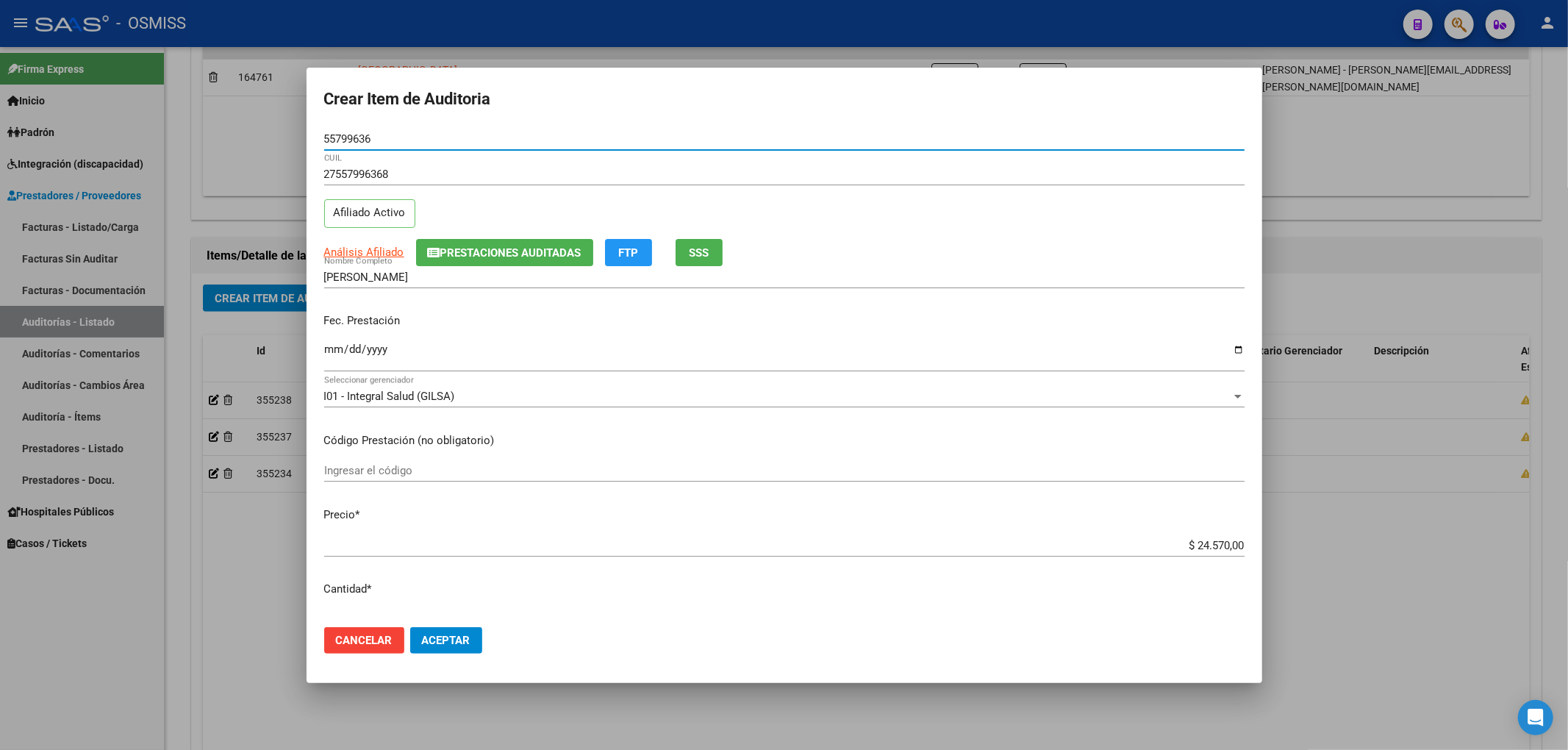
click at [337, 357] on input "Ingresar la fecha" at bounding box center [784, 355] width 920 height 24
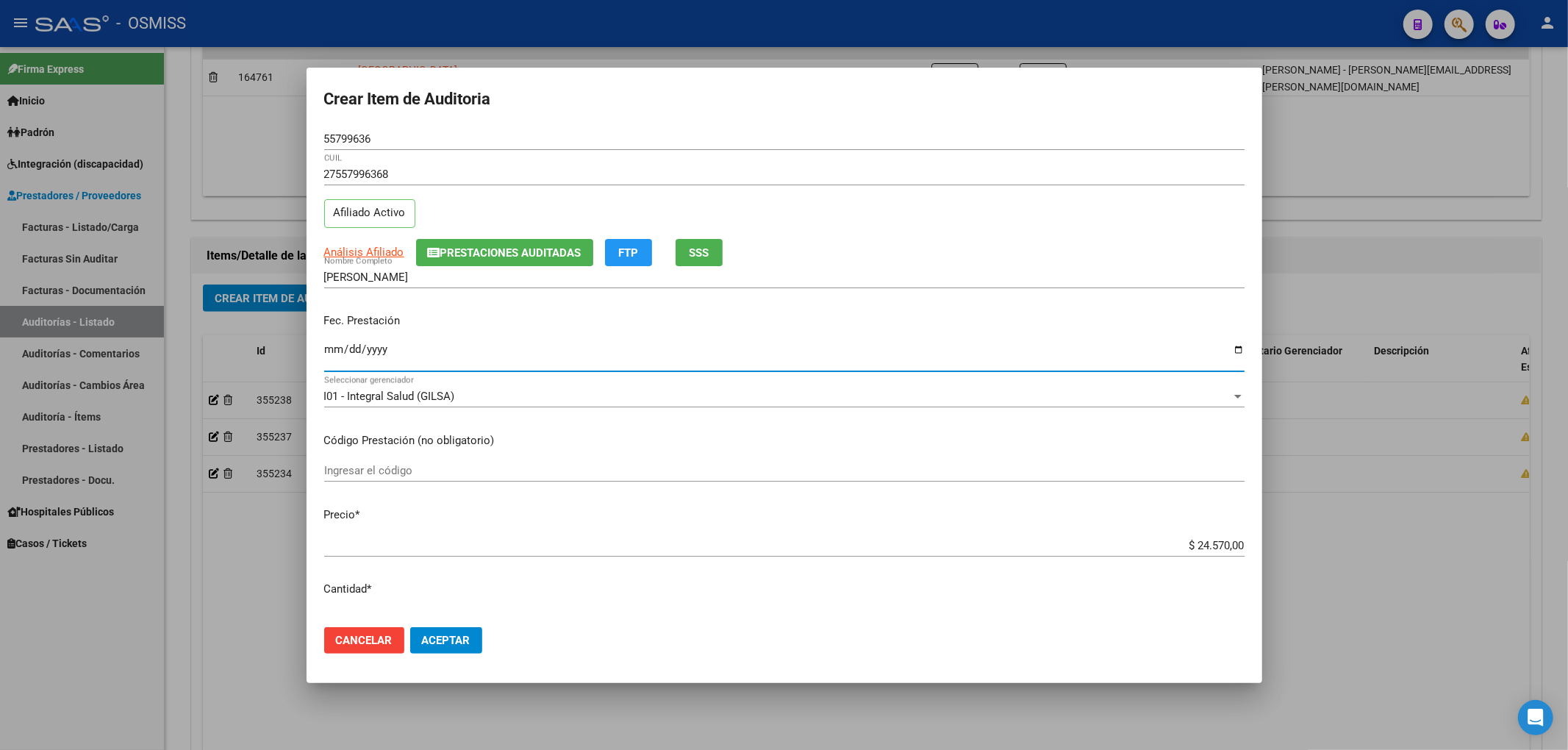
click at [368, 142] on input "55799636" at bounding box center [784, 138] width 920 height 13
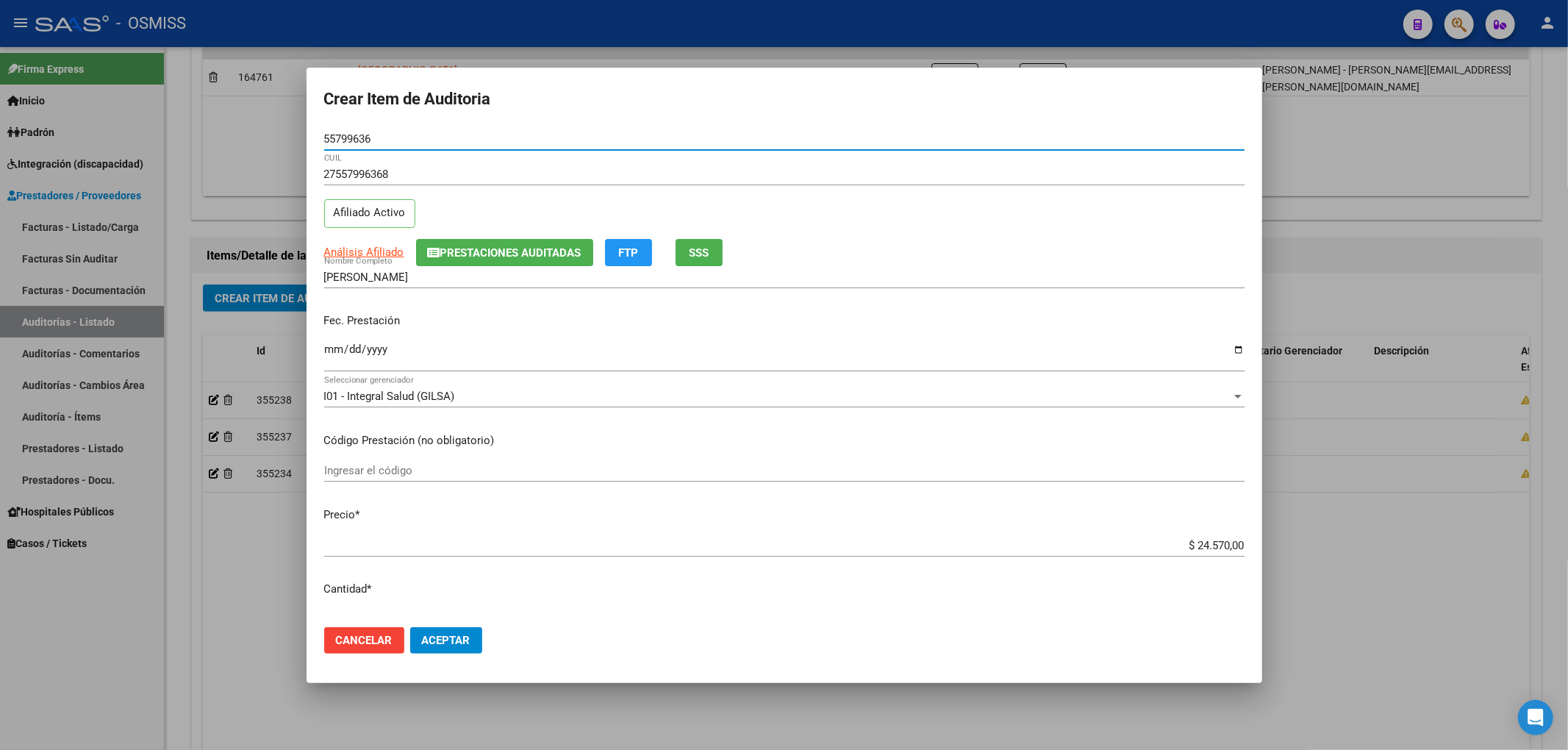
click at [354, 136] on input "55799636" at bounding box center [784, 138] width 920 height 13
drag, startPoint x: 325, startPoint y: 138, endPoint x: 440, endPoint y: 140, distance: 115.0
click at [432, 136] on input "55799636" at bounding box center [784, 138] width 920 height 13
click at [528, 351] on input "[DATE]" at bounding box center [784, 355] width 920 height 24
drag, startPoint x: 385, startPoint y: 139, endPoint x: 216, endPoint y: 140, distance: 169.0
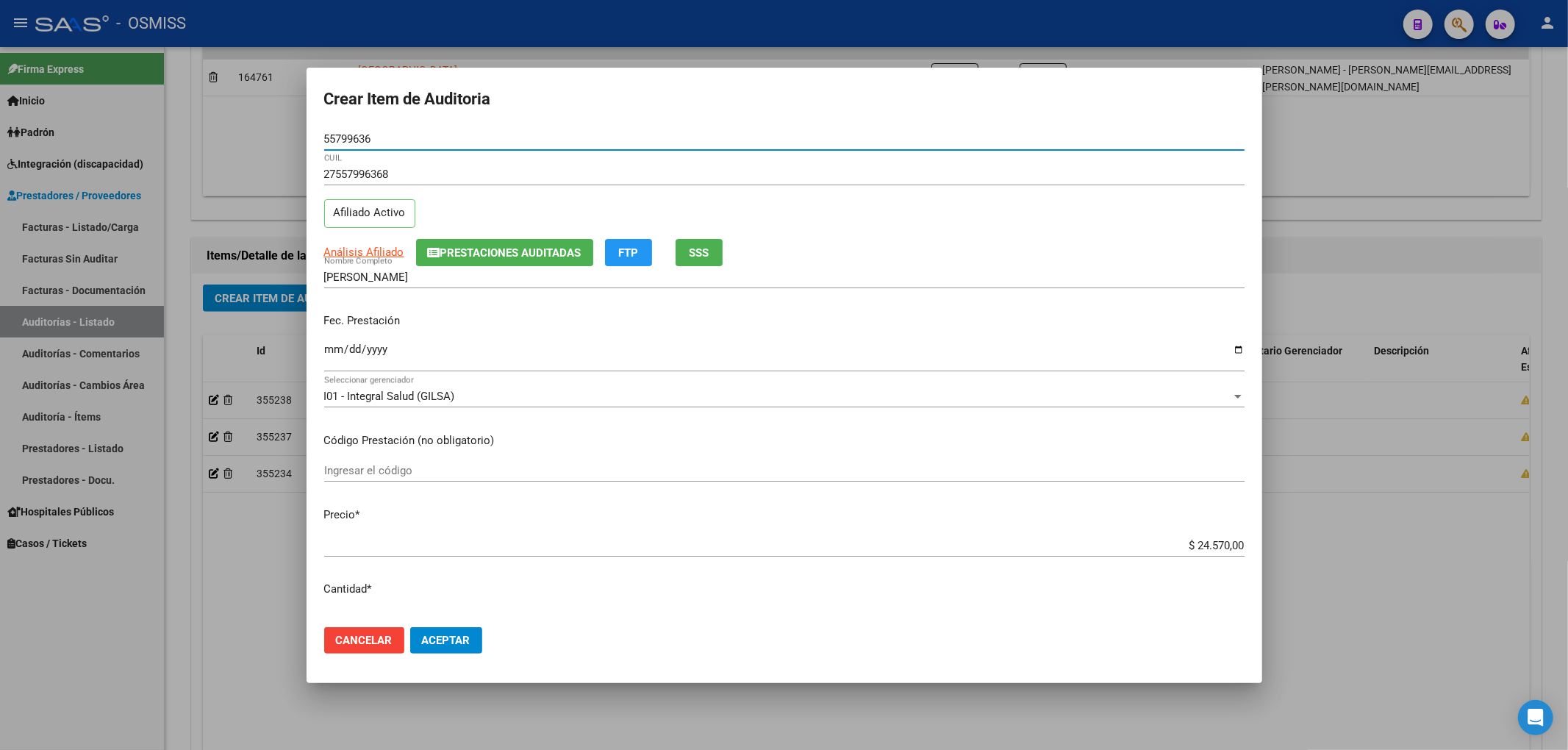
click at [218, 141] on div "Crear Item de Auditoria 55799636 Nro Documento 27557996368 CUIL Afiliado Activo…" at bounding box center [784, 375] width 1568 height 750
click at [633, 204] on div "27557996368 CUIL Afiliado Activo" at bounding box center [784, 200] width 920 height 75
click at [615, 315] on p "Fec. Prestación" at bounding box center [784, 321] width 920 height 17
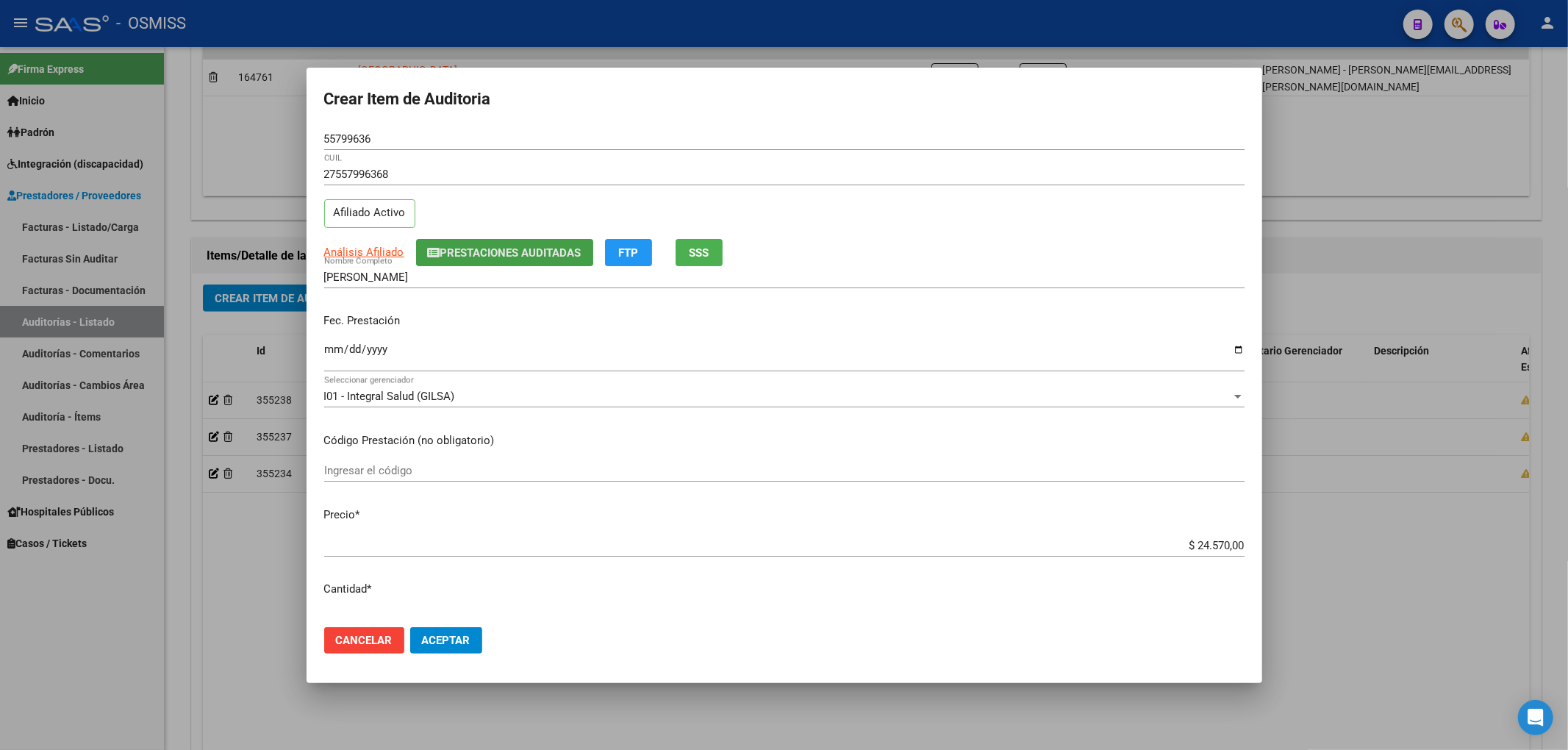
click at [541, 257] on span "Prestaciones Auditadas" at bounding box center [511, 252] width 141 height 13
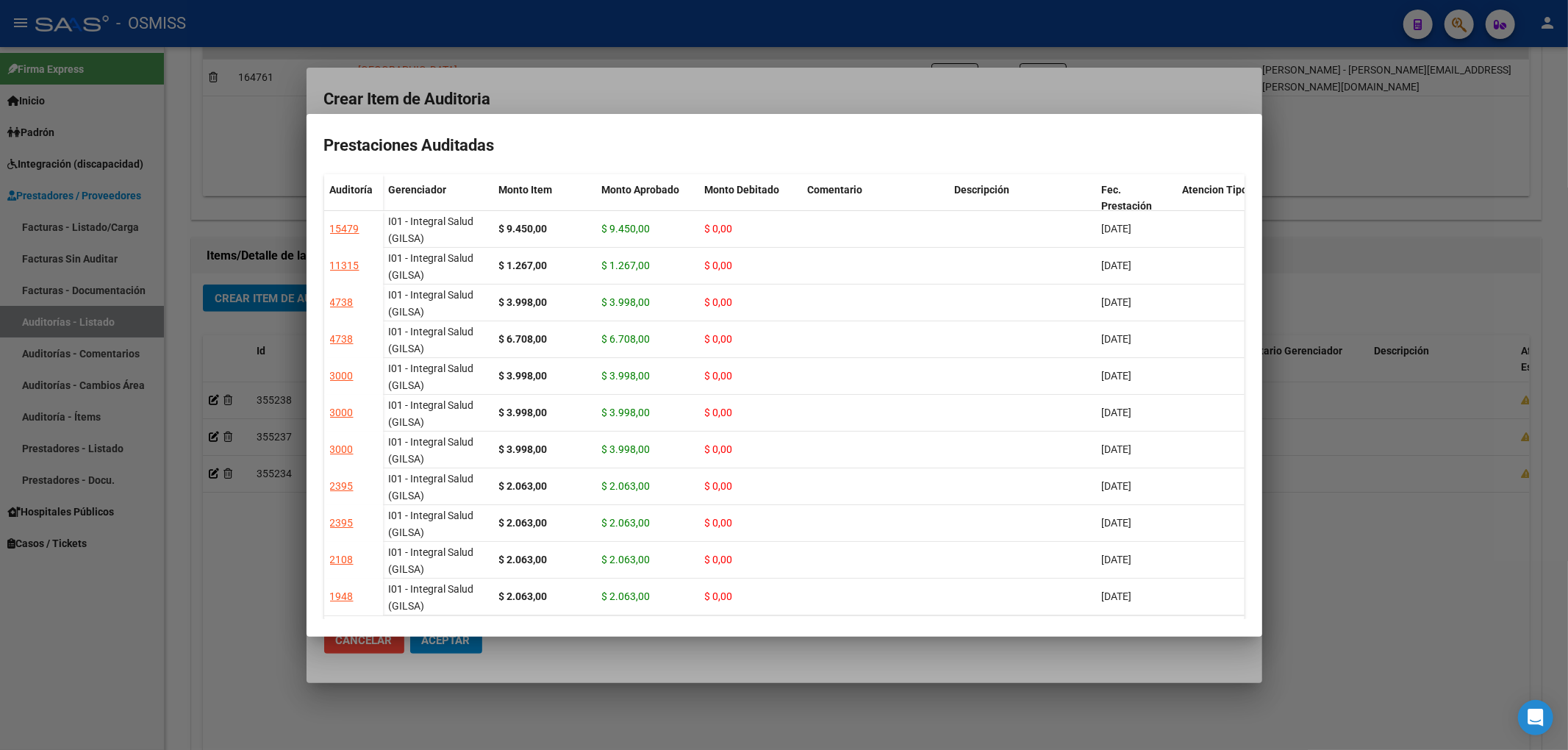
click at [739, 84] on div at bounding box center [784, 375] width 1568 height 750
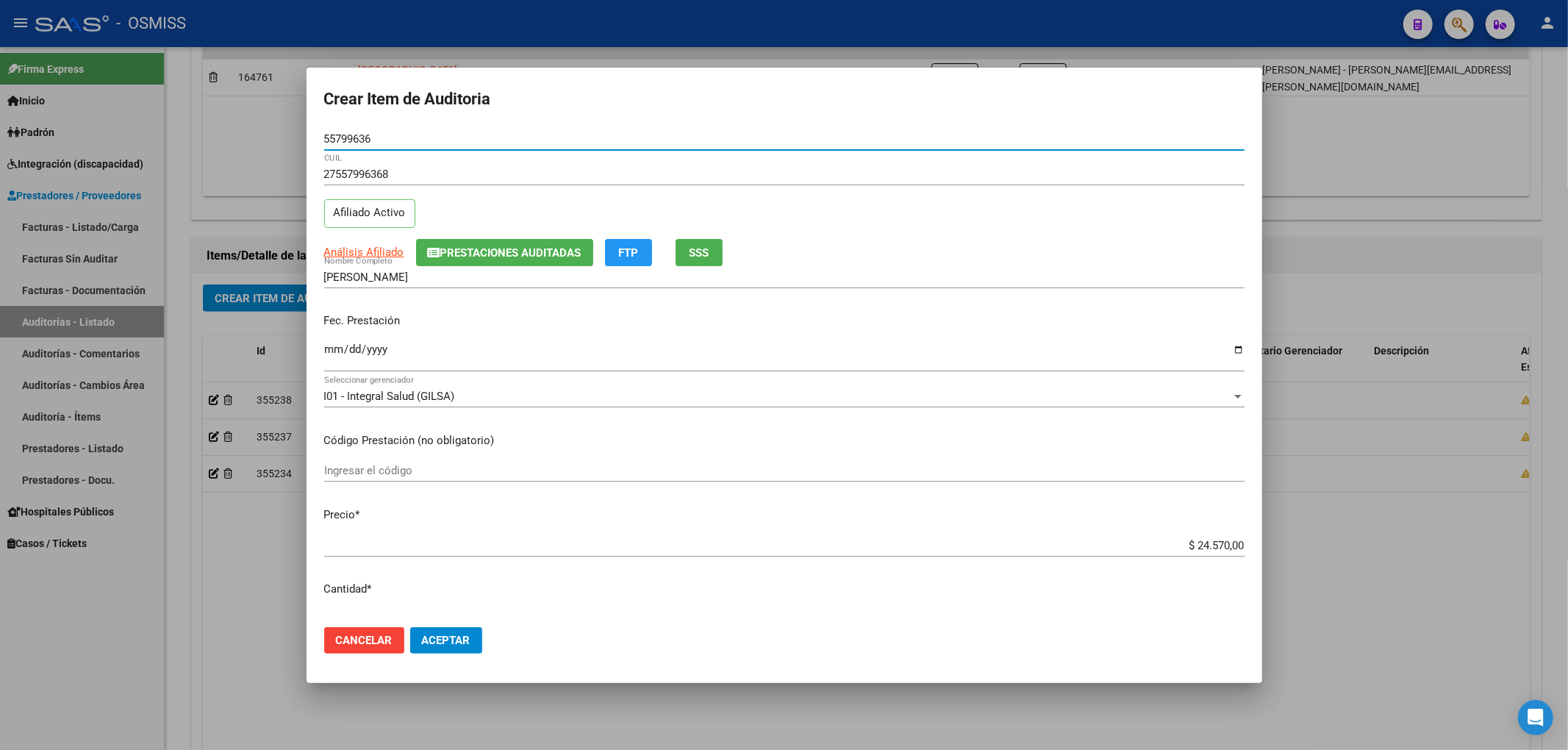
drag, startPoint x: 383, startPoint y: 137, endPoint x: 295, endPoint y: 133, distance: 88.1
click at [295, 133] on div "Crear Item de Auditoria 55799636 Nro Documento 27557996368 CUIL Afiliado Activo…" at bounding box center [784, 375] width 1568 height 750
click at [552, 321] on p "Fec. Prestación" at bounding box center [784, 321] width 920 height 17
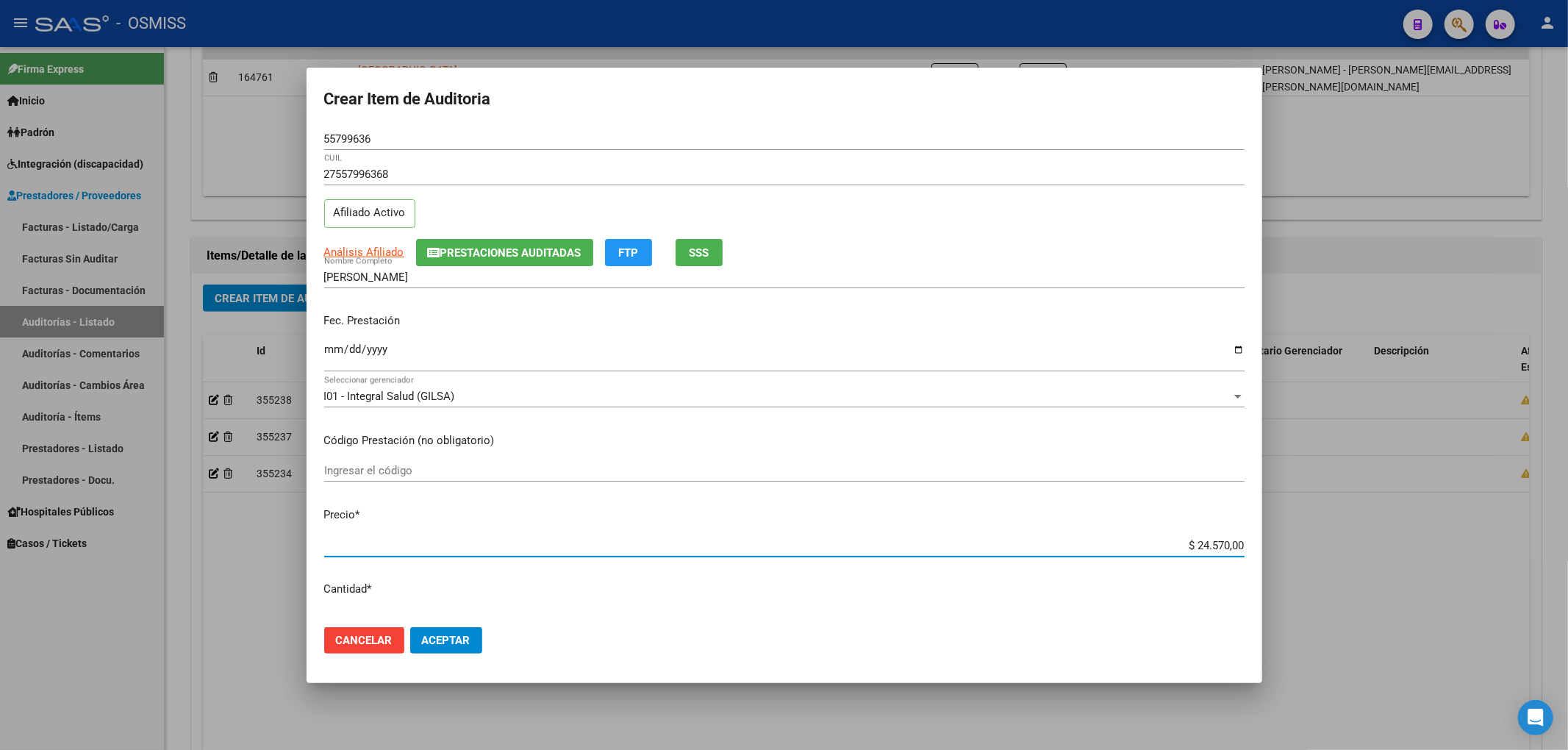
drag, startPoint x: 1170, startPoint y: 544, endPoint x: 1567, endPoint y: 584, distance: 399.0
click at [1567, 584] on div "Crear Item de Auditoria 55799636 Nro Documento 27557996368 CUIL Afiliado Activo…" at bounding box center [784, 375] width 1568 height 750
